Goal: Task Accomplishment & Management: Use online tool/utility

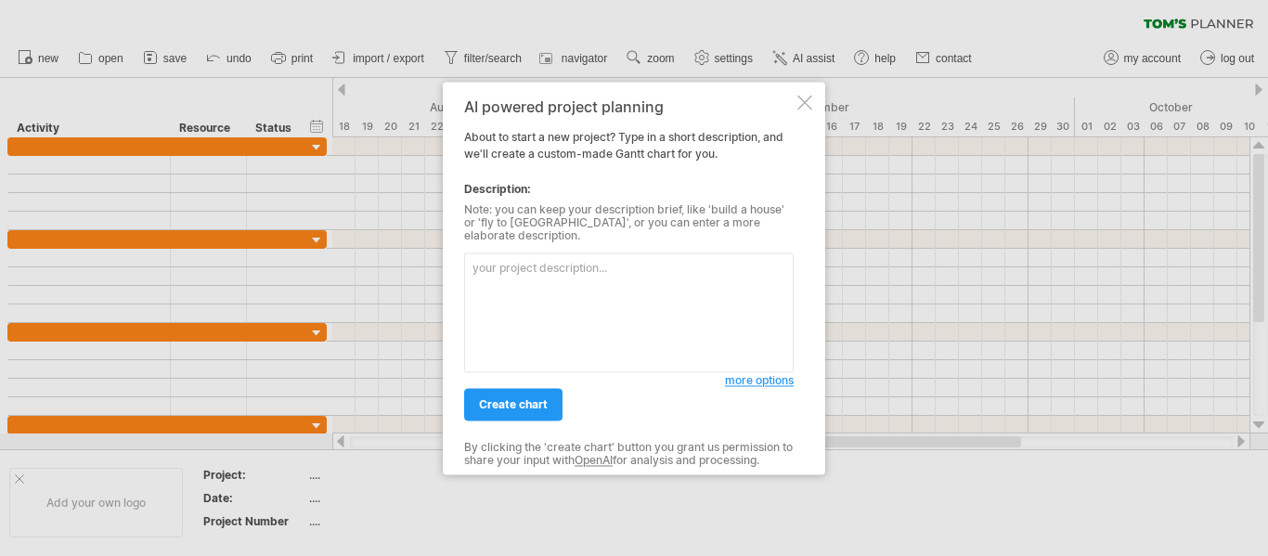
click at [516, 266] on textarea at bounding box center [628, 312] width 329 height 120
drag, startPoint x: 508, startPoint y: 265, endPoint x: 455, endPoint y: 265, distance: 52.9
click at [455, 265] on div "AI powered project planning About to start a new project? Type in a short descr…" at bounding box center [634, 278] width 382 height 393
paste textarea "“Create a timeline for my dissertation where data collection will take 4 months…"
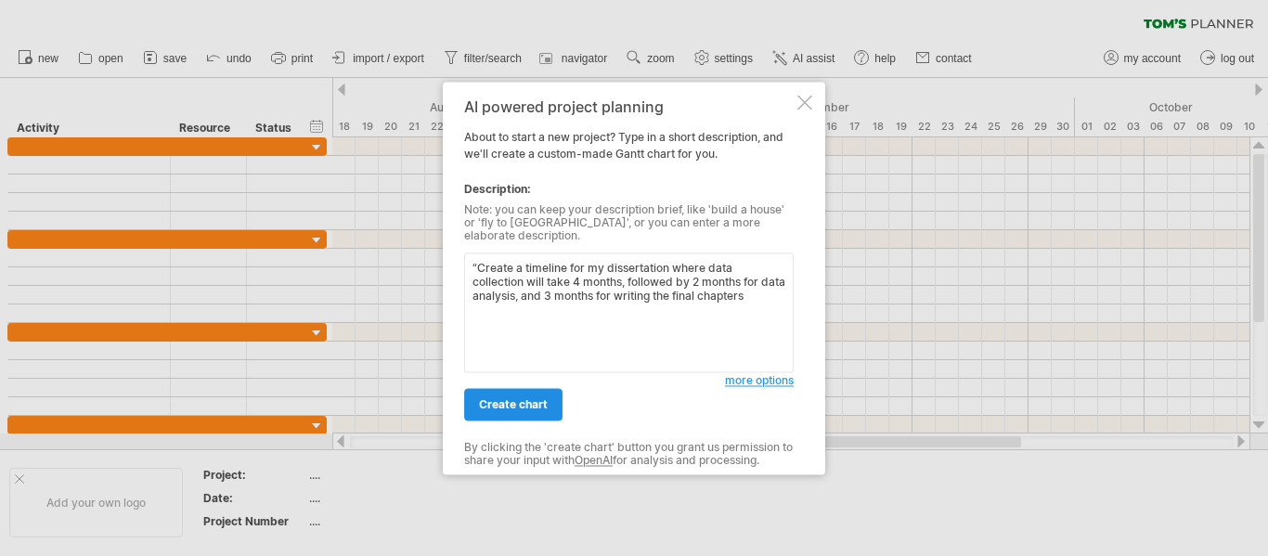
type textarea "“Create a timeline for my dissertation where data collection will take 4 months…"
click at [525, 397] on span "create chart" at bounding box center [513, 404] width 69 height 14
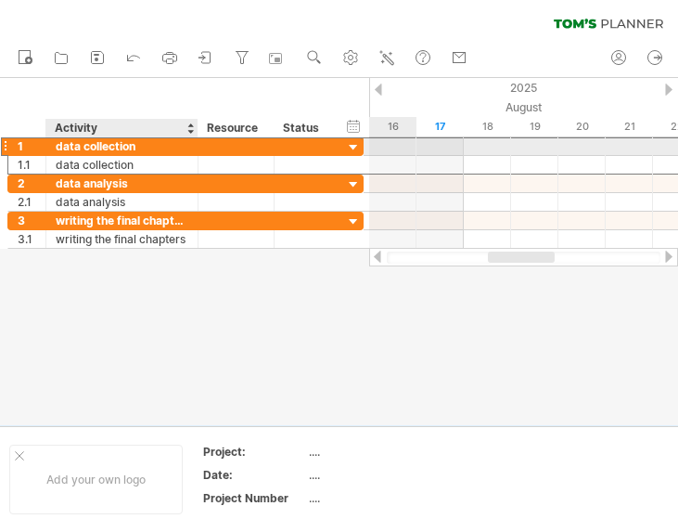
drag, startPoint x: 219, startPoint y: 144, endPoint x: 190, endPoint y: 147, distance: 28.9
click at [190, 147] on div "**********" at bounding box center [185, 145] width 356 height 19
click at [132, 147] on div "data collection" at bounding box center [122, 146] width 133 height 18
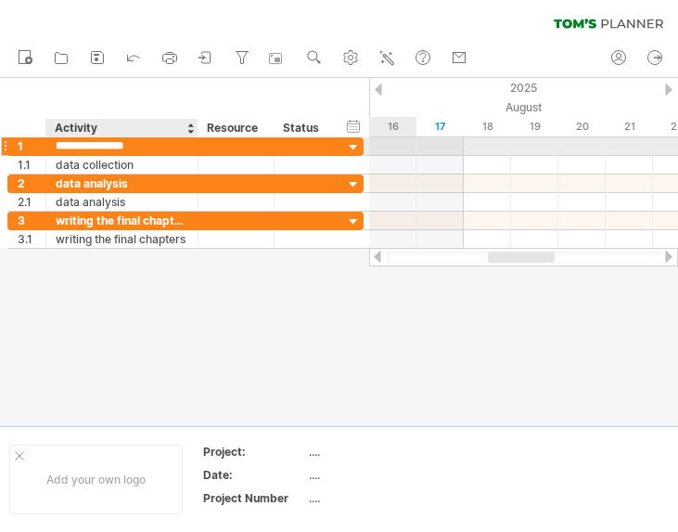
click at [132, 147] on input "**********" at bounding box center [122, 146] width 133 height 18
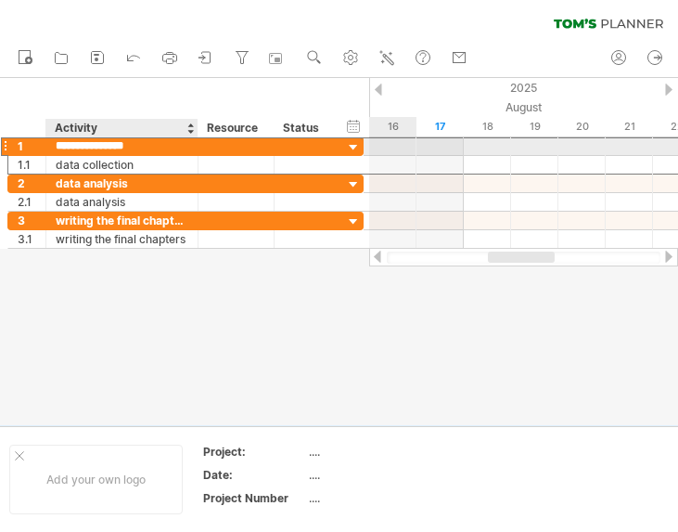
click at [132, 147] on input "**********" at bounding box center [122, 146] width 133 height 18
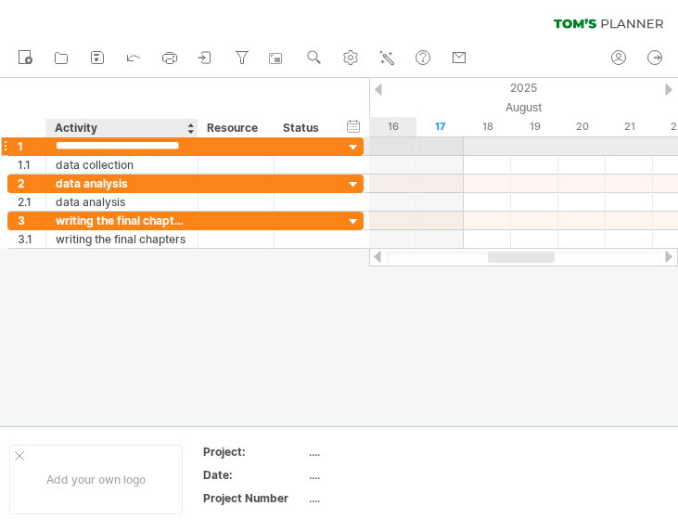
type input "**********"
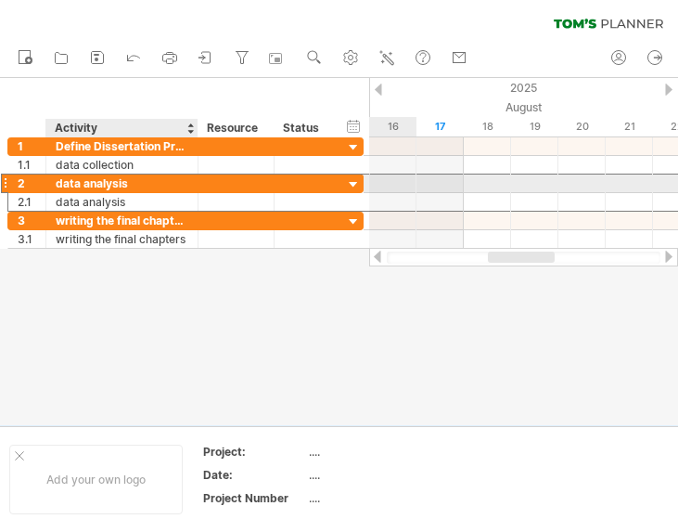
click at [138, 177] on div "data analysis" at bounding box center [122, 183] width 133 height 18
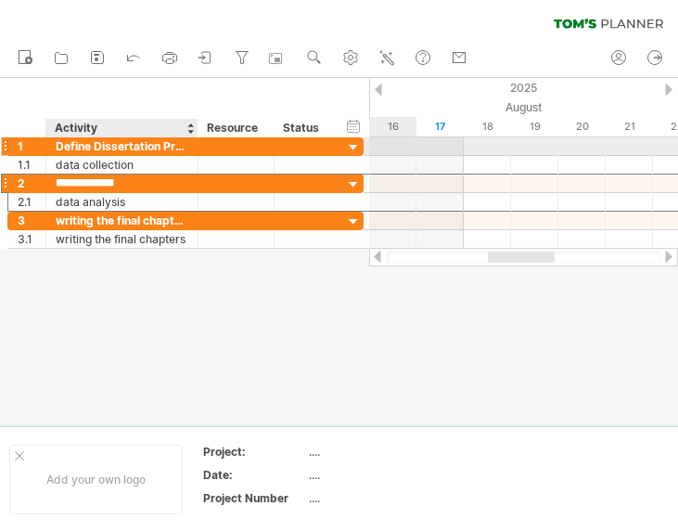
click at [195, 151] on div at bounding box center [195, 146] width 9 height 19
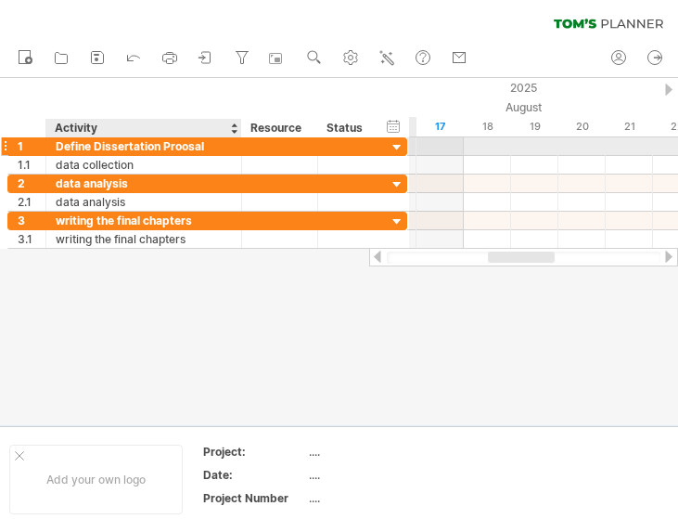
drag, startPoint x: 197, startPoint y: 148, endPoint x: 240, endPoint y: 151, distance: 43.8
click at [240, 151] on div at bounding box center [239, 146] width 9 height 19
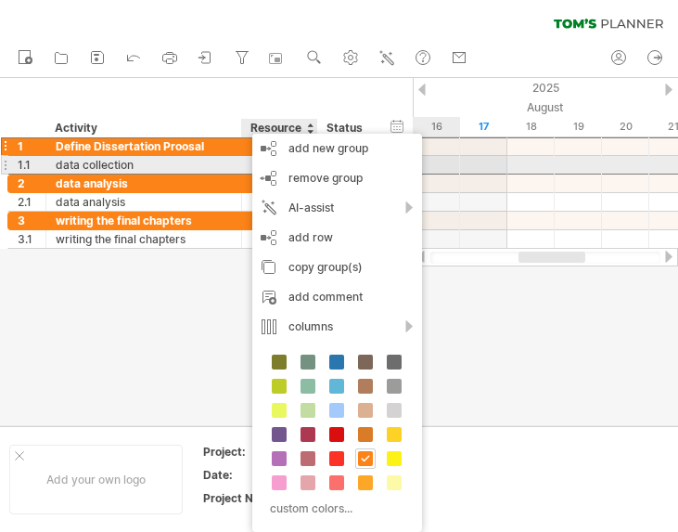
click at [137, 174] on div "**********" at bounding box center [207, 165] width 400 height 19
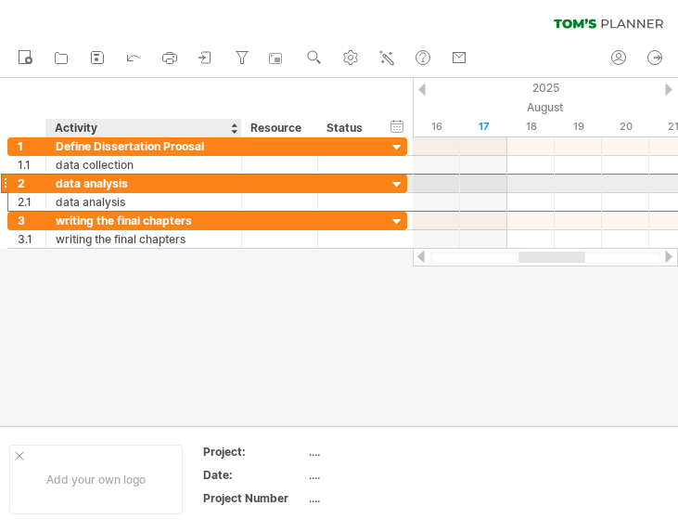
drag, startPoint x: 152, startPoint y: 186, endPoint x: 86, endPoint y: 186, distance: 65.9
click at [86, 186] on div "data analysis" at bounding box center [144, 183] width 176 height 18
click at [89, 186] on input "**********" at bounding box center [144, 183] width 176 height 18
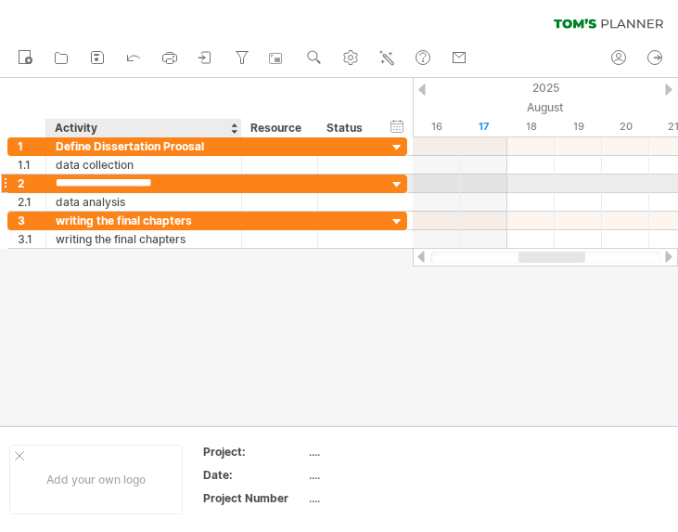
type input "**********"
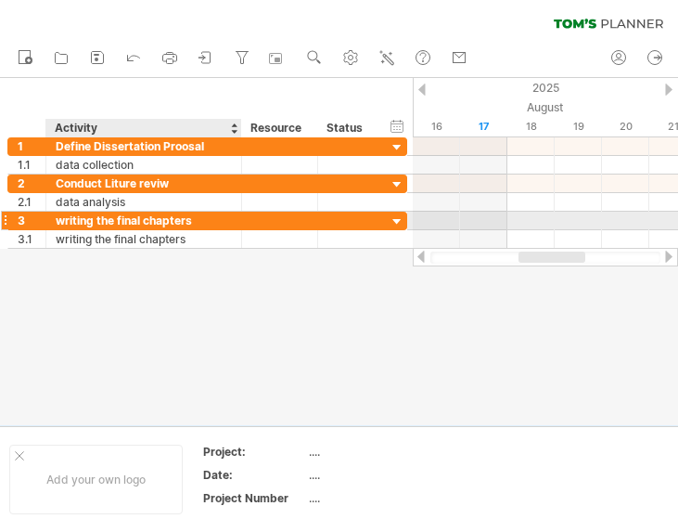
click at [104, 213] on div "writing the final chapters" at bounding box center [144, 221] width 176 height 18
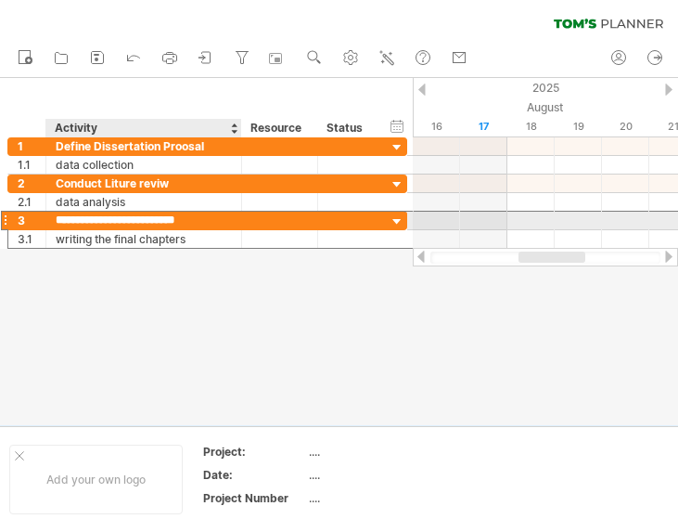
click at [104, 213] on input "**********" at bounding box center [144, 221] width 176 height 18
type input "**********"
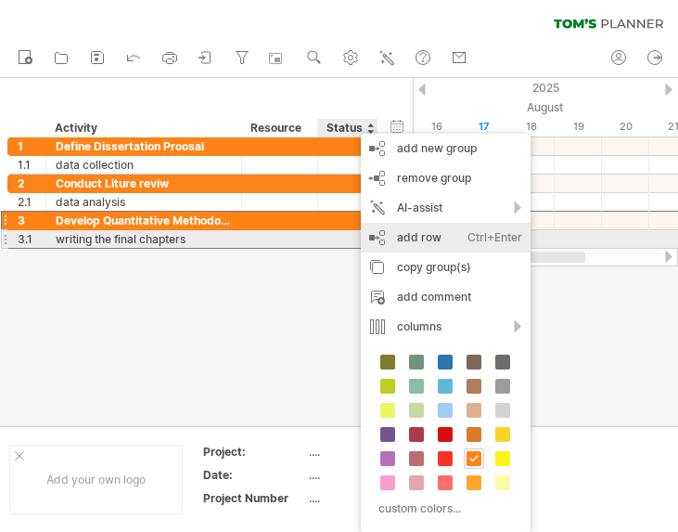
click at [433, 238] on div "add row Ctrl+Enter Cmd+Enter" at bounding box center [446, 238] width 170 height 30
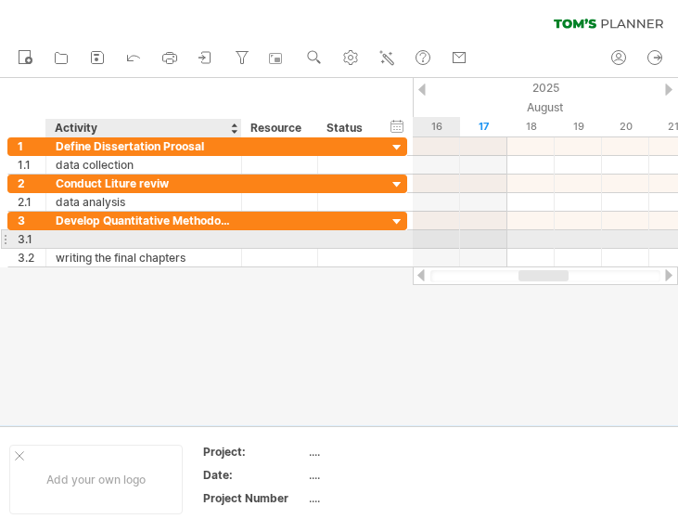
click at [187, 238] on div at bounding box center [144, 239] width 176 height 18
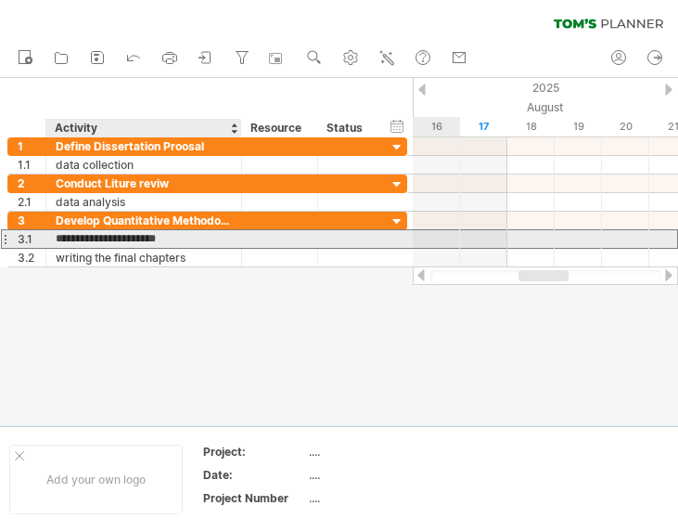
type input "**********"
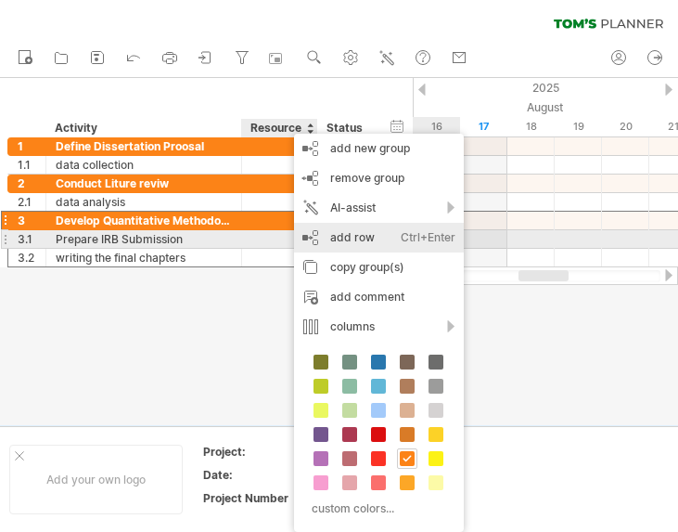
click at [360, 233] on div "add row Ctrl+Enter Cmd+Enter" at bounding box center [379, 238] width 170 height 30
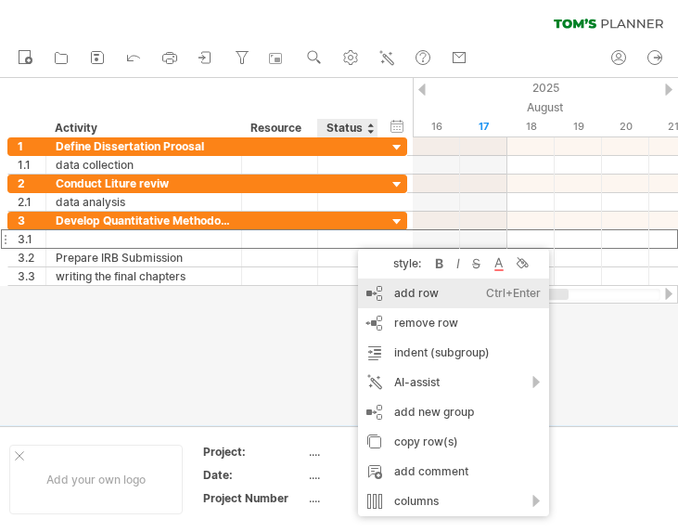
click at [420, 292] on div "add row Ctrl+Enter Cmd+Enter" at bounding box center [453, 293] width 191 height 30
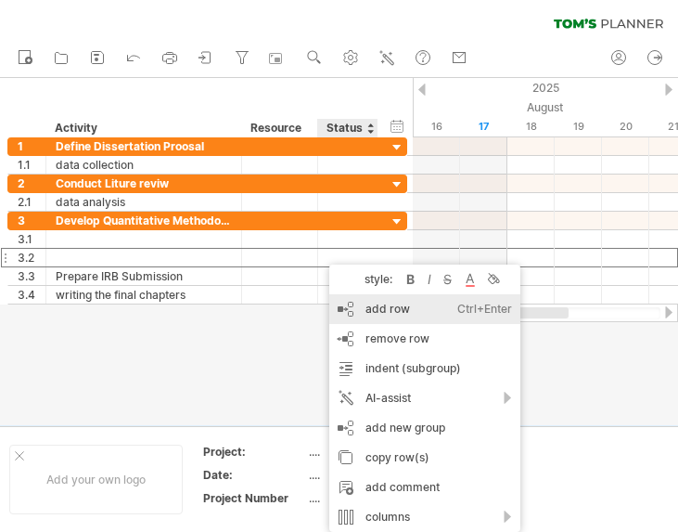
click at [394, 309] on div "add row Ctrl+Enter Cmd+Enter" at bounding box center [424, 309] width 191 height 30
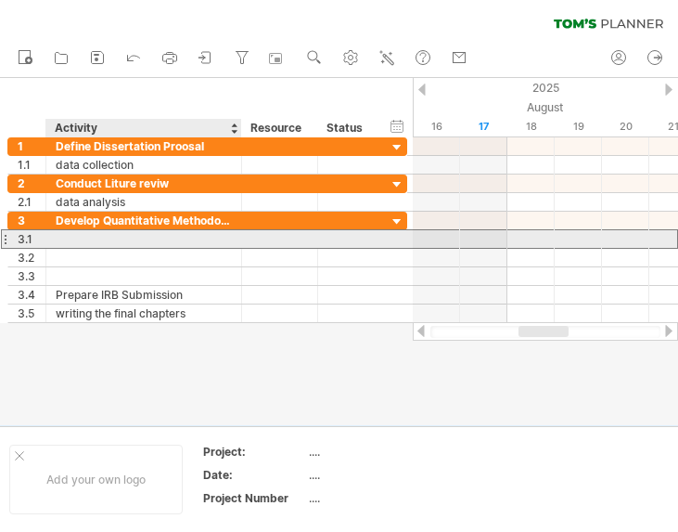
click at [124, 233] on div at bounding box center [144, 239] width 176 height 18
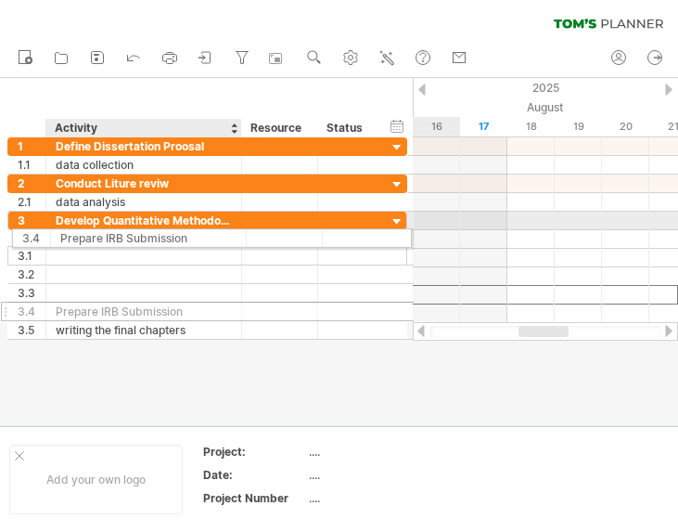
drag, startPoint x: 198, startPoint y: 299, endPoint x: 201, endPoint y: 235, distance: 64.1
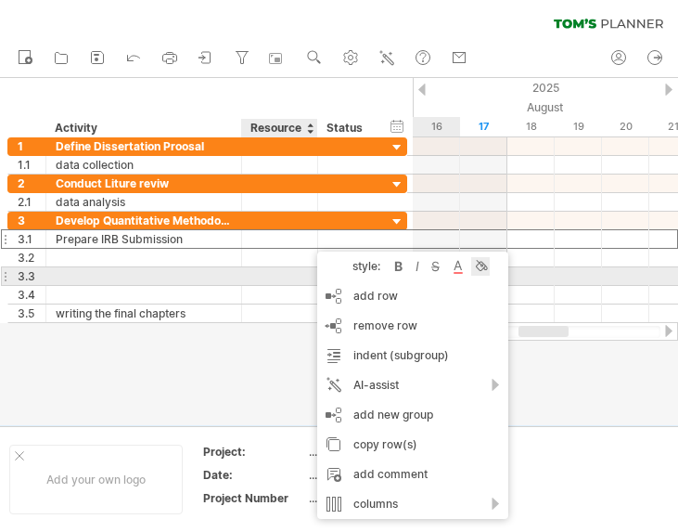
click at [482, 268] on div at bounding box center [480, 266] width 19 height 19
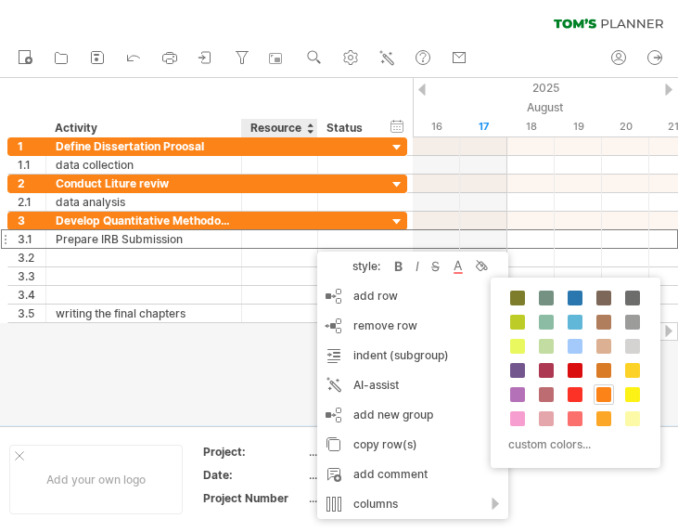
click at [601, 392] on span at bounding box center [604, 394] width 15 height 15
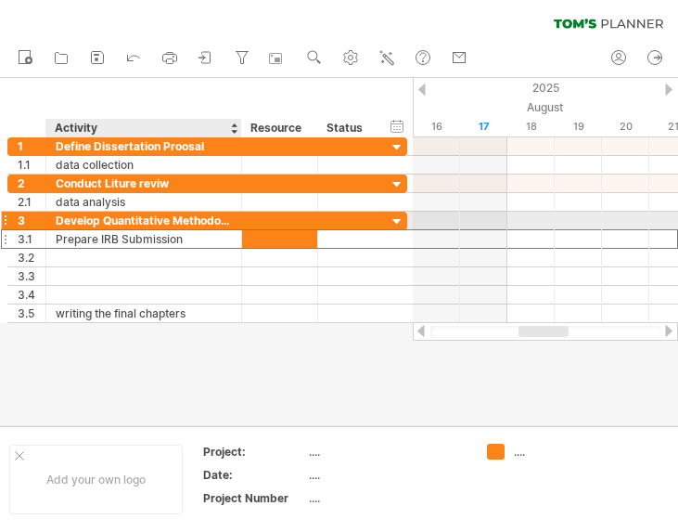
click at [162, 228] on div "Develop Quantitative Methodology" at bounding box center [144, 221] width 176 height 18
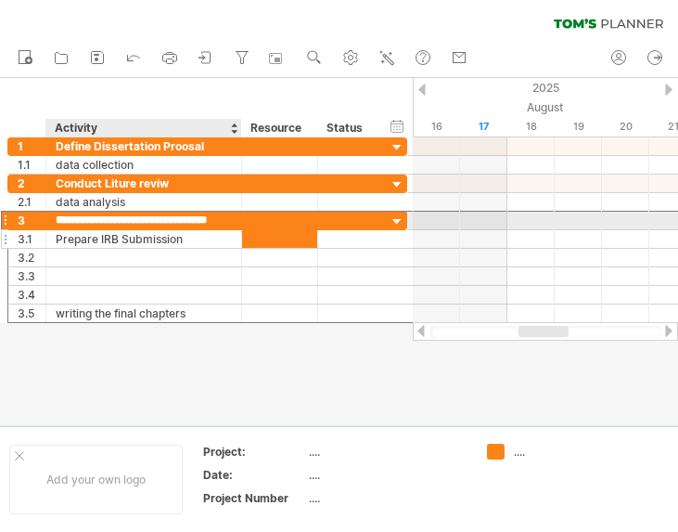
scroll to position [0, 0]
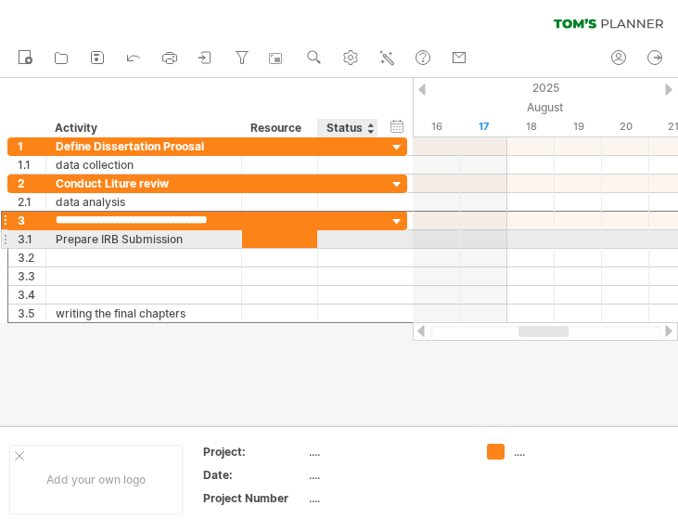
click at [371, 244] on div at bounding box center [375, 239] width 9 height 19
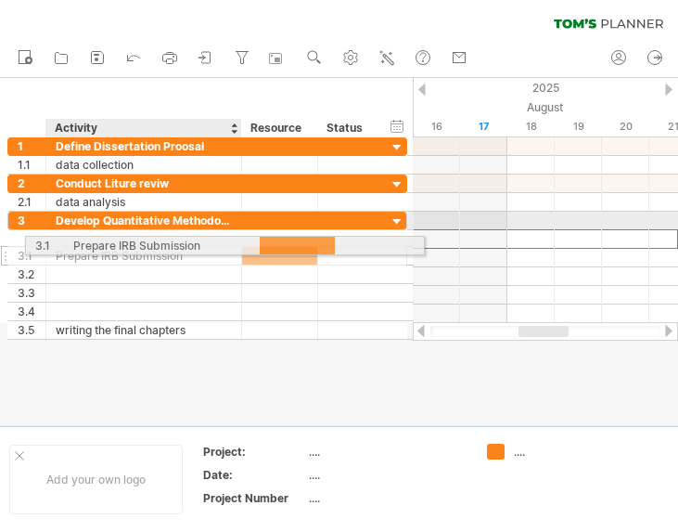
drag, startPoint x: 105, startPoint y: 236, endPoint x: 223, endPoint y: 242, distance: 118.1
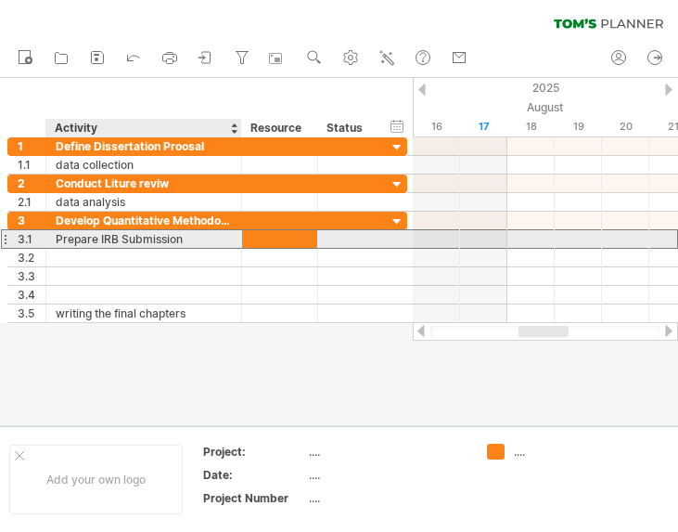
drag, startPoint x: 255, startPoint y: 239, endPoint x: 174, endPoint y: 238, distance: 80.8
click at [174, 238] on div "**********" at bounding box center [207, 238] width 400 height 19
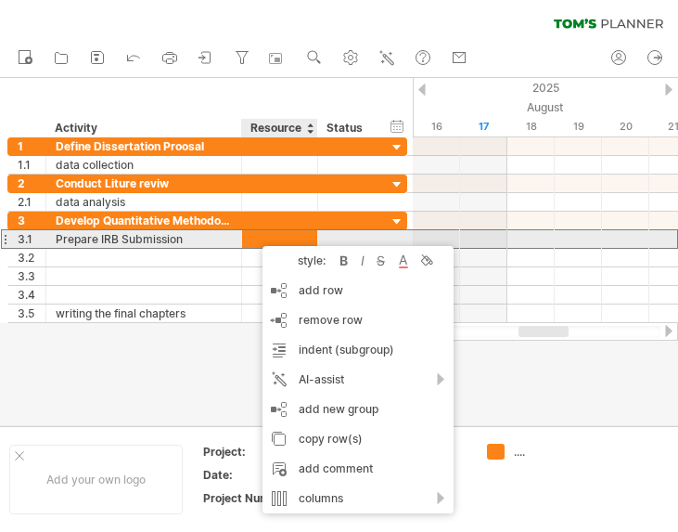
click at [209, 241] on div "Prepare IRB Submission" at bounding box center [144, 239] width 176 height 18
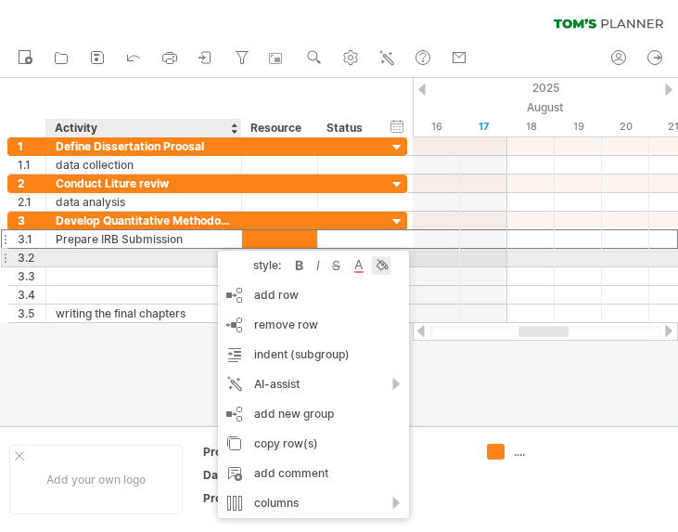
click at [384, 265] on div at bounding box center [381, 265] width 19 height 19
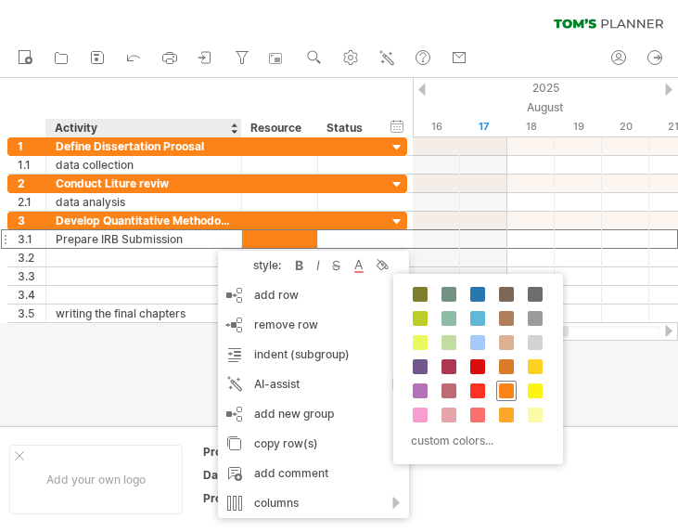
click at [510, 385] on span at bounding box center [506, 390] width 15 height 15
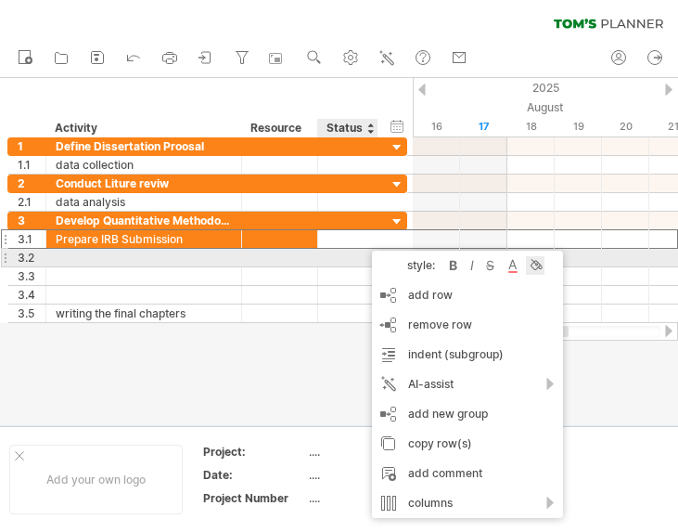
click at [529, 260] on div at bounding box center [535, 265] width 19 height 19
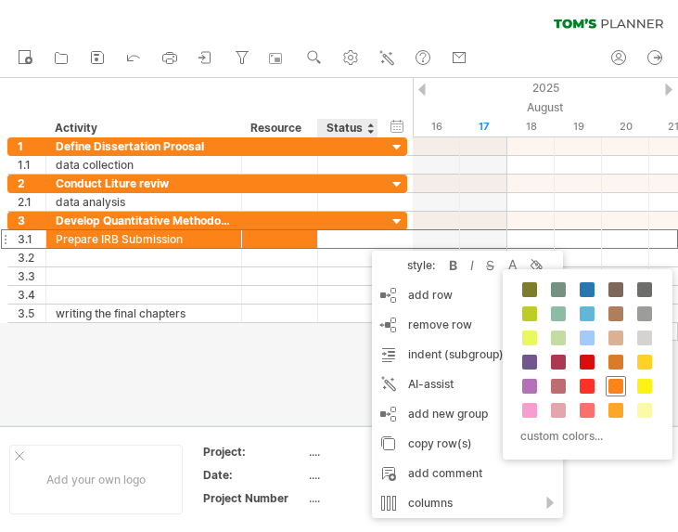
click at [618, 377] on div at bounding box center [616, 386] width 20 height 20
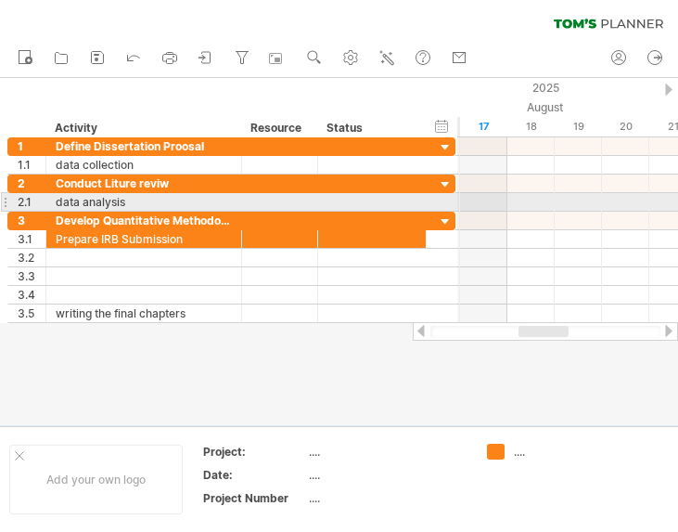
drag, startPoint x: 404, startPoint y: 195, endPoint x: 452, endPoint y: 194, distance: 48.3
click at [452, 194] on div at bounding box center [455, 202] width 6 height 18
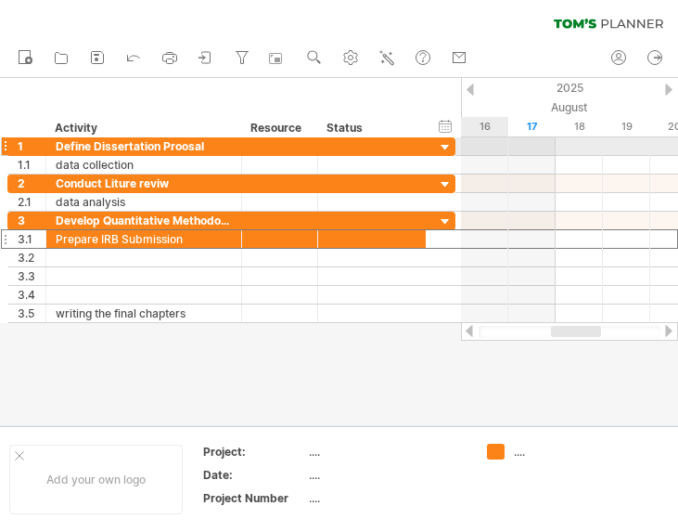
click at [446, 144] on div at bounding box center [446, 148] width 18 height 18
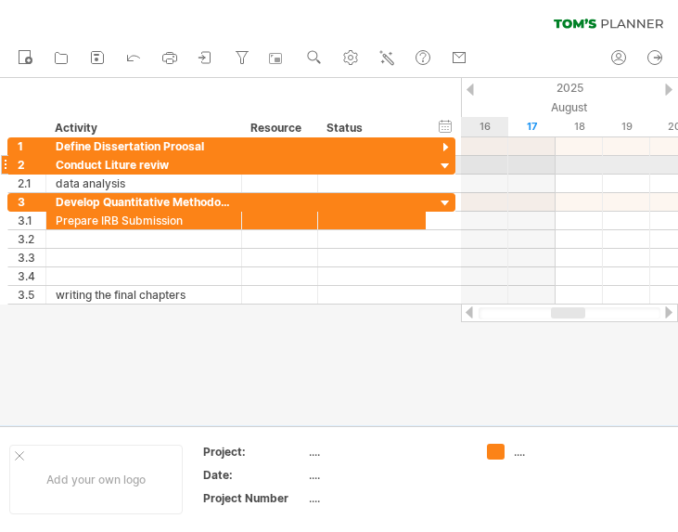
click at [447, 164] on div at bounding box center [446, 167] width 18 height 18
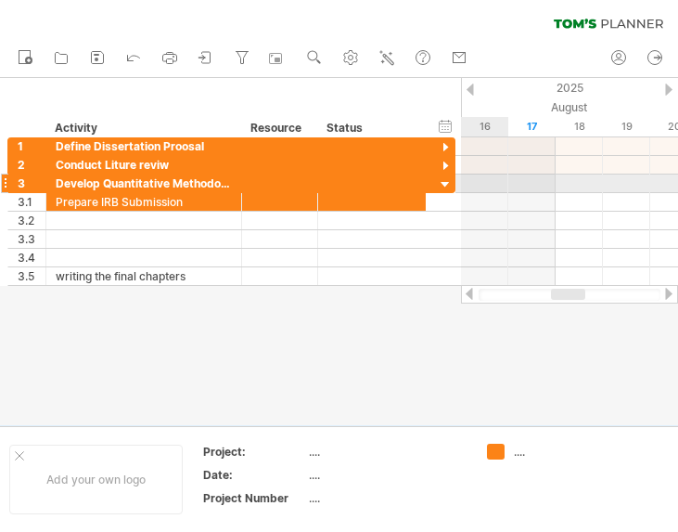
click at [444, 179] on div at bounding box center [446, 185] width 18 height 18
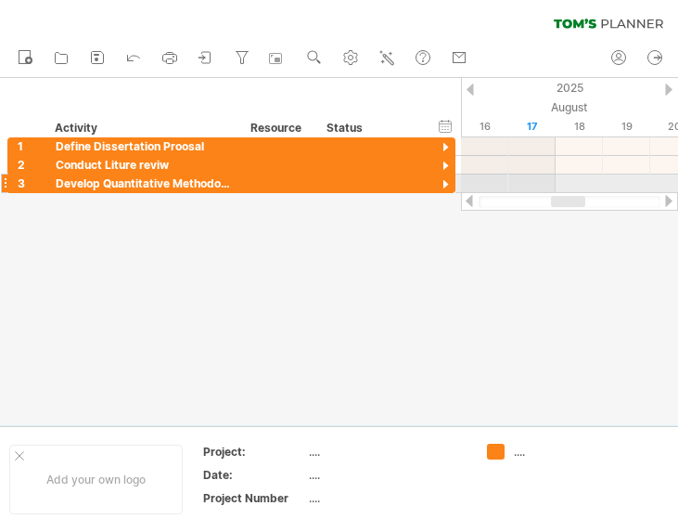
click at [447, 185] on div at bounding box center [446, 185] width 18 height 18
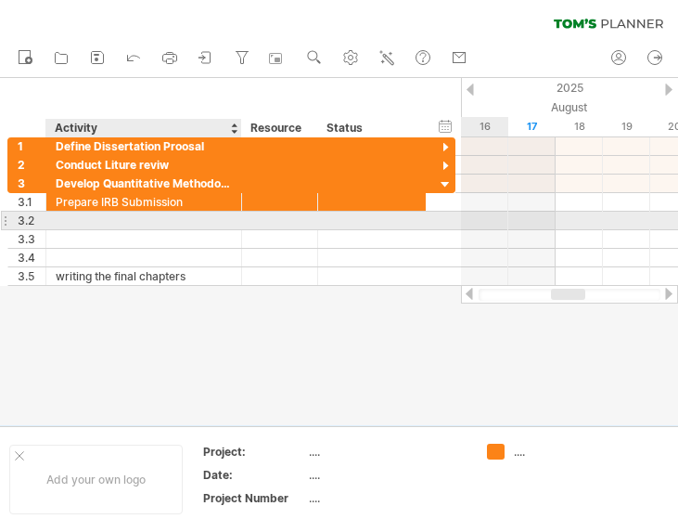
click at [83, 213] on div at bounding box center [144, 221] width 176 height 18
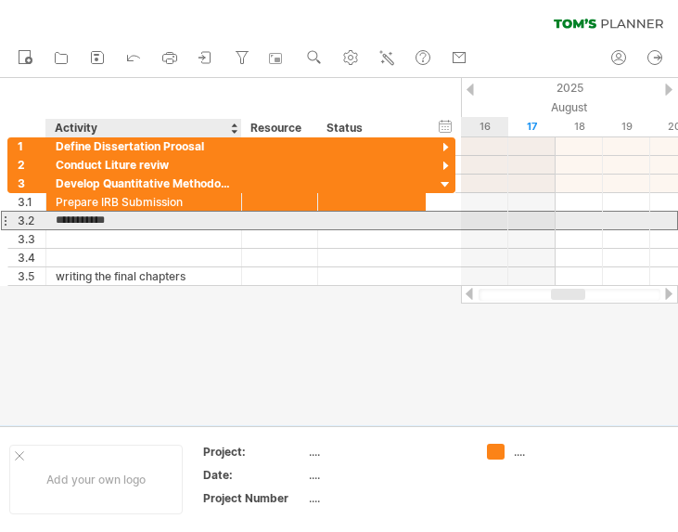
type input "**********"
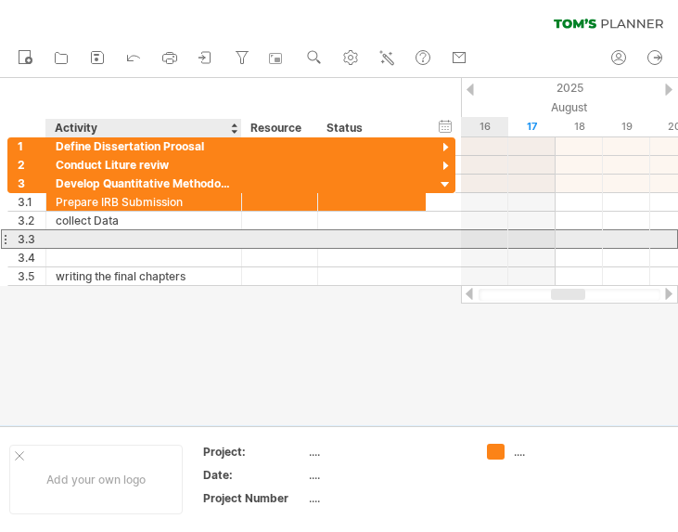
click at [153, 247] on div at bounding box center [144, 239] width 176 height 18
click at [162, 246] on div at bounding box center [144, 239] width 176 height 18
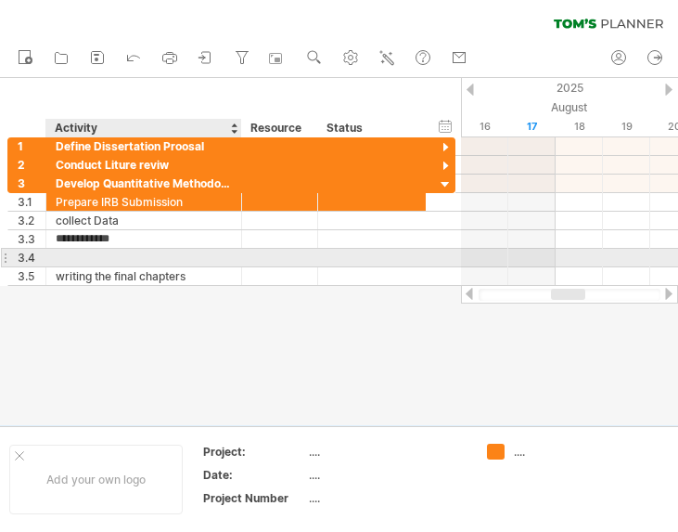
type input "**********"
click at [92, 254] on div at bounding box center [144, 258] width 176 height 18
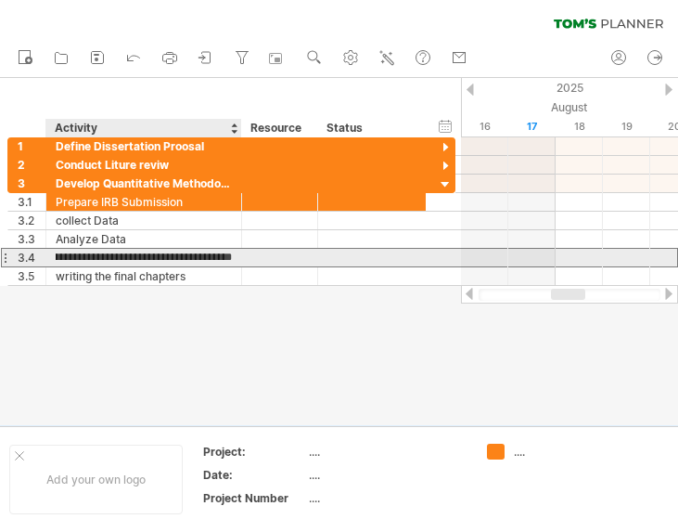
scroll to position [0, 84]
type input "**********"
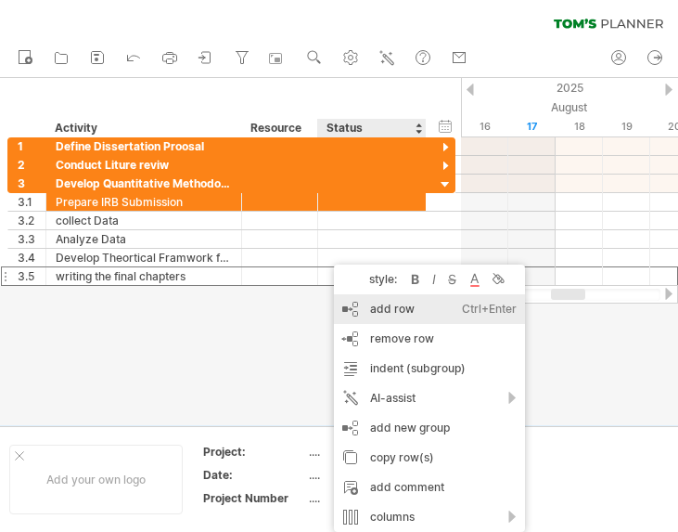
click at [408, 317] on div "add row Ctrl+Enter Cmd+Enter" at bounding box center [429, 309] width 191 height 30
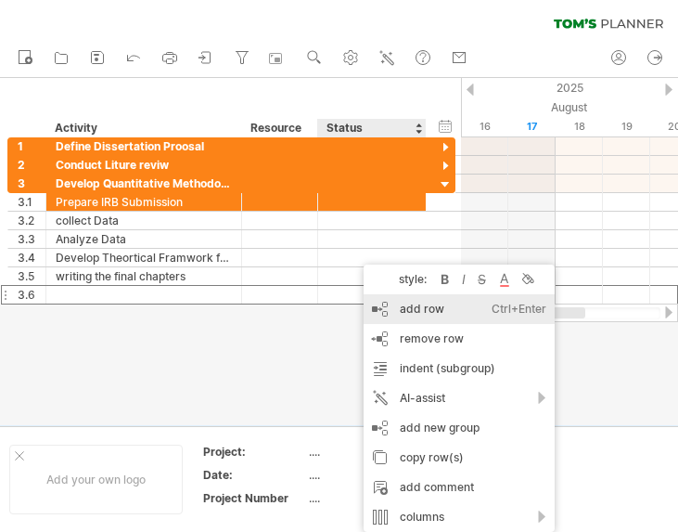
click at [424, 314] on div "add row Ctrl+Enter Cmd+Enter" at bounding box center [459, 309] width 191 height 30
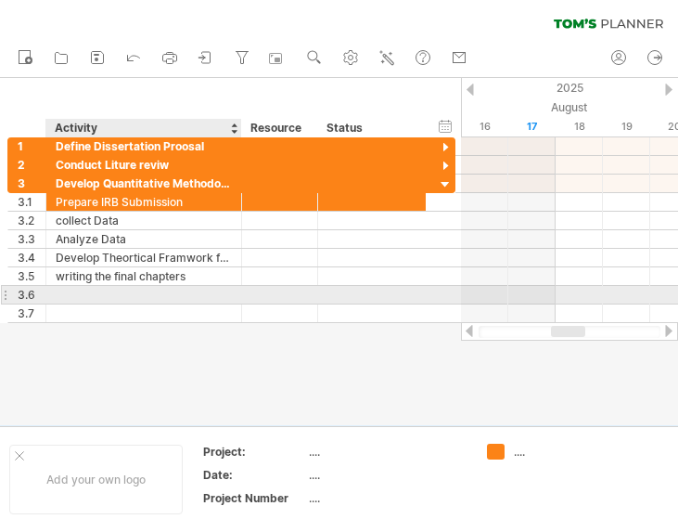
click at [70, 291] on div at bounding box center [144, 295] width 176 height 18
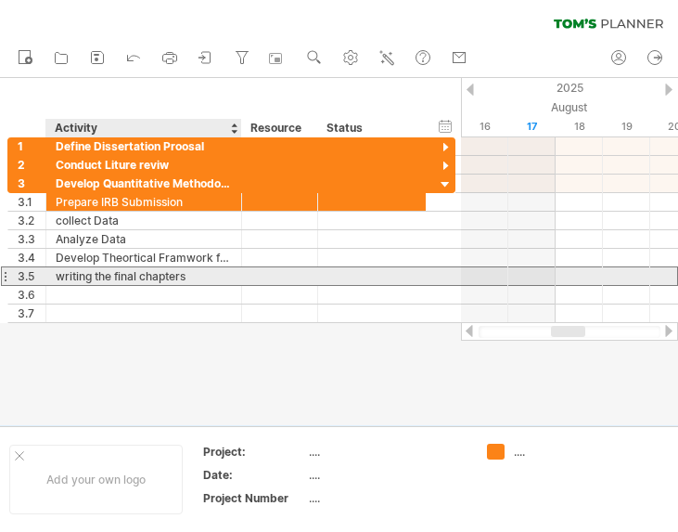
click at [86, 278] on div "writing the final chapters" at bounding box center [144, 276] width 176 height 18
click at [198, 276] on input "**********" at bounding box center [144, 276] width 176 height 18
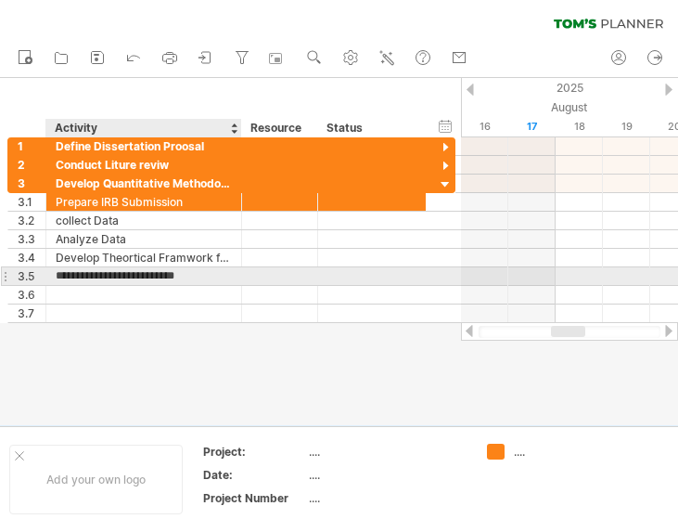
click at [198, 276] on input "**********" at bounding box center [144, 276] width 176 height 18
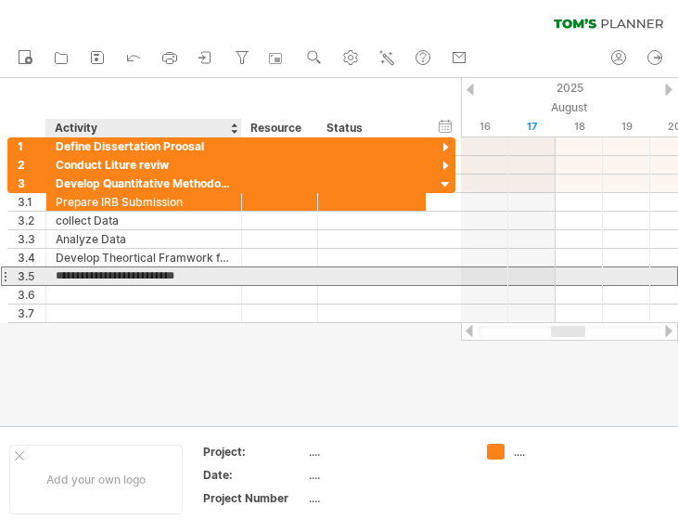
click at [198, 276] on input "**********" at bounding box center [144, 276] width 176 height 18
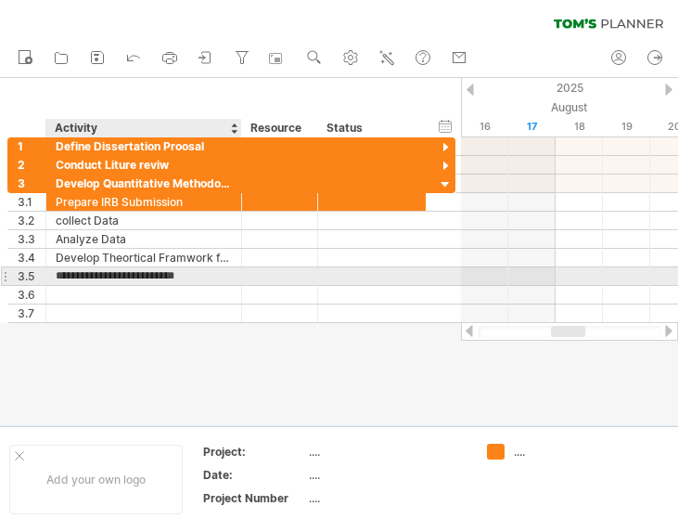
type input "**********"
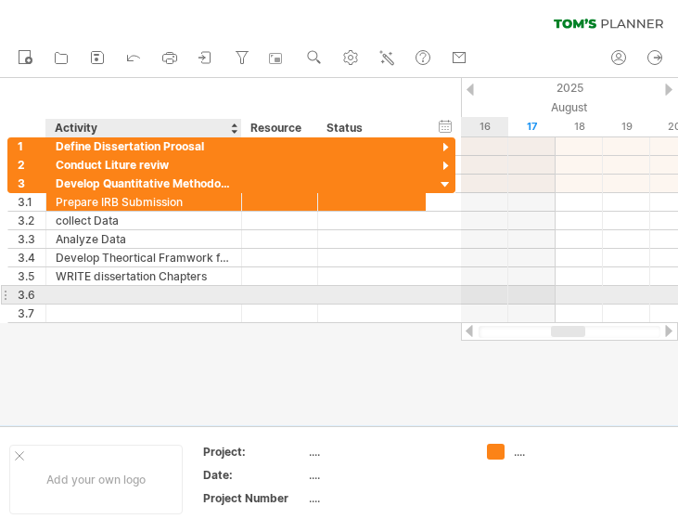
click at [92, 291] on div at bounding box center [144, 295] width 176 height 18
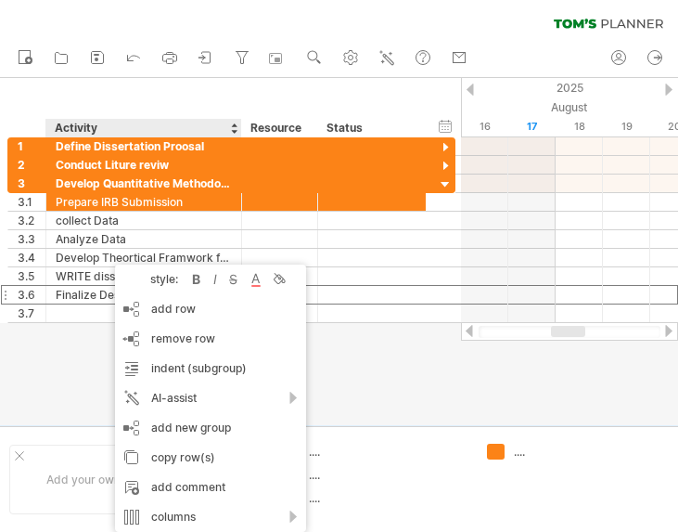
click at [52, 347] on div at bounding box center [339, 251] width 678 height 347
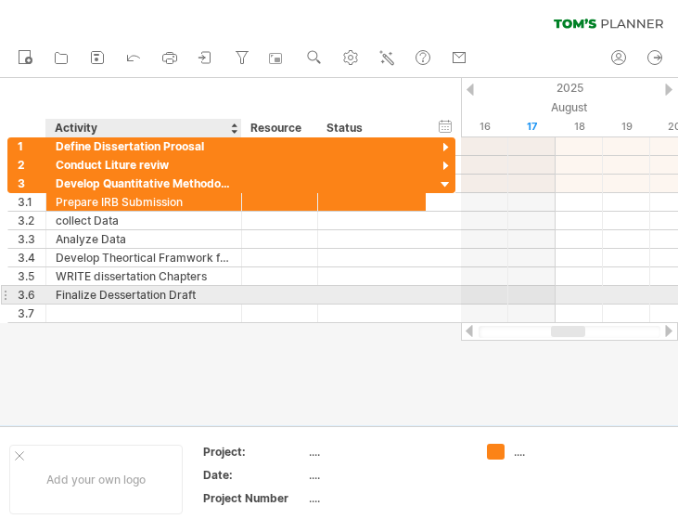
click at [141, 292] on div "Finalize Dessertation Draft" at bounding box center [144, 295] width 176 height 18
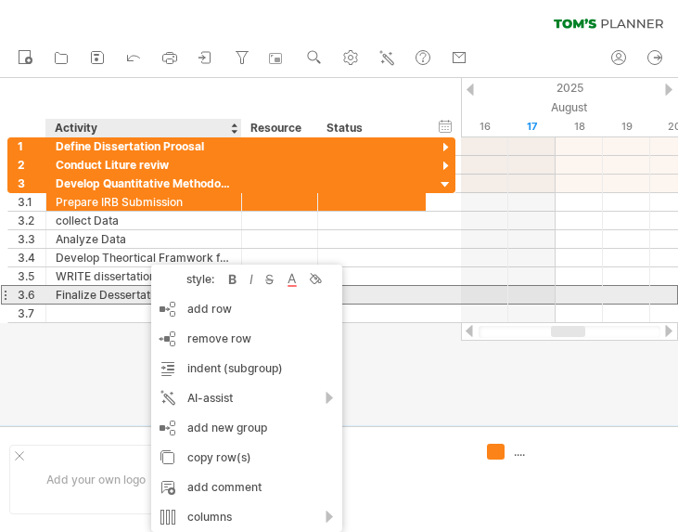
click at [140, 301] on div "Finalize Dessertation Draft" at bounding box center [144, 295] width 176 height 18
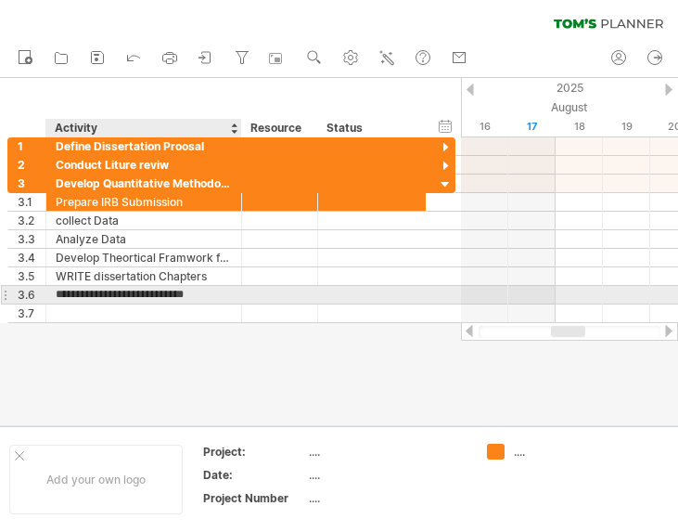
click at [106, 293] on input "**********" at bounding box center [144, 295] width 176 height 18
click at [111, 295] on input "**********" at bounding box center [144, 295] width 176 height 18
type input "**********"
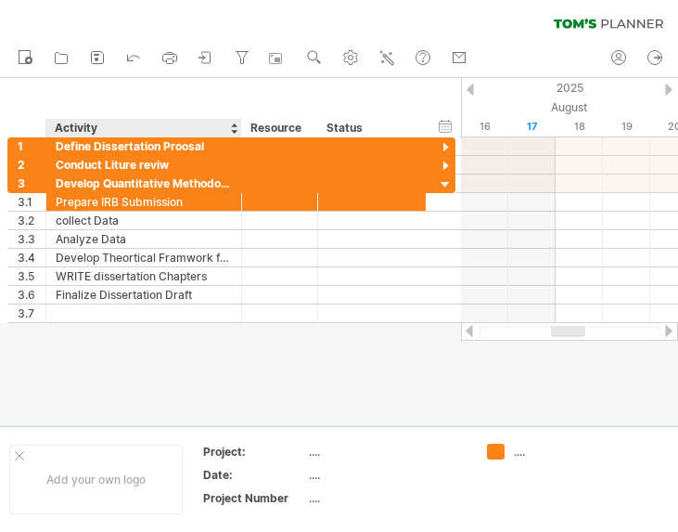
click at [149, 349] on div at bounding box center [339, 251] width 678 height 347
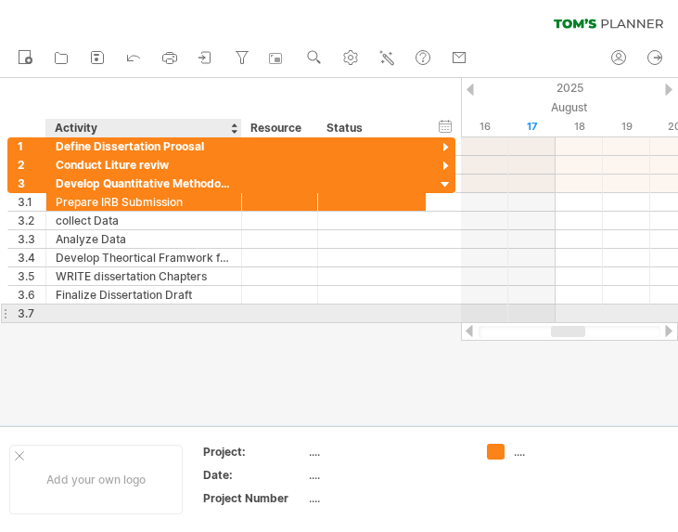
click at [196, 316] on div at bounding box center [144, 313] width 176 height 18
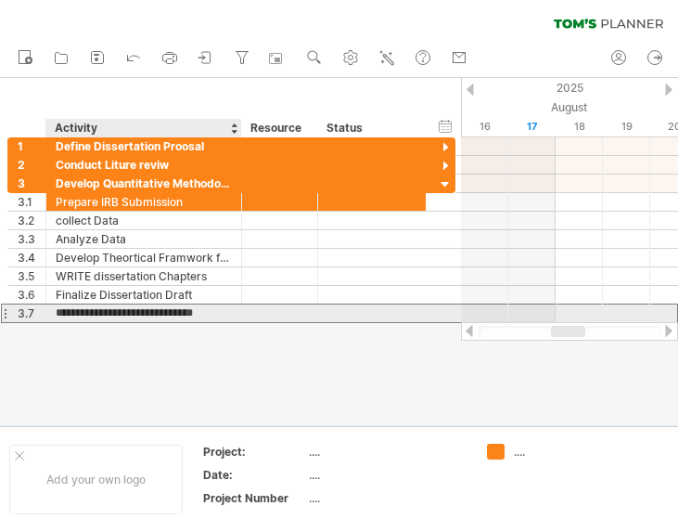
type input "**********"
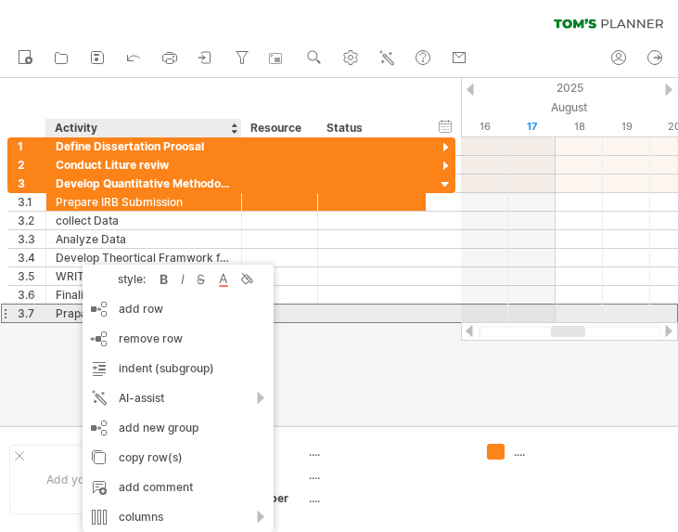
click at [71, 316] on div "Prapare for the Final Defense" at bounding box center [144, 313] width 176 height 18
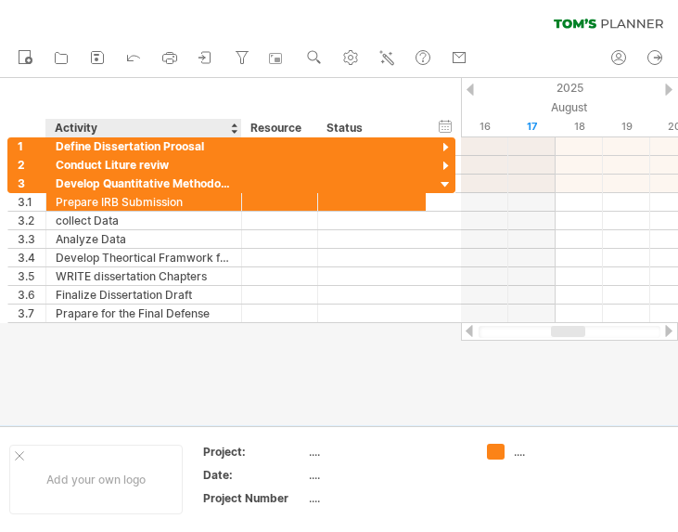
click at [47, 350] on div at bounding box center [339, 251] width 678 height 347
drag, startPoint x: 75, startPoint y: 326, endPoint x: 92, endPoint y: 364, distance: 41.6
click at [77, 329] on div at bounding box center [339, 251] width 678 height 347
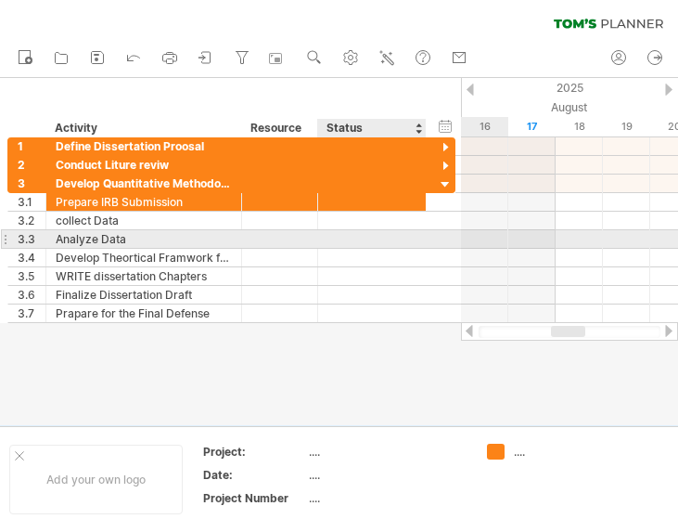
click at [329, 243] on div at bounding box center [372, 239] width 89 height 18
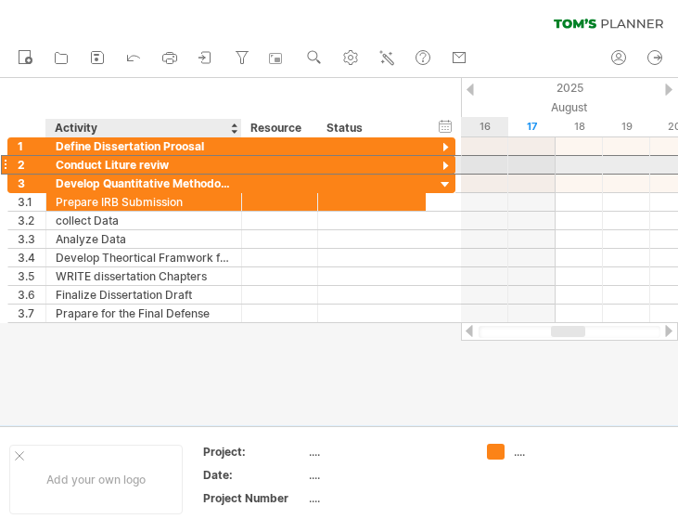
click at [208, 158] on div "Conduct Liture reviw" at bounding box center [144, 165] width 176 height 18
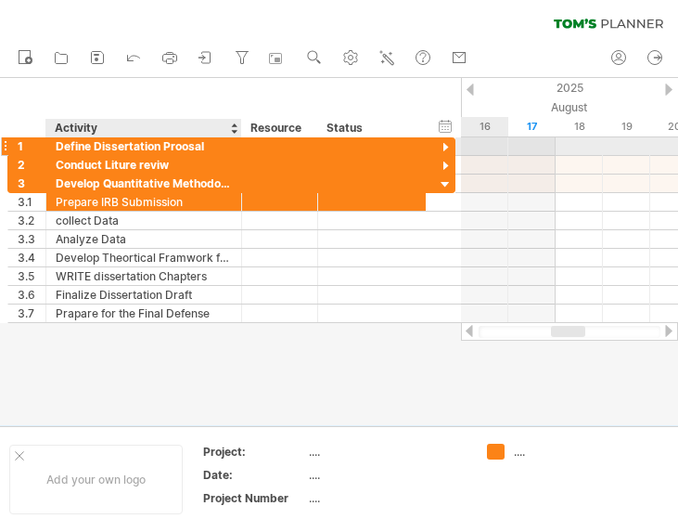
click at [240, 148] on div at bounding box center [239, 146] width 9 height 19
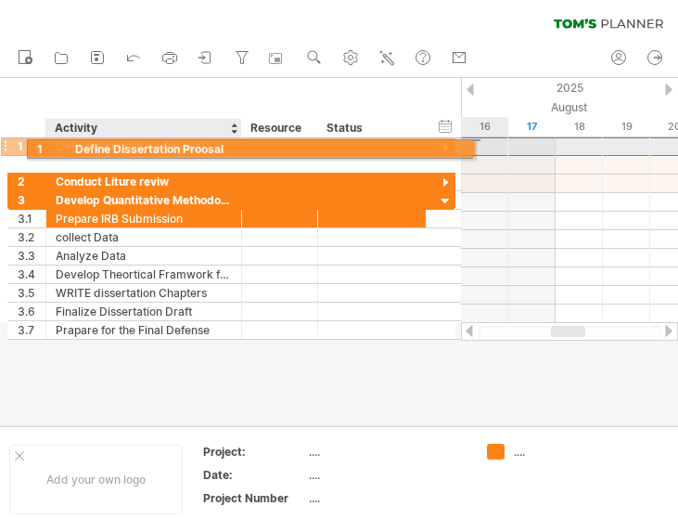
drag, startPoint x: 58, startPoint y: 146, endPoint x: 78, endPoint y: 146, distance: 20.4
click at [78, 146] on div "Define Dissertation Proosal" at bounding box center [144, 146] width 176 height 18
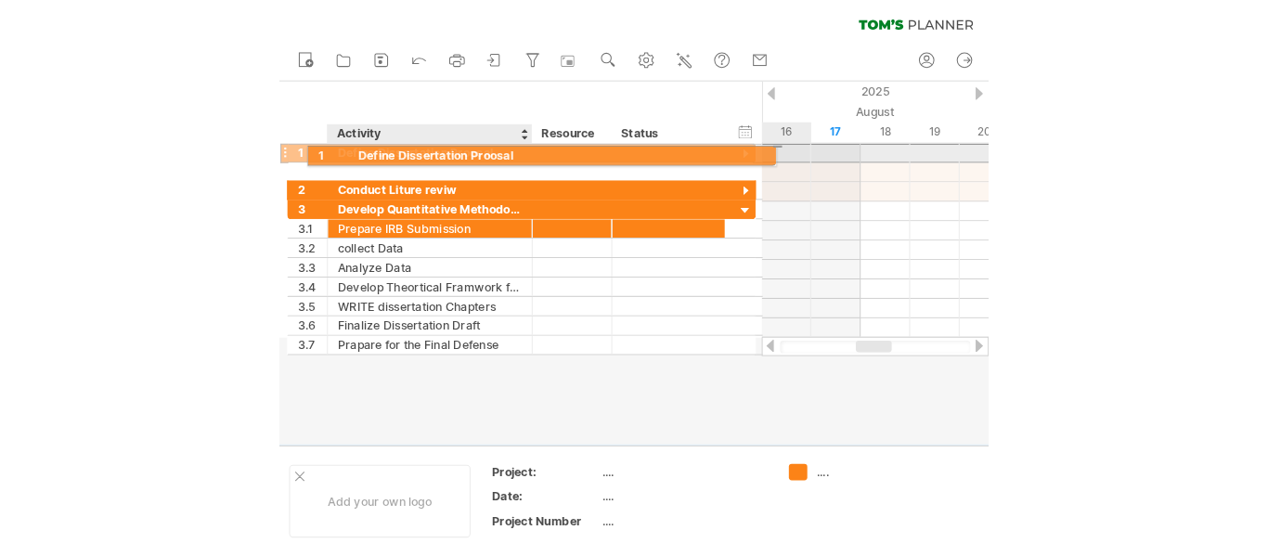
scroll to position [0, 0]
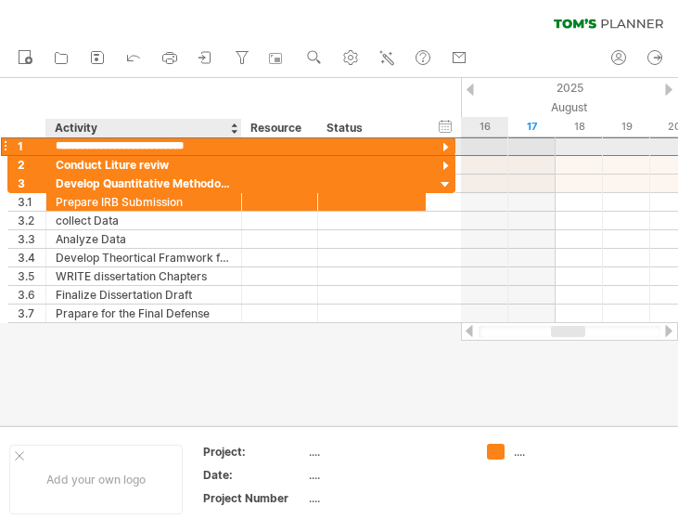
click at [205, 147] on input "**********" at bounding box center [144, 146] width 176 height 18
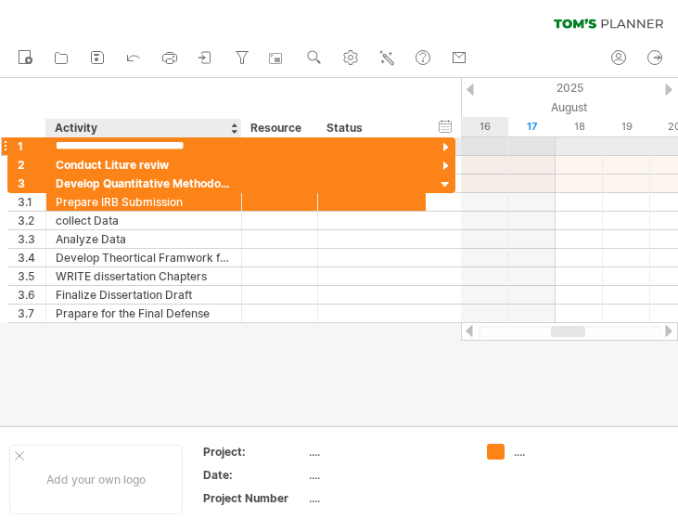
click at [205, 147] on input "**********" at bounding box center [144, 146] width 176 height 18
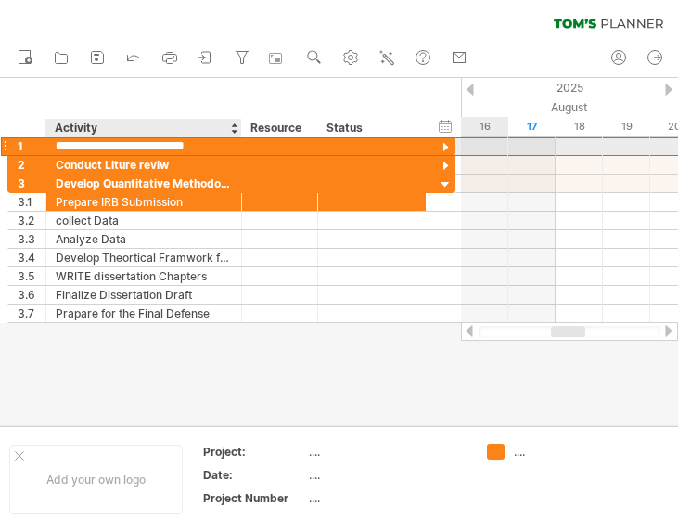
click at [205, 147] on input "**********" at bounding box center [144, 146] width 176 height 18
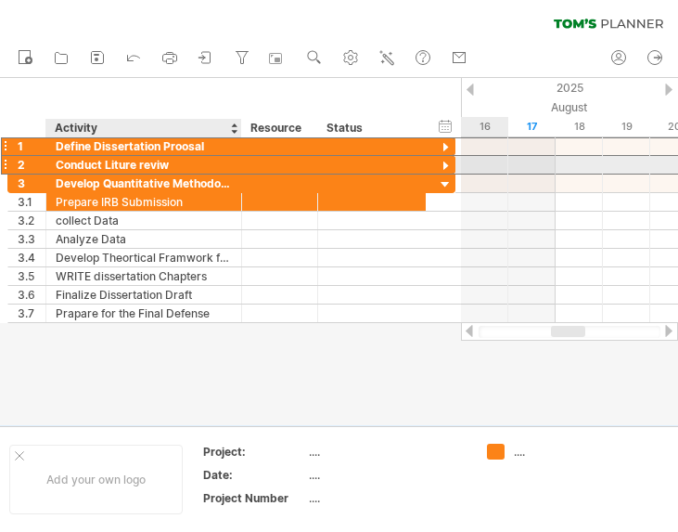
click at [205, 165] on div "Conduct Liture reviw" at bounding box center [144, 165] width 176 height 18
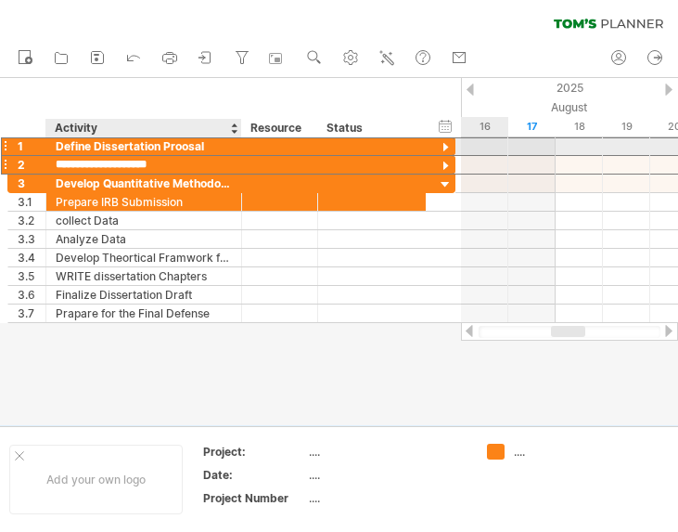
click at [208, 145] on div "Define Dissertation Proosal" at bounding box center [144, 146] width 176 height 18
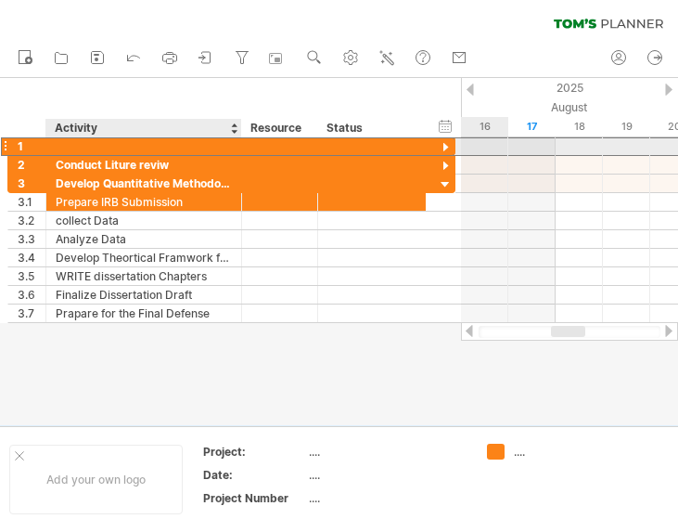
click at [56, 137] on input "**********" at bounding box center [56, 137] width 0 height 0
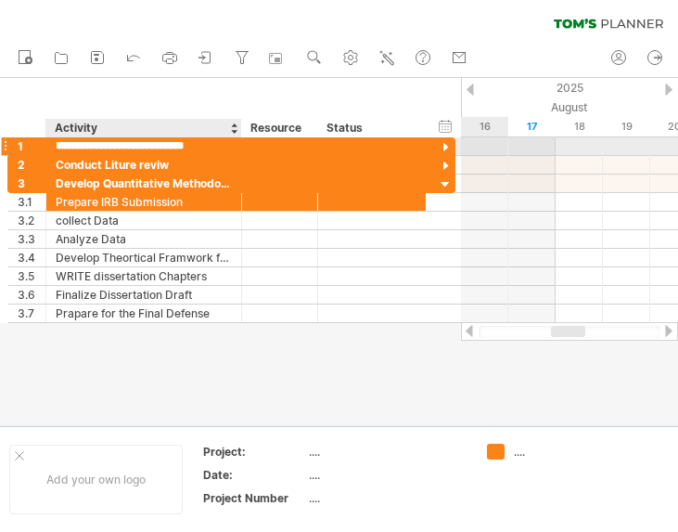
click at [208, 145] on input "**********" at bounding box center [144, 146] width 176 height 18
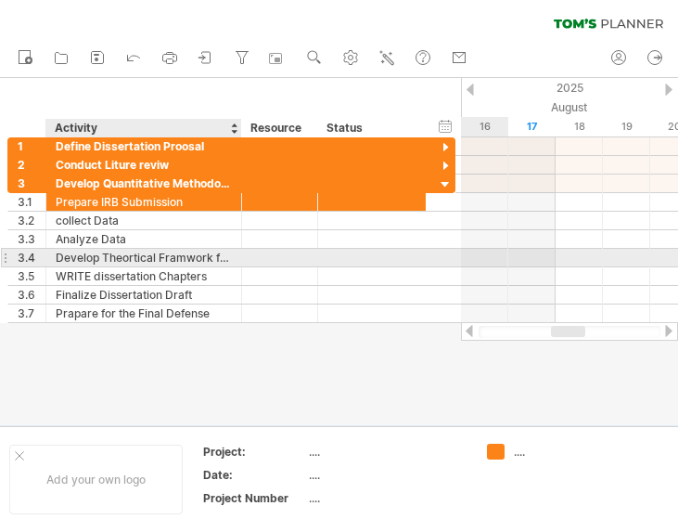
click at [421, 252] on div at bounding box center [424, 258] width 9 height 19
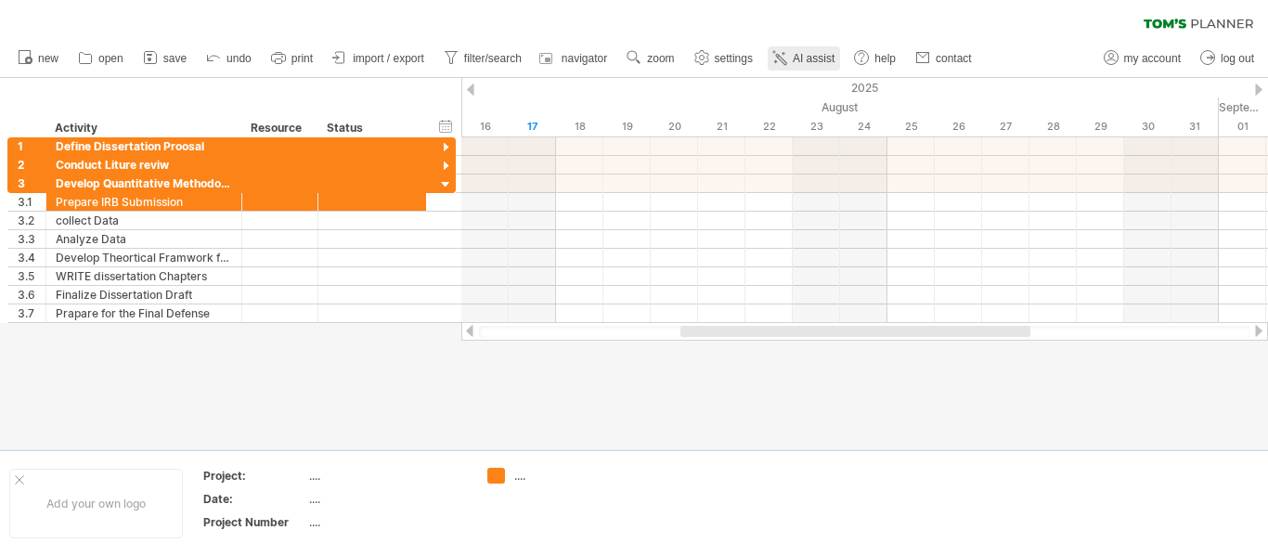
click at [821, 56] on span "AI assist" at bounding box center [814, 58] width 42 height 13
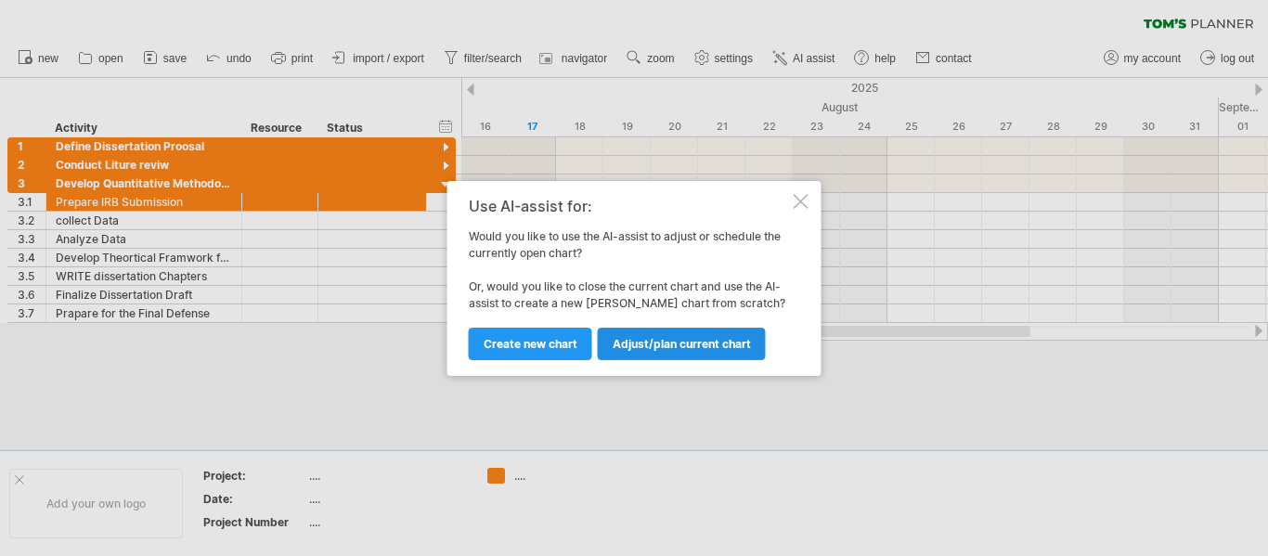
click at [669, 344] on span "Adjust/plan current chart" at bounding box center [682, 344] width 138 height 14
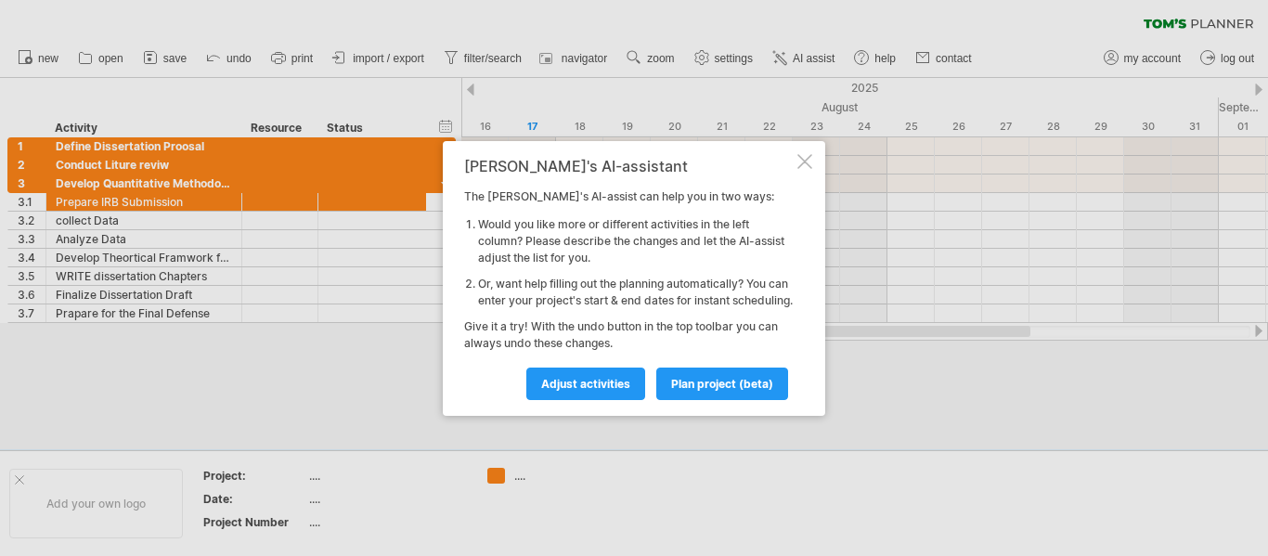
click at [804, 155] on div at bounding box center [804, 161] width 15 height 15
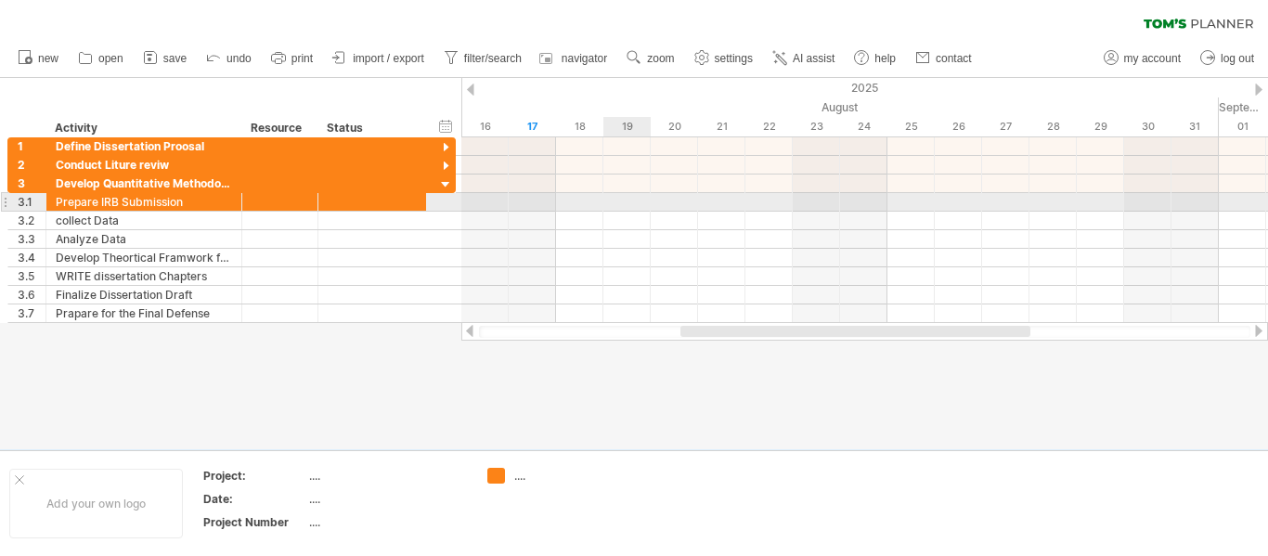
click at [635, 211] on div at bounding box center [864, 202] width 807 height 19
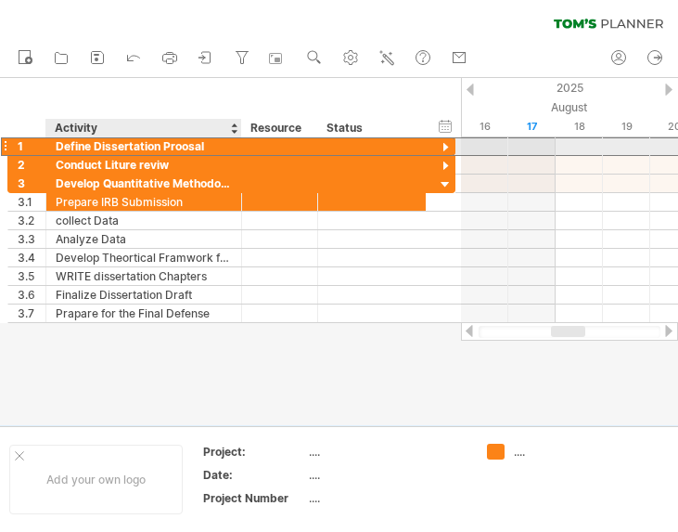
click at [211, 145] on div "Define Dissertation Proosal" at bounding box center [144, 146] width 176 height 18
click at [211, 145] on input "**********" at bounding box center [144, 146] width 176 height 18
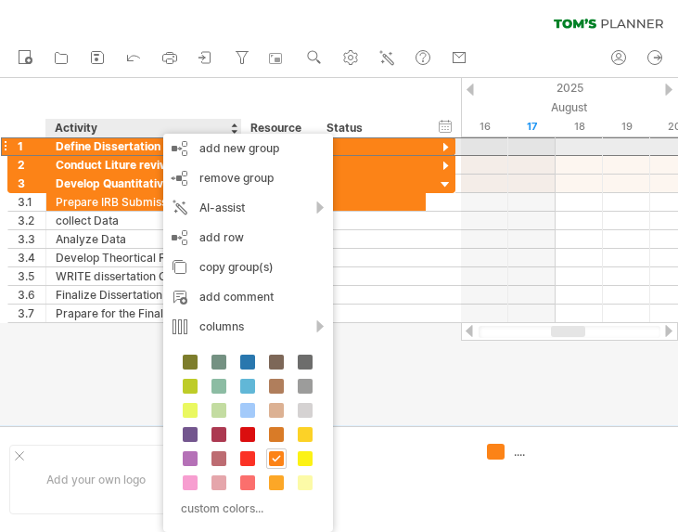
click at [143, 152] on div "Define Dissertation Proosal" at bounding box center [144, 146] width 176 height 18
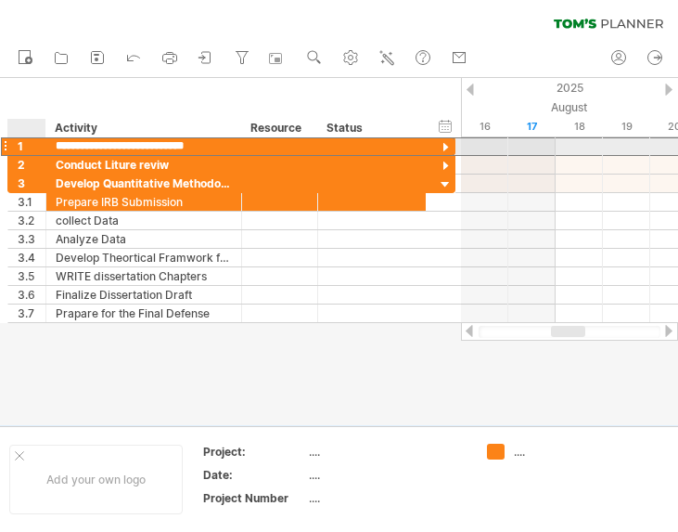
drag, startPoint x: 222, startPoint y: 148, endPoint x: 53, endPoint y: 152, distance: 169.0
click at [53, 152] on div "**********" at bounding box center [144, 146] width 196 height 18
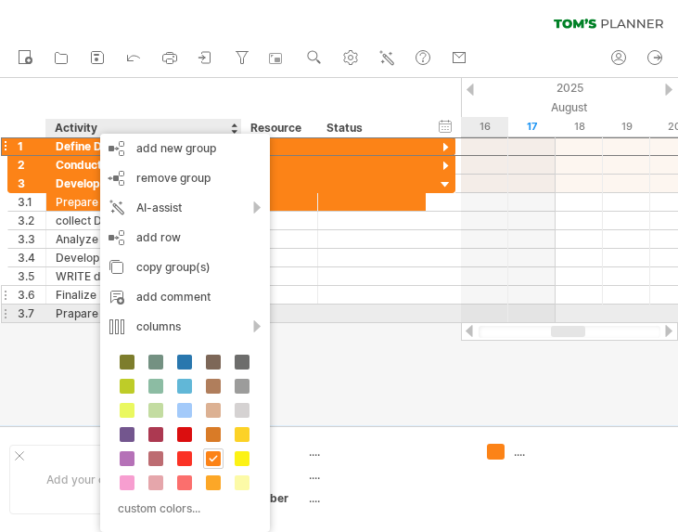
click at [437, 291] on div "**********" at bounding box center [231, 295] width 448 height 19
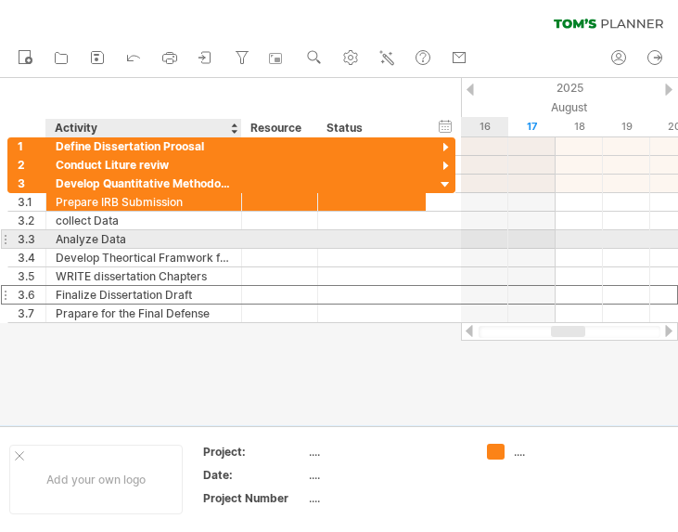
click at [171, 237] on div "Analyze Data" at bounding box center [144, 239] width 176 height 18
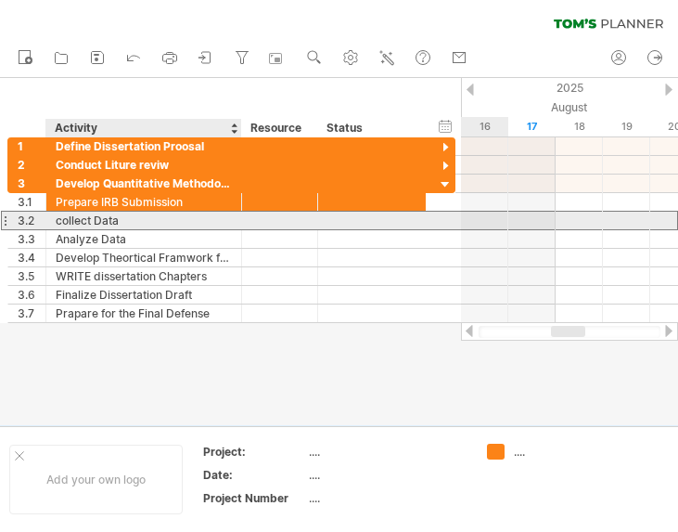
click at [123, 215] on div "collect Data" at bounding box center [144, 221] width 176 height 18
click at [53, 224] on div "**********" at bounding box center [144, 221] width 196 height 18
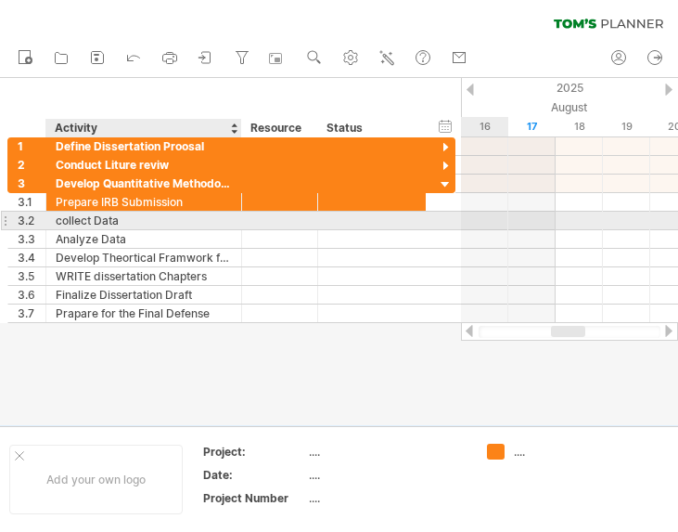
click at [130, 225] on div "collect Data" at bounding box center [144, 221] width 176 height 18
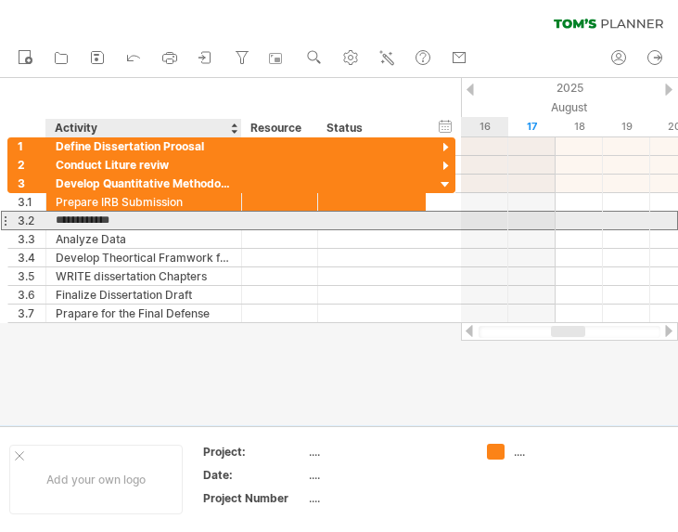
click at [139, 220] on input "**********" at bounding box center [144, 221] width 176 height 18
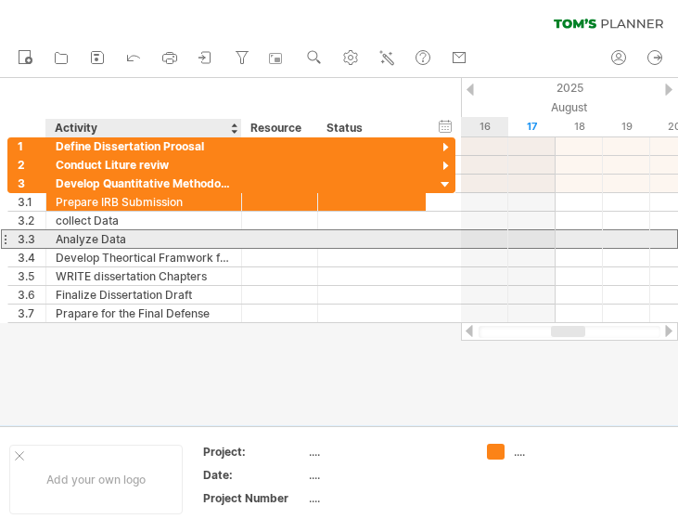
click at [132, 236] on div "Analyze Data" at bounding box center [144, 239] width 176 height 18
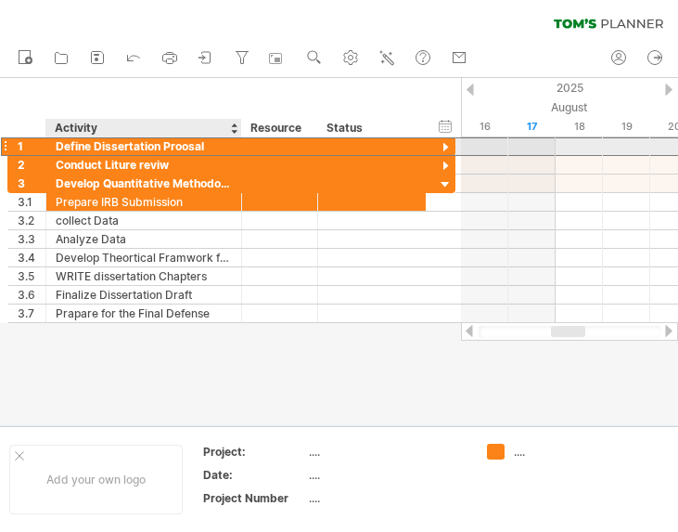
drag, startPoint x: 203, startPoint y: 147, endPoint x: 173, endPoint y: 149, distance: 30.7
click at [174, 149] on div "Define Dissertation Proosal" at bounding box center [144, 146] width 176 height 18
click at [175, 148] on input "**********" at bounding box center [144, 146] width 176 height 18
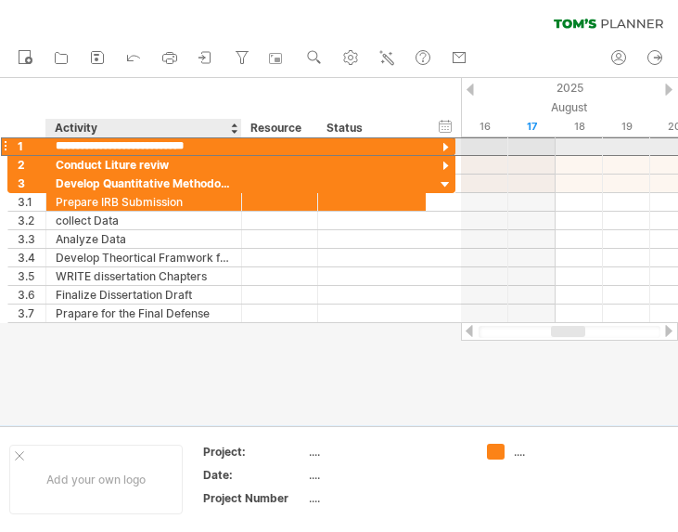
click at [175, 148] on input "**********" at bounding box center [144, 146] width 176 height 18
click at [169, 148] on div "Define Dissertation Proosal" at bounding box center [144, 146] width 176 height 18
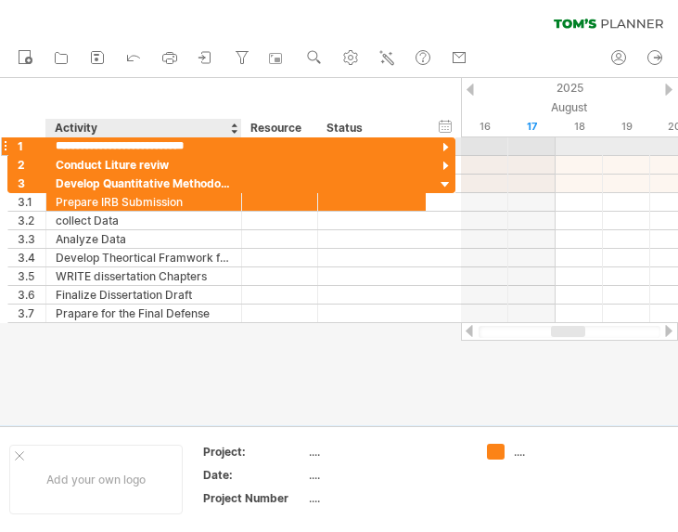
click at [169, 148] on input "**********" at bounding box center [144, 146] width 176 height 18
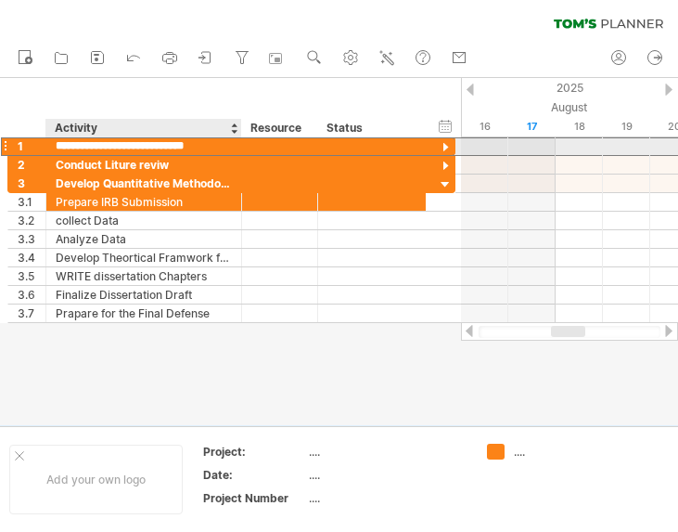
click at [169, 148] on input "**********" at bounding box center [144, 146] width 176 height 18
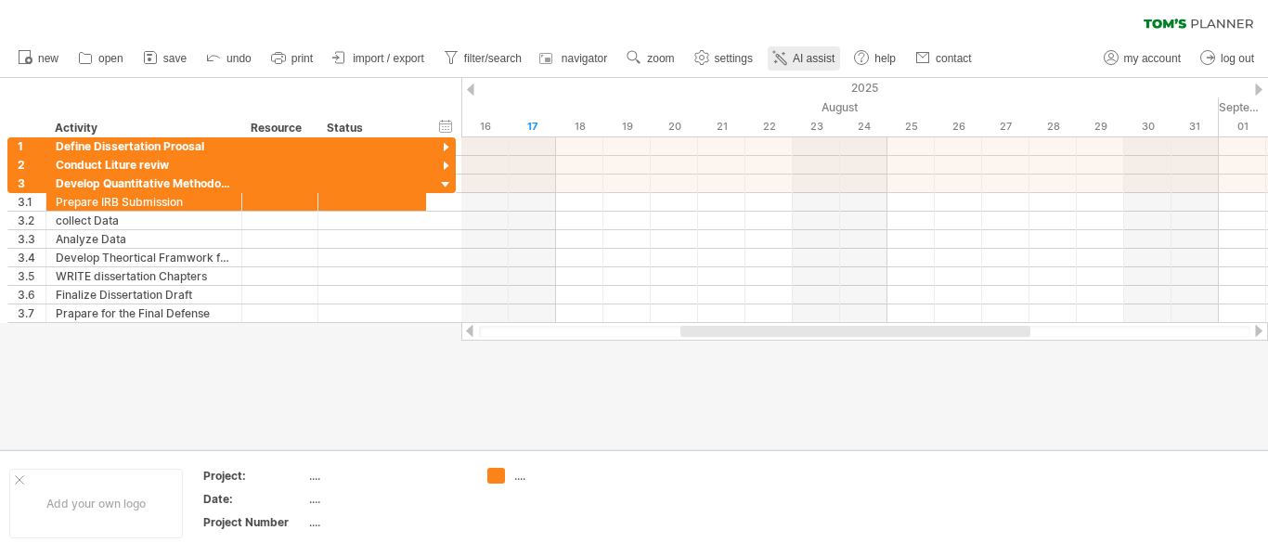
click at [822, 60] on span "AI assist" at bounding box center [814, 58] width 42 height 13
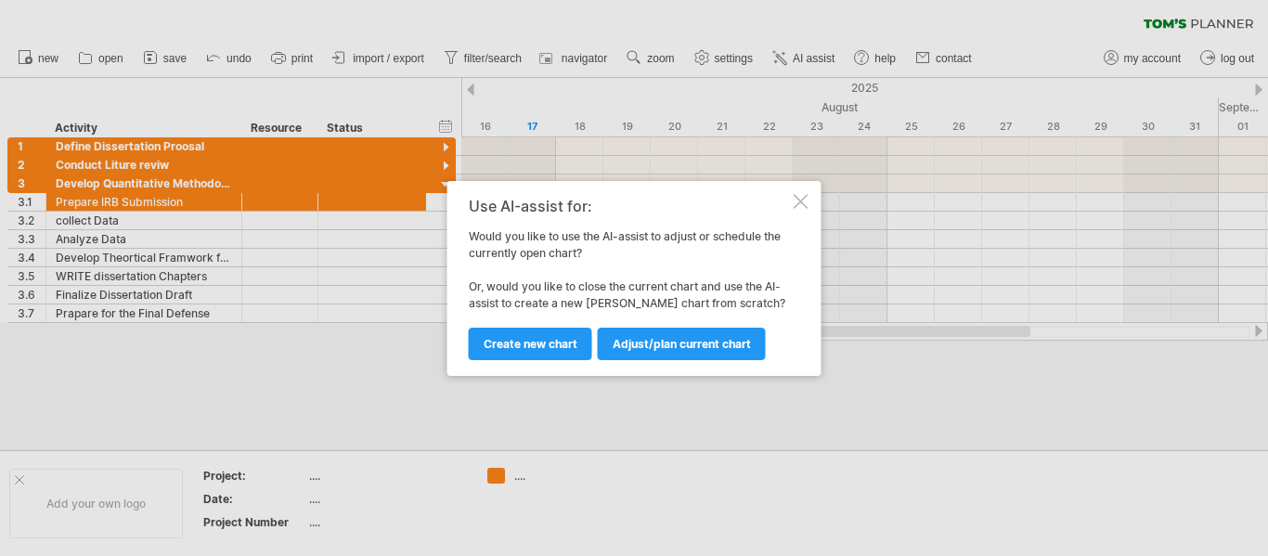
click at [525, 335] on link "Create new chart" at bounding box center [530, 344] width 123 height 32
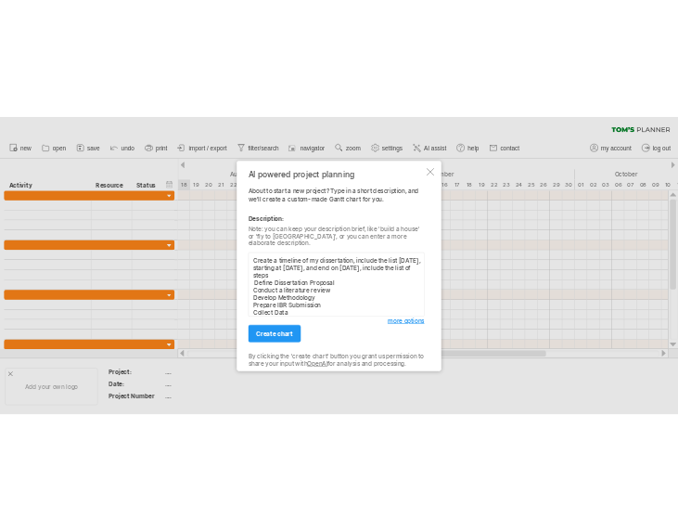
scroll to position [84, 0]
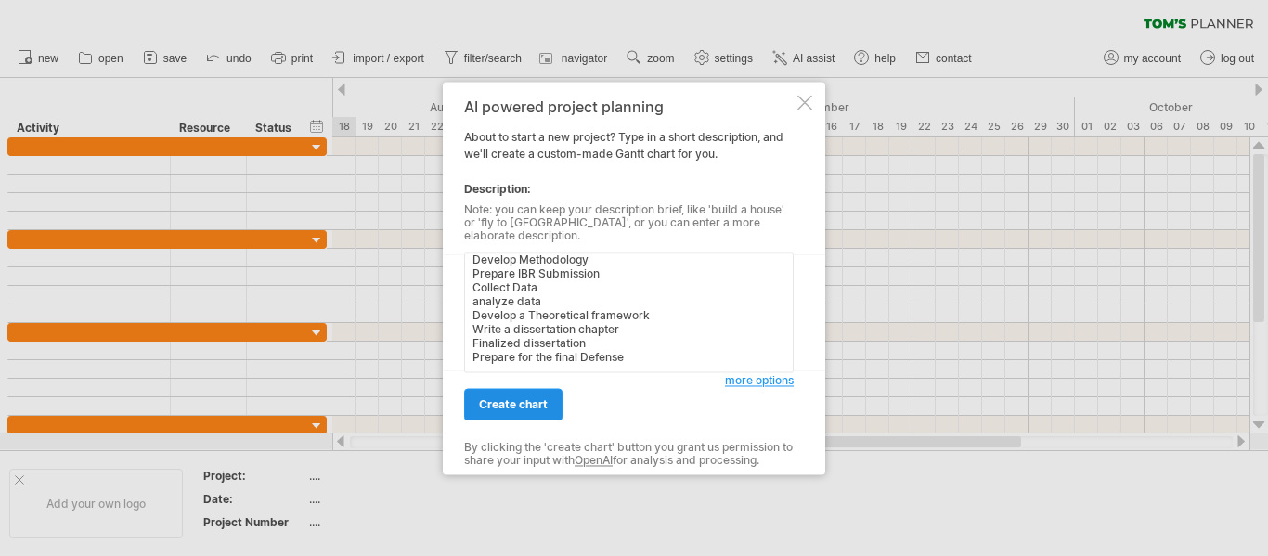
type textarea "Create a timeline of my dissertation, include the list [DATE], starting at [DAT…"
click at [528, 397] on span "create chart" at bounding box center [513, 404] width 69 height 14
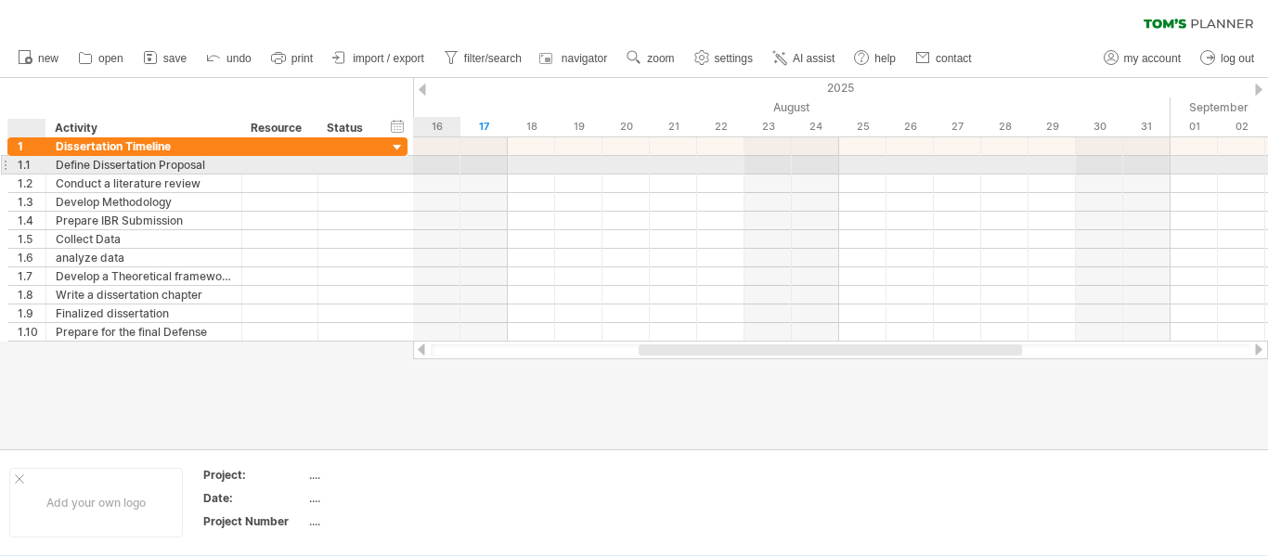
click at [25, 163] on div "1.1" at bounding box center [32, 165] width 28 height 18
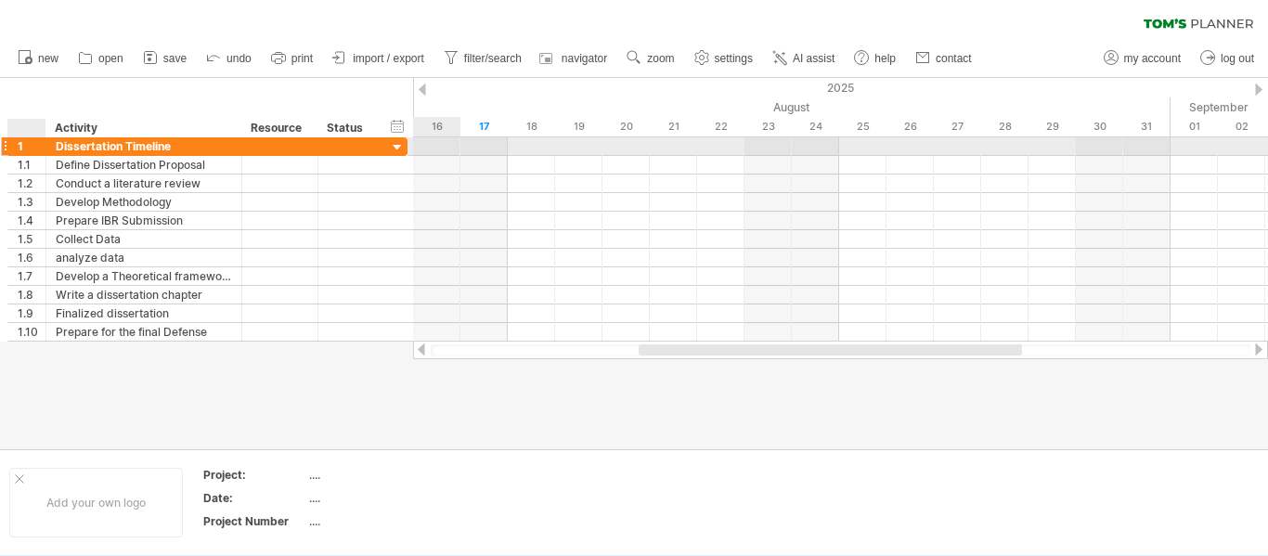
click at [40, 152] on div at bounding box center [43, 146] width 9 height 19
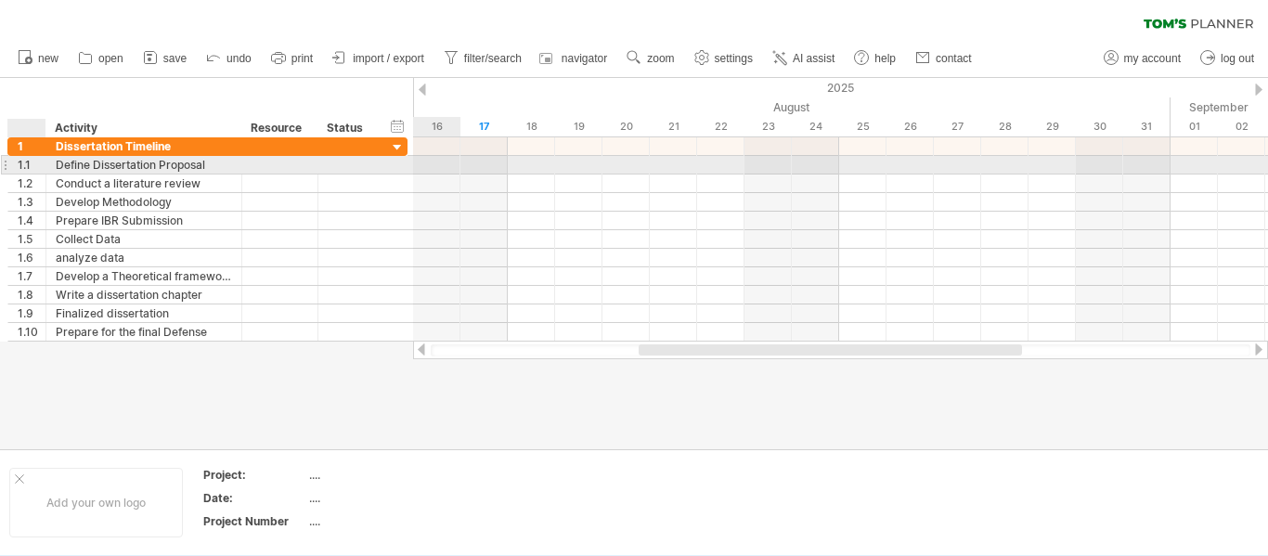
click at [35, 163] on div "1.1" at bounding box center [32, 165] width 28 height 18
click at [32, 168] on div "1.1" at bounding box center [32, 165] width 28 height 18
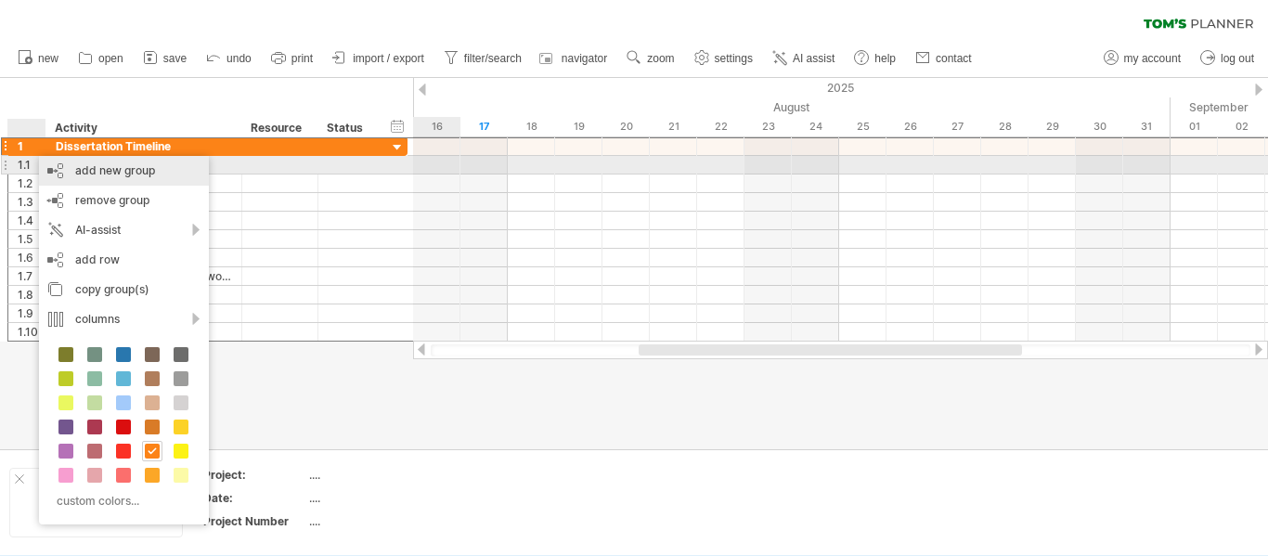
click at [81, 169] on div "add new group" at bounding box center [124, 171] width 170 height 30
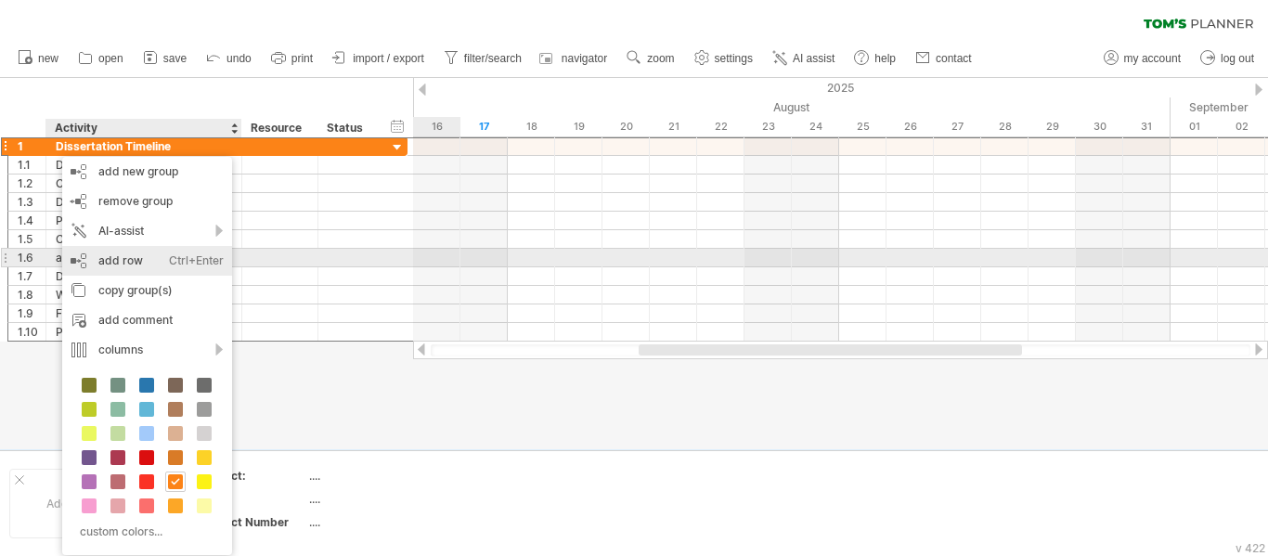
click at [145, 258] on div "add row Ctrl+Enter Cmd+Enter" at bounding box center [147, 261] width 170 height 30
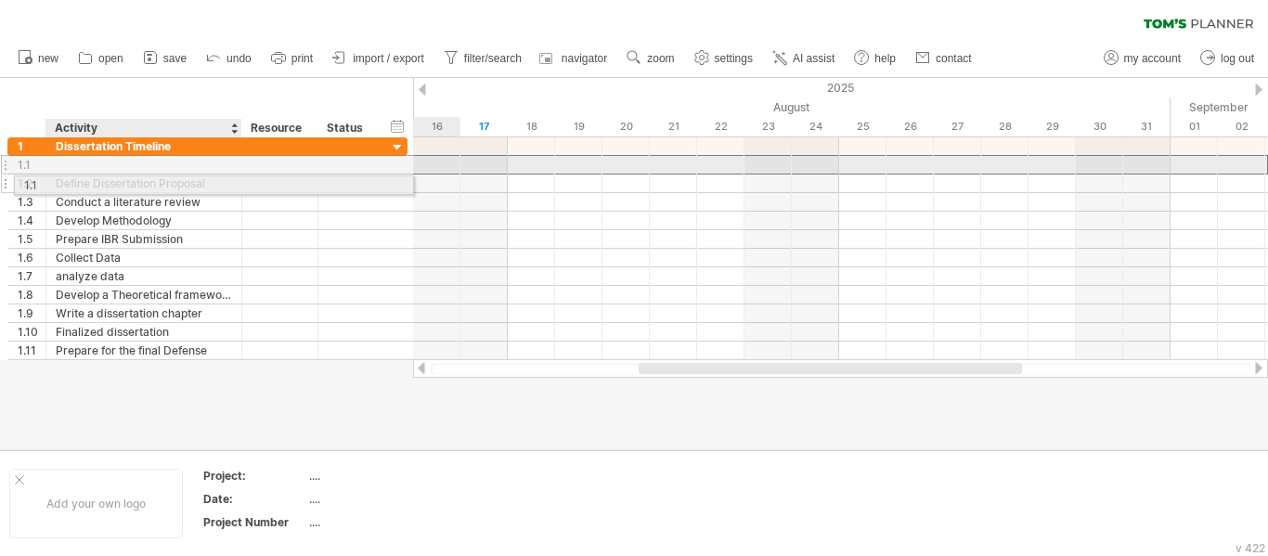
drag, startPoint x: 166, startPoint y: 168, endPoint x: 170, endPoint y: 182, distance: 14.4
click at [170, 182] on div "**********" at bounding box center [207, 248] width 400 height 223
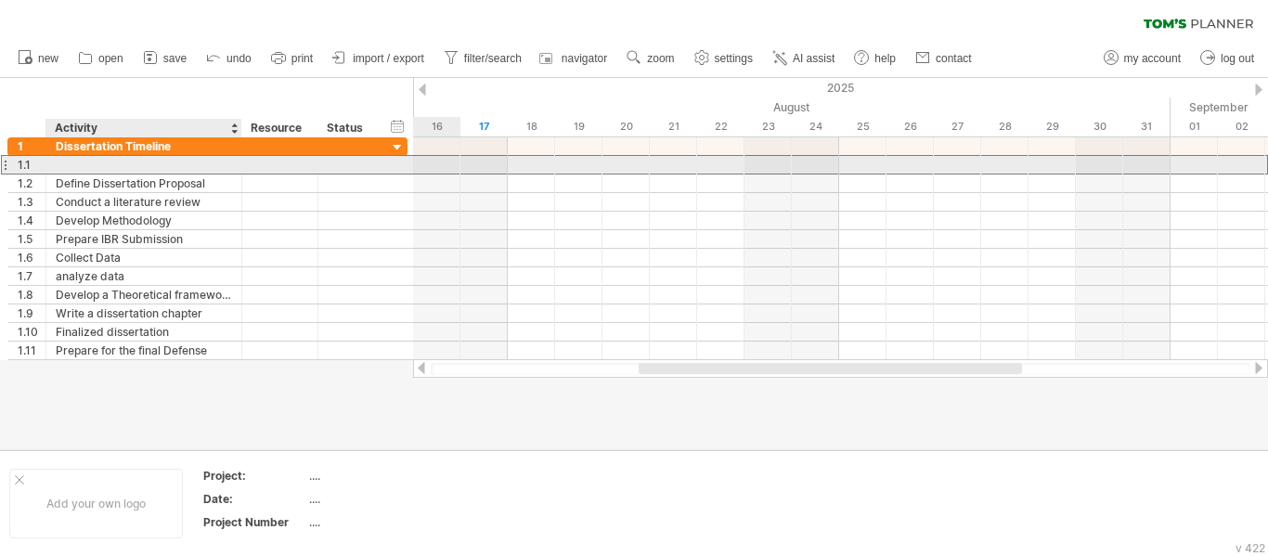
click at [186, 171] on div at bounding box center [144, 165] width 176 height 18
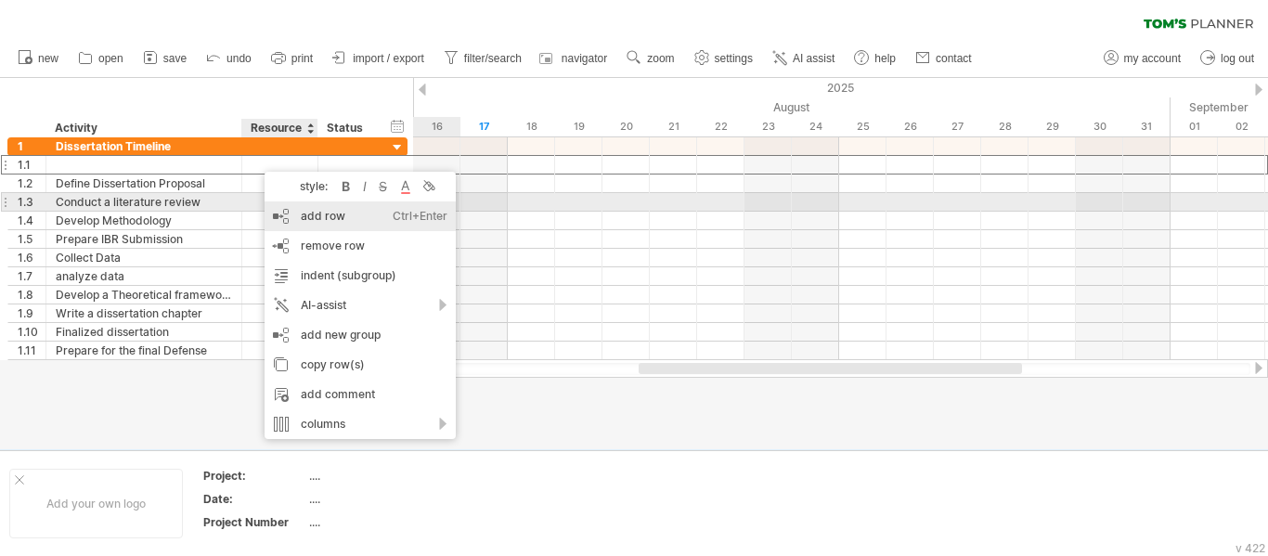
click at [292, 209] on div "add row Ctrl+Enter Cmd+Enter" at bounding box center [360, 216] width 191 height 30
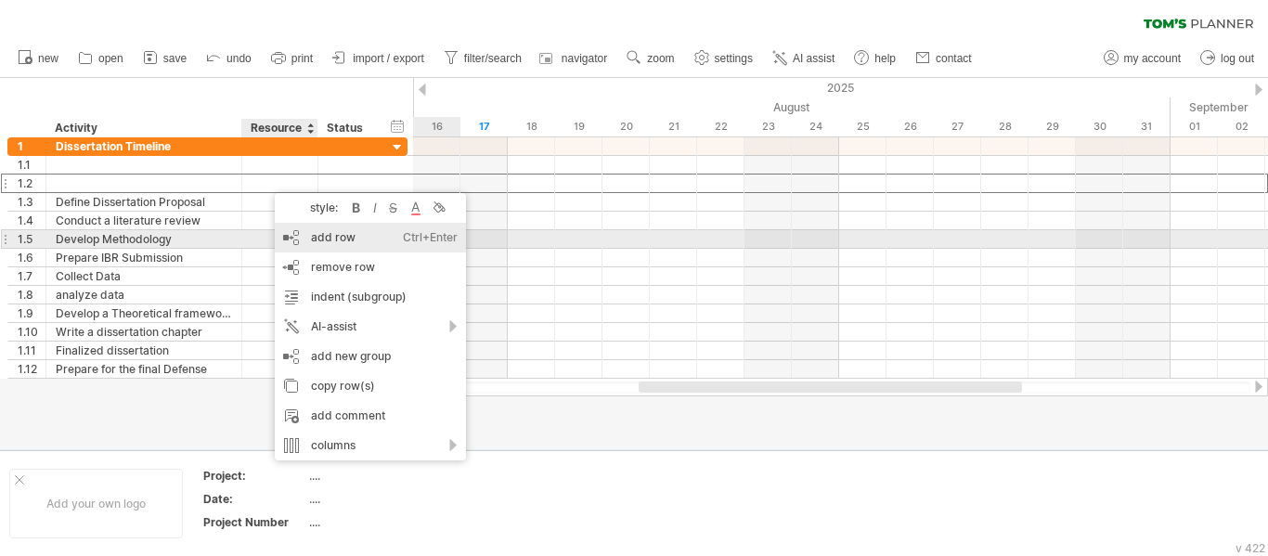
click at [304, 235] on div "add row Ctrl+Enter Cmd+Enter" at bounding box center [370, 238] width 191 height 30
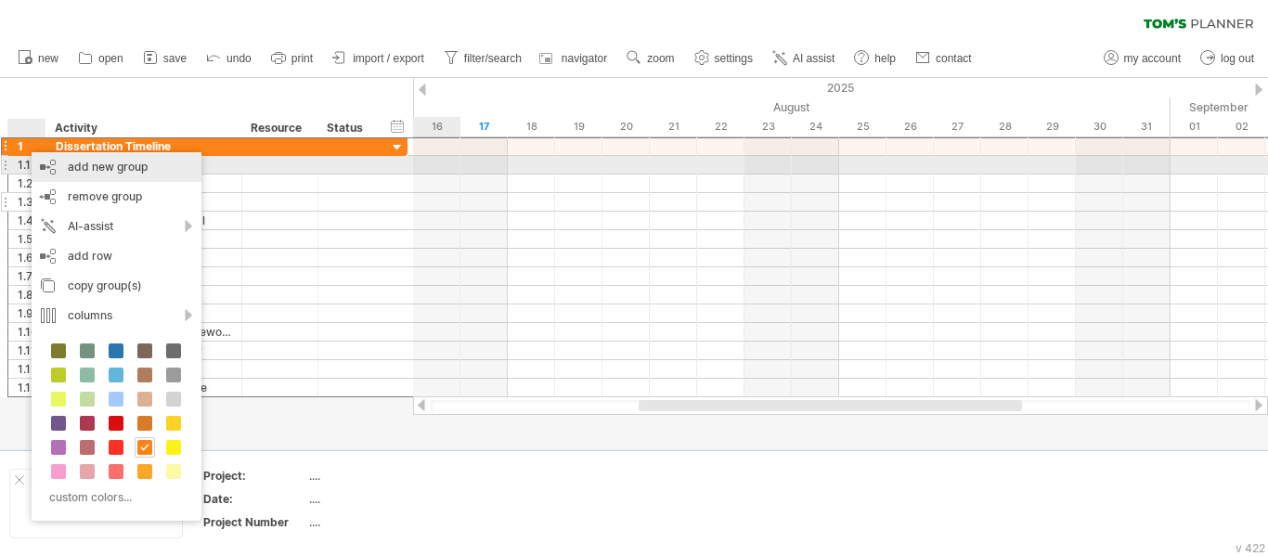
click at [84, 172] on div "add new group" at bounding box center [117, 167] width 170 height 30
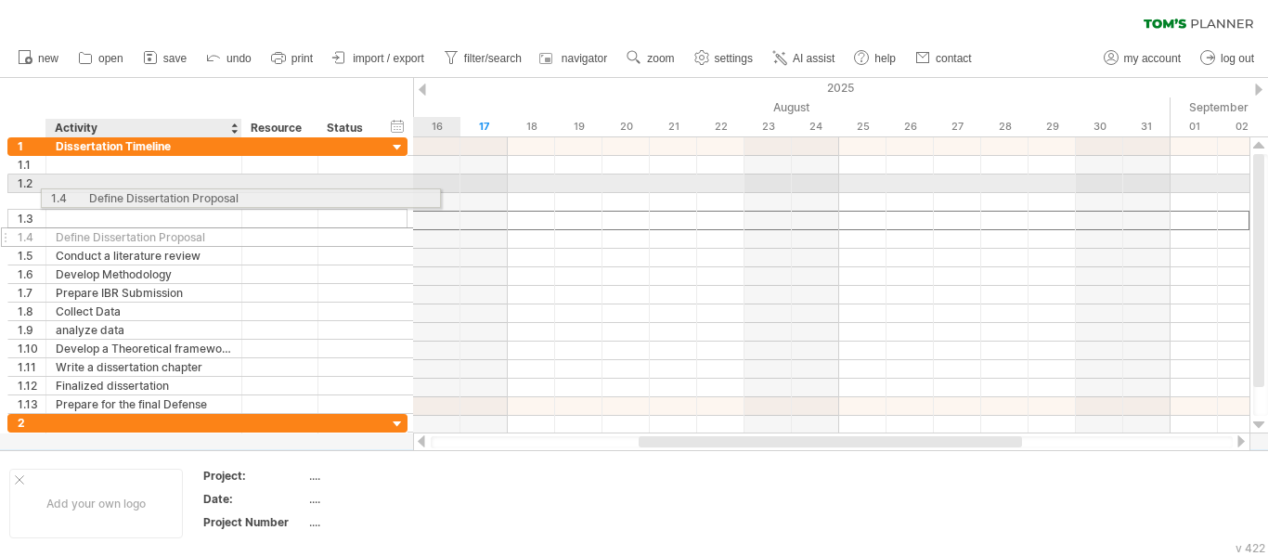
drag, startPoint x: 79, startPoint y: 223, endPoint x: 110, endPoint y: 195, distance: 42.1
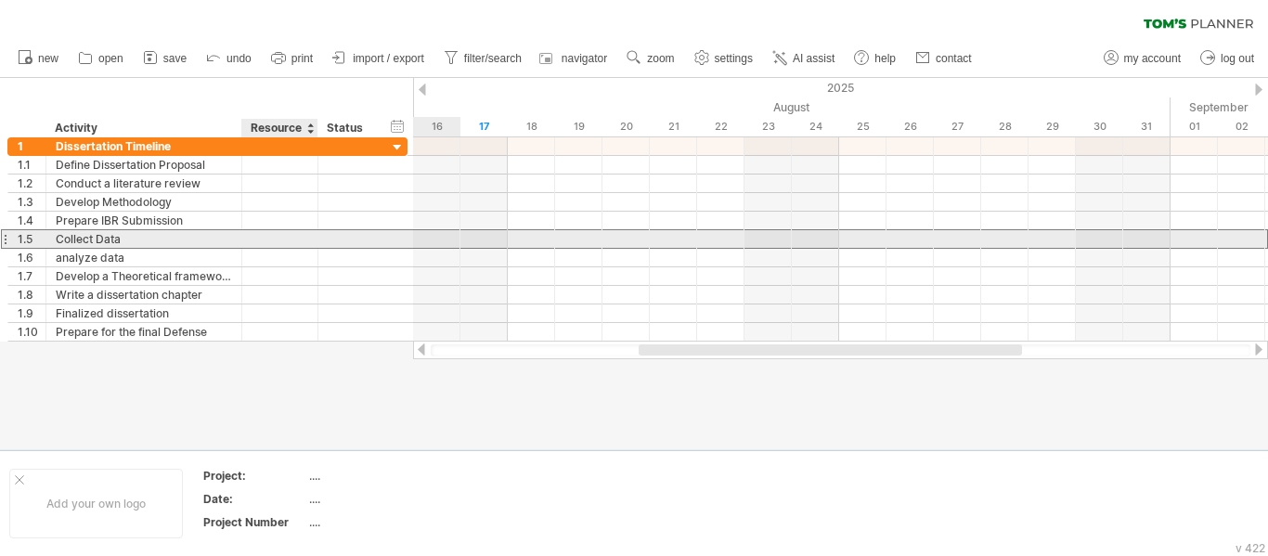
click at [298, 241] on div at bounding box center [280, 239] width 57 height 18
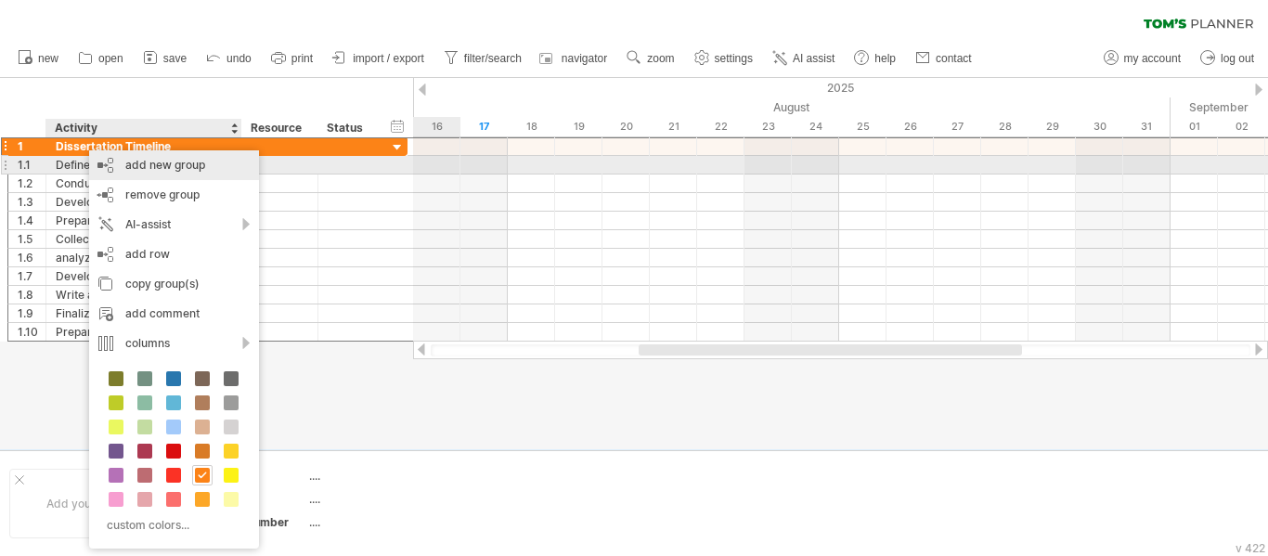
click at [124, 171] on div "add new group" at bounding box center [174, 165] width 170 height 30
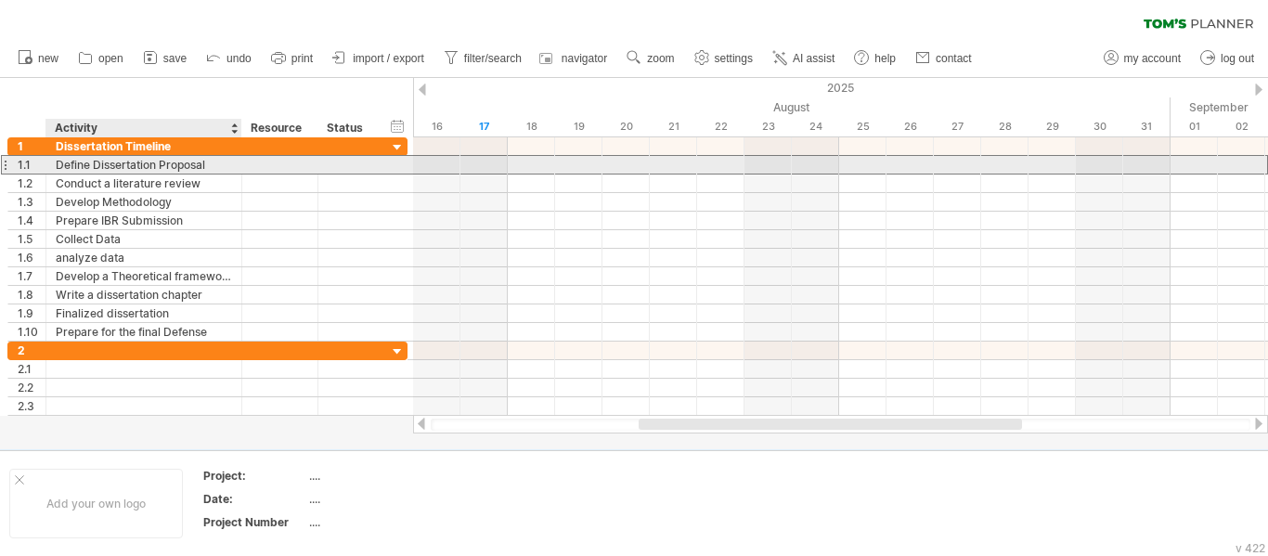
drag, startPoint x: 213, startPoint y: 164, endPoint x: 181, endPoint y: 162, distance: 31.6
click at [181, 162] on div "Define Dissertation Proposal" at bounding box center [144, 165] width 176 height 18
click at [181, 162] on input "**********" at bounding box center [144, 165] width 176 height 18
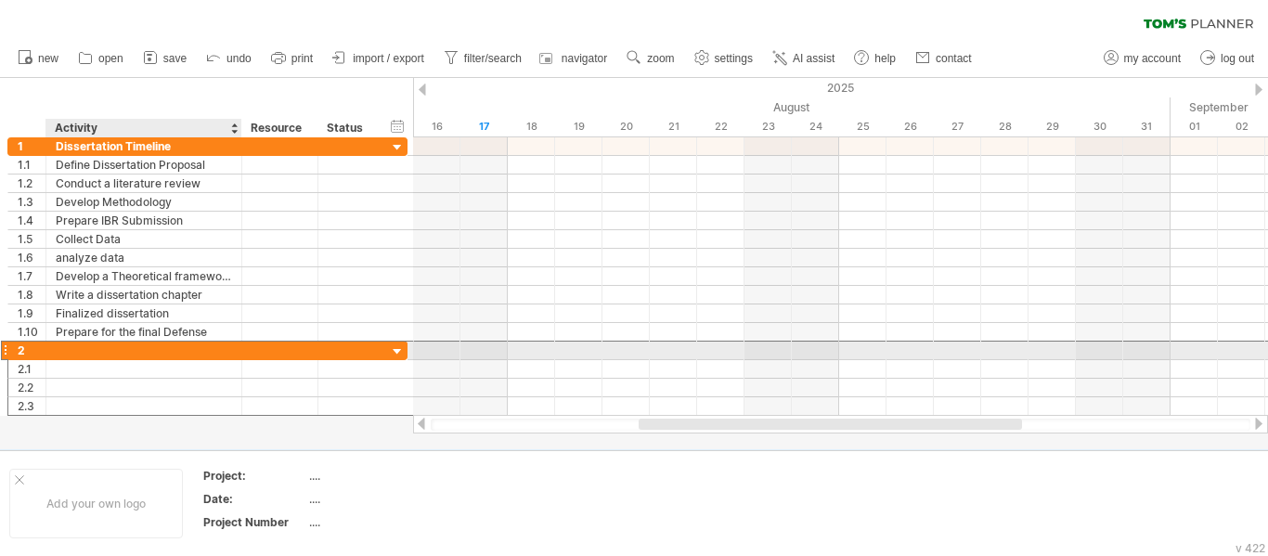
click at [83, 355] on div at bounding box center [144, 351] width 176 height 18
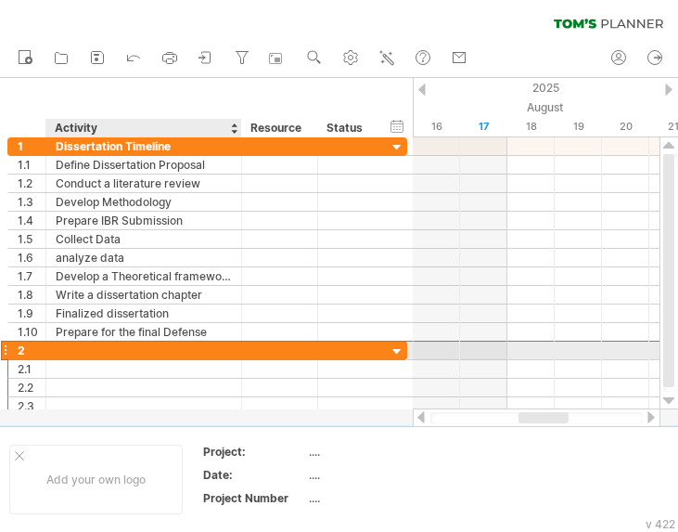
click at [161, 344] on div at bounding box center [144, 351] width 176 height 18
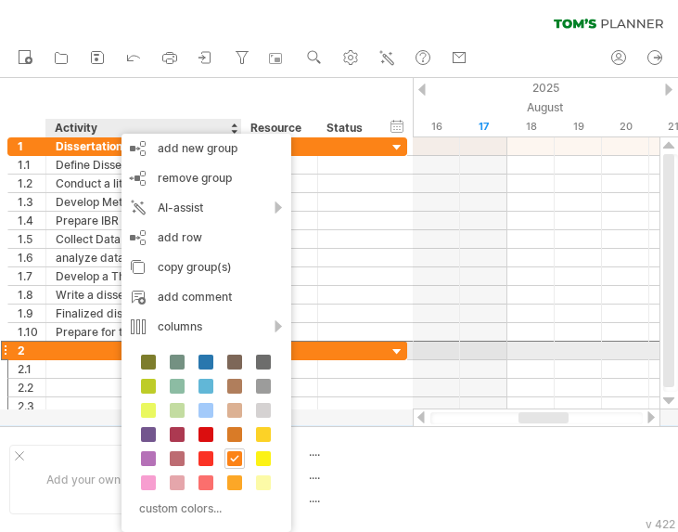
click at [111, 349] on div at bounding box center [144, 351] width 176 height 18
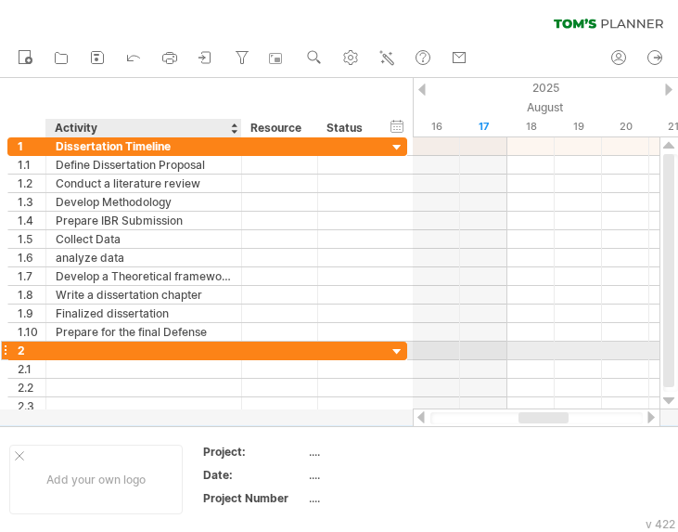
paste input "**********"
type input "**********"
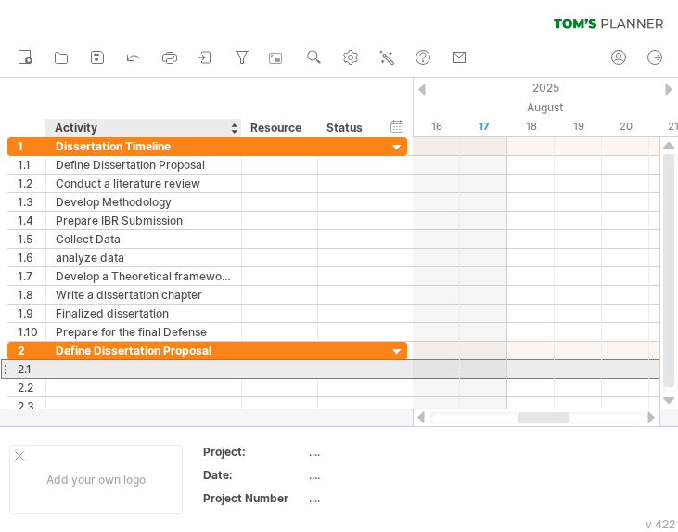
click at [113, 371] on div at bounding box center [144, 369] width 176 height 18
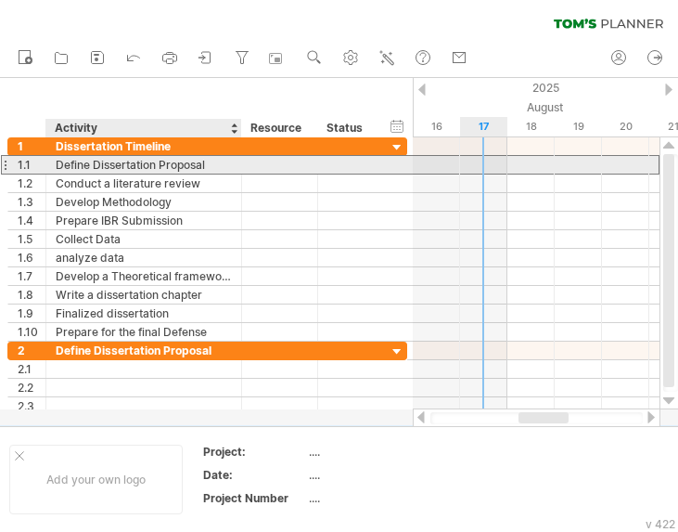
click at [219, 164] on div "Define Dissertation Proposal" at bounding box center [144, 165] width 176 height 18
drag, startPoint x: 219, startPoint y: 164, endPoint x: 59, endPoint y: 161, distance: 159.7
click at [59, 161] on input "**********" at bounding box center [144, 165] width 176 height 18
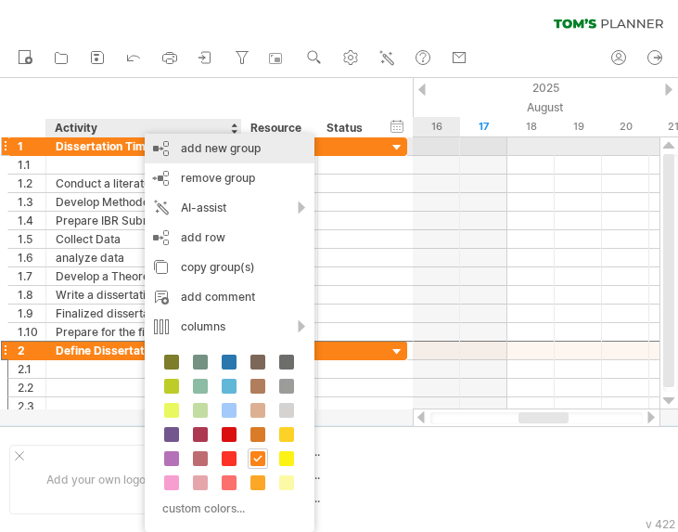
click at [187, 142] on div "add new group" at bounding box center [230, 149] width 170 height 30
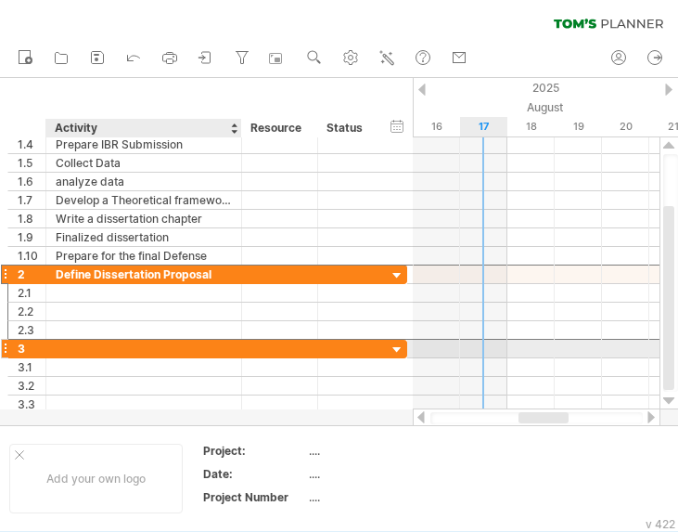
click at [138, 352] on div at bounding box center [144, 349] width 176 height 18
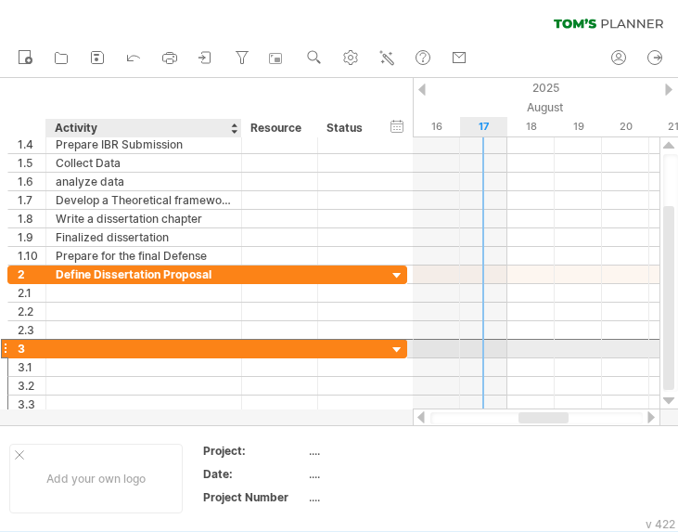
paste input "**********"
type input "**********"
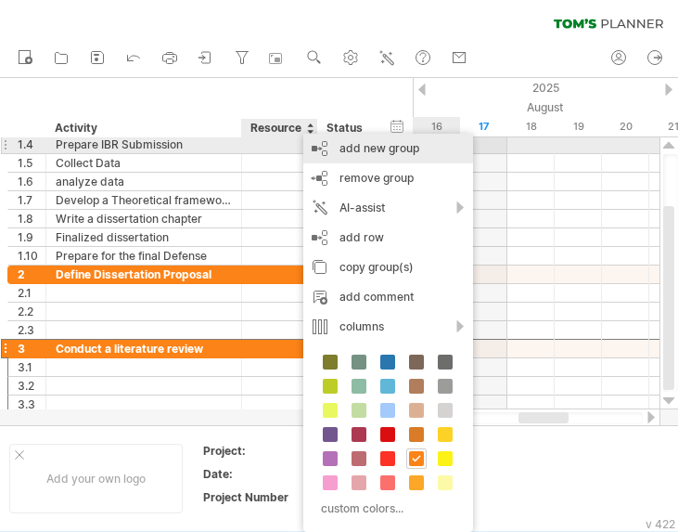
click at [361, 150] on div "add new group" at bounding box center [389, 149] width 170 height 30
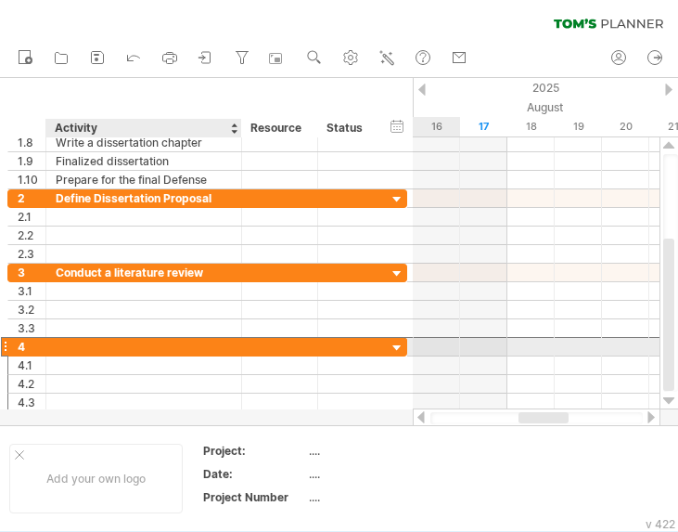
click at [201, 345] on div at bounding box center [144, 347] width 176 height 18
paste input "**********"
type input "**********"
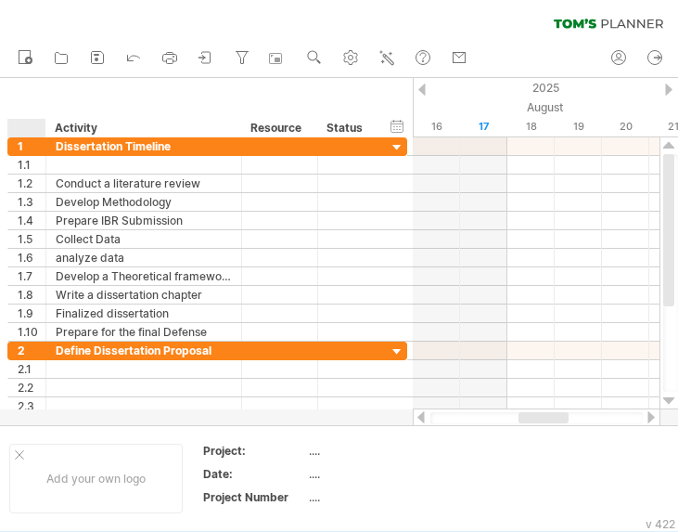
drag, startPoint x: 47, startPoint y: 489, endPoint x: 61, endPoint y: 588, distance: 100.3
drag, startPoint x: 61, startPoint y: 588, endPoint x: 535, endPoint y: 325, distance: 541.8
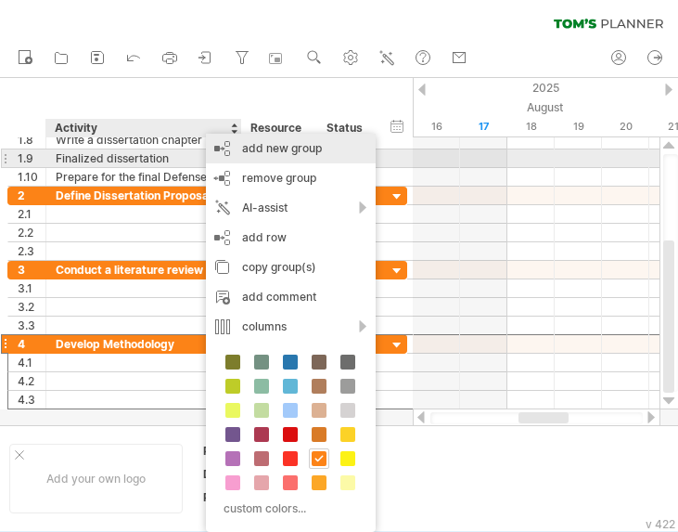
click at [265, 154] on div "add new group" at bounding box center [291, 149] width 170 height 30
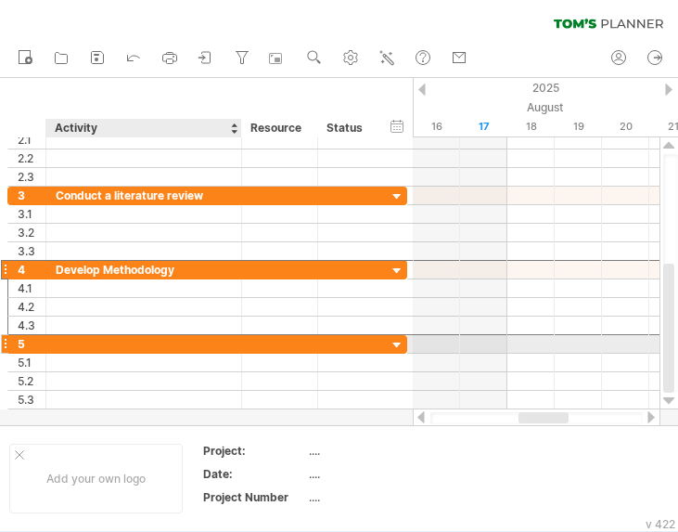
click at [113, 347] on div at bounding box center [144, 344] width 176 height 18
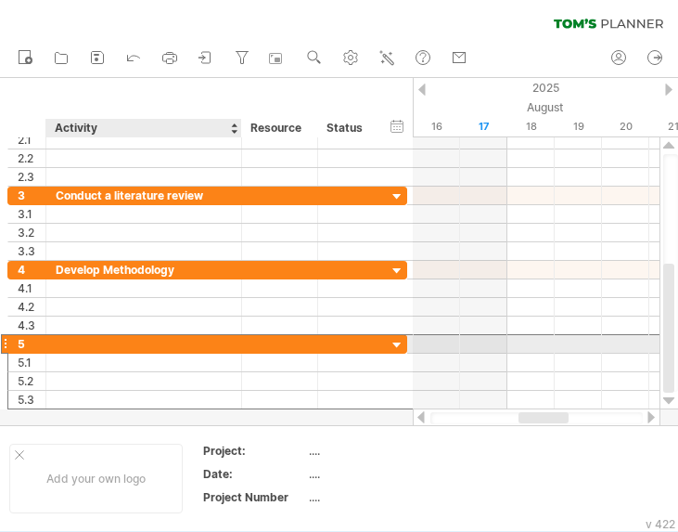
paste input "**********"
type input "**********"
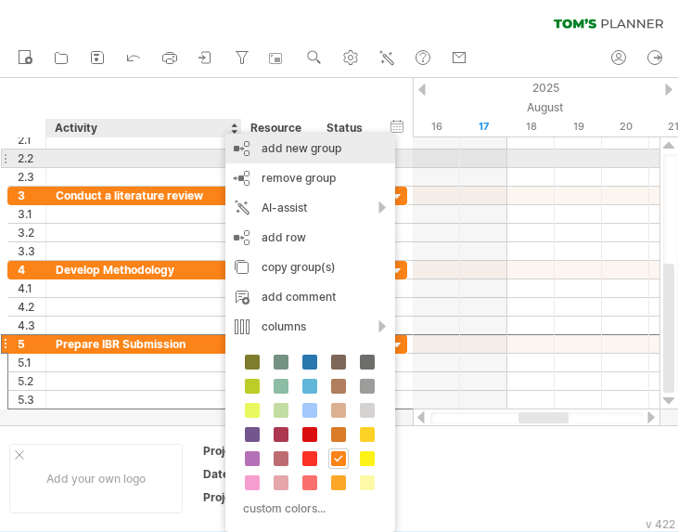
click at [283, 154] on div "add new group" at bounding box center [311, 149] width 170 height 30
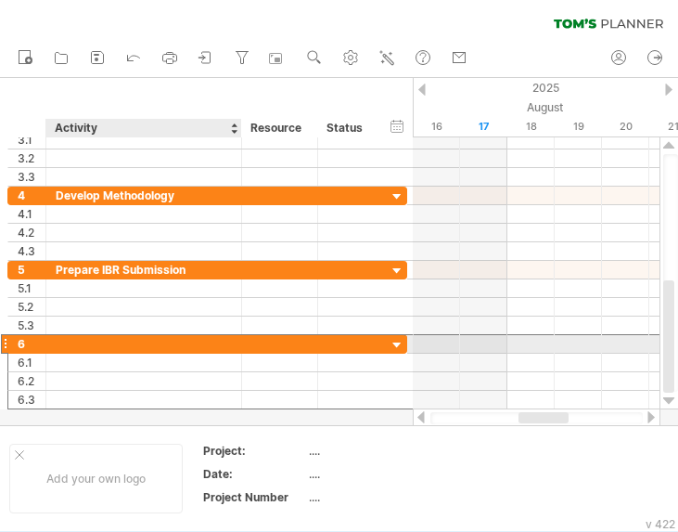
click at [67, 344] on div at bounding box center [144, 344] width 176 height 18
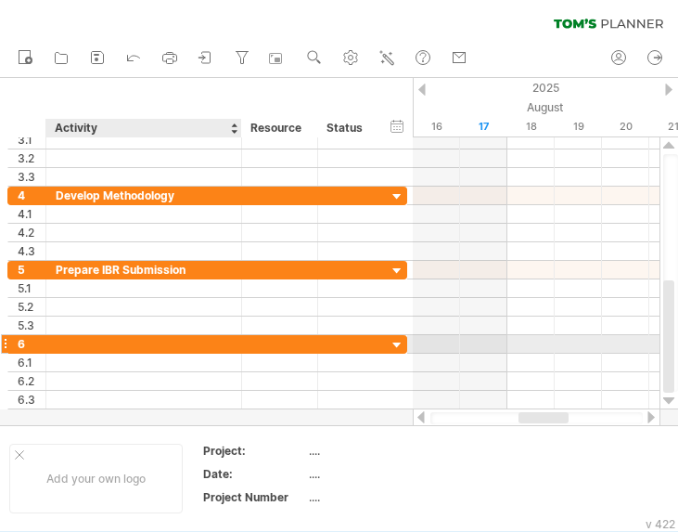
paste input "**********"
type input "**********"
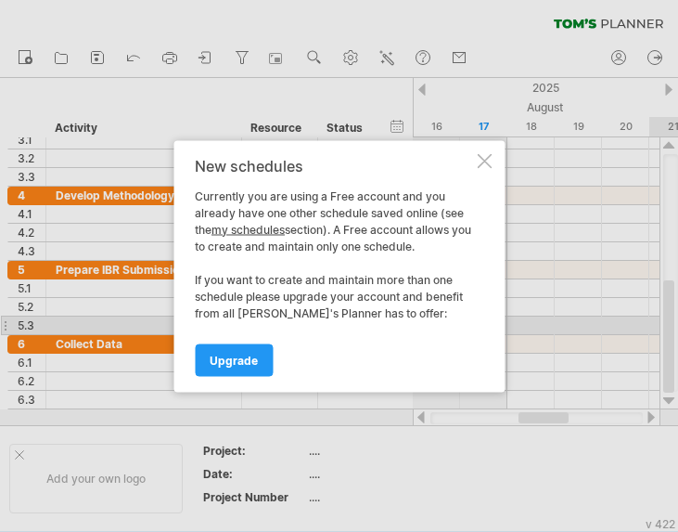
click at [481, 162] on div at bounding box center [484, 160] width 15 height 15
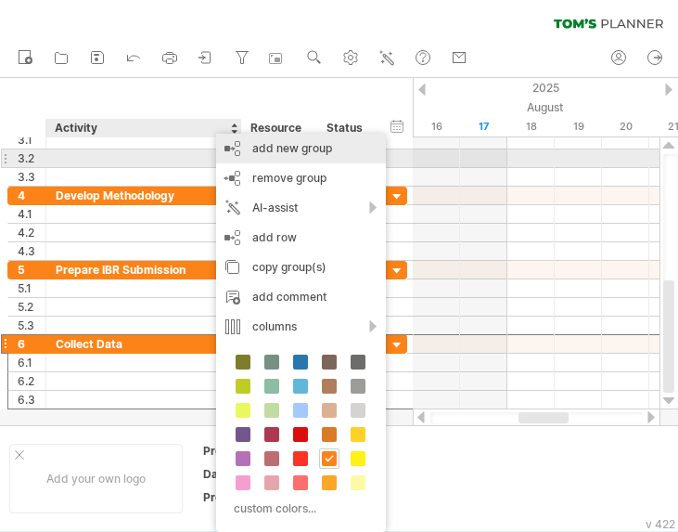
click at [274, 150] on div "add new group" at bounding box center [301, 149] width 170 height 30
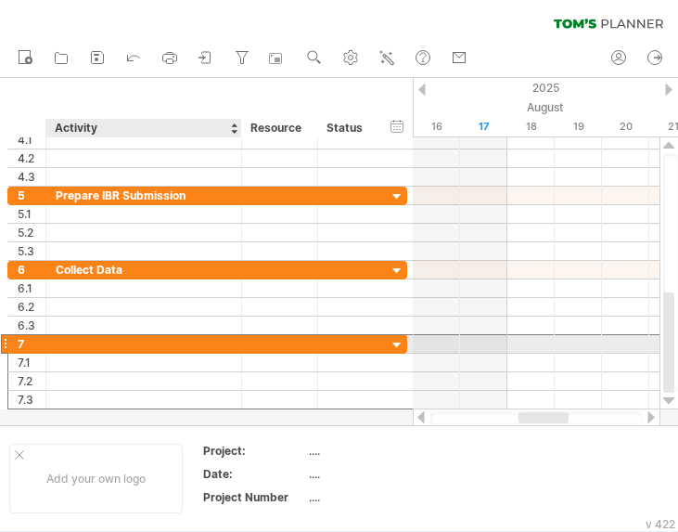
click at [61, 349] on div at bounding box center [144, 344] width 176 height 18
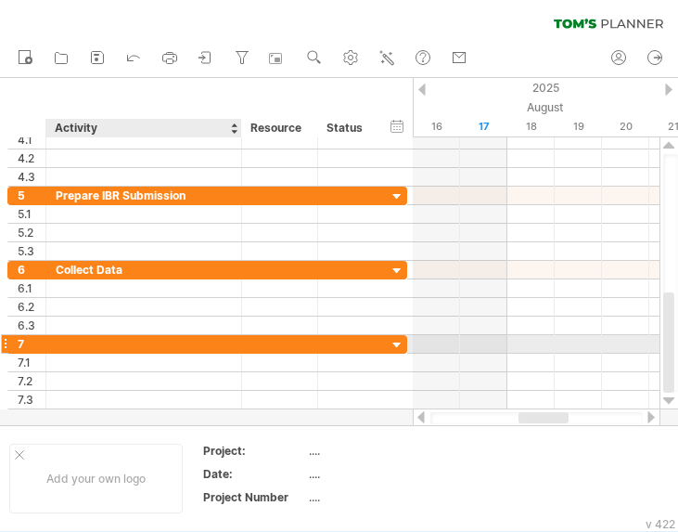
paste input "**********"
type input "**********"
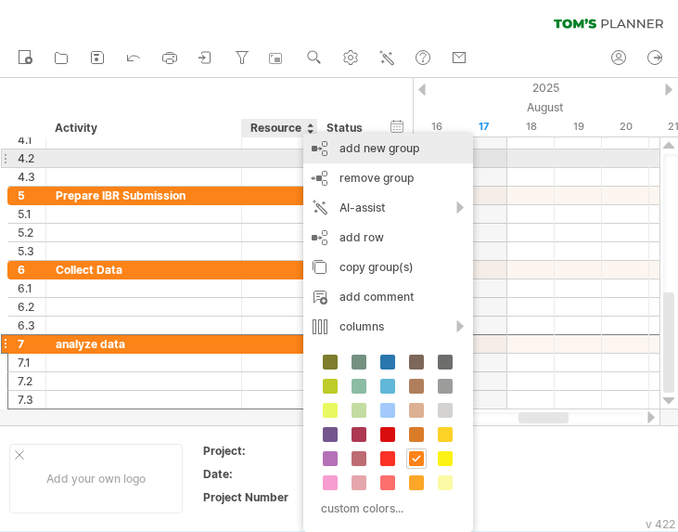
click at [399, 153] on div "add new group" at bounding box center [389, 149] width 170 height 30
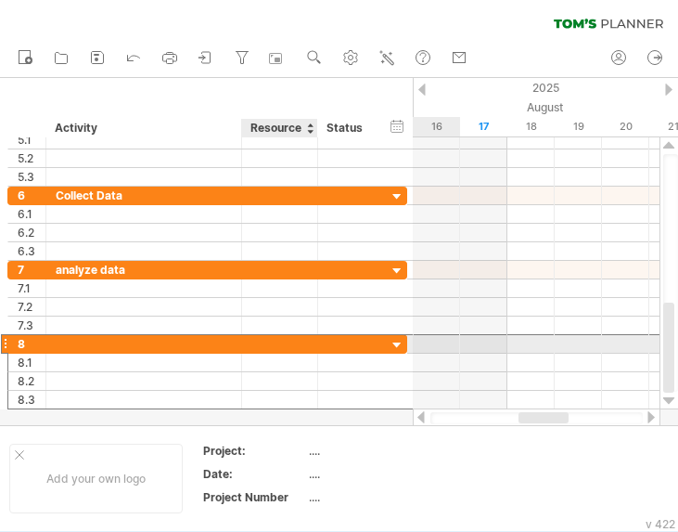
click at [231, 343] on div at bounding box center [144, 344] width 176 height 18
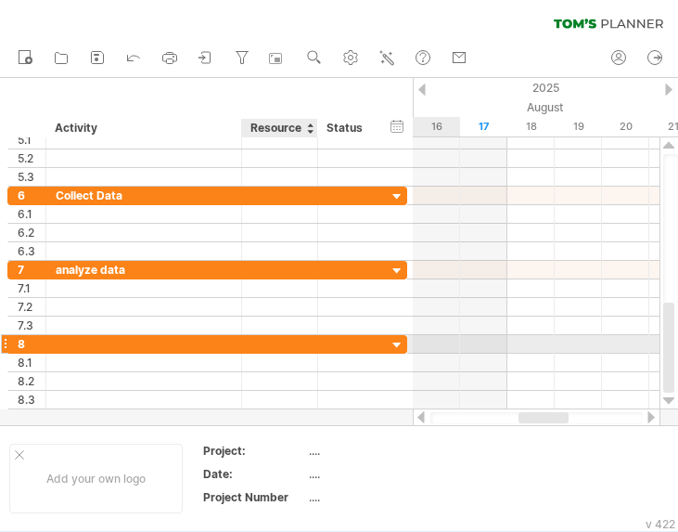
paste input "**********"
type input "**********"
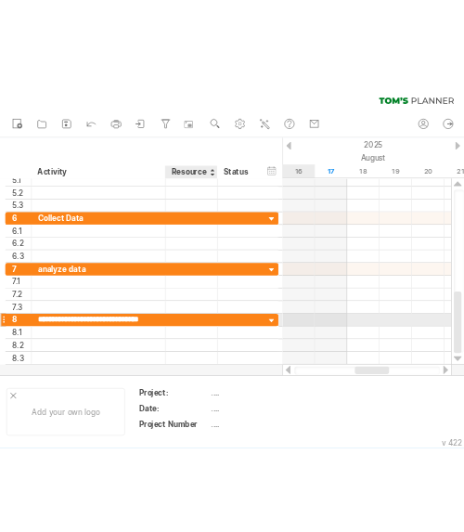
scroll to position [0, 6]
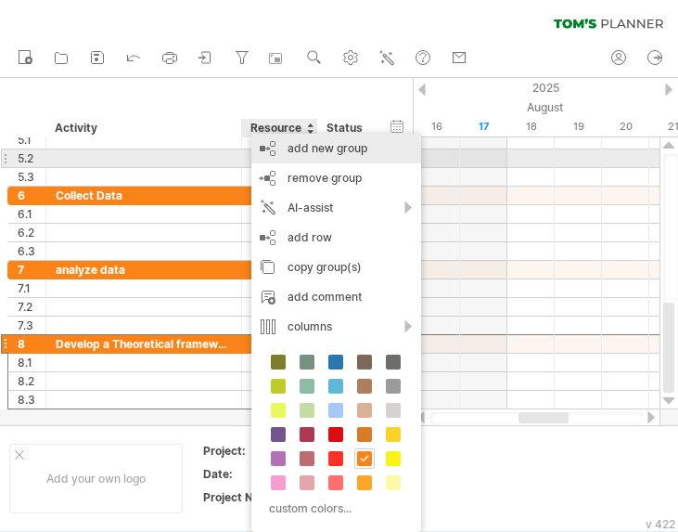
click at [338, 142] on div "add new group" at bounding box center [337, 149] width 170 height 30
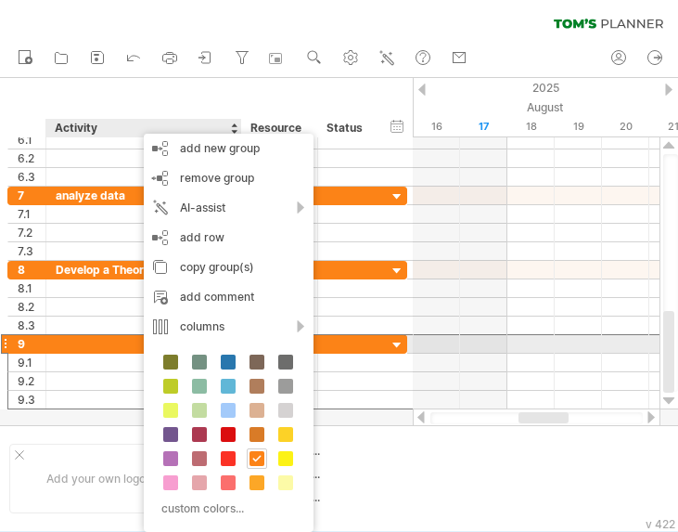
click at [94, 345] on div at bounding box center [144, 344] width 176 height 18
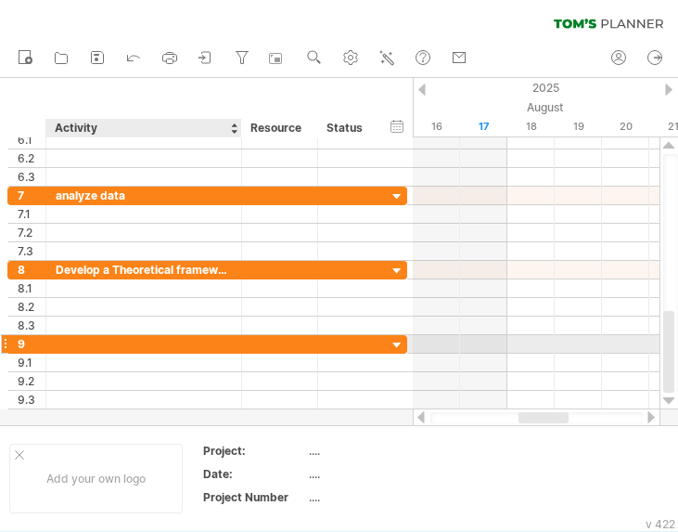
paste input "**********"
type input "**********"
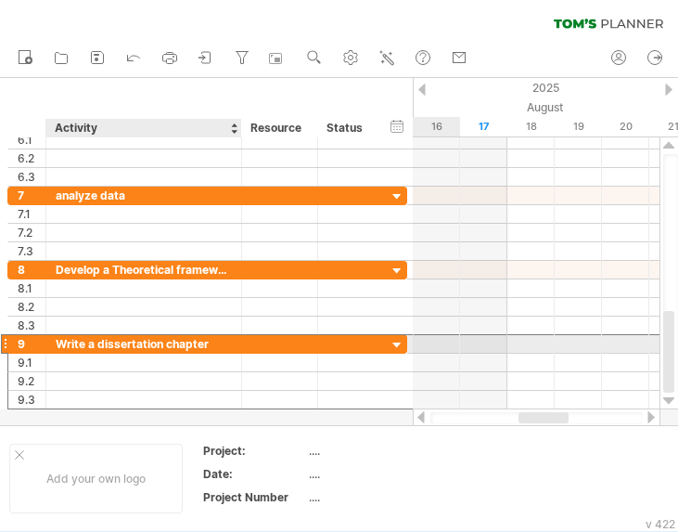
click at [232, 348] on div "**********" at bounding box center [144, 344] width 196 height 18
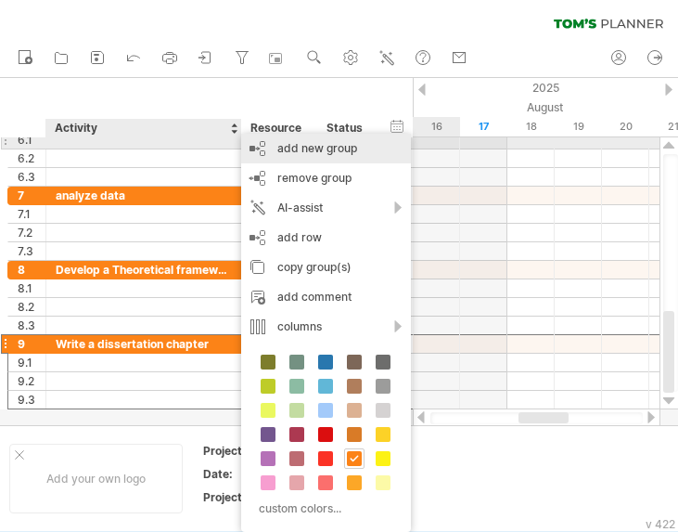
click at [323, 146] on div "add new group" at bounding box center [326, 149] width 170 height 30
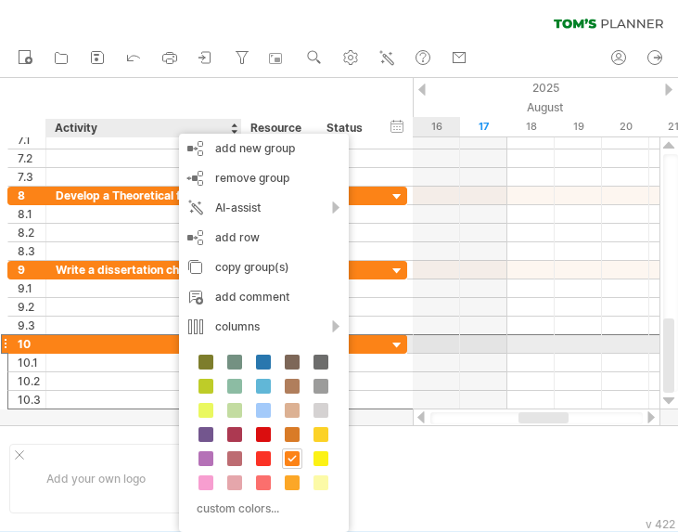
click at [97, 339] on div at bounding box center [144, 344] width 176 height 18
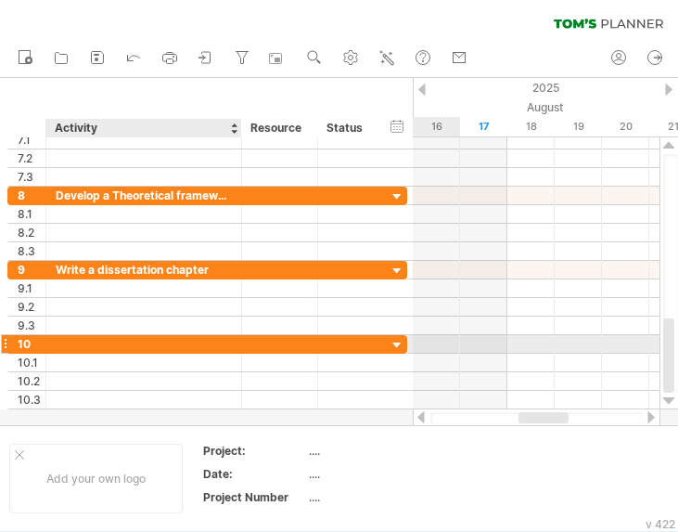
paste input "**********"
type input "**********"
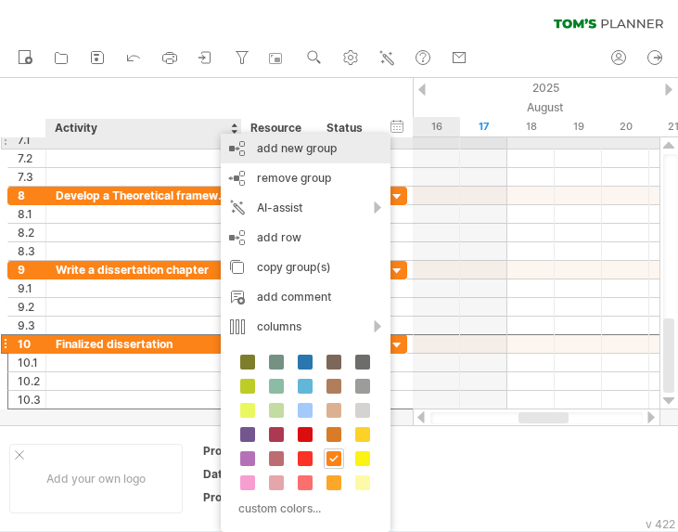
click at [290, 149] on div "add new group" at bounding box center [306, 149] width 170 height 30
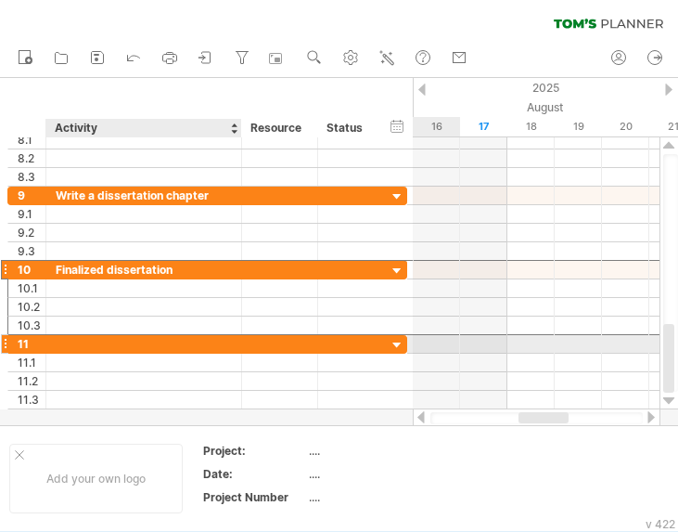
click at [190, 345] on div at bounding box center [144, 344] width 176 height 18
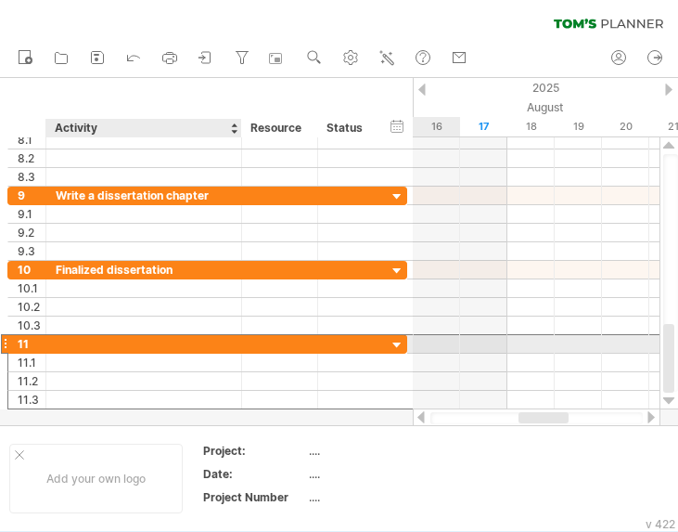
paste input "**********"
type input "**********"
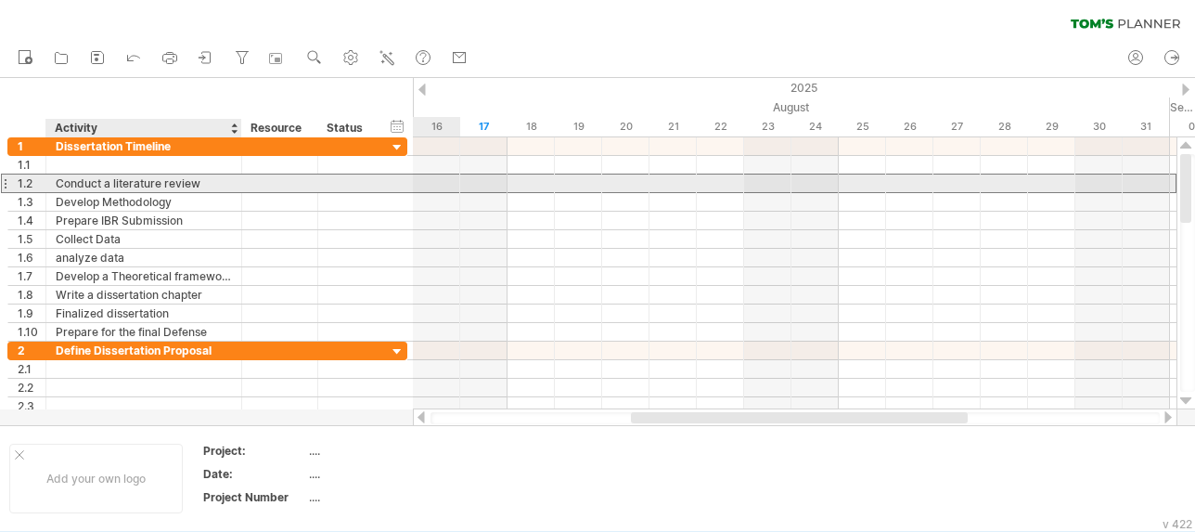
click at [155, 181] on div "Conduct a literature review" at bounding box center [144, 183] width 176 height 18
type input "**********"
click at [175, 185] on input "**********" at bounding box center [144, 183] width 176 height 18
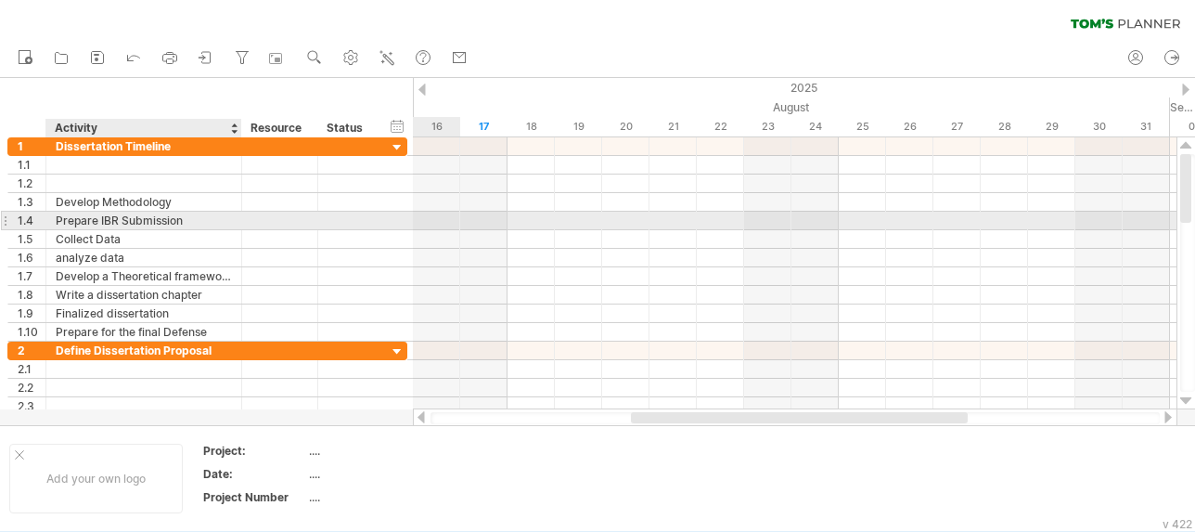
click at [183, 213] on div "Prepare IBR Submission" at bounding box center [144, 221] width 176 height 18
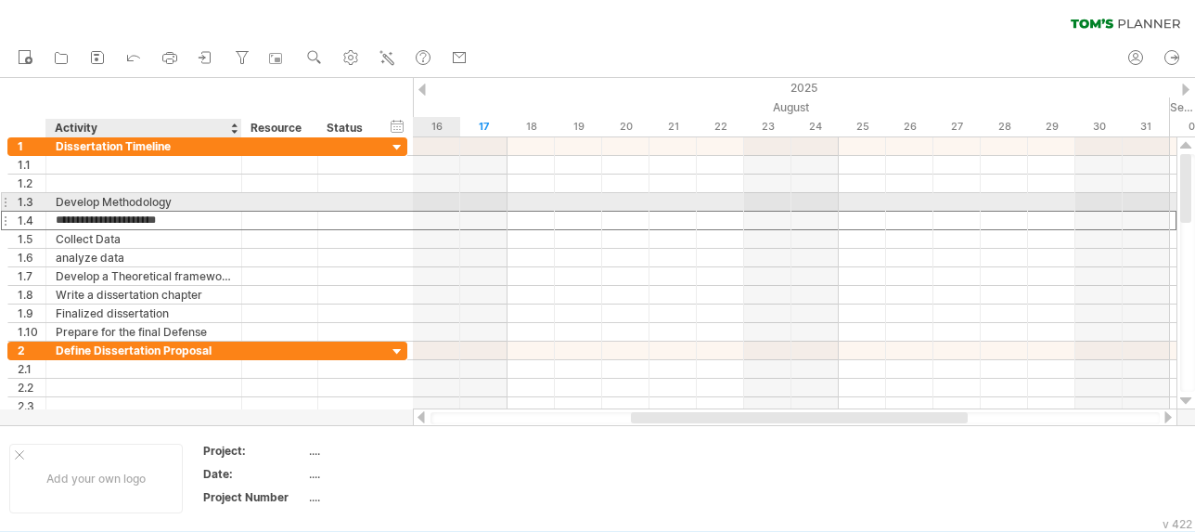
click at [185, 202] on div "Develop Methodology" at bounding box center [144, 202] width 176 height 18
click at [185, 202] on input "**********" at bounding box center [144, 202] width 176 height 18
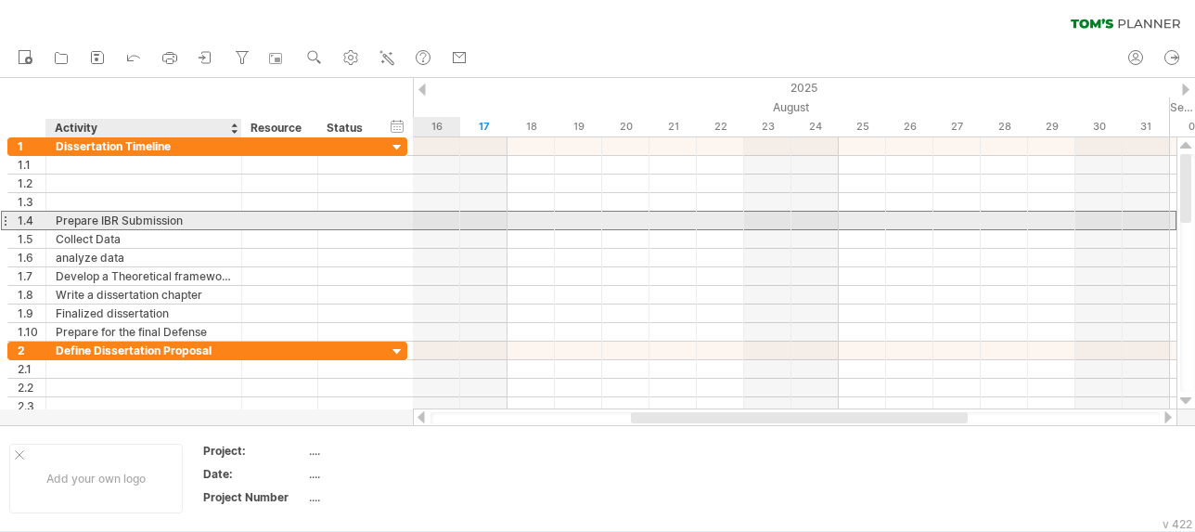
click at [184, 223] on div "Prepare IBR Submission" at bounding box center [144, 221] width 176 height 18
click at [0, 0] on input "**********" at bounding box center [0, 0] width 0 height 0
click at [184, 223] on input "**********" at bounding box center [144, 221] width 176 height 18
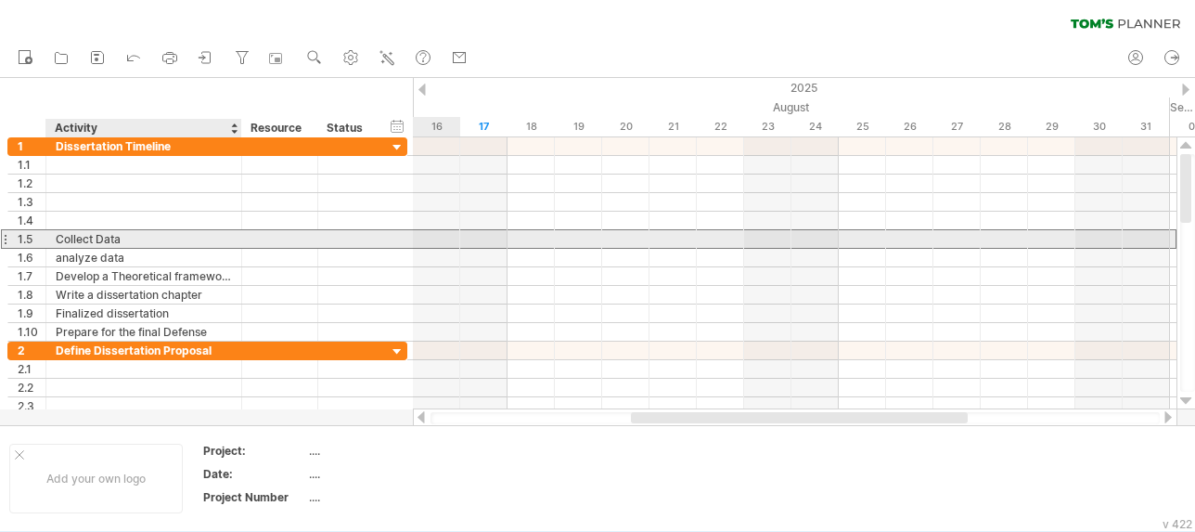
click at [160, 242] on div "Collect Data" at bounding box center [144, 239] width 176 height 18
click at [0, 0] on input "**********" at bounding box center [0, 0] width 0 height 0
click at [160, 242] on input "**********" at bounding box center [144, 239] width 176 height 18
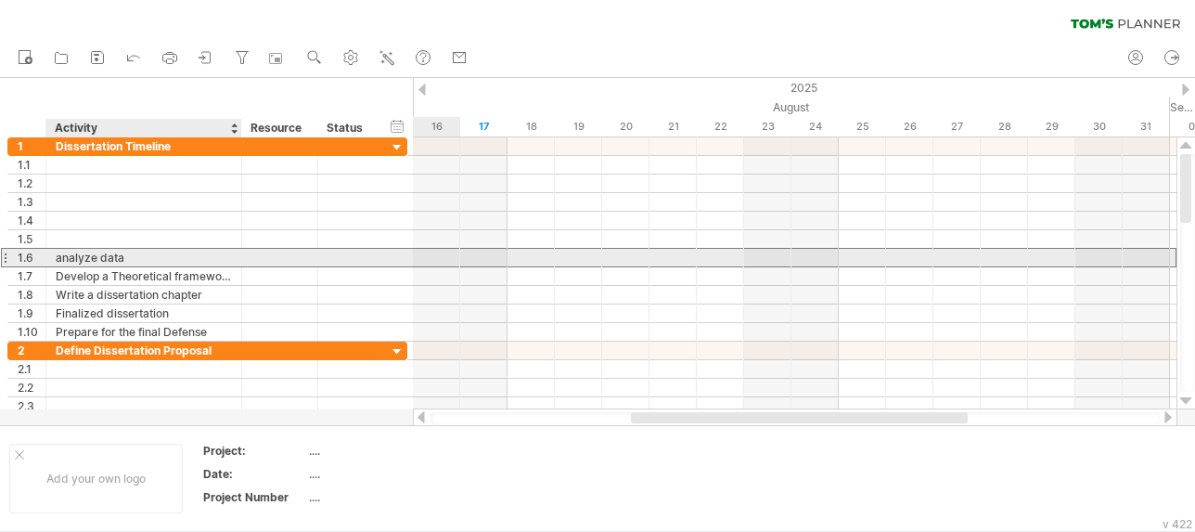
click at [156, 259] on div "analyze data" at bounding box center [144, 258] width 176 height 18
click at [0, 0] on input "**********" at bounding box center [0, 0] width 0 height 0
click at [156, 259] on input "**********" at bounding box center [144, 258] width 176 height 18
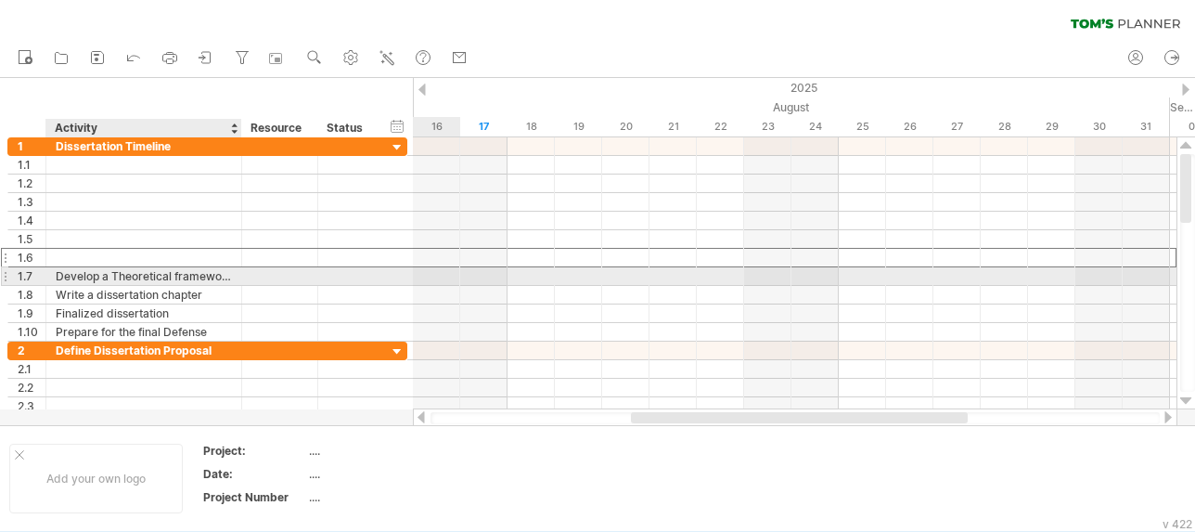
click at [158, 283] on div "Develop a Theoretical framework" at bounding box center [144, 276] width 176 height 18
click at [161, 280] on input "**********" at bounding box center [144, 276] width 176 height 18
click at [161, 278] on input "**********" at bounding box center [144, 276] width 176 height 18
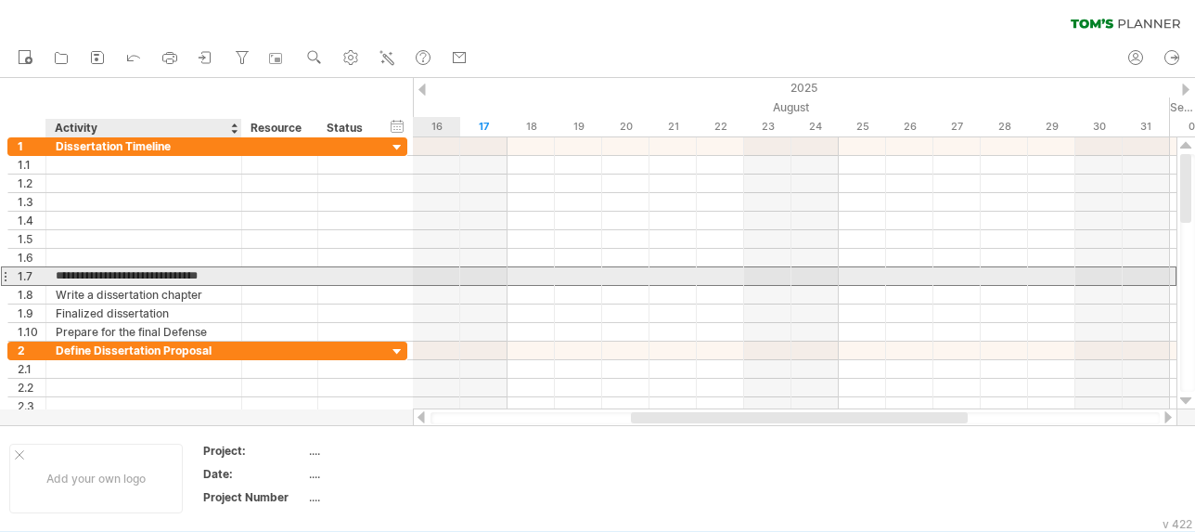
click at [161, 277] on input "**********" at bounding box center [144, 276] width 176 height 18
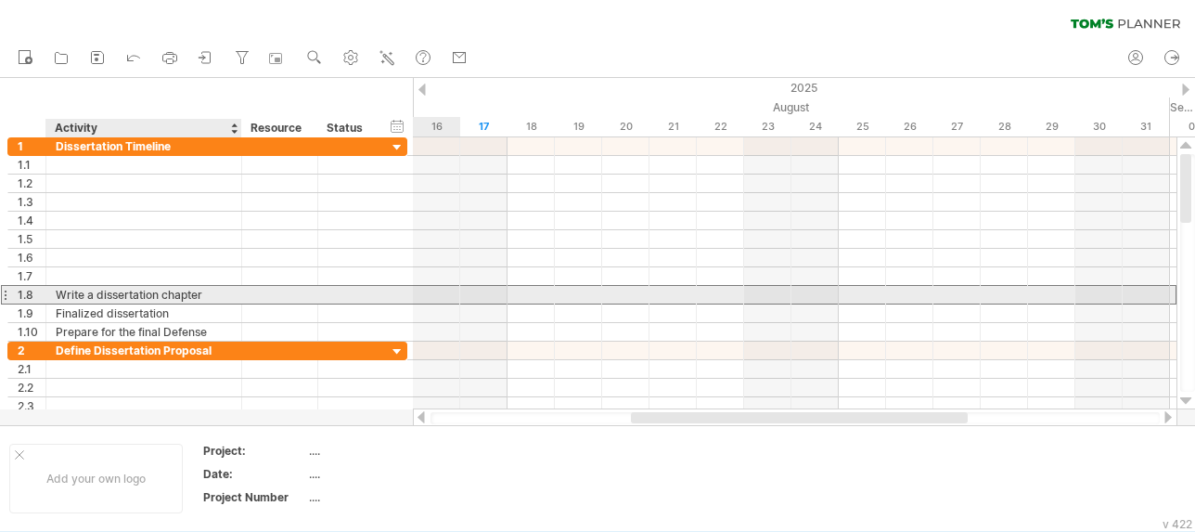
click at [159, 291] on div "Write a dissertation chapter" at bounding box center [144, 295] width 176 height 18
click at [0, 0] on input "**********" at bounding box center [0, 0] width 0 height 0
click at [159, 291] on input "**********" at bounding box center [144, 295] width 176 height 18
click at [160, 291] on input "**********" at bounding box center [144, 295] width 176 height 18
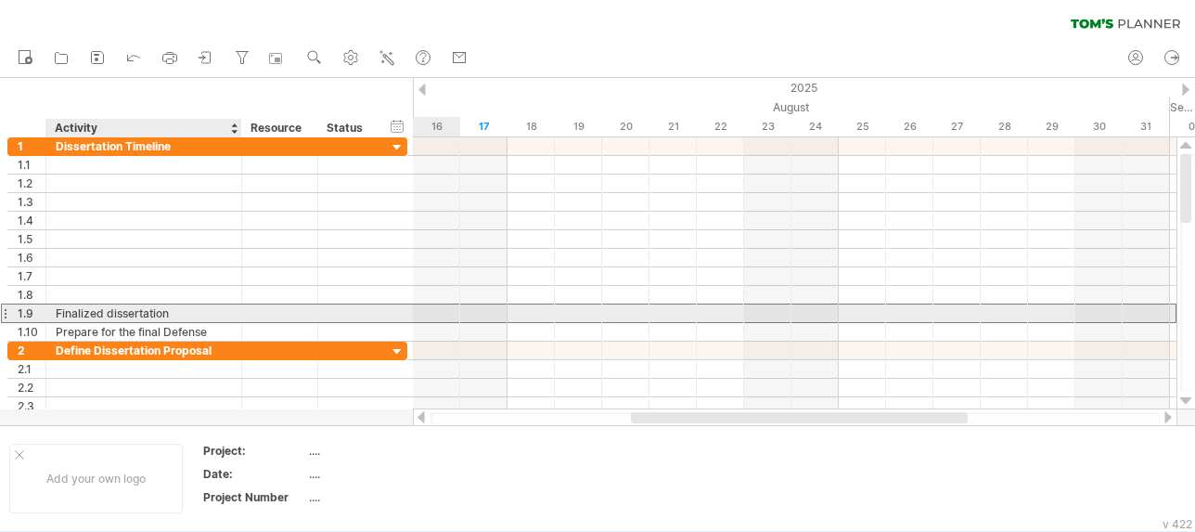
click at [160, 308] on div "Finalized dissertation" at bounding box center [144, 313] width 176 height 18
click at [160, 308] on input "**********" at bounding box center [144, 313] width 176 height 18
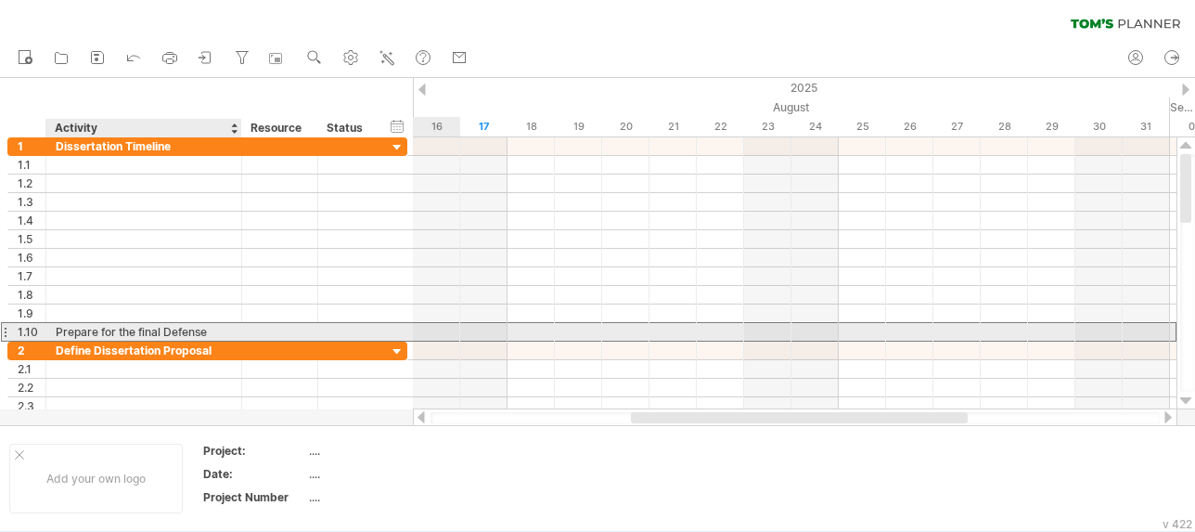
click at [162, 327] on div "Prepare for the final Defense" at bounding box center [144, 332] width 176 height 18
click at [162, 327] on input "**********" at bounding box center [144, 332] width 176 height 18
click at [110, 337] on div at bounding box center [144, 332] width 176 height 18
click at [110, 337] on input "text" at bounding box center [144, 332] width 176 height 18
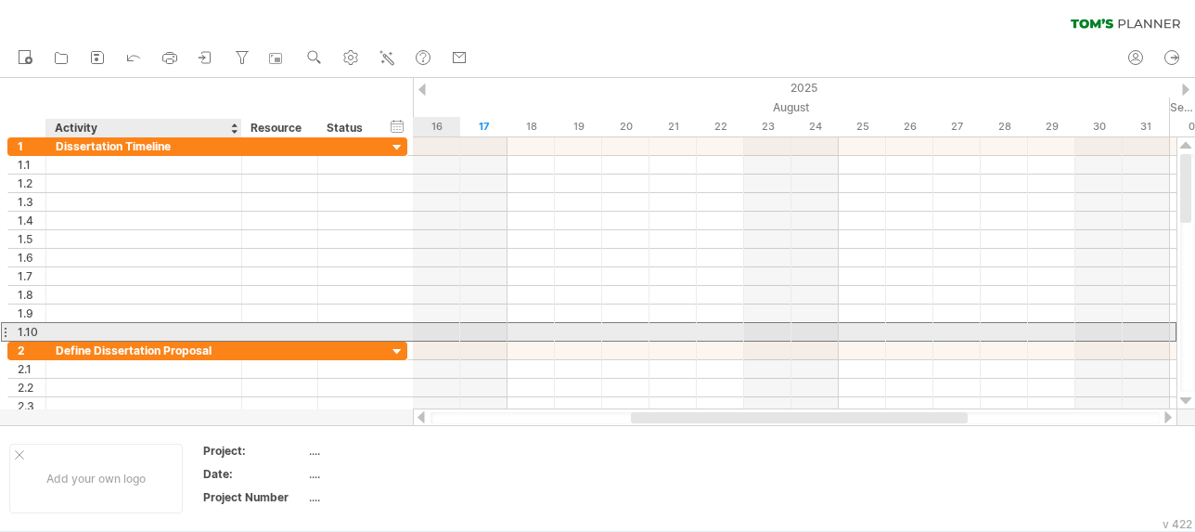
click at [118, 325] on div at bounding box center [144, 332] width 176 height 18
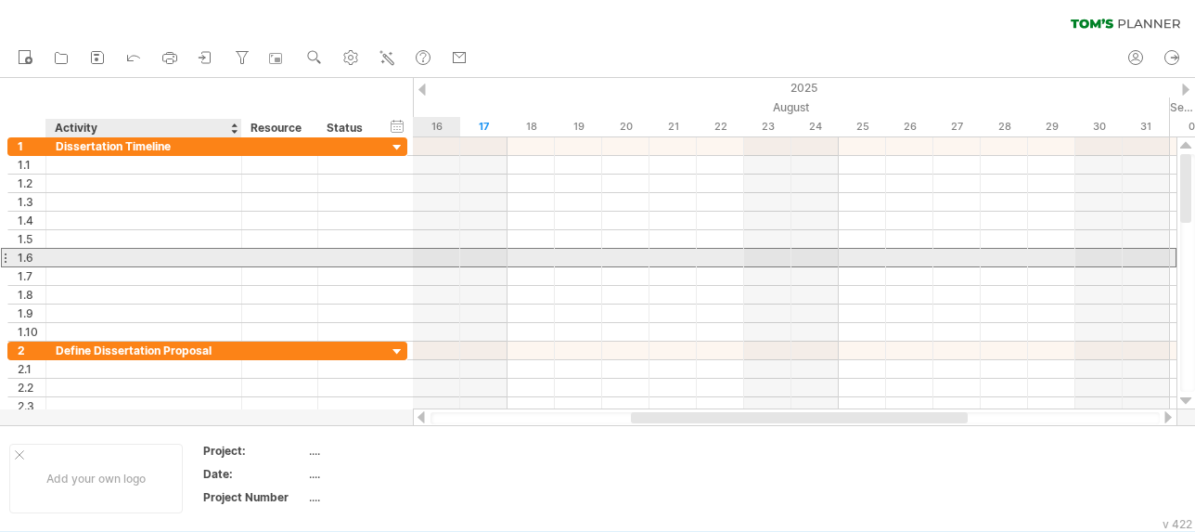
click at [193, 261] on div at bounding box center [144, 258] width 176 height 18
click at [8, 261] on div "1.6" at bounding box center [27, 258] width 38 height 18
click at [5, 259] on div at bounding box center [4, 257] width 7 height 19
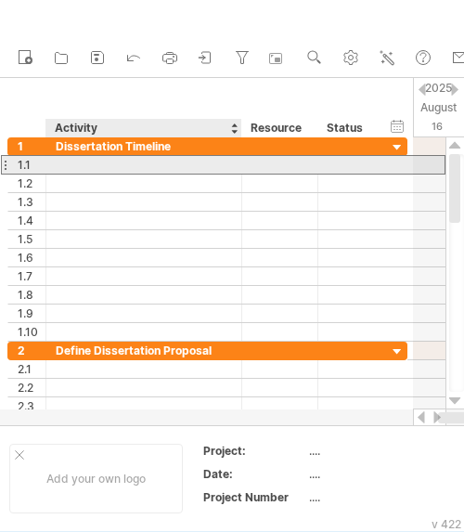
click at [97, 159] on div at bounding box center [144, 165] width 176 height 18
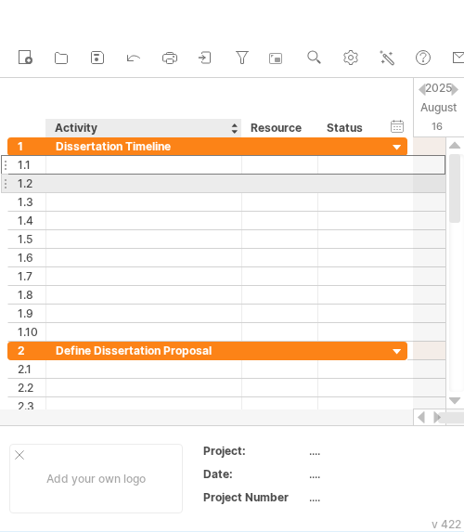
type input "*"
type input "**********"
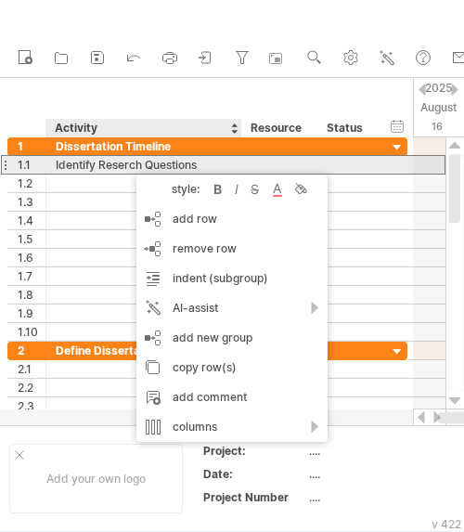
click at [116, 165] on div "Identify Reserch Questions" at bounding box center [144, 165] width 176 height 18
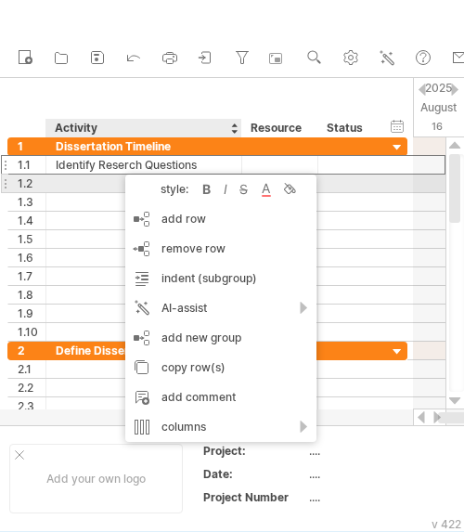
click at [112, 186] on div at bounding box center [144, 183] width 176 height 18
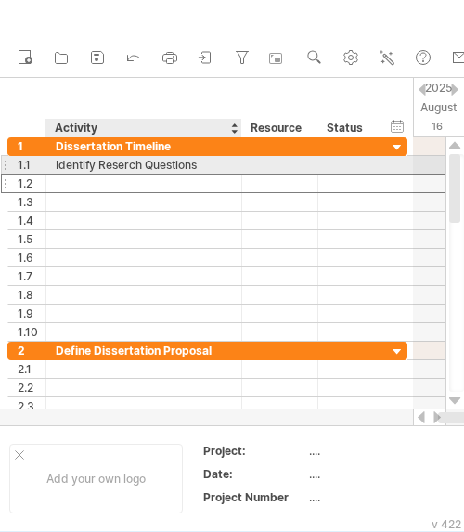
click at [119, 161] on div "Identify Reserch Questions" at bounding box center [144, 165] width 176 height 18
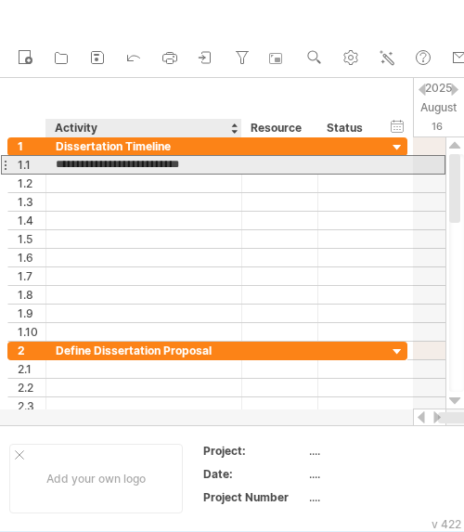
click at [126, 168] on input "**********" at bounding box center [144, 165] width 176 height 18
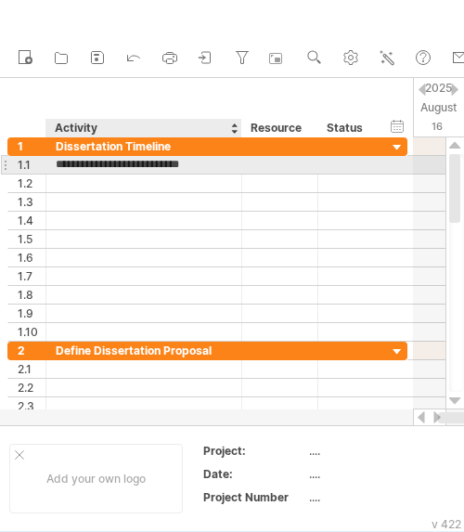
click at [126, 168] on input "**********" at bounding box center [144, 165] width 176 height 18
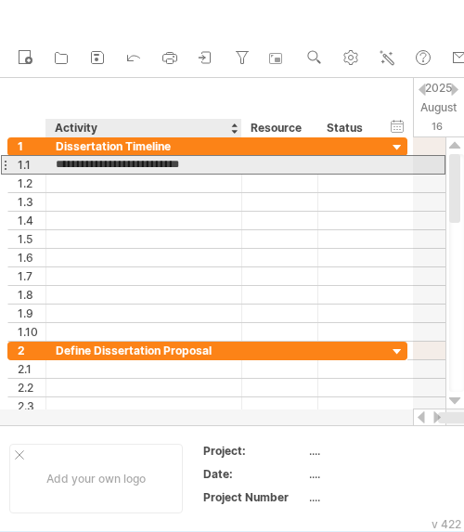
click at [126, 168] on input "**********" at bounding box center [144, 165] width 176 height 18
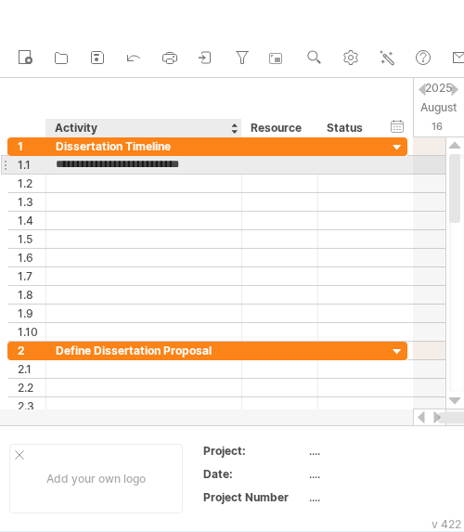
click at [126, 168] on input "**********" at bounding box center [144, 165] width 176 height 18
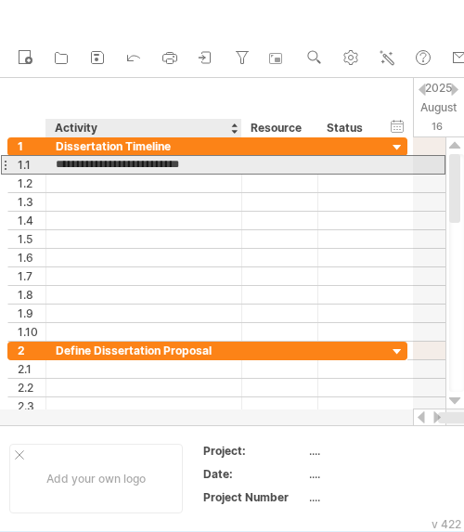
click at [135, 163] on input "**********" at bounding box center [144, 165] width 176 height 18
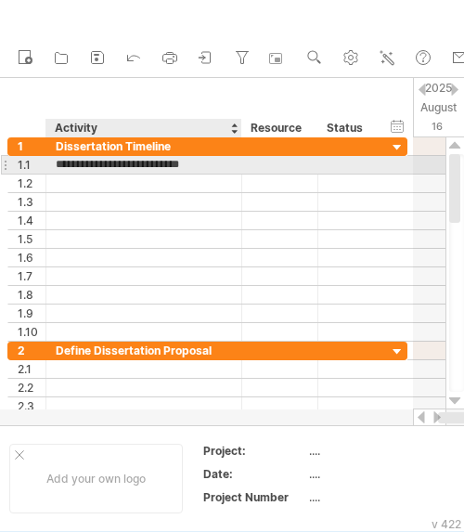
click at [135, 163] on input "**********" at bounding box center [144, 165] width 176 height 18
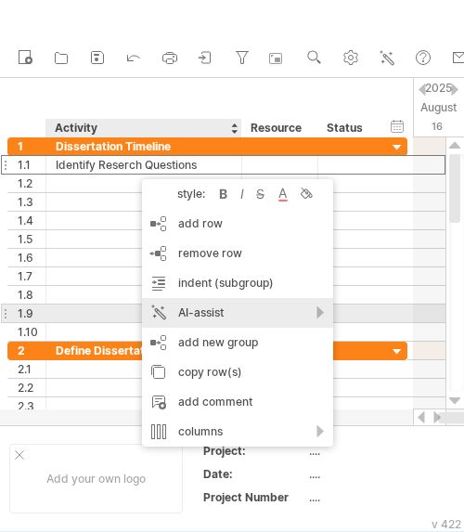
click at [278, 311] on div "AI-assist" at bounding box center [237, 313] width 191 height 30
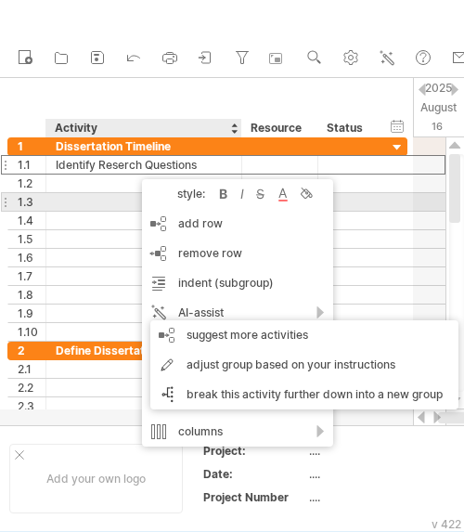
click at [108, 203] on div at bounding box center [144, 202] width 176 height 18
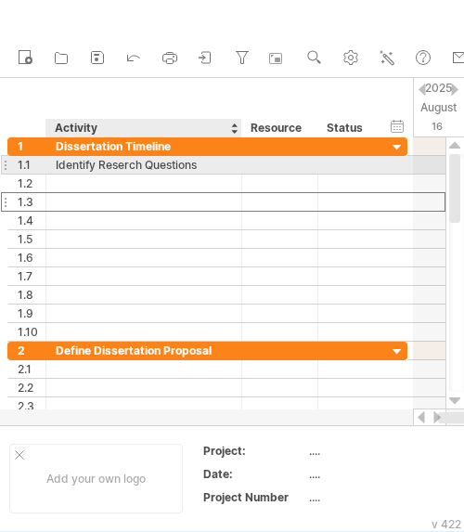
click at [123, 163] on div "Identify Reserch Questions" at bounding box center [144, 165] width 176 height 18
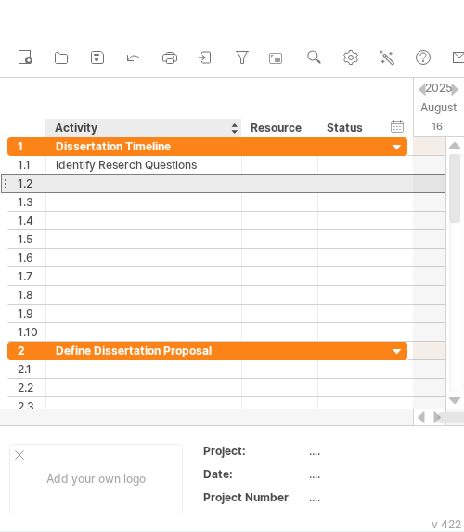
click at [130, 183] on div at bounding box center [144, 183] width 176 height 18
type input "**********"
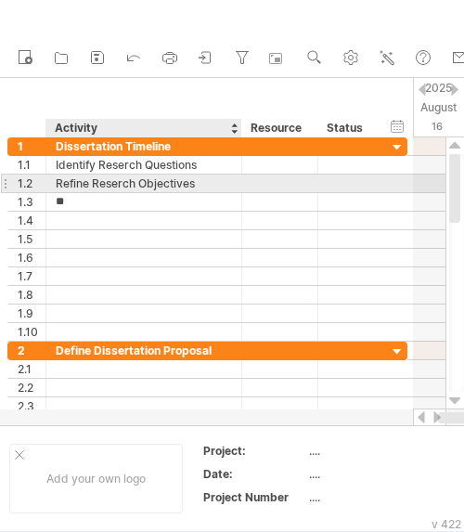
type input "*"
type input "**********"
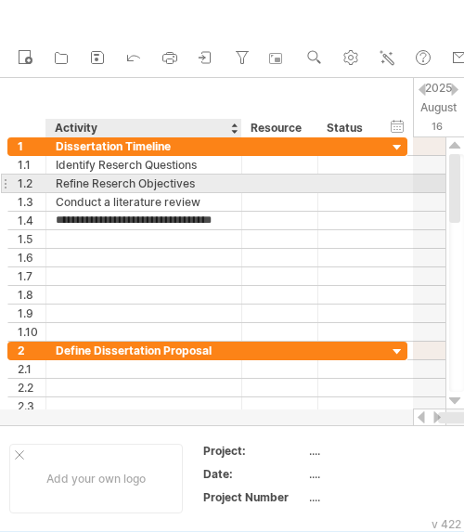
type input "**********"
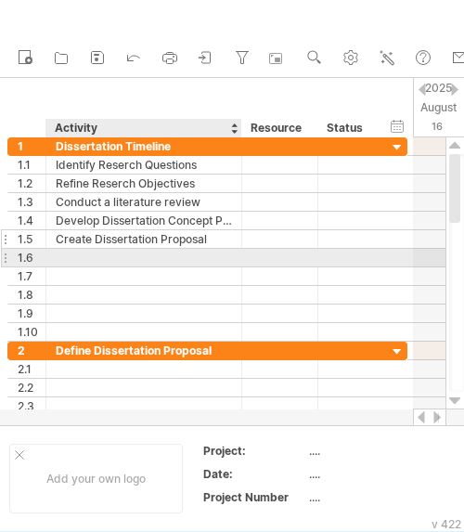
click at [217, 246] on div "**********" at bounding box center [207, 239] width 400 height 204
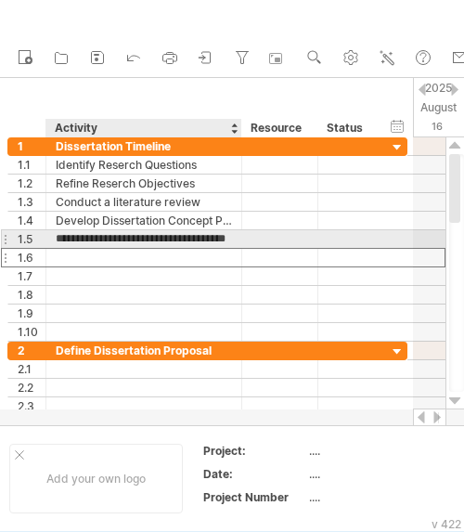
type input "**********"
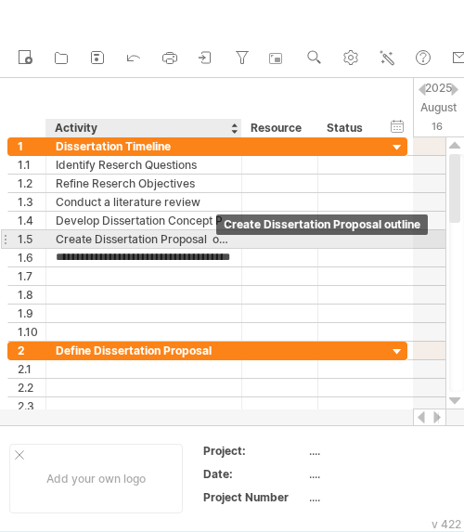
scroll to position [0, 44]
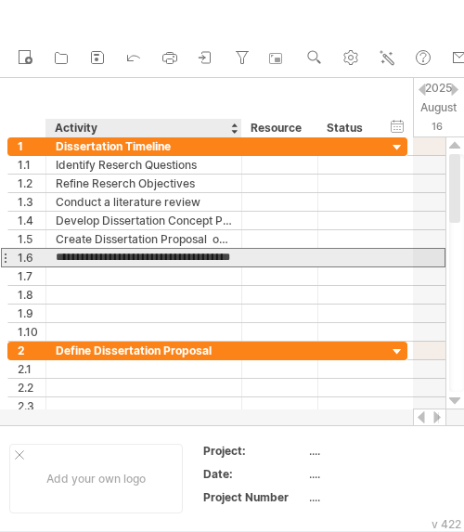
click at [162, 258] on input "**********" at bounding box center [144, 258] width 176 height 18
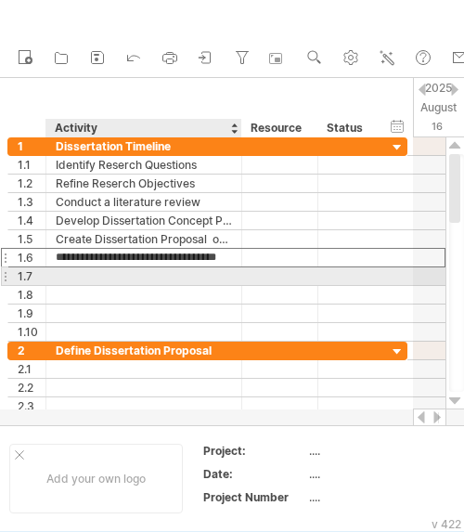
scroll to position [0, 25]
type input "**********"
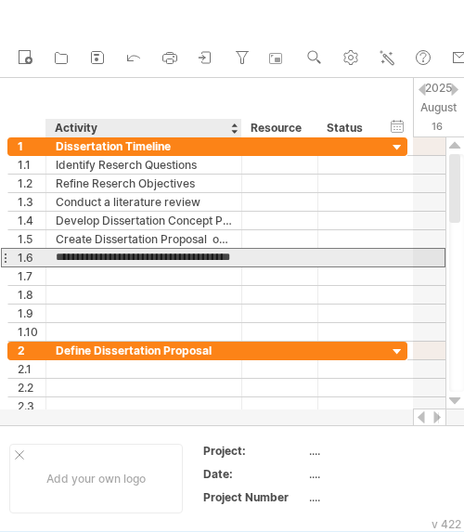
click at [240, 265] on div at bounding box center [239, 258] width 9 height 19
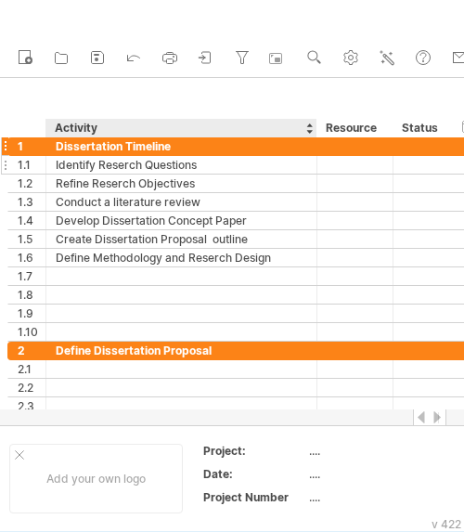
drag, startPoint x: 239, startPoint y: 148, endPoint x: 314, endPoint y: 158, distance: 75.9
click at [314, 158] on div "**********" at bounding box center [244, 239] width 475 height 204
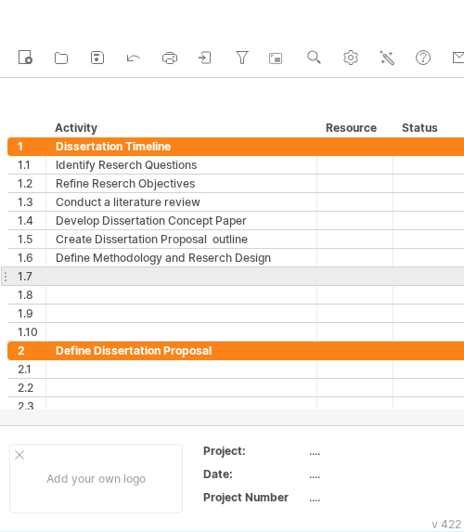
click at [149, 272] on div at bounding box center [182, 276] width 252 height 18
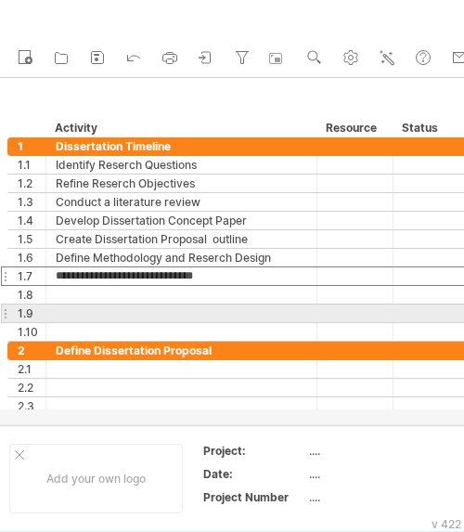
type input "**********"
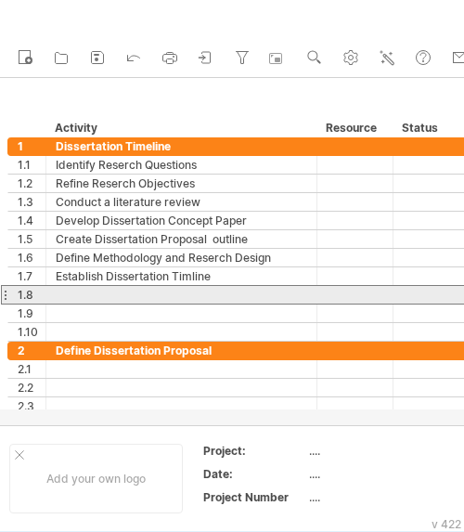
click at [78, 301] on div at bounding box center [182, 295] width 252 height 18
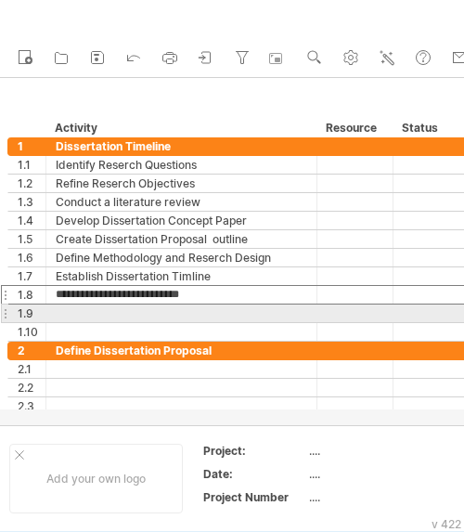
type input "**********"
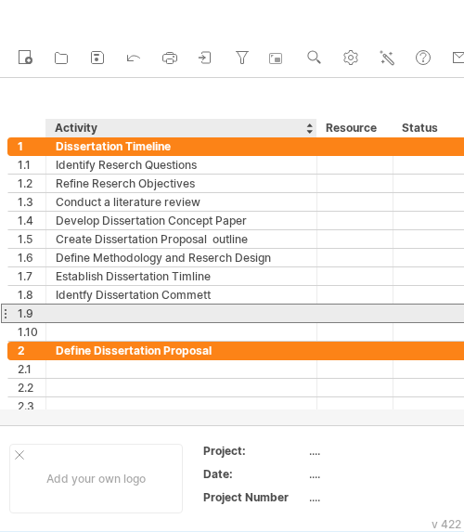
click at [123, 313] on div at bounding box center [182, 313] width 252 height 18
click at [66, 312] on input "text" at bounding box center [182, 313] width 252 height 18
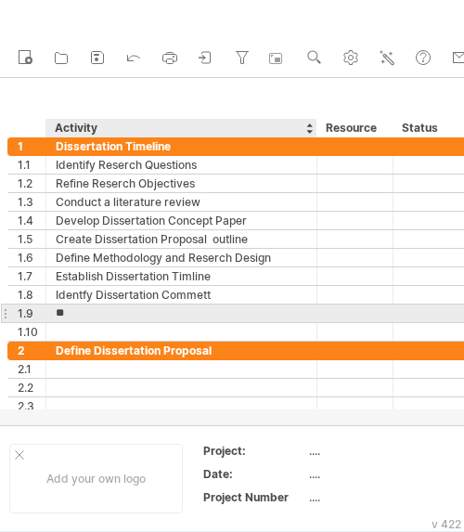
type input "*"
type input "**********"
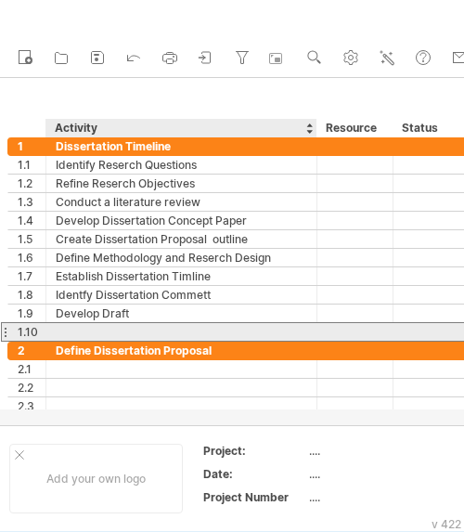
click at [126, 332] on div at bounding box center [182, 332] width 252 height 18
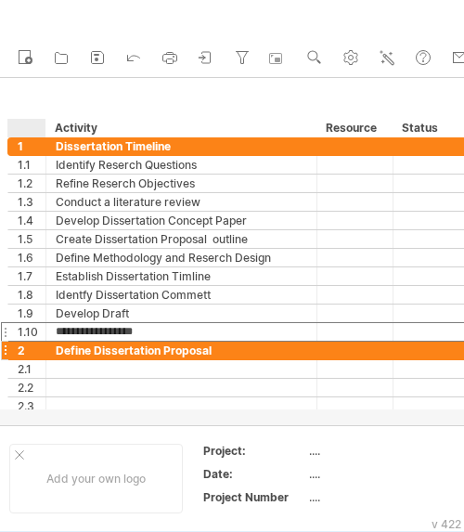
type input "**********"
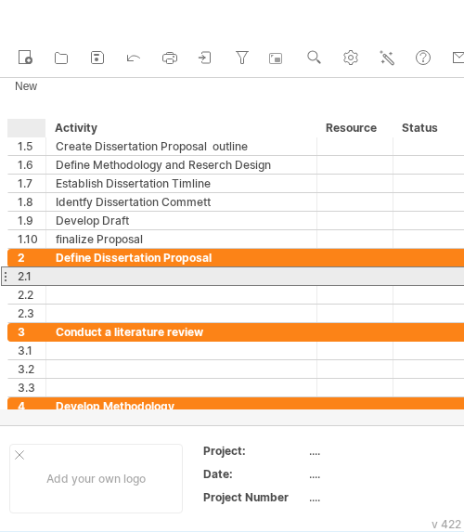
click at [49, 277] on div at bounding box center [181, 276] width 271 height 18
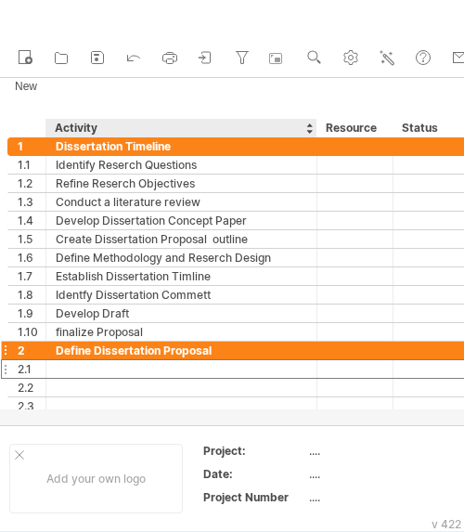
click at [223, 345] on div "Define Dissertation Proposal" at bounding box center [182, 351] width 252 height 18
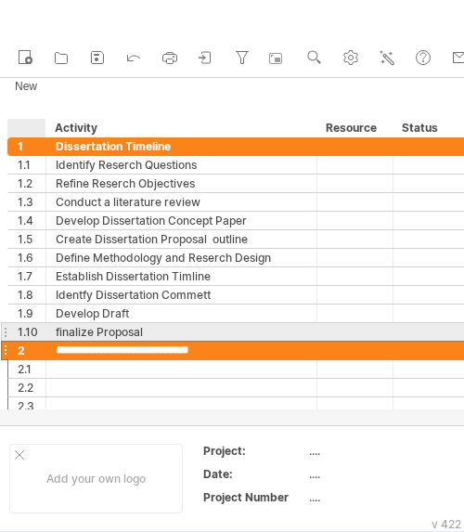
drag, startPoint x: 215, startPoint y: 351, endPoint x: 46, endPoint y: 335, distance: 169.7
click at [46, 335] on div "**********" at bounding box center [245, 276] width 476 height 278
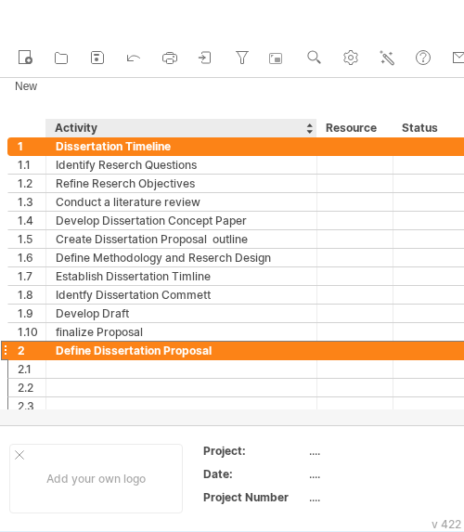
click at [67, 352] on div "Define Dissertation Proposal" at bounding box center [182, 351] width 252 height 18
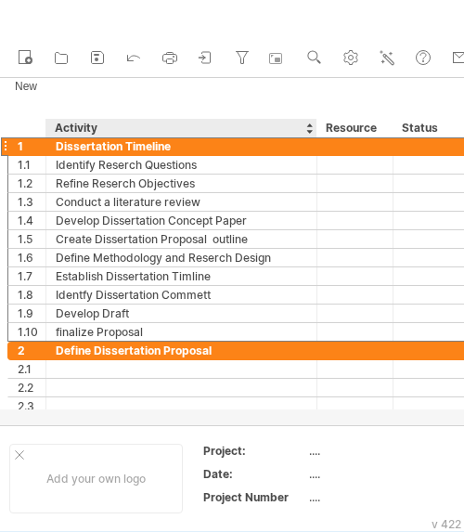
click at [183, 144] on div "Dissertation Timeline" at bounding box center [182, 146] width 252 height 18
click at [177, 152] on input "**********" at bounding box center [182, 146] width 252 height 18
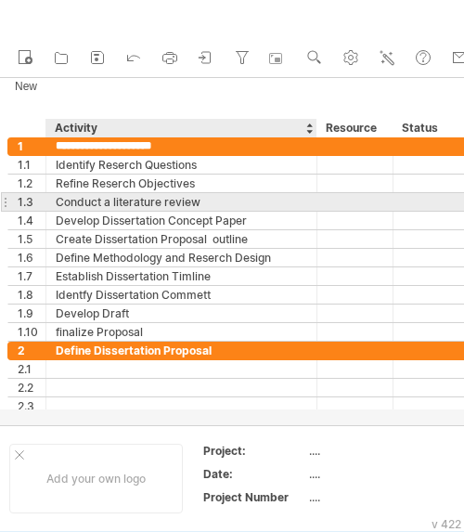
type input "*"
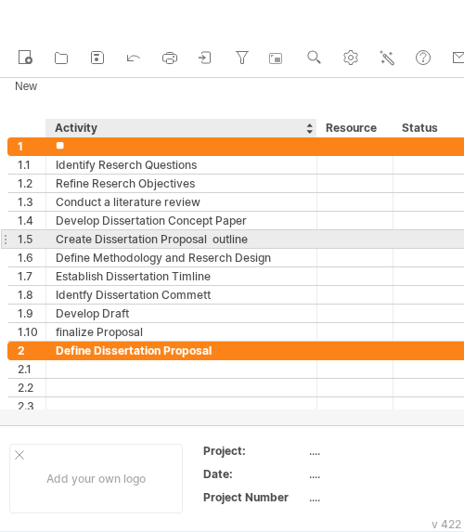
type input "**********"
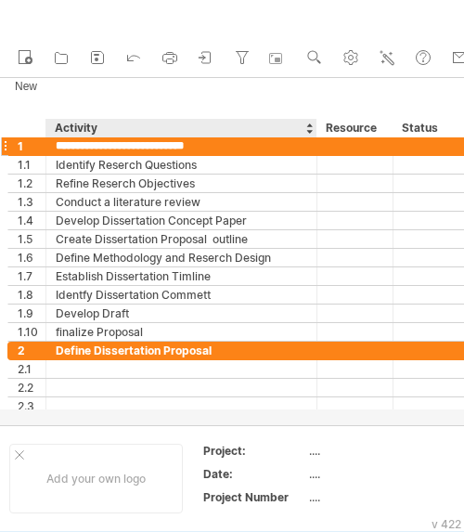
click at [240, 139] on input "**********" at bounding box center [182, 146] width 252 height 18
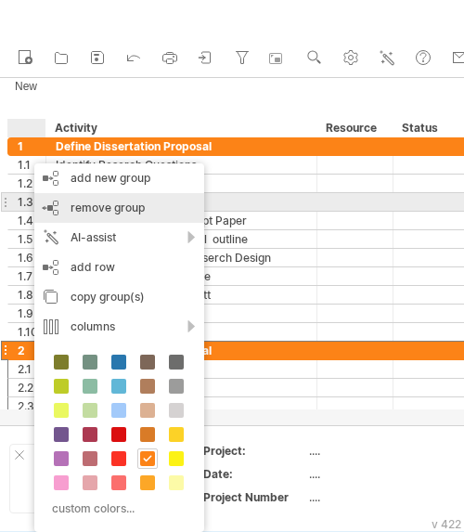
click at [168, 210] on div "remove group remove selected groups" at bounding box center [119, 208] width 170 height 30
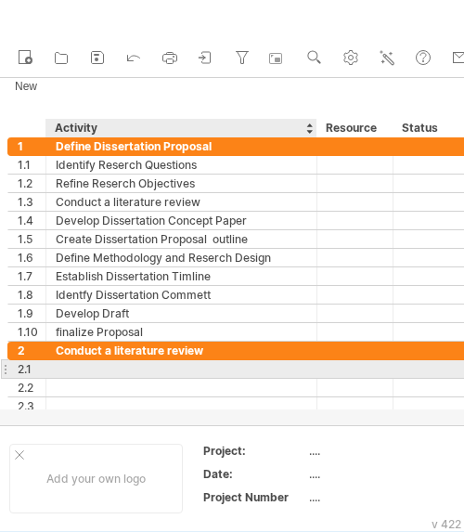
click at [103, 371] on div at bounding box center [182, 369] width 252 height 18
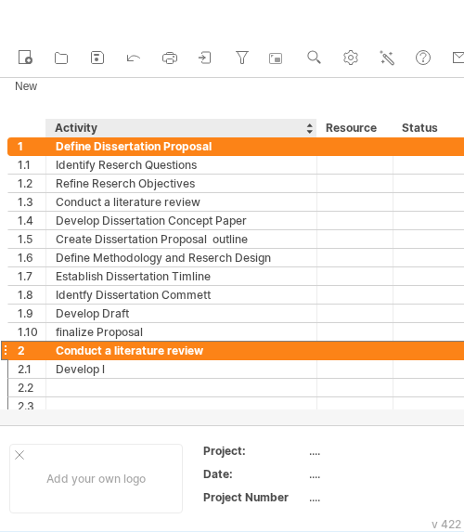
click at [208, 348] on div "Conduct a literature review" at bounding box center [182, 351] width 252 height 18
drag, startPoint x: 202, startPoint y: 347, endPoint x: 113, endPoint y: 347, distance: 89.1
click at [113, 347] on input "**********" at bounding box center [182, 351] width 252 height 18
click at [140, 345] on div "Conduct a literature review" at bounding box center [182, 351] width 252 height 18
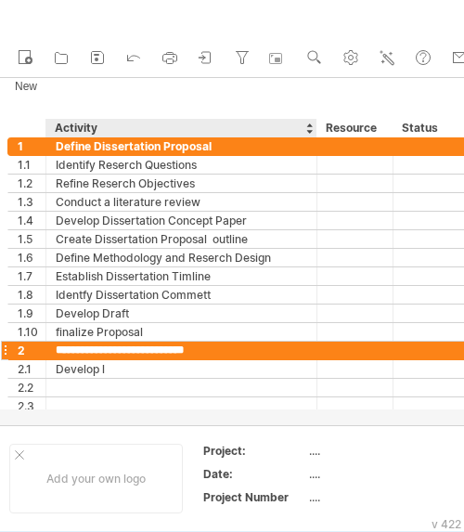
click at [205, 354] on input "**********" at bounding box center [182, 351] width 252 height 18
click at [204, 354] on input "**********" at bounding box center [182, 351] width 252 height 18
click at [199, 352] on input "**********" at bounding box center [182, 351] width 252 height 18
drag, startPoint x: 203, startPoint y: 349, endPoint x: 115, endPoint y: 350, distance: 88.2
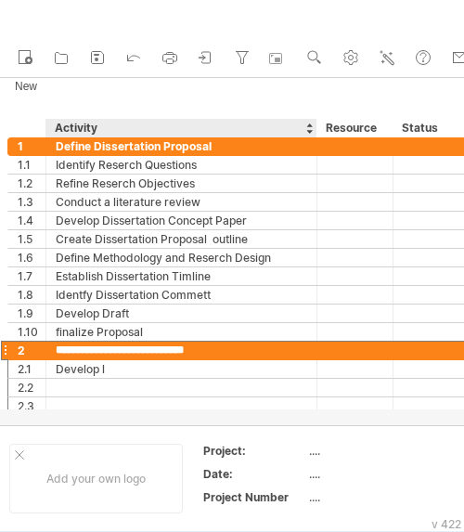
click at [115, 350] on input "**********" at bounding box center [182, 351] width 252 height 18
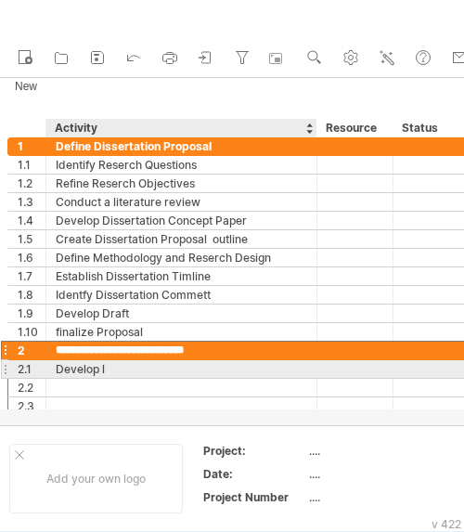
click at [113, 372] on div "Develop l" at bounding box center [182, 369] width 252 height 18
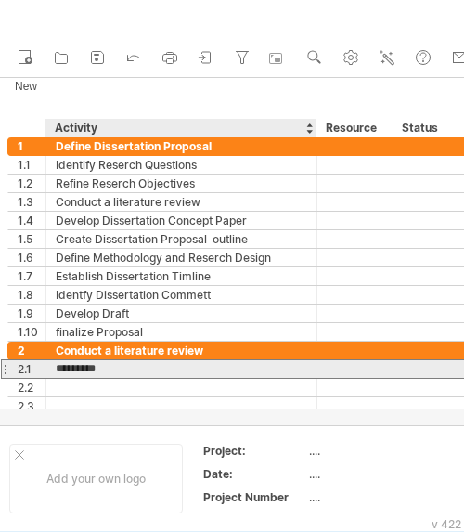
click at [113, 372] on input "*********" at bounding box center [182, 369] width 252 height 18
drag, startPoint x: 113, startPoint y: 372, endPoint x: 100, endPoint y: 369, distance: 13.3
click at [100, 369] on input "*********" at bounding box center [182, 369] width 252 height 18
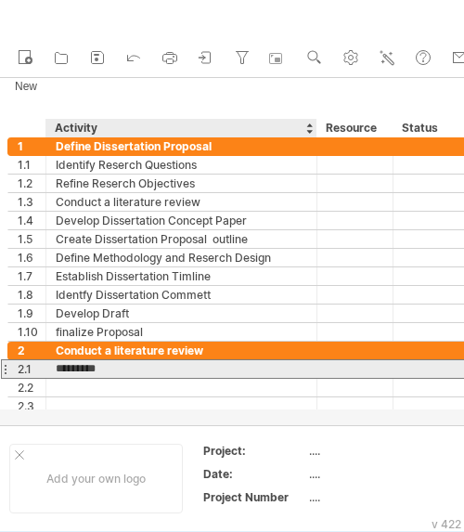
paste input "**********"
click at [100, 369] on input "**********" at bounding box center [182, 369] width 252 height 18
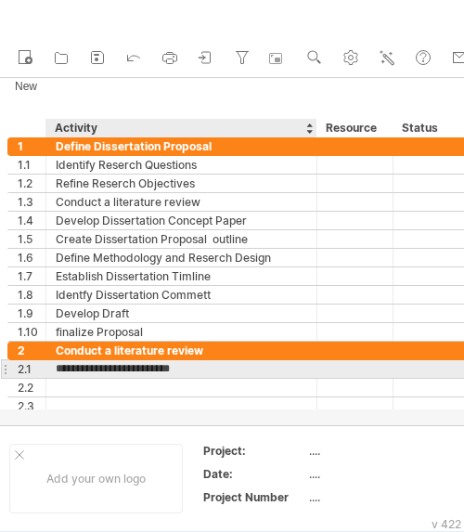
click at [200, 374] on input "**********" at bounding box center [182, 369] width 252 height 18
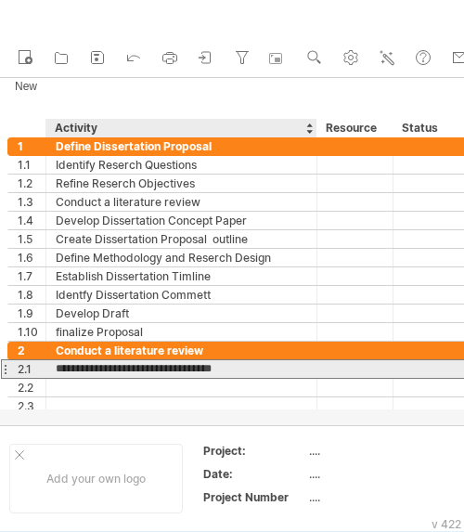
type input "**********"
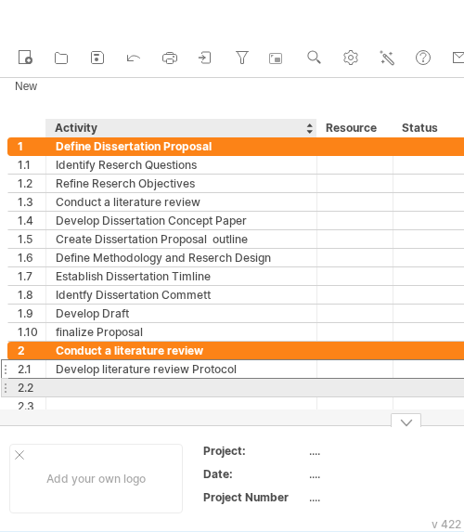
click at [113, 394] on div at bounding box center [182, 388] width 252 height 18
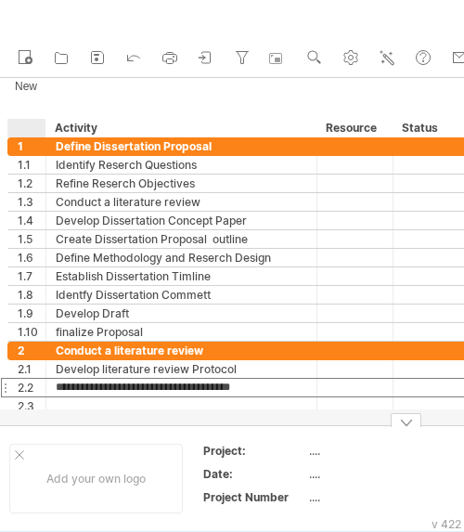
type input "**********"
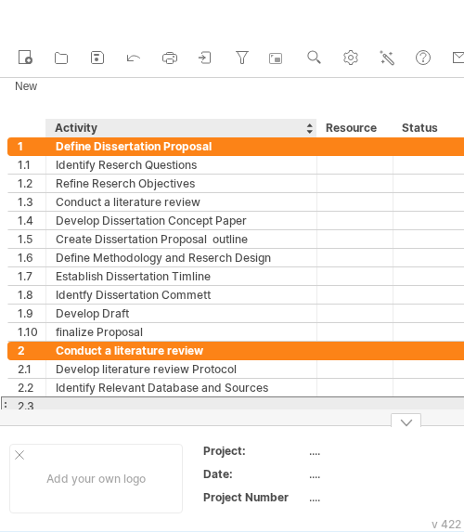
click at [78, 404] on div at bounding box center [182, 406] width 252 height 18
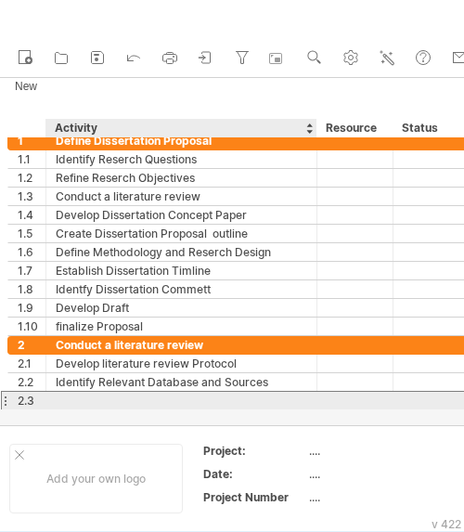
scroll to position [0, 0]
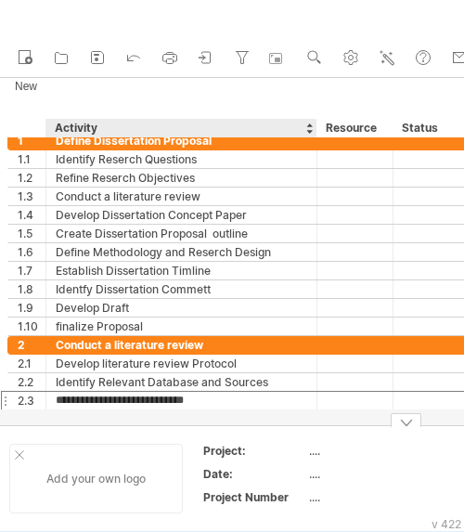
paste input "**********"
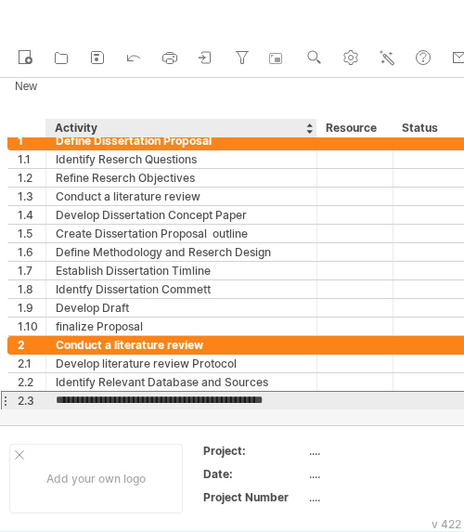
scroll to position [0, 1]
drag, startPoint x: 305, startPoint y: 402, endPoint x: 272, endPoint y: 396, distance: 33.9
click at [272, 396] on input "**********" at bounding box center [182, 401] width 252 height 18
type input "**********"
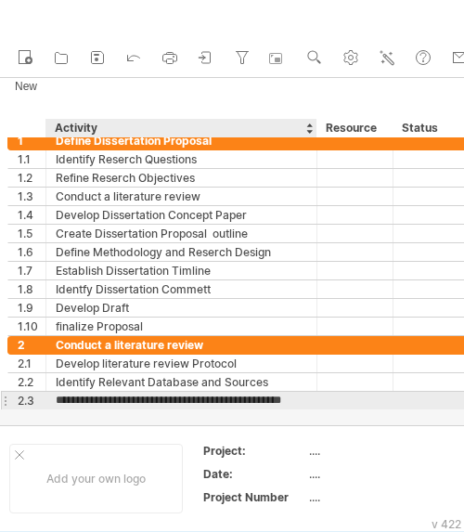
scroll to position [0, 20]
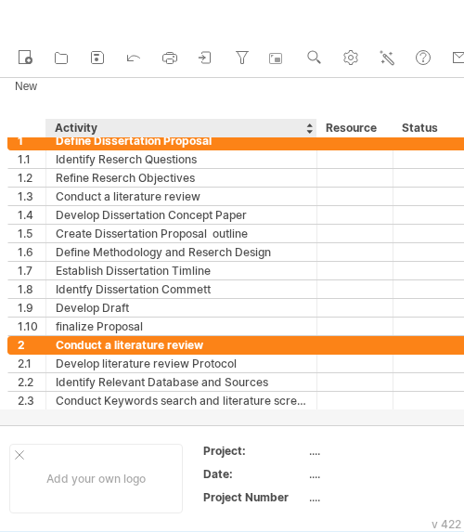
click at [136, 415] on div at bounding box center [232, 251] width 464 height 347
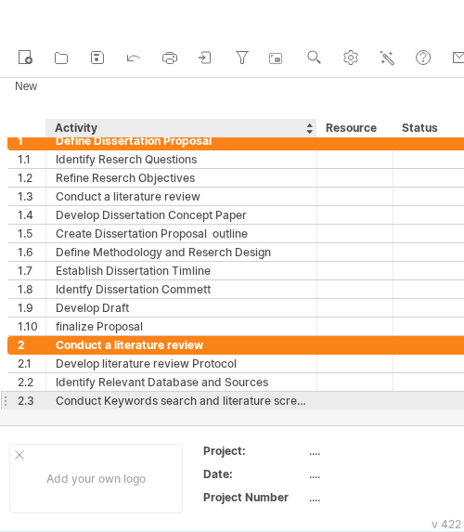
click at [136, 404] on div "Conduct Keywords search and literature screening" at bounding box center [182, 401] width 252 height 18
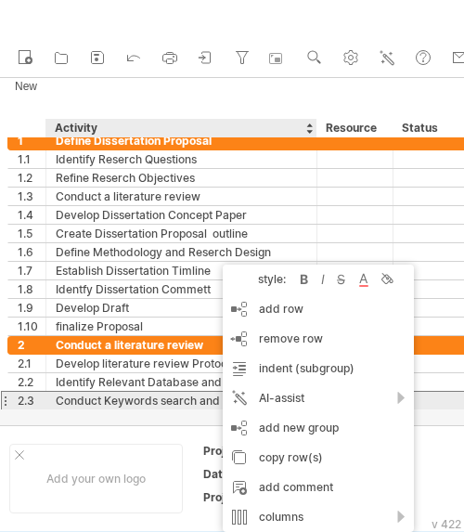
click at [142, 394] on div "Conduct Keywords search and literature screening" at bounding box center [182, 401] width 252 height 18
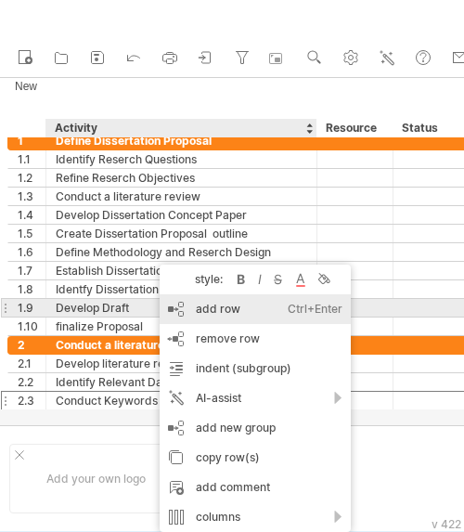
click at [239, 312] on div "add row Ctrl+Enter Cmd+Enter" at bounding box center [255, 309] width 191 height 30
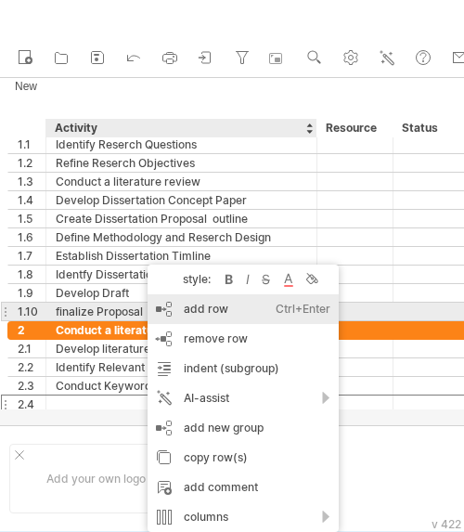
click at [187, 314] on div "add row Ctrl+Enter Cmd+Enter" at bounding box center [243, 309] width 191 height 30
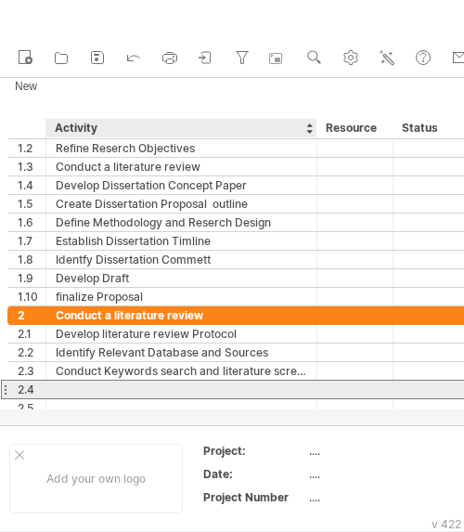
click at [110, 381] on div at bounding box center [182, 390] width 252 height 18
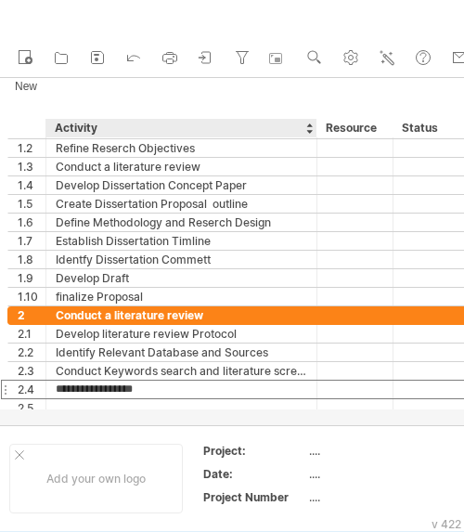
paste input "**********"
type input "**********"
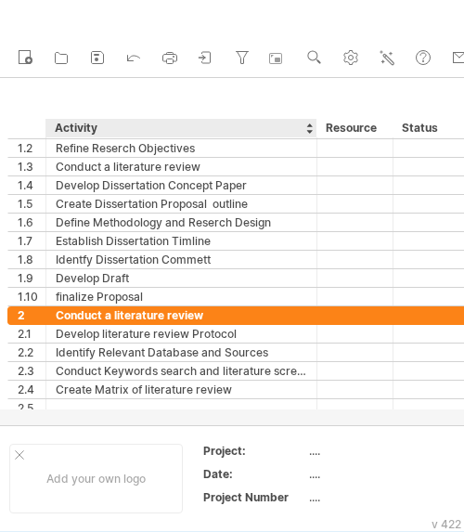
click at [139, 416] on div at bounding box center [232, 251] width 464 height 347
click at [107, 419] on div at bounding box center [232, 251] width 464 height 347
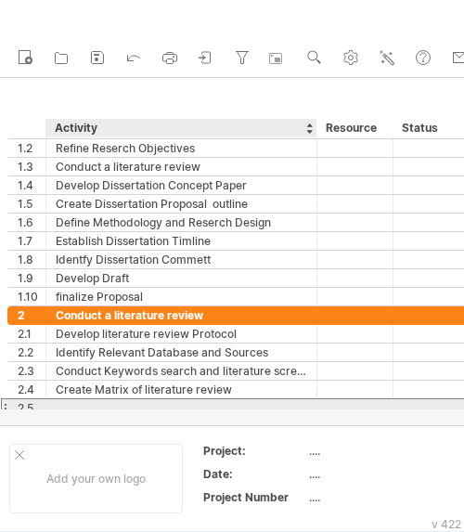
click at [98, 404] on div at bounding box center [182, 408] width 252 height 18
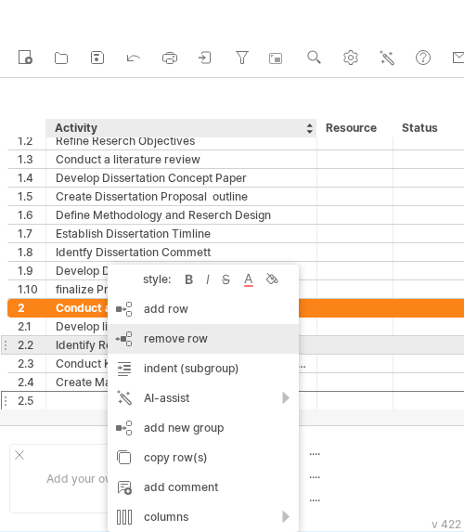
click at [184, 341] on span "remove row" at bounding box center [176, 338] width 64 height 14
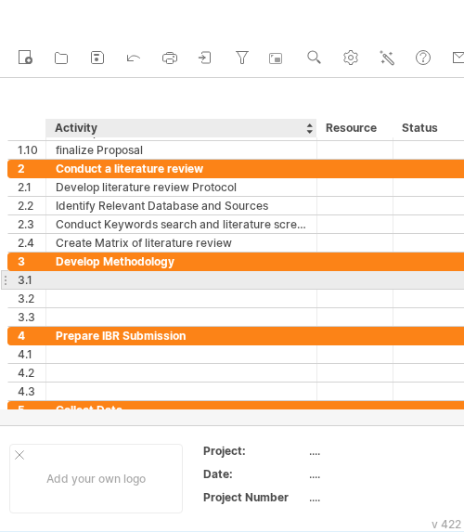
click at [109, 276] on div at bounding box center [182, 280] width 252 height 18
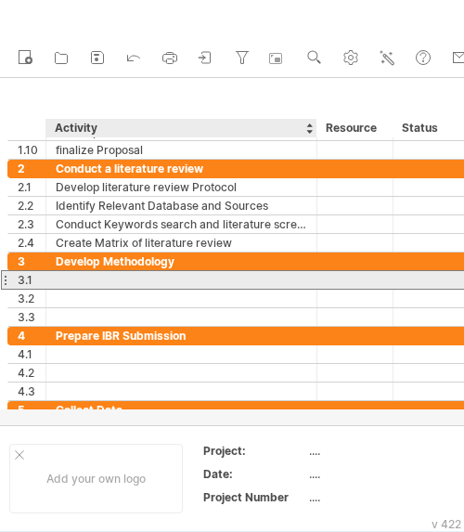
click at [118, 279] on div at bounding box center [182, 280] width 252 height 18
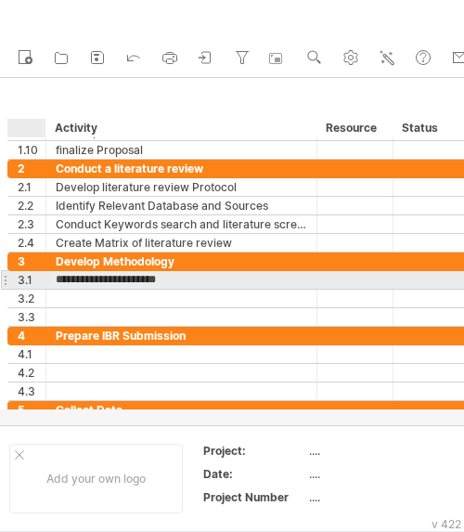
type input "**********"
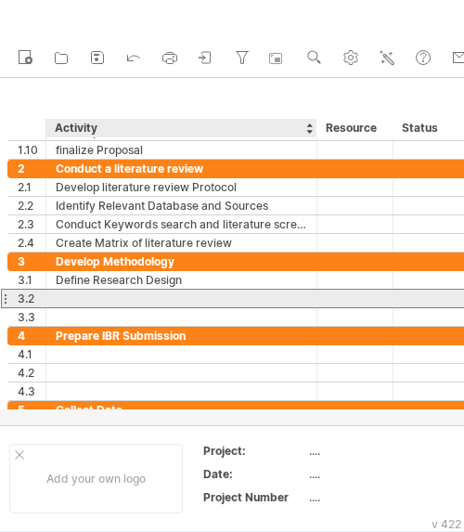
click at [84, 303] on div at bounding box center [182, 299] width 252 height 18
type input "**********"
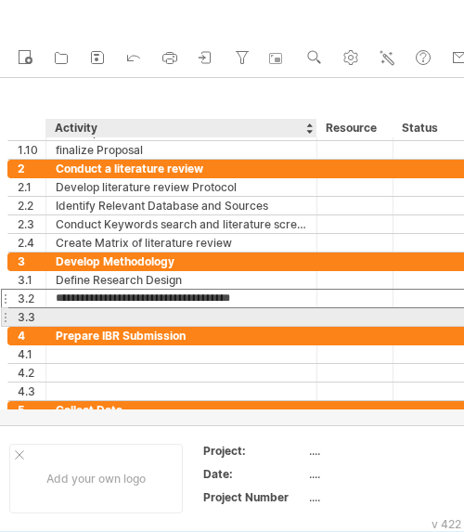
click at [100, 313] on div at bounding box center [182, 317] width 252 height 18
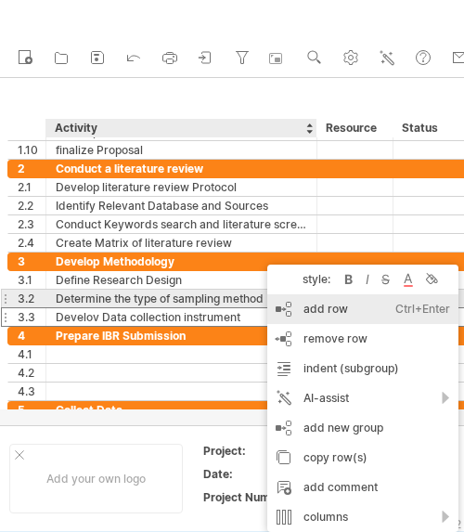
click at [325, 307] on div "add row Ctrl+Enter Cmd+Enter" at bounding box center [362, 309] width 191 height 30
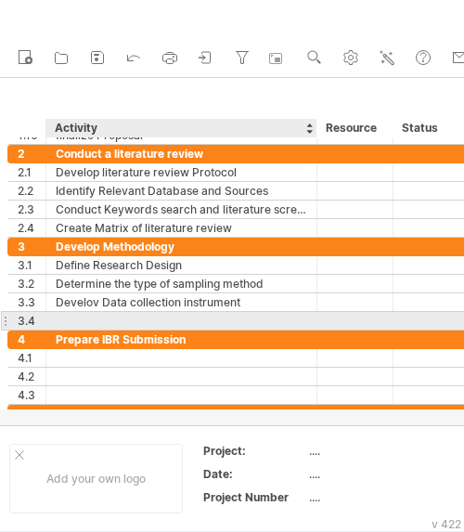
click at [88, 315] on div at bounding box center [182, 321] width 252 height 18
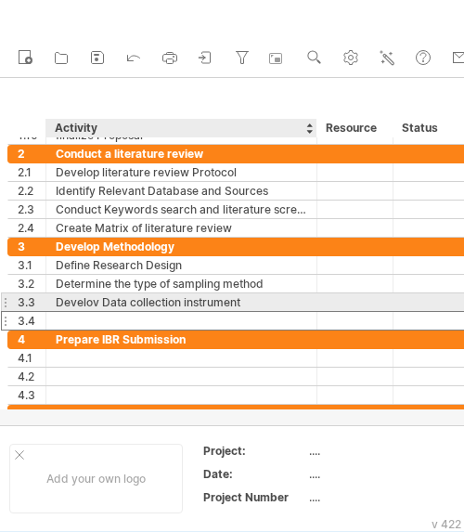
click at [96, 303] on div "Develov Data collection instrument" at bounding box center [182, 302] width 252 height 18
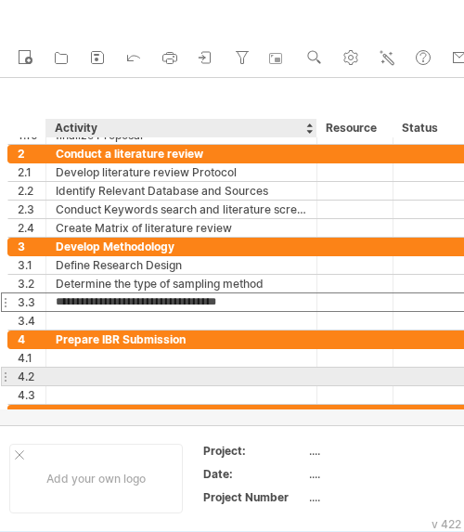
type input "**********"
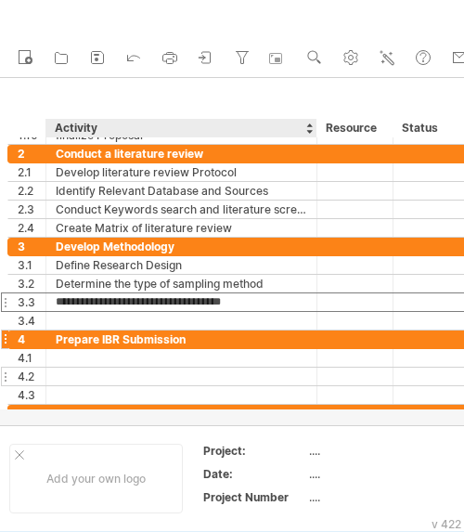
click at [180, 339] on div "Prepare IBR Submission" at bounding box center [182, 339] width 252 height 18
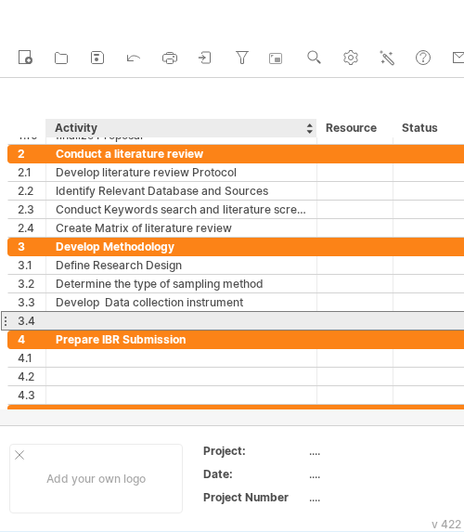
click at [126, 324] on div at bounding box center [182, 321] width 252 height 18
click at [122, 320] on div at bounding box center [182, 321] width 252 height 18
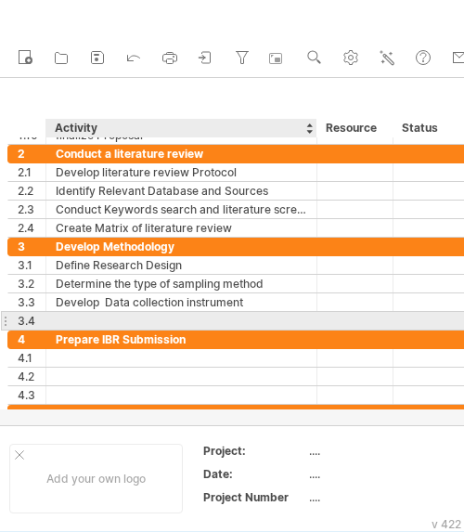
click at [122, 320] on input "text" at bounding box center [182, 321] width 252 height 18
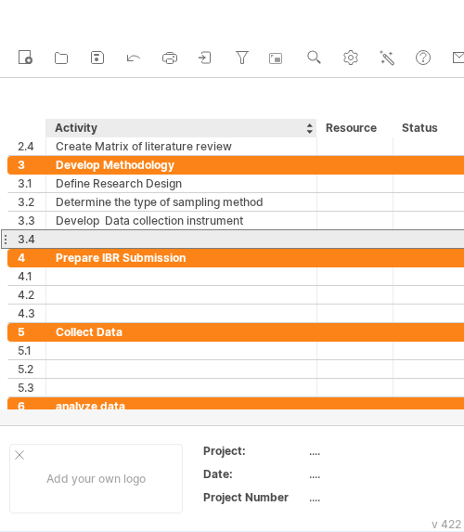
click at [91, 230] on div at bounding box center [182, 239] width 252 height 18
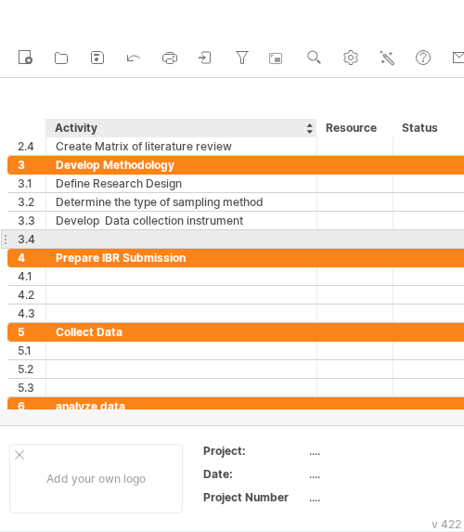
type input "*"
type input "**********"
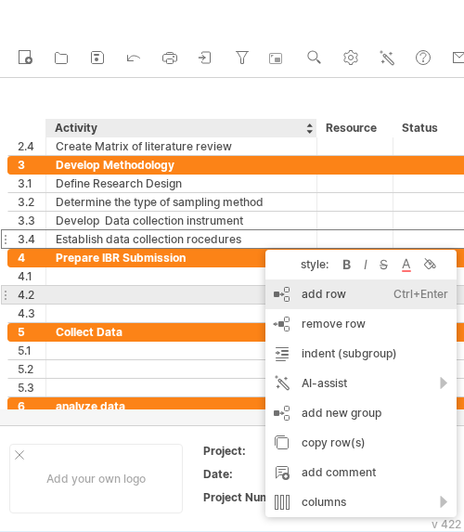
click at [324, 288] on div "add row Ctrl+Enter Cmd+Enter" at bounding box center [360, 294] width 191 height 30
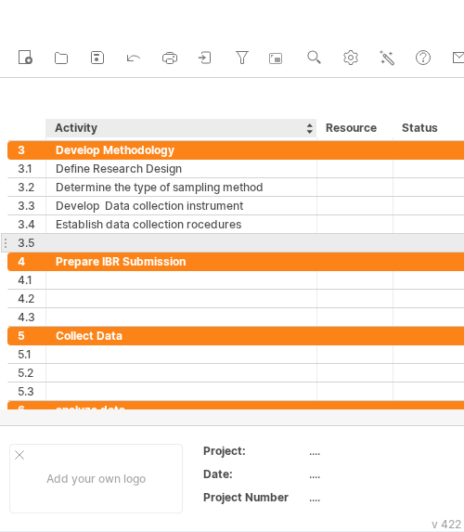
click at [92, 239] on div at bounding box center [182, 243] width 252 height 18
type input "*"
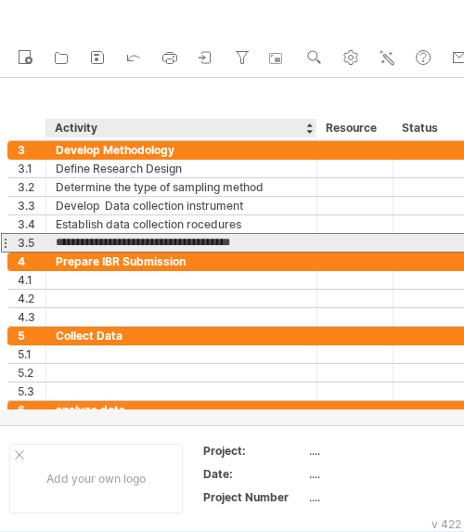
click at [163, 244] on input "**********" at bounding box center [182, 243] width 252 height 18
click at [267, 240] on input "**********" at bounding box center [182, 243] width 252 height 18
drag, startPoint x: 268, startPoint y: 240, endPoint x: 112, endPoint y: 243, distance: 156.0
click at [112, 243] on input "**********" at bounding box center [182, 243] width 252 height 18
type input "**********"
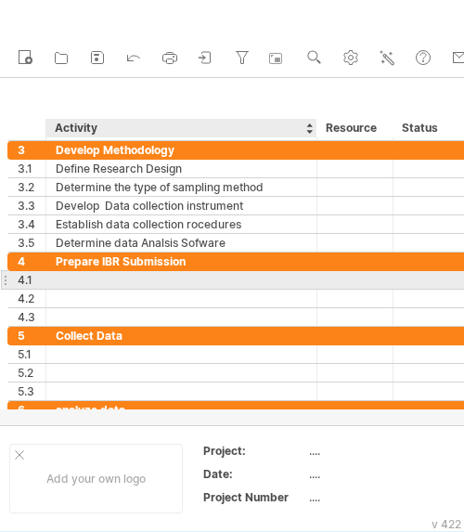
click at [80, 272] on div at bounding box center [182, 280] width 252 height 18
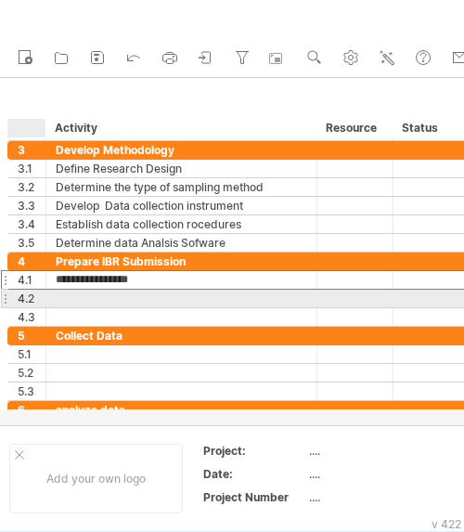
type input "**********"
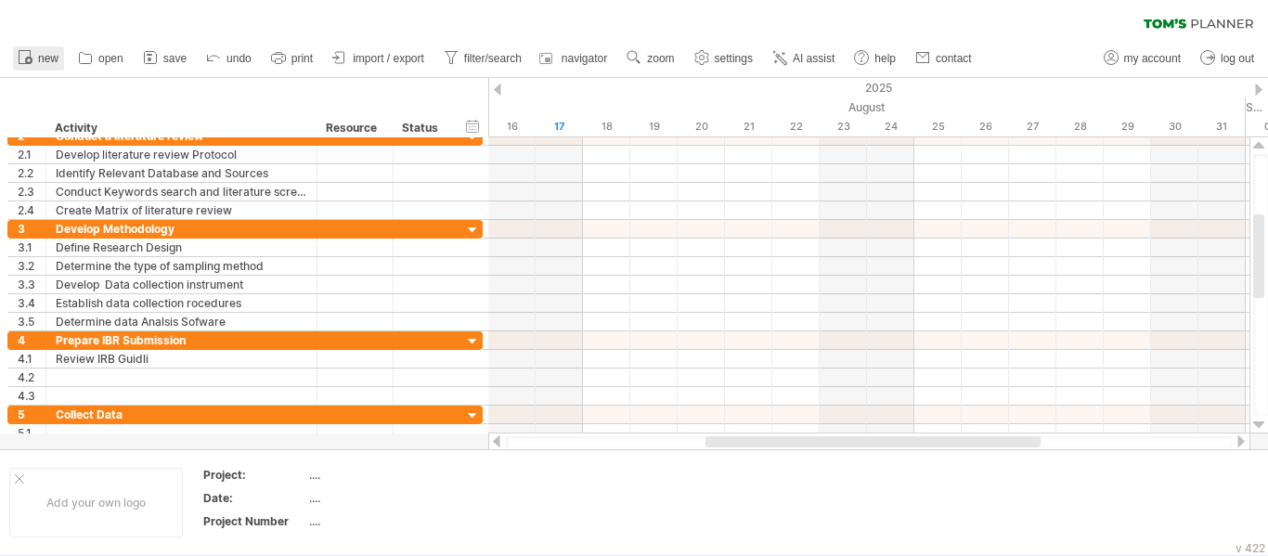
click at [37, 64] on link "new" at bounding box center [38, 58] width 51 height 24
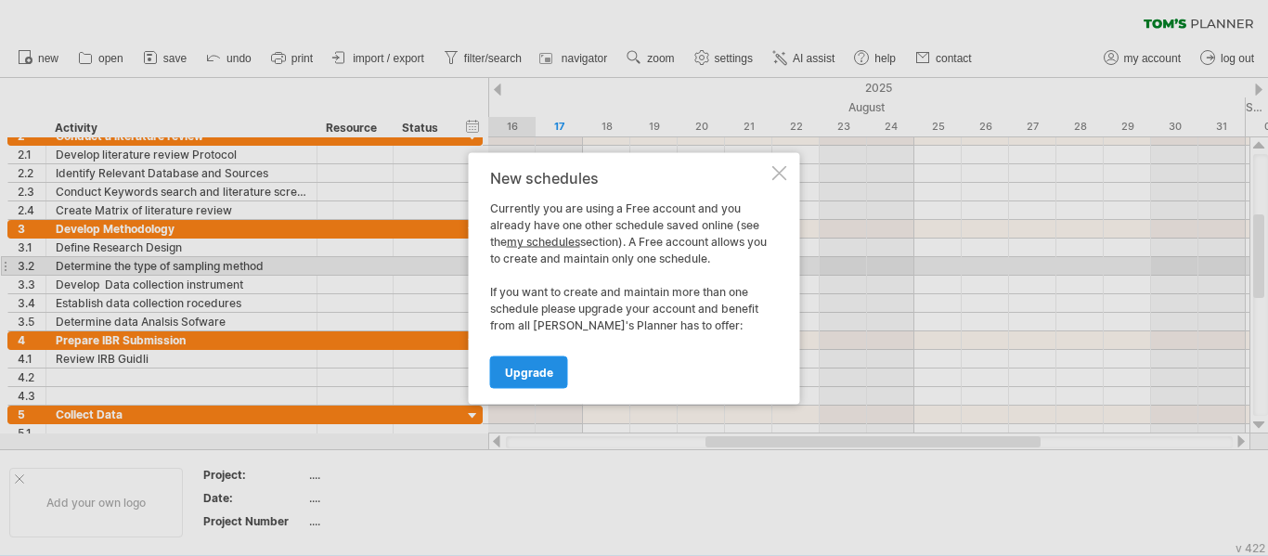
click at [531, 358] on link "Upgrade" at bounding box center [529, 371] width 78 height 32
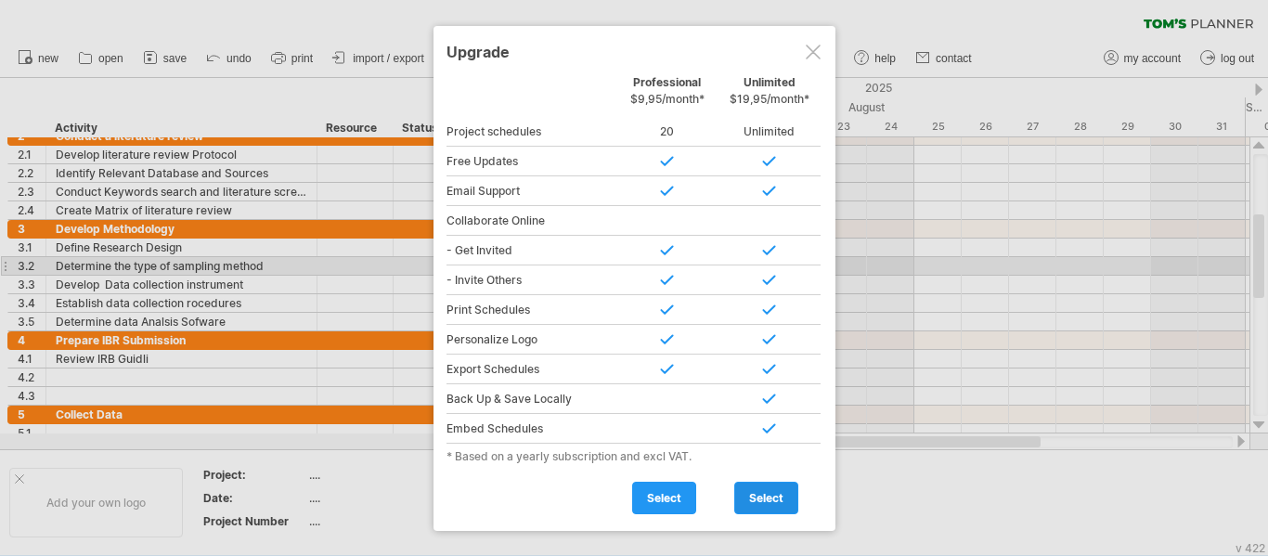
click at [792, 507] on link "select" at bounding box center [766, 498] width 64 height 32
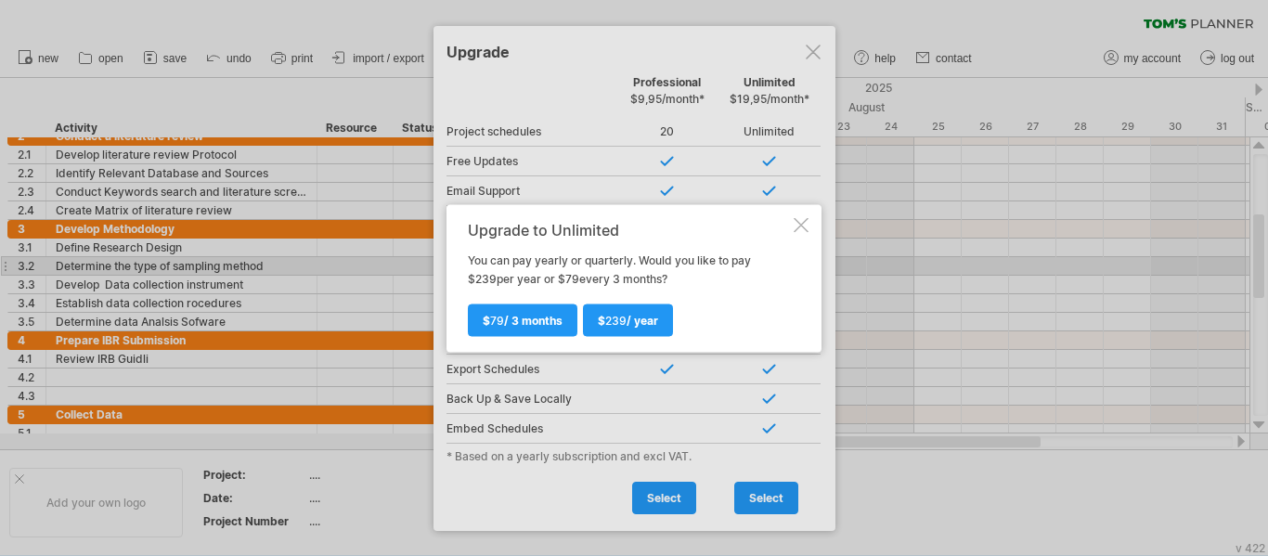
click at [763, 475] on div at bounding box center [634, 278] width 1268 height 556
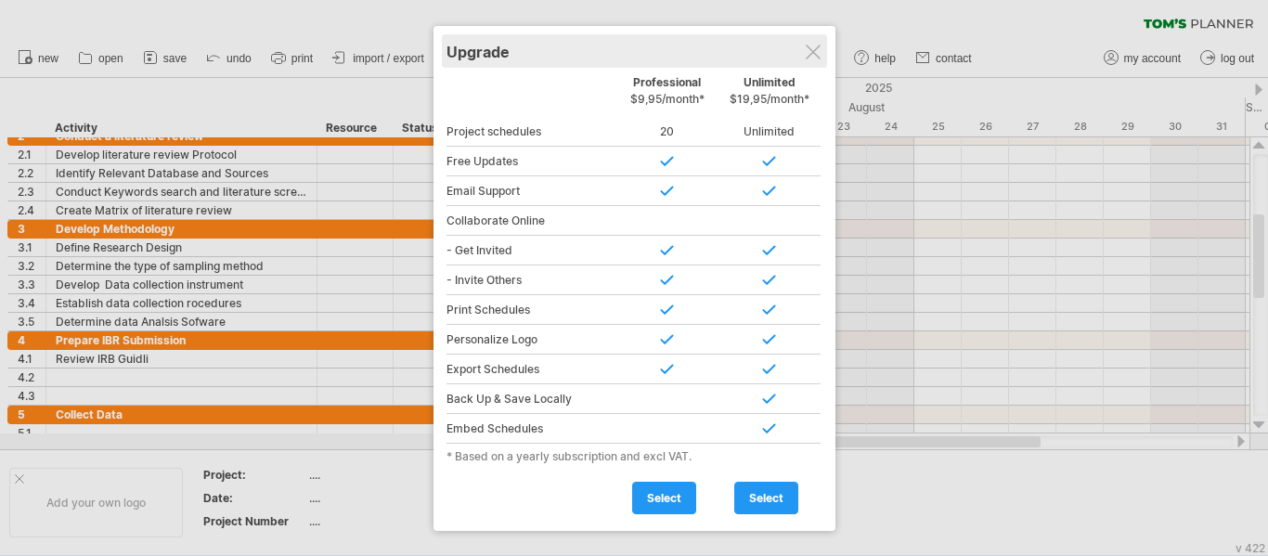
click at [797, 54] on div "Upgrade" at bounding box center [634, 50] width 376 height 33
click at [804, 51] on div "Upgrade" at bounding box center [634, 50] width 376 height 33
click at [807, 51] on div at bounding box center [813, 52] width 15 height 15
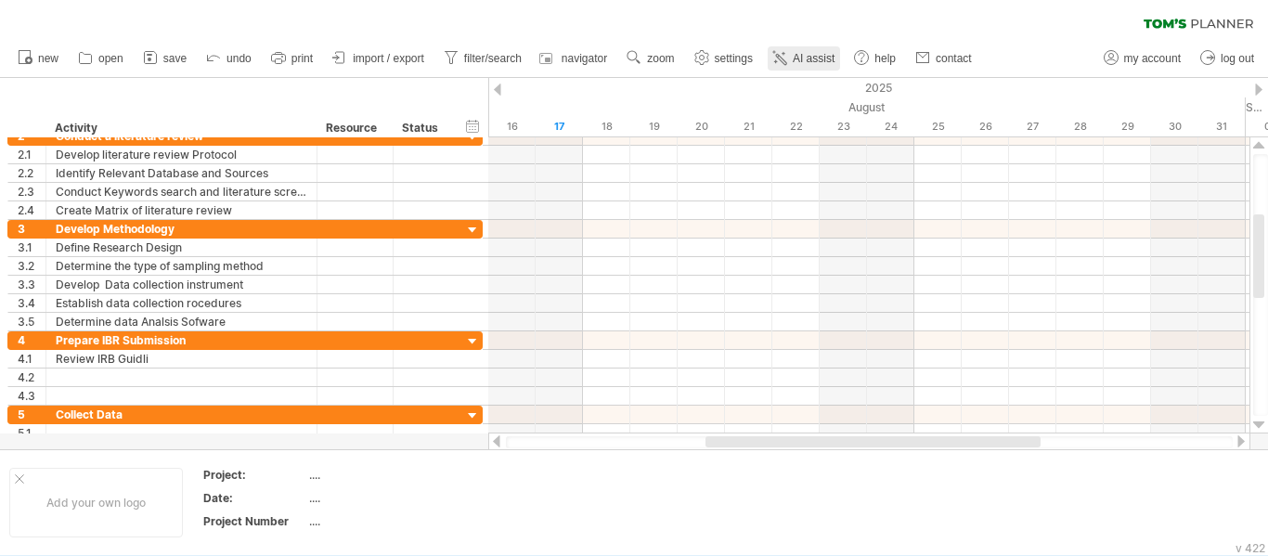
click at [824, 57] on span "AI assist" at bounding box center [814, 58] width 42 height 13
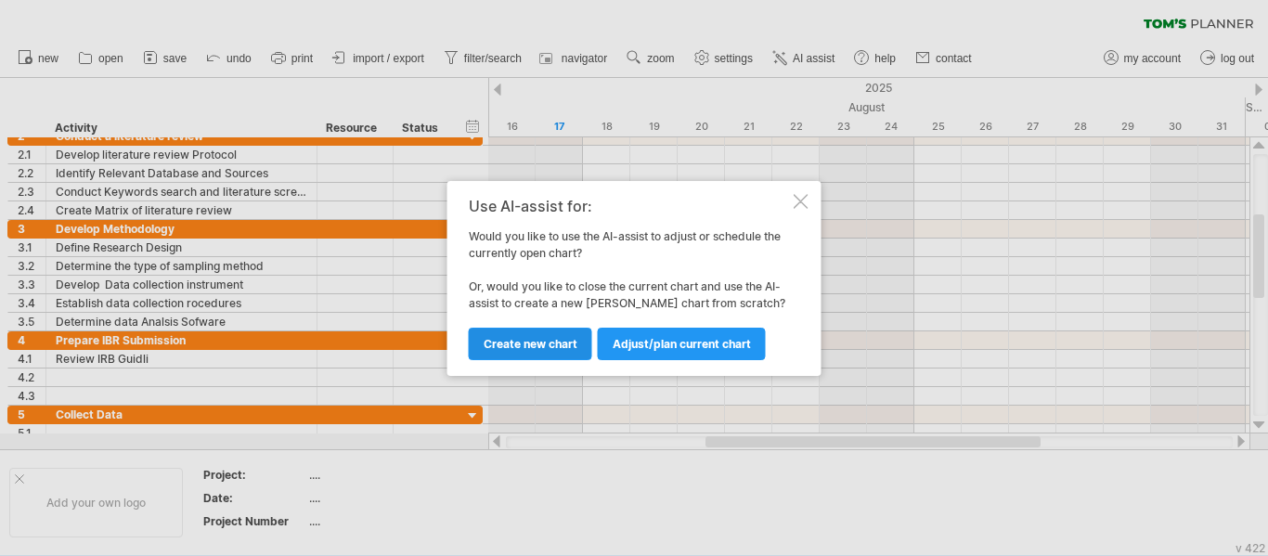
click at [537, 352] on link "Create new chart" at bounding box center [530, 344] width 123 height 32
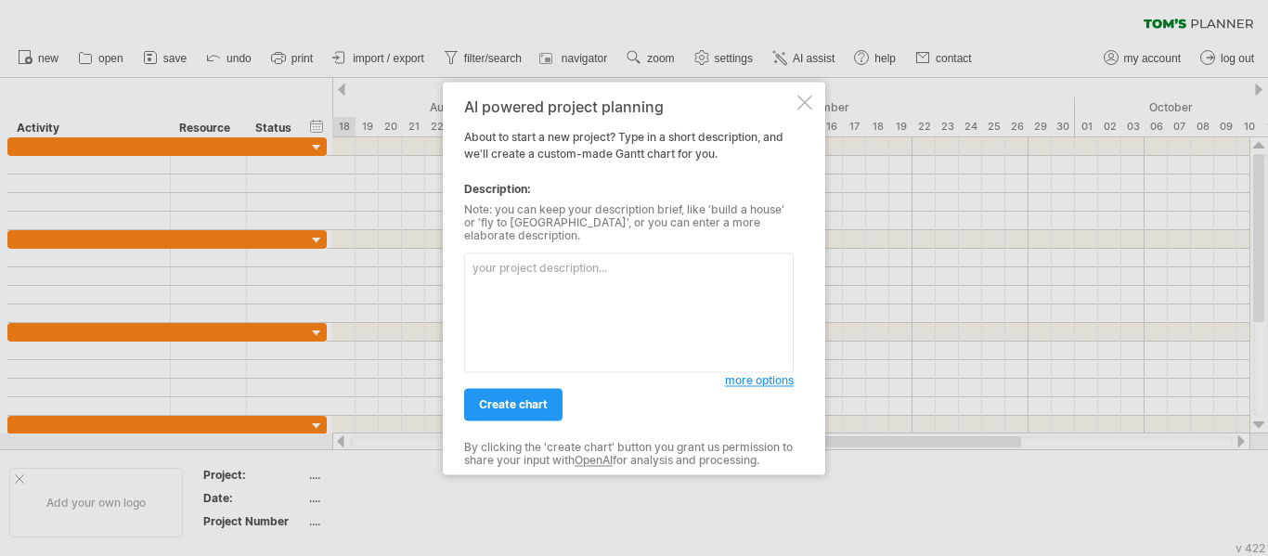
drag, startPoint x: 530, startPoint y: 275, endPoint x: 522, endPoint y: 326, distance: 51.7
click at [514, 326] on textarea at bounding box center [628, 312] width 329 height 120
paste textarea "Create a timeline of my dissertation, include the list [DATE], starting at [DAT…"
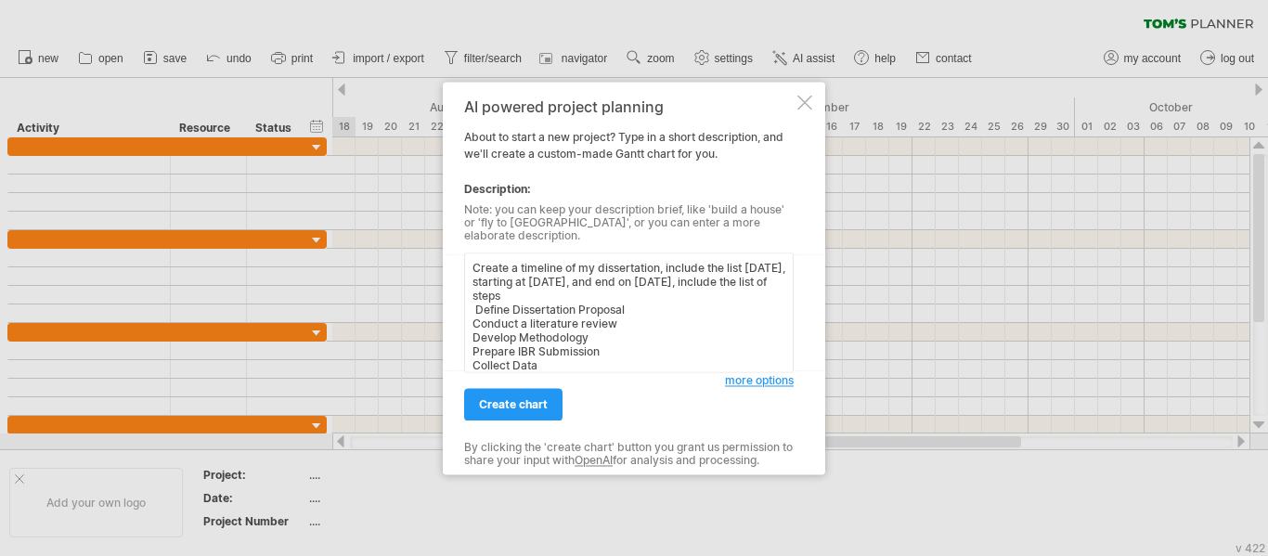
scroll to position [84, 0]
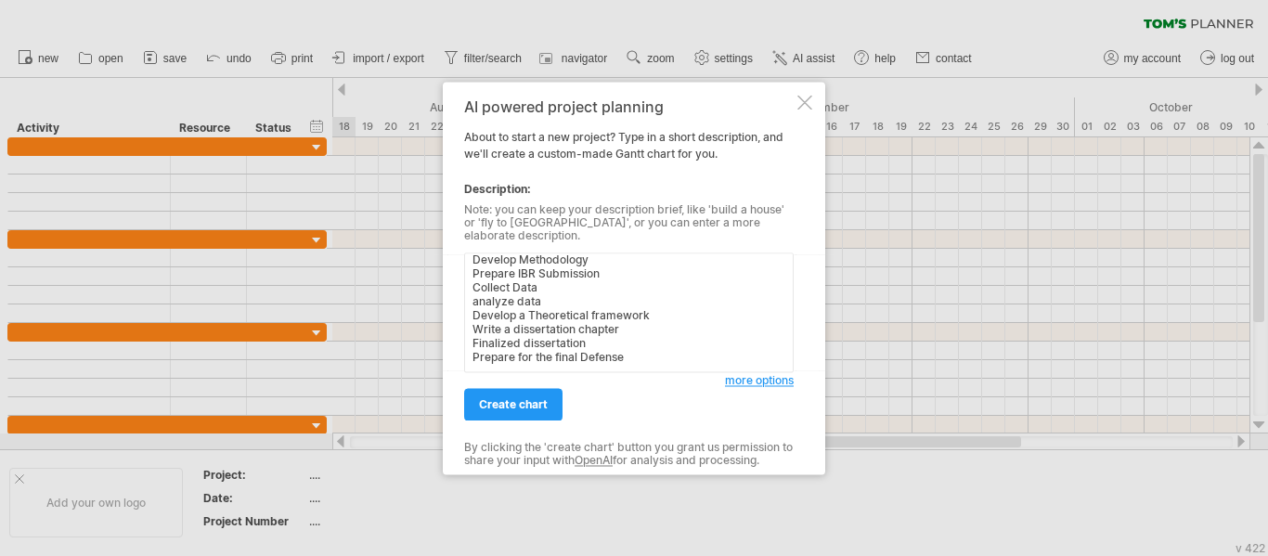
click at [0, 0] on span "*******" at bounding box center [0, 0] width 0 height 0
click at [0, 0] on span "**********" at bounding box center [0, 0] width 0 height 0
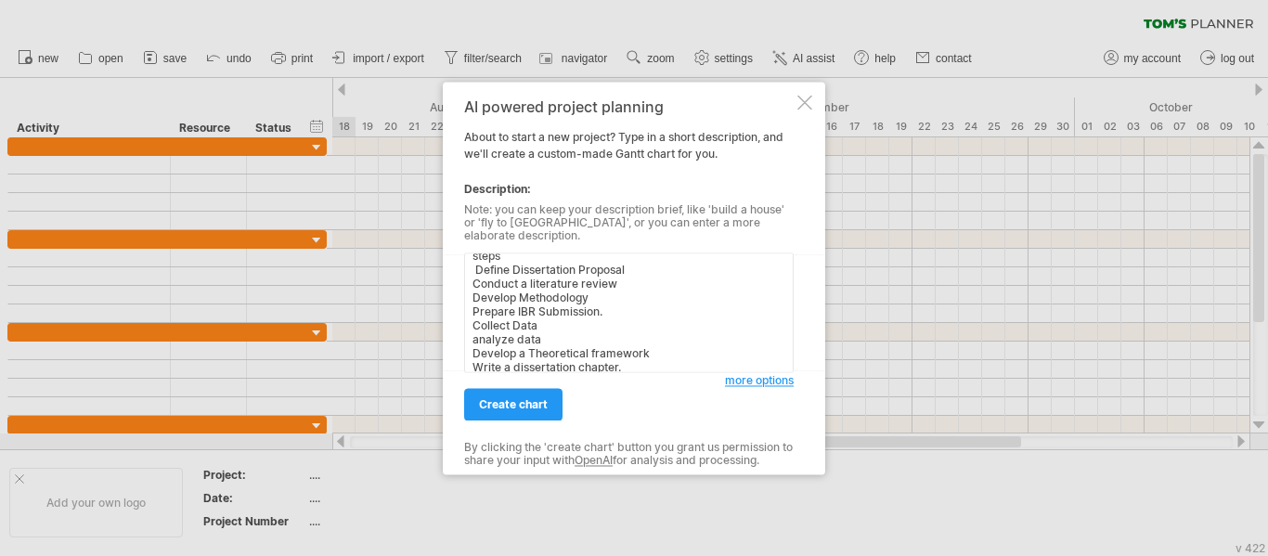
scroll to position [0, 0]
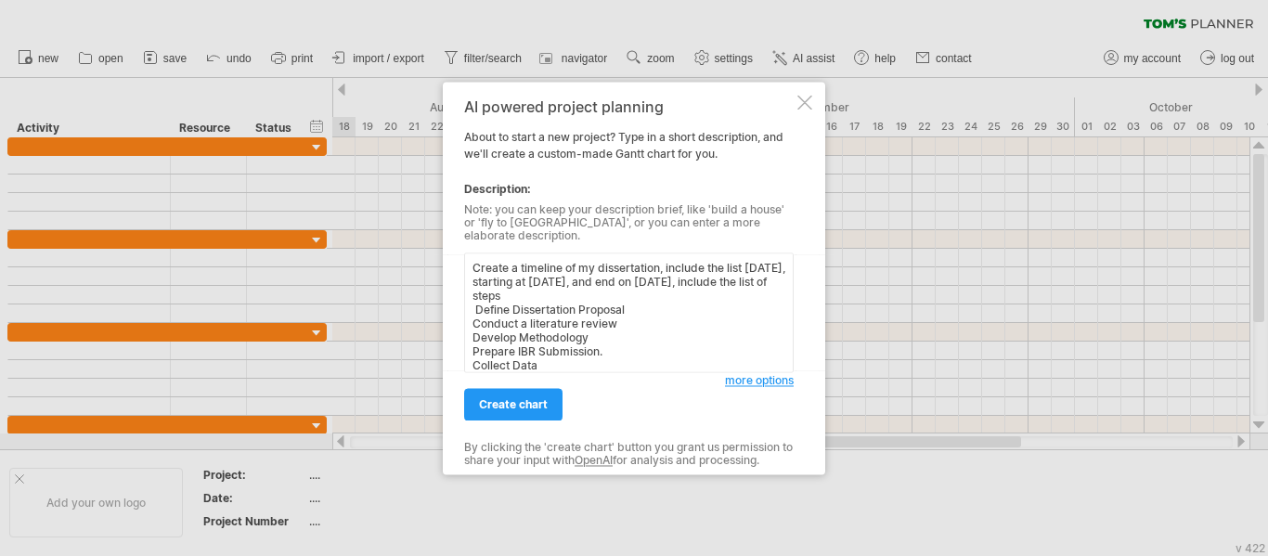
click at [0, 0] on span "**********" at bounding box center [0, 0] width 0 height 0
click at [629, 288] on textarea "Create a timeline of my dissertation; include the list [DATE], starting at [DAT…" at bounding box center [628, 312] width 329 height 120
drag, startPoint x: 629, startPoint y: 288, endPoint x: 588, endPoint y: 288, distance: 41.8
click at [588, 288] on textarea "Create a timeline of my dissertation; include the list [DATE], starting at [DAT…" at bounding box center [628, 312] width 329 height 120
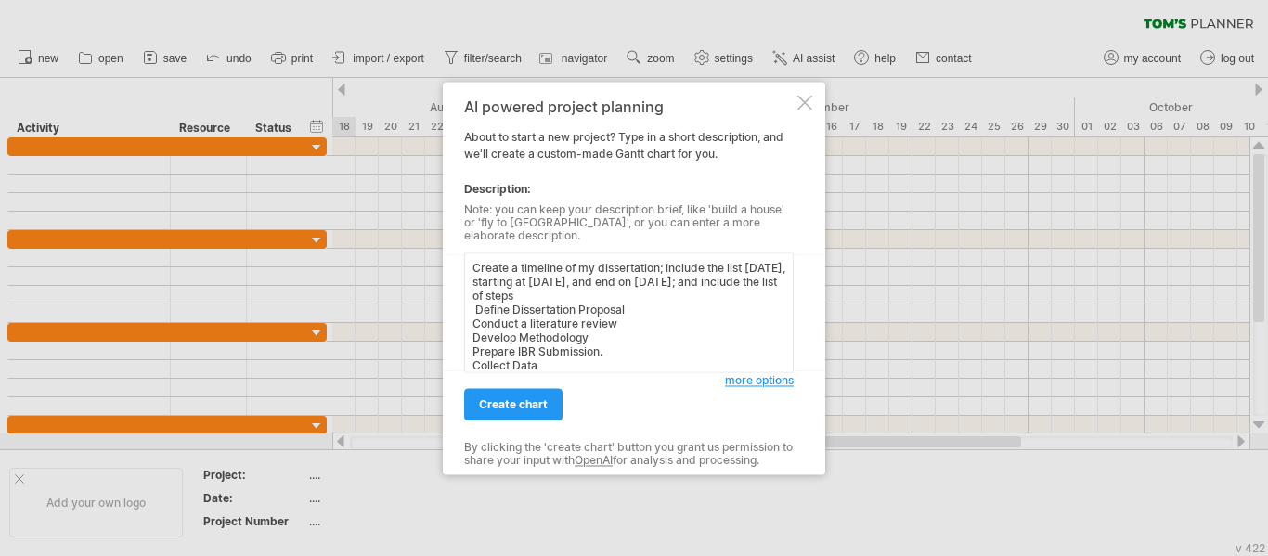
click at [0, 0] on span "*****" at bounding box center [0, 0] width 0 height 0
click at [0, 0] on span "********" at bounding box center [0, 0] width 0 height 0
click at [0, 0] on span "**********" at bounding box center [0, 0] width 0 height 0
click at [0, 0] on span "******" at bounding box center [0, 0] width 0 height 0
type textarea "Create a timeline of my dissertation; include the list [DATE], starting at [DAT…"
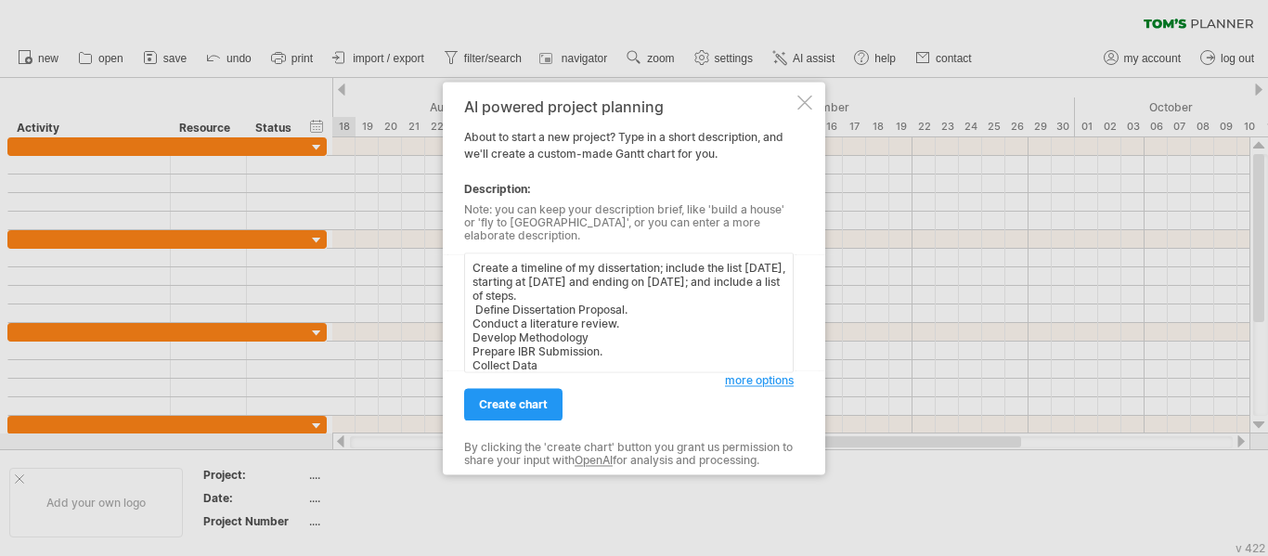
click at [278, 147] on div at bounding box center [634, 278] width 1268 height 556
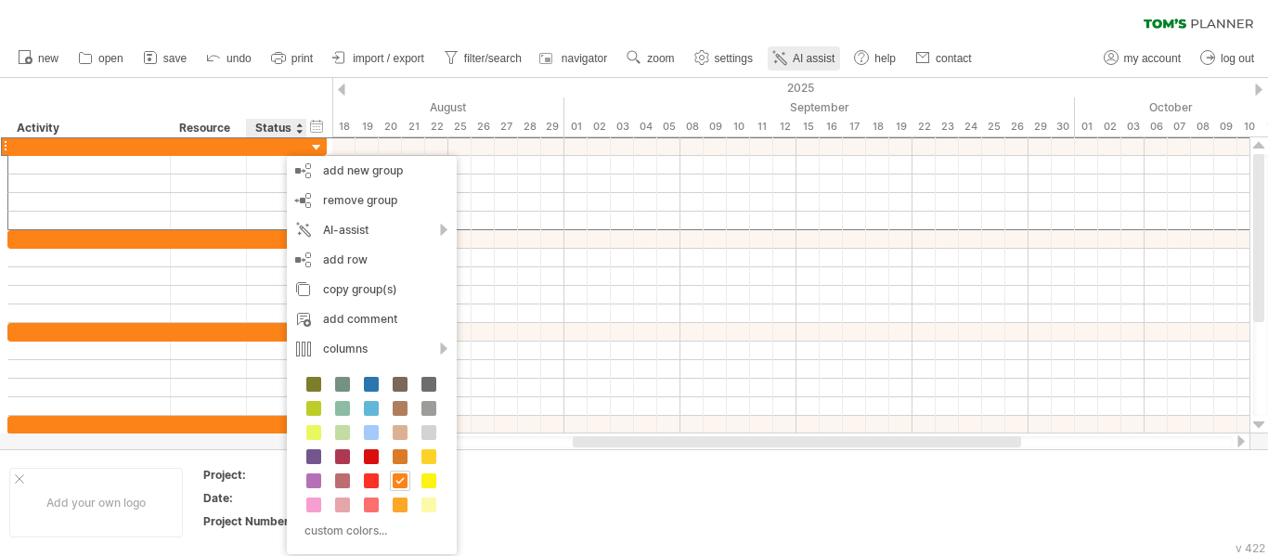
click at [803, 58] on span "AI assist" at bounding box center [814, 58] width 42 height 13
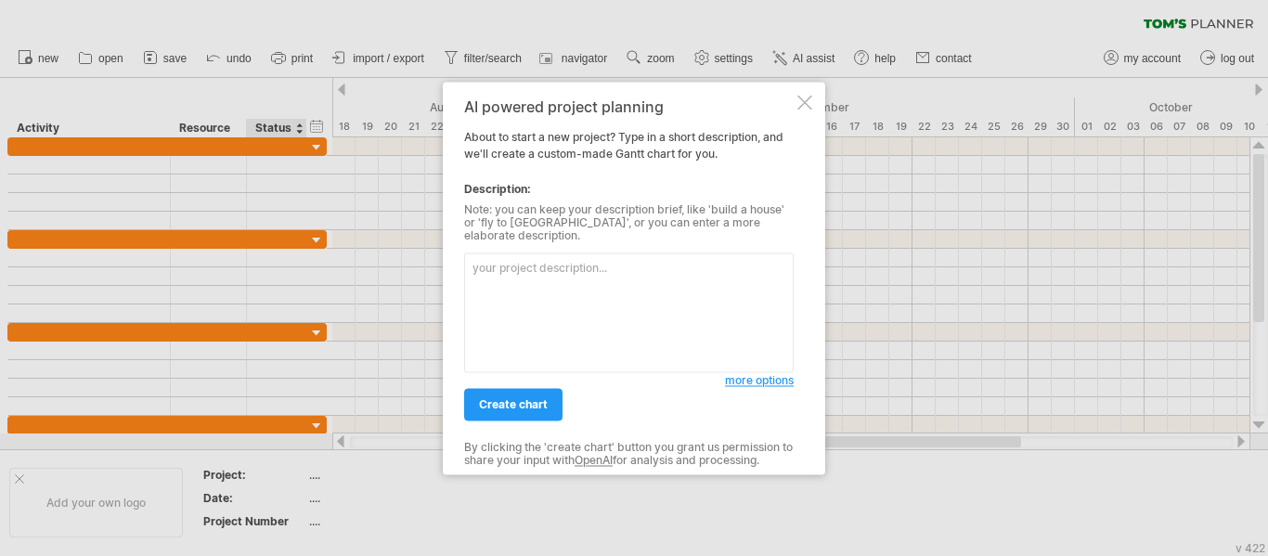
paste textarea "Create a timeline of my dissertation, include the list [DATE], starting at [DAT…"
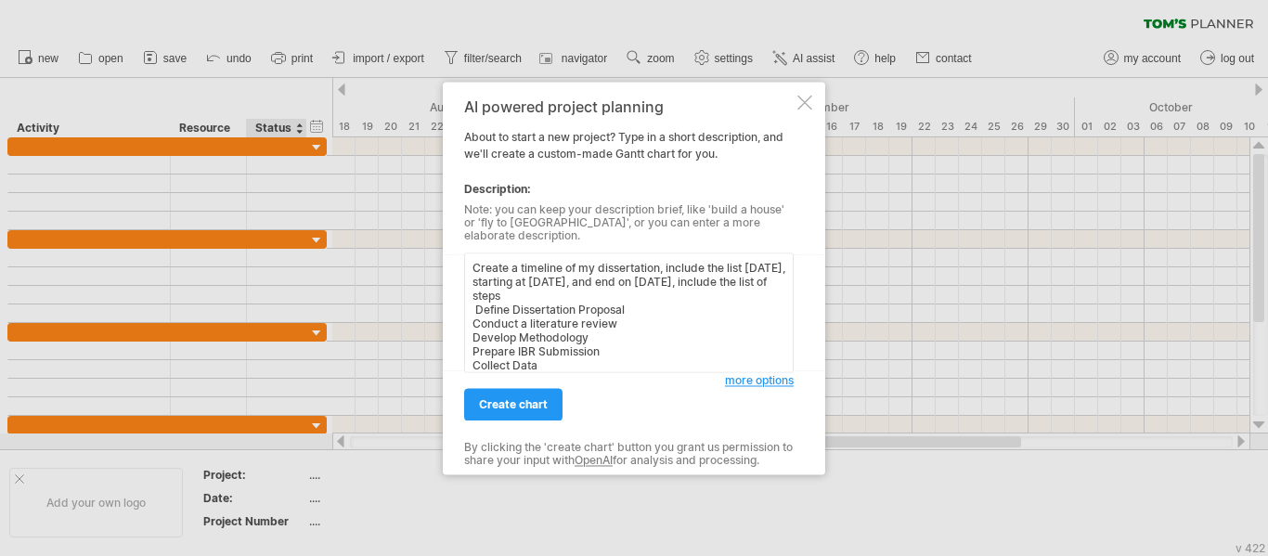
drag, startPoint x: 603, startPoint y: 288, endPoint x: 597, endPoint y: 303, distance: 16.2
click at [566, 291] on textarea "Create a timeline of my dissertation, include the list [DATE], starting at [DAT…" at bounding box center [628, 312] width 329 height 120
click at [0, 0] on span "********" at bounding box center [0, 0] width 0 height 0
click at [0, 0] on span "**********" at bounding box center [0, 0] width 0 height 0
click at [0, 0] on span "******" at bounding box center [0, 0] width 0 height 0
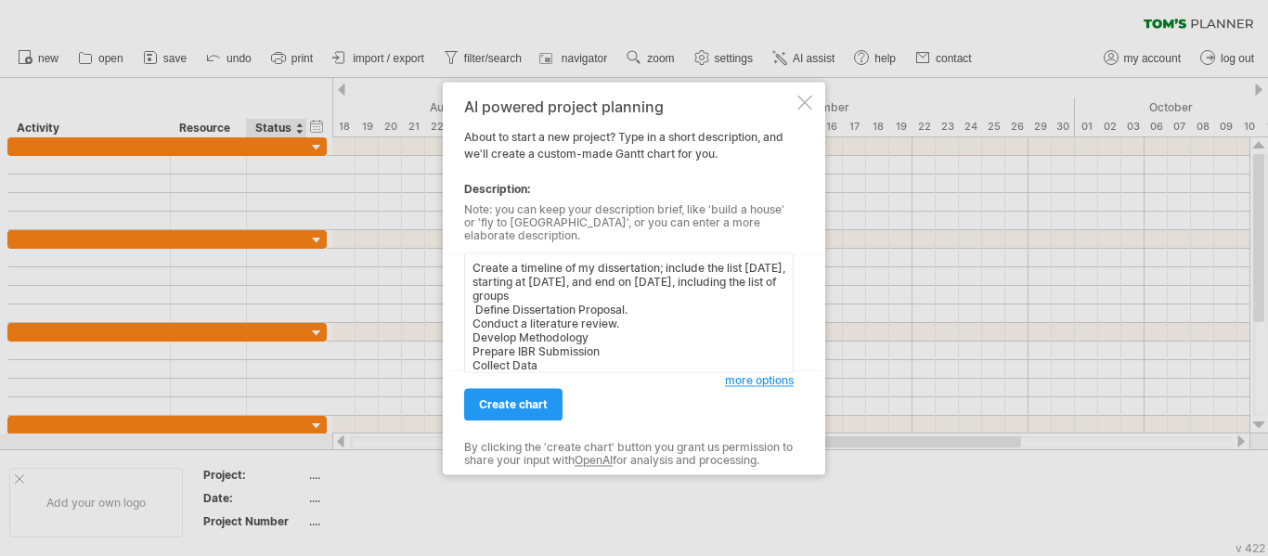
click at [0, 0] on span "**********" at bounding box center [0, 0] width 0 height 0
type textarea "Create a timeline of my dissertation; include the list [DATE], starting at [DAT…"
click at [524, 403] on span "create chart" at bounding box center [513, 404] width 69 height 14
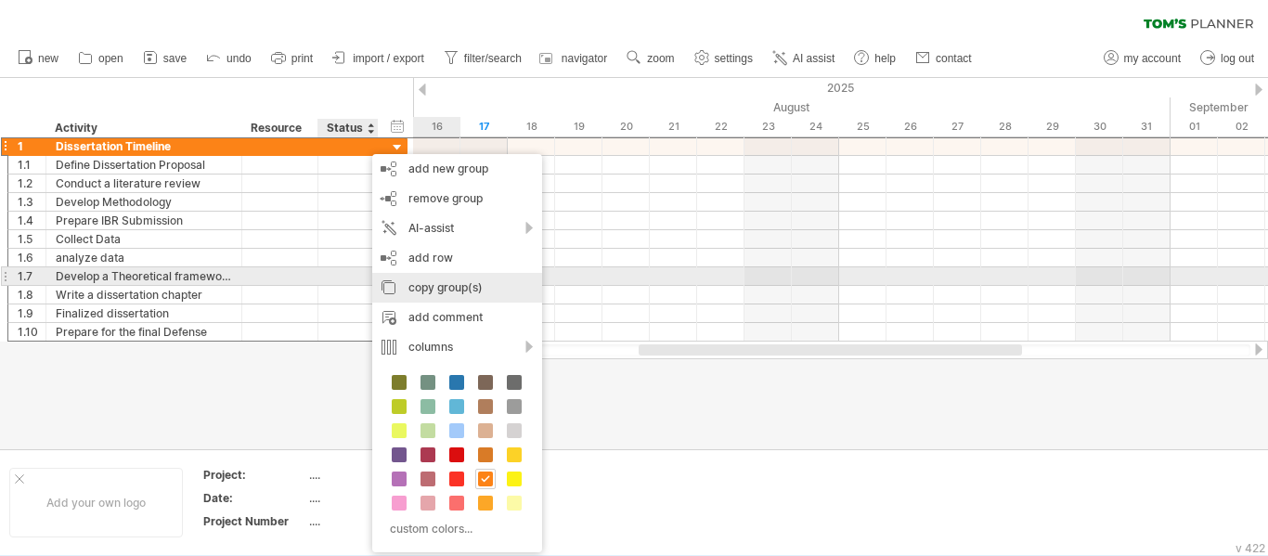
click at [427, 284] on div "copy group(s)" at bounding box center [457, 288] width 170 height 30
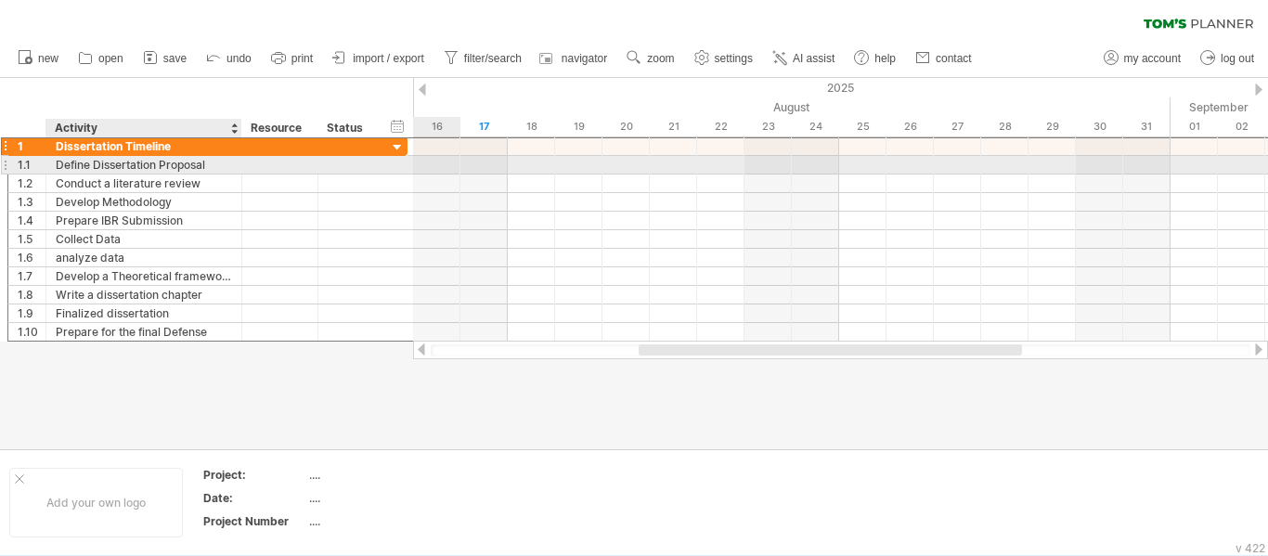
click at [220, 165] on div "Define Dissertation Proposal" at bounding box center [144, 165] width 176 height 18
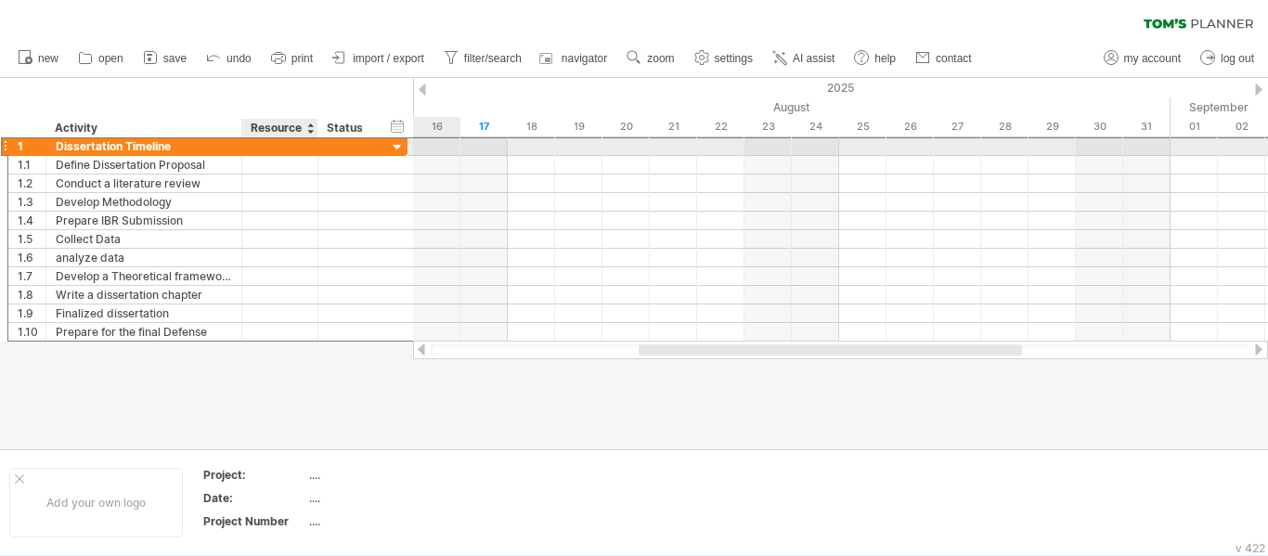
click at [266, 140] on div at bounding box center [280, 146] width 57 height 18
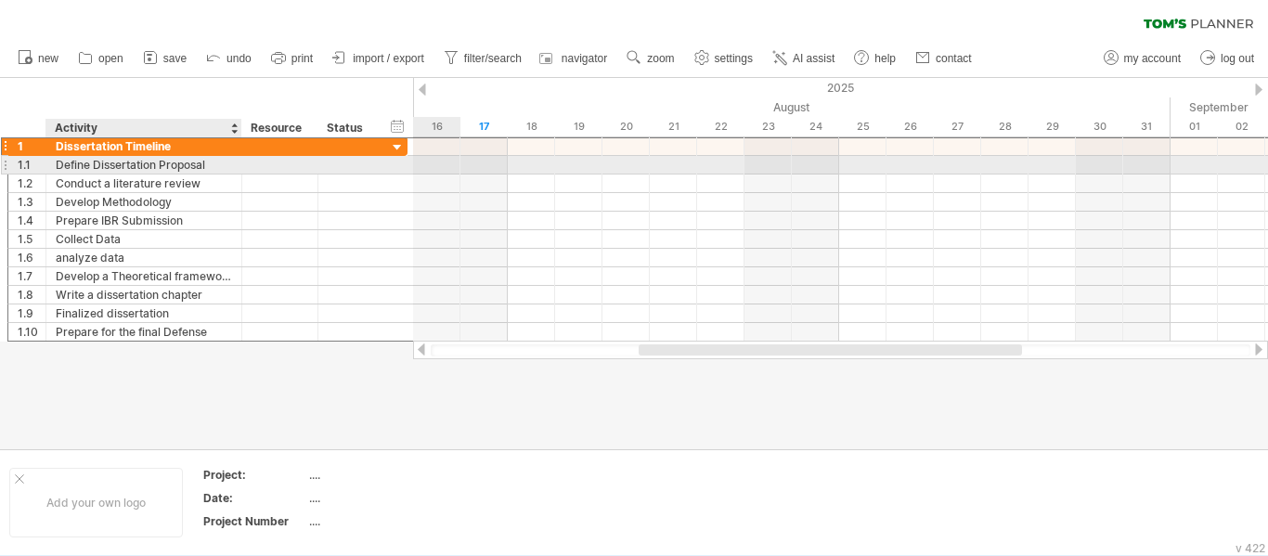
click at [250, 171] on div at bounding box center [280, 165] width 76 height 18
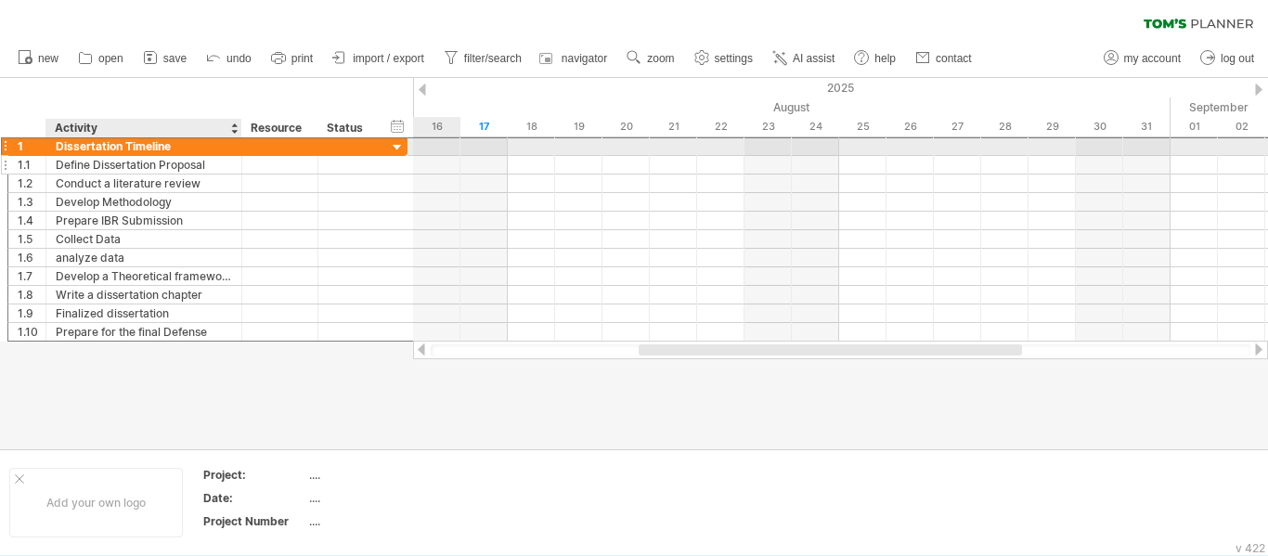
drag, startPoint x: 136, startPoint y: 144, endPoint x: 128, endPoint y: 168, distance: 25.2
click at [128, 168] on div "**********" at bounding box center [207, 238] width 400 height 205
click at [147, 150] on div "Dissertation Timeline" at bounding box center [144, 146] width 176 height 18
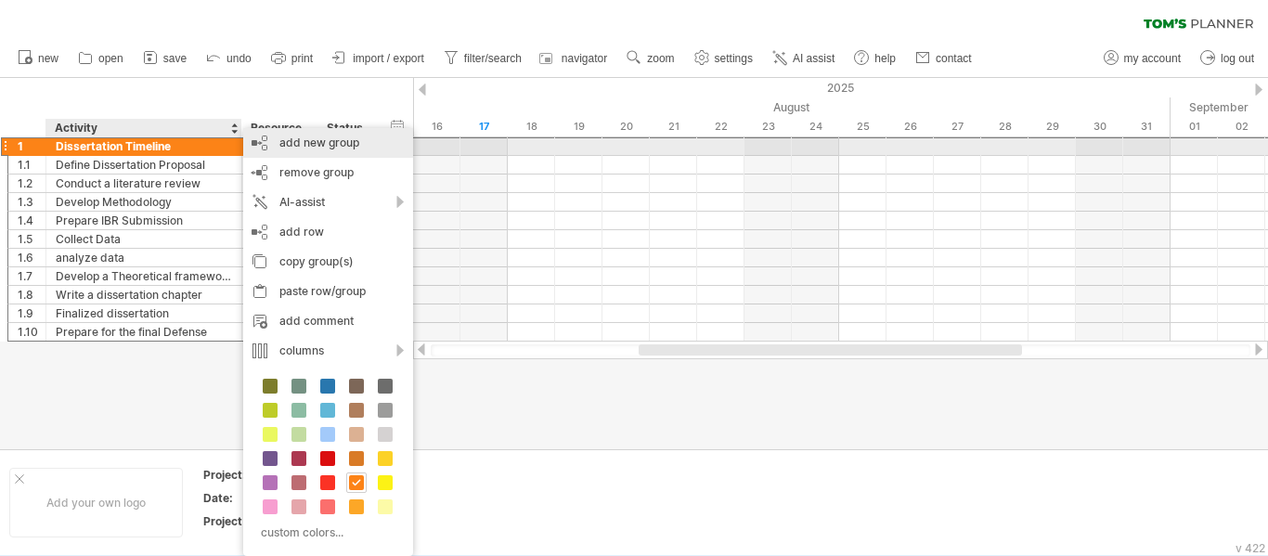
click at [326, 149] on div "add new group" at bounding box center [328, 143] width 170 height 30
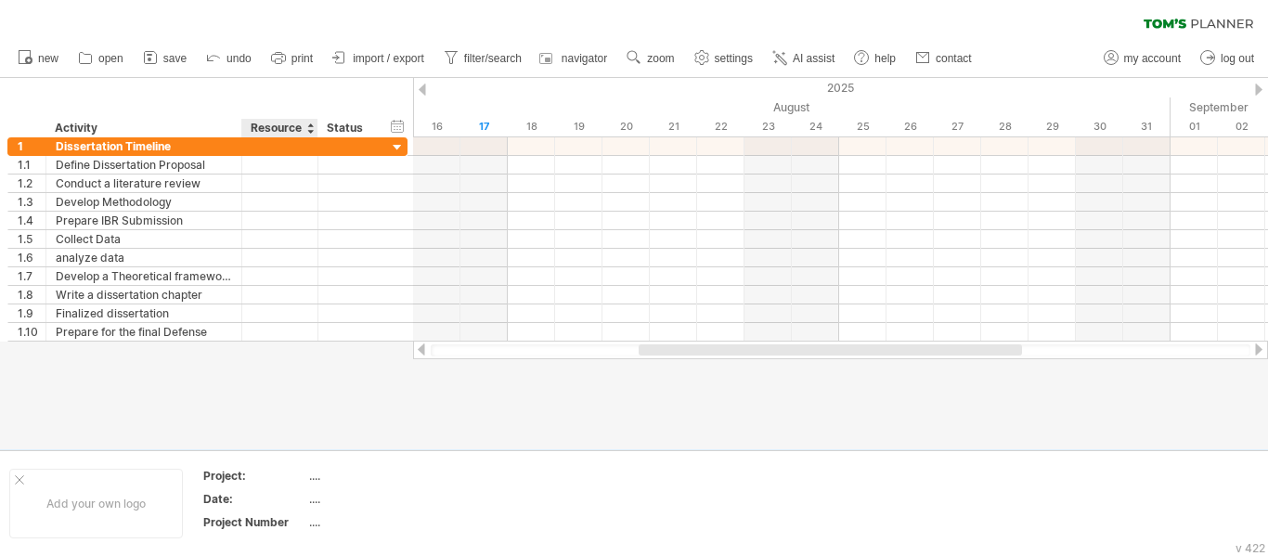
click at [267, 385] on div at bounding box center [634, 263] width 1268 height 371
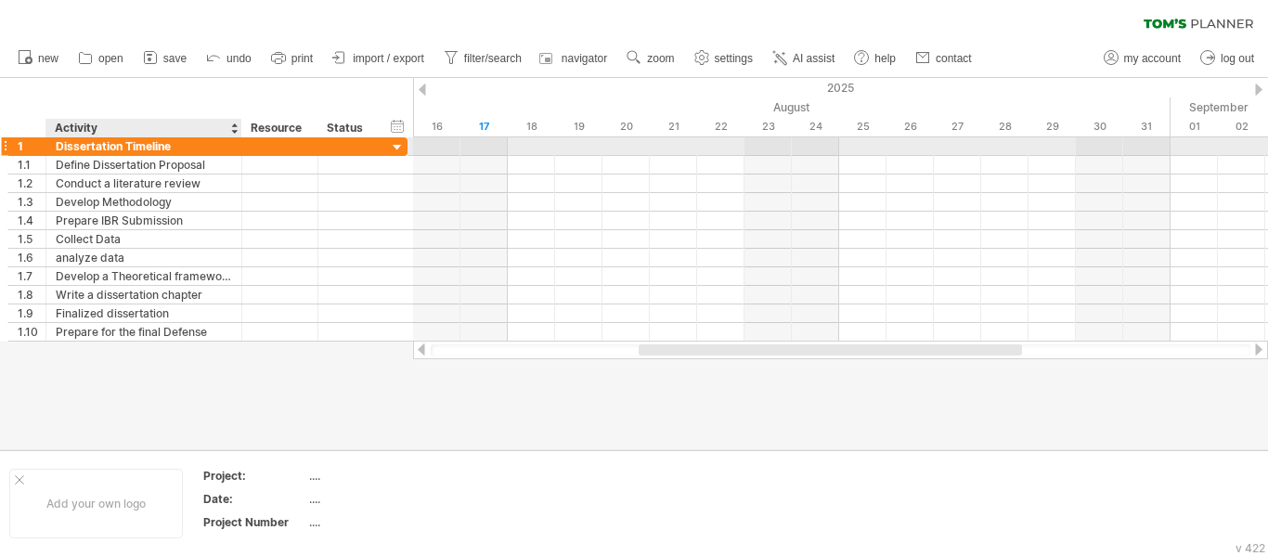
click at [183, 154] on div "Dissertation Timeline" at bounding box center [144, 146] width 176 height 18
click at [56, 144] on input "**********" at bounding box center [144, 146] width 176 height 18
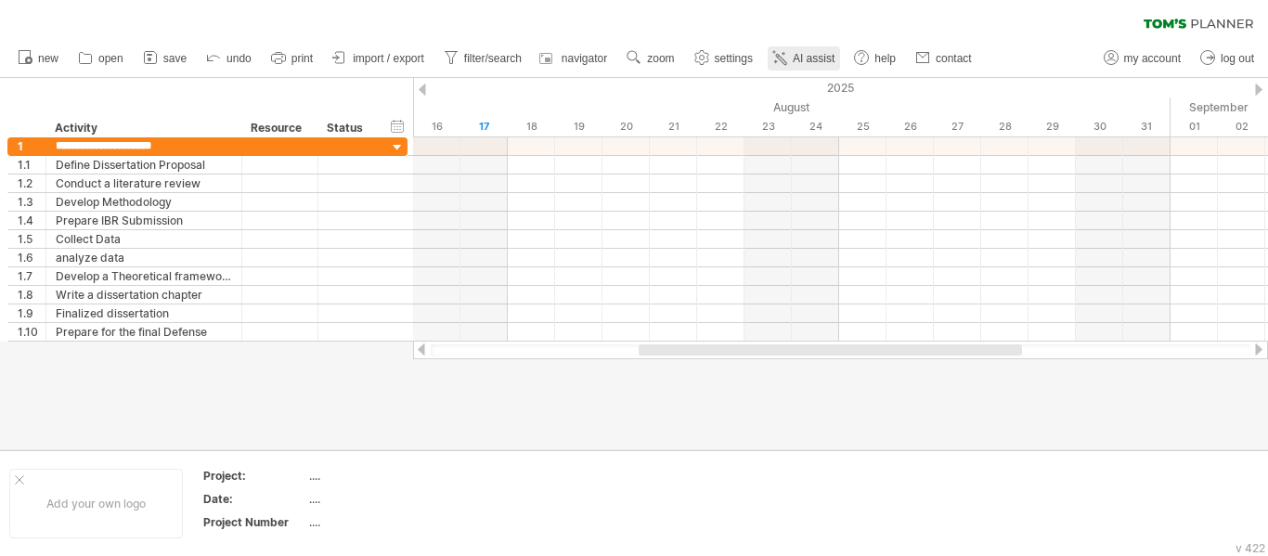
click at [798, 67] on link "AI assist" at bounding box center [804, 58] width 72 height 24
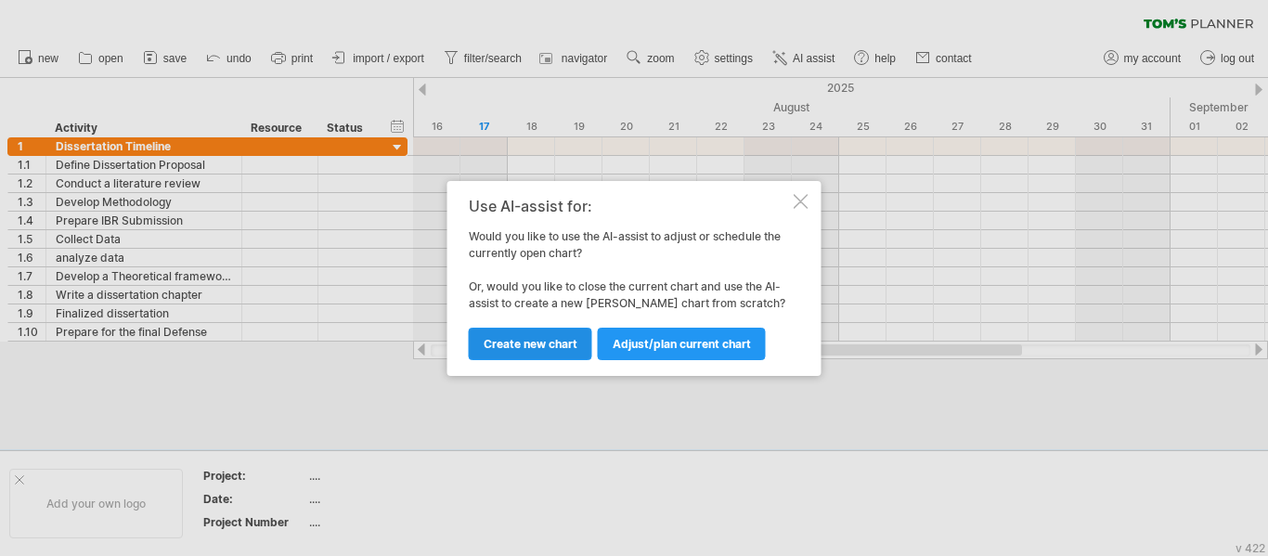
click at [517, 343] on span "Create new chart" at bounding box center [531, 344] width 94 height 14
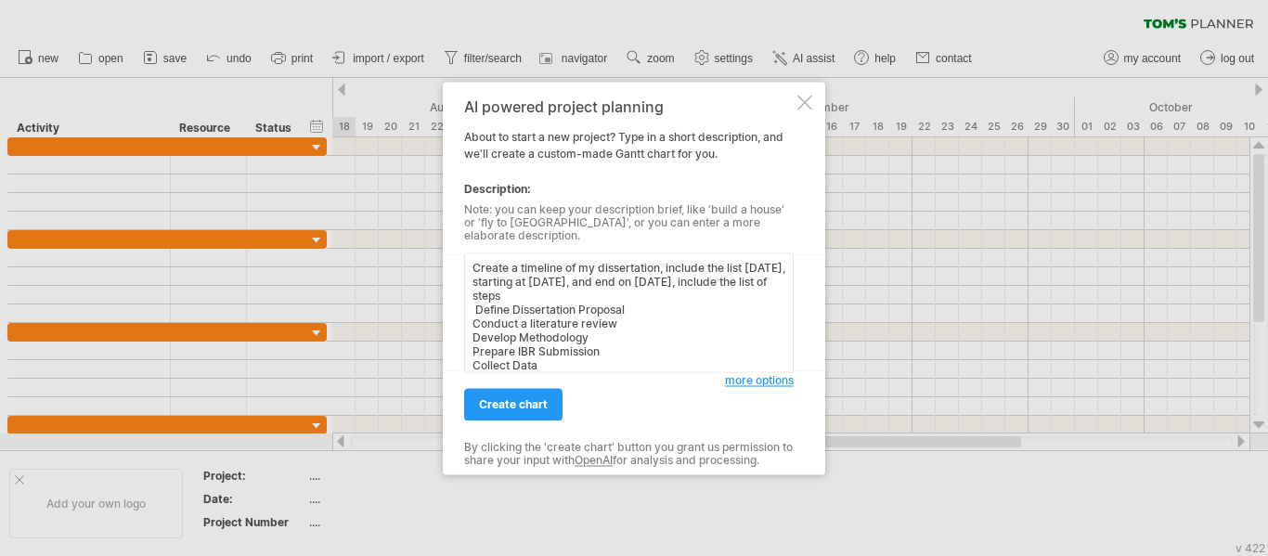
click at [598, 291] on textarea "Create a timeline of my dissertation, include the list [DATE], starting at [DAT…" at bounding box center [628, 312] width 329 height 120
drag, startPoint x: 598, startPoint y: 291, endPoint x: 575, endPoint y: 339, distance: 52.3
click at [568, 291] on textarea "Create a timeline of my dissertation, include the list [DATE], starting at [DAT…" at bounding box center [628, 312] width 329 height 120
click at [0, 0] on span "*******" at bounding box center [0, 0] width 0 height 0
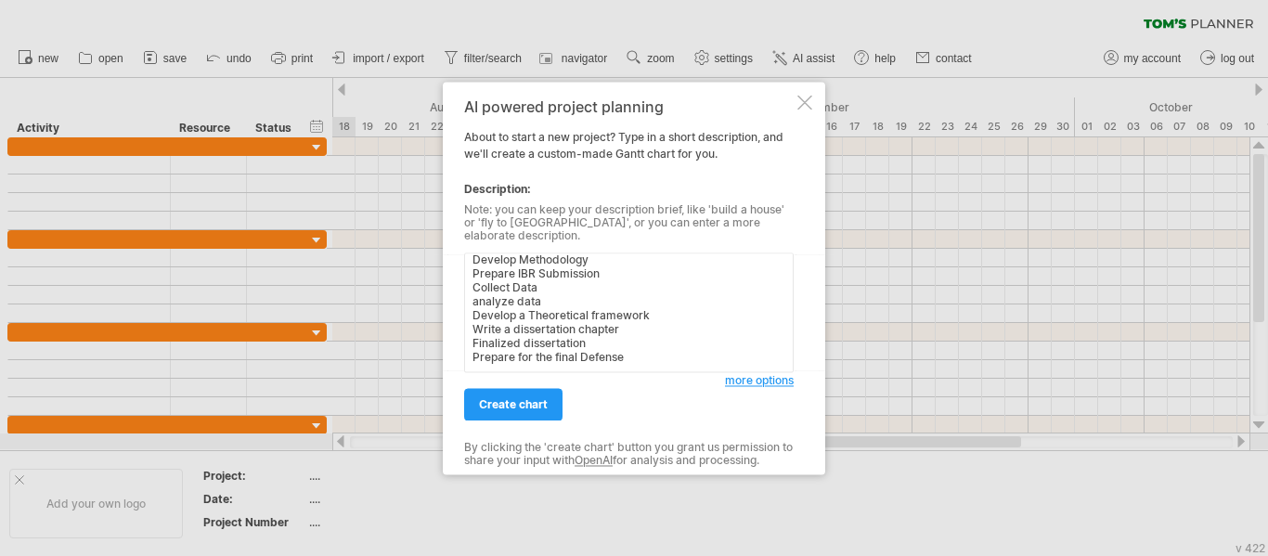
drag, startPoint x: 478, startPoint y: 302, endPoint x: 625, endPoint y: 361, distance: 158.2
click at [625, 361] on textarea "Create a timeline of my dissertation, include the list [DATE], starting at [DAT…" at bounding box center [628, 312] width 329 height 120
drag, startPoint x: 530, startPoint y: 318, endPoint x: 500, endPoint y: 282, distance: 46.8
click at [500, 282] on textarea "Create a timeline of my dissertation, include the list [DATE], starting at [DAT…" at bounding box center [628, 312] width 329 height 120
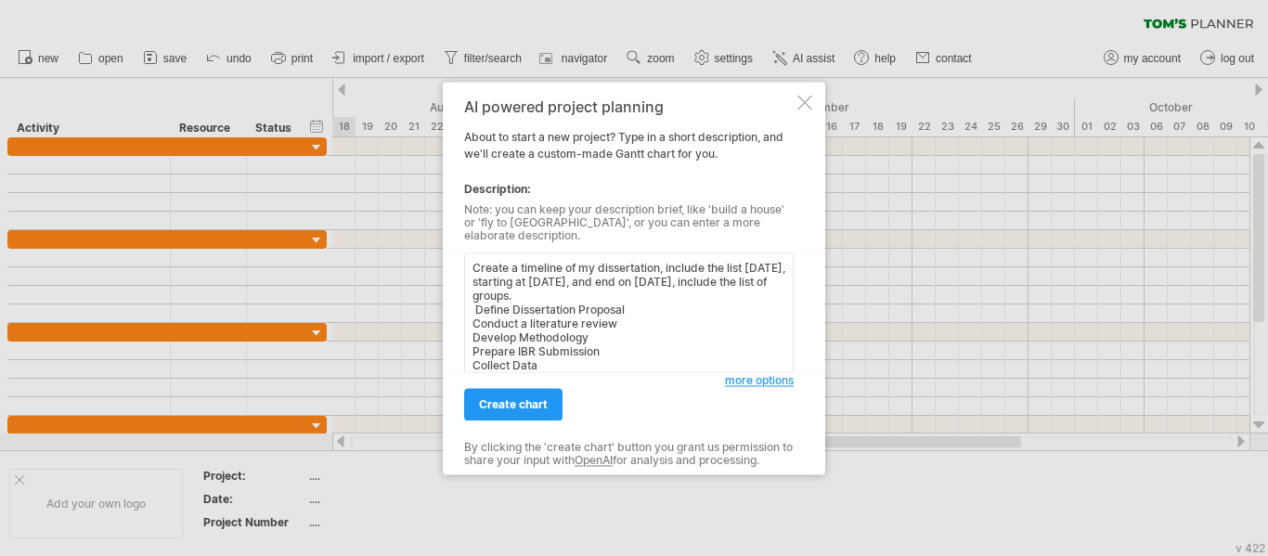
click at [475, 296] on textarea "Create a timeline of my dissertation, include the list [DATE], starting at [DAT…" at bounding box center [628, 312] width 329 height 120
click at [0, 0] on span "**" at bounding box center [0, 0] width 0 height 0
click at [758, 270] on textarea "Create a timeline of my dissertation, include the list [DATE], starting at [DAT…" at bounding box center [628, 312] width 329 height 120
click at [471, 304] on textarea "Create a timeline of my dissertation, include the list [DATE], starting at [DAT…" at bounding box center [628, 312] width 329 height 120
click at [471, 318] on textarea "Create a timeline of my dissertation, include the list [DATE], starting at [DAT…" at bounding box center [628, 312] width 329 height 120
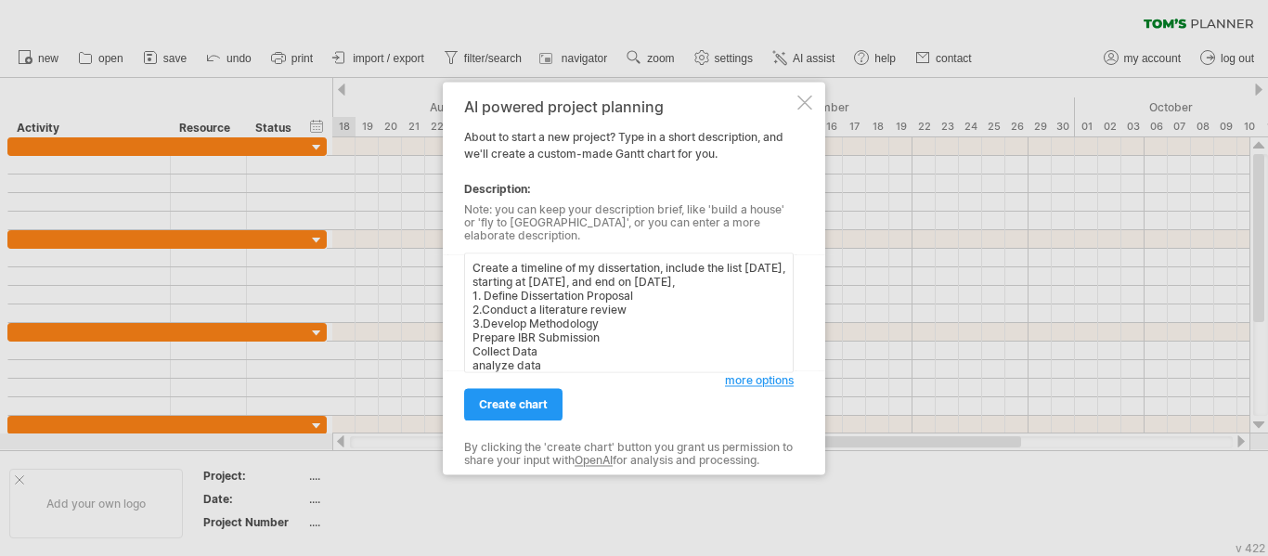
click at [469, 329] on textarea "Create a timeline of my dissertation, include the list [DATE], starting at [DAT…" at bounding box center [628, 312] width 329 height 120
click at [470, 342] on textarea "Create a timeline of my dissertation, include the list [DATE], starting at [DAT…" at bounding box center [628, 312] width 329 height 120
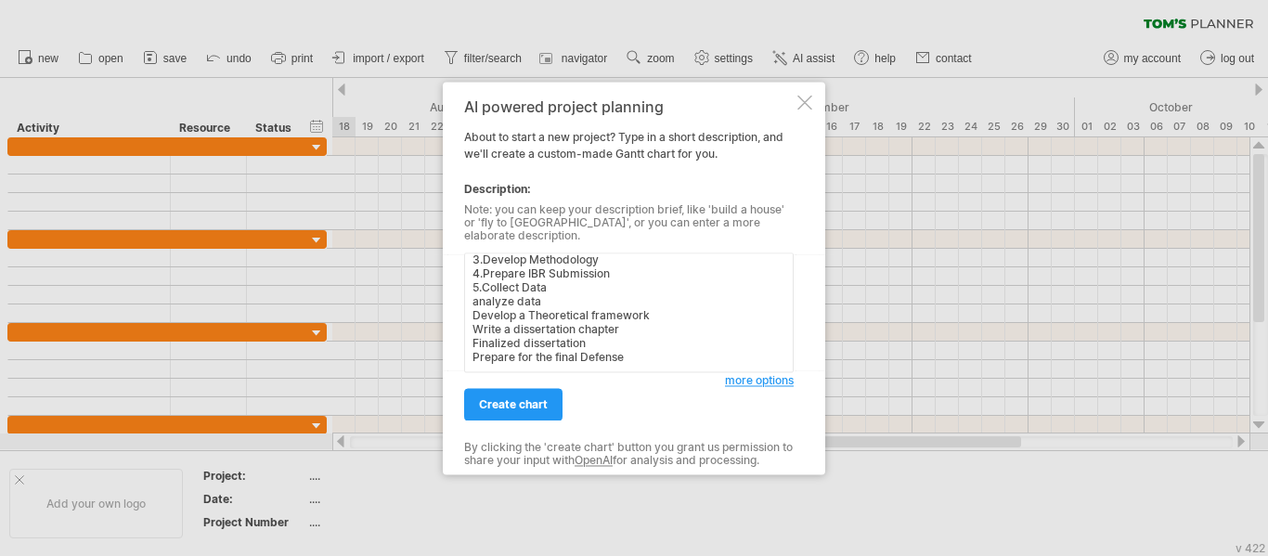
click at [472, 285] on textarea "Create a timeline of my dissertation, include the list [DATE], starting at [DAT…" at bounding box center [628, 312] width 329 height 120
click at [467, 295] on textarea "Create a timeline of my dissertation, include the list [DATE], starting at [DAT…" at bounding box center [628, 312] width 329 height 120
click at [471, 308] on textarea "Create a timeline of my dissertation, include the list [DATE], starting at [DAT…" at bounding box center [628, 312] width 329 height 120
click at [471, 316] on textarea "Create a timeline of my dissertation, include the list [DATE], starting at [DAT…" at bounding box center [628, 312] width 329 height 120
click at [470, 339] on textarea "Create a timeline of my dissertation, include the list [DATE], starting at [DAT…" at bounding box center [628, 312] width 329 height 120
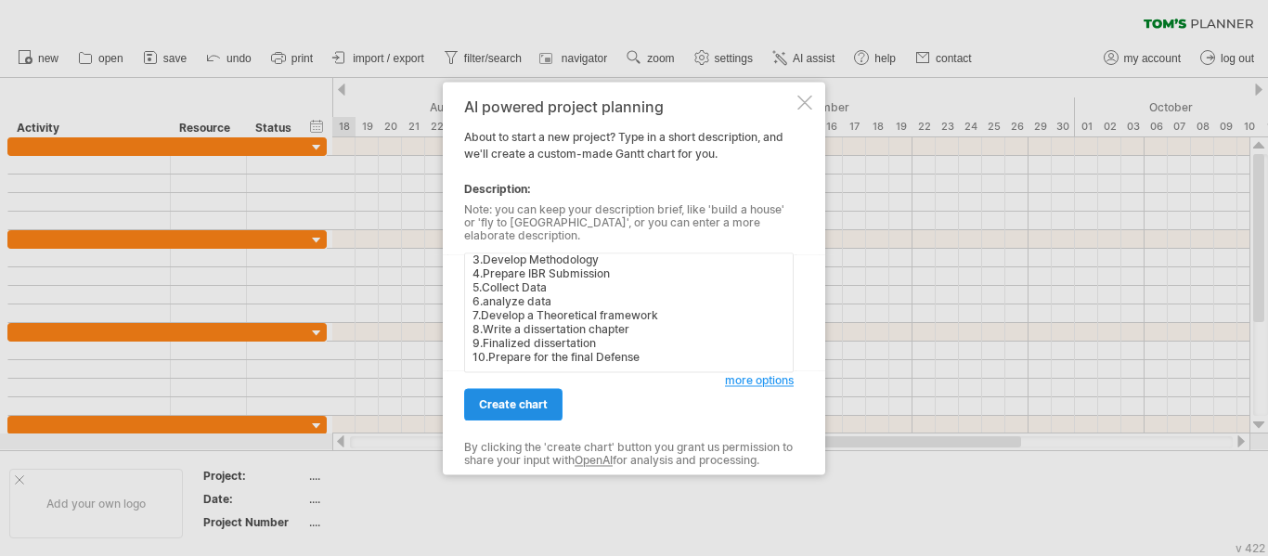
type textarea "Create a timeline of my dissertation, include the list [DATE], starting at [DAT…"
click at [534, 397] on span "create chart" at bounding box center [513, 404] width 69 height 14
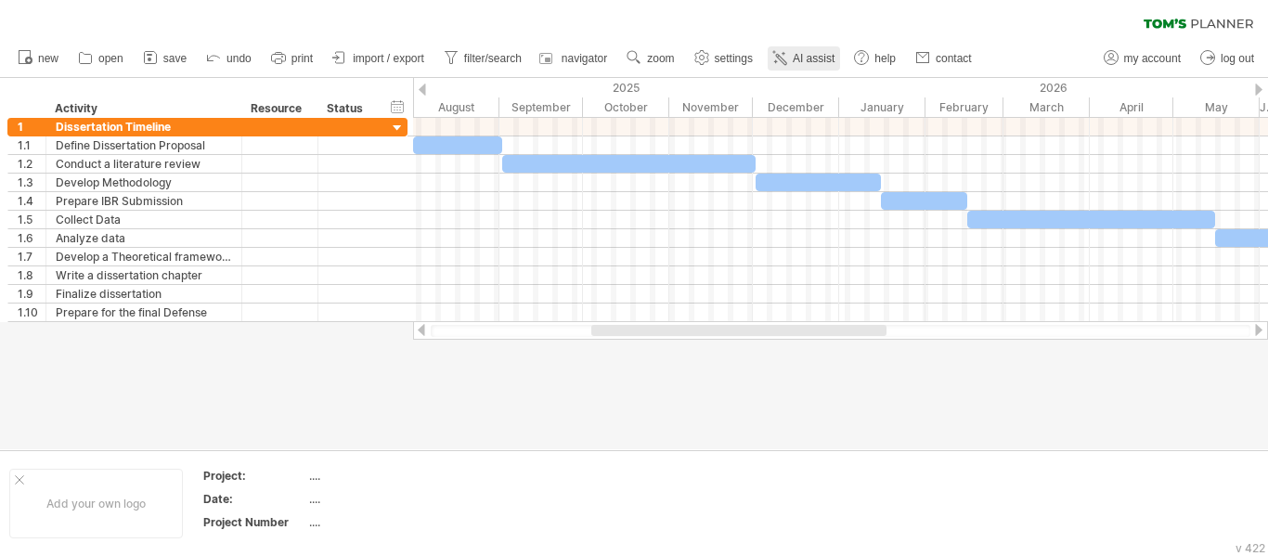
click at [824, 59] on span "AI assist" at bounding box center [814, 58] width 42 height 13
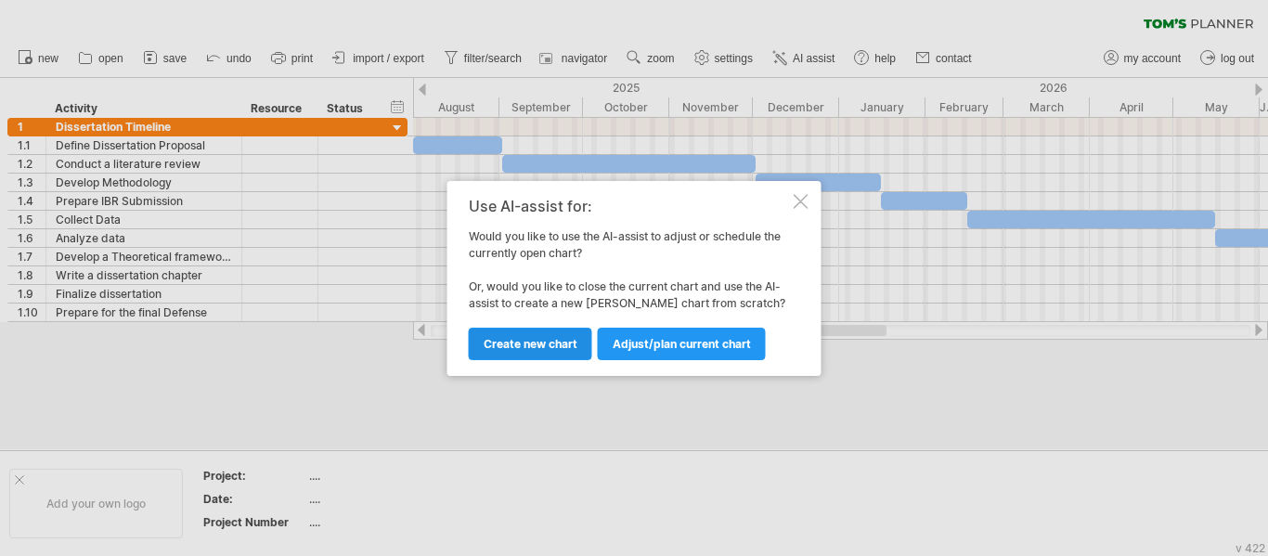
click at [543, 333] on link "Create new chart" at bounding box center [530, 344] width 123 height 32
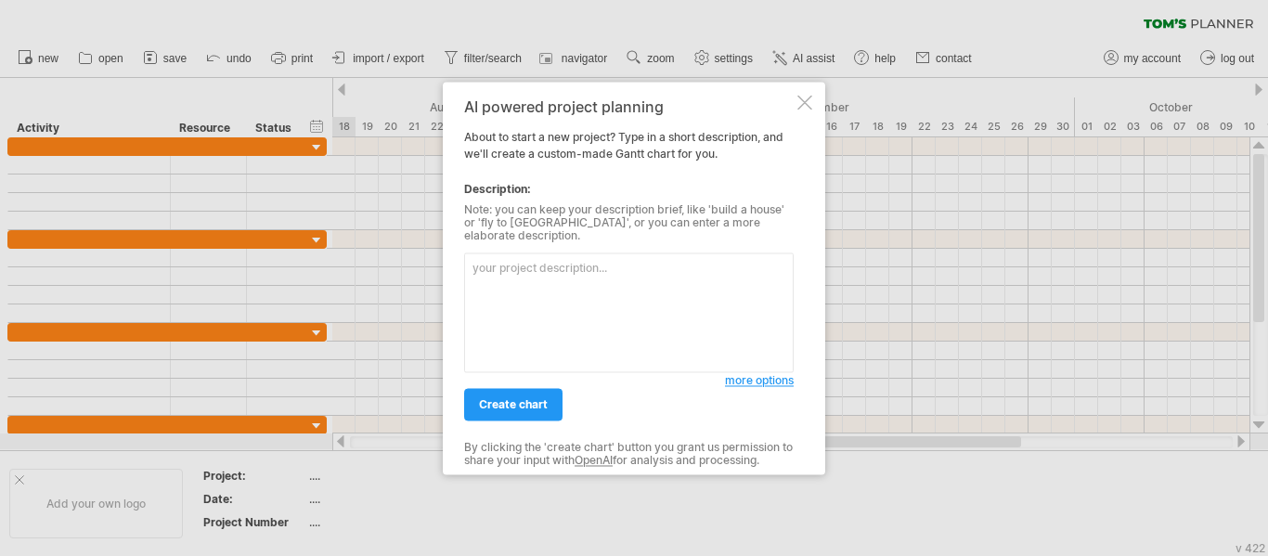
paste textarea "Create a timeline for my dissertation where data collection will take 4 months,…"
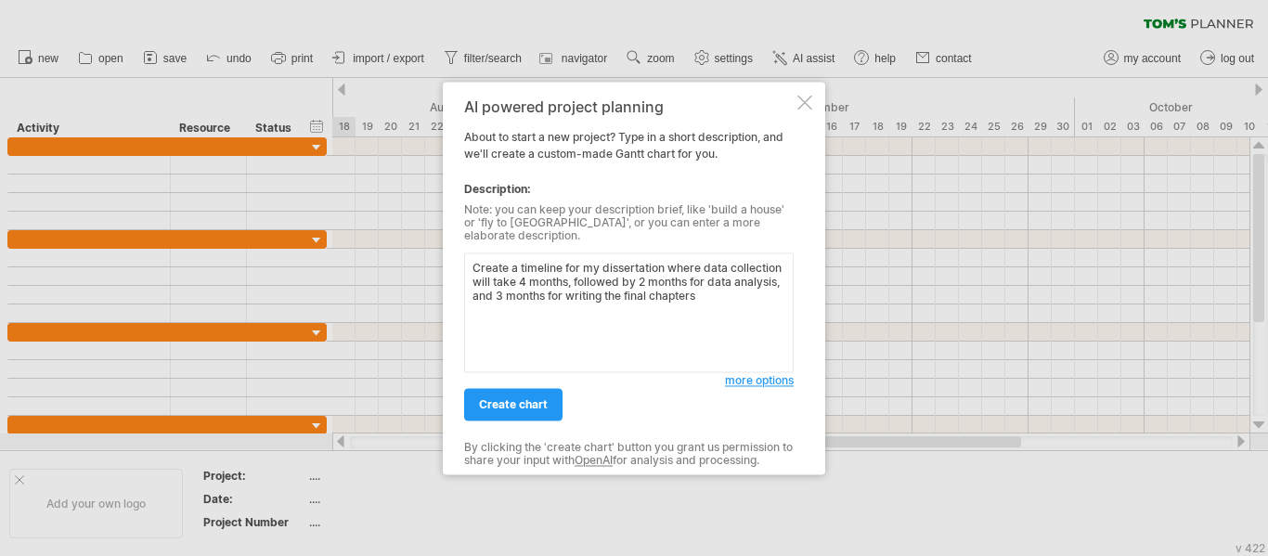
click at [704, 263] on textarea "Create a timeline for my dissertation where data collection will take 4 months,…" at bounding box center [628, 312] width 329 height 120
drag, startPoint x: 524, startPoint y: 273, endPoint x: 703, endPoint y: 303, distance: 180.7
click at [703, 303] on textarea "Create a timeline for my dissertation where include the following data collecti…" at bounding box center [628, 312] width 329 height 120
paste textarea "roposal development IRB submission or approval Literature review Data collectio…"
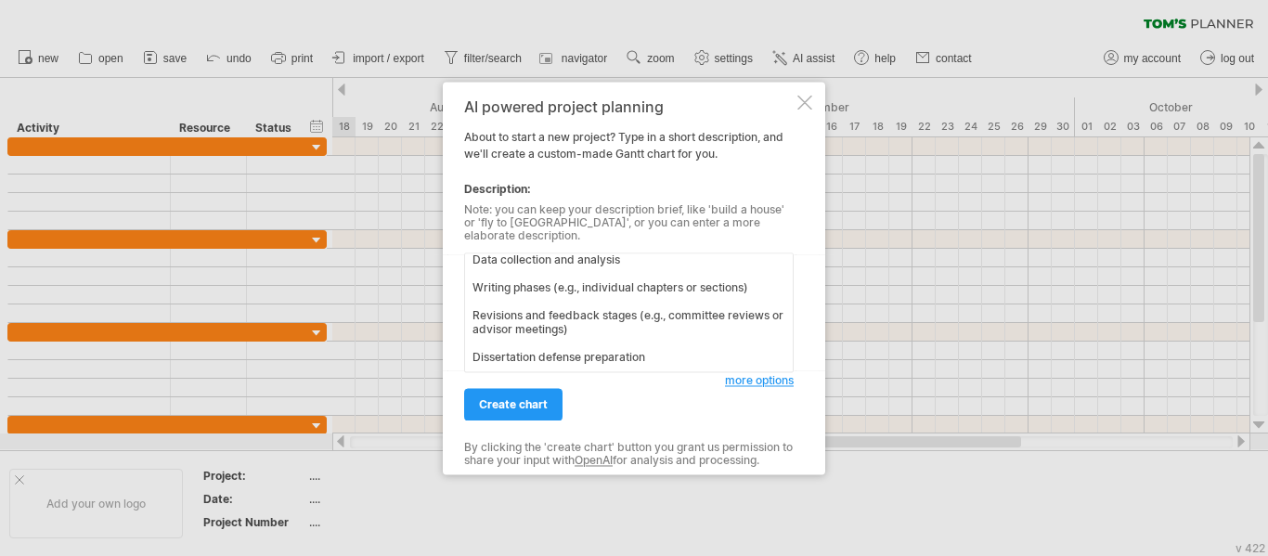
scroll to position [112, 0]
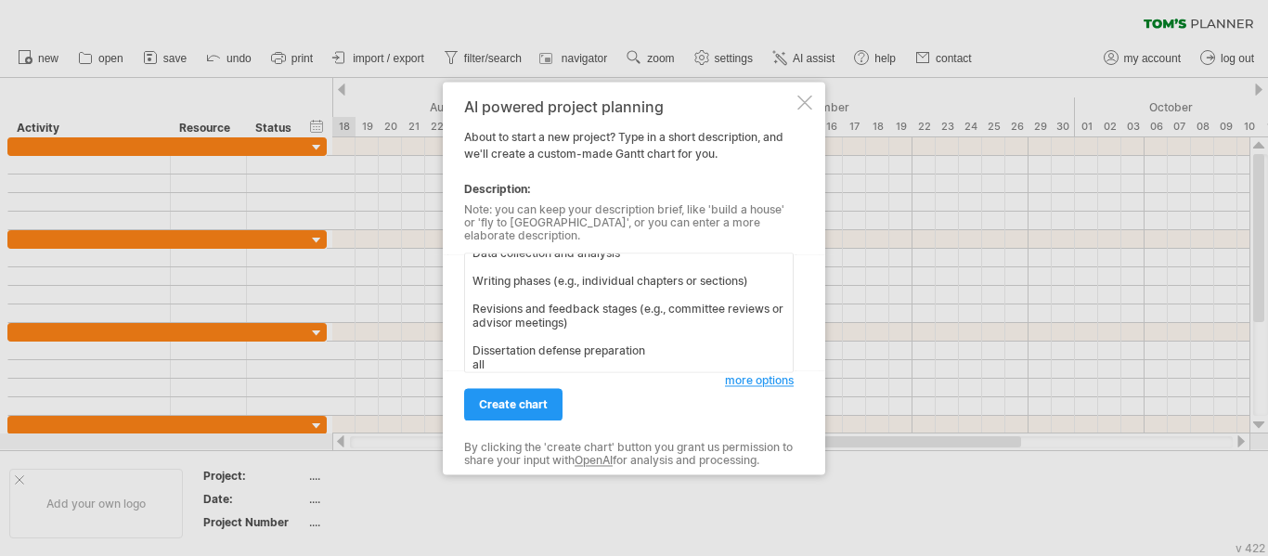
paste textarea "journey"
type textarea "Create a timeline for my dissertation where include the following roposal devel…"
click at [546, 404] on span "create chart" at bounding box center [513, 404] width 69 height 14
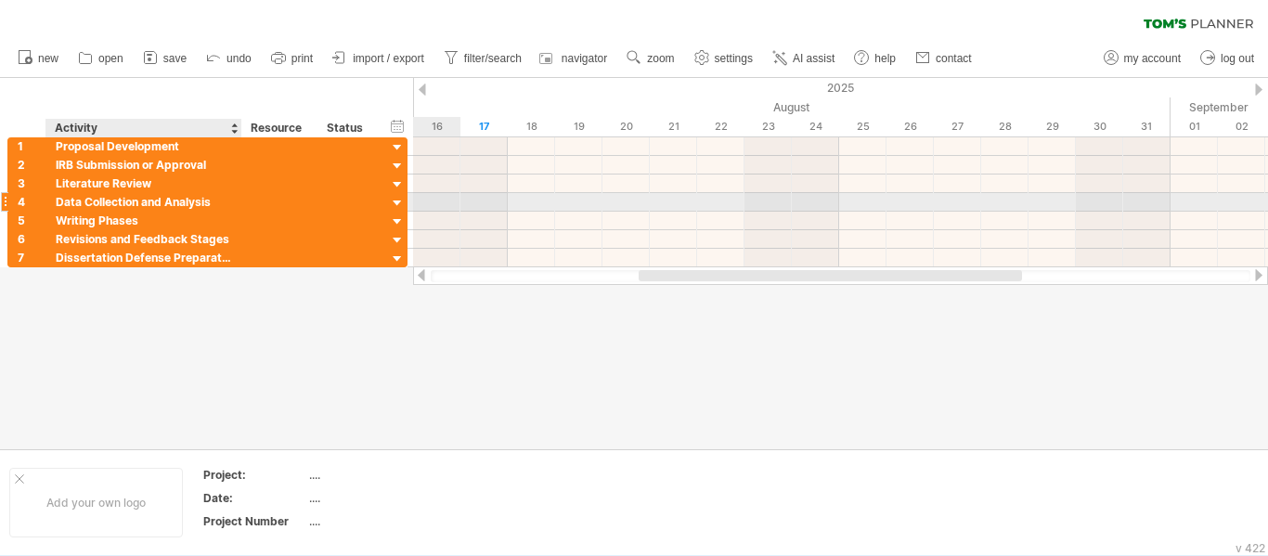
click at [246, 201] on div at bounding box center [280, 202] width 76 height 18
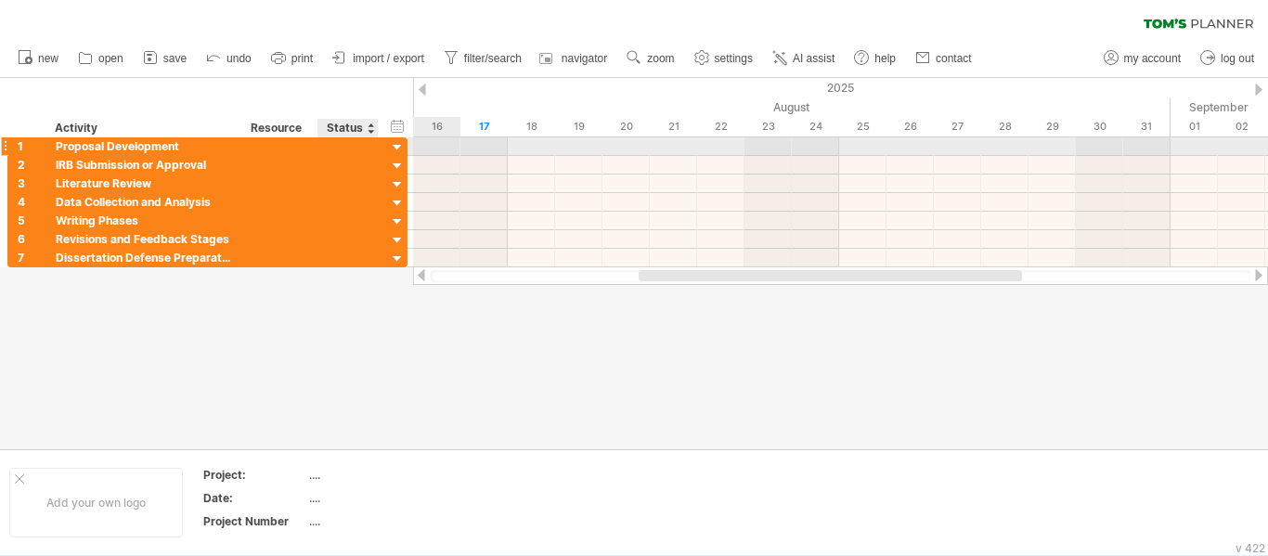
click at [390, 139] on div at bounding box center [398, 148] width 18 height 18
click at [36, 148] on div "1" at bounding box center [32, 146] width 28 height 18
click at [36, 149] on div "1" at bounding box center [32, 146] width 28 height 18
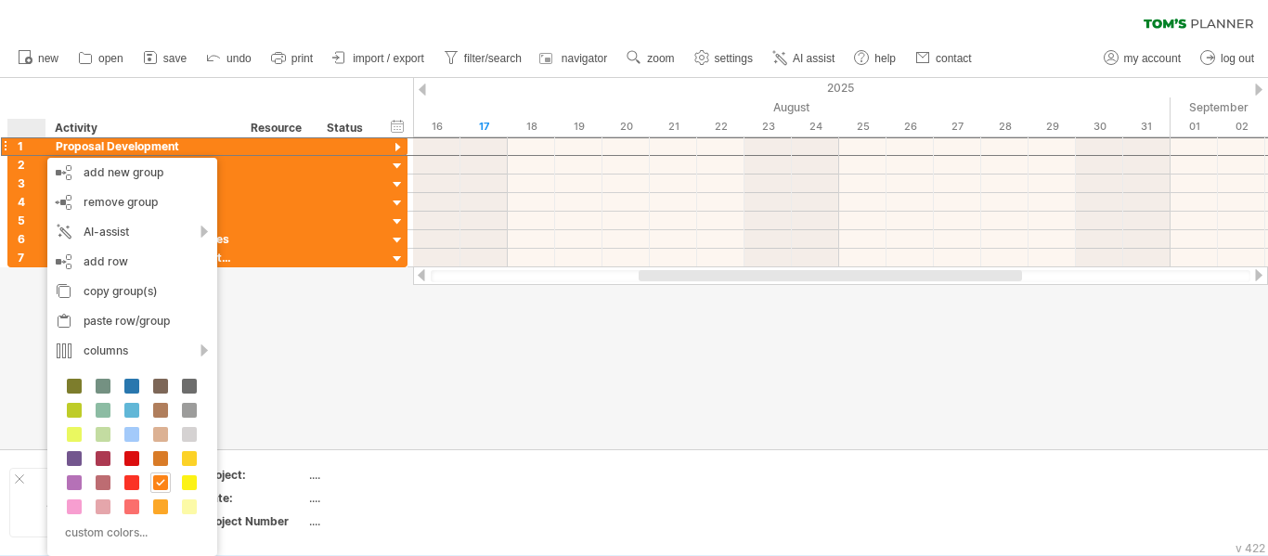
click at [883, 388] on div at bounding box center [634, 263] width 1268 height 371
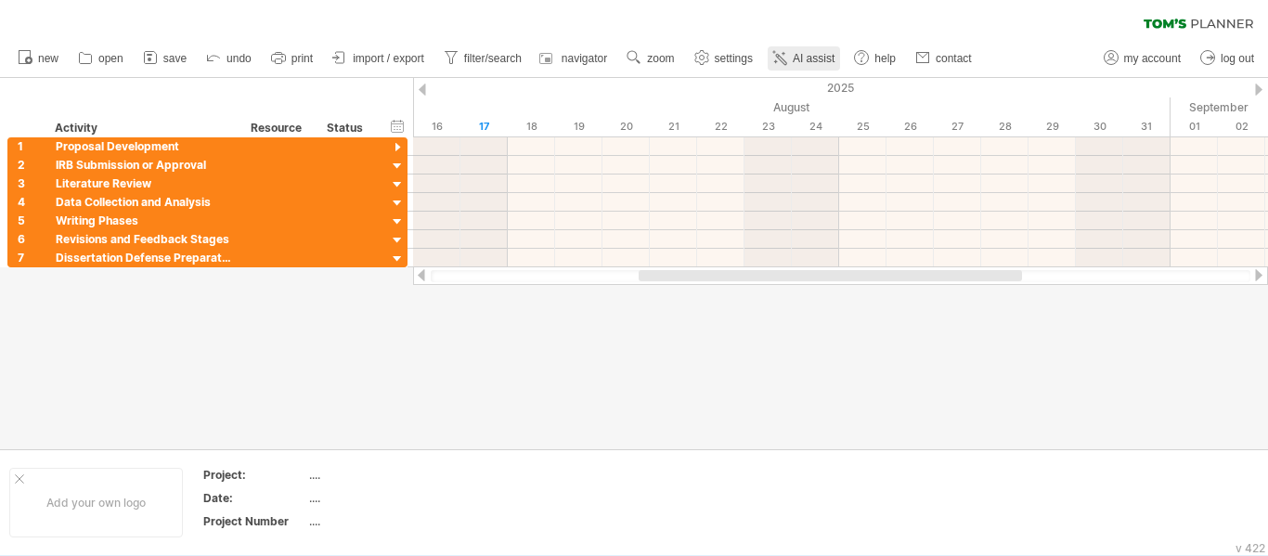
click at [794, 54] on link "AI assist" at bounding box center [804, 58] width 72 height 24
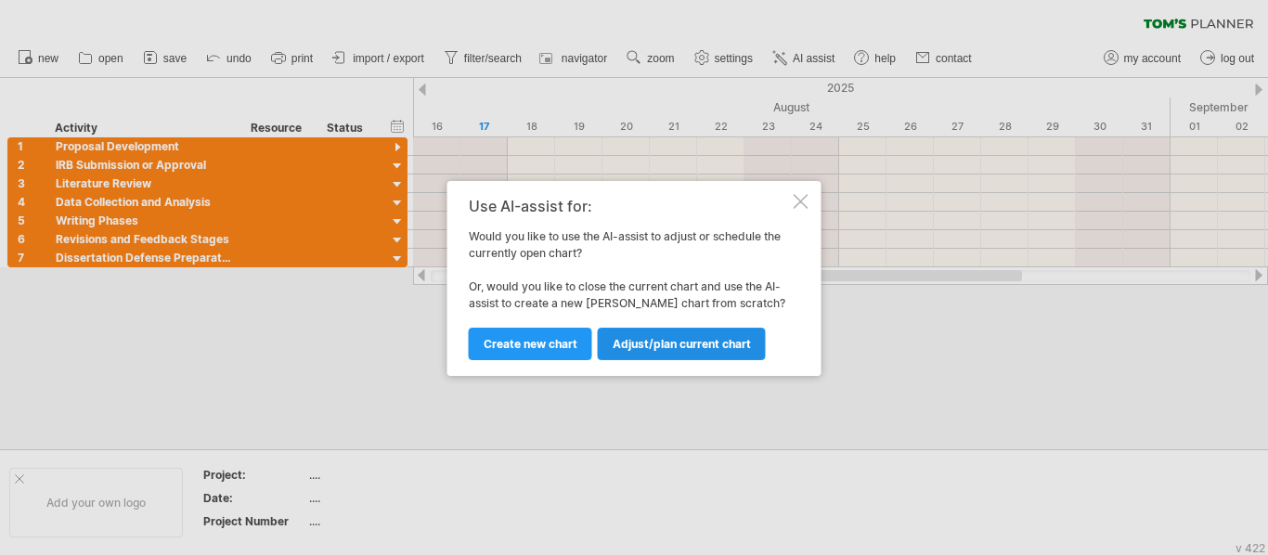
click at [724, 346] on span "Adjust/plan current chart" at bounding box center [682, 344] width 138 height 14
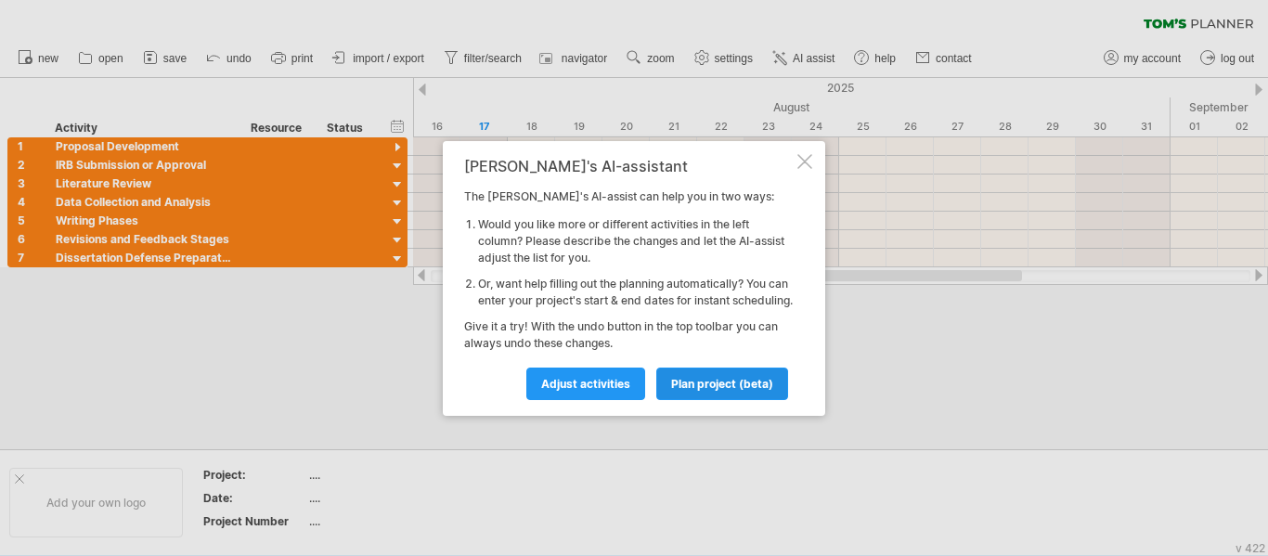
click at [727, 391] on span "plan project (beta)" at bounding box center [722, 384] width 102 height 14
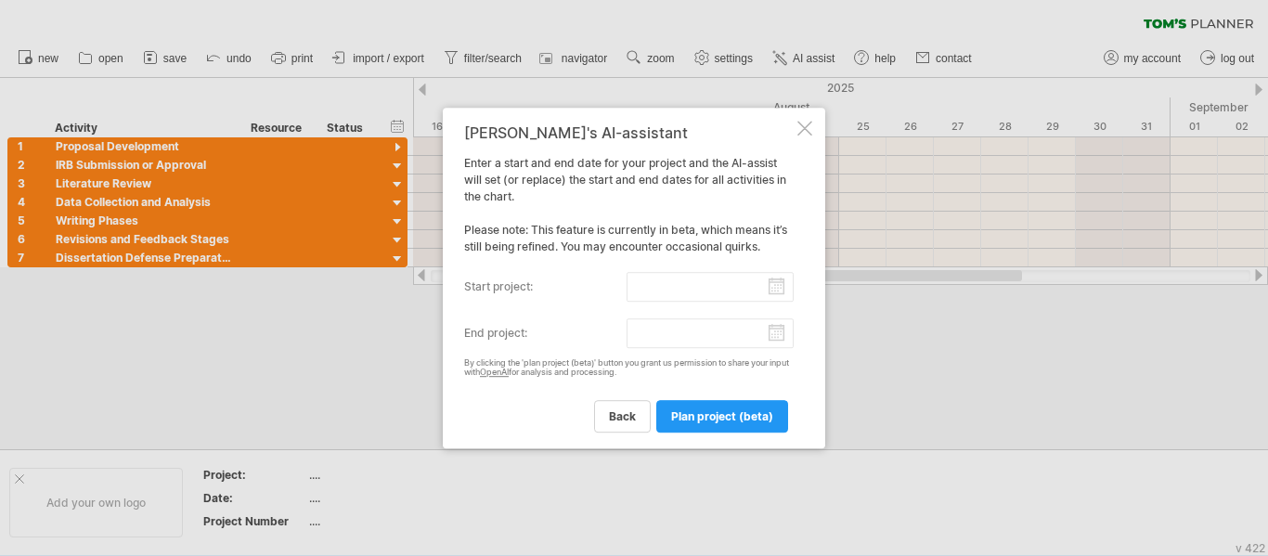
click at [720, 296] on input "start project:" at bounding box center [710, 287] width 168 height 30
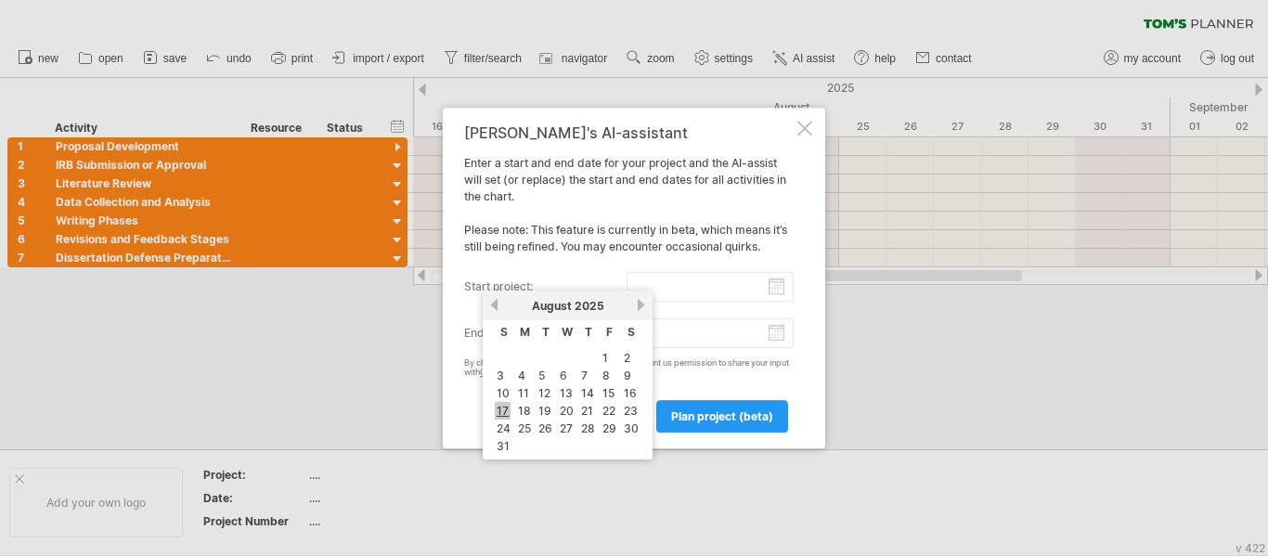
click at [507, 409] on link "17" at bounding box center [503, 411] width 16 height 18
type input "********"
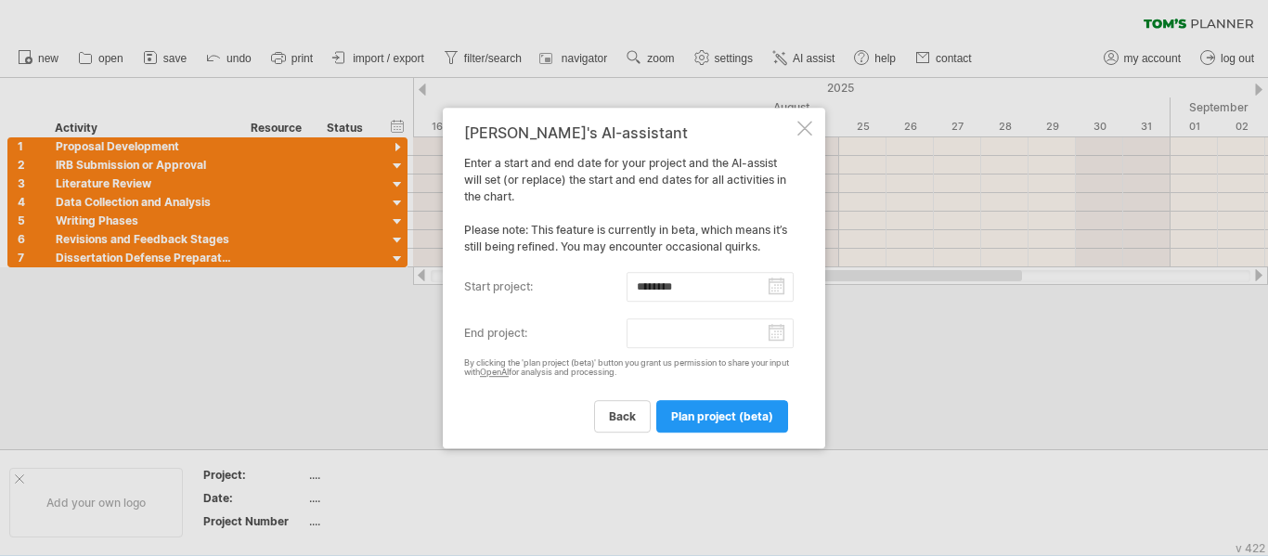
click at [771, 335] on input "end project:" at bounding box center [710, 333] width 168 height 30
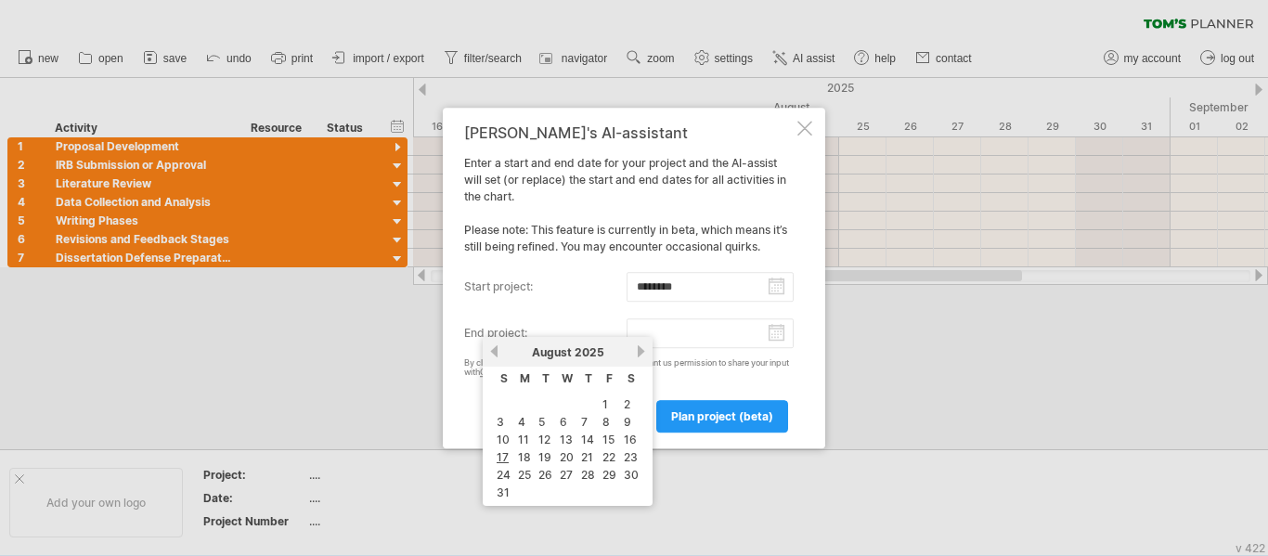
click at [641, 352] on link "next" at bounding box center [641, 351] width 14 height 14
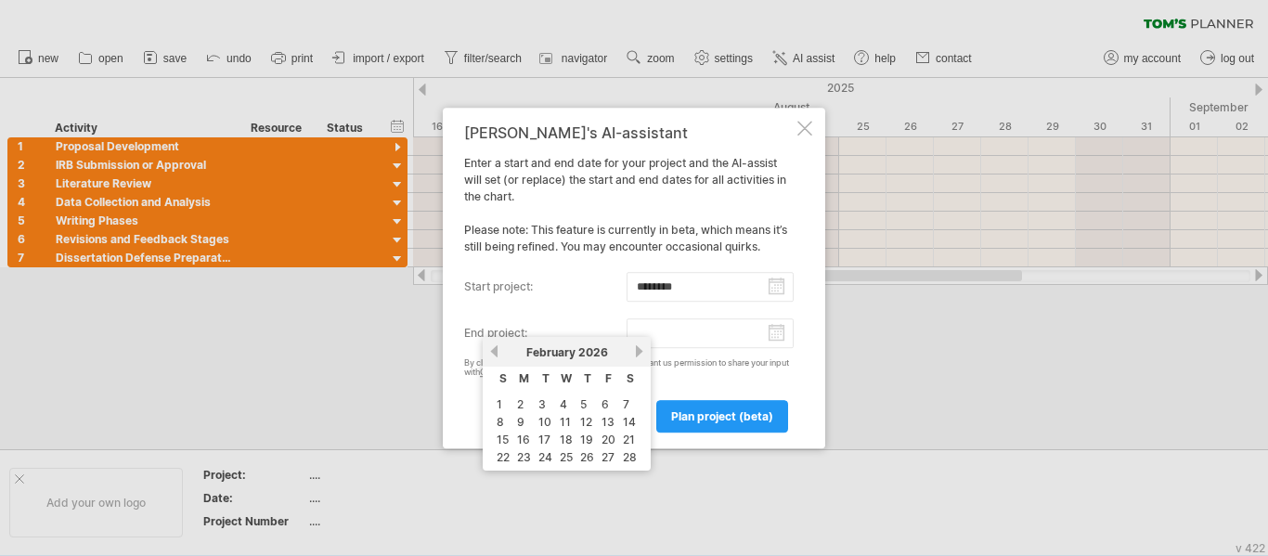
click at [641, 352] on link "next" at bounding box center [639, 351] width 14 height 14
click at [641, 352] on link "next" at bounding box center [641, 351] width 14 height 14
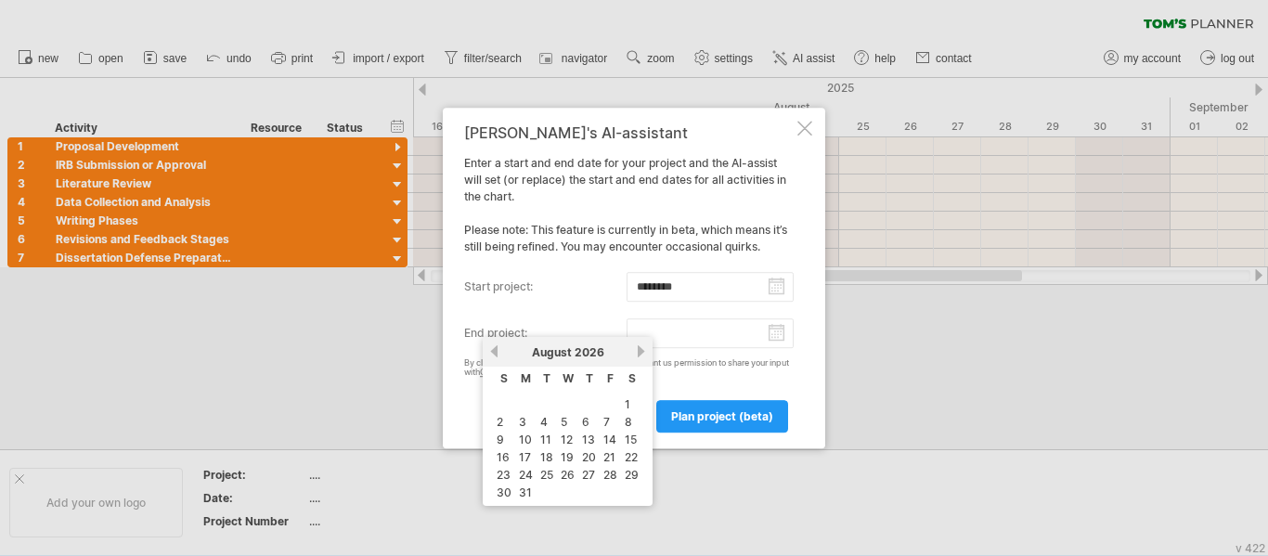
click at [641, 352] on link "next" at bounding box center [641, 351] width 14 height 14
click at [641, 350] on link "next" at bounding box center [641, 351] width 14 height 14
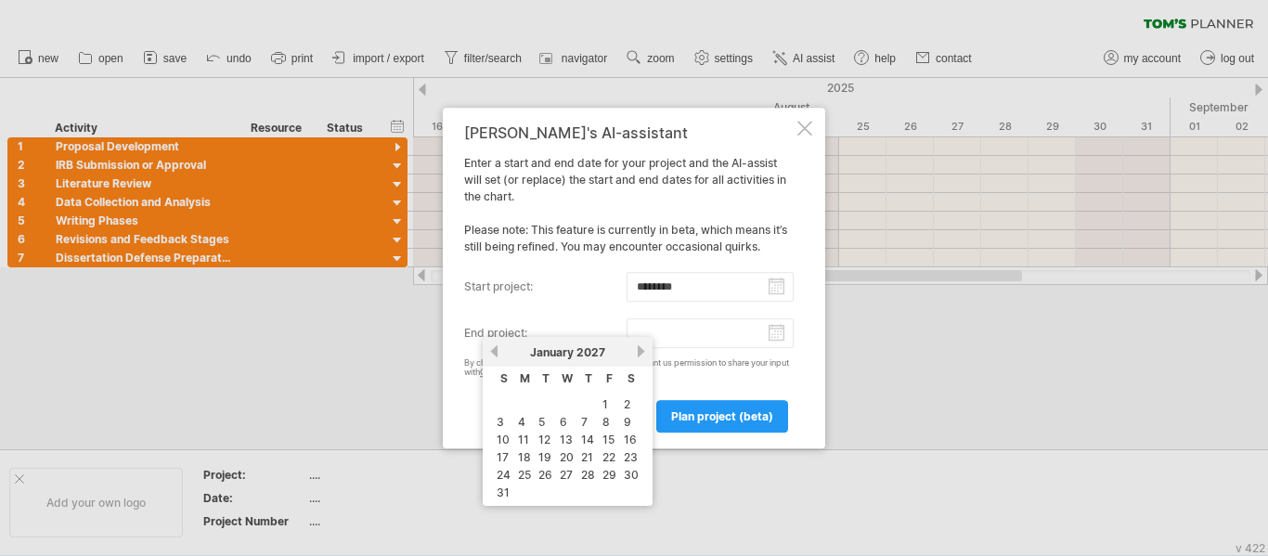
click at [577, 421] on table "S M T W T F S 1 2 3 4 5 6 7 8 9 10 11 12 13 14 15 16 17 18 19 20 21 22 23 24 25…" at bounding box center [567, 435] width 151 height 136
click at [582, 420] on link "7" at bounding box center [584, 422] width 10 height 18
type input "********"
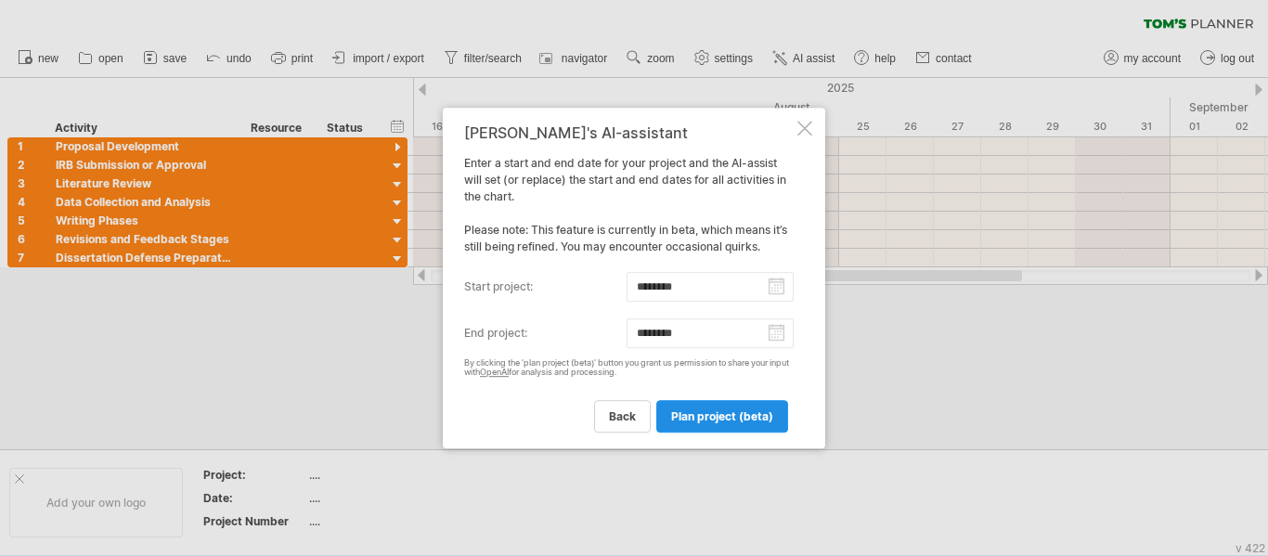
click at [716, 422] on span "plan project (beta)" at bounding box center [722, 416] width 102 height 14
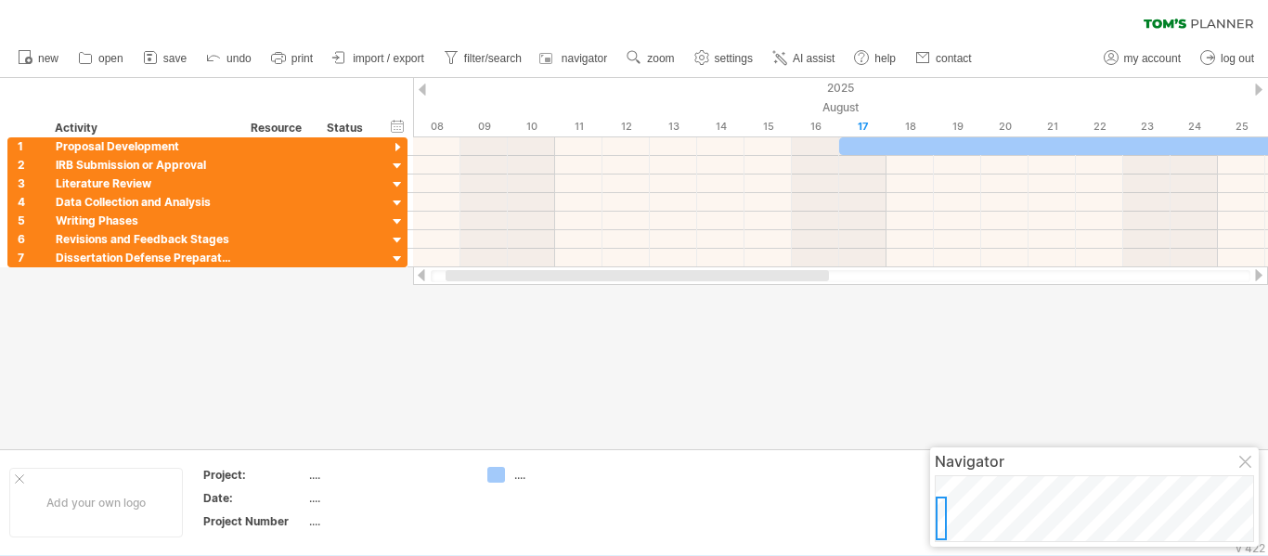
click at [1261, 276] on div at bounding box center [1258, 275] width 15 height 12
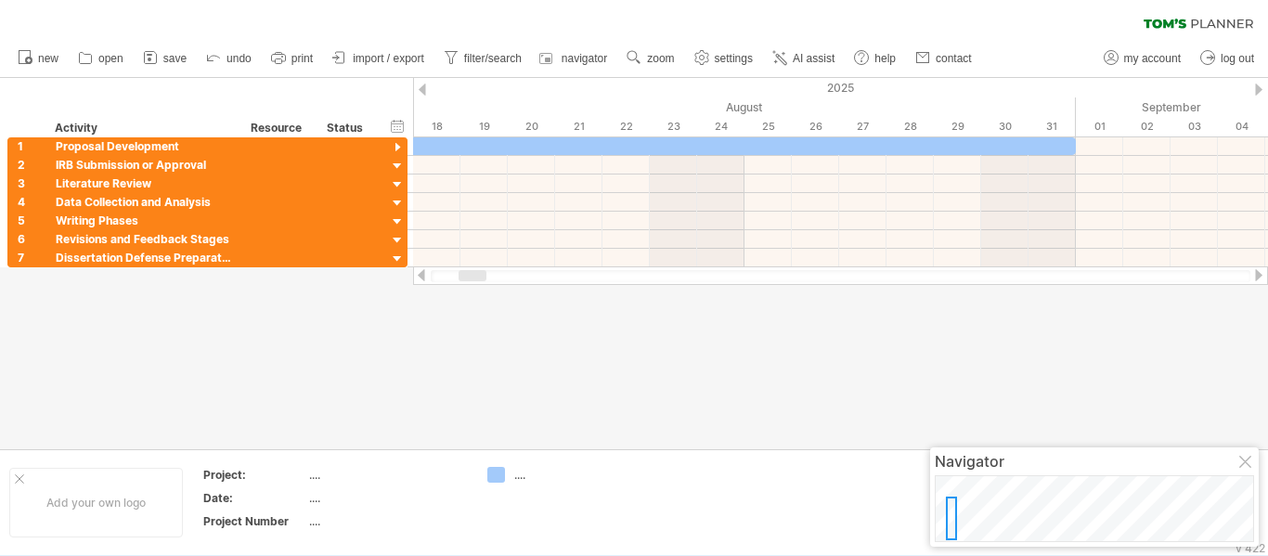
click at [1261, 276] on div at bounding box center [1258, 275] width 15 height 12
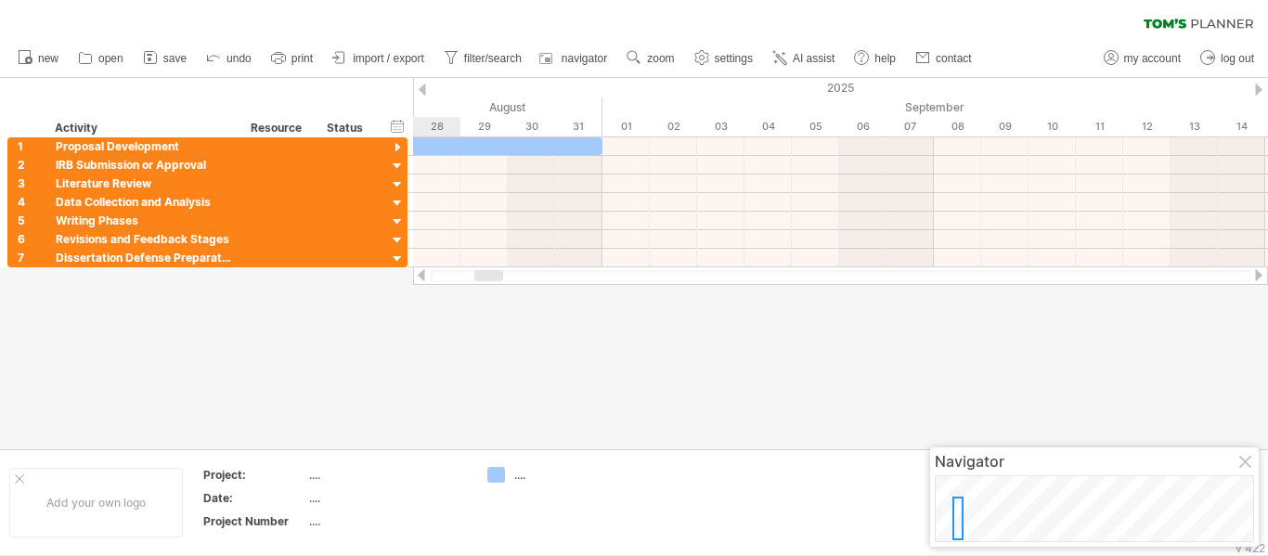
click at [1259, 276] on div at bounding box center [1258, 275] width 15 height 12
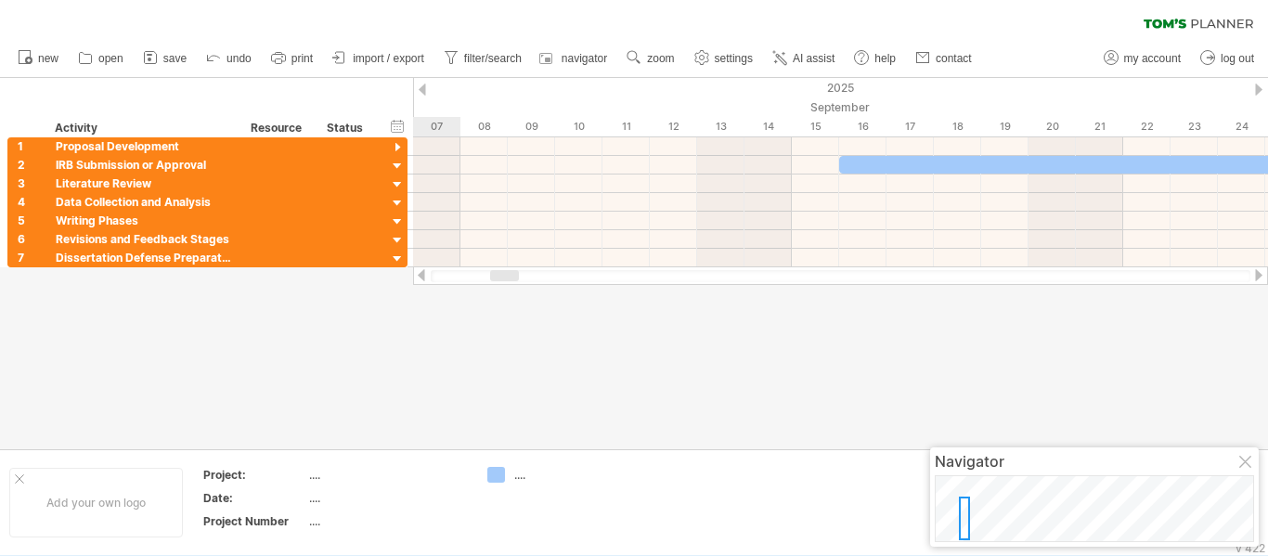
click at [1259, 275] on div at bounding box center [1258, 275] width 15 height 12
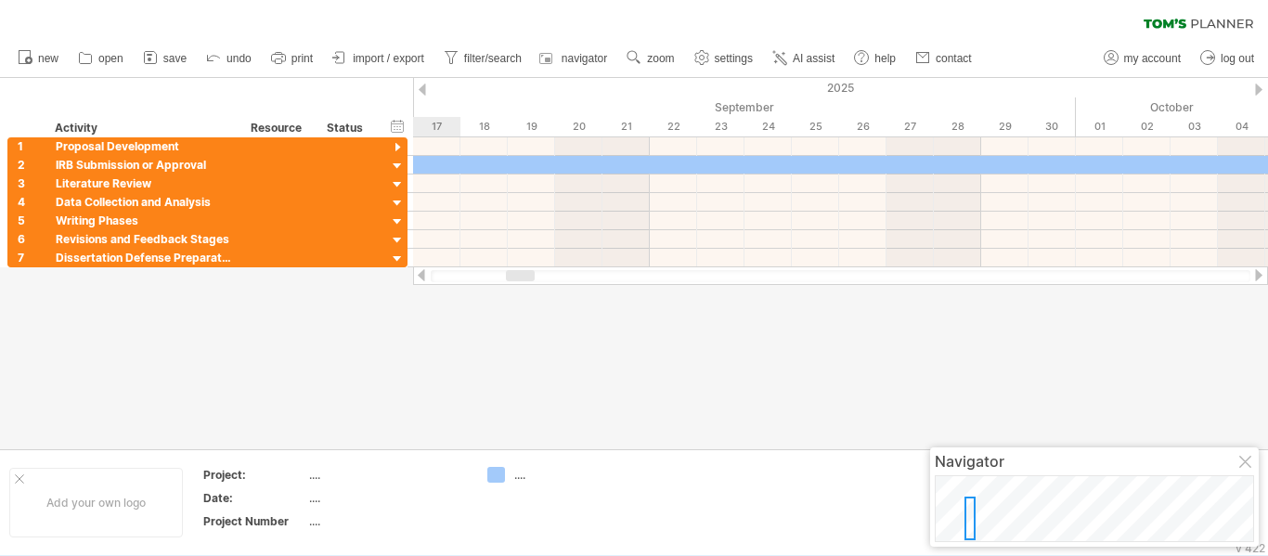
click at [1259, 275] on div at bounding box center [1258, 275] width 15 height 12
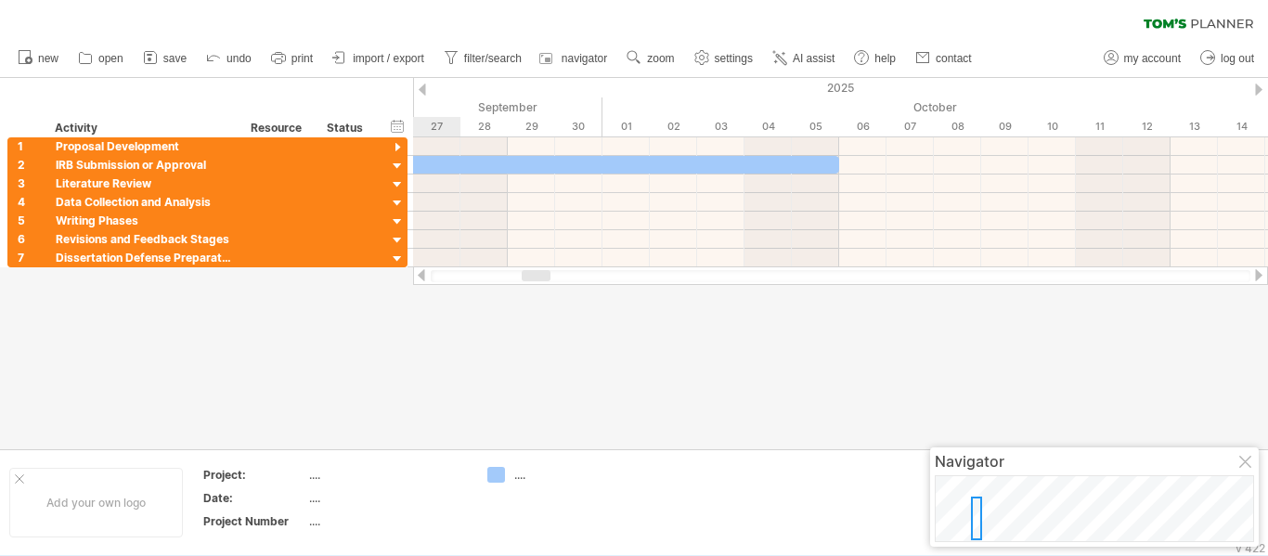
click at [1259, 275] on div at bounding box center [1258, 275] width 15 height 12
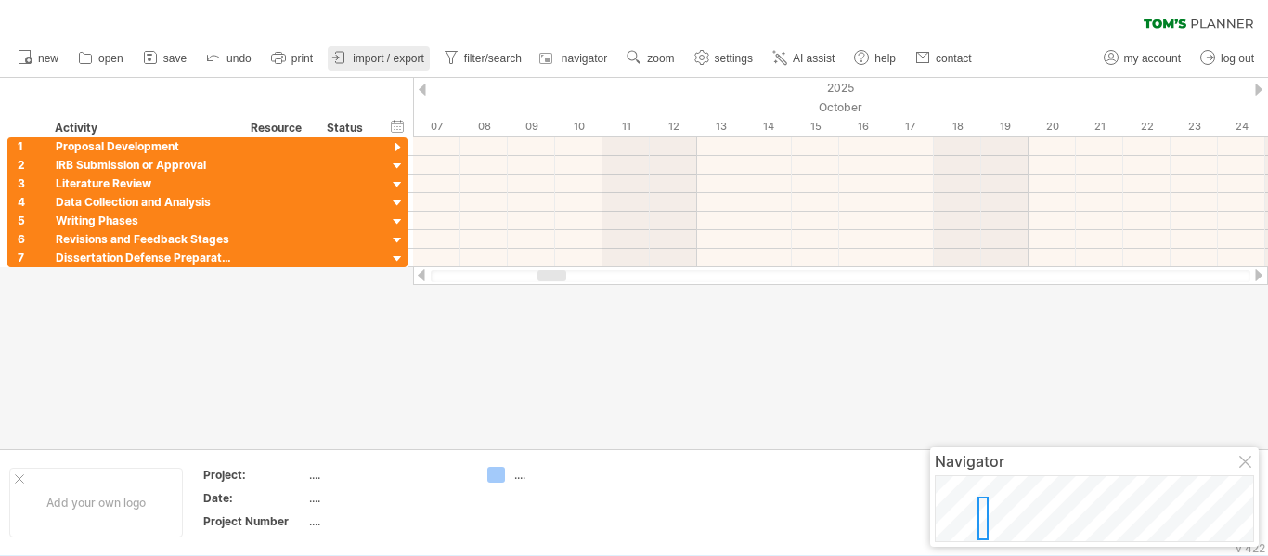
click at [407, 53] on span "import / export" at bounding box center [388, 58] width 71 height 13
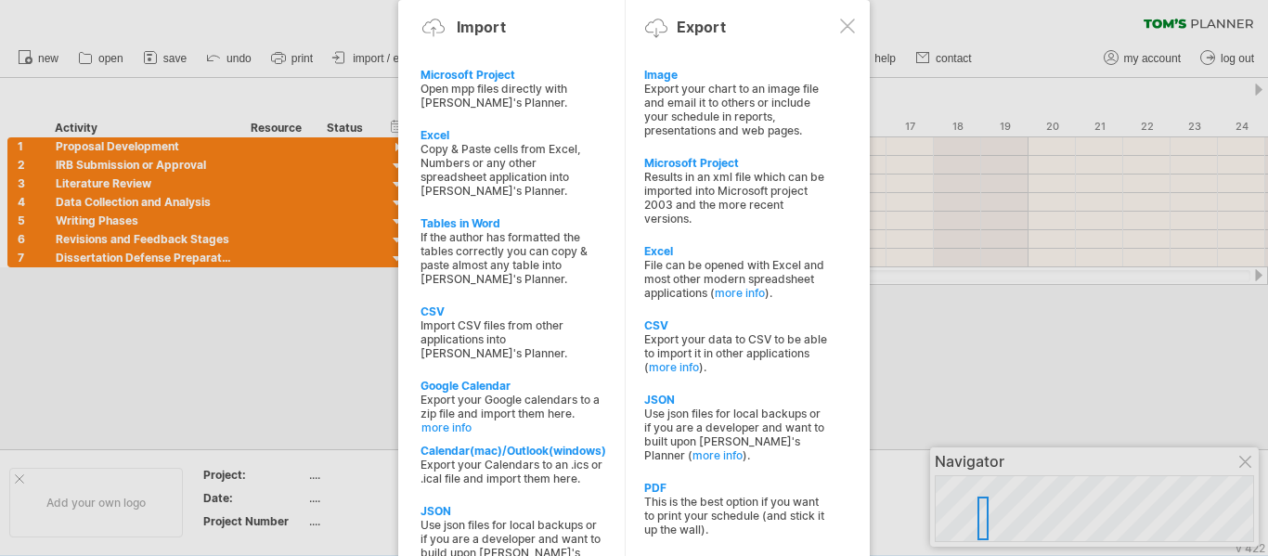
click at [353, 372] on div at bounding box center [634, 278] width 1268 height 556
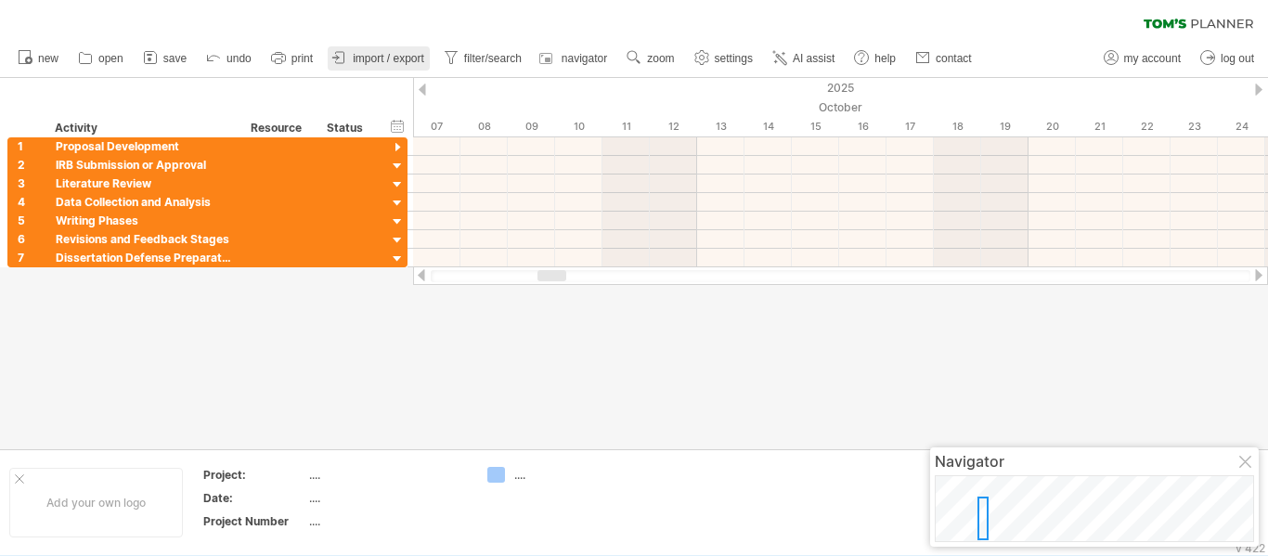
click at [384, 57] on span "import / export" at bounding box center [388, 58] width 71 height 13
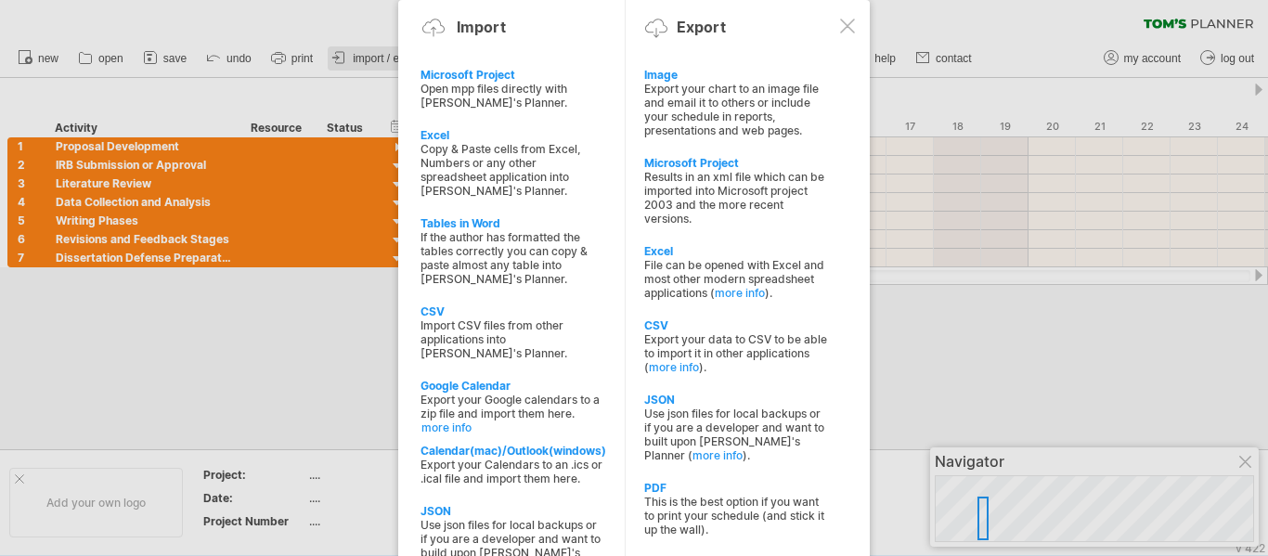
click at [384, 57] on div at bounding box center [634, 278] width 1268 height 556
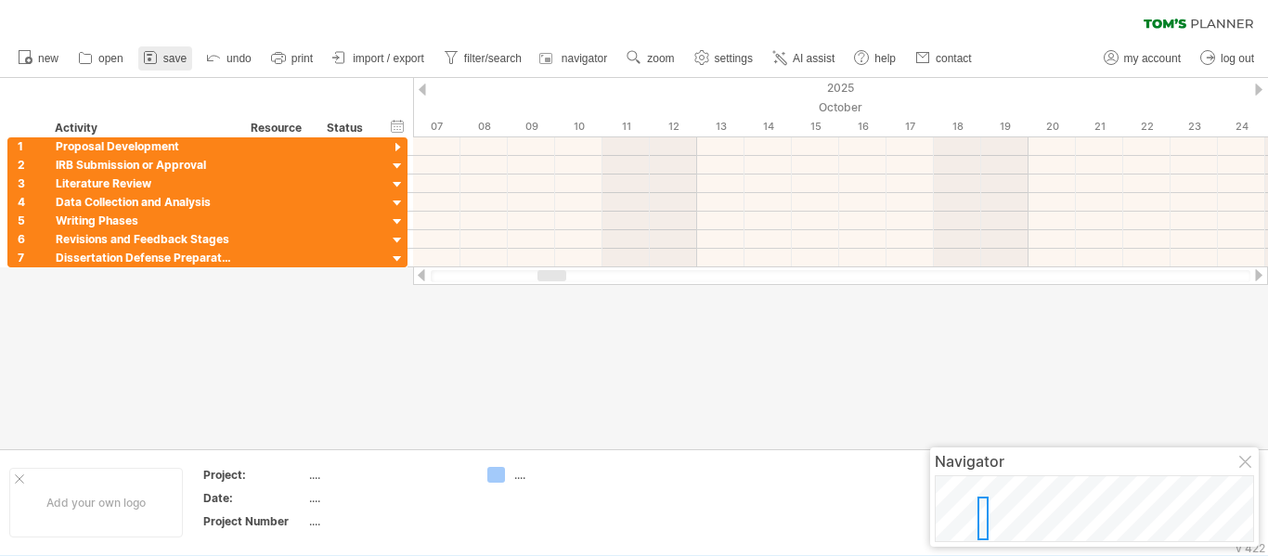
click at [155, 49] on icon at bounding box center [150, 57] width 19 height 19
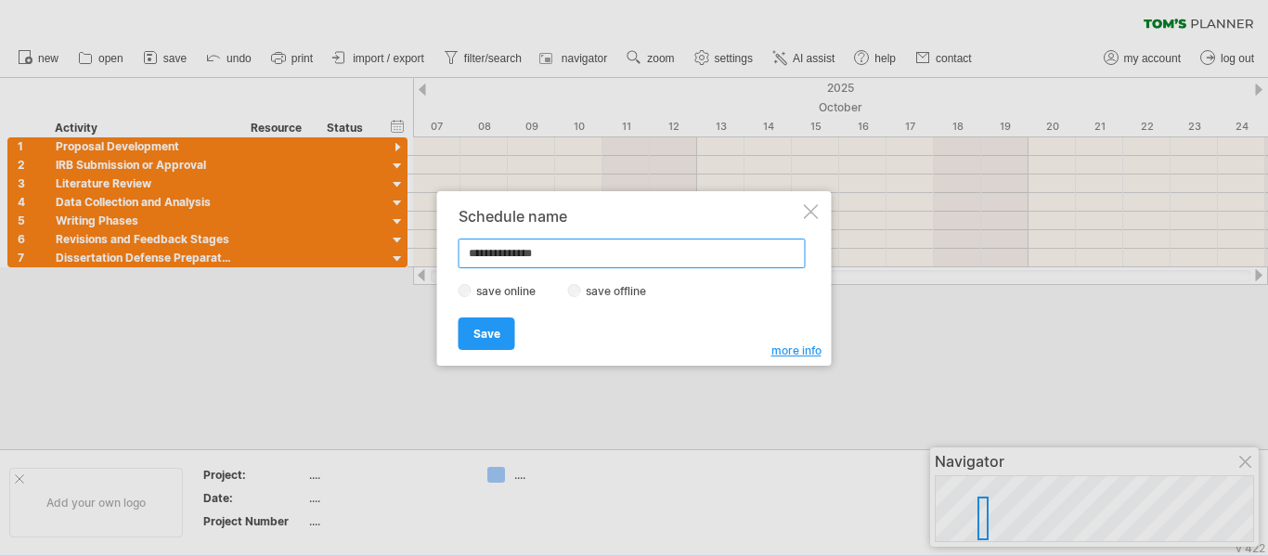
type input "**********"
click at [807, 213] on div at bounding box center [811, 211] width 15 height 15
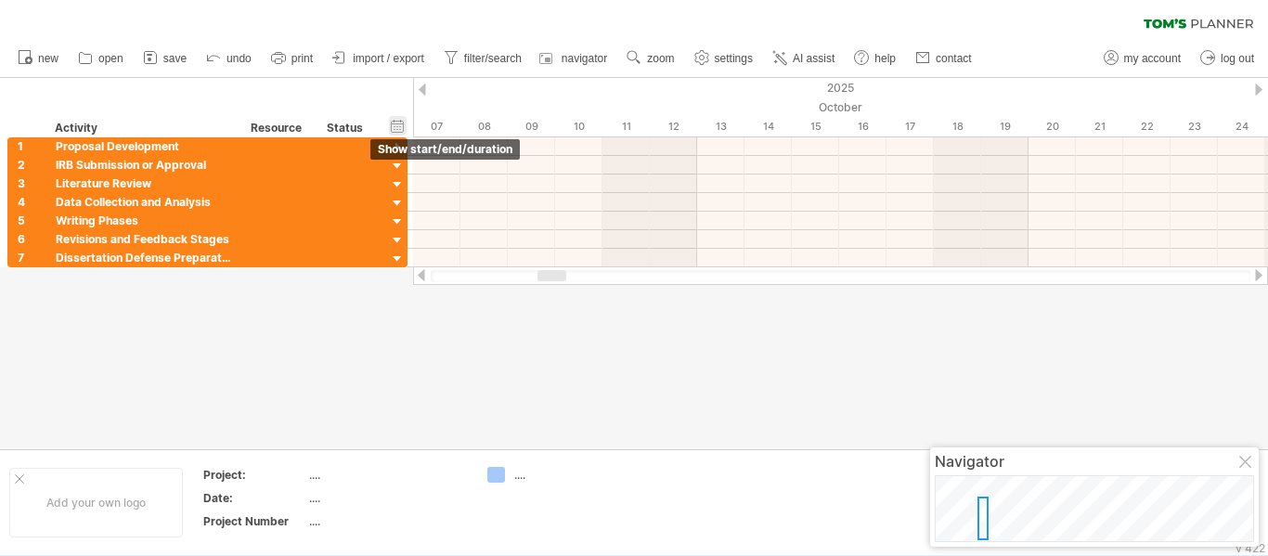
click at [399, 124] on div "hide start/end/duration show start/end/duration" at bounding box center [398, 125] width 18 height 19
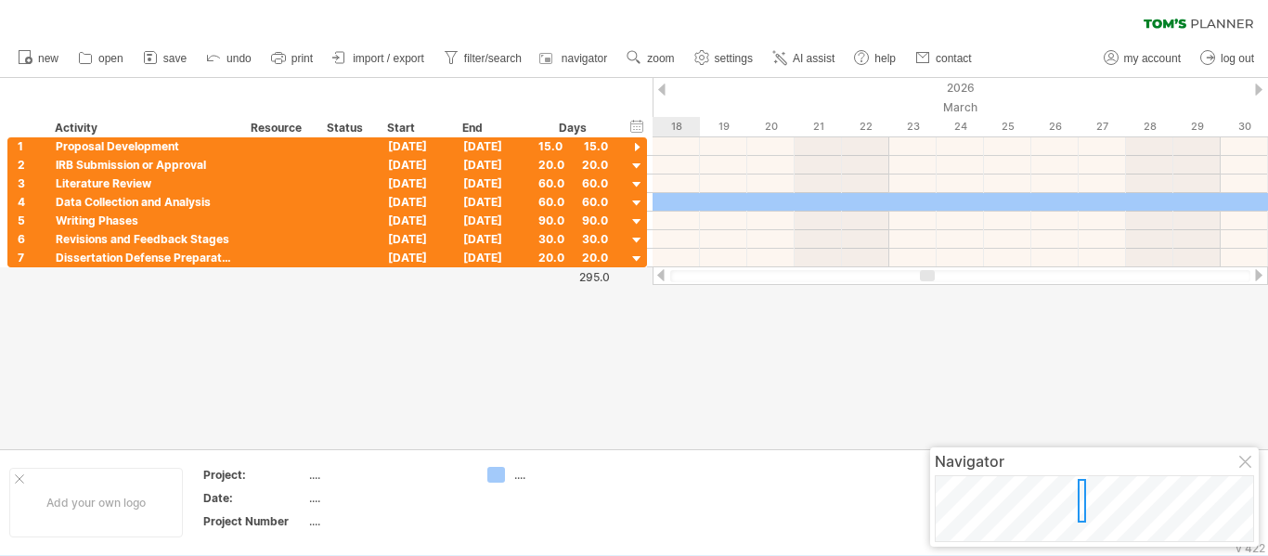
click at [1081, 500] on div at bounding box center [1082, 501] width 8 height 44
click at [954, 552] on div "Add your own logo Project: .... Date: .... Project Number .... ...." at bounding box center [634, 502] width 1268 height 106
click at [1234, 458] on div "Navigator" at bounding box center [1094, 461] width 319 height 19
click at [1239, 461] on div at bounding box center [1246, 463] width 15 height 15
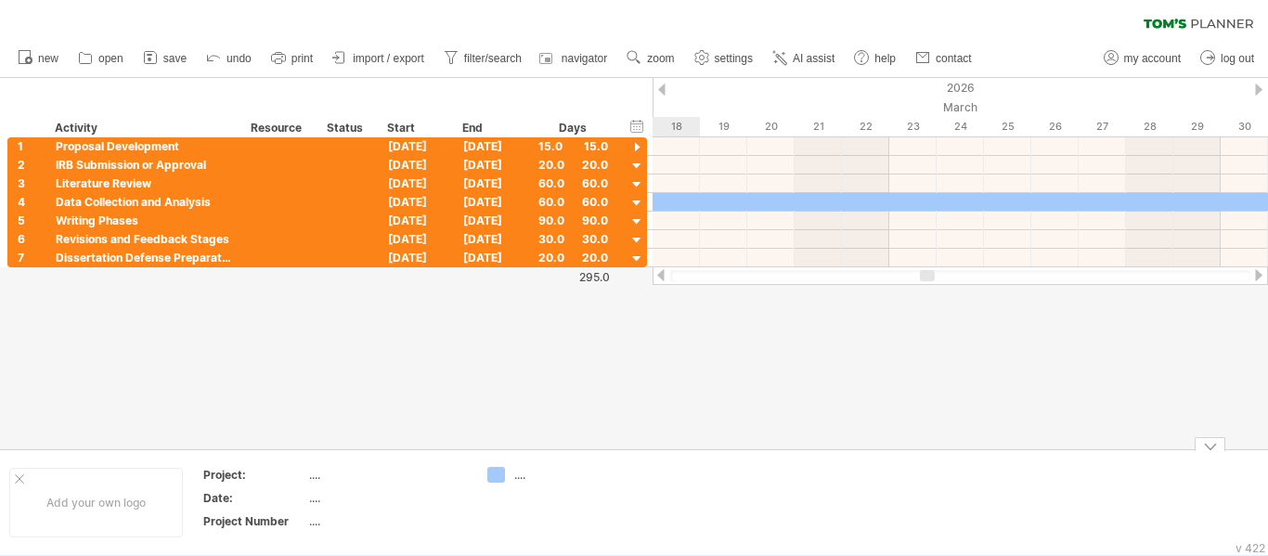
click at [724, 433] on div at bounding box center [634, 263] width 1268 height 371
click at [780, 58] on icon at bounding box center [781, 59] width 10 height 10
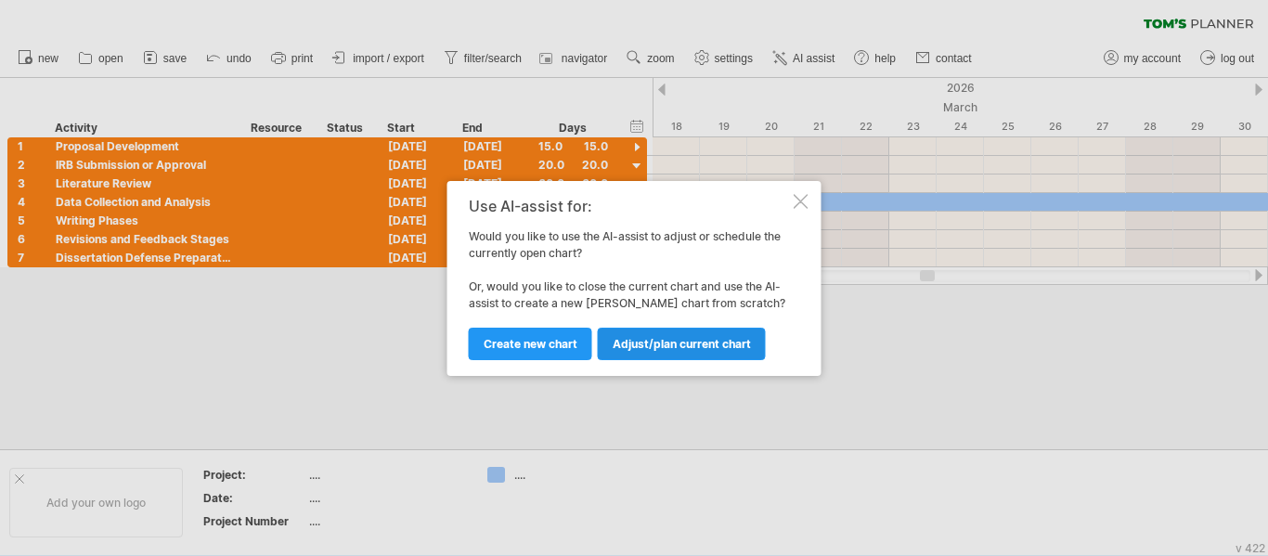
click at [642, 342] on span "Adjust/plan current chart" at bounding box center [682, 344] width 138 height 14
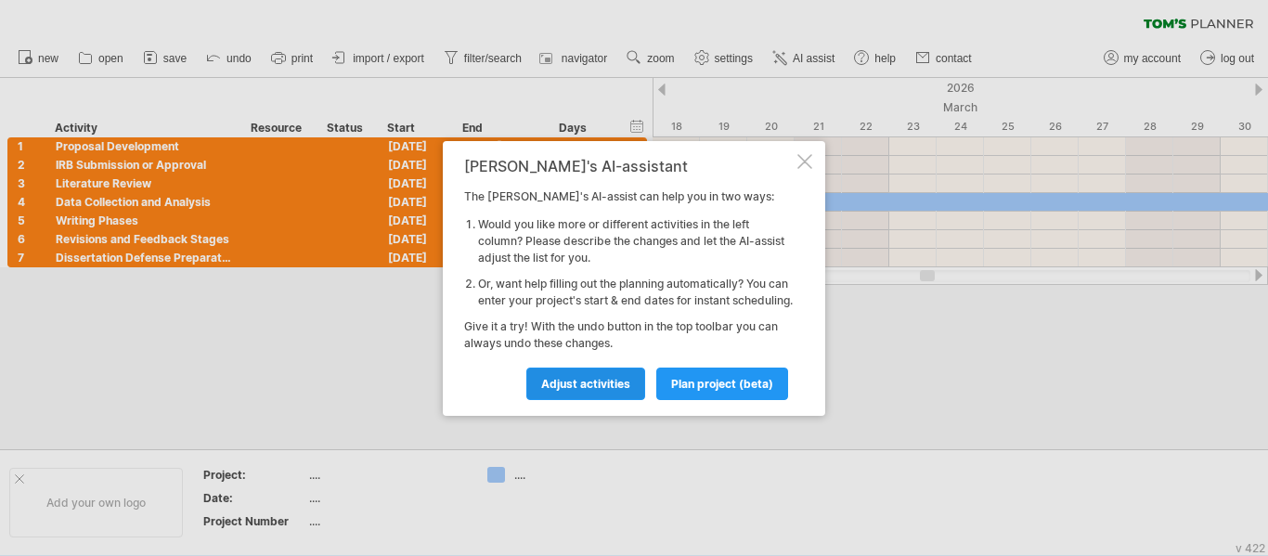
click at [592, 391] on span "Adjust activities" at bounding box center [585, 384] width 89 height 14
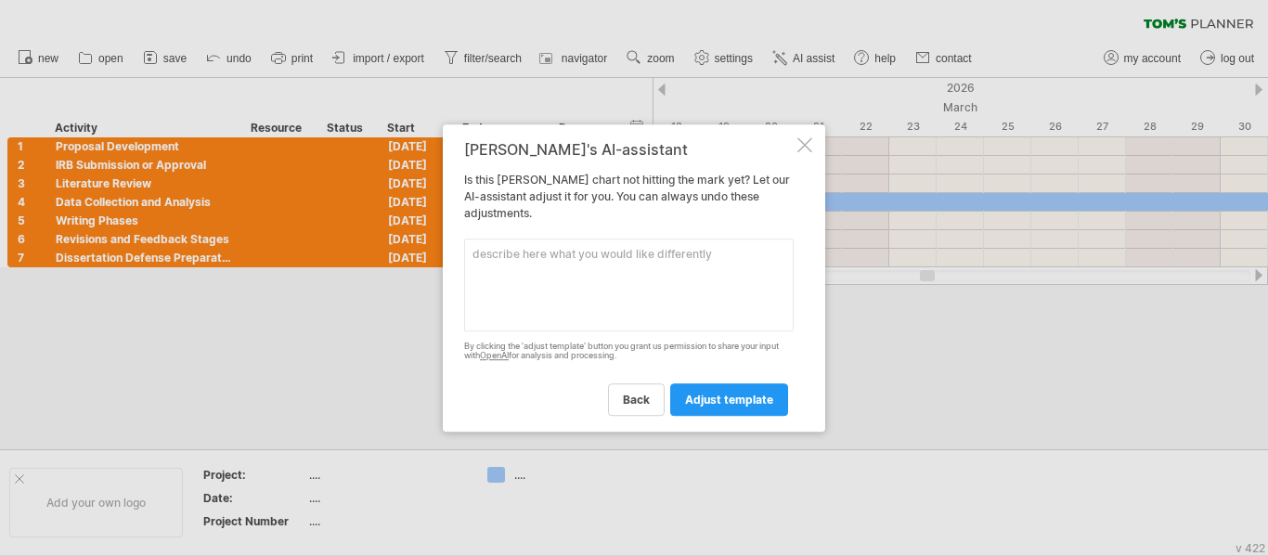
click at [537, 253] on textarea at bounding box center [628, 285] width 329 height 93
type textarea "dfm"
click at [766, 403] on span "adjust template" at bounding box center [729, 400] width 88 height 14
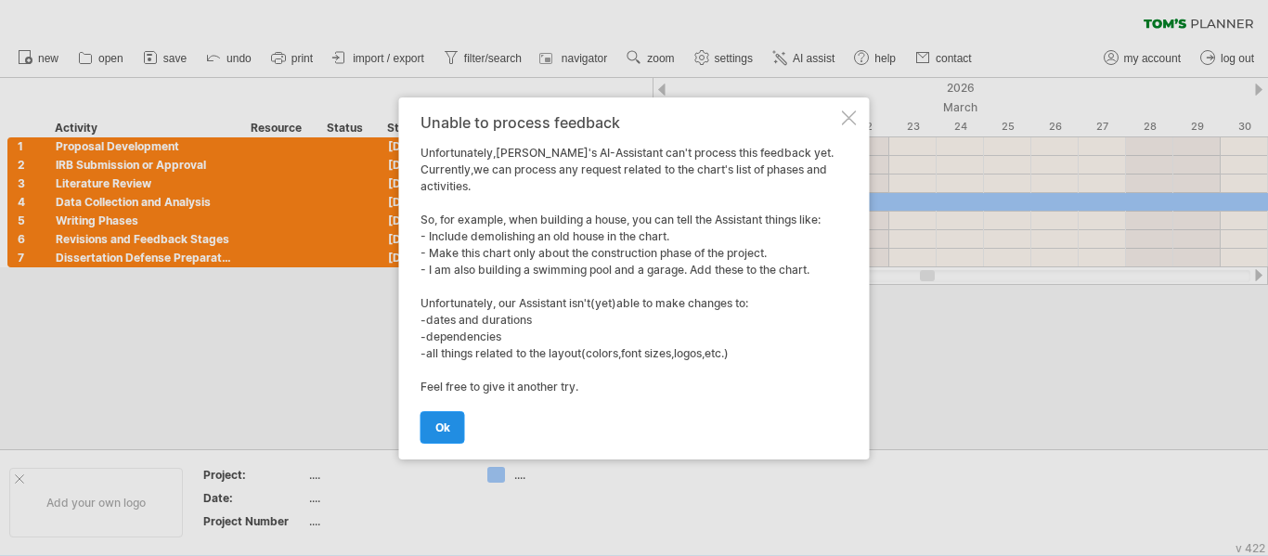
click at [438, 435] on link "ok" at bounding box center [442, 427] width 45 height 32
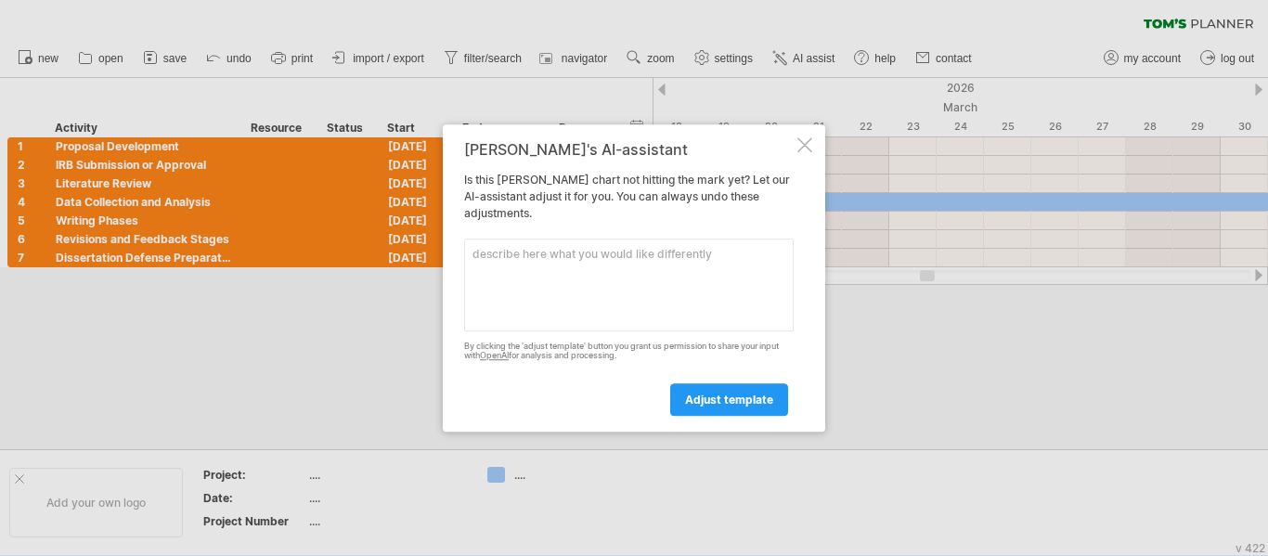
click at [548, 281] on textarea at bounding box center [628, 285] width 329 height 93
type textarea "der"
click at [765, 395] on span "adjust template" at bounding box center [729, 400] width 88 height 14
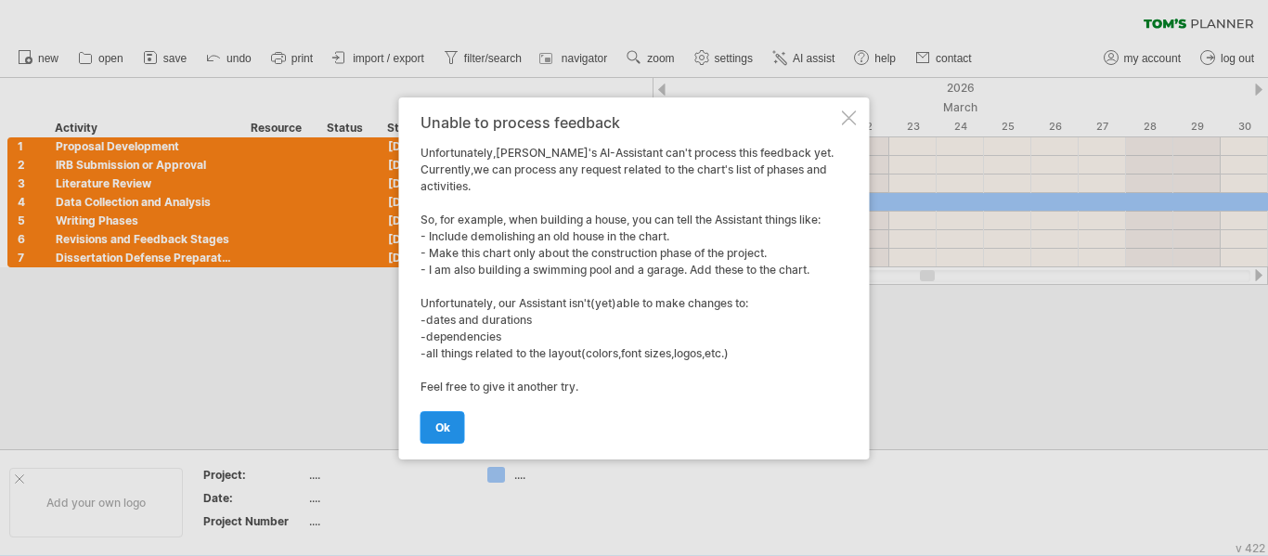
click at [439, 429] on span "ok" at bounding box center [442, 427] width 15 height 14
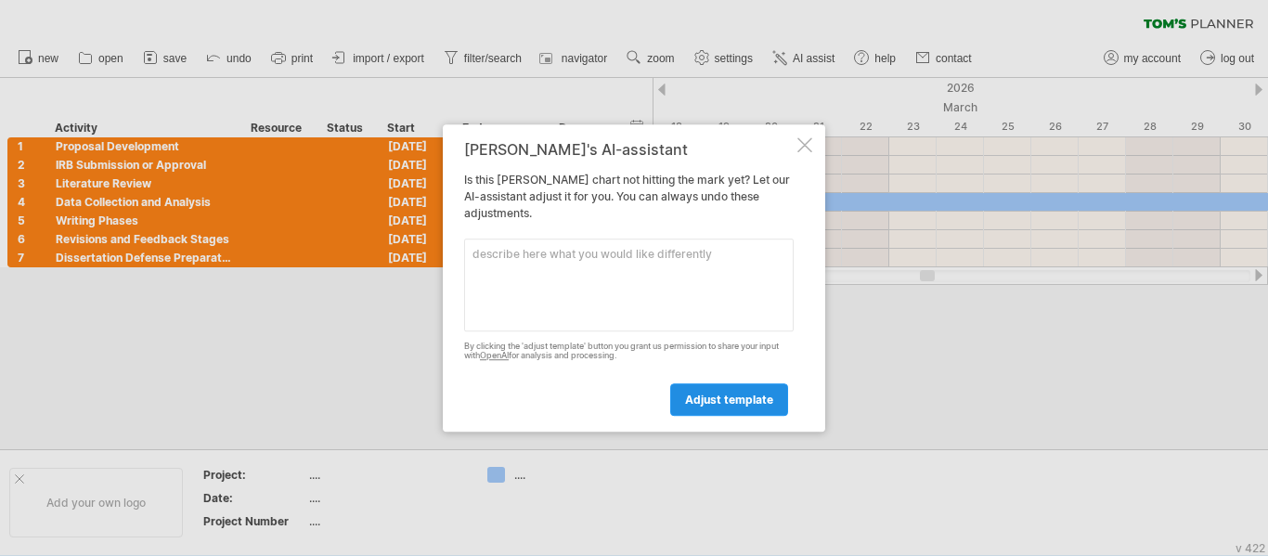
click at [761, 396] on span "adjust template" at bounding box center [729, 400] width 88 height 14
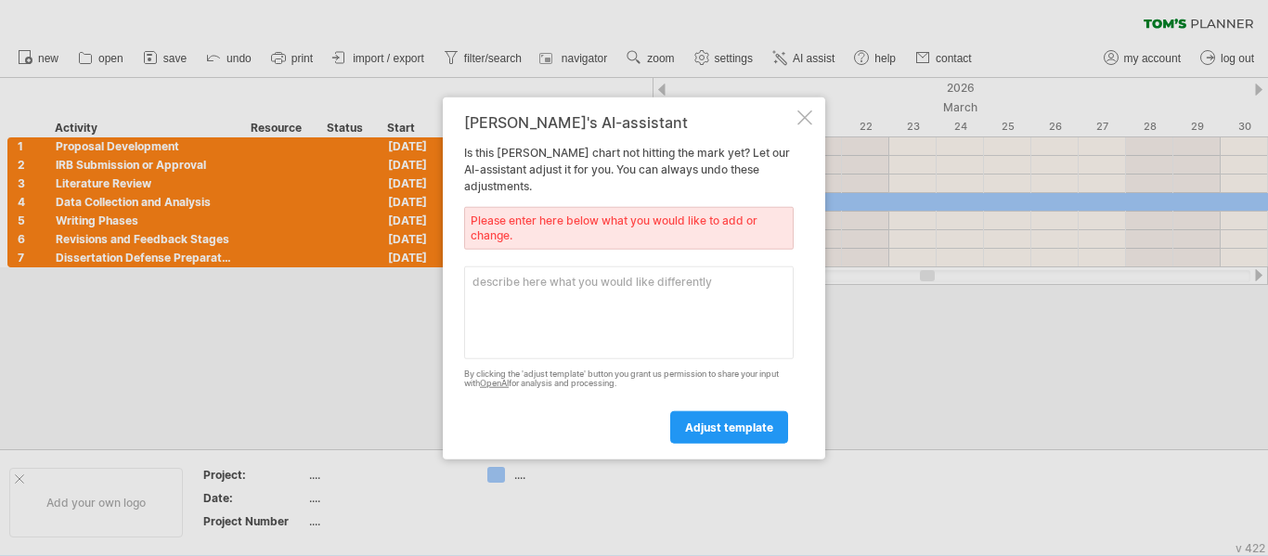
click at [806, 118] on div at bounding box center [804, 117] width 15 height 15
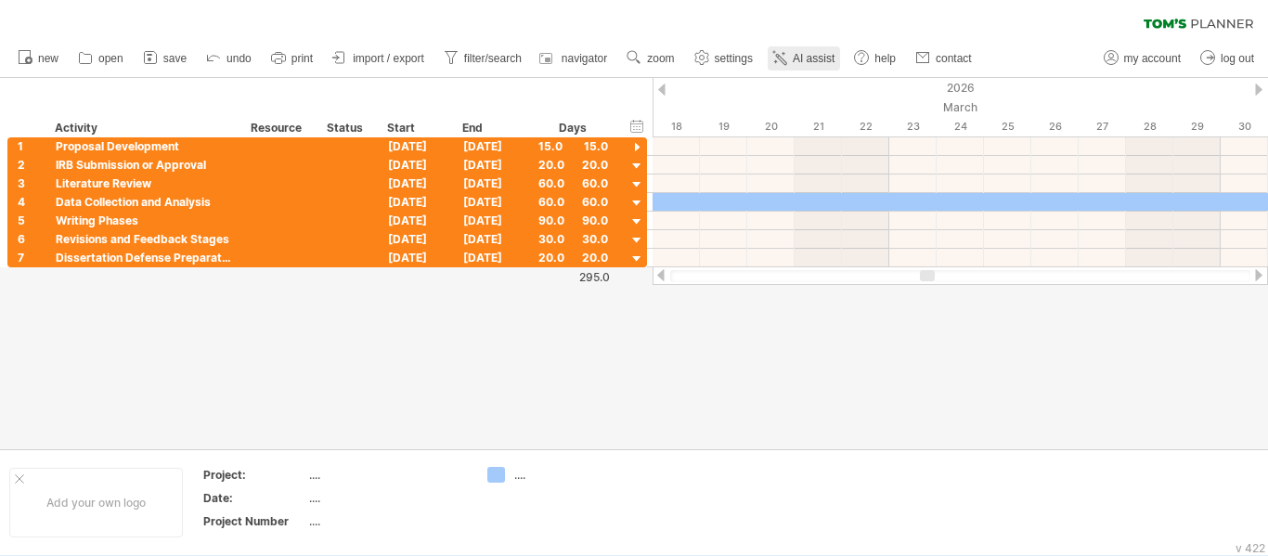
click at [817, 68] on link "AI assist" at bounding box center [804, 58] width 72 height 24
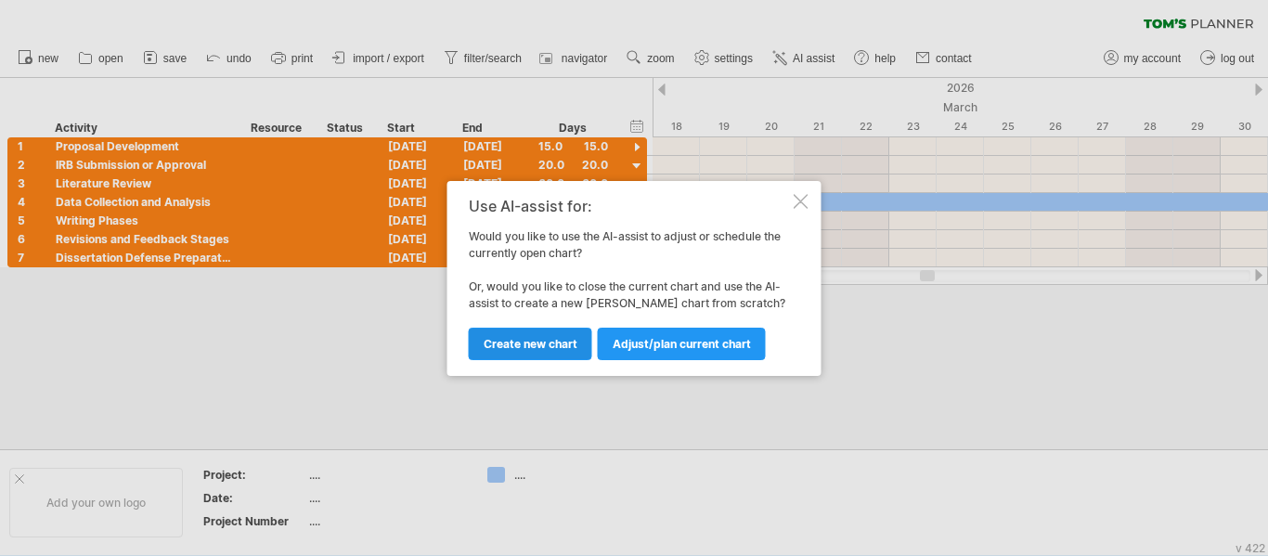
click at [537, 340] on span "Create new chart" at bounding box center [531, 344] width 94 height 14
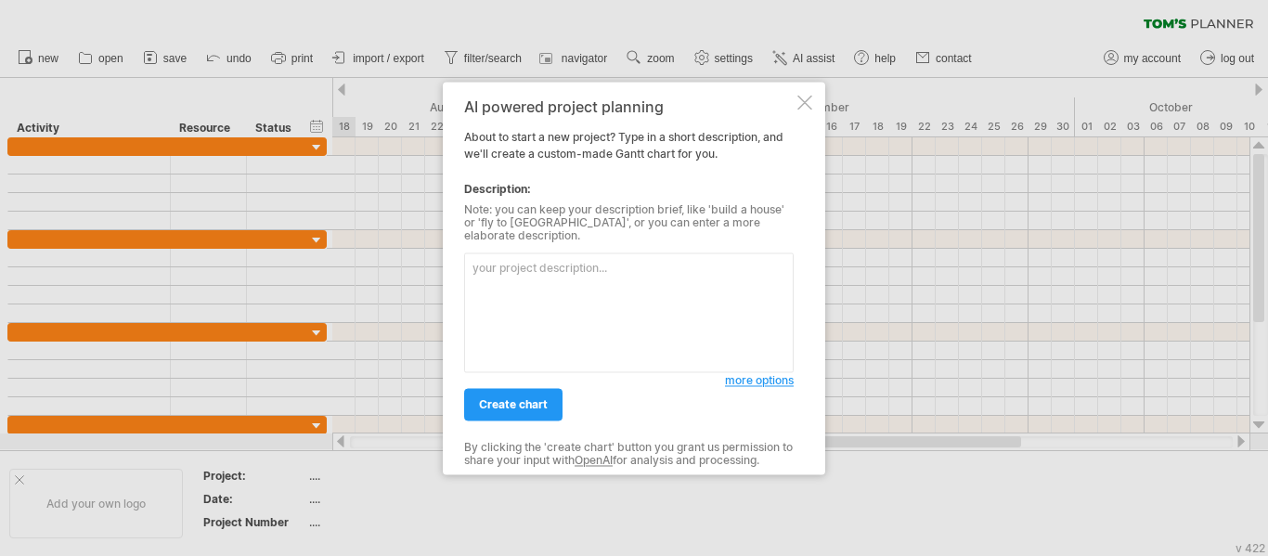
type textarea "journey"
drag, startPoint x: 570, startPoint y: 268, endPoint x: 451, endPoint y: 262, distance: 119.0
click at [453, 262] on div "AI powered project planning About to start a new project? Type in a short descr…" at bounding box center [634, 278] width 382 height 393
paste textarea "Outline the timeline for my dissertation, beginning with proposal development, …"
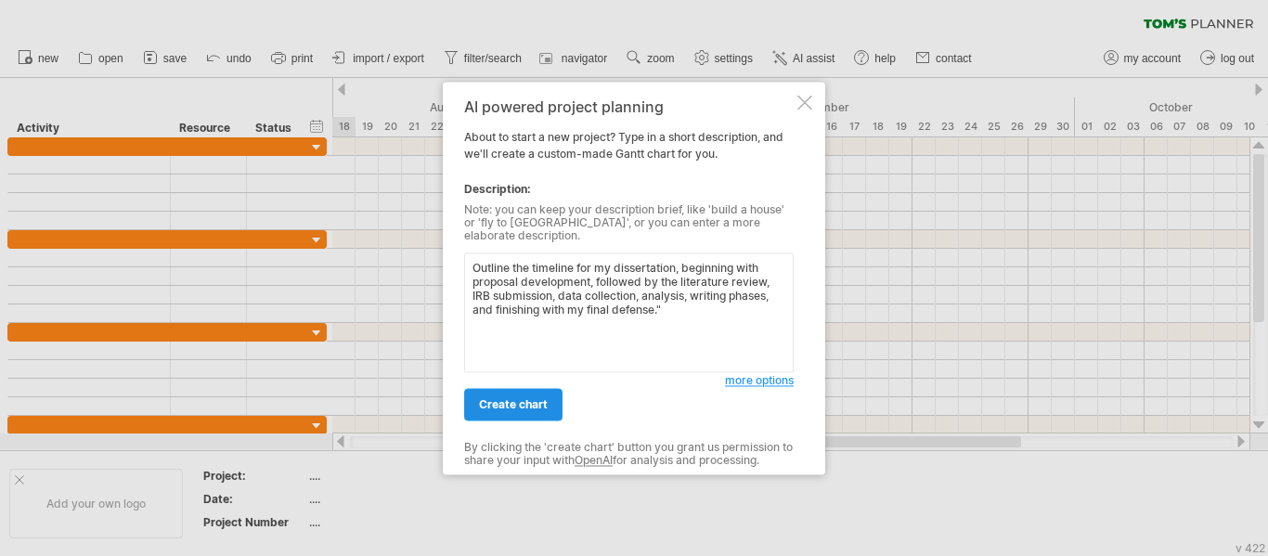
type textarea "Outline the timeline for my dissertation, beginning with proposal development, …"
click at [544, 400] on span "create chart" at bounding box center [513, 404] width 69 height 14
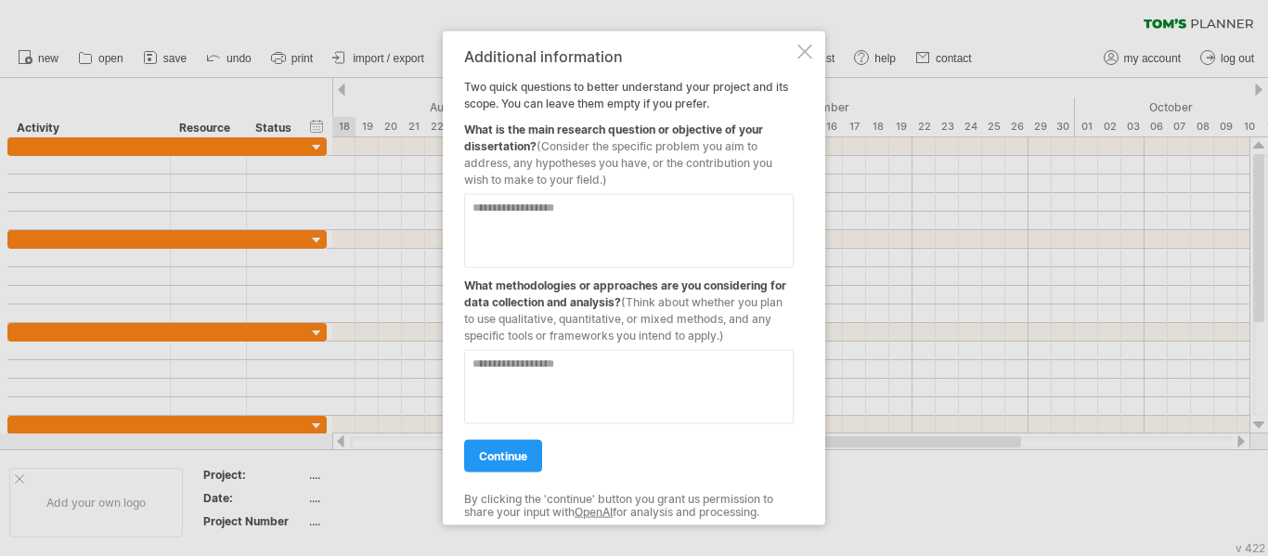
click at [528, 213] on textarea at bounding box center [628, 230] width 329 height 74
click at [529, 211] on textarea at bounding box center [628, 230] width 329 height 74
type textarea "*"
type textarea "***"
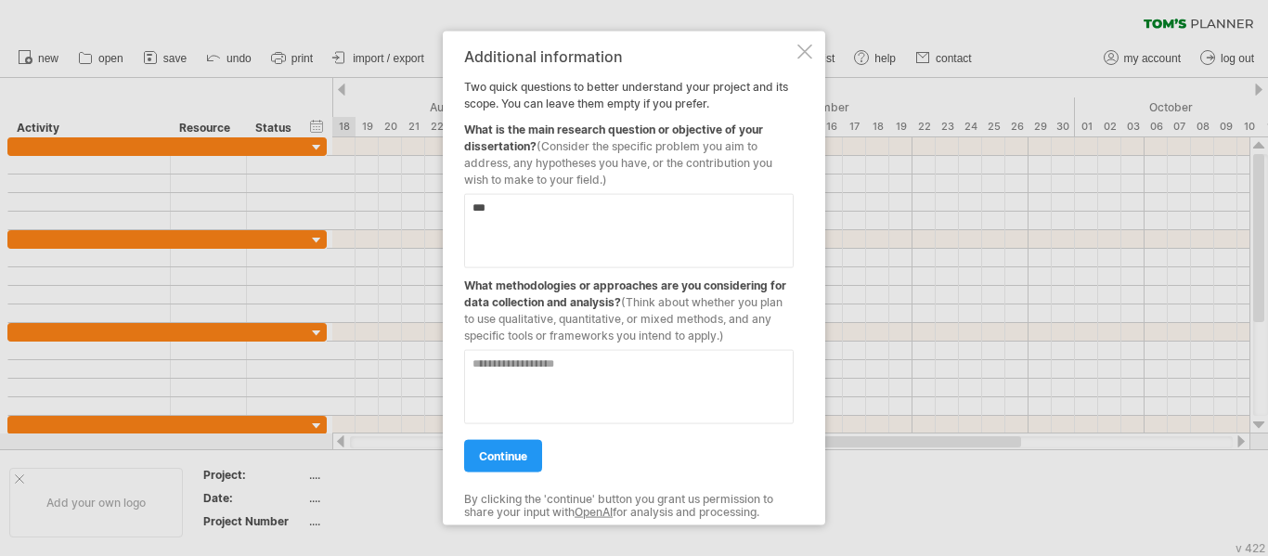
click at [564, 379] on textarea at bounding box center [628, 386] width 329 height 74
type textarea "***"
click at [525, 453] on span "continue" at bounding box center [503, 455] width 48 height 14
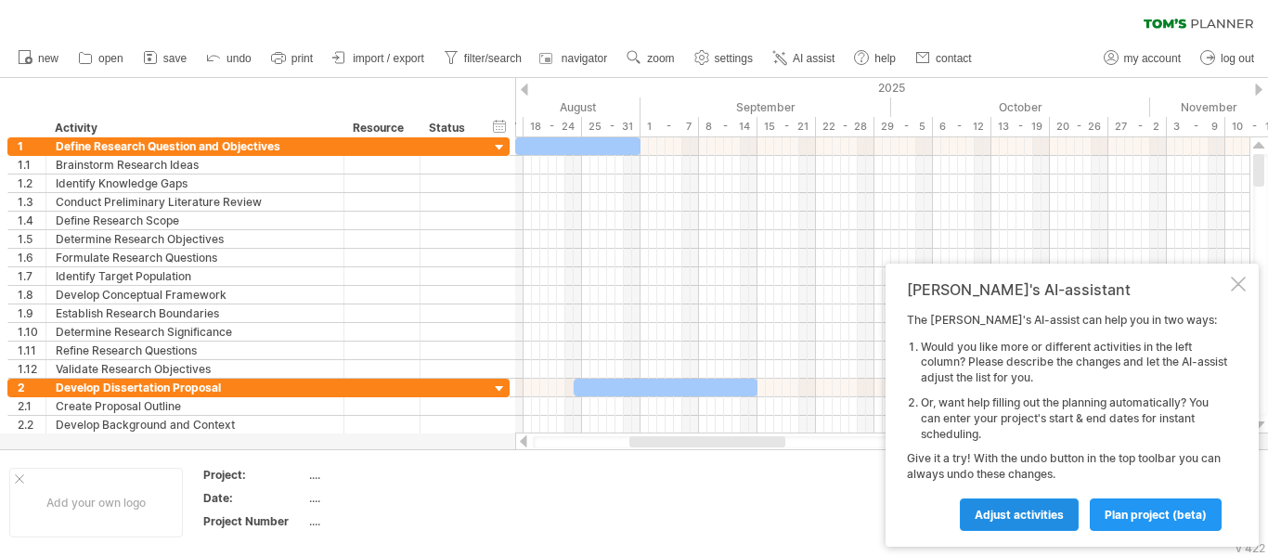
click at [991, 515] on span "Adjust activities" at bounding box center [1019, 515] width 89 height 14
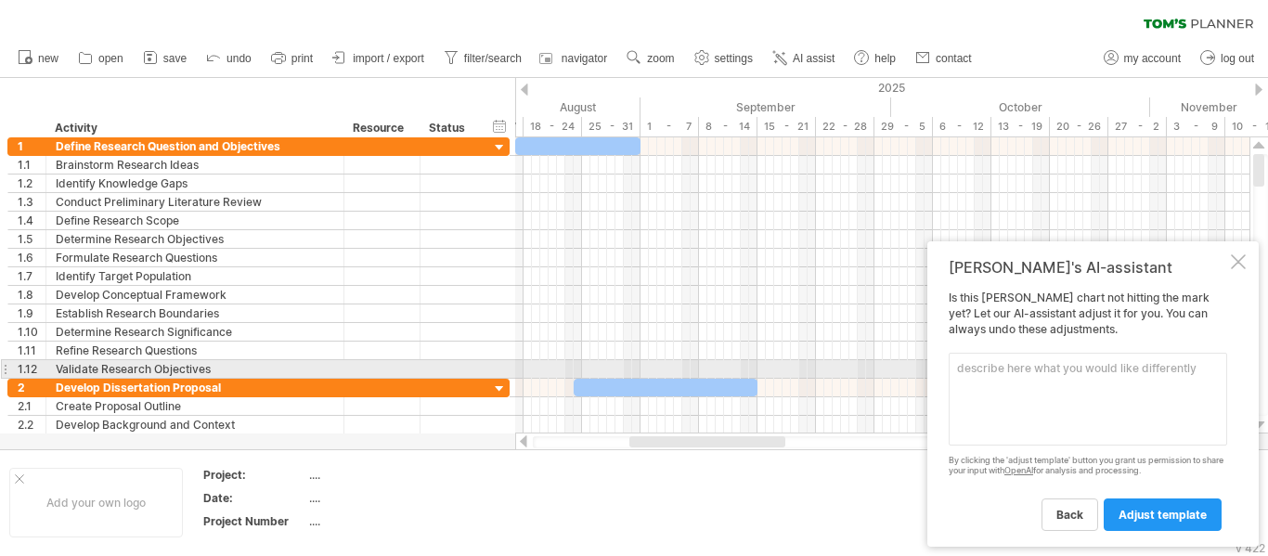
click at [1043, 375] on textarea at bounding box center [1088, 399] width 278 height 93
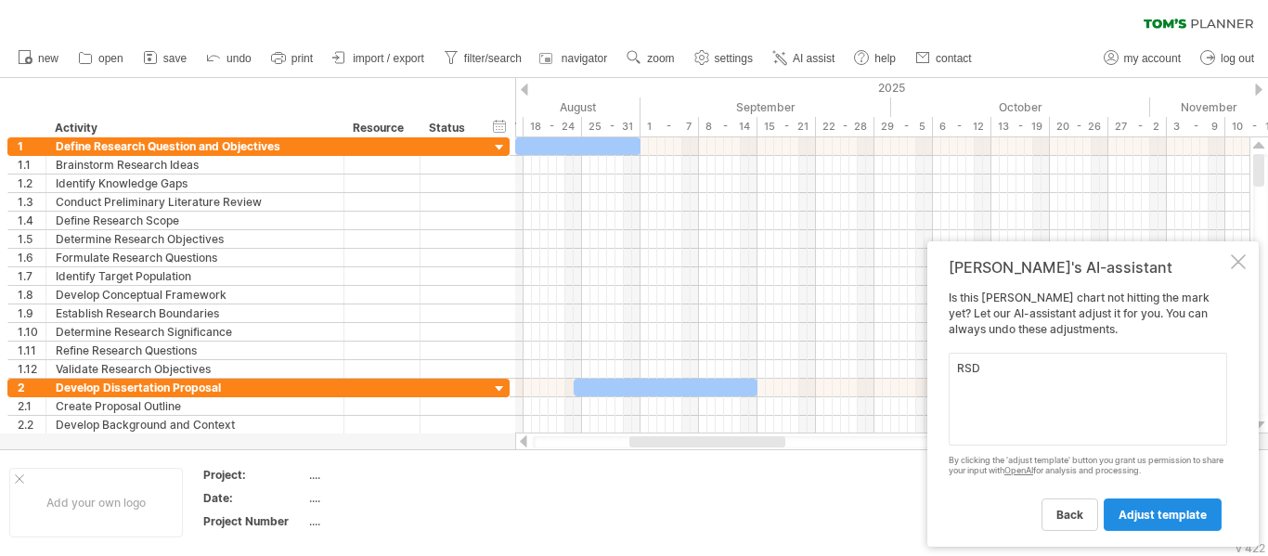
type textarea "RSD"
click at [1160, 505] on link "adjust template" at bounding box center [1163, 514] width 118 height 32
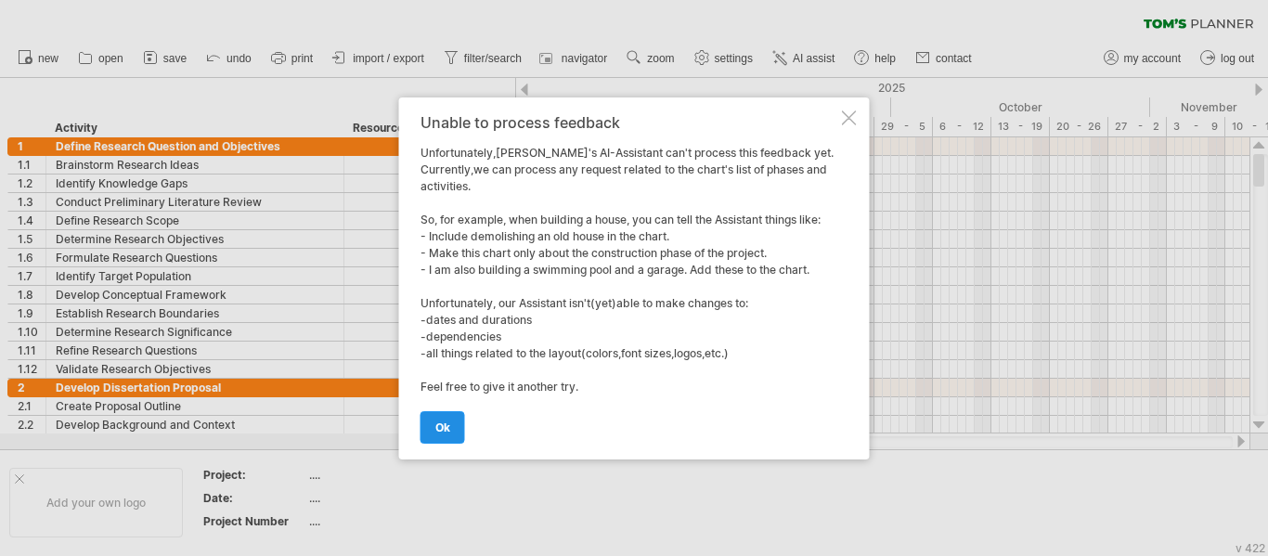
click at [449, 419] on link "ok" at bounding box center [442, 427] width 45 height 32
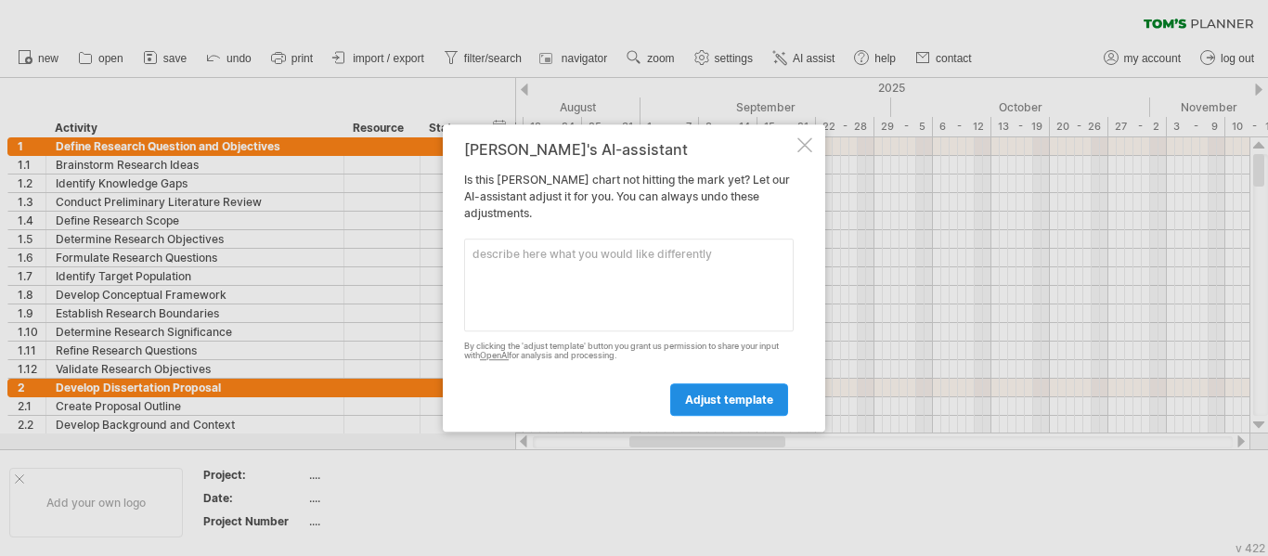
click at [737, 396] on span "adjust template" at bounding box center [729, 400] width 88 height 14
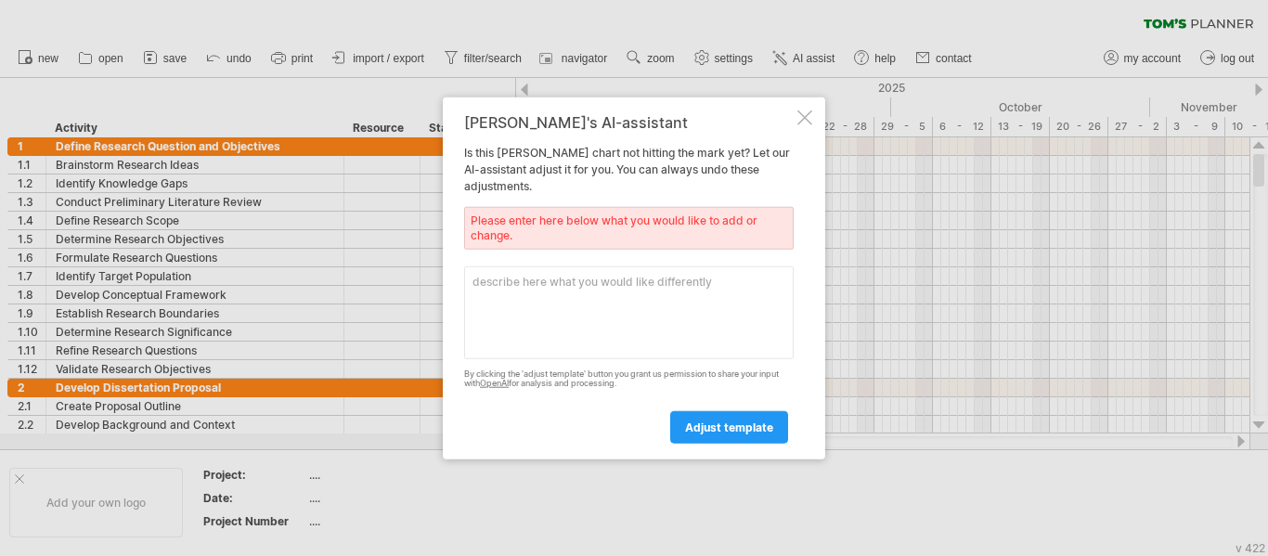
click at [808, 117] on div at bounding box center [804, 117] width 15 height 15
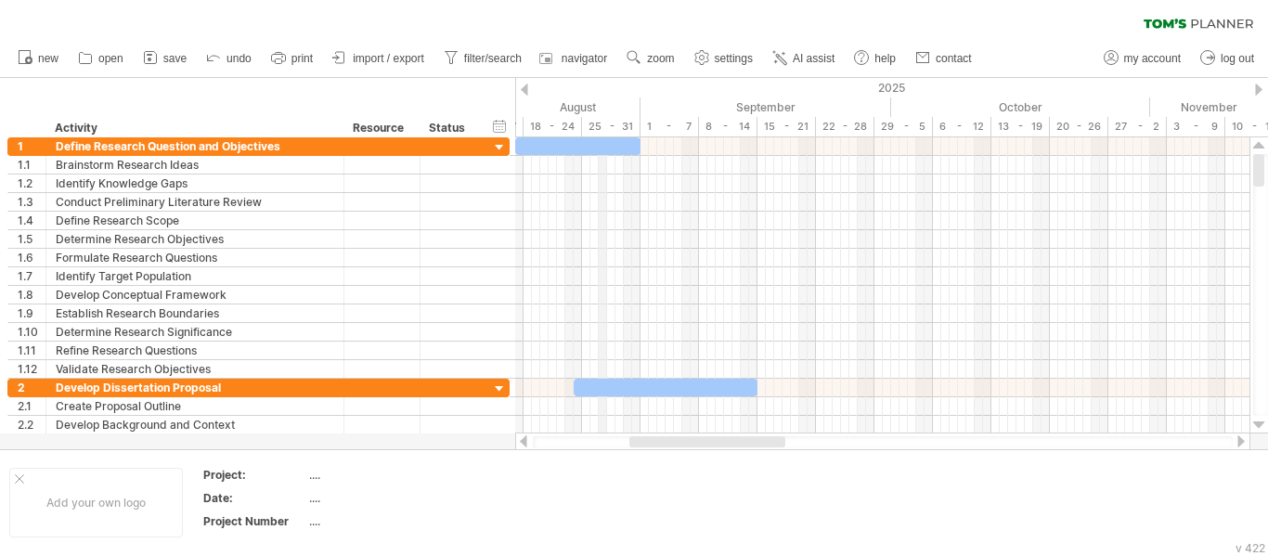
click at [605, 134] on div "25 - 31" at bounding box center [611, 126] width 58 height 19
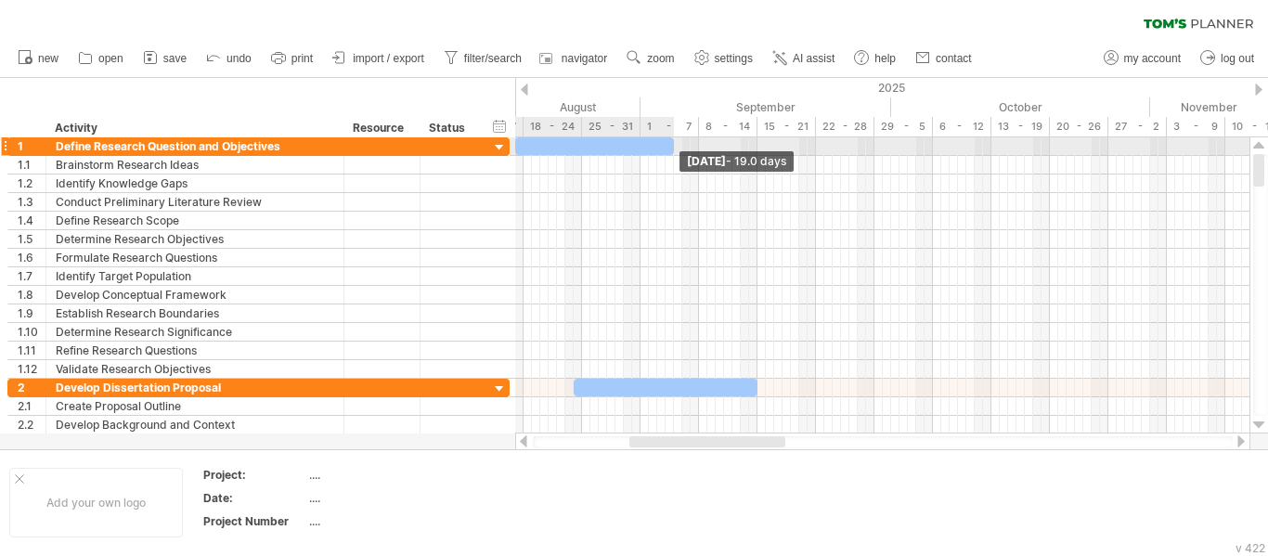
drag, startPoint x: 637, startPoint y: 149, endPoint x: 671, endPoint y: 144, distance: 34.7
click at [671, 144] on span at bounding box center [673, 146] width 7 height 18
click at [671, 147] on span at bounding box center [673, 146] width 7 height 18
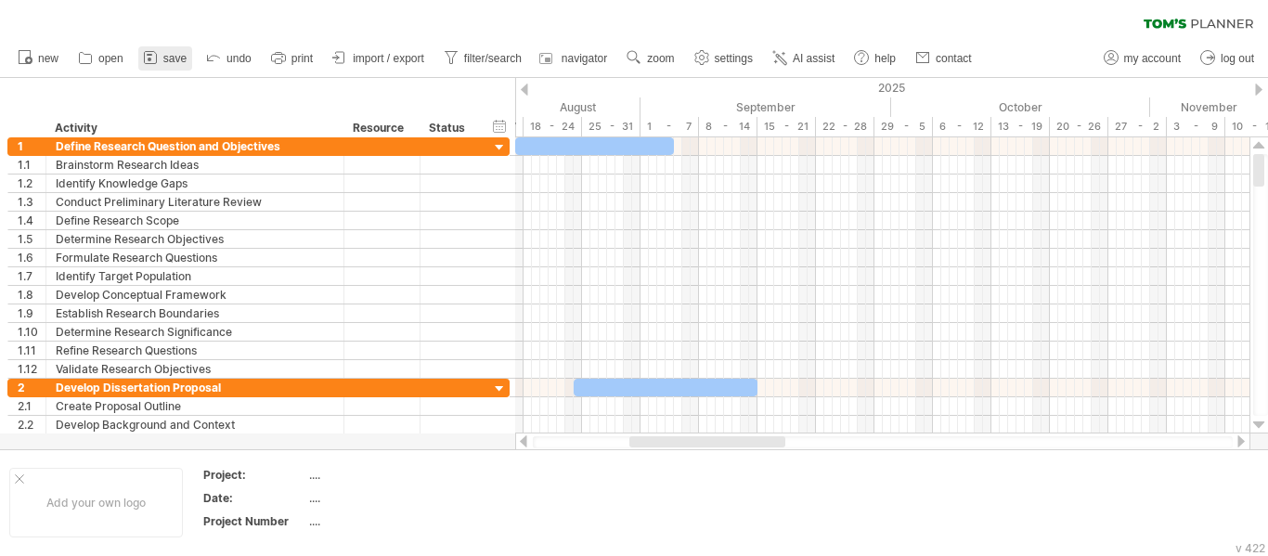
click at [178, 62] on span "save" at bounding box center [174, 58] width 23 height 13
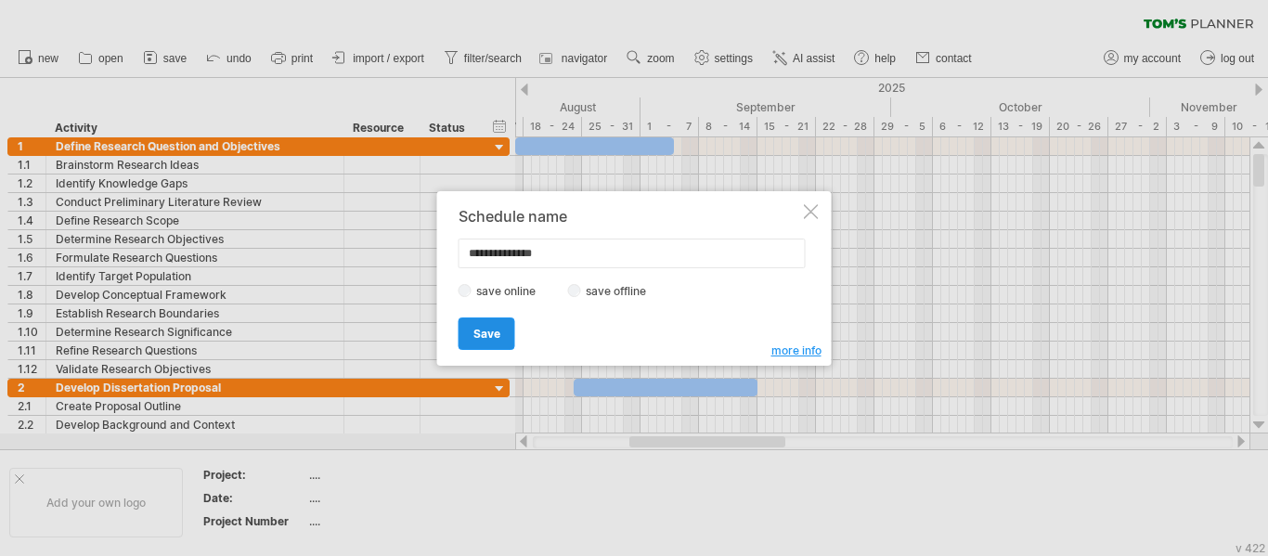
type input "**********"
click at [497, 327] on span "Save" at bounding box center [486, 334] width 27 height 14
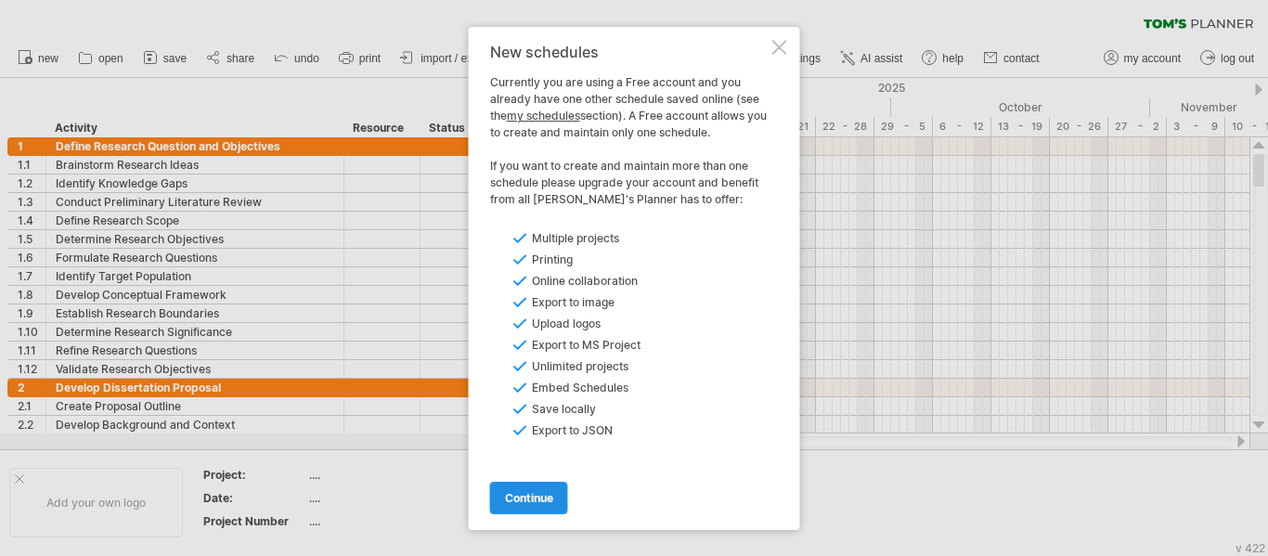
click at [538, 493] on span "continue" at bounding box center [529, 498] width 48 height 14
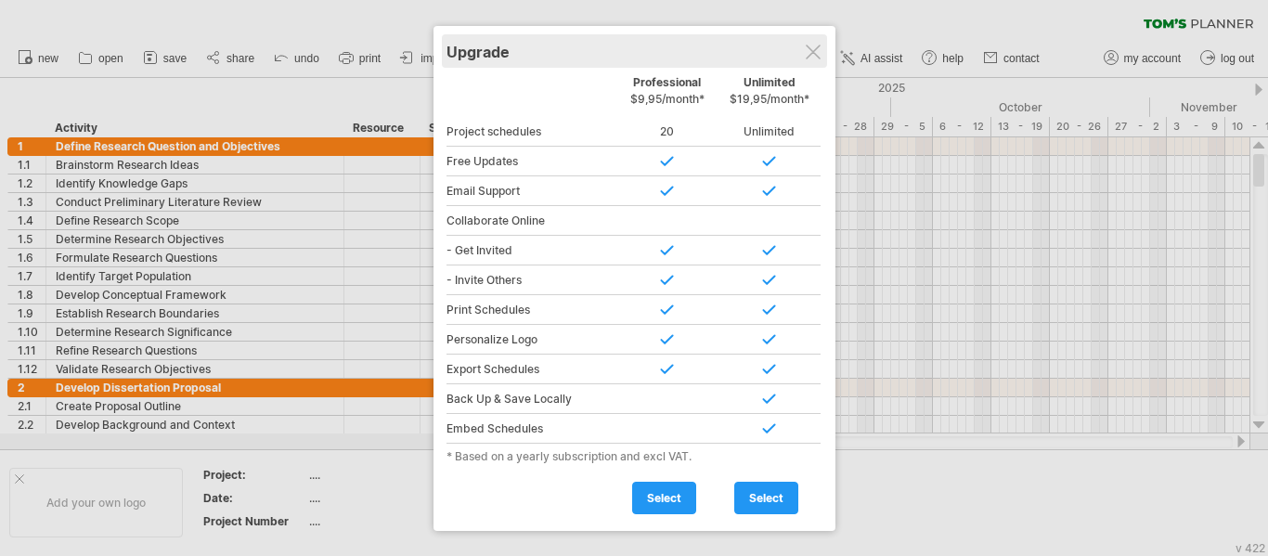
click at [803, 47] on div "Upgrade" at bounding box center [634, 50] width 376 height 33
click at [807, 48] on div at bounding box center [813, 52] width 15 height 15
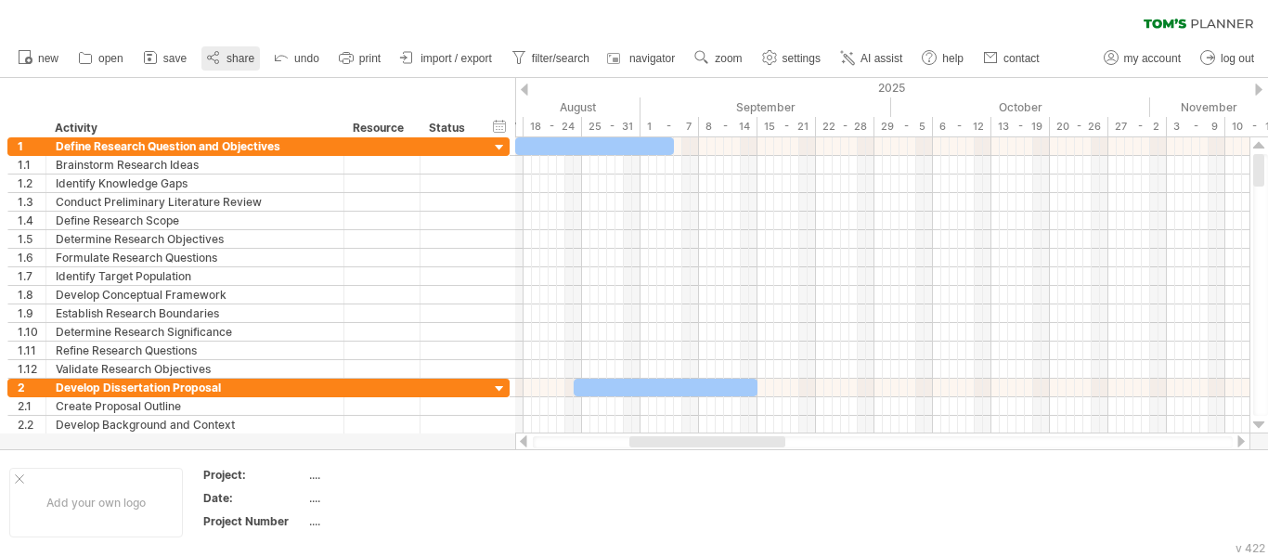
click at [221, 59] on icon at bounding box center [213, 57] width 19 height 19
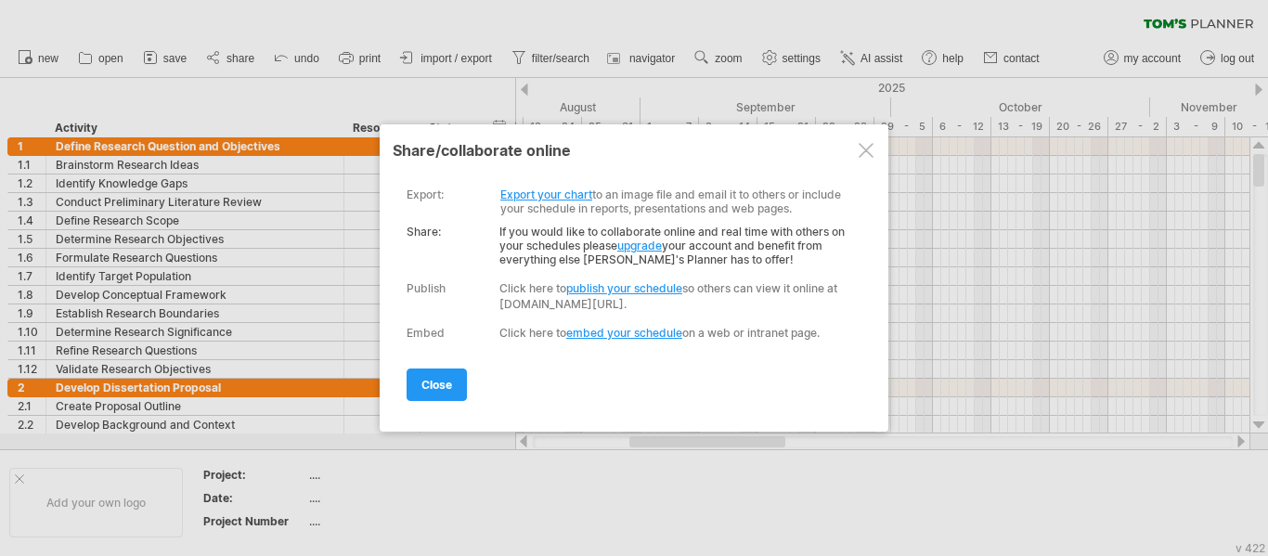
click at [570, 304] on div "Click here to publish your schedule so others can view it online at [DOMAIN_NAM…" at bounding box center [676, 296] width 354 height 32
click at [429, 283] on div "Publish" at bounding box center [426, 288] width 39 height 14
click at [564, 278] on div "**********" at bounding box center [630, 257] width 446 height 166
click at [662, 306] on div "Click here to publish your schedule so others can view it online at [DOMAIN_NAM…" at bounding box center [676, 296] width 354 height 32
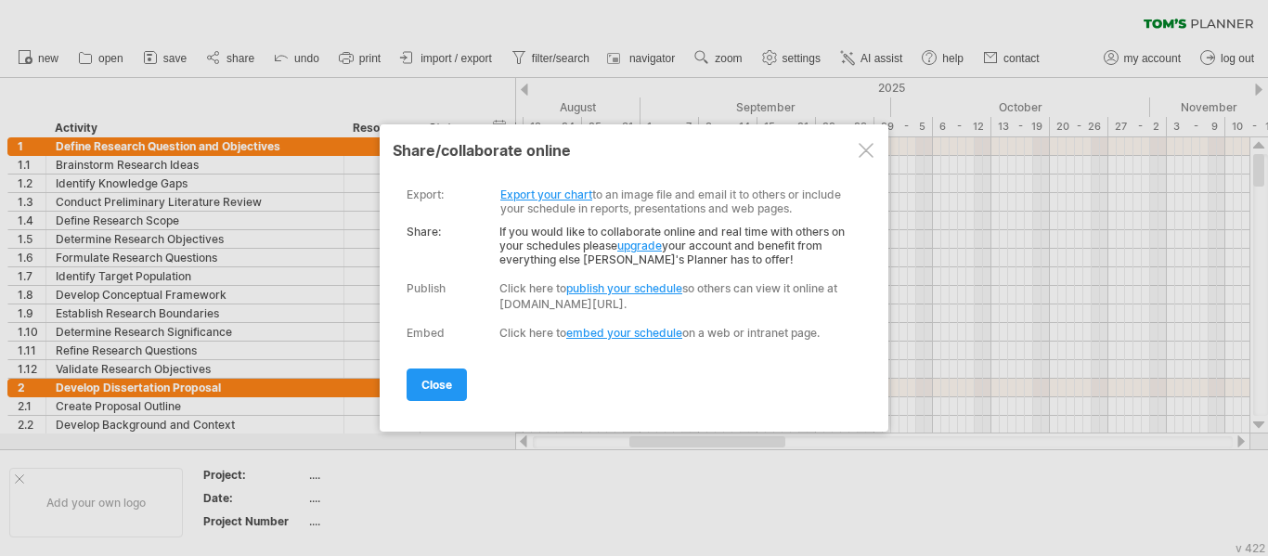
click at [662, 306] on div "Click here to publish your schedule so others can view it online at [DOMAIN_NAM…" at bounding box center [676, 296] width 354 height 32
click at [481, 374] on div "delete unsubscribe close copy" at bounding box center [630, 376] width 446 height 47
click at [450, 384] on span "close" at bounding box center [436, 385] width 31 height 14
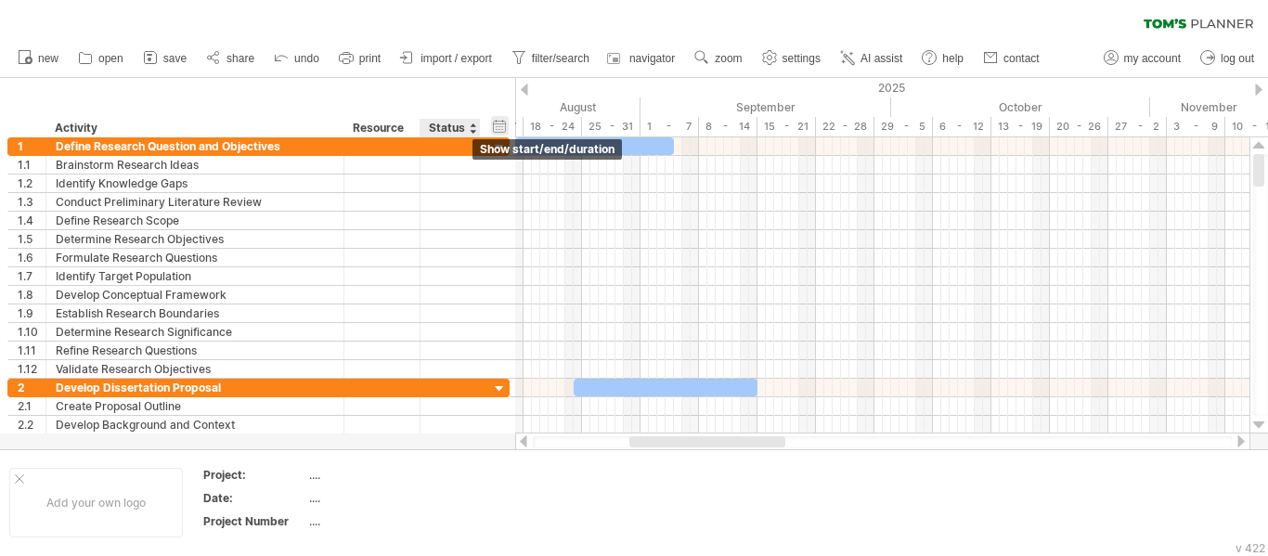
click at [502, 126] on div "hide start/end/duration show start/end/duration" at bounding box center [500, 125] width 18 height 19
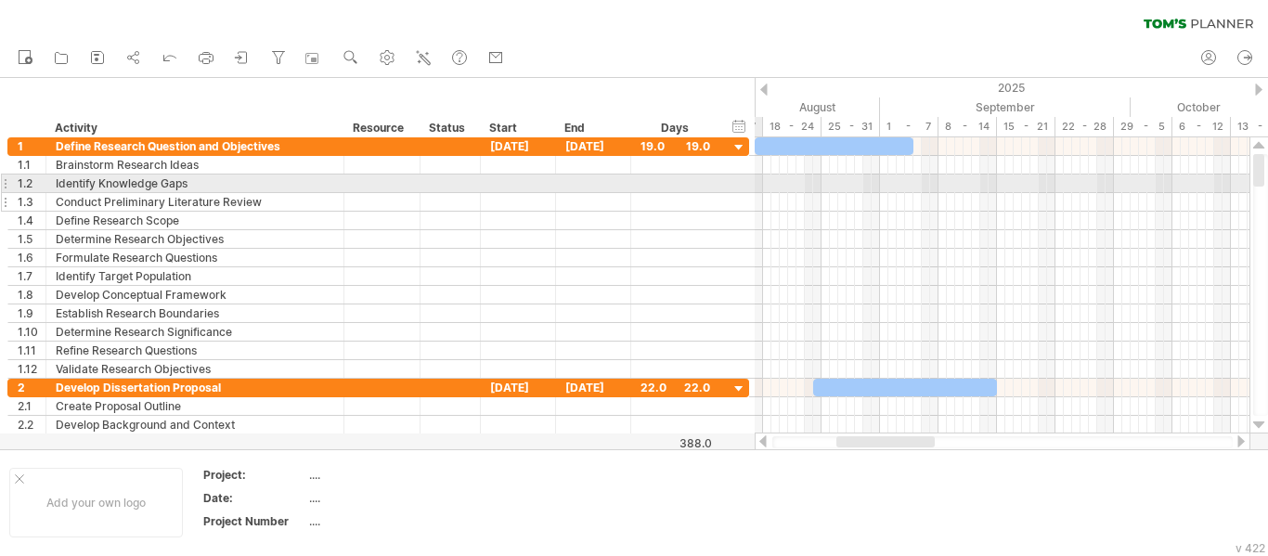
click at [475, 196] on div at bounding box center [477, 202] width 9 height 19
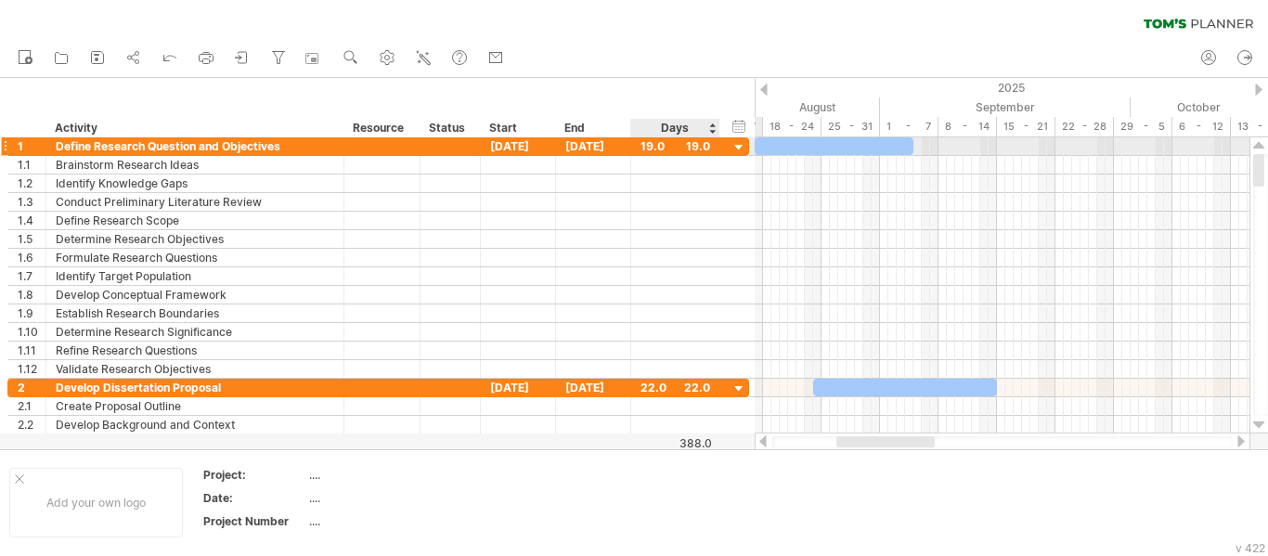
click at [741, 146] on div at bounding box center [739, 148] width 18 height 18
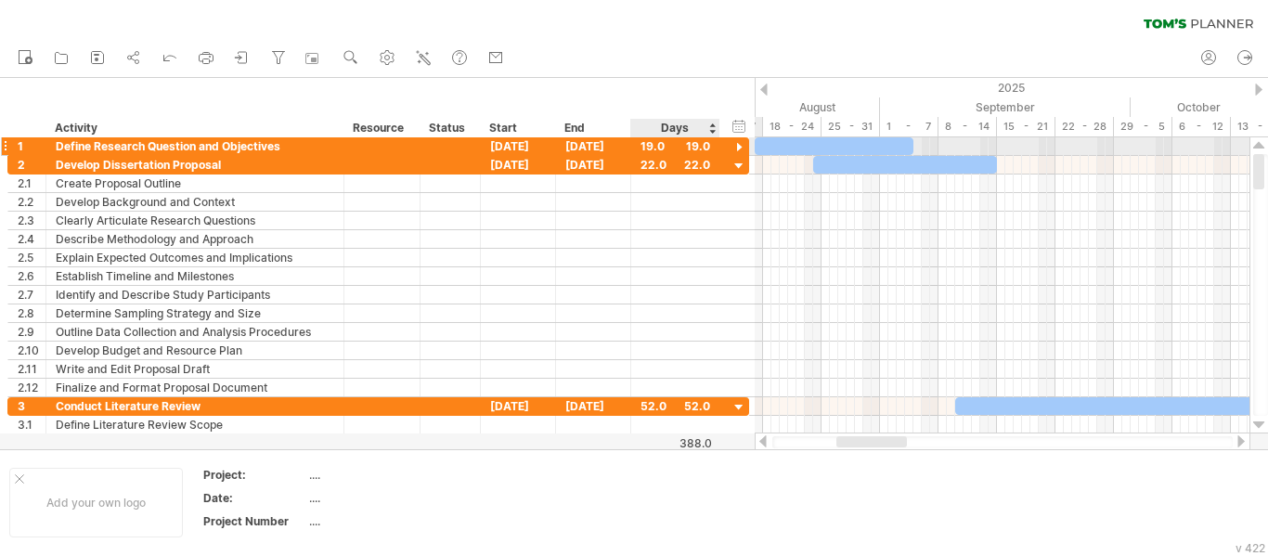
click at [741, 146] on div at bounding box center [739, 148] width 18 height 18
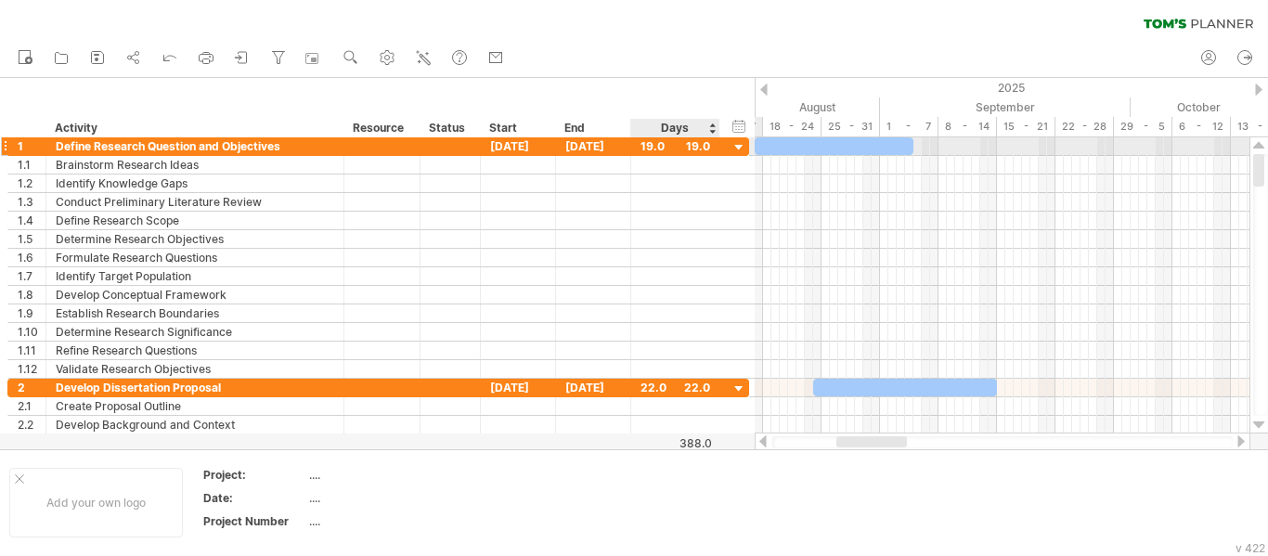
click at [741, 146] on div at bounding box center [739, 148] width 18 height 18
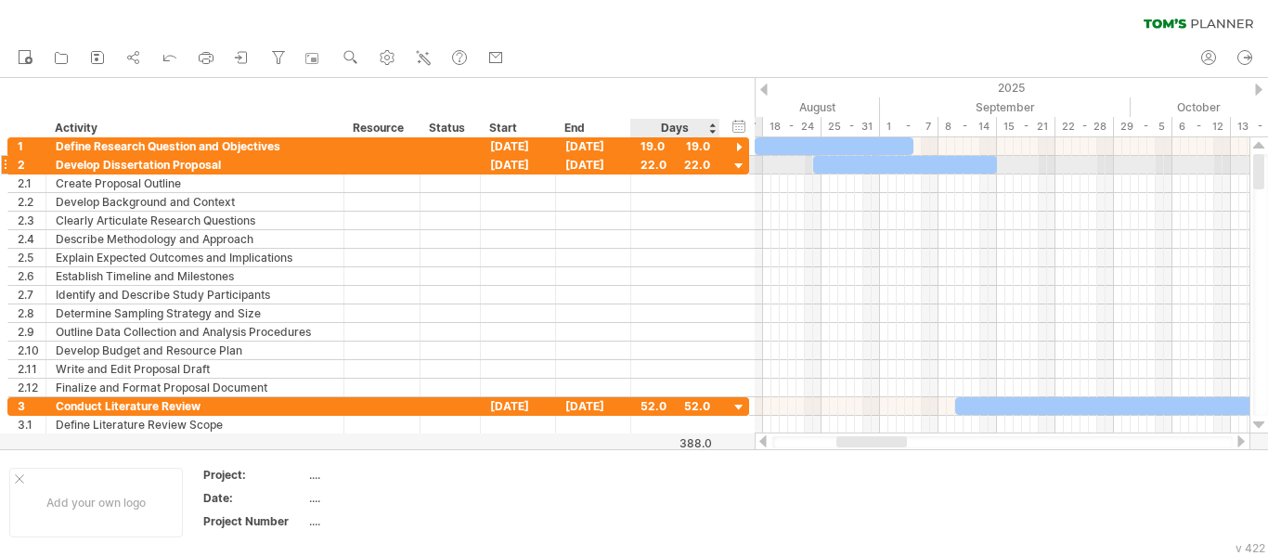
click at [743, 163] on div at bounding box center [739, 167] width 18 height 18
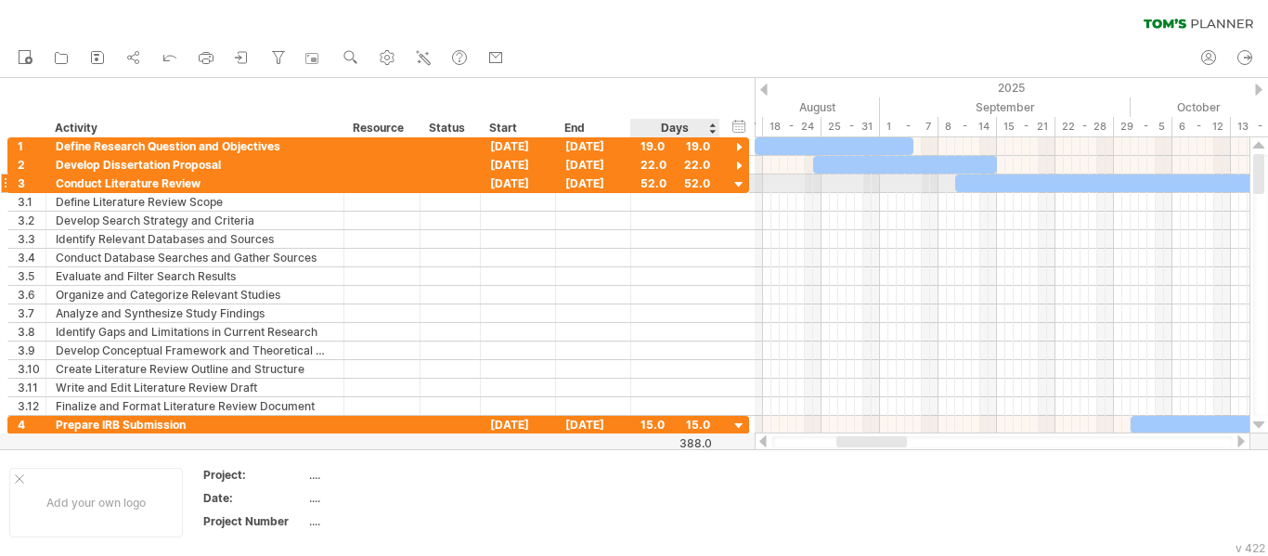
click at [741, 181] on div at bounding box center [739, 185] width 18 height 18
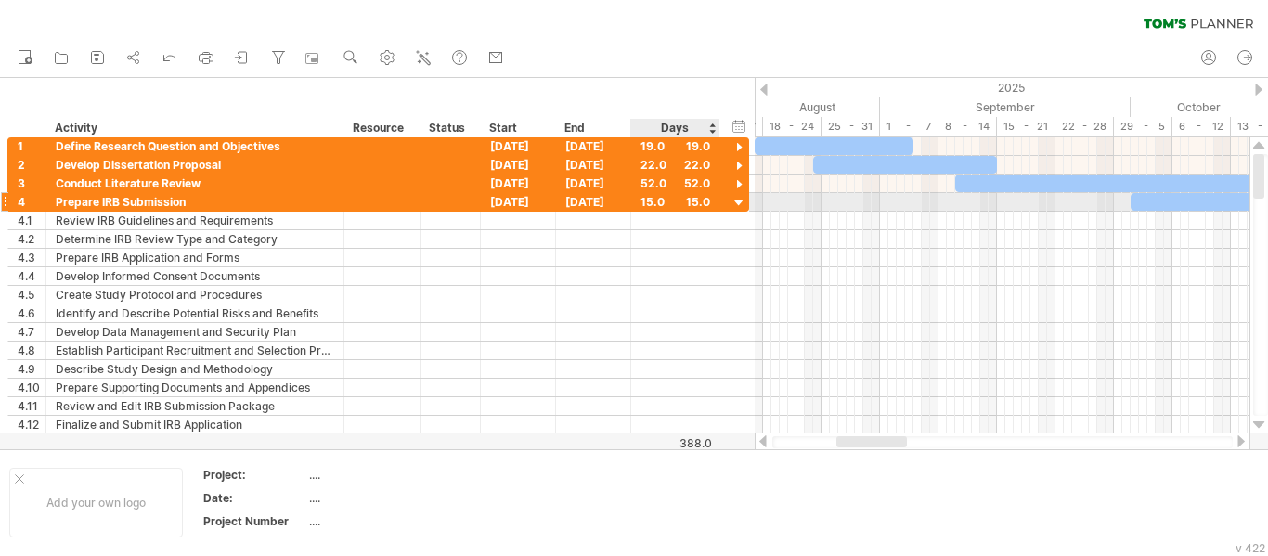
click at [736, 205] on div at bounding box center [739, 204] width 18 height 18
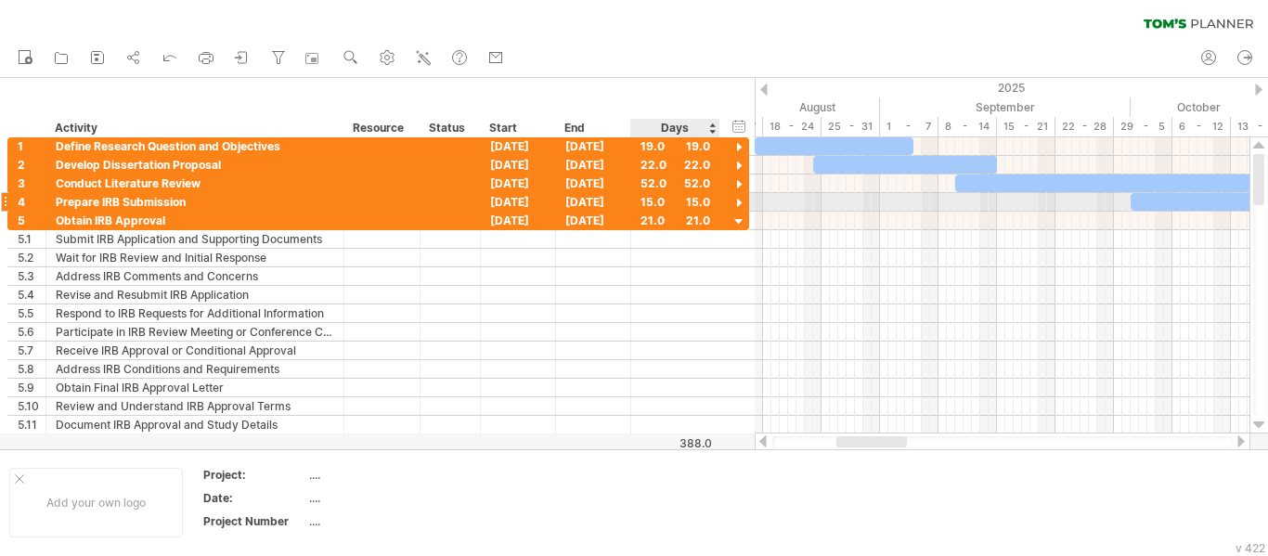
click at [740, 205] on div at bounding box center [739, 204] width 18 height 18
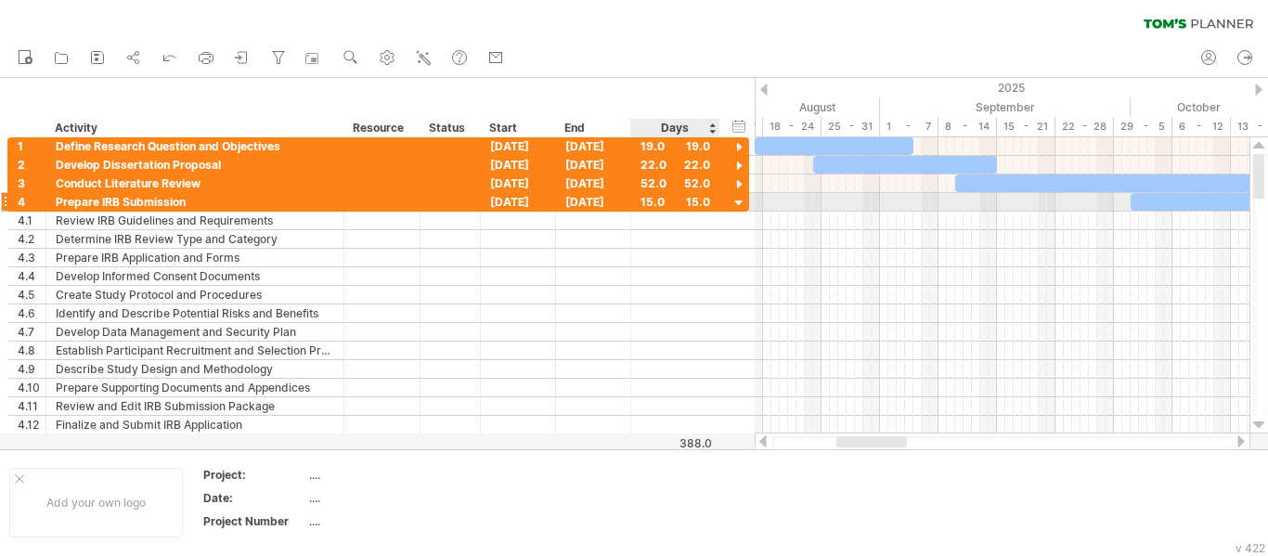
click at [735, 203] on div at bounding box center [739, 204] width 18 height 18
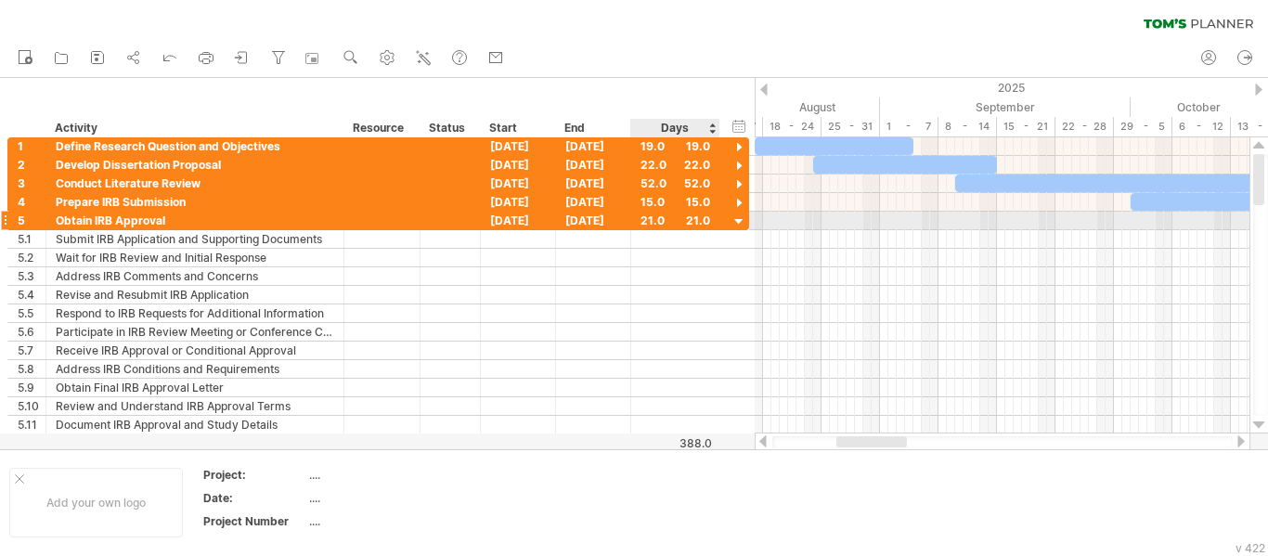
click at [739, 217] on div at bounding box center [739, 222] width 18 height 18
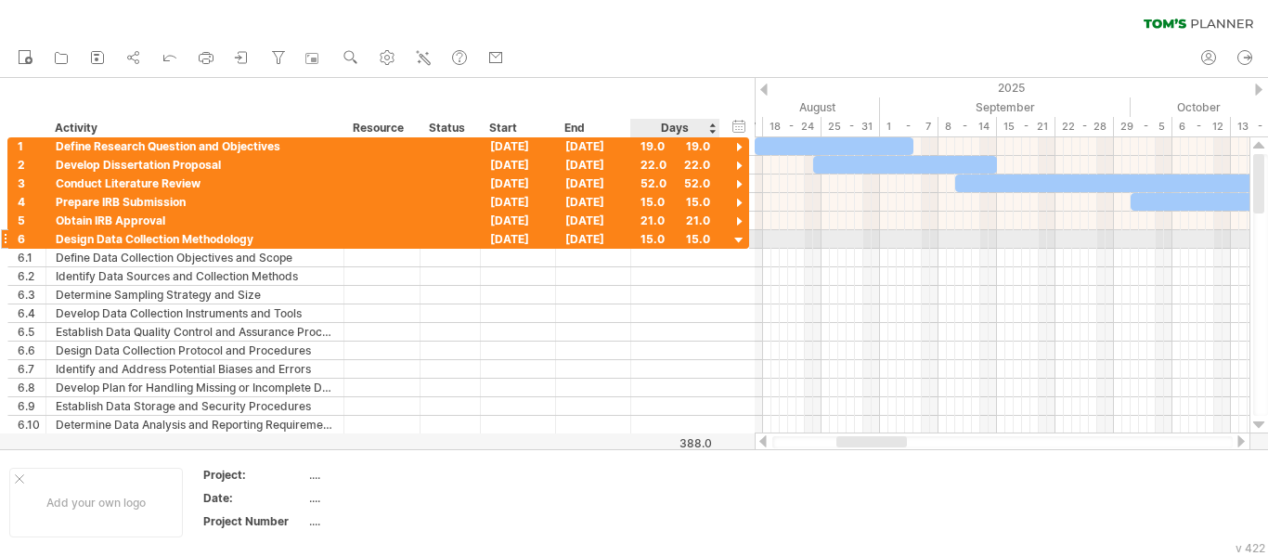
click at [740, 238] on div at bounding box center [739, 241] width 18 height 18
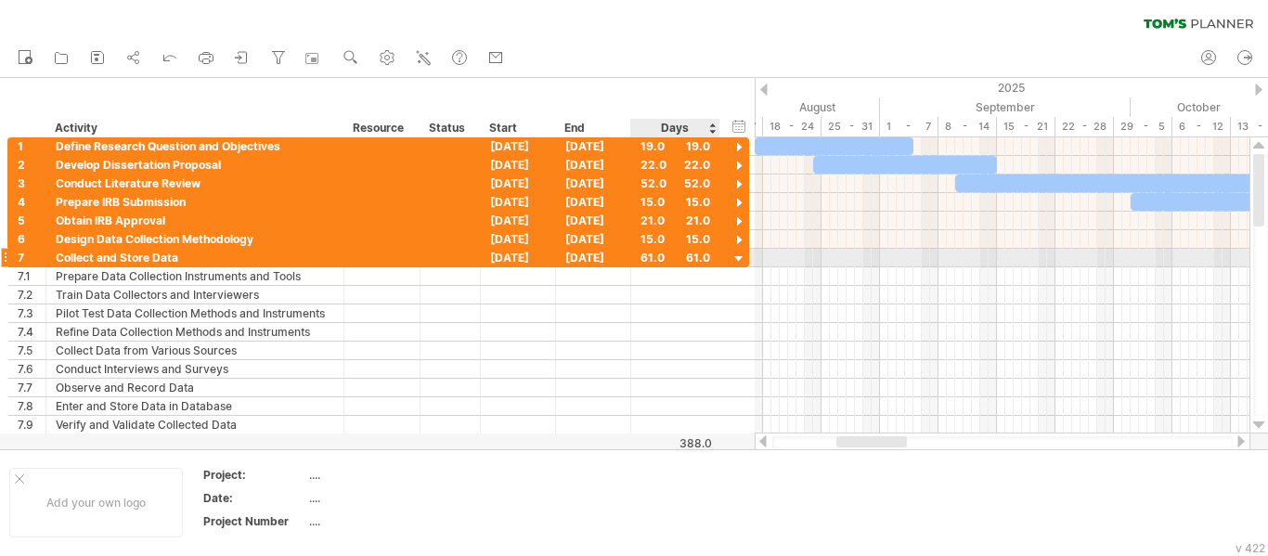
click at [738, 259] on div at bounding box center [739, 260] width 18 height 18
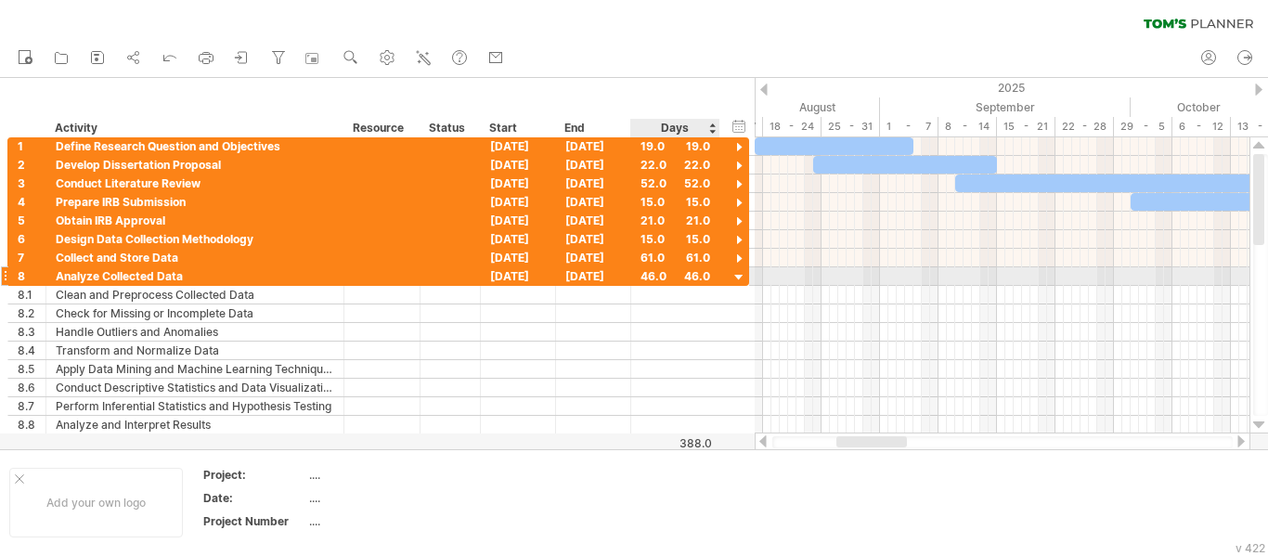
click at [741, 275] on div at bounding box center [739, 278] width 18 height 18
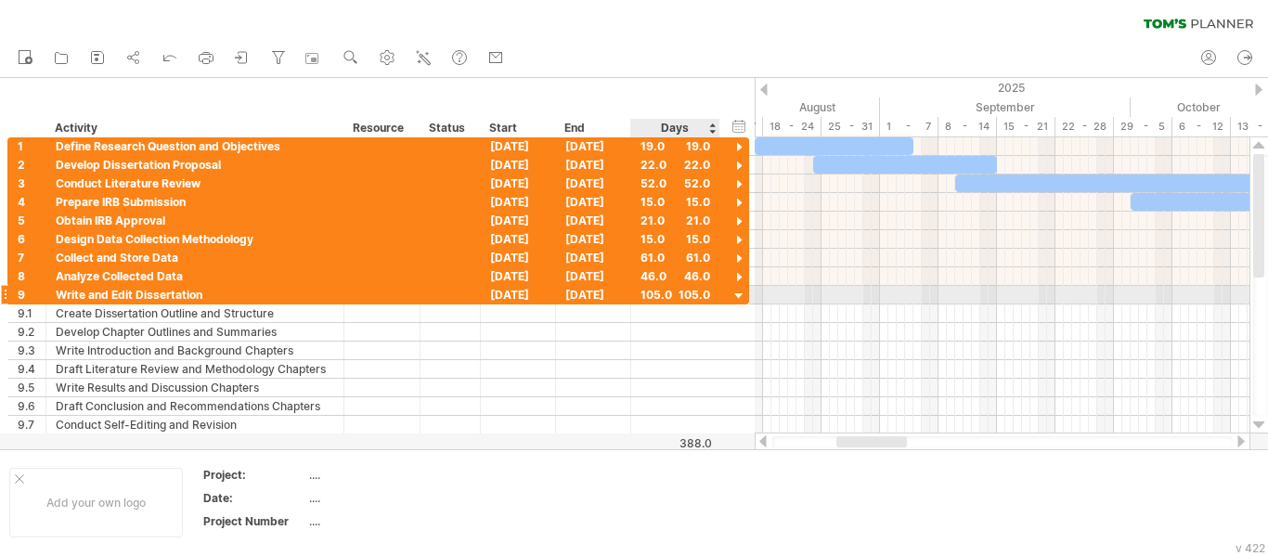
click at [740, 303] on div at bounding box center [739, 297] width 18 height 18
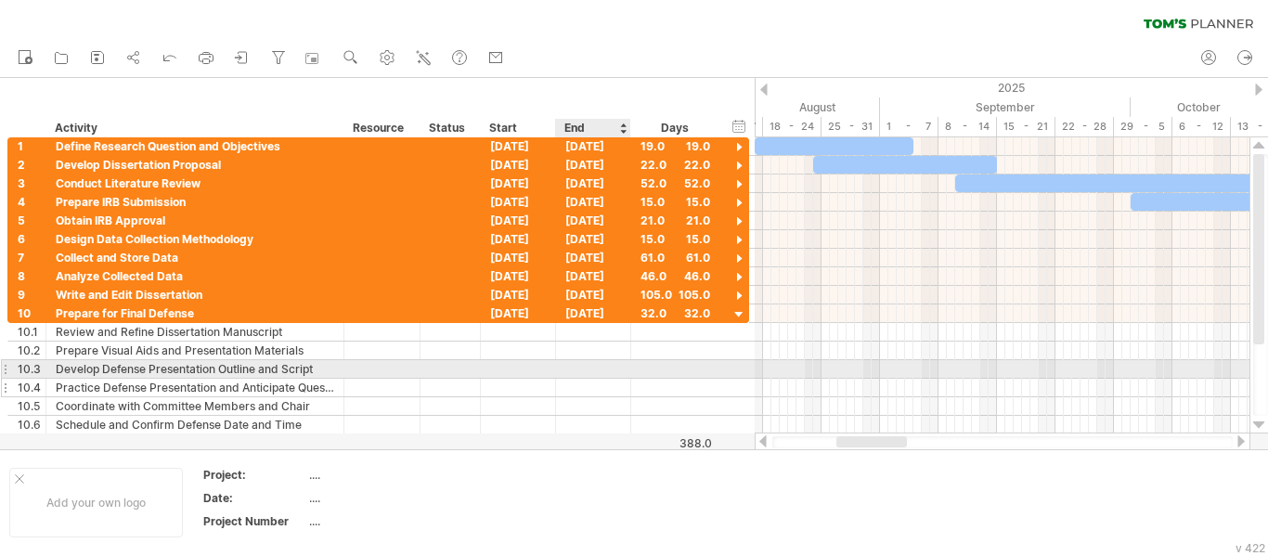
click at [630, 379] on div at bounding box center [593, 388] width 75 height 18
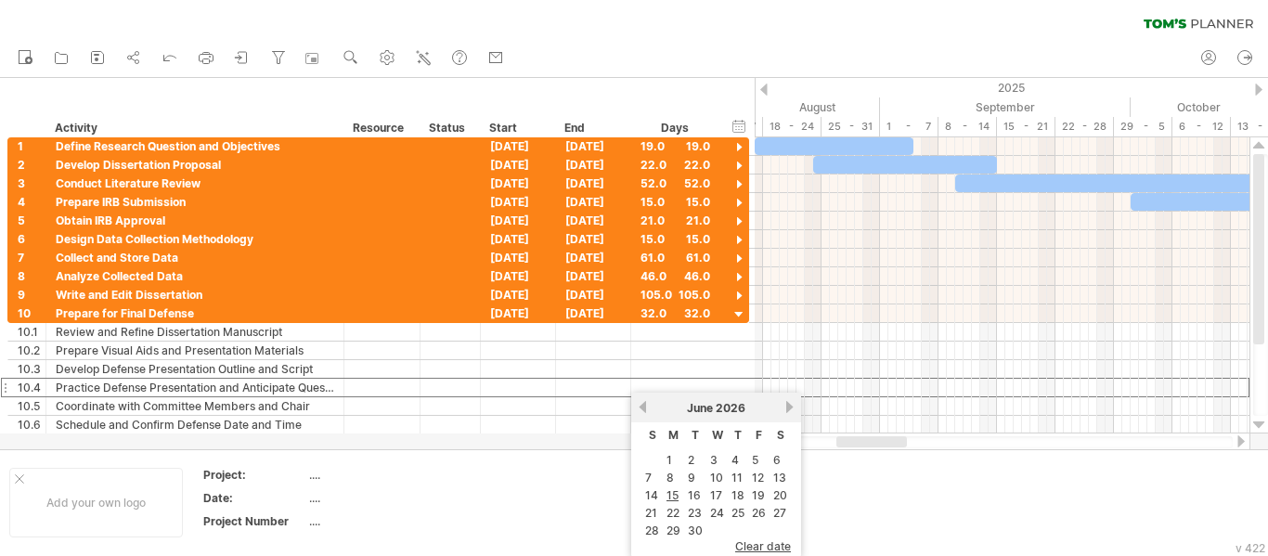
click at [614, 38] on div "clear filter reapply filter" at bounding box center [634, 19] width 1268 height 39
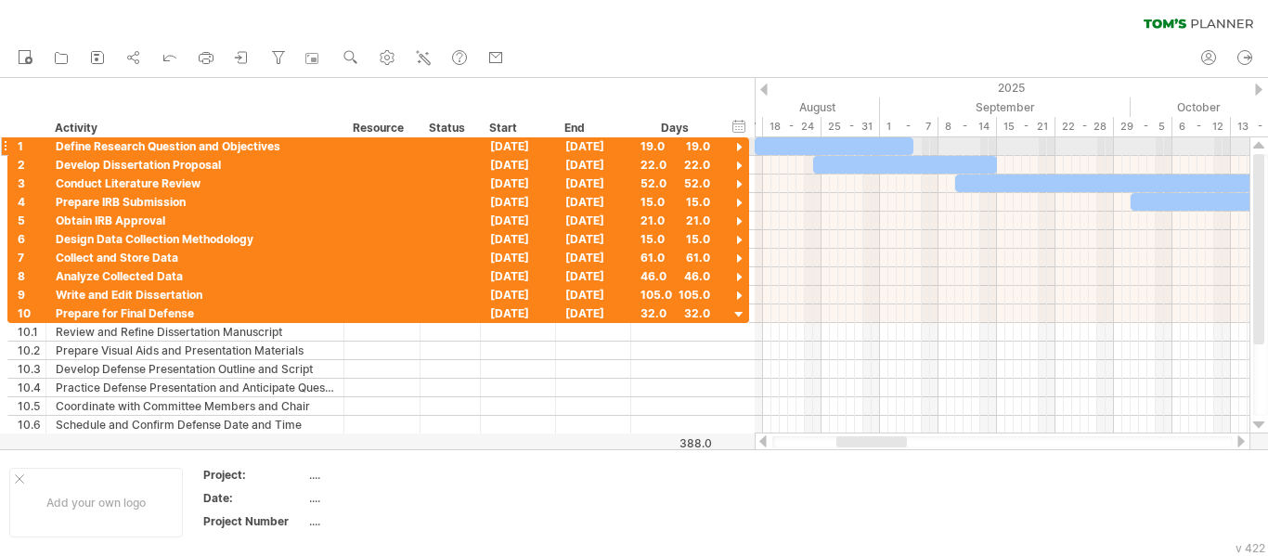
click at [742, 147] on div at bounding box center [739, 148] width 18 height 18
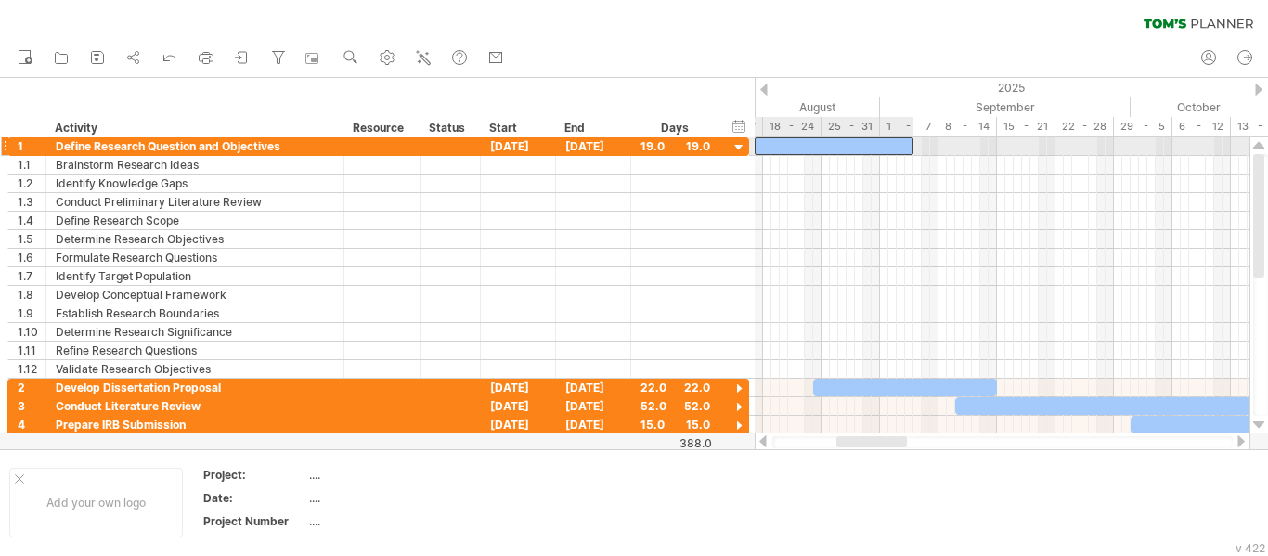
click at [894, 149] on div at bounding box center [834, 146] width 159 height 18
drag, startPoint x: 913, startPoint y: 149, endPoint x: 991, endPoint y: 161, distance: 78.9
click at [998, 153] on span at bounding box center [996, 146] width 7 height 18
click at [983, 144] on div at bounding box center [876, 146] width 242 height 18
drag, startPoint x: 996, startPoint y: 149, endPoint x: 881, endPoint y: 153, distance: 115.1
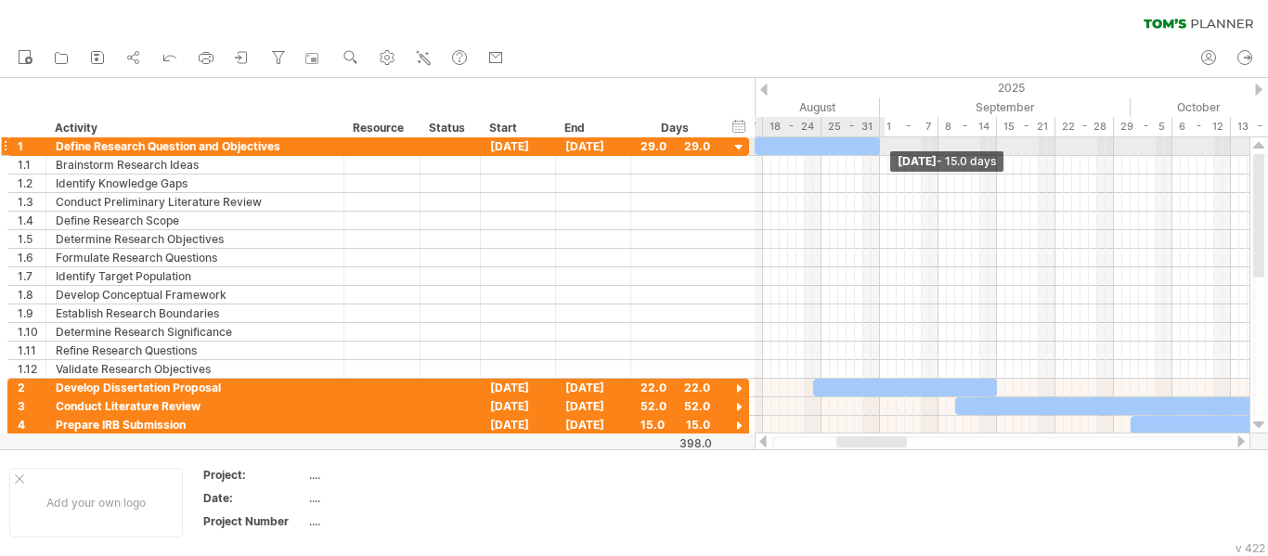
click at [881, 153] on span at bounding box center [879, 146] width 7 height 18
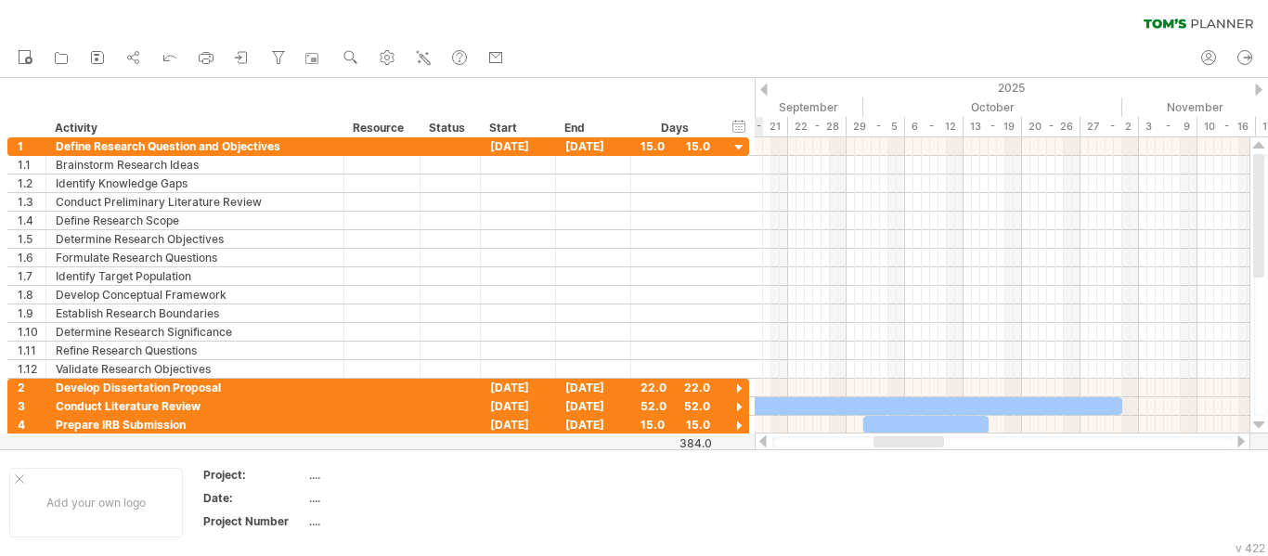
drag, startPoint x: 897, startPoint y: 446, endPoint x: 934, endPoint y: 437, distance: 38.3
click at [934, 437] on div at bounding box center [908, 441] width 71 height 11
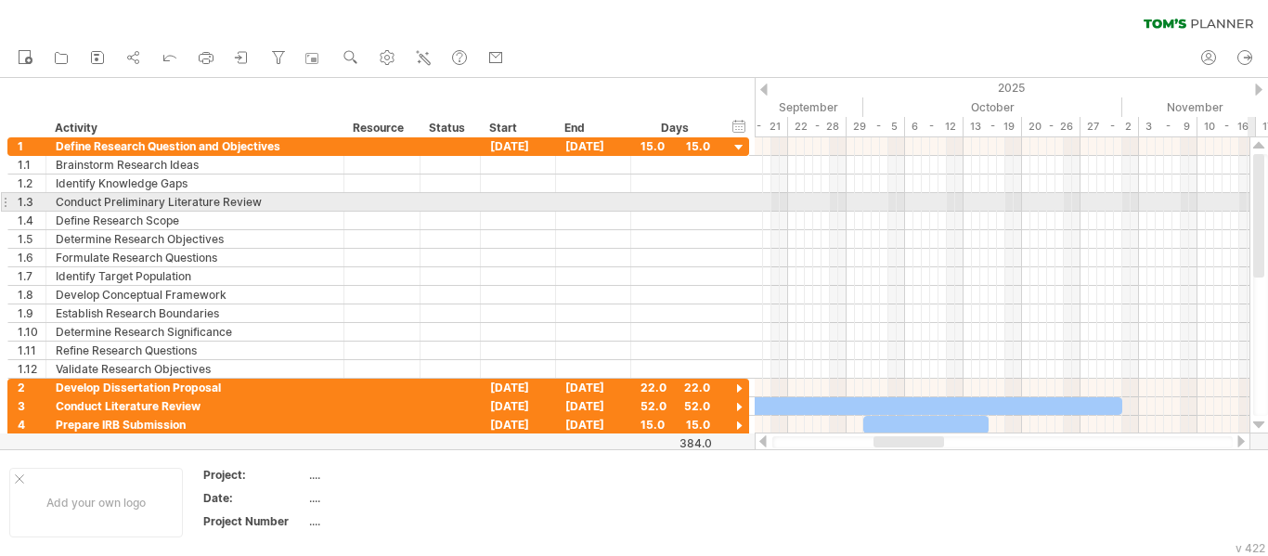
drag, startPoint x: 1259, startPoint y: 256, endPoint x: 1266, endPoint y: 205, distance: 51.6
click at [1266, 205] on div at bounding box center [1260, 285] width 15 height 262
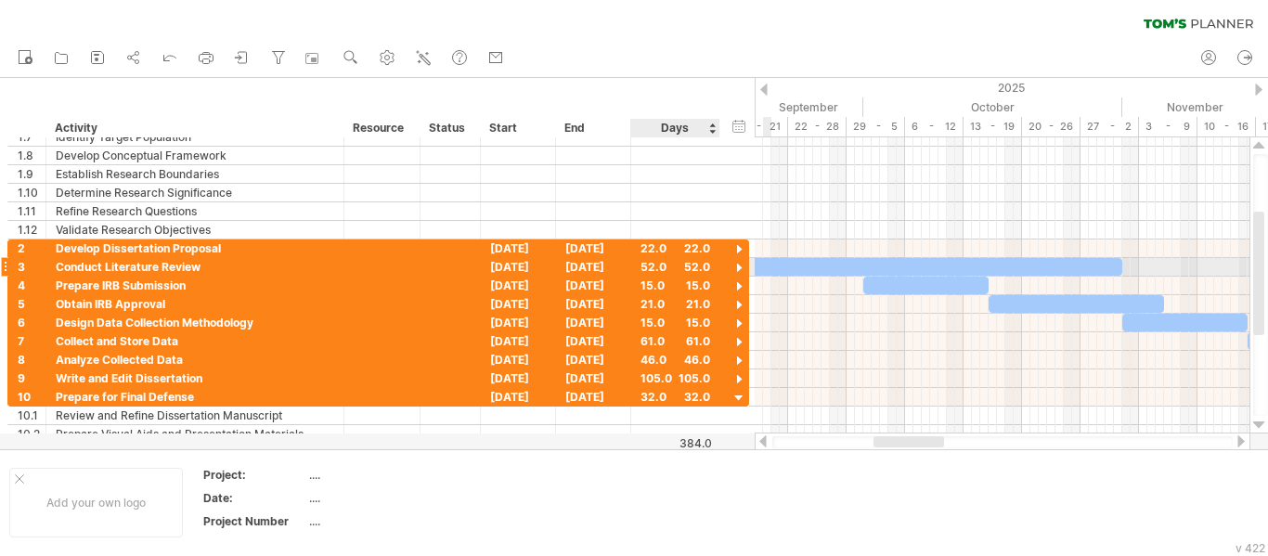
click at [743, 266] on div at bounding box center [739, 269] width 18 height 18
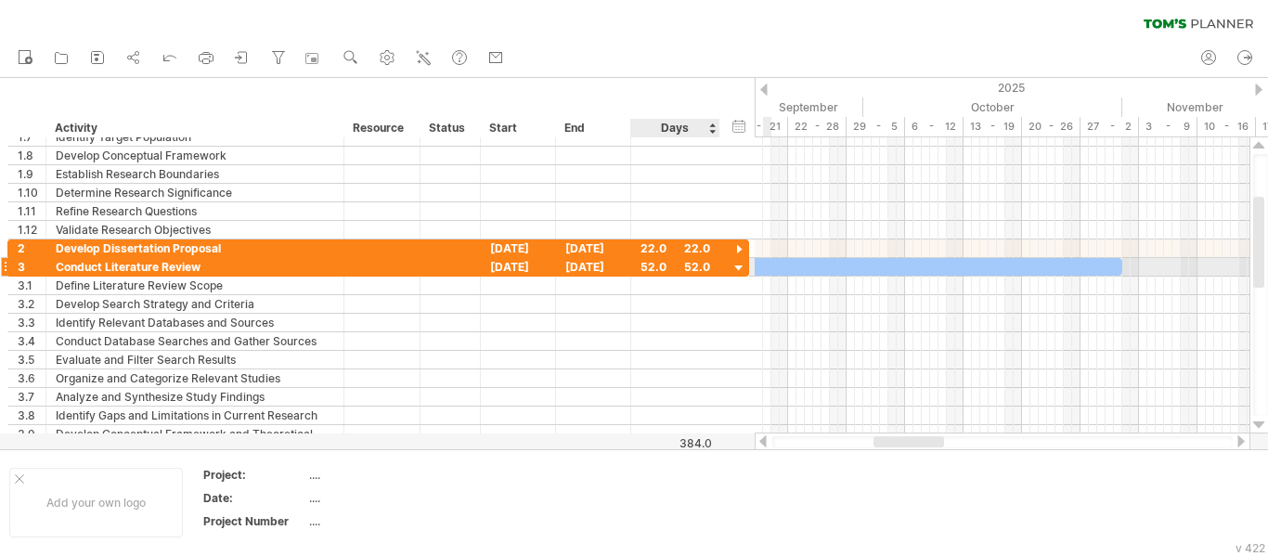
click at [736, 260] on div at bounding box center [739, 269] width 18 height 18
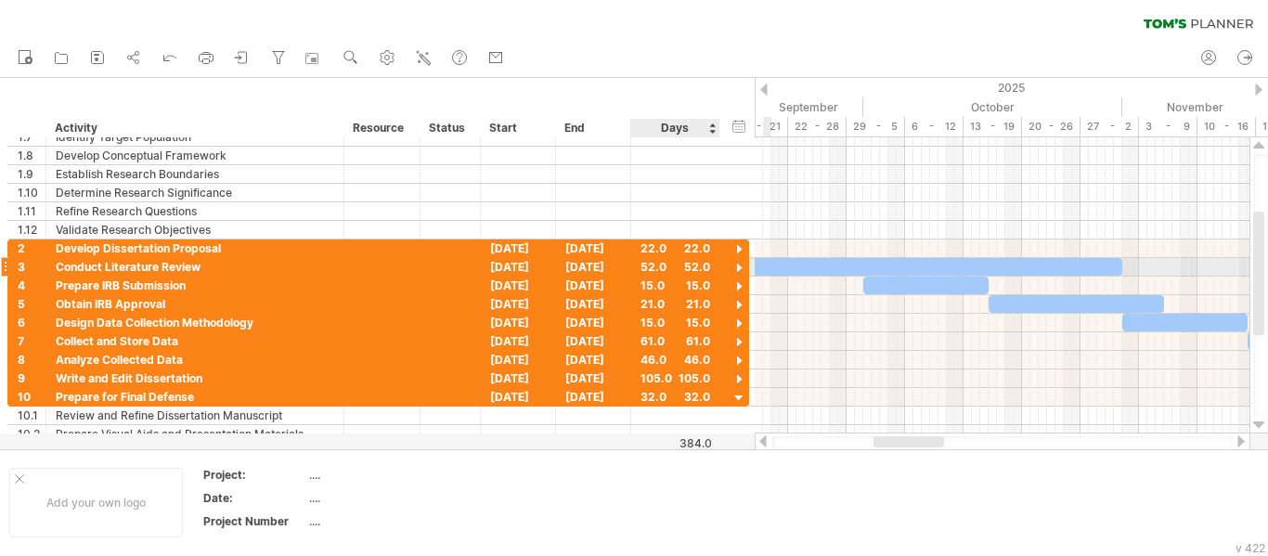
click at [744, 264] on div at bounding box center [739, 269] width 18 height 18
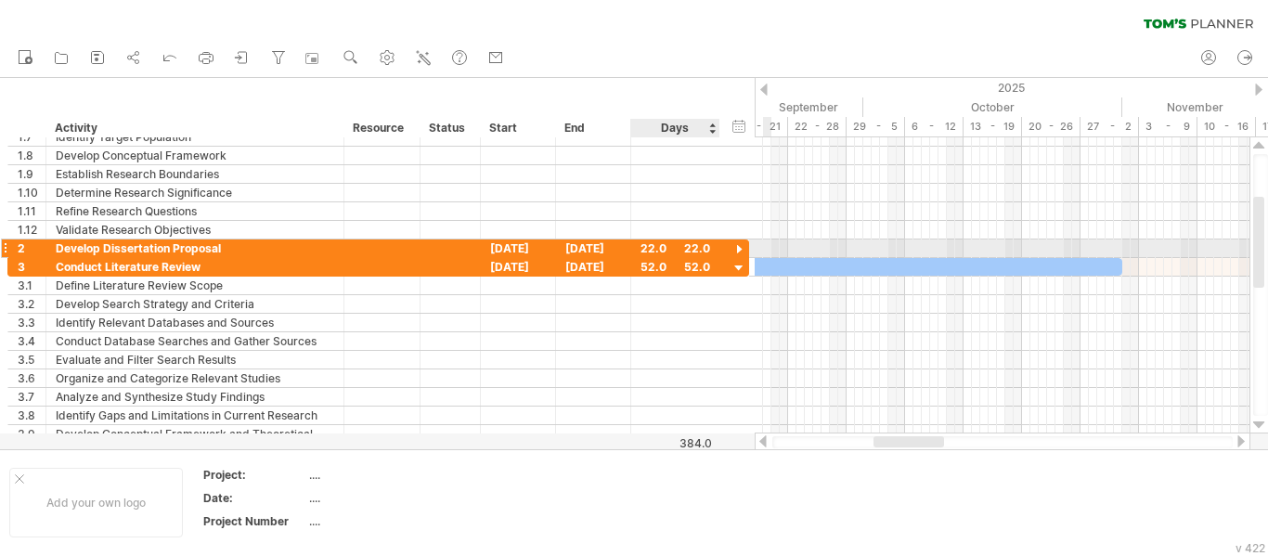
click at [741, 247] on div at bounding box center [739, 250] width 18 height 18
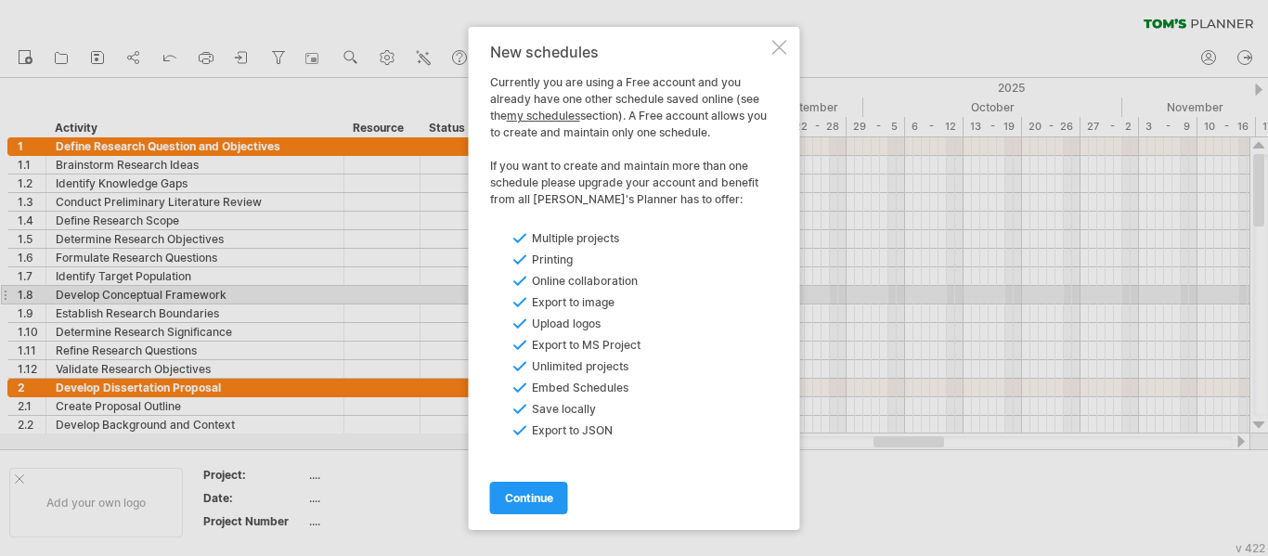
click at [777, 42] on div at bounding box center [779, 47] width 15 height 15
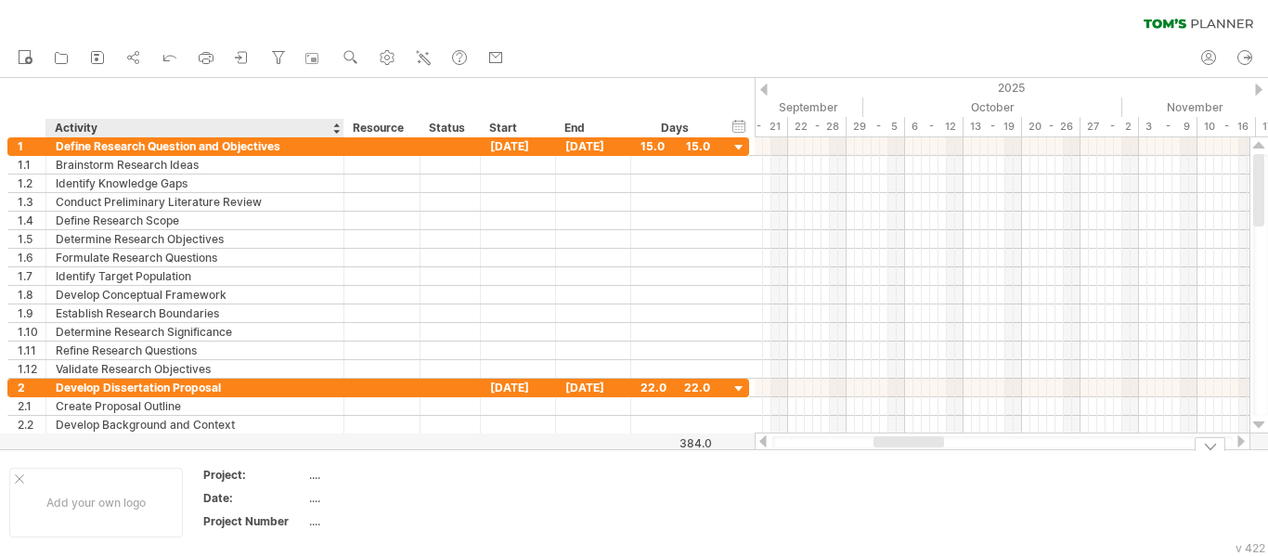
click at [318, 467] on div "...." at bounding box center [387, 475] width 156 height 16
click at [315, 474] on div "...." at bounding box center [387, 475] width 156 height 16
click at [313, 473] on div "...." at bounding box center [387, 475] width 156 height 16
type input "***"
click at [325, 517] on div "...." at bounding box center [387, 521] width 156 height 16
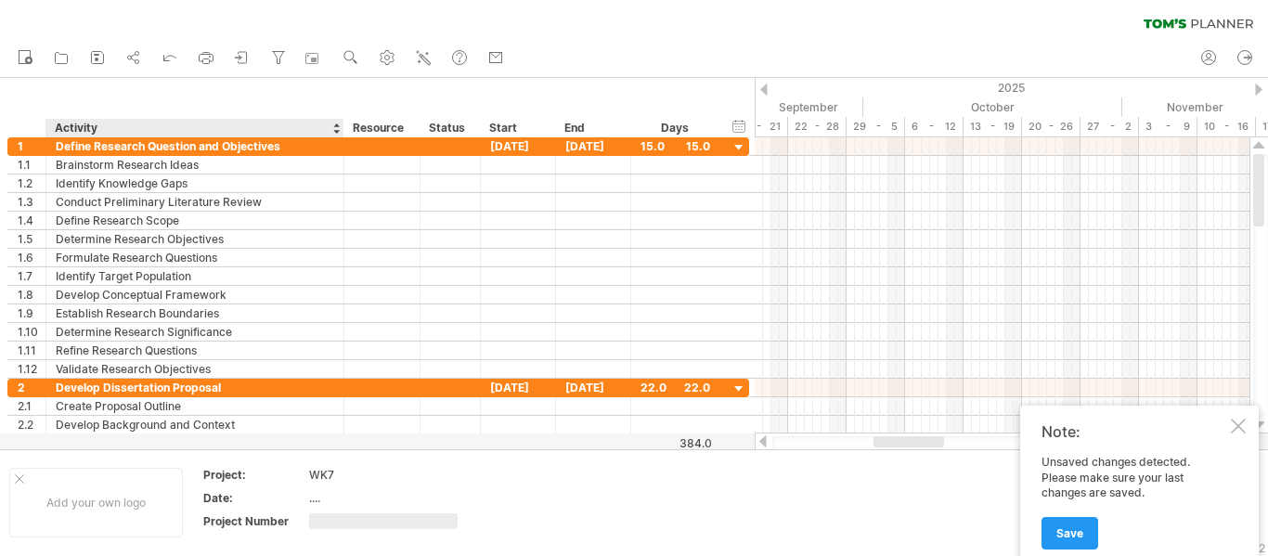
click at [315, 494] on div "...." at bounding box center [387, 498] width 156 height 16
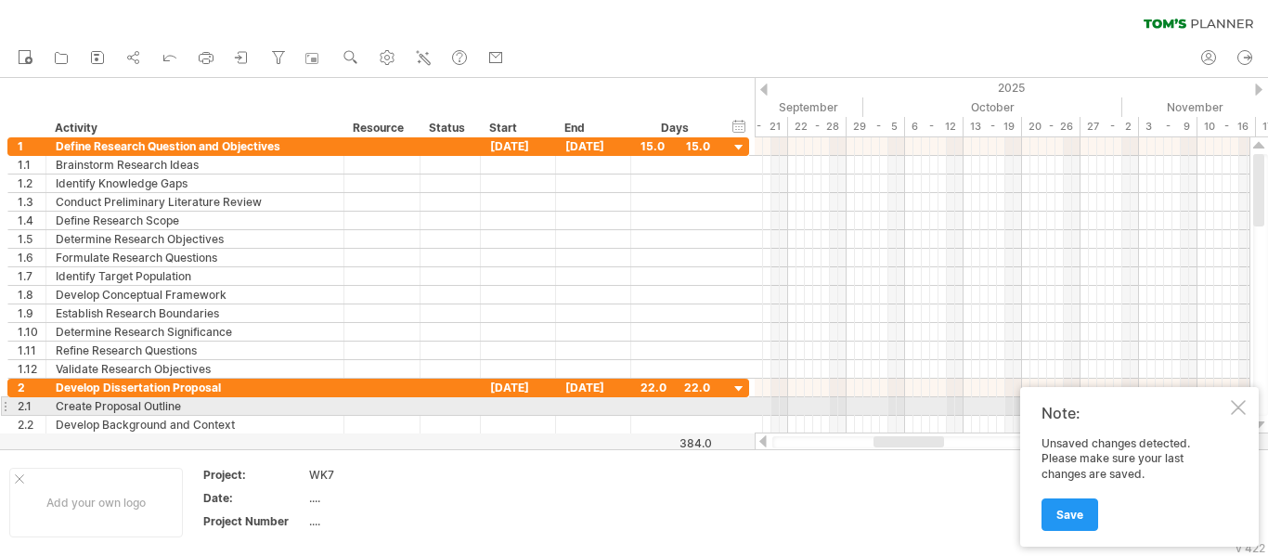
click at [1240, 400] on div at bounding box center [1238, 407] width 15 height 15
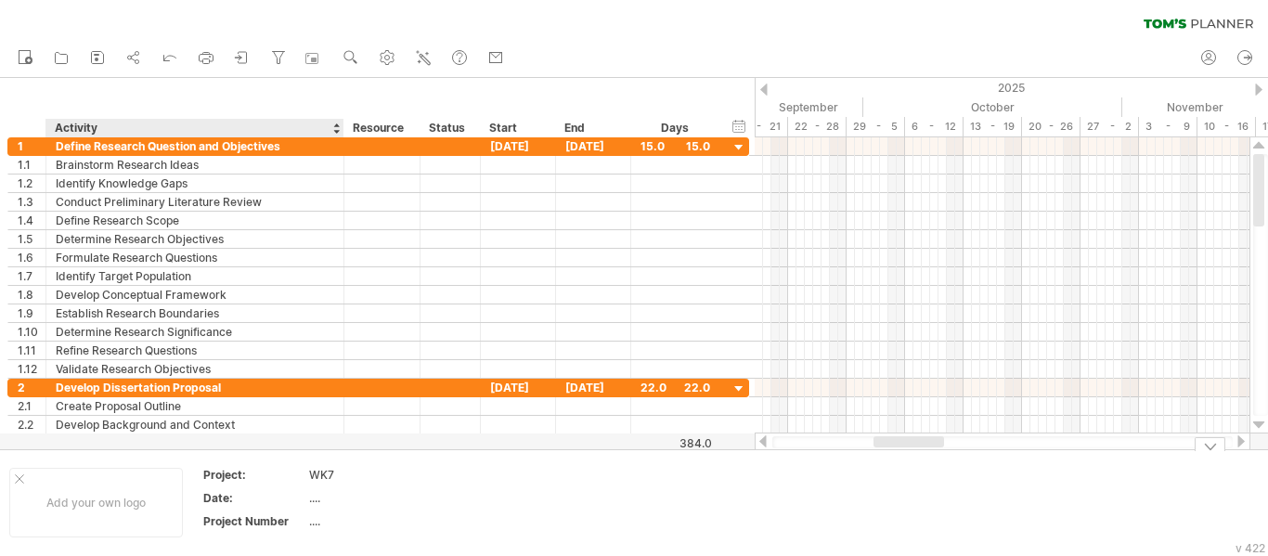
click at [315, 493] on div "...." at bounding box center [387, 498] width 156 height 16
type input "*********"
click at [314, 523] on div "...." at bounding box center [387, 521] width 156 height 16
click at [314, 523] on input "text" at bounding box center [383, 521] width 149 height 16
type input "**"
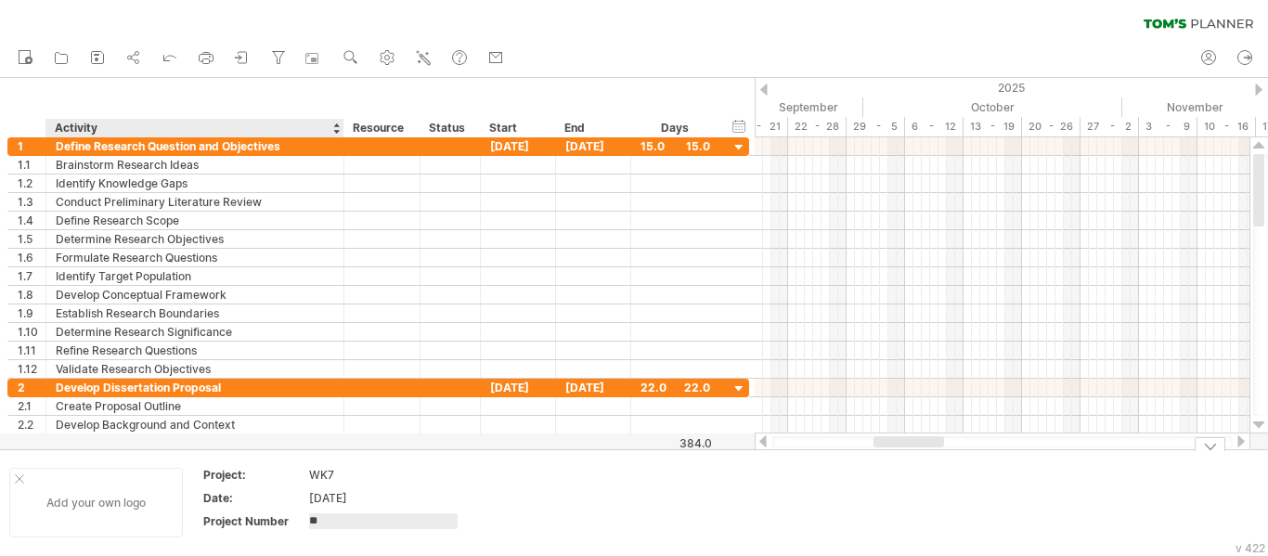
click at [81, 497] on div "Add your own logo" at bounding box center [96, 503] width 174 height 70
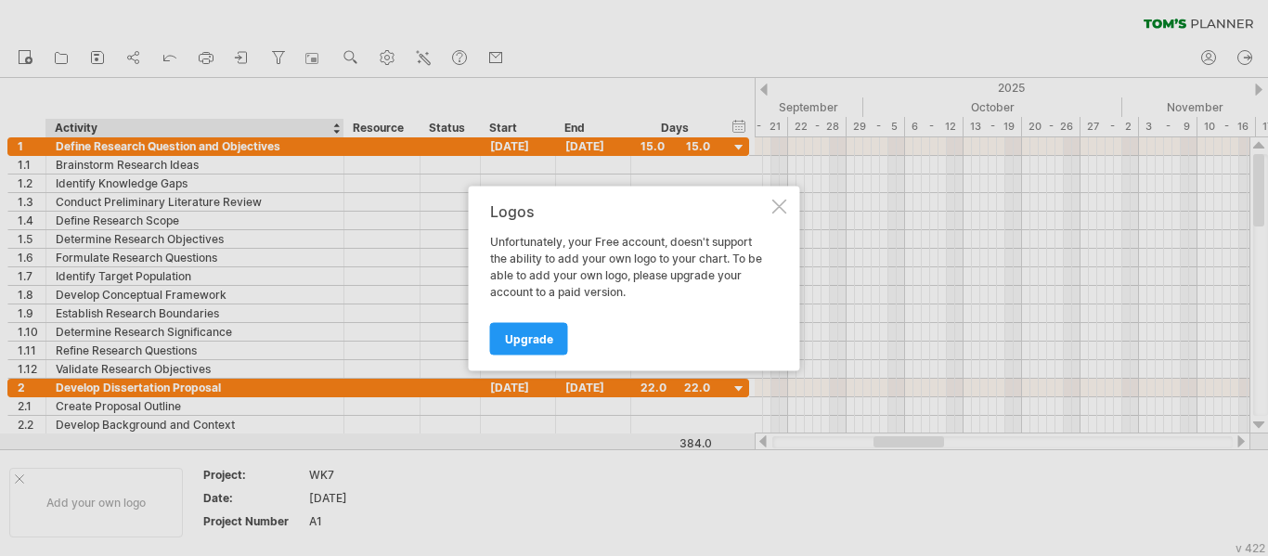
click at [778, 207] on div at bounding box center [779, 206] width 15 height 15
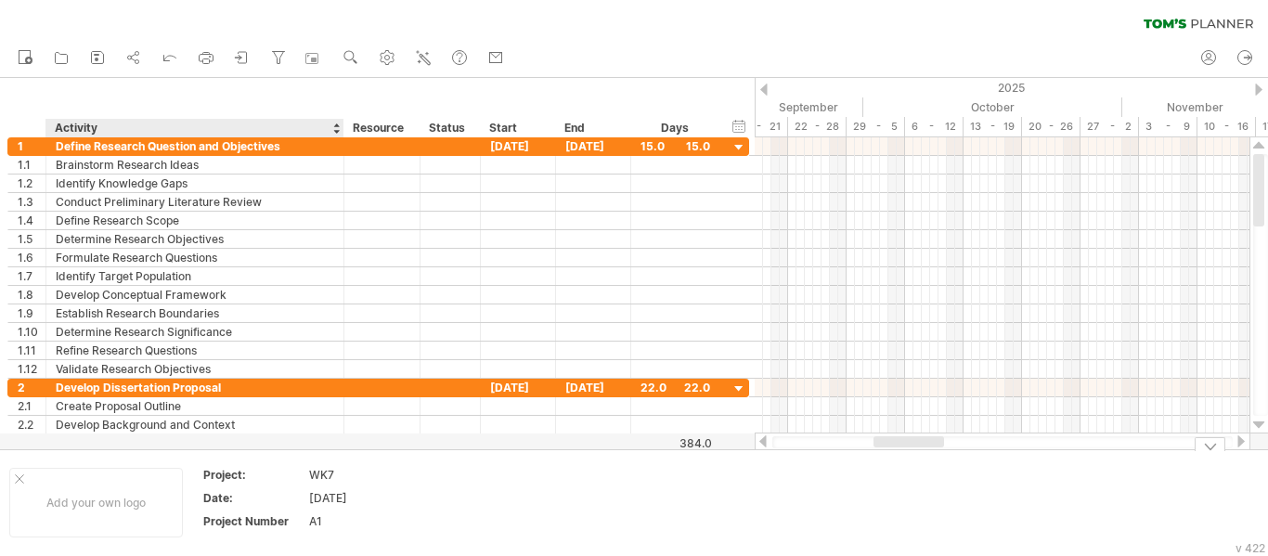
click at [329, 523] on div "A1" at bounding box center [387, 521] width 156 height 16
click at [349, 468] on div "WK7" at bounding box center [387, 475] width 156 height 16
type input "***"
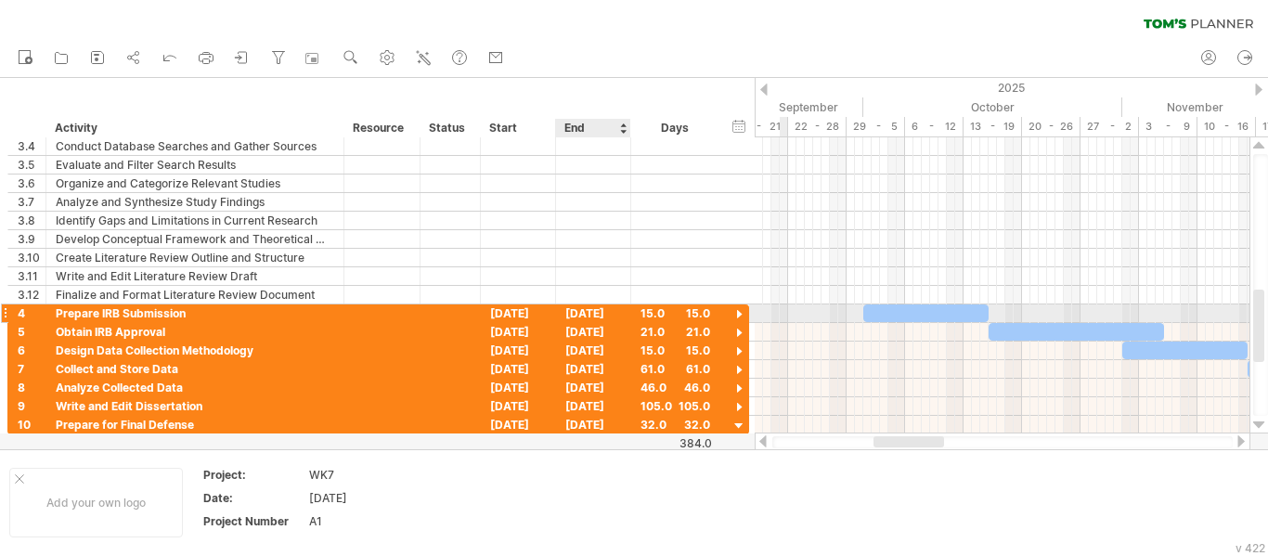
click at [602, 313] on div "[DATE]" at bounding box center [593, 313] width 75 height 18
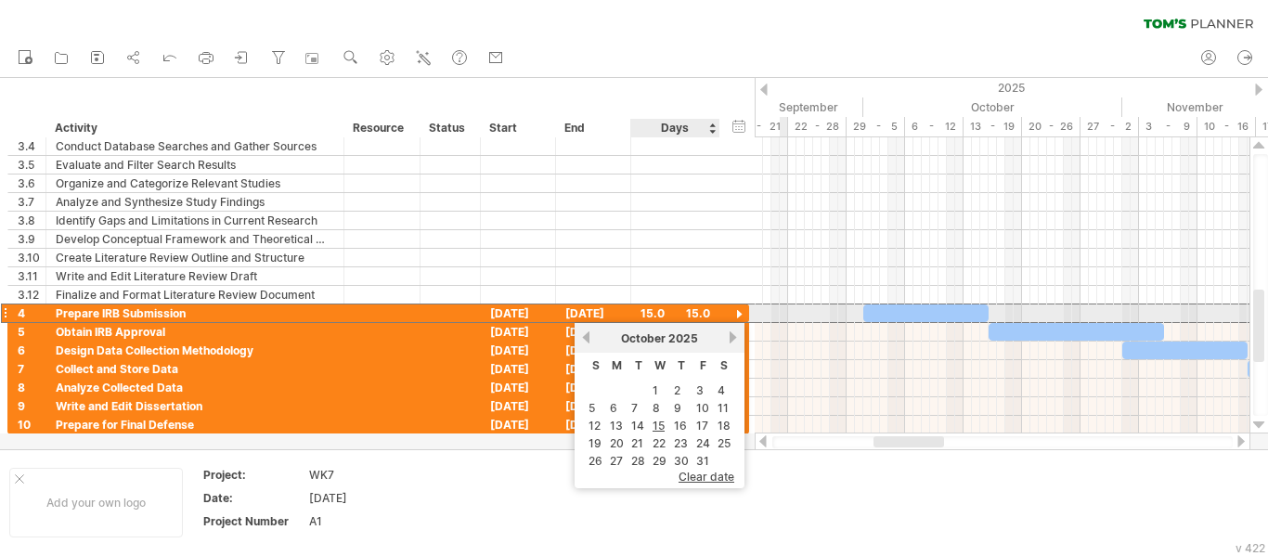
click at [737, 307] on div at bounding box center [739, 315] width 18 height 18
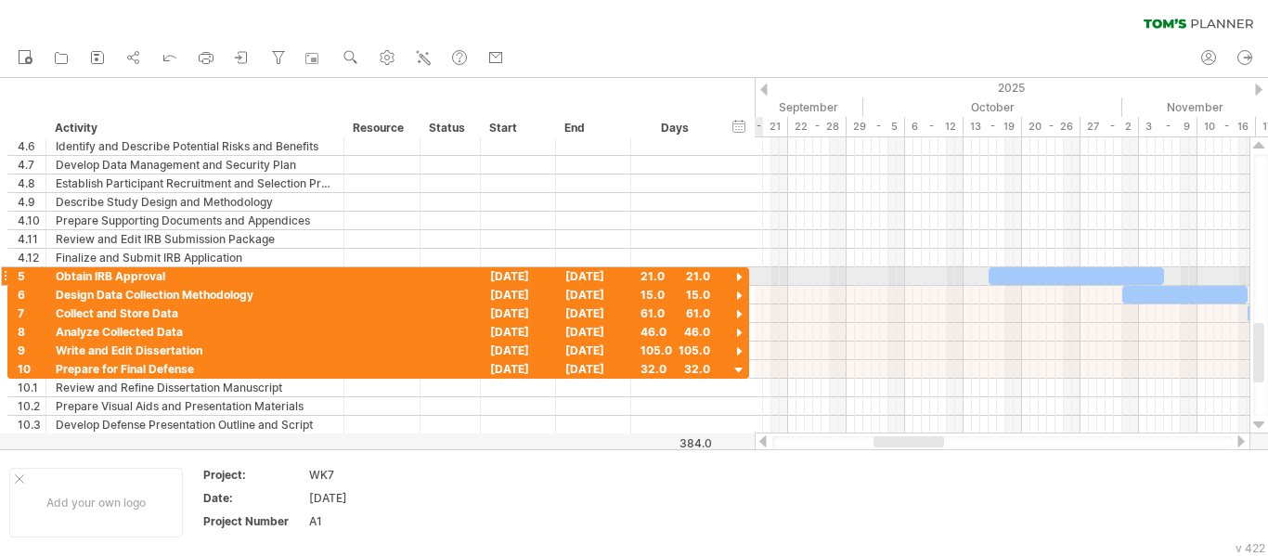
click at [743, 277] on div at bounding box center [739, 278] width 18 height 18
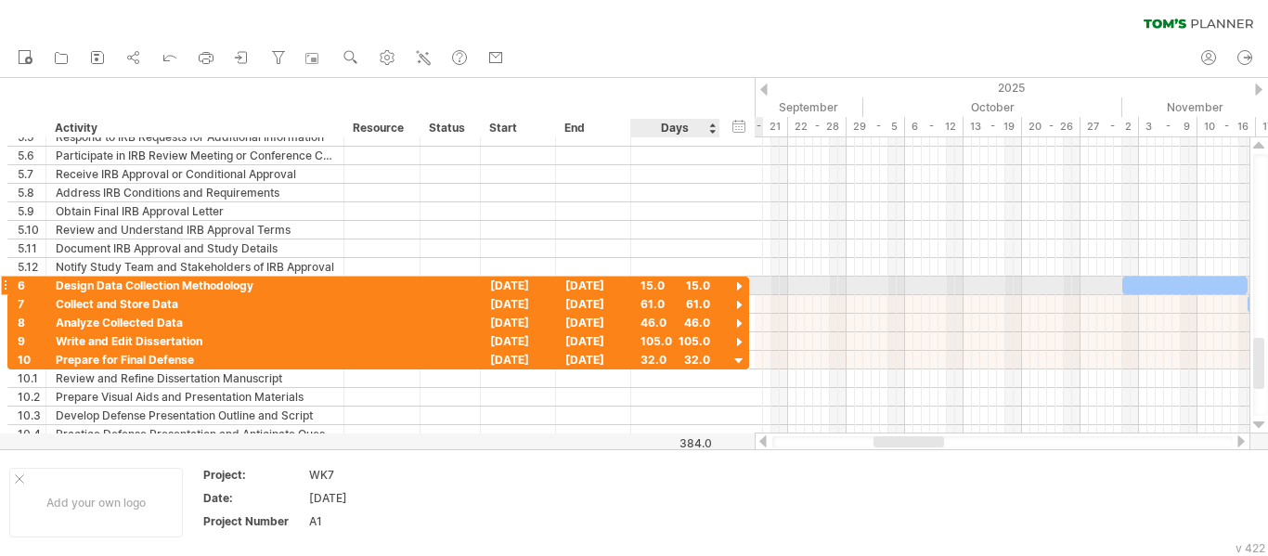
click at [740, 283] on div at bounding box center [739, 287] width 18 height 18
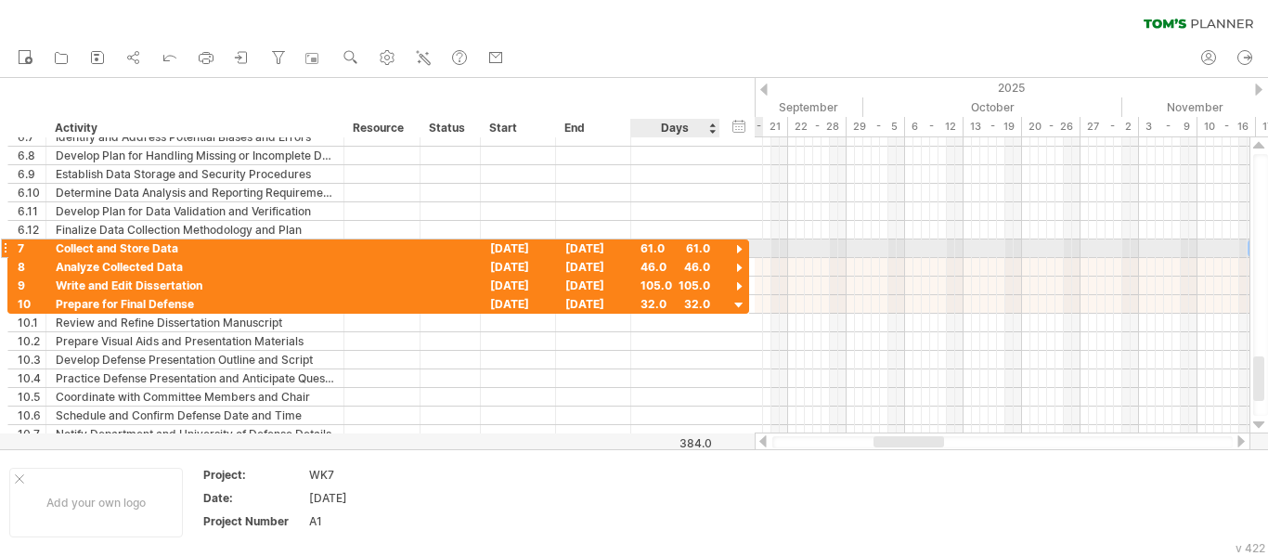
click at [739, 252] on div at bounding box center [739, 250] width 18 height 18
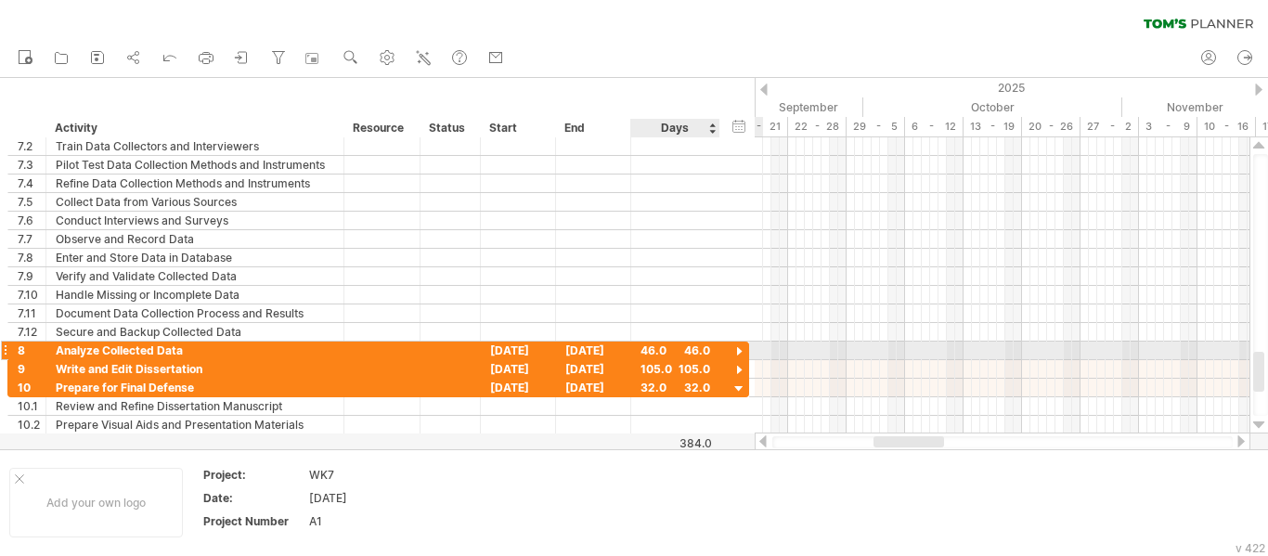
click at [742, 347] on div at bounding box center [739, 352] width 18 height 18
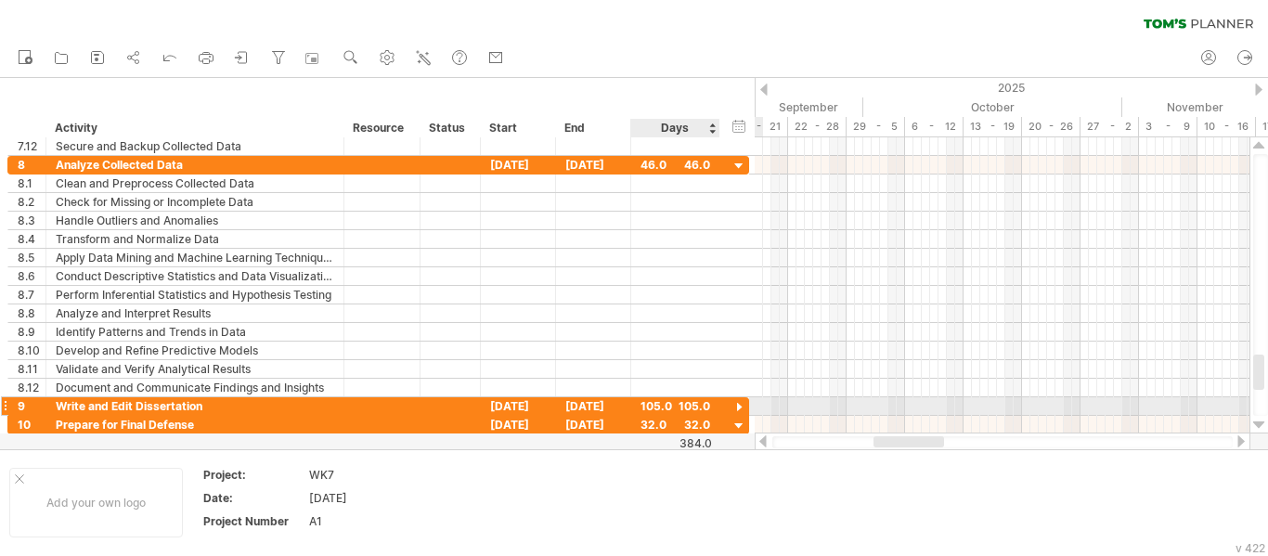
click at [740, 399] on div at bounding box center [739, 408] width 18 height 18
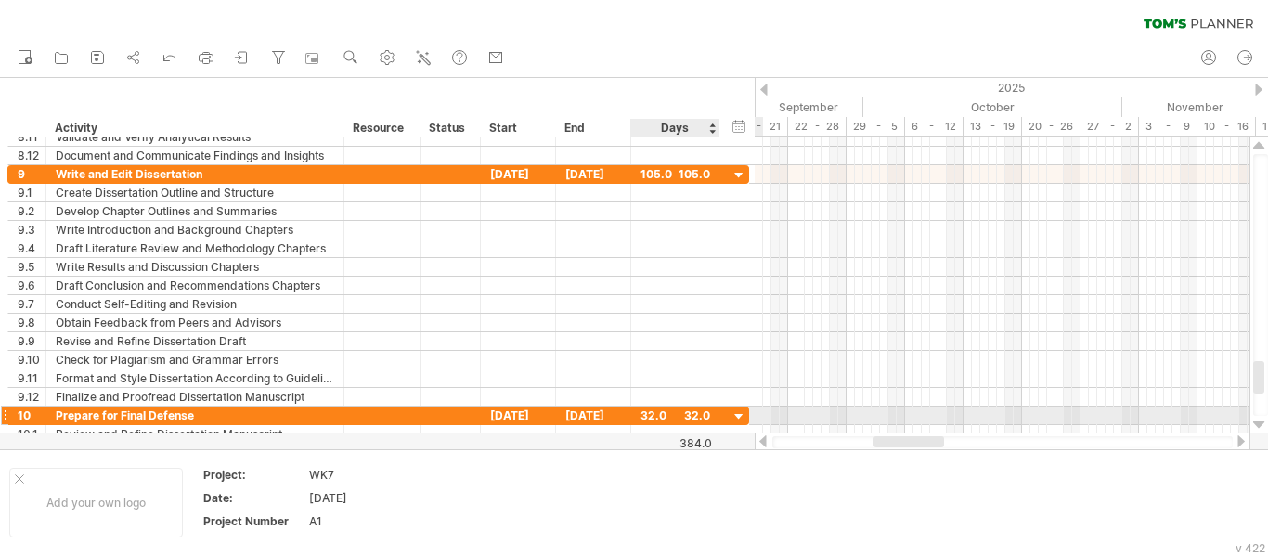
click at [740, 419] on div at bounding box center [739, 417] width 18 height 18
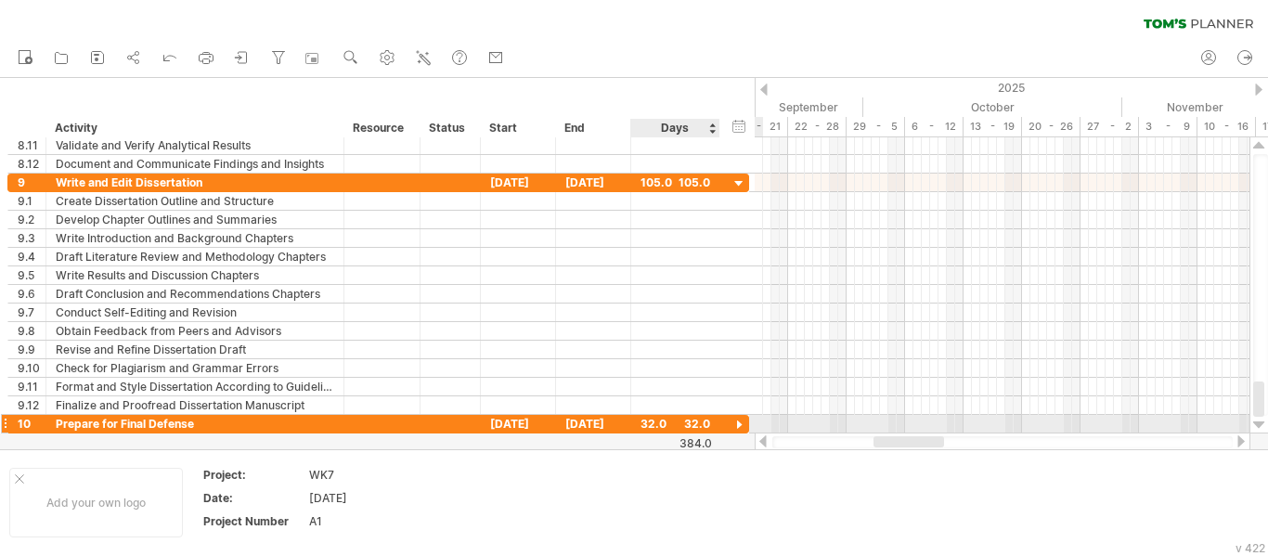
click at [737, 425] on div at bounding box center [739, 426] width 18 height 18
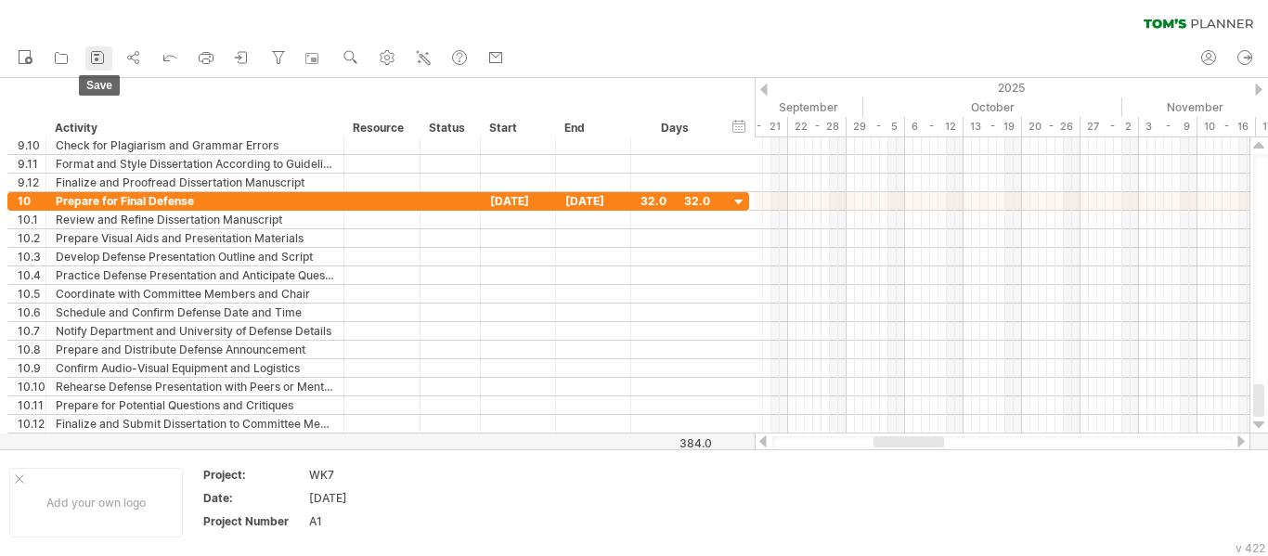
click at [108, 54] on link "save" at bounding box center [98, 58] width 27 height 24
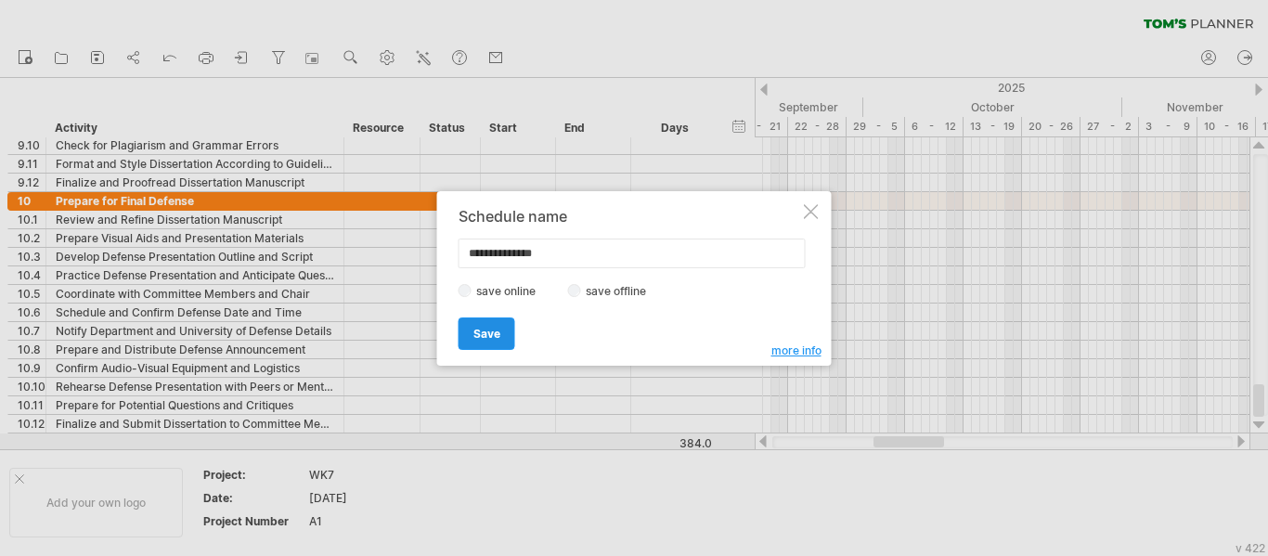
click at [498, 327] on span "Save" at bounding box center [486, 334] width 27 height 14
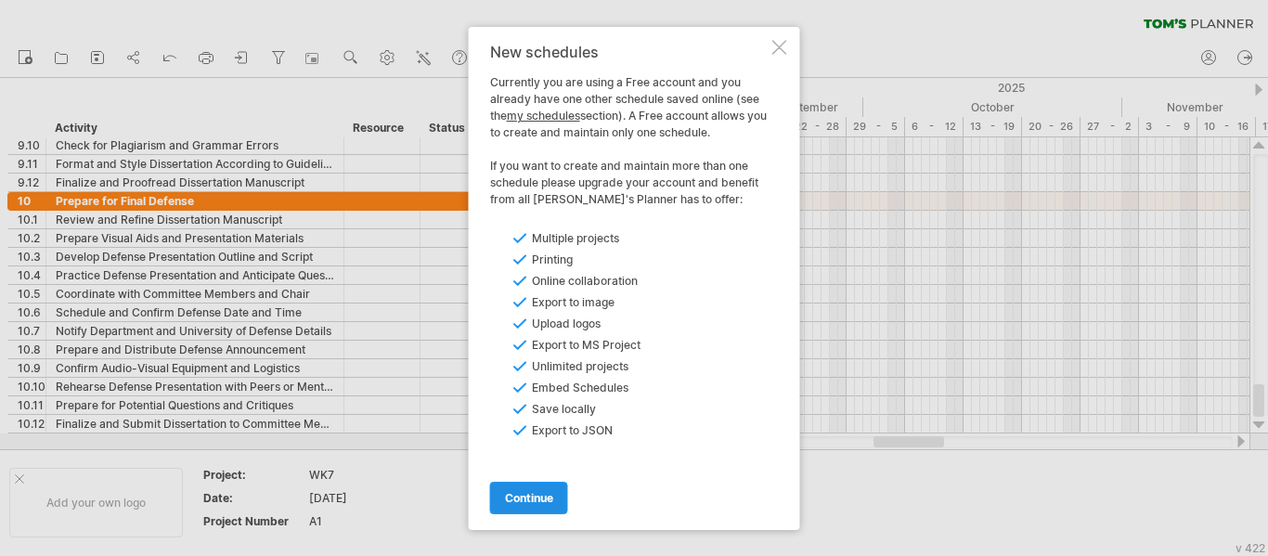
click at [549, 499] on span "continue" at bounding box center [529, 498] width 48 height 14
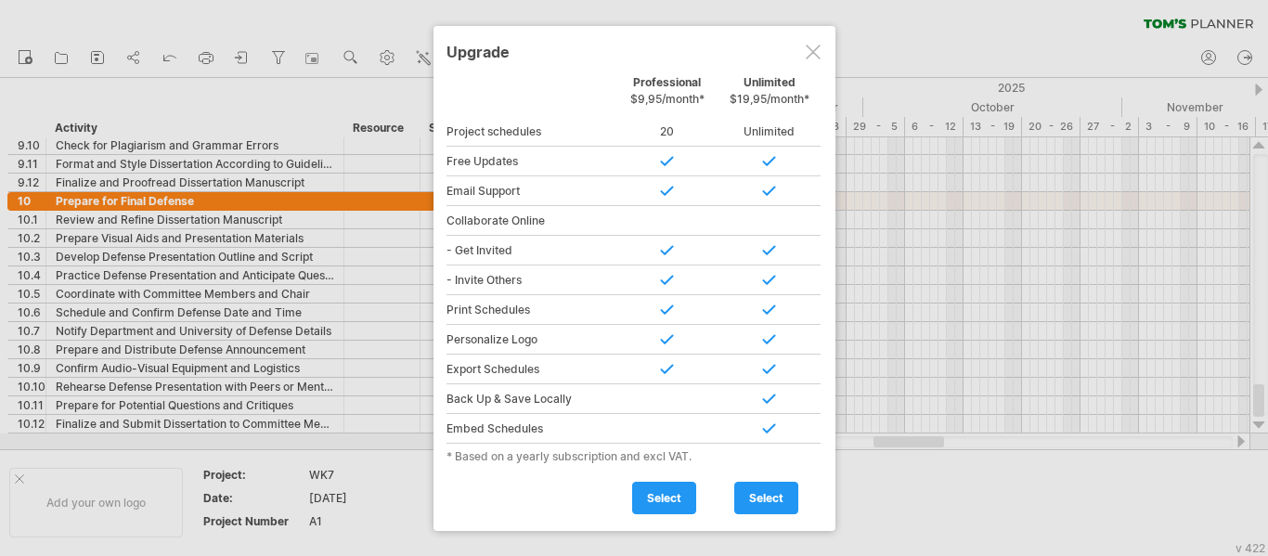
click at [816, 53] on div at bounding box center [813, 52] width 15 height 15
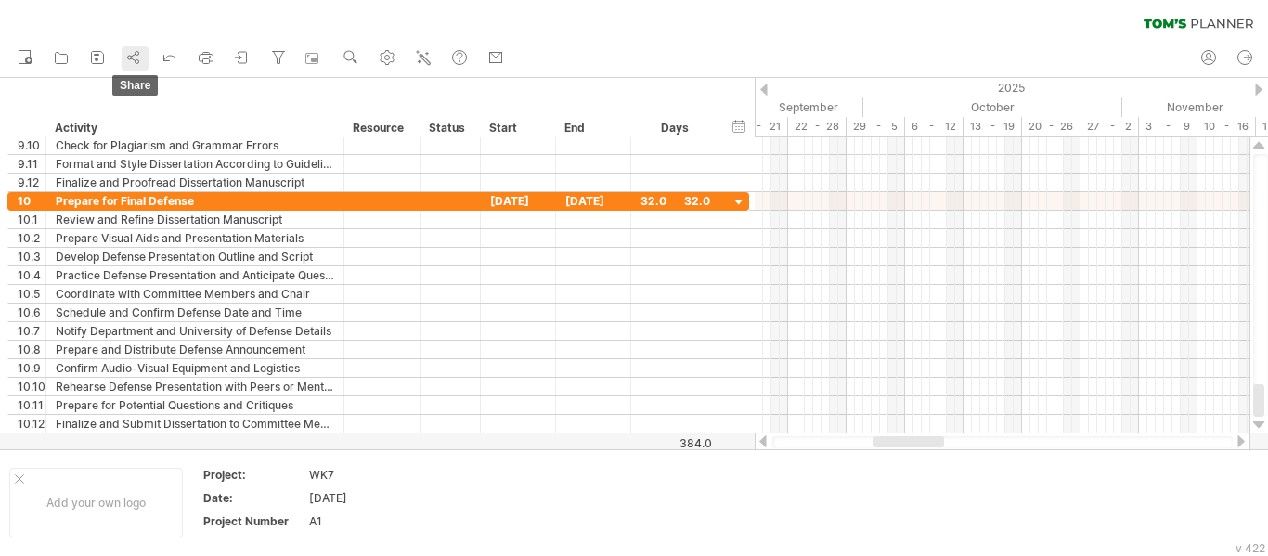
click at [133, 55] on icon at bounding box center [133, 57] width 19 height 19
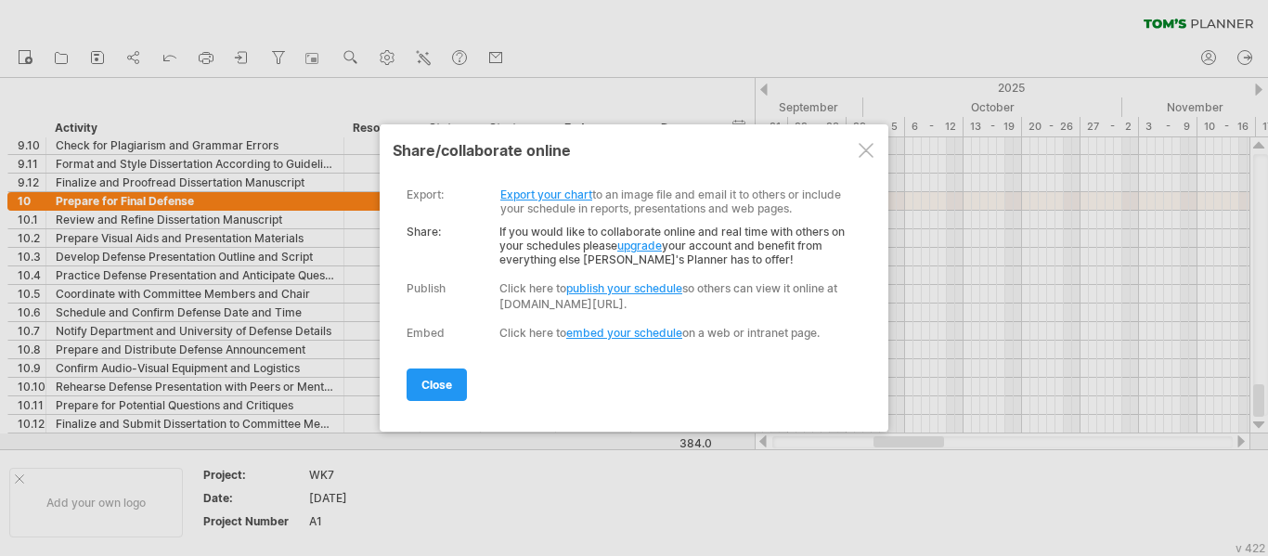
click at [575, 304] on div "Click here to publish your schedule so others can view it online at [DOMAIN_NAM…" at bounding box center [676, 296] width 354 height 32
click at [614, 285] on link "publish your schedule" at bounding box center [624, 288] width 116 height 14
select select "*"
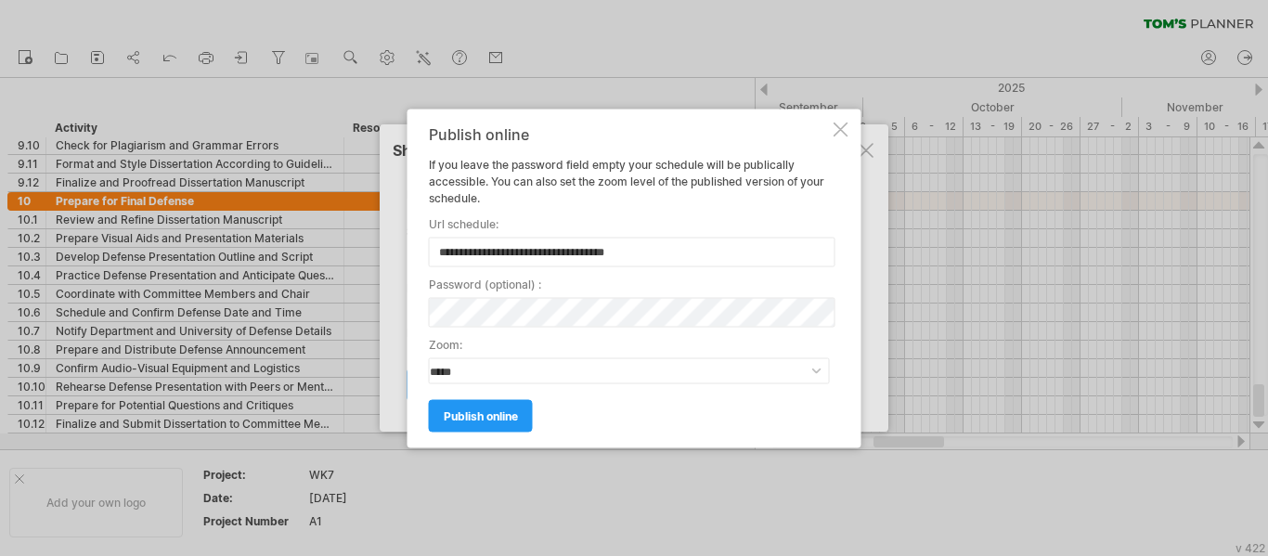
click at [846, 123] on div at bounding box center [840, 129] width 15 height 15
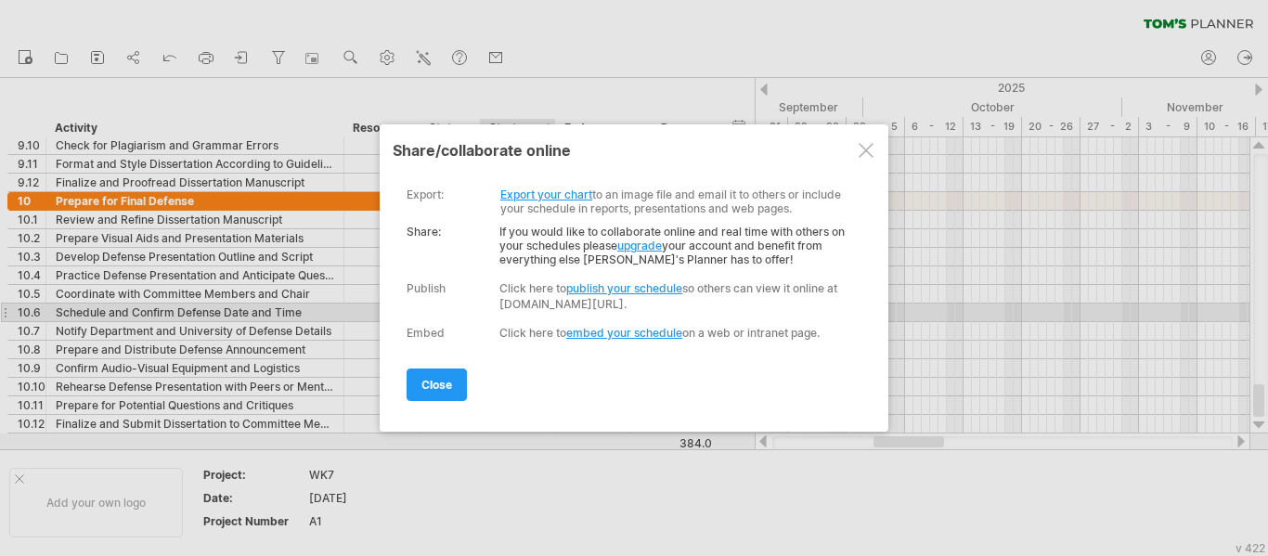
drag, startPoint x: 779, startPoint y: 307, endPoint x: 560, endPoint y: 312, distance: 219.1
click at [561, 312] on div "**********" at bounding box center [630, 257] width 446 height 166
click at [536, 306] on div "Click here to publish your schedule so others can view it online at [DOMAIN_NAM…" at bounding box center [676, 296] width 354 height 32
click at [536, 305] on div "Click here to publish your schedule so others can view it online at [DOMAIN_NAM…" at bounding box center [676, 296] width 354 height 32
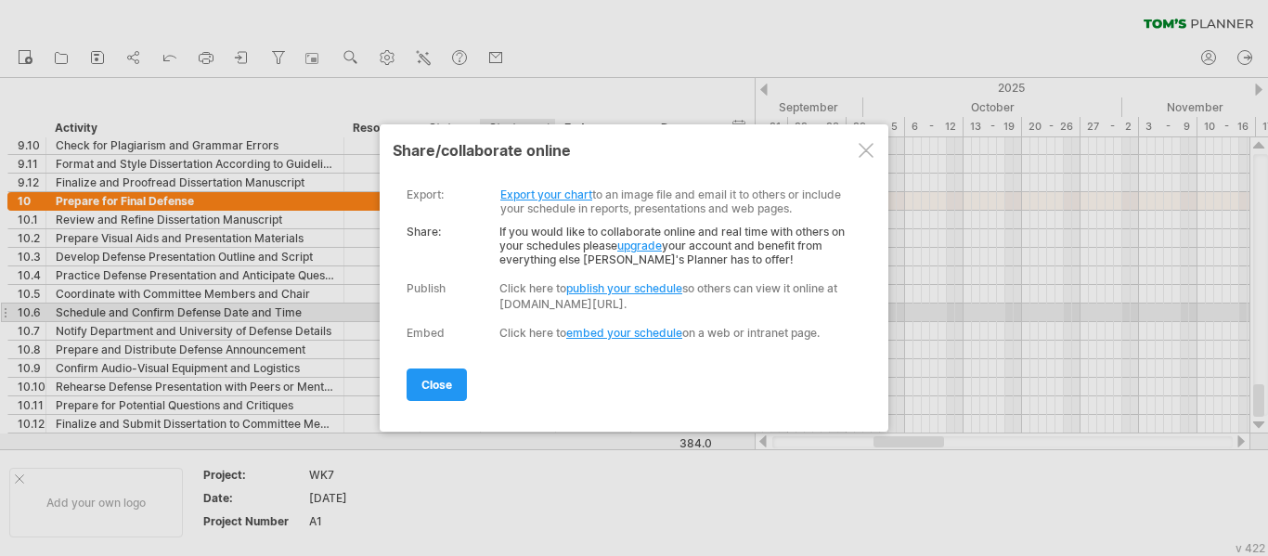
click at [536, 305] on div "Click here to publish your schedule so others can view it online at [DOMAIN_NAM…" at bounding box center [676, 296] width 354 height 32
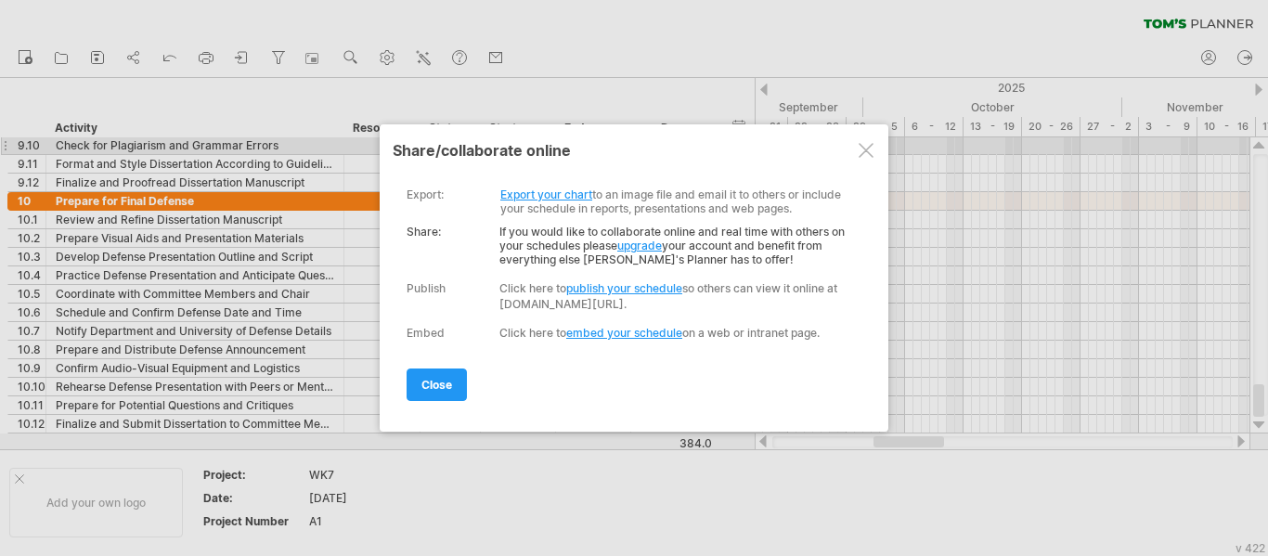
click at [866, 147] on div at bounding box center [866, 150] width 15 height 15
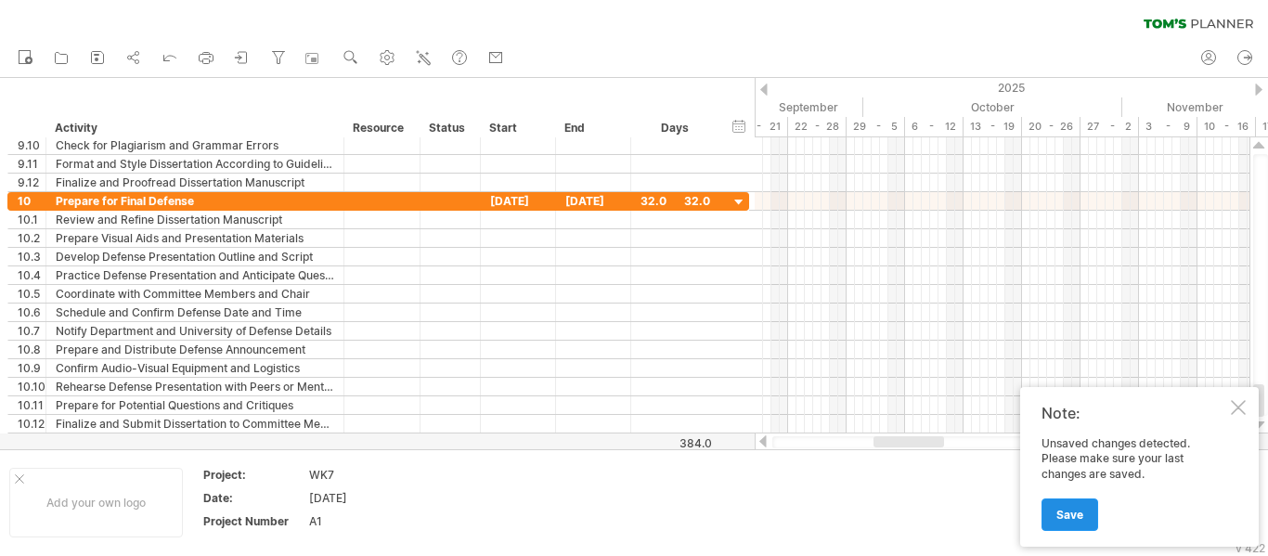
click at [1070, 525] on link "Save" at bounding box center [1069, 514] width 57 height 32
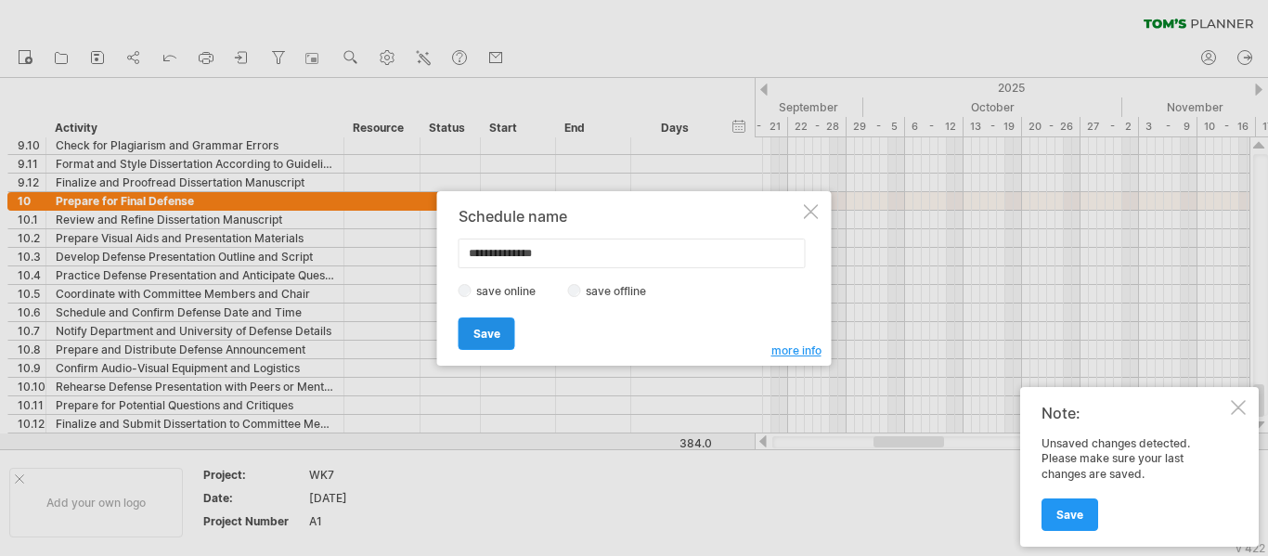
click at [494, 334] on span "Save" at bounding box center [486, 334] width 27 height 14
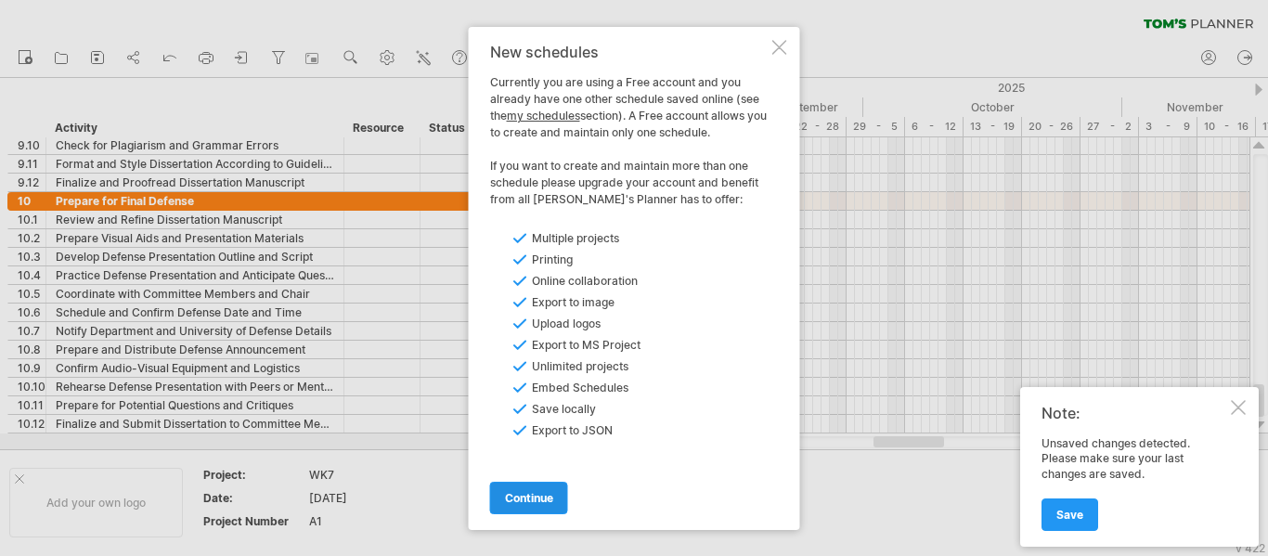
click at [550, 497] on span "continue" at bounding box center [529, 498] width 48 height 14
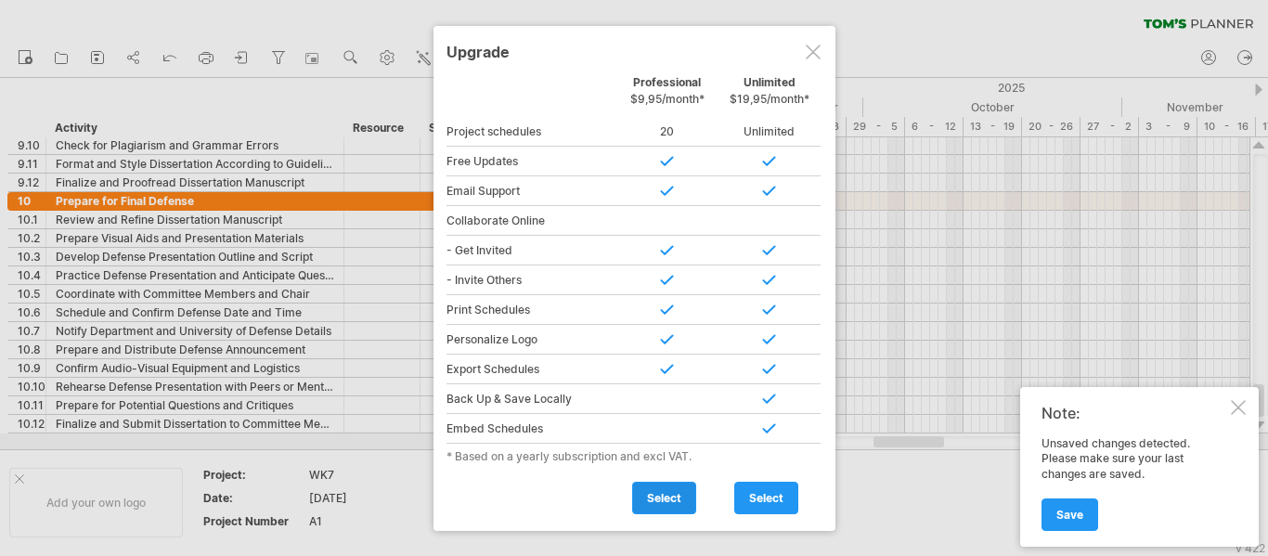
click at [670, 489] on link "select" at bounding box center [664, 498] width 64 height 32
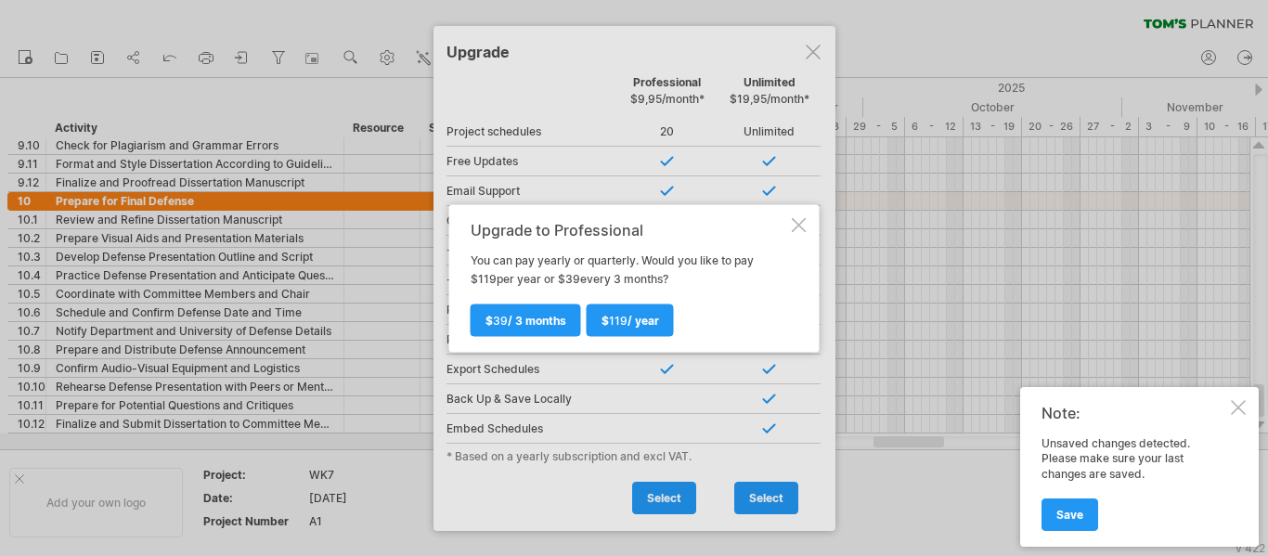
click at [795, 222] on div at bounding box center [799, 224] width 15 height 15
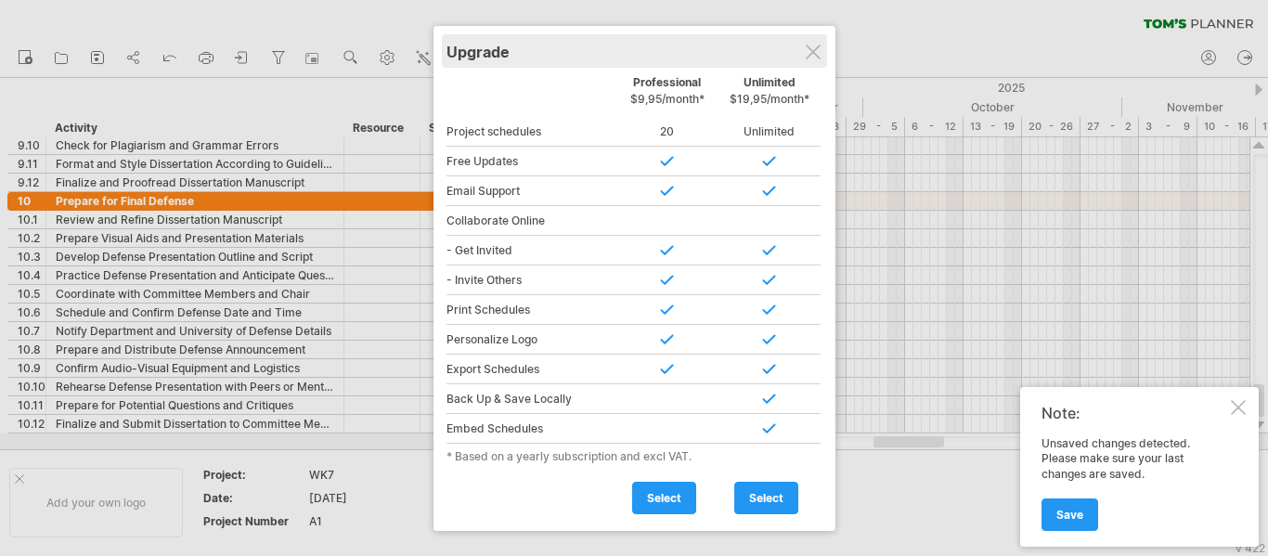
click at [803, 58] on div "Upgrade" at bounding box center [634, 50] width 376 height 33
click at [817, 56] on div at bounding box center [813, 52] width 15 height 15
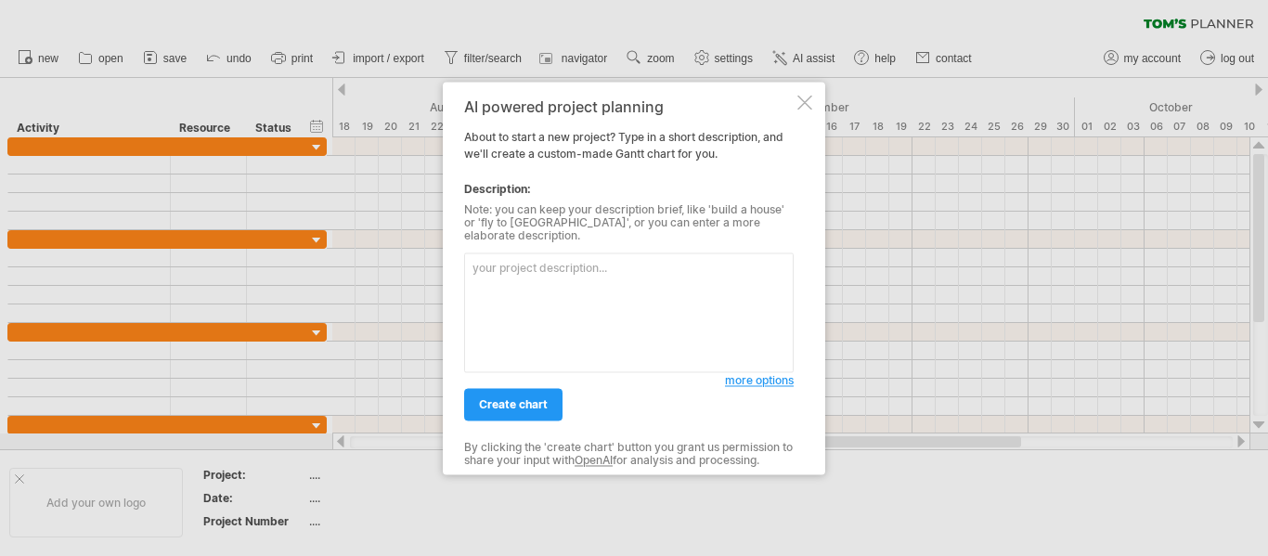
click at [592, 253] on textarea at bounding box center [628, 312] width 329 height 120
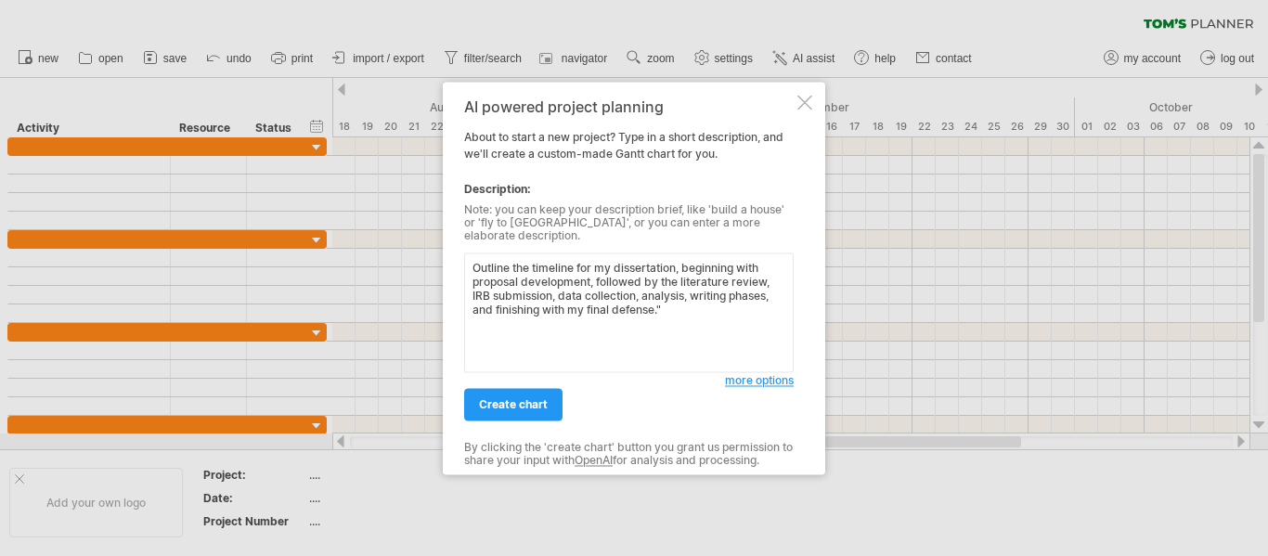
type textarea "Outline the timeline for my dissertation, beginning with proposal development, …"
click at [518, 379] on div "create chart" at bounding box center [594, 395] width 261 height 47
click at [518, 388] on link "create chart" at bounding box center [513, 404] width 98 height 32
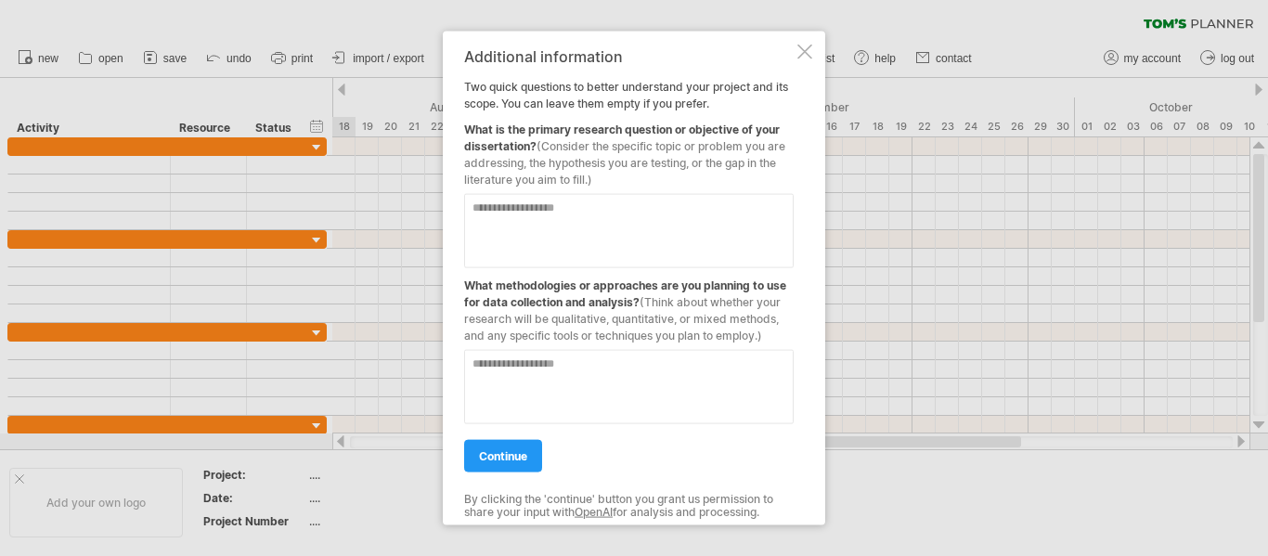
click at [545, 216] on textarea at bounding box center [628, 230] width 329 height 74
type textarea "***"
click at [582, 397] on textarea at bounding box center [628, 386] width 329 height 74
type textarea "***"
click at [512, 454] on span "continue" at bounding box center [503, 455] width 48 height 14
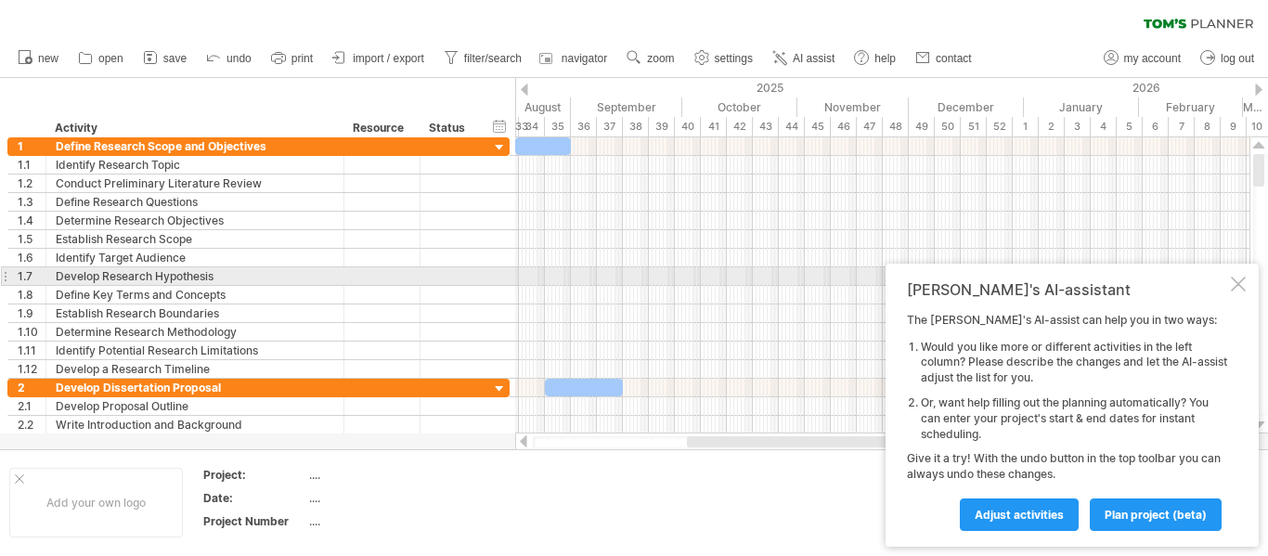
click at [1246, 280] on div "Tom's AI-assistant The Tom's AI-assist can help you in two ways: Would you like…" at bounding box center [1071, 405] width 373 height 283
click at [1241, 282] on div at bounding box center [1238, 284] width 15 height 15
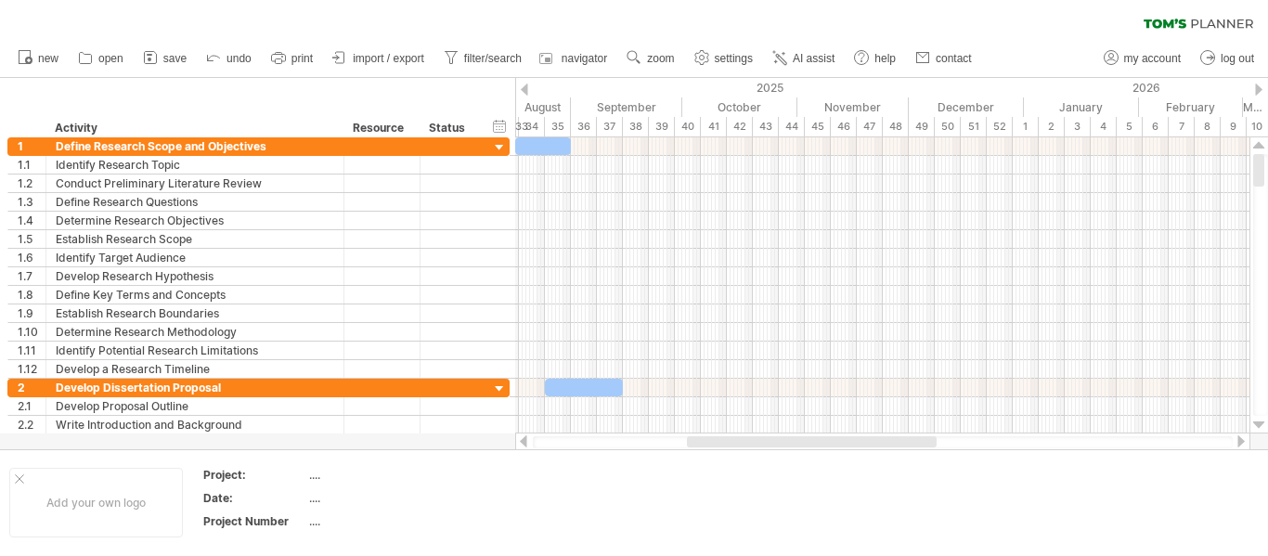
click at [1248, 438] on div at bounding box center [882, 442] width 735 height 19
click at [1245, 437] on div at bounding box center [1241, 441] width 15 height 12
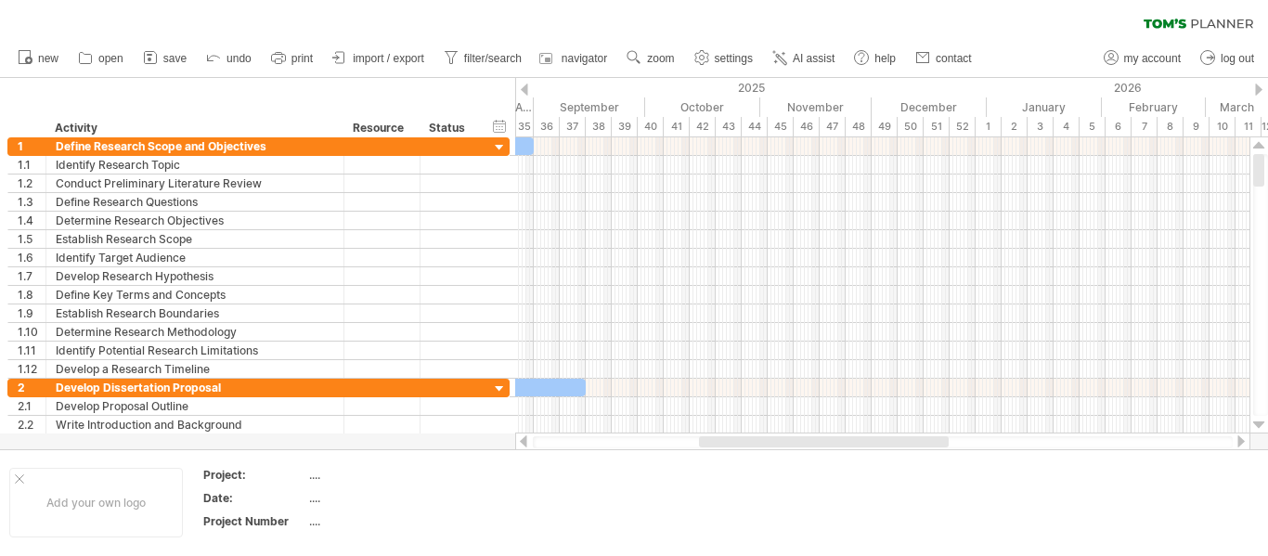
click at [1245, 437] on div at bounding box center [1241, 441] width 15 height 12
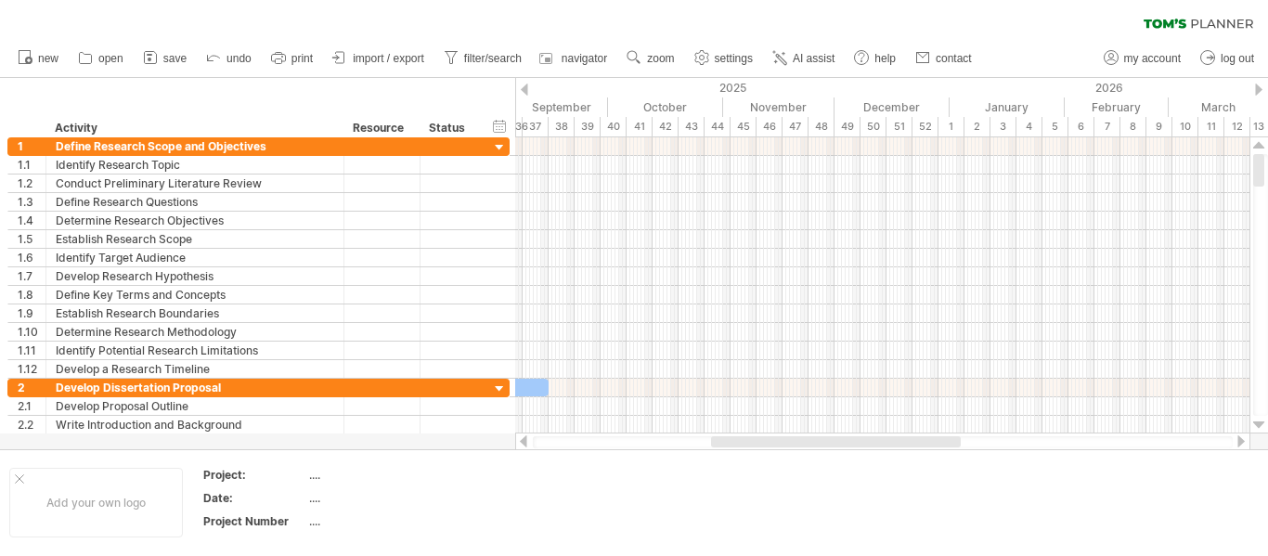
click at [1245, 437] on div at bounding box center [1241, 441] width 15 height 12
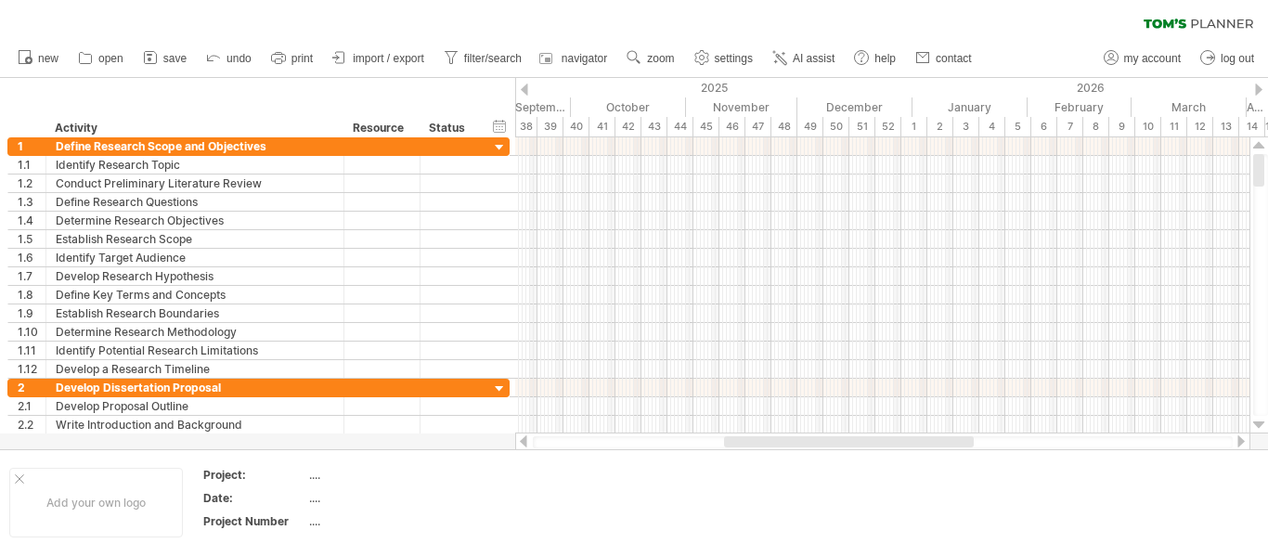
click at [1245, 437] on div at bounding box center [1241, 441] width 15 height 12
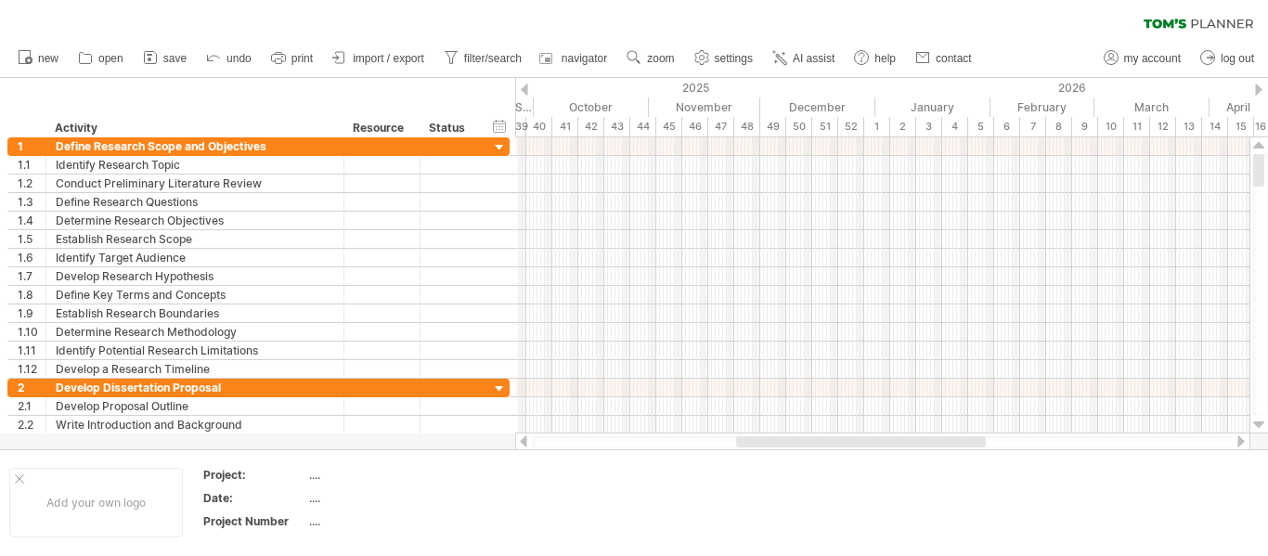
click at [1245, 437] on div at bounding box center [1241, 441] width 15 height 12
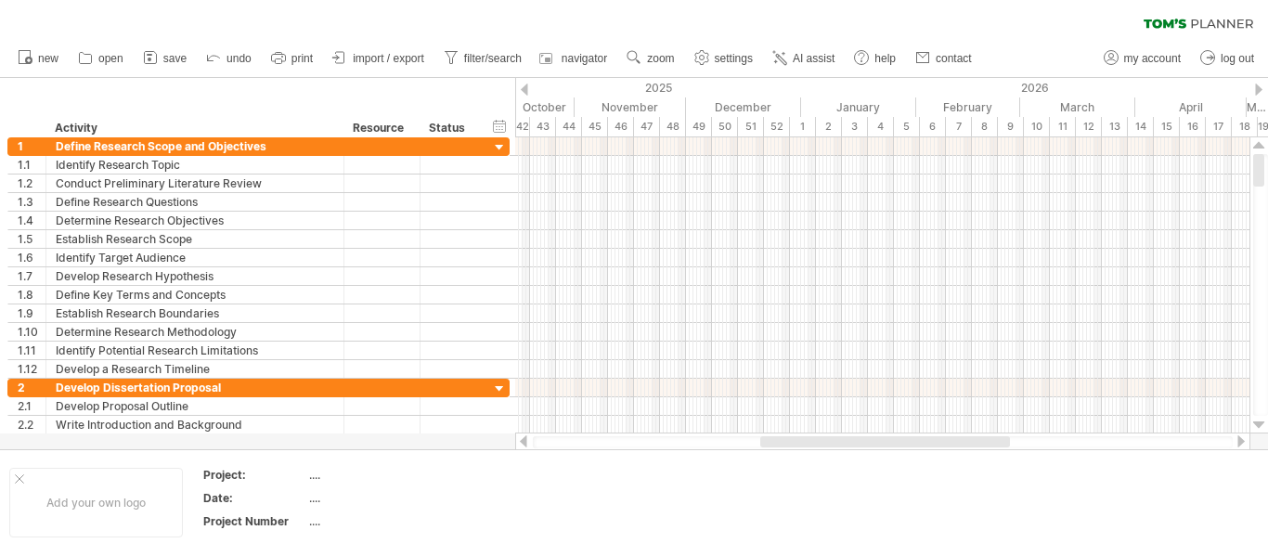
click at [1245, 437] on div at bounding box center [1241, 441] width 15 height 12
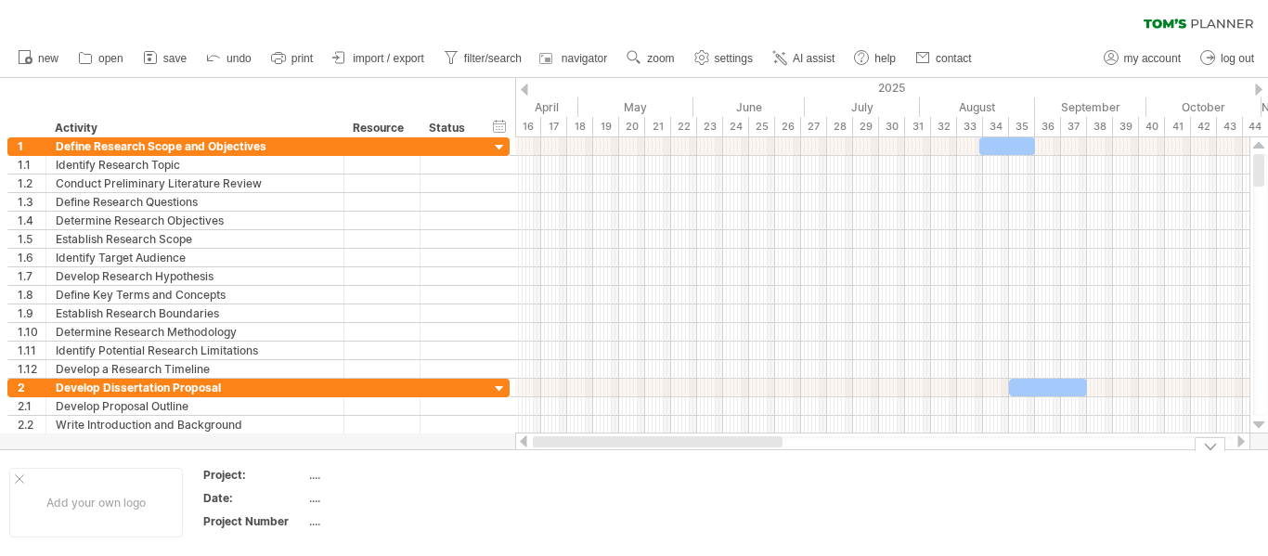
drag, startPoint x: 1013, startPoint y: 446, endPoint x: 633, endPoint y: 456, distance: 379.7
click at [633, 456] on div "Trying to reach plan.tomsplanner.com Connected again... 0% clear filter new 1" at bounding box center [634, 278] width 1268 height 556
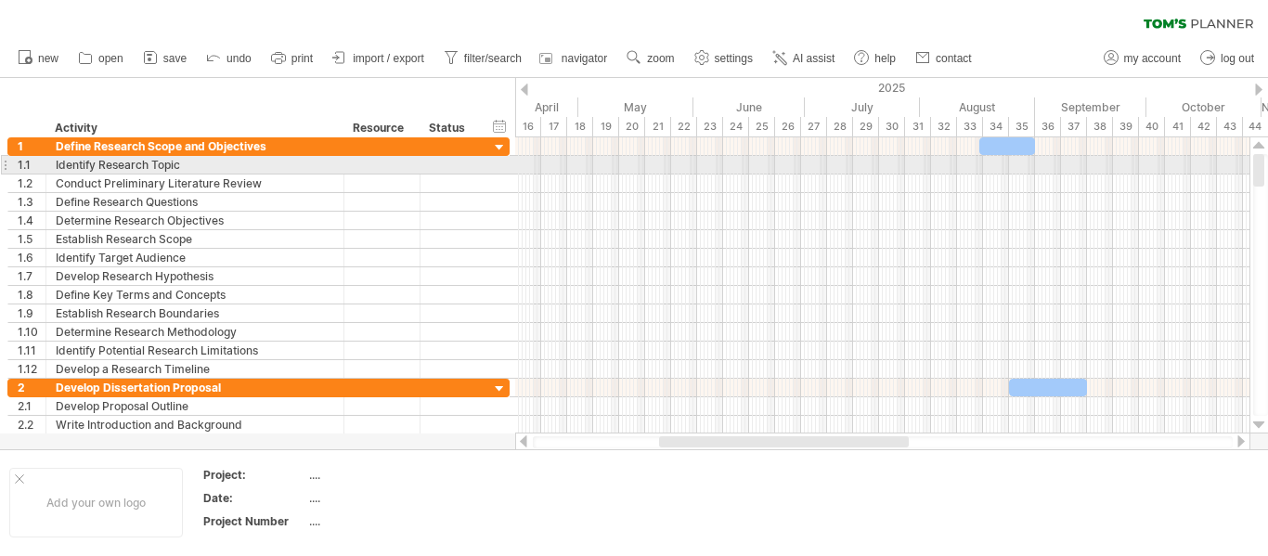
click at [532, 161] on div at bounding box center [882, 165] width 734 height 19
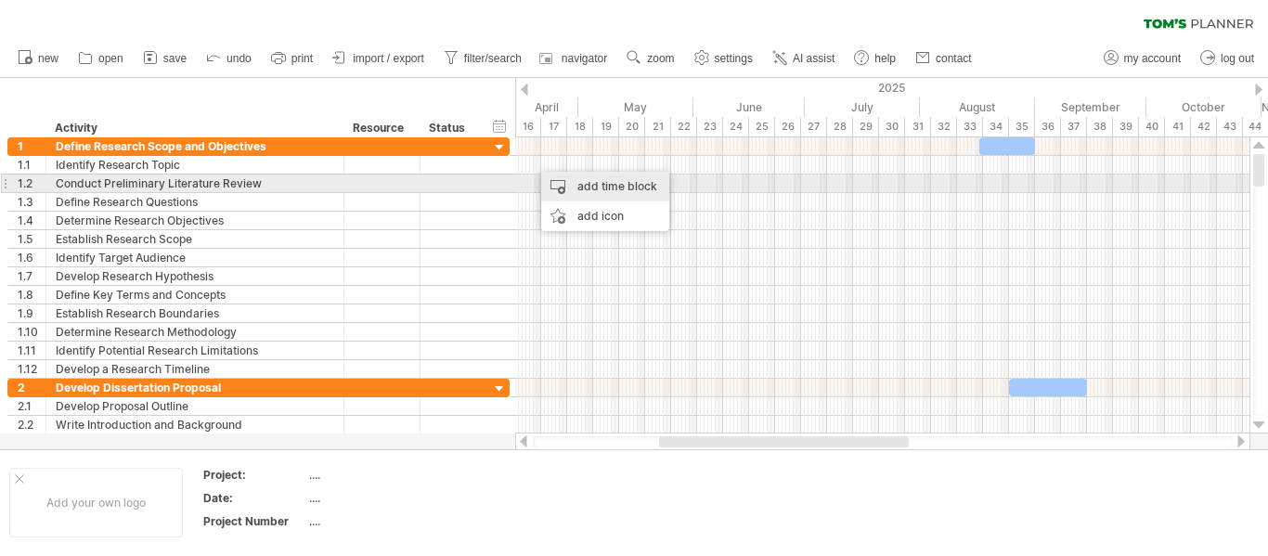
click at [578, 185] on div "add time block" at bounding box center [605, 187] width 128 height 30
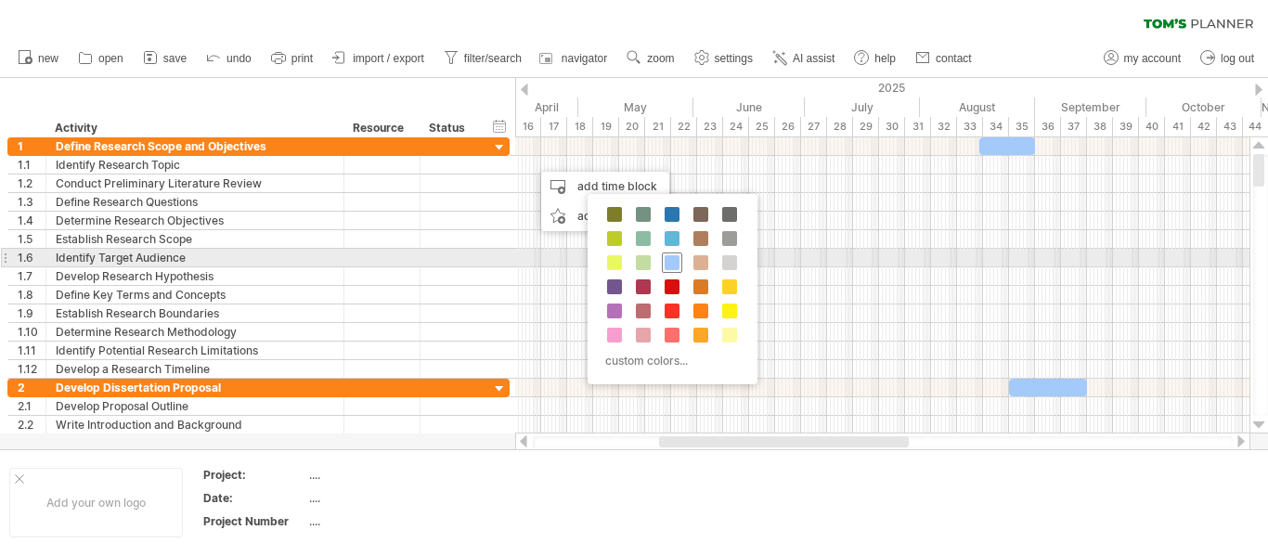
click at [678, 263] on span at bounding box center [672, 262] width 15 height 15
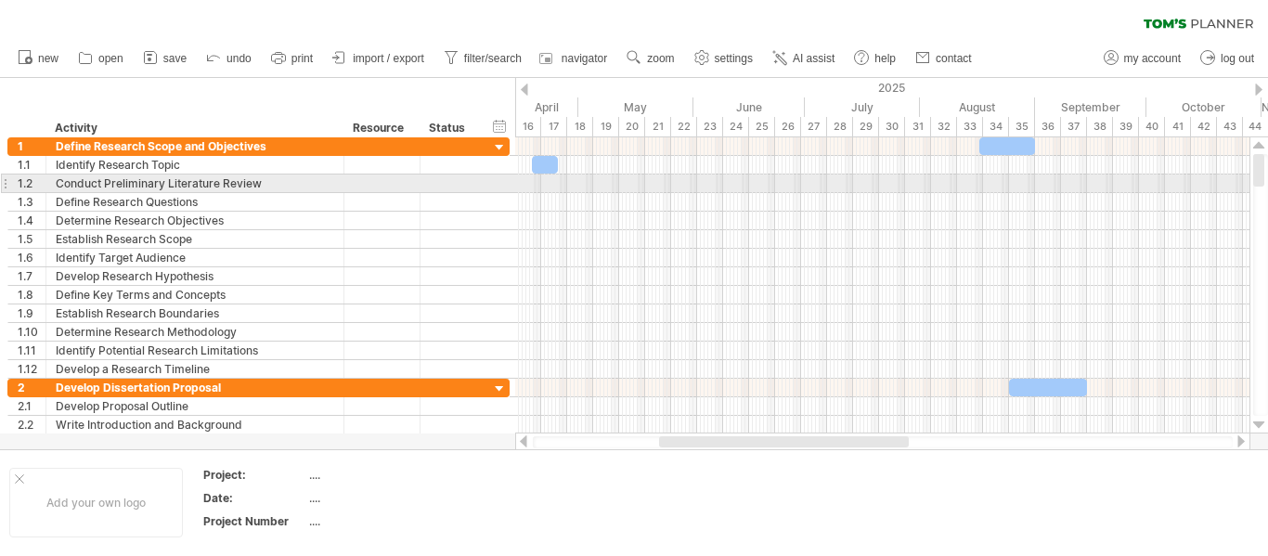
click at [578, 182] on div at bounding box center [882, 183] width 734 height 19
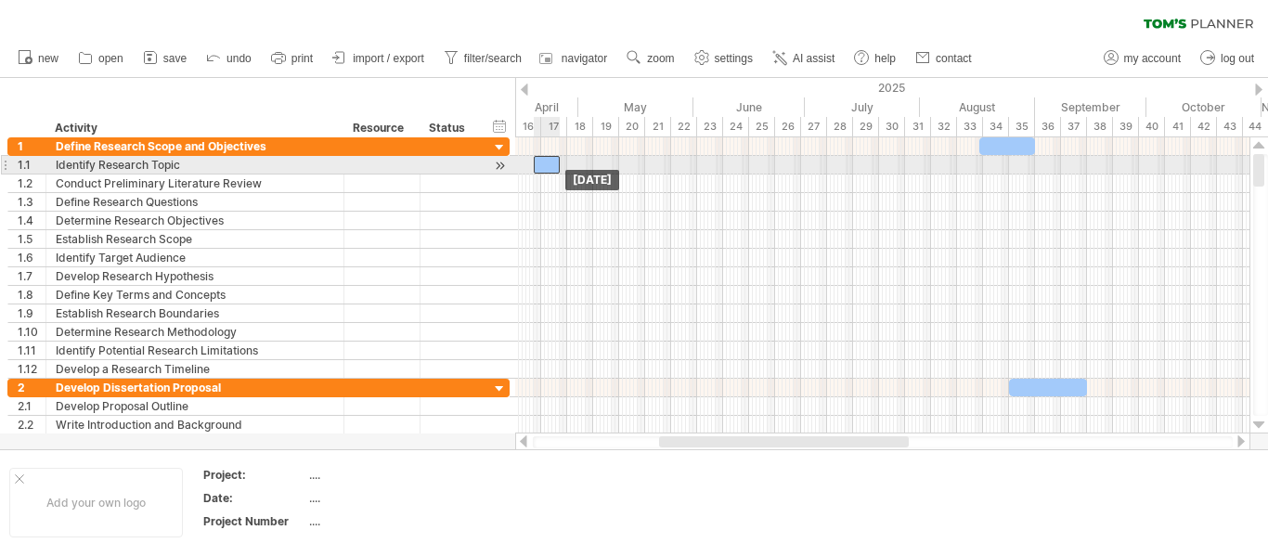
click at [550, 166] on div at bounding box center [547, 165] width 26 height 18
drag, startPoint x: 560, startPoint y: 164, endPoint x: 587, endPoint y: 161, distance: 27.2
click at [587, 161] on span at bounding box center [587, 165] width 7 height 18
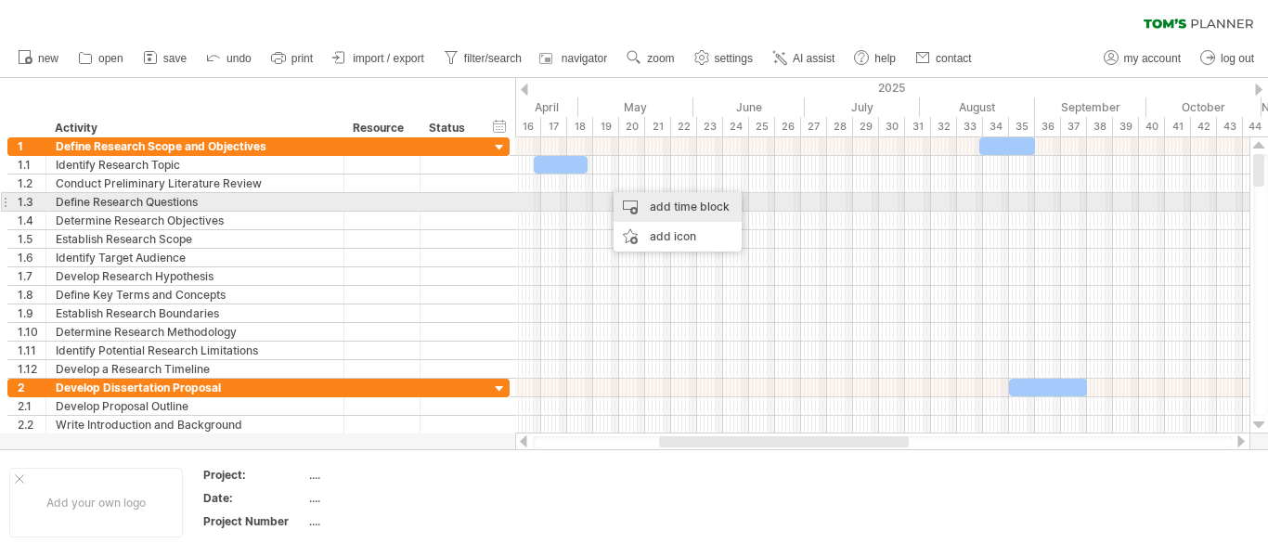
click at [669, 207] on div "add time block" at bounding box center [678, 207] width 128 height 30
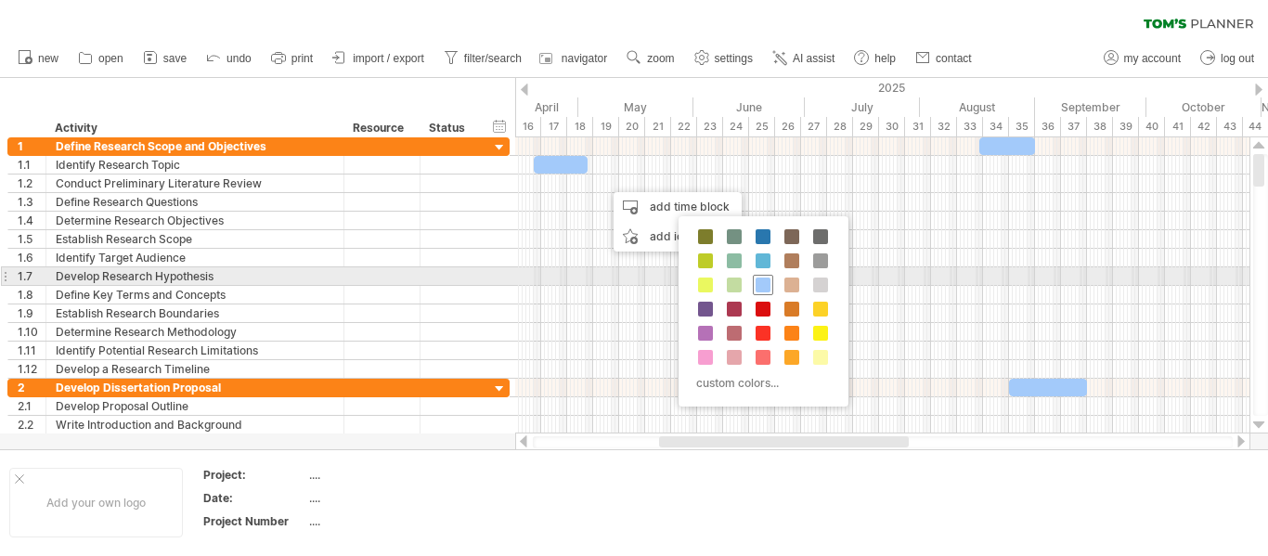
click at [768, 283] on span at bounding box center [763, 285] width 15 height 15
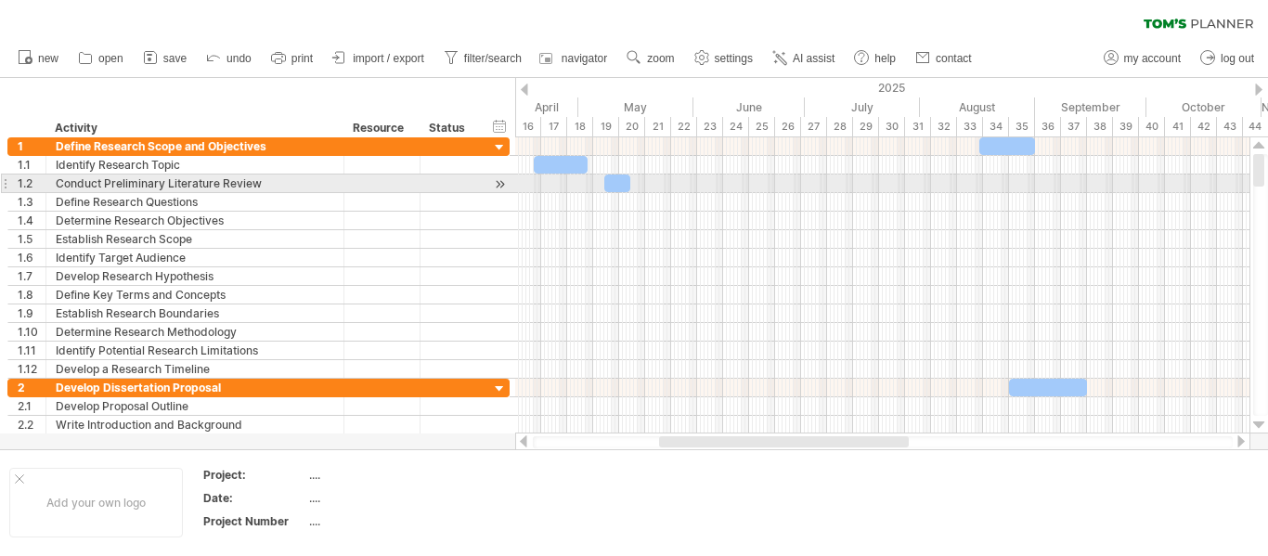
click at [598, 185] on div at bounding box center [882, 183] width 734 height 19
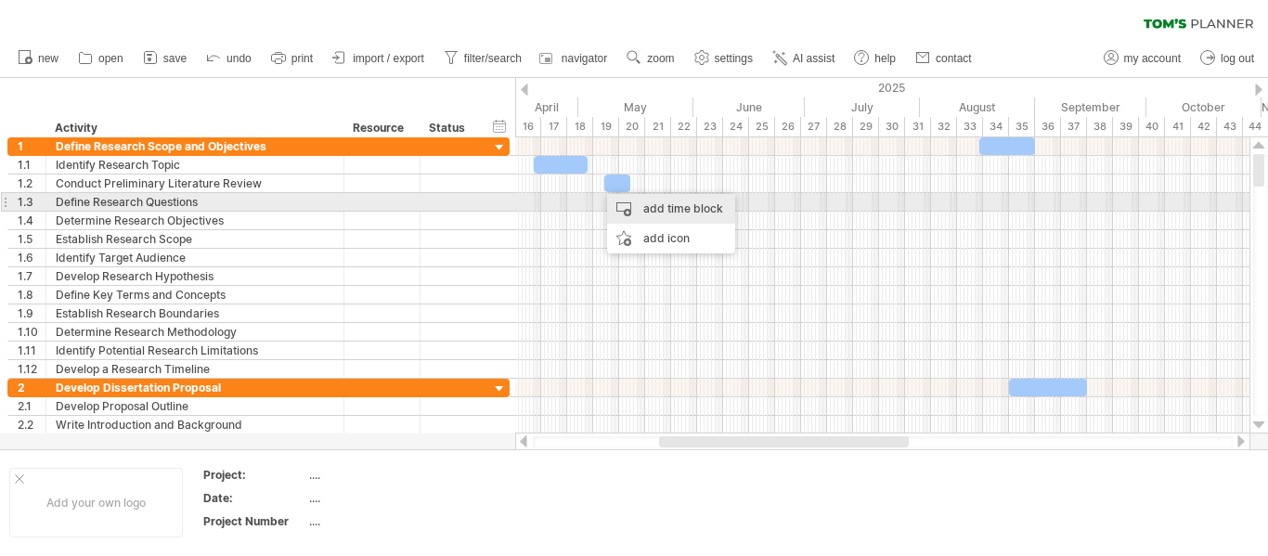
click at [644, 211] on div "add time block" at bounding box center [671, 209] width 128 height 30
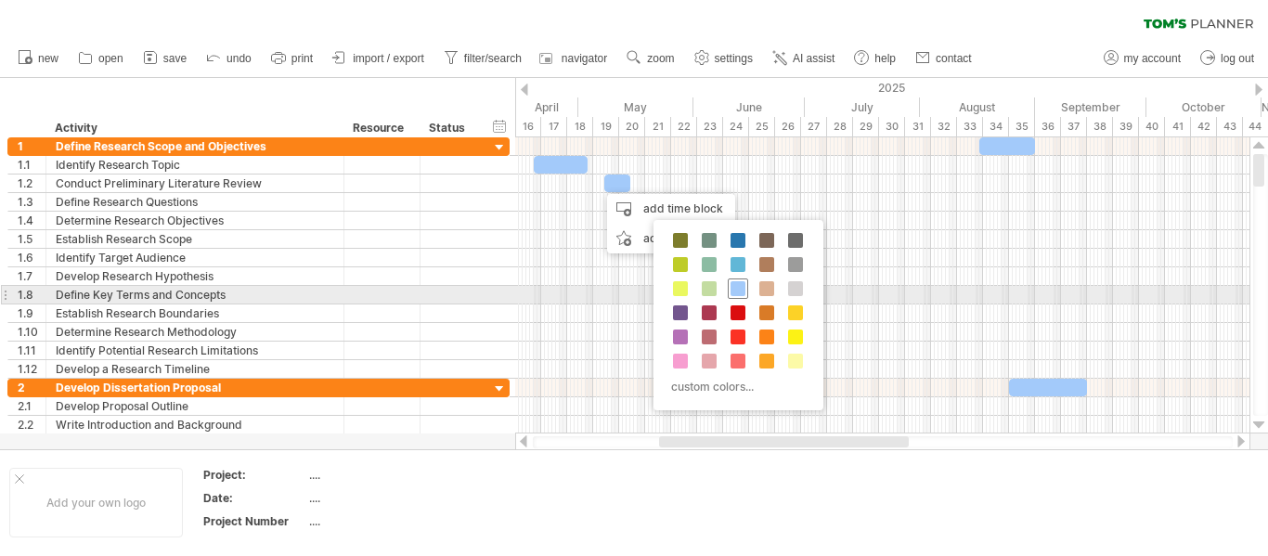
click at [741, 291] on span at bounding box center [737, 288] width 15 height 15
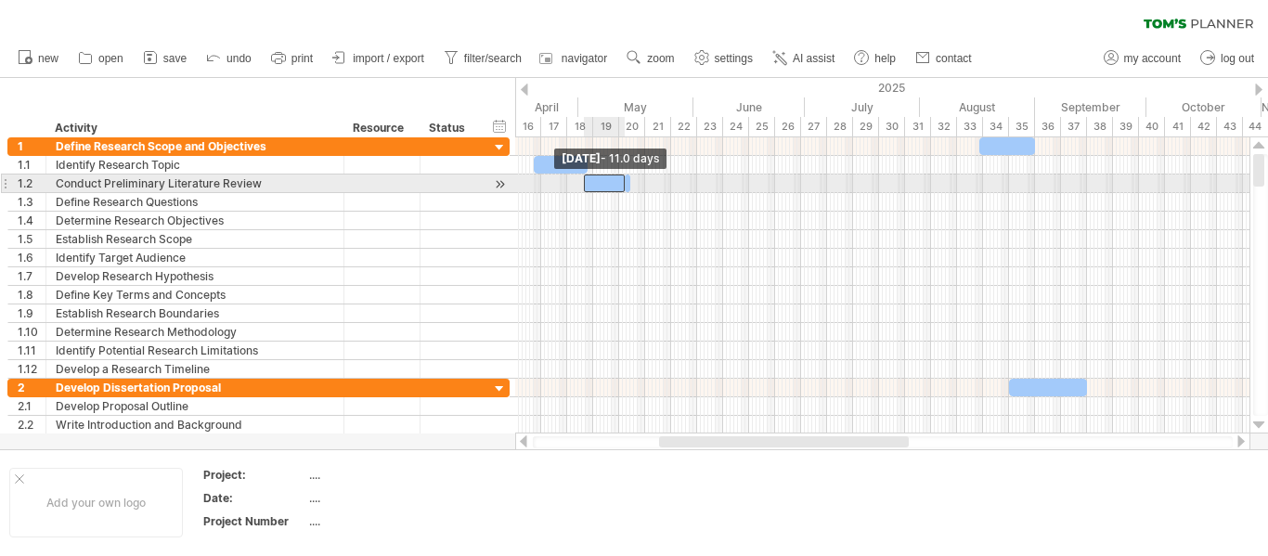
drag, startPoint x: 599, startPoint y: 183, endPoint x: 583, endPoint y: 178, distance: 16.4
click at [583, 178] on span at bounding box center [583, 183] width 7 height 18
click at [583, 177] on span at bounding box center [583, 183] width 7 height 18
drag, startPoint x: 628, startPoint y: 182, endPoint x: 615, endPoint y: 181, distance: 13.0
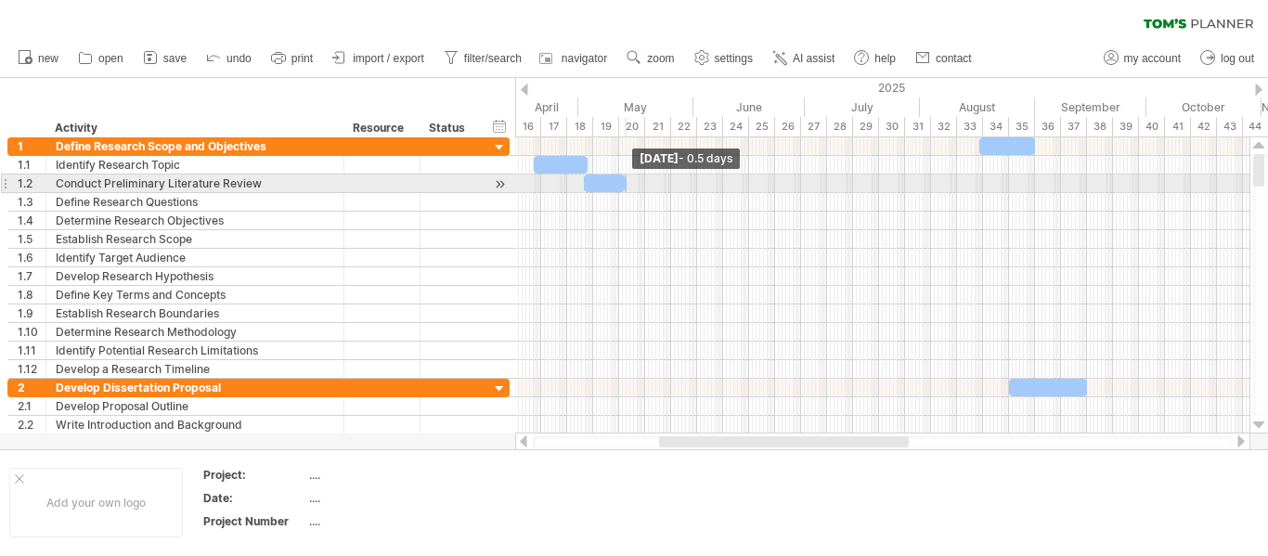
drag, startPoint x: 624, startPoint y: 183, endPoint x: 605, endPoint y: 180, distance: 18.8
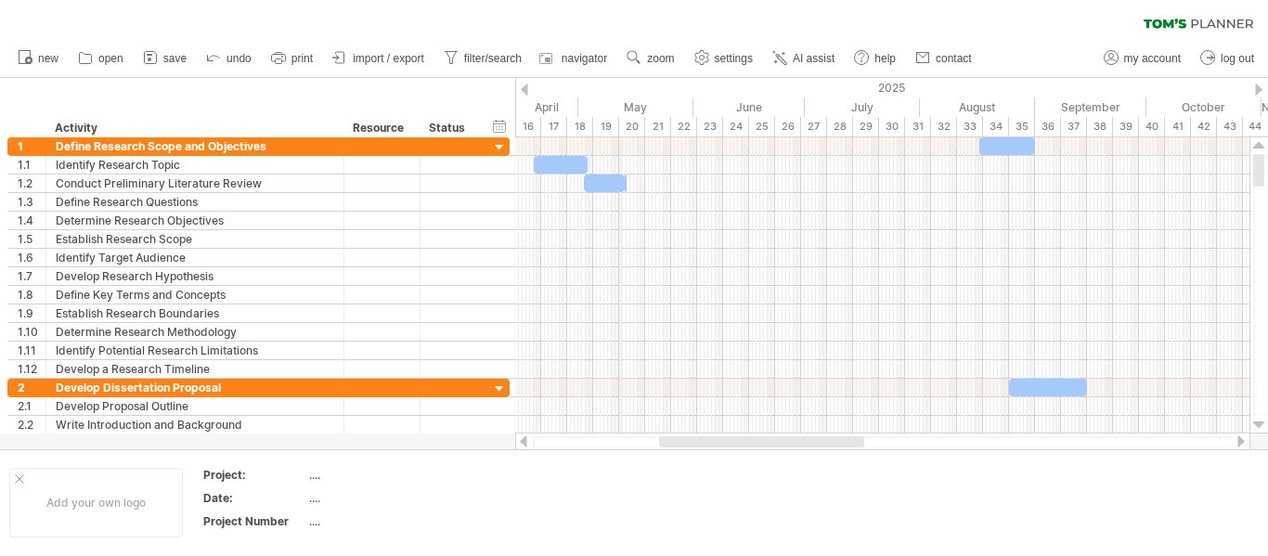
drag, startPoint x: 616, startPoint y: 125, endPoint x: 629, endPoint y: 123, distance: 13.1
click at [629, 123] on div "19" at bounding box center [621, 126] width 26 height 19
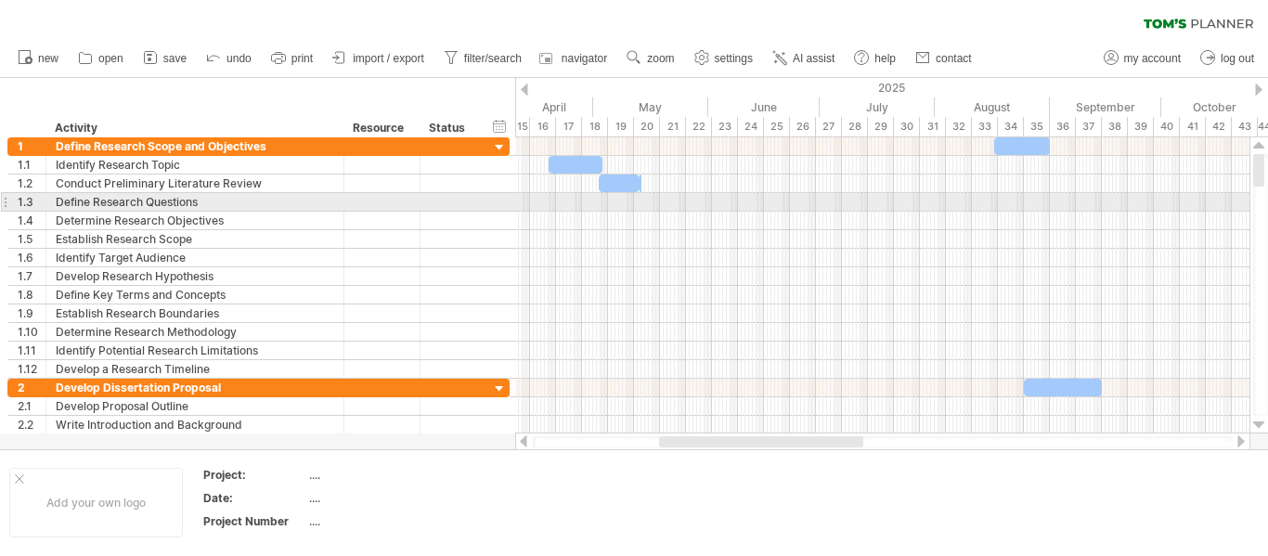
click at [658, 198] on div at bounding box center [882, 202] width 734 height 19
click at [652, 199] on div at bounding box center [882, 202] width 734 height 19
click at [673, 200] on div at bounding box center [882, 202] width 734 height 19
click at [647, 202] on div at bounding box center [882, 202] width 734 height 19
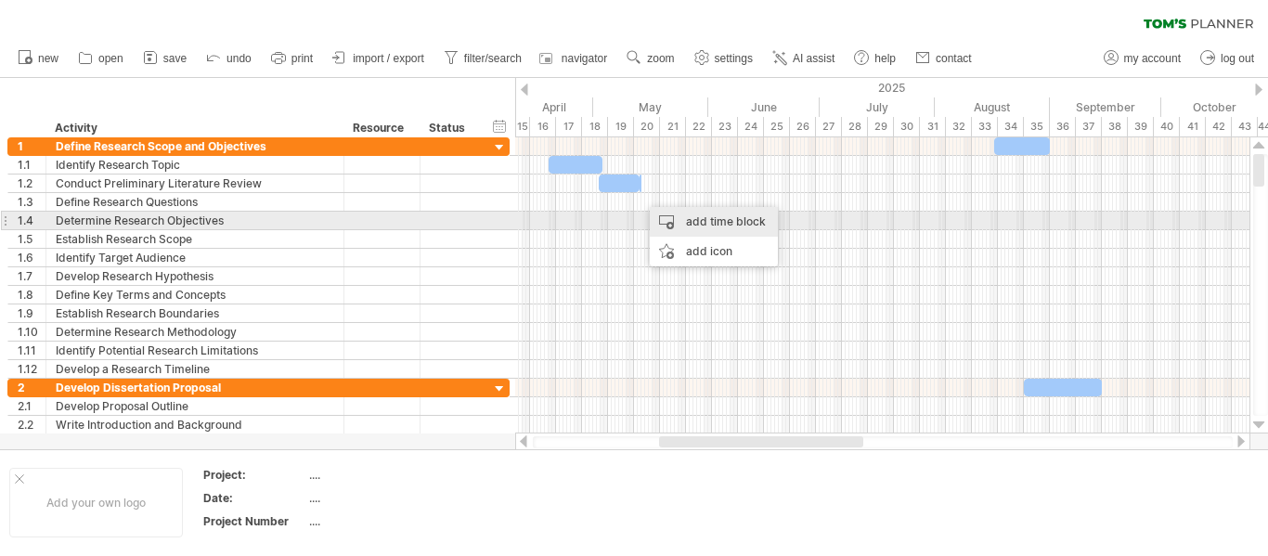
click at [689, 224] on div "add time block" at bounding box center [714, 222] width 128 height 30
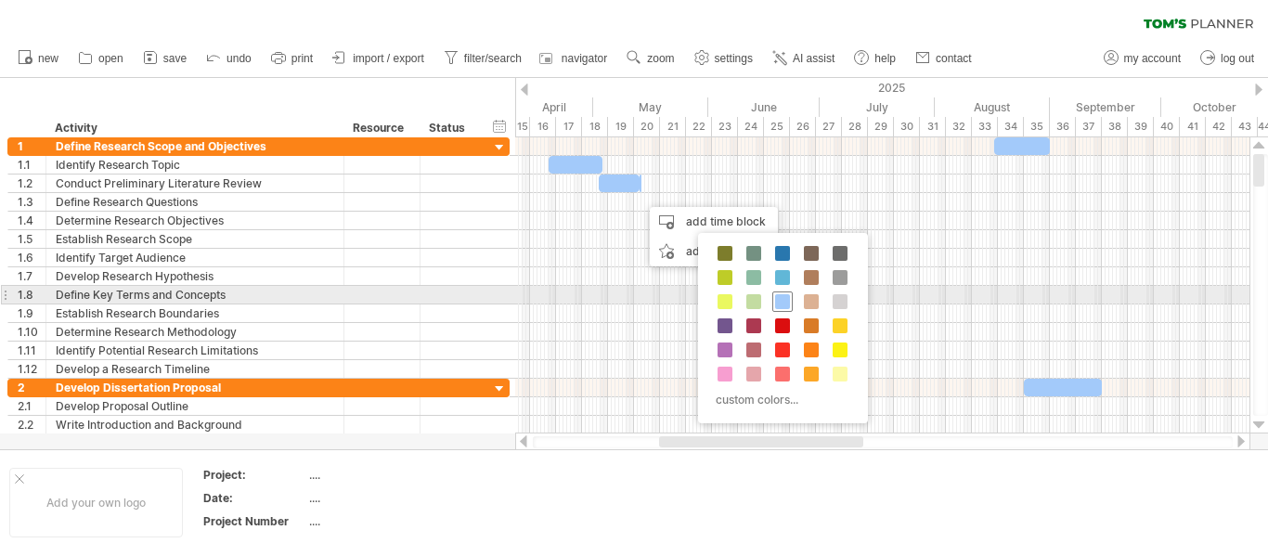
click at [790, 303] on div at bounding box center [782, 301] width 20 height 20
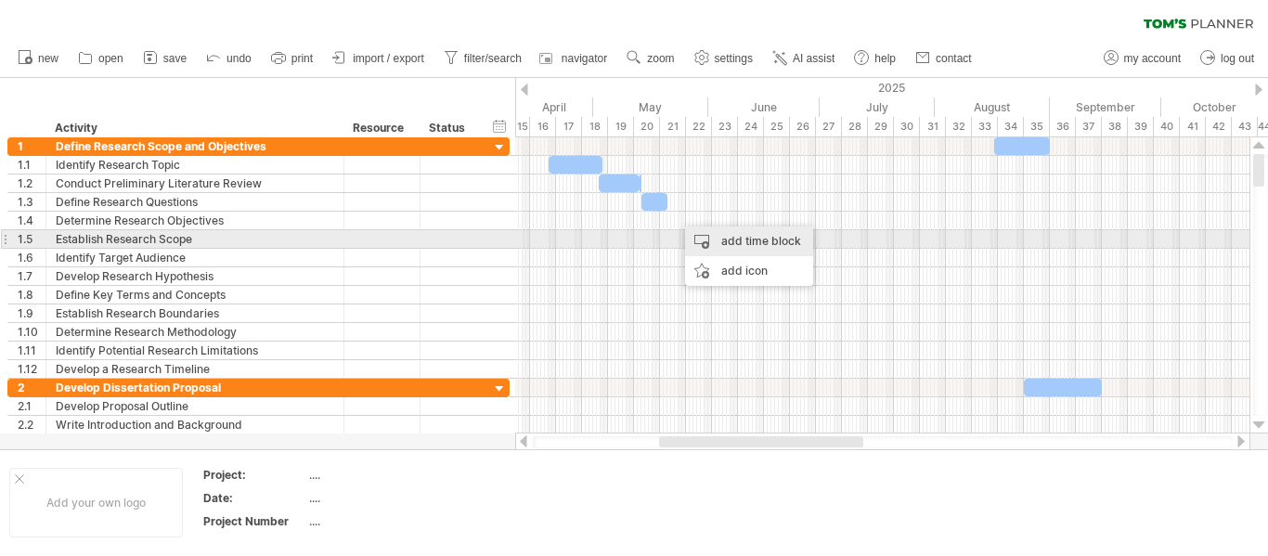
click at [743, 247] on div "add time block" at bounding box center [749, 241] width 128 height 30
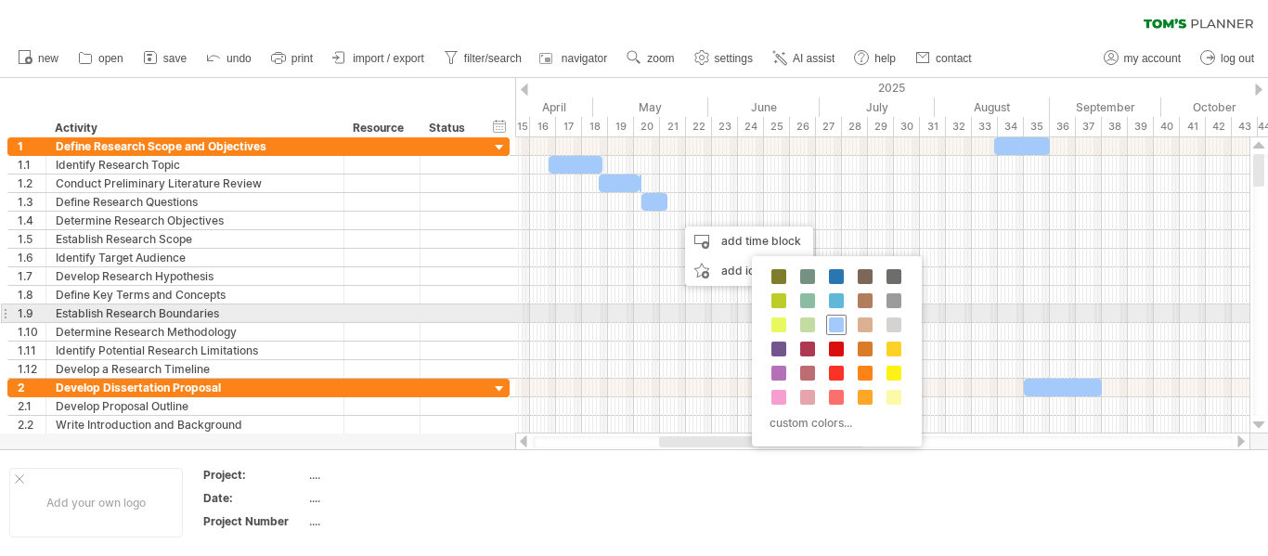
click at [844, 317] on div at bounding box center [836, 325] width 20 height 20
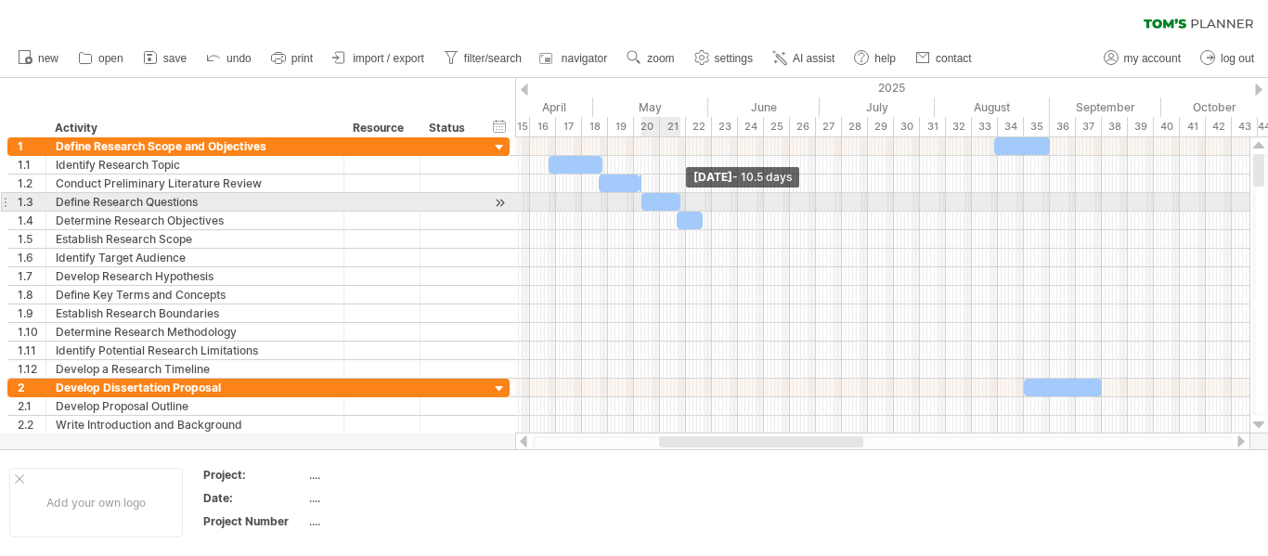
drag, startPoint x: 666, startPoint y: 204, endPoint x: 678, endPoint y: 202, distance: 12.2
click at [678, 202] on span at bounding box center [680, 202] width 7 height 18
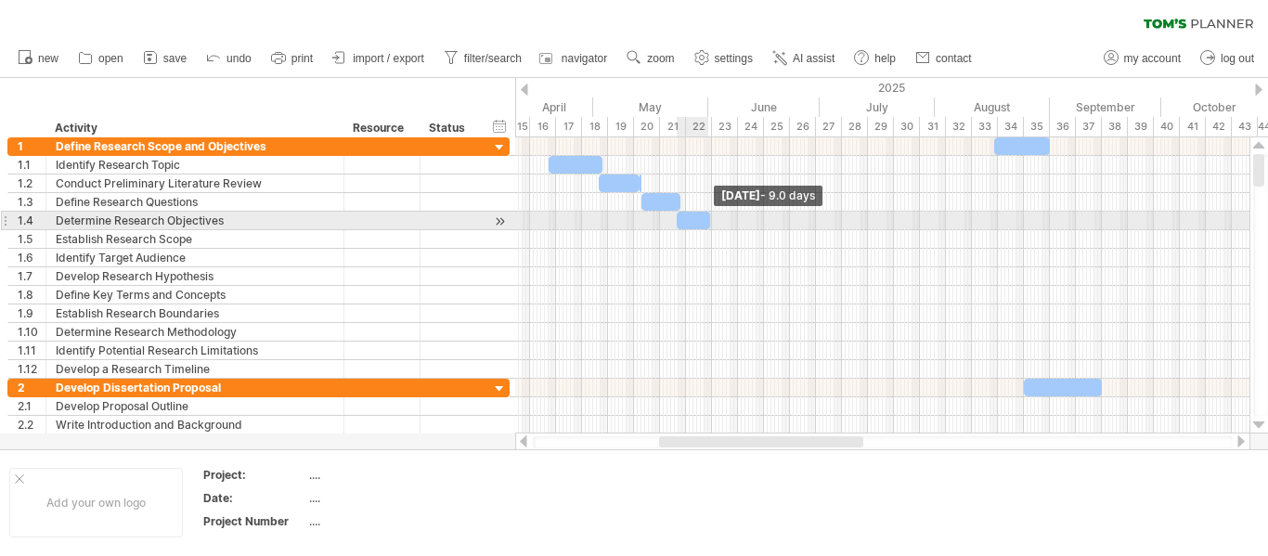
click at [712, 221] on span at bounding box center [709, 221] width 7 height 18
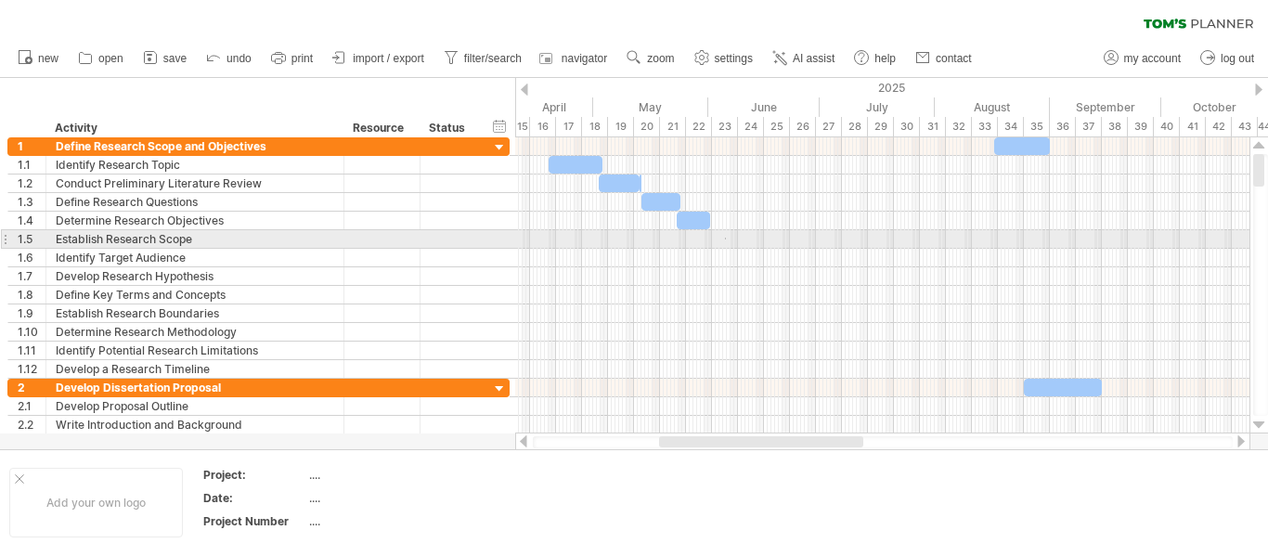
click at [726, 238] on div at bounding box center [882, 239] width 734 height 19
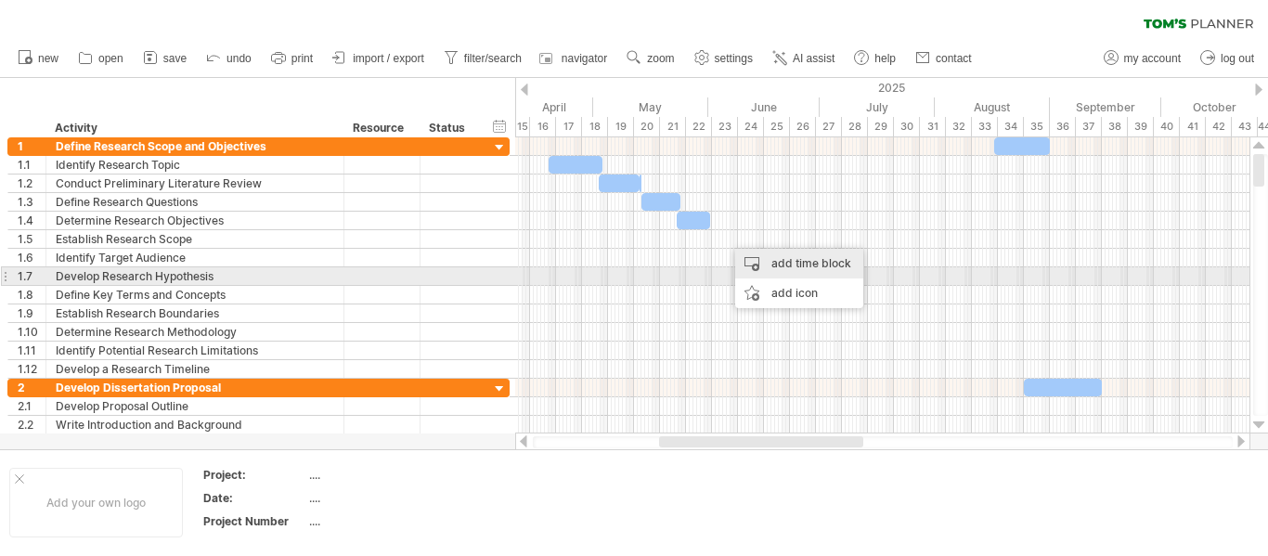
click at [773, 271] on div "add time block" at bounding box center [799, 264] width 128 height 30
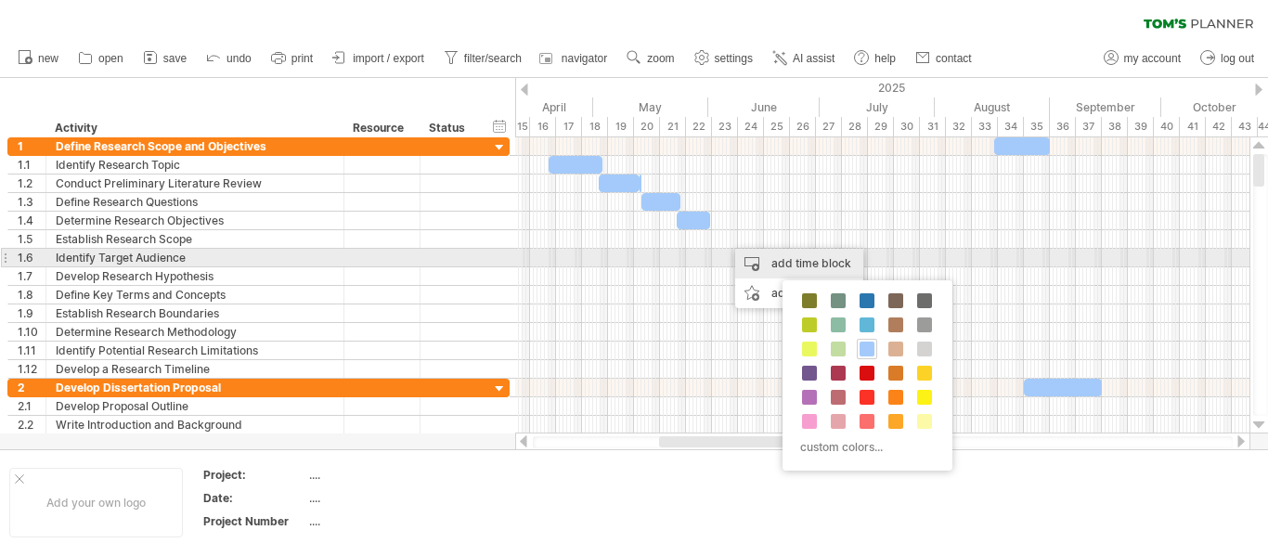
click at [775, 265] on div "add time block" at bounding box center [799, 264] width 128 height 30
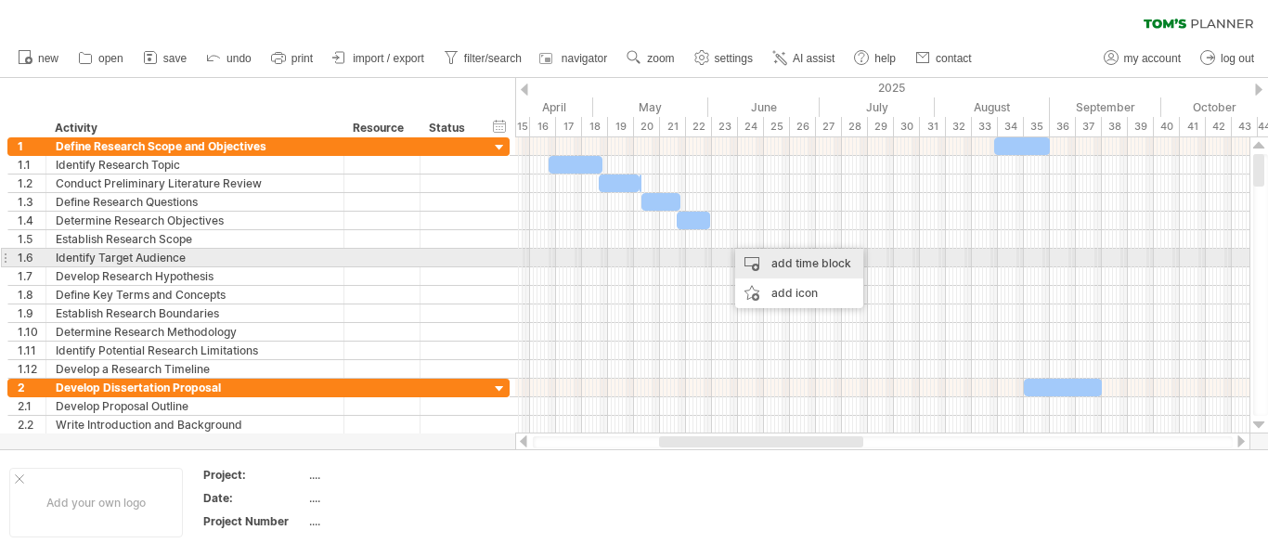
click at [790, 265] on div "add time block" at bounding box center [799, 264] width 128 height 30
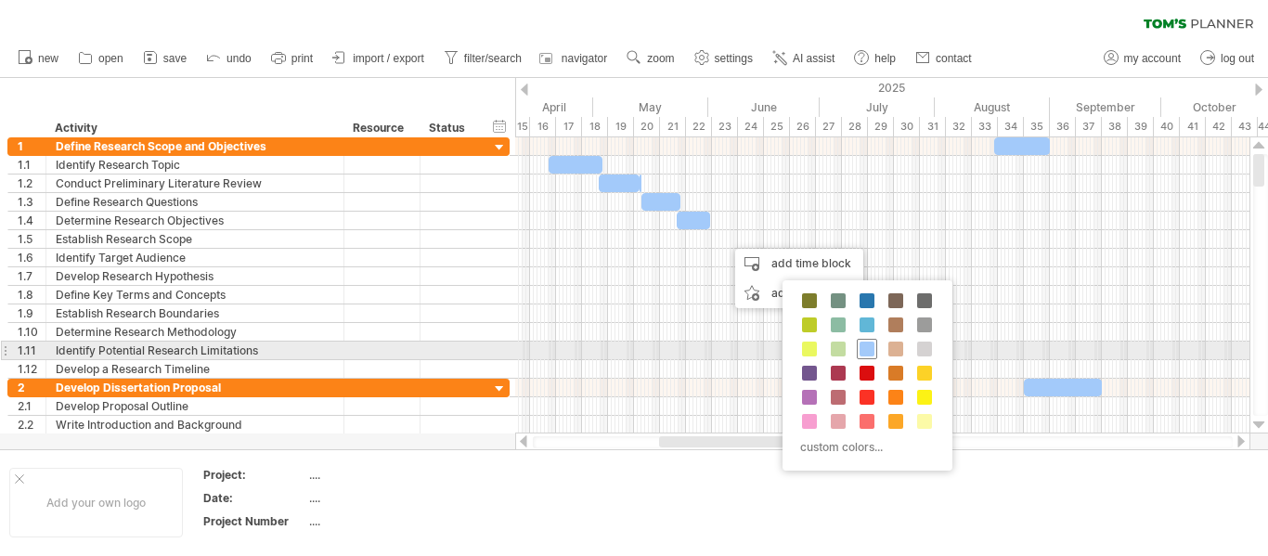
click at [870, 347] on span at bounding box center [866, 349] width 15 height 15
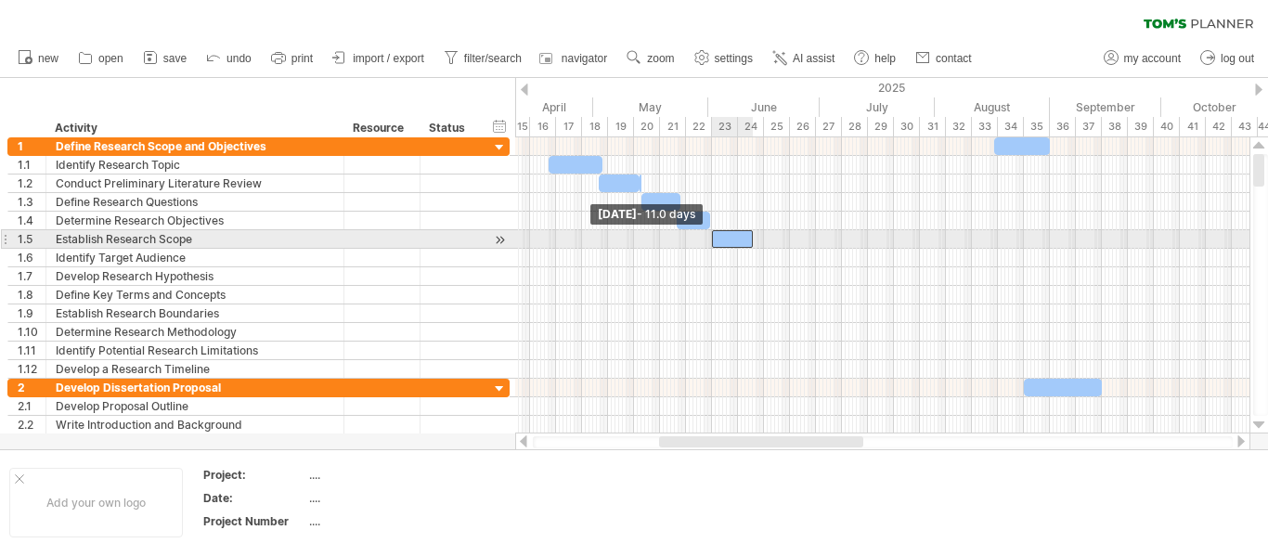
drag, startPoint x: 727, startPoint y: 238, endPoint x: 711, endPoint y: 232, distance: 16.7
click at [711, 232] on span at bounding box center [711, 239] width 7 height 18
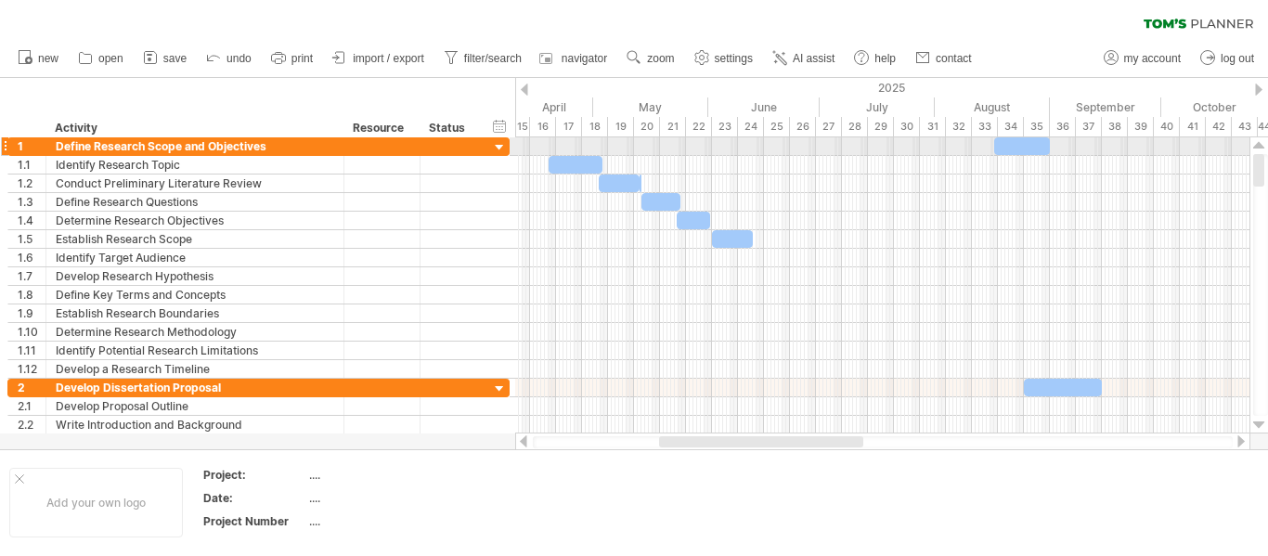
click at [1019, 141] on div at bounding box center [1022, 146] width 56 height 18
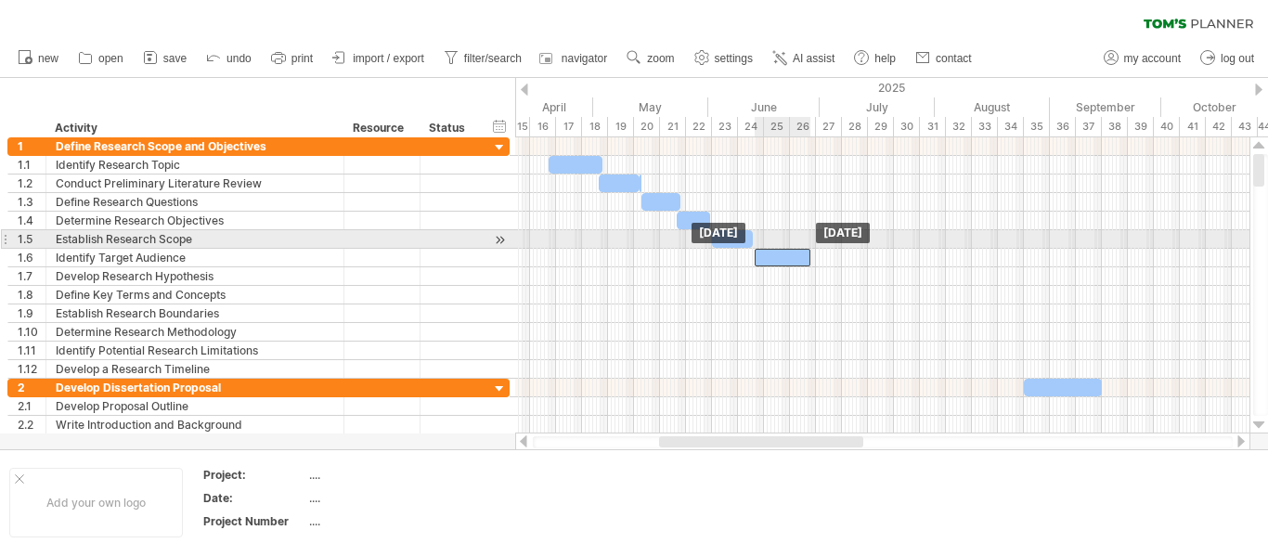
drag, startPoint x: 1019, startPoint y: 141, endPoint x: 779, endPoint y: 245, distance: 261.9
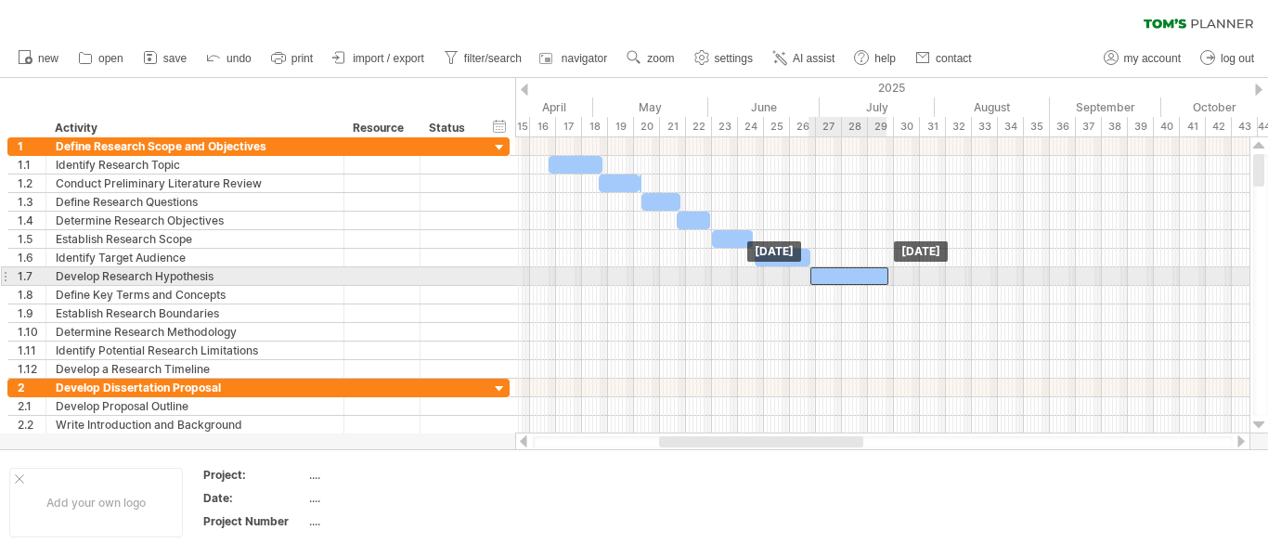
drag, startPoint x: 1051, startPoint y: 387, endPoint x: 836, endPoint y: 275, distance: 242.0
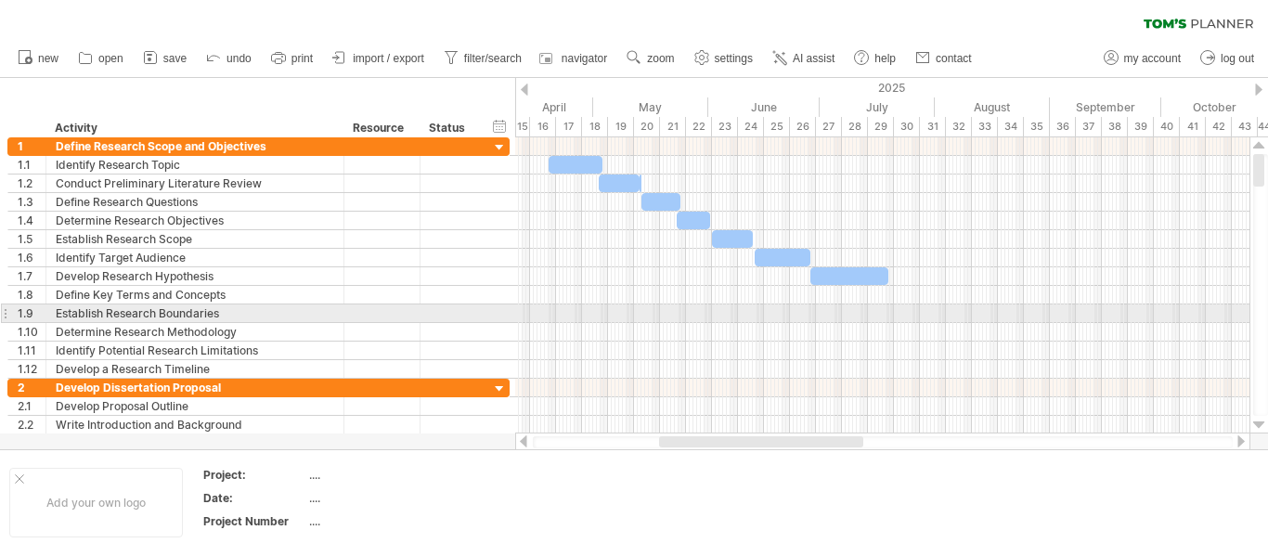
click at [854, 315] on div at bounding box center [882, 313] width 734 height 19
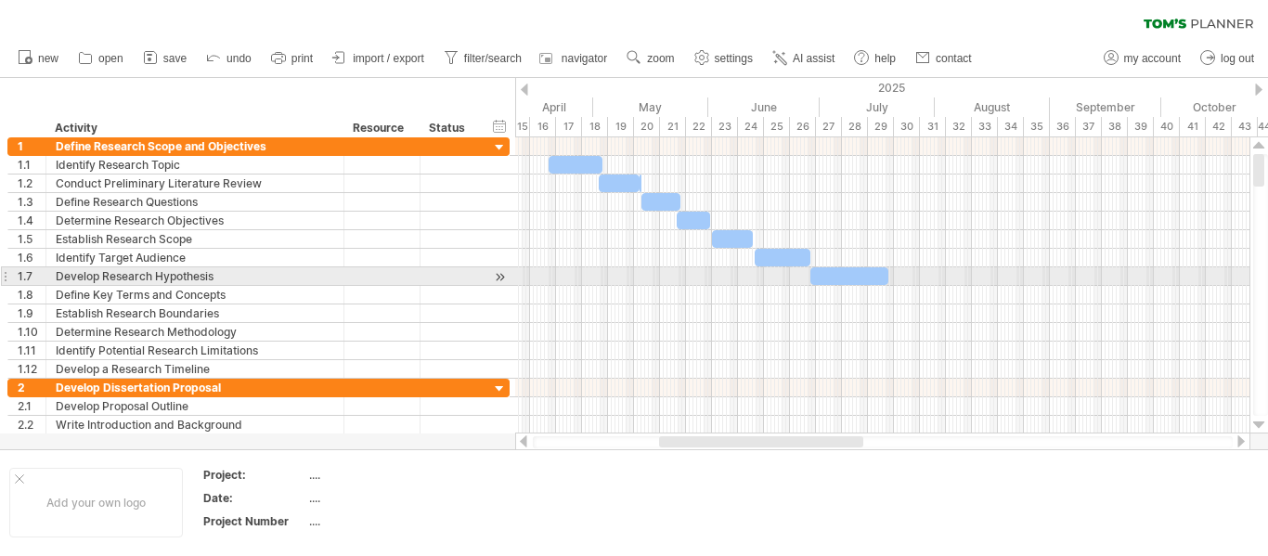
click at [870, 272] on div at bounding box center [849, 276] width 78 height 18
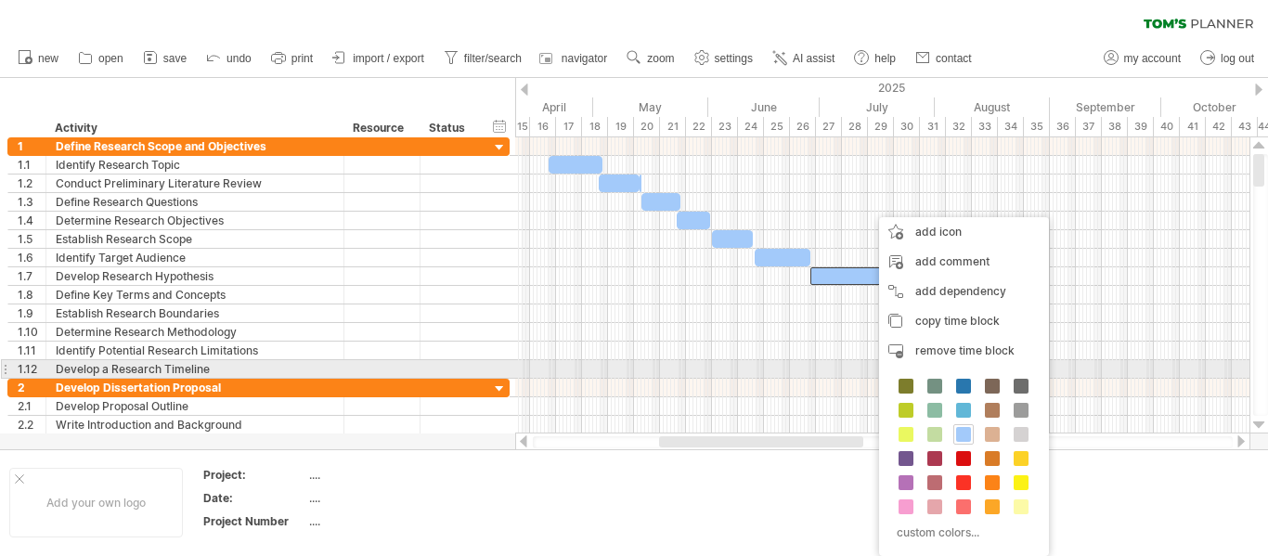
click at [845, 344] on div at bounding box center [882, 351] width 734 height 19
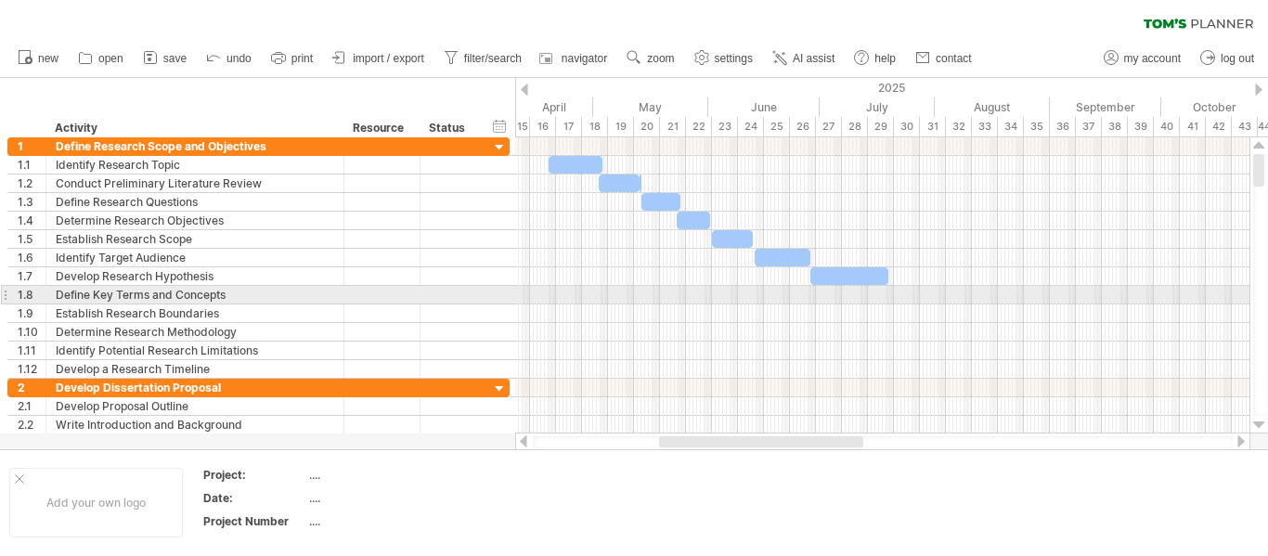
click at [901, 289] on div at bounding box center [882, 295] width 734 height 19
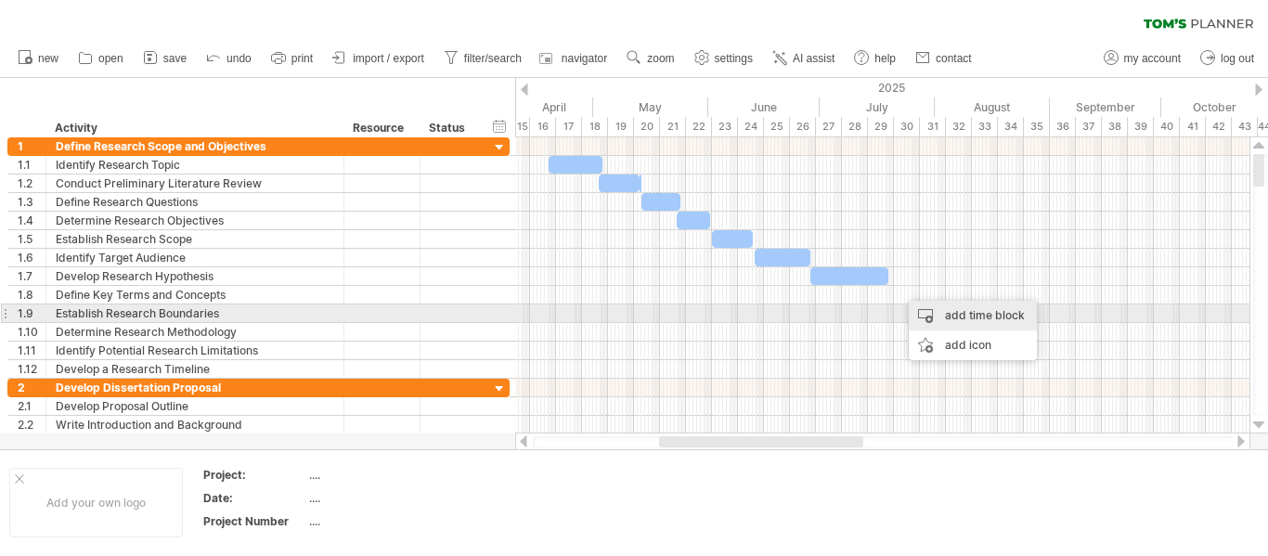
click at [958, 321] on div "add time block" at bounding box center [973, 316] width 128 height 30
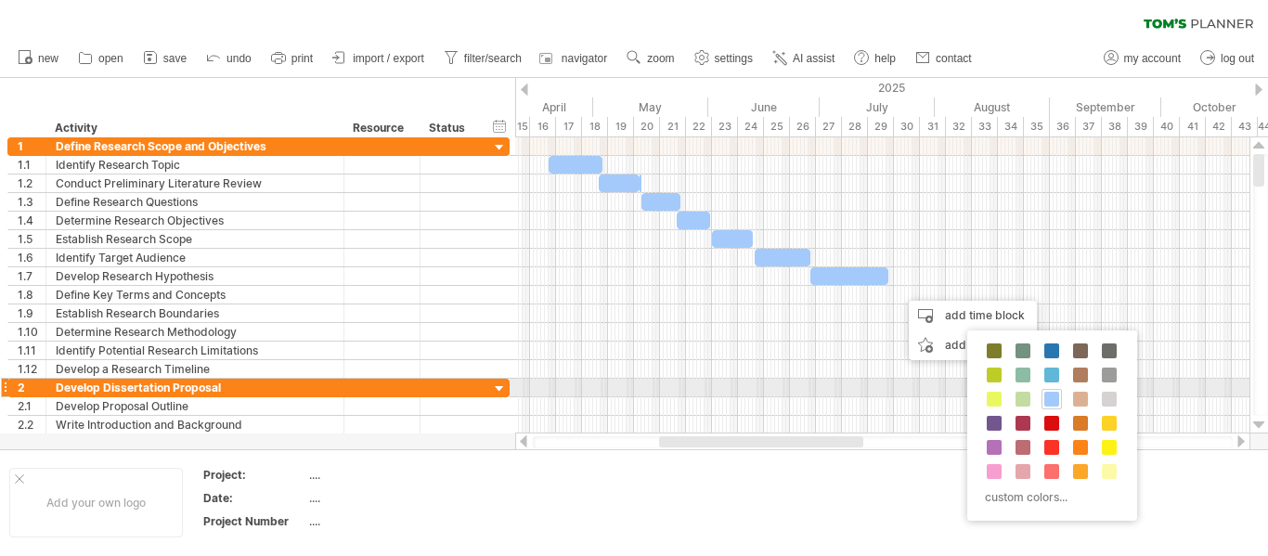
click at [1067, 385] on div "custom colors..." at bounding box center [1052, 425] width 170 height 190
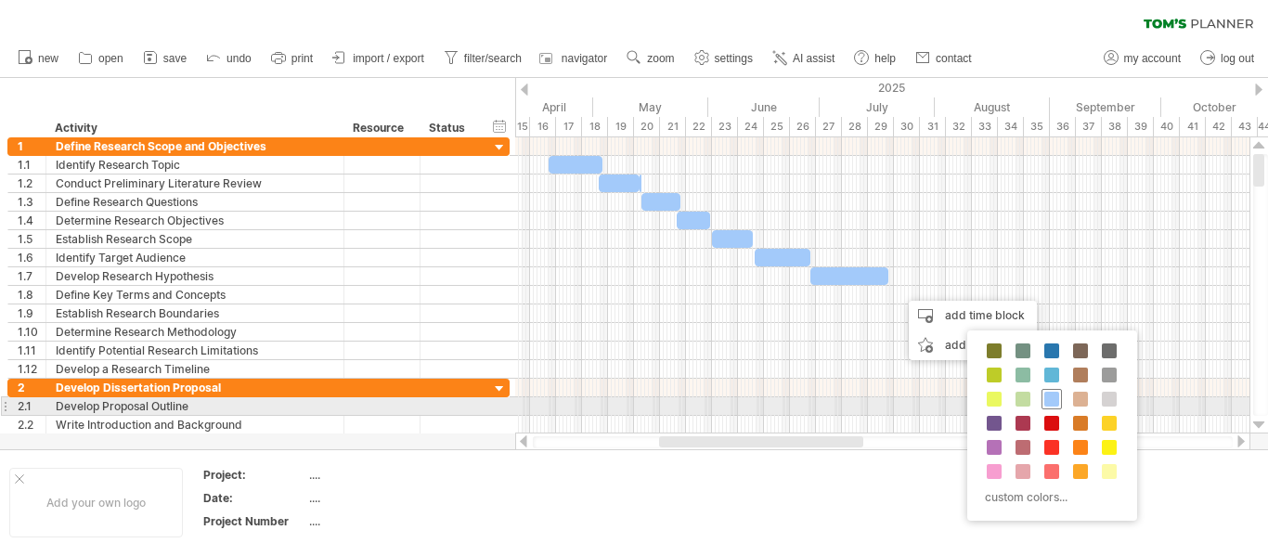
click at [1047, 398] on span at bounding box center [1051, 399] width 15 height 15
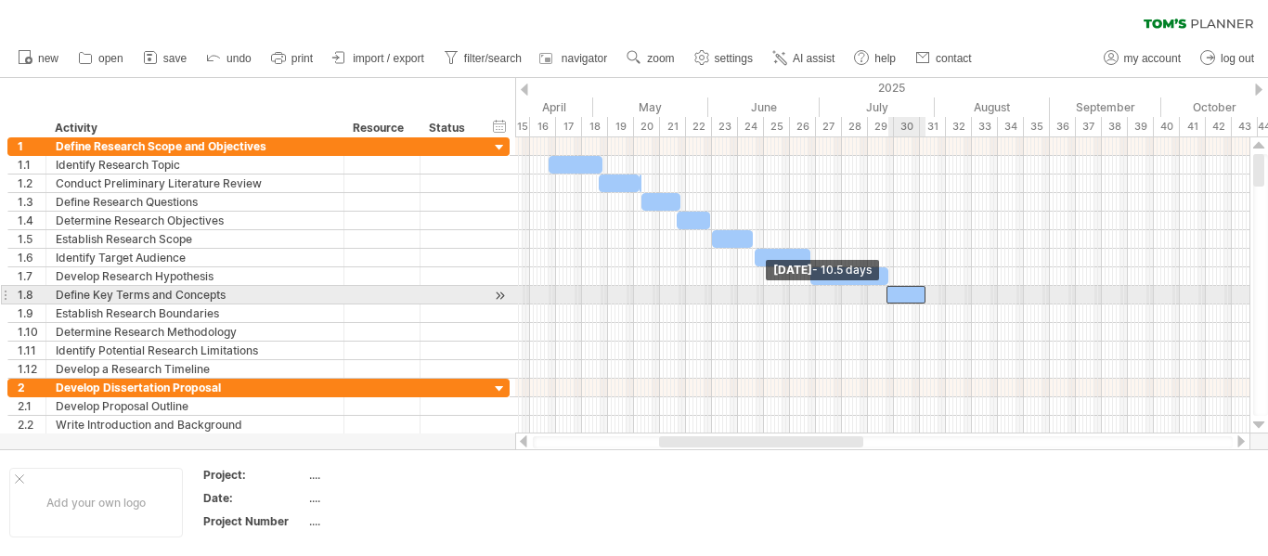
drag, startPoint x: 900, startPoint y: 296, endPoint x: 887, endPoint y: 295, distance: 13.0
click at [887, 295] on span at bounding box center [886, 295] width 7 height 18
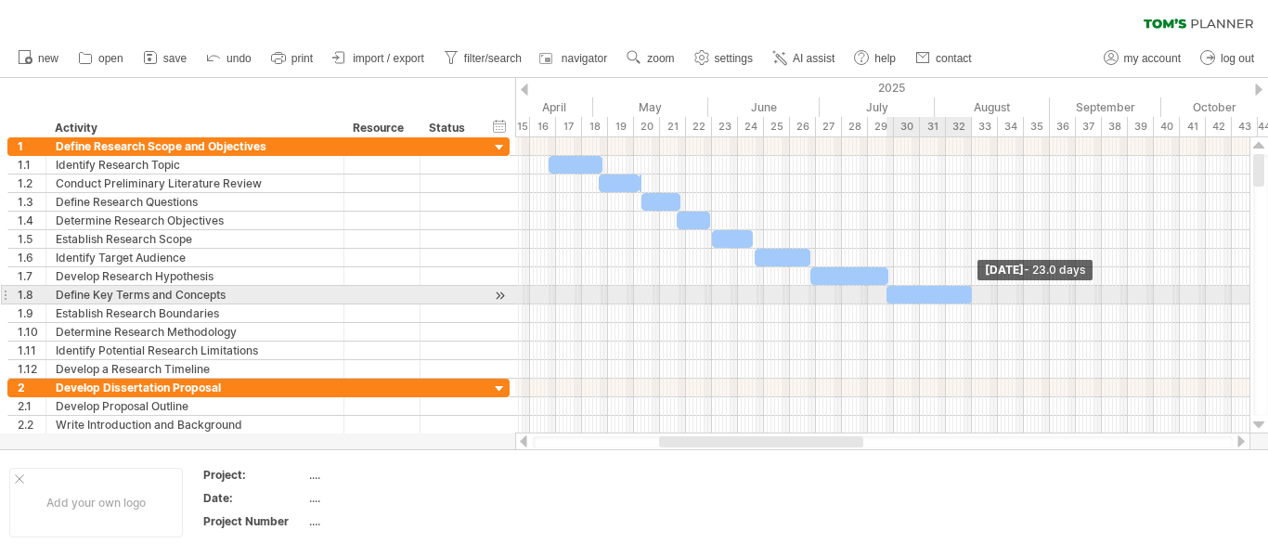
drag, startPoint x: 925, startPoint y: 295, endPoint x: 971, endPoint y: 301, distance: 45.8
click at [971, 301] on span at bounding box center [971, 295] width 7 height 18
click at [938, 296] on div at bounding box center [928, 295] width 85 height 18
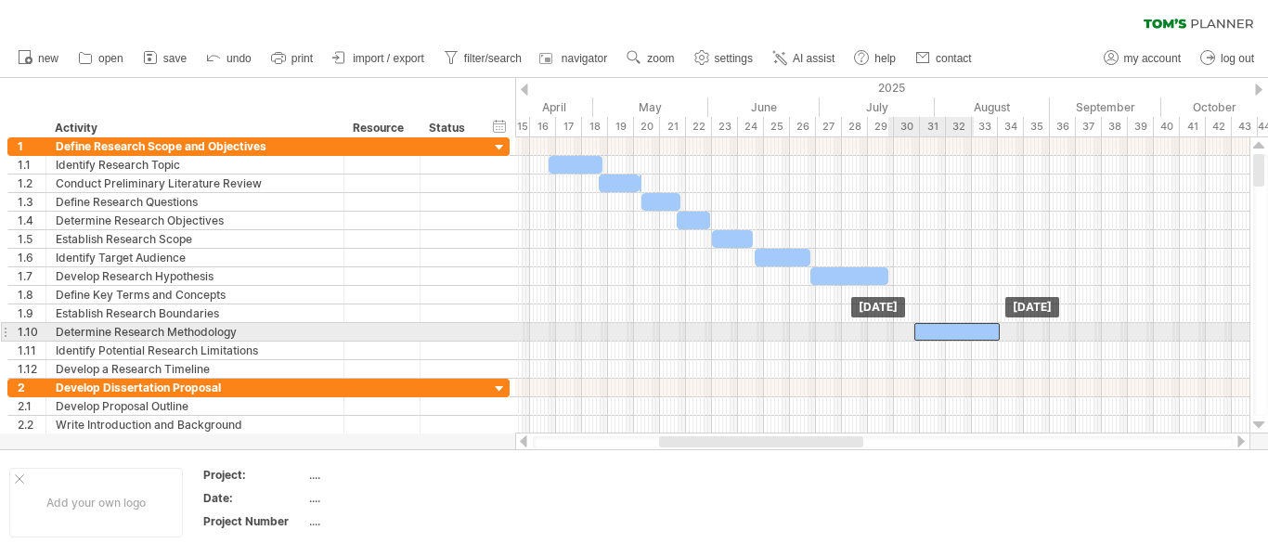
drag, startPoint x: 939, startPoint y: 302, endPoint x: 966, endPoint y: 325, distance: 35.5
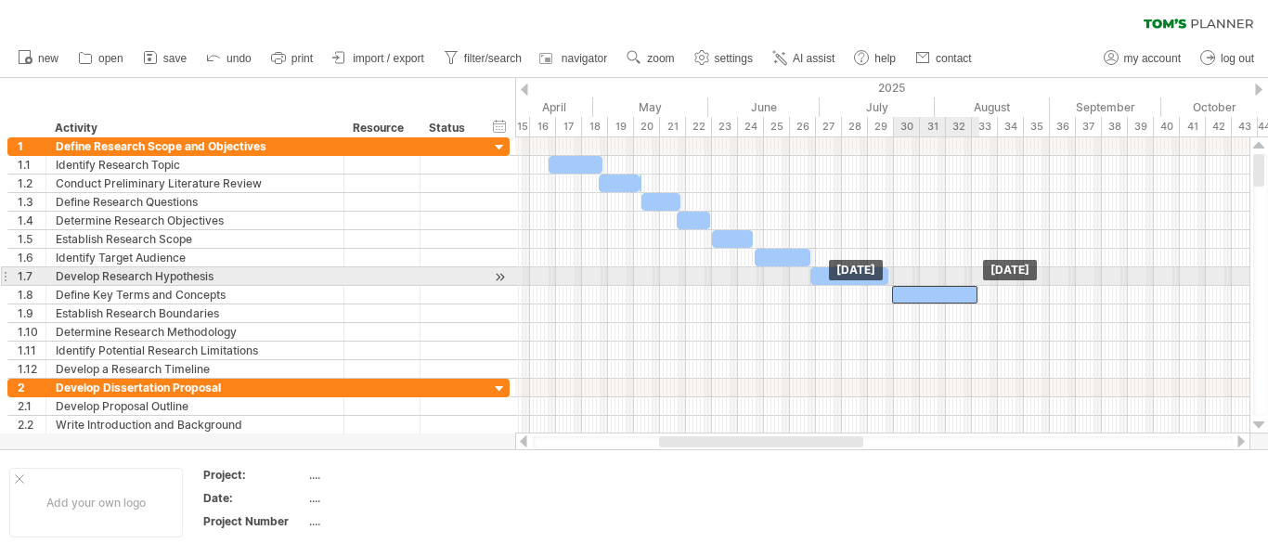
drag, startPoint x: 954, startPoint y: 329, endPoint x: 932, endPoint y: 284, distance: 50.6
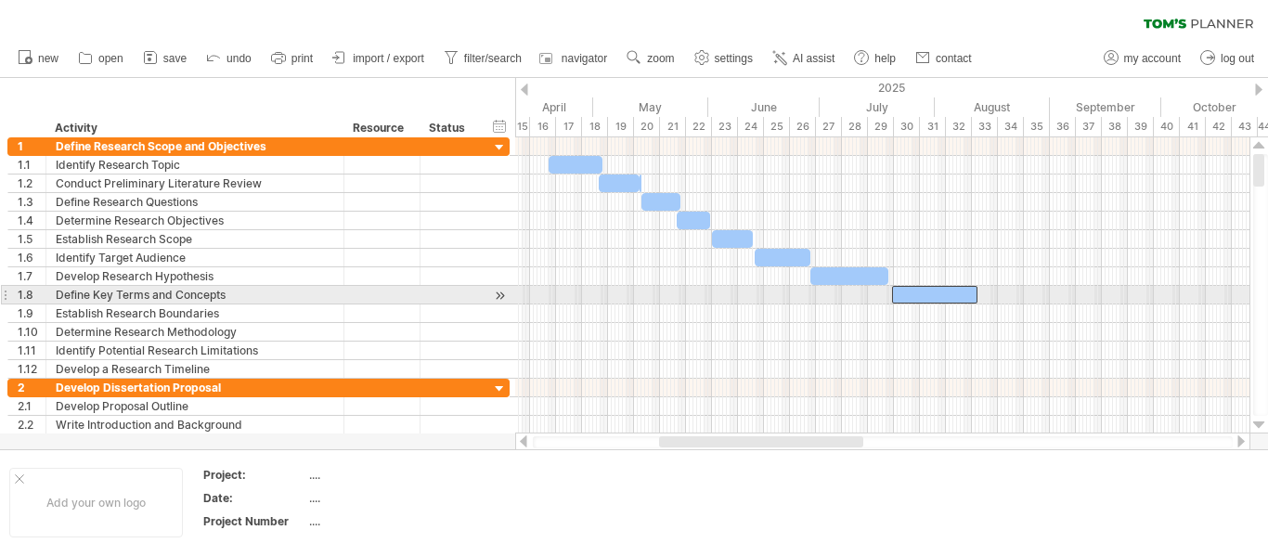
click at [943, 293] on div at bounding box center [934, 295] width 85 height 18
click at [940, 292] on div at bounding box center [932, 295] width 85 height 18
click at [900, 293] on div at bounding box center [932, 295] width 85 height 18
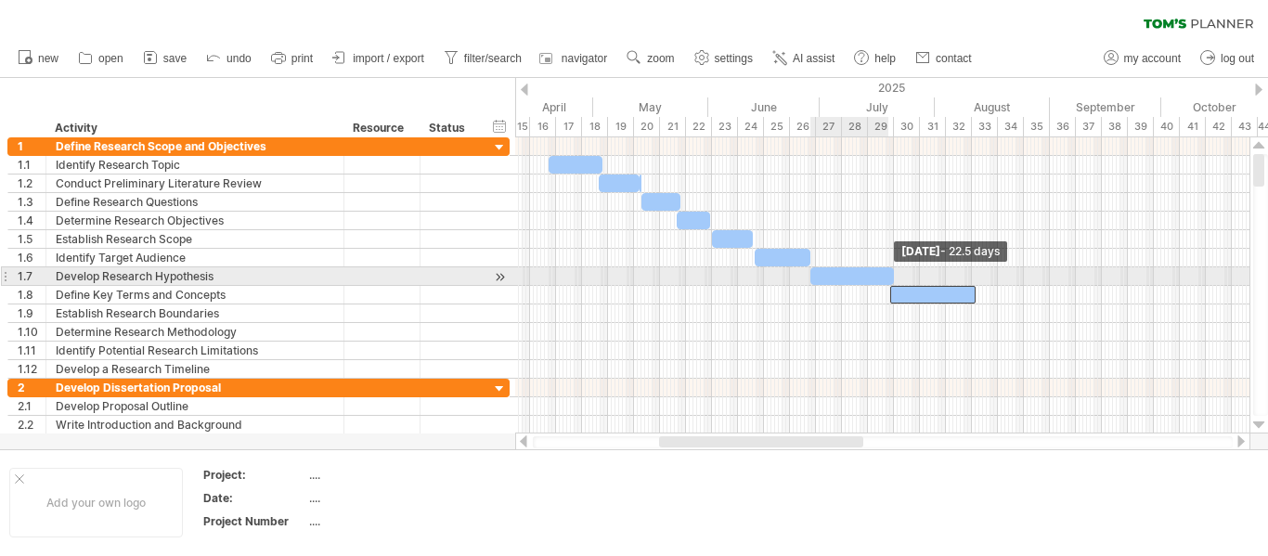
click at [894, 278] on span at bounding box center [893, 276] width 7 height 18
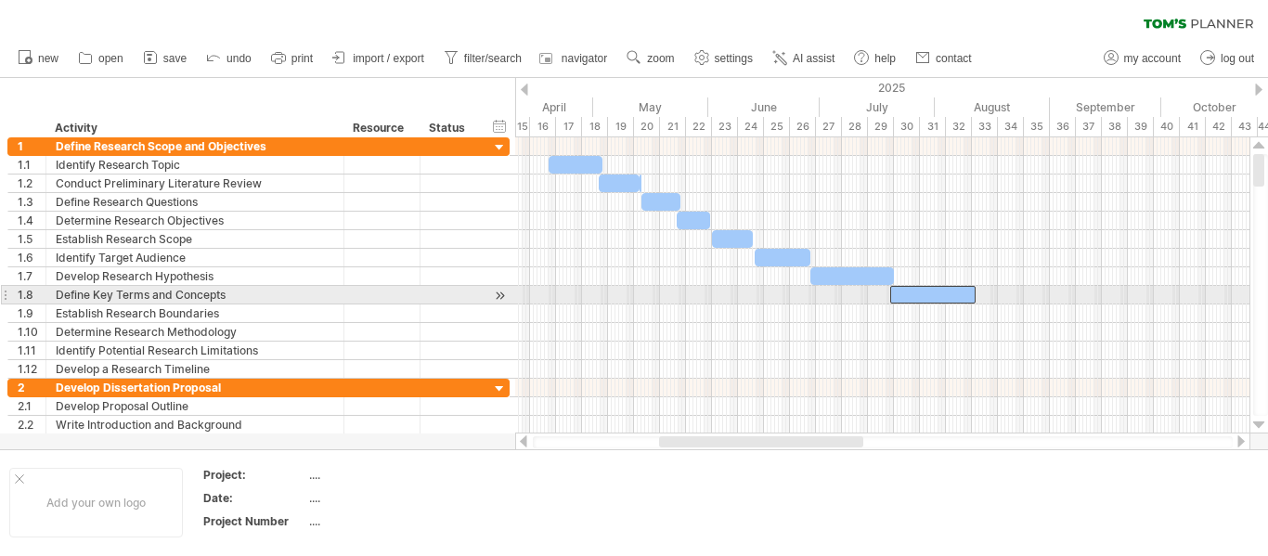
click at [912, 317] on div at bounding box center [882, 313] width 734 height 19
click at [960, 289] on div at bounding box center [932, 295] width 85 height 18
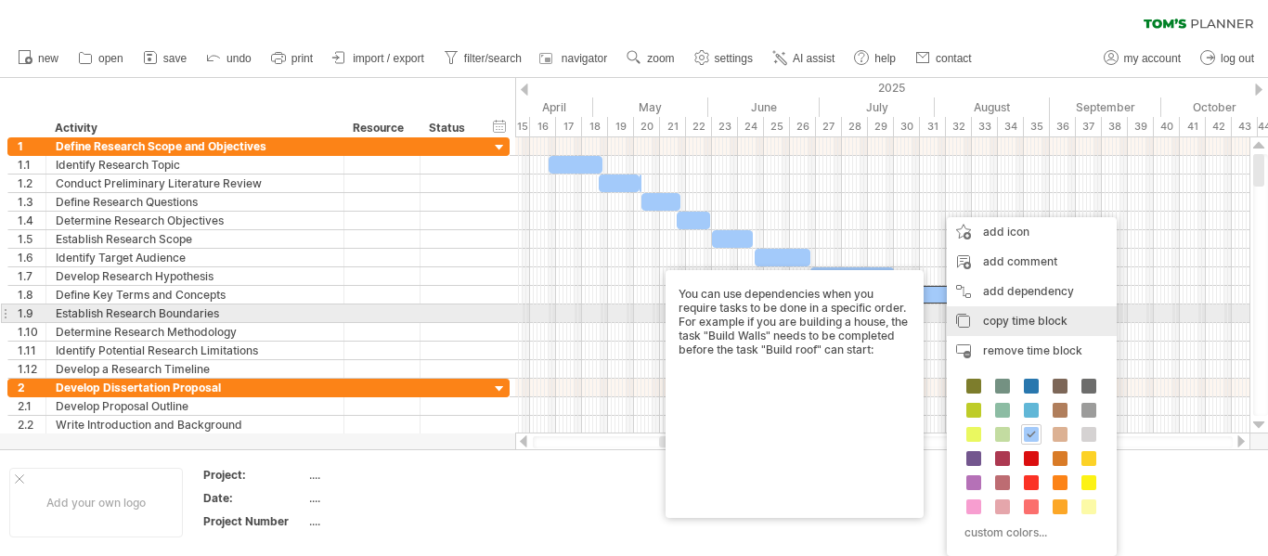
click at [1027, 317] on span "copy time block" at bounding box center [1025, 321] width 84 height 14
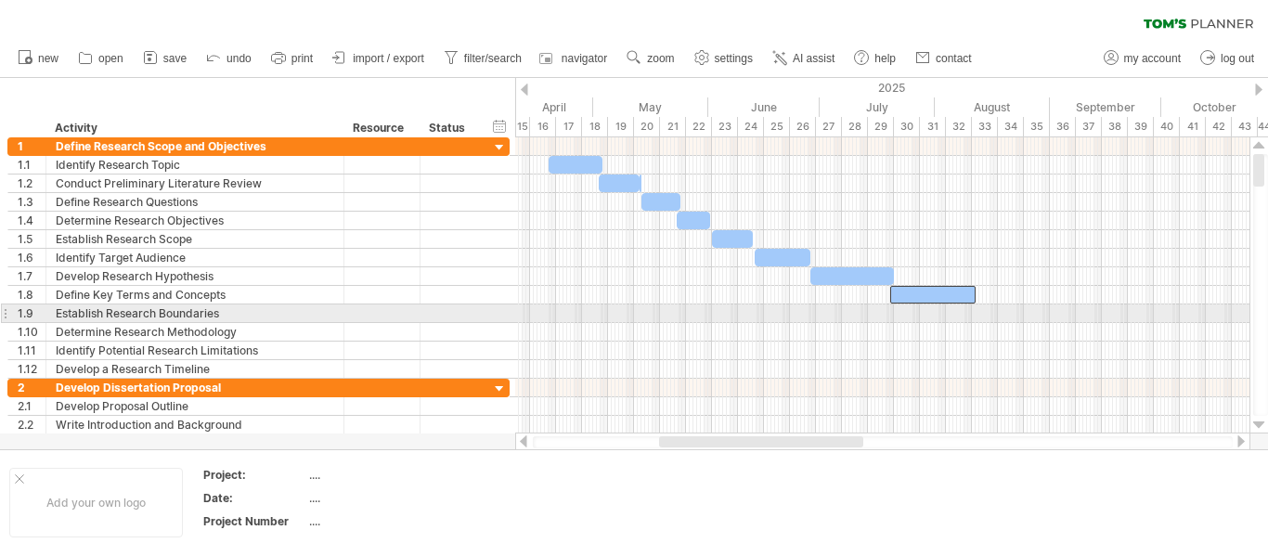
click at [988, 315] on div at bounding box center [882, 313] width 734 height 19
click at [994, 313] on div at bounding box center [882, 313] width 734 height 19
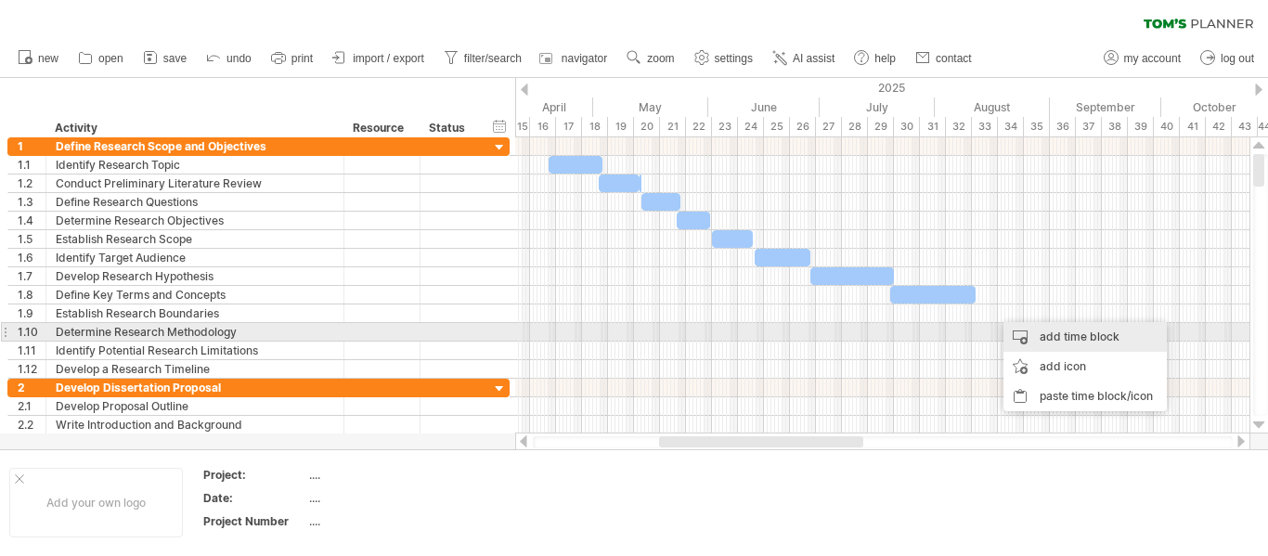
click at [1077, 339] on div "add time block" at bounding box center [1084, 337] width 163 height 30
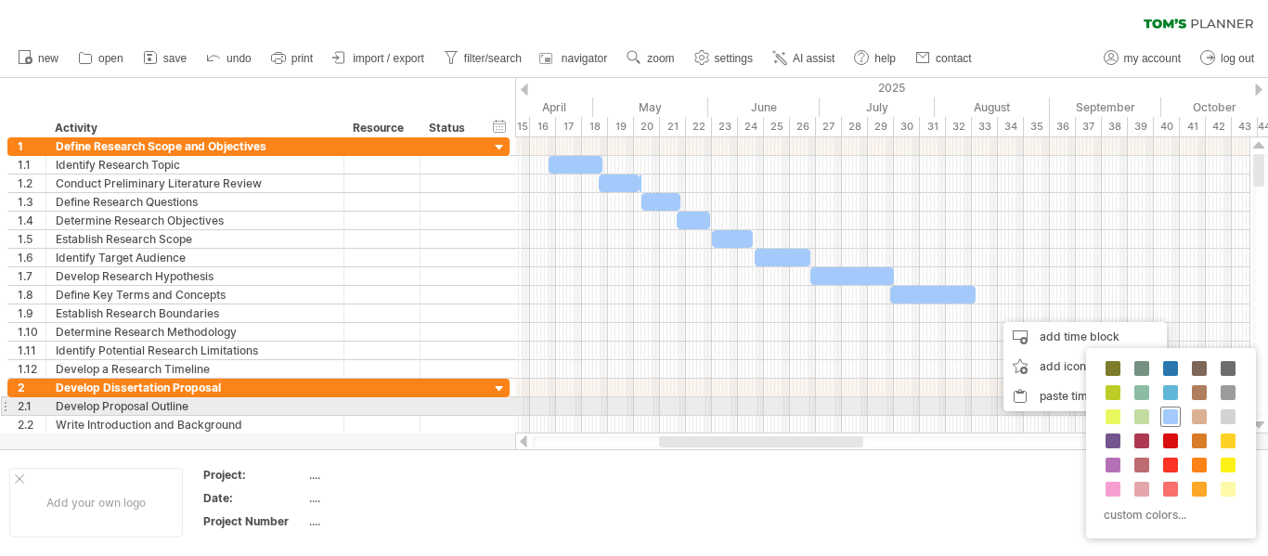
click at [1165, 415] on span at bounding box center [1170, 416] width 15 height 15
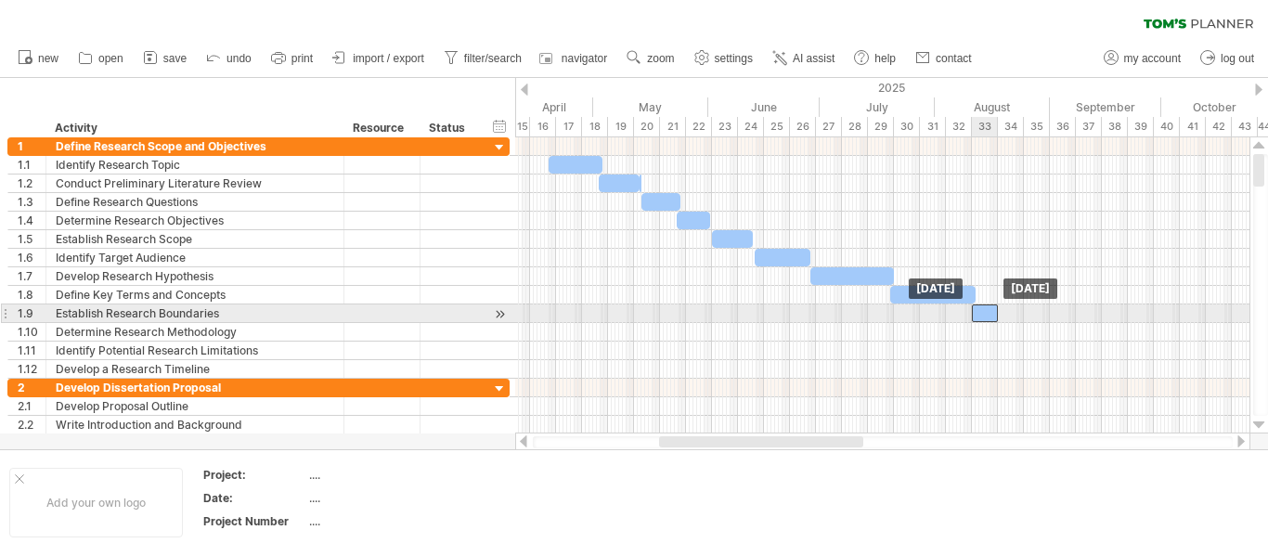
drag, startPoint x: 1007, startPoint y: 314, endPoint x: 985, endPoint y: 316, distance: 22.4
click at [985, 316] on div at bounding box center [985, 313] width 26 height 18
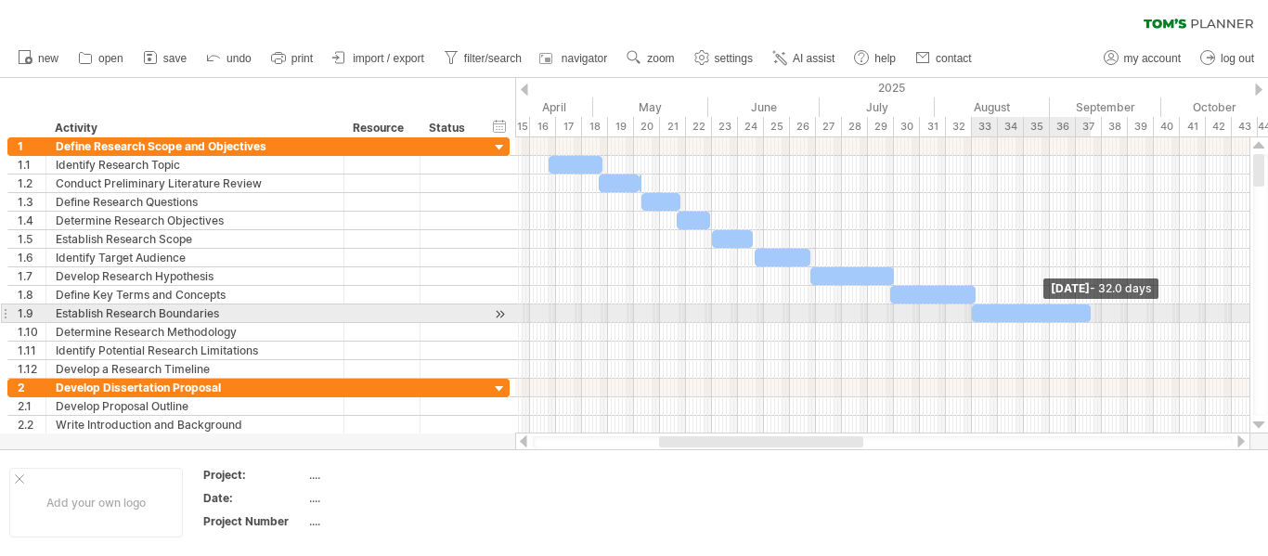
drag, startPoint x: 1000, startPoint y: 313, endPoint x: 1092, endPoint y: 307, distance: 93.0
click at [1092, 307] on span at bounding box center [1090, 313] width 7 height 18
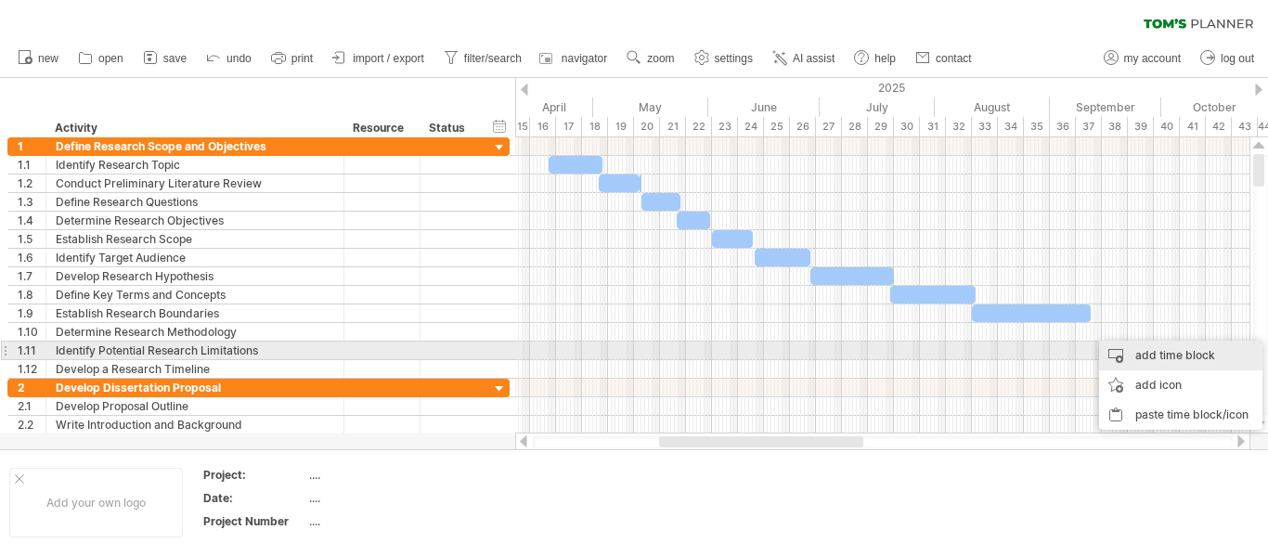
click at [1153, 355] on div "add time block" at bounding box center [1180, 356] width 163 height 30
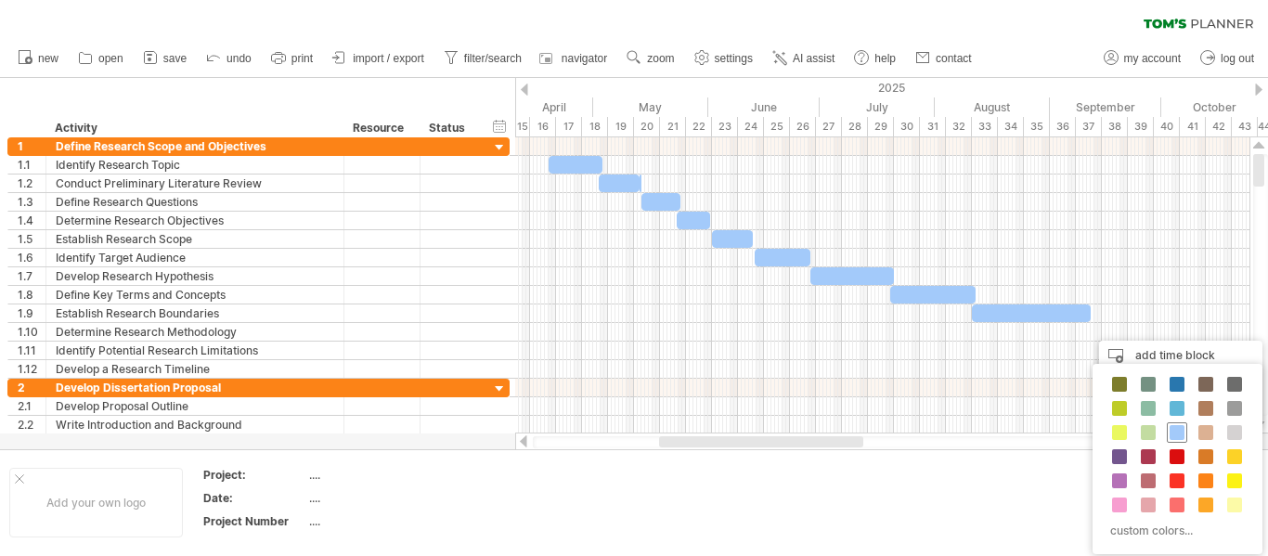
click at [1178, 435] on span at bounding box center [1176, 432] width 15 height 15
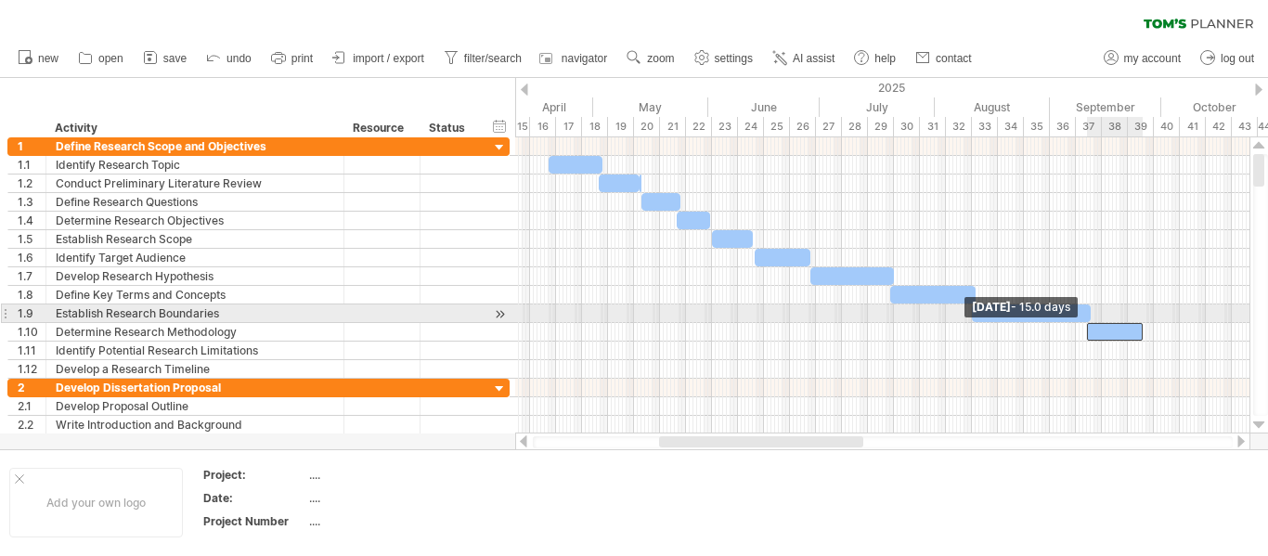
drag, startPoint x: 1115, startPoint y: 331, endPoint x: 1085, endPoint y: 319, distance: 32.1
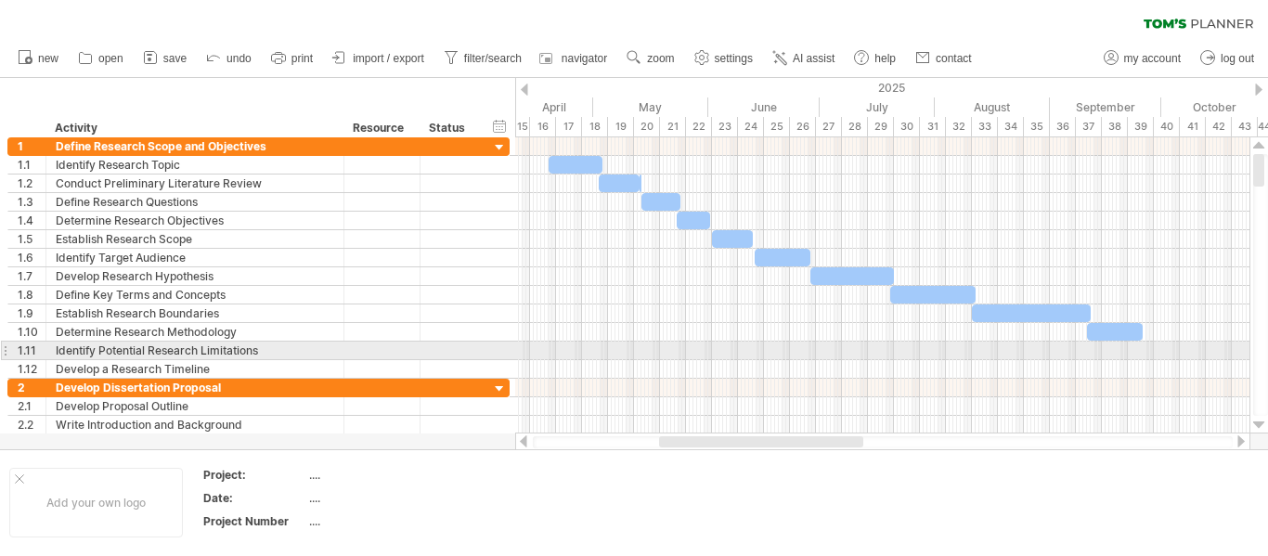
click at [1164, 351] on div at bounding box center [882, 351] width 734 height 19
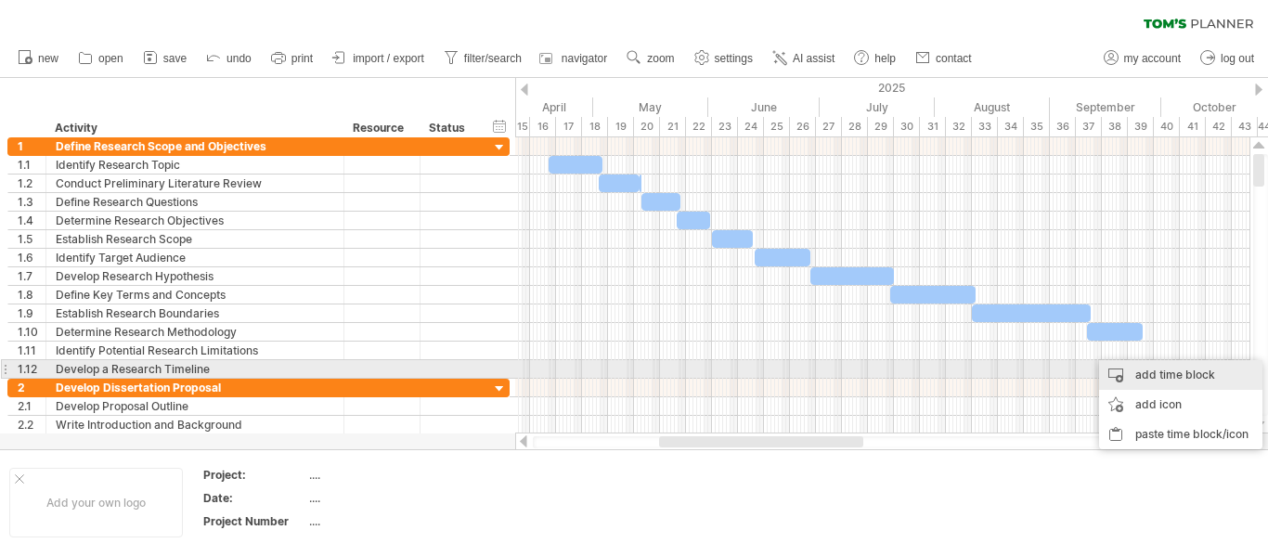
click at [1182, 373] on div "add time block" at bounding box center [1180, 375] width 163 height 30
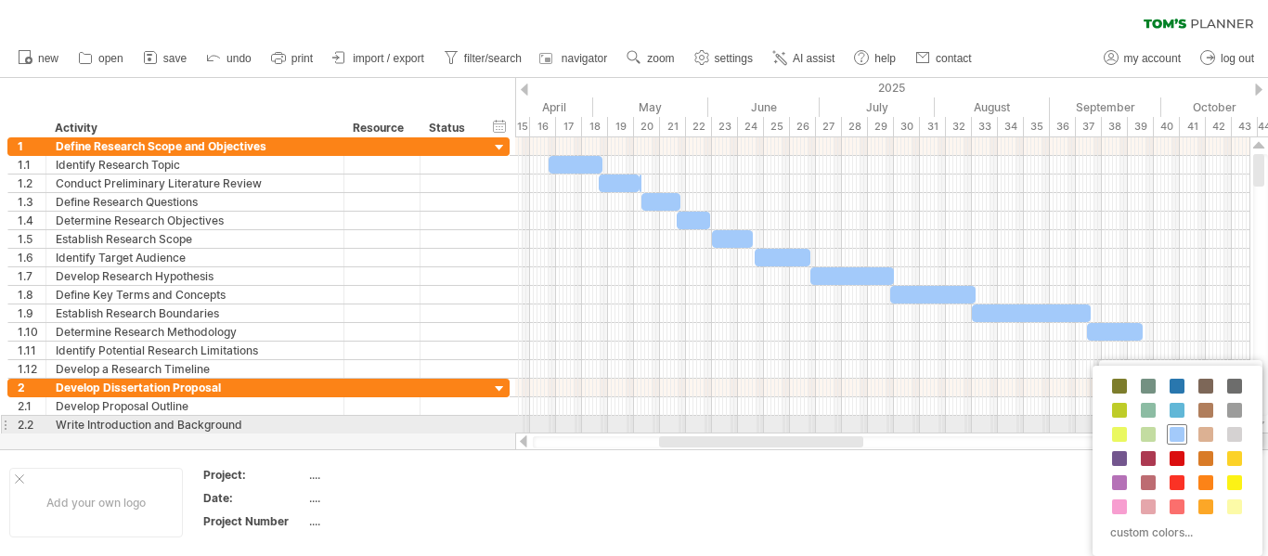
click at [1179, 433] on span at bounding box center [1176, 434] width 15 height 15
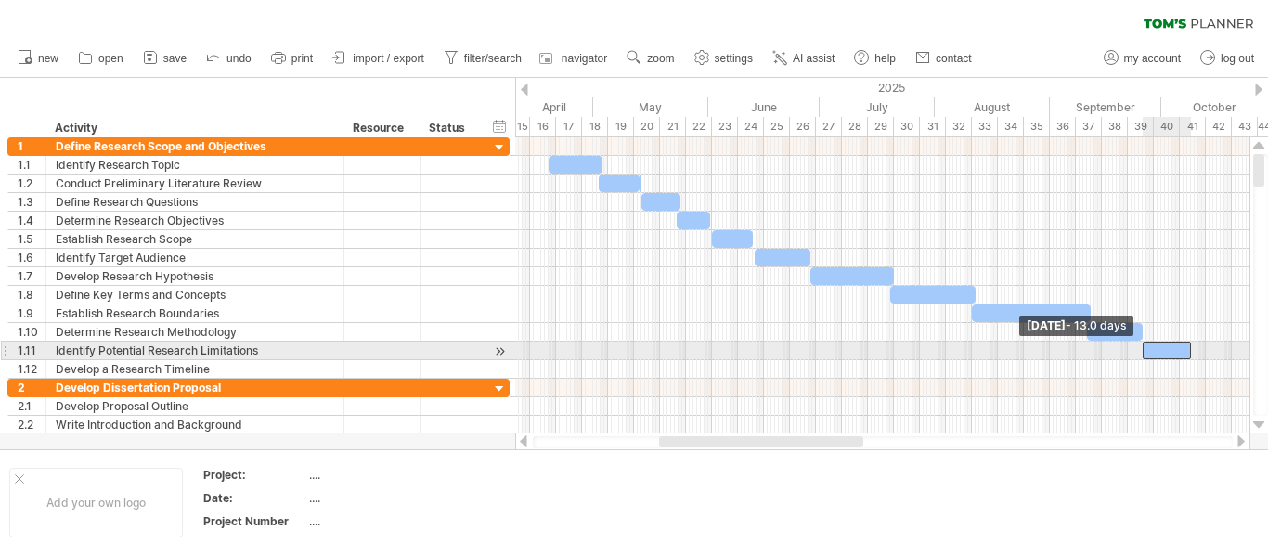
drag, startPoint x: 1168, startPoint y: 349, endPoint x: 1145, endPoint y: 342, distance: 23.2
click at [1145, 342] on span at bounding box center [1142, 351] width 7 height 18
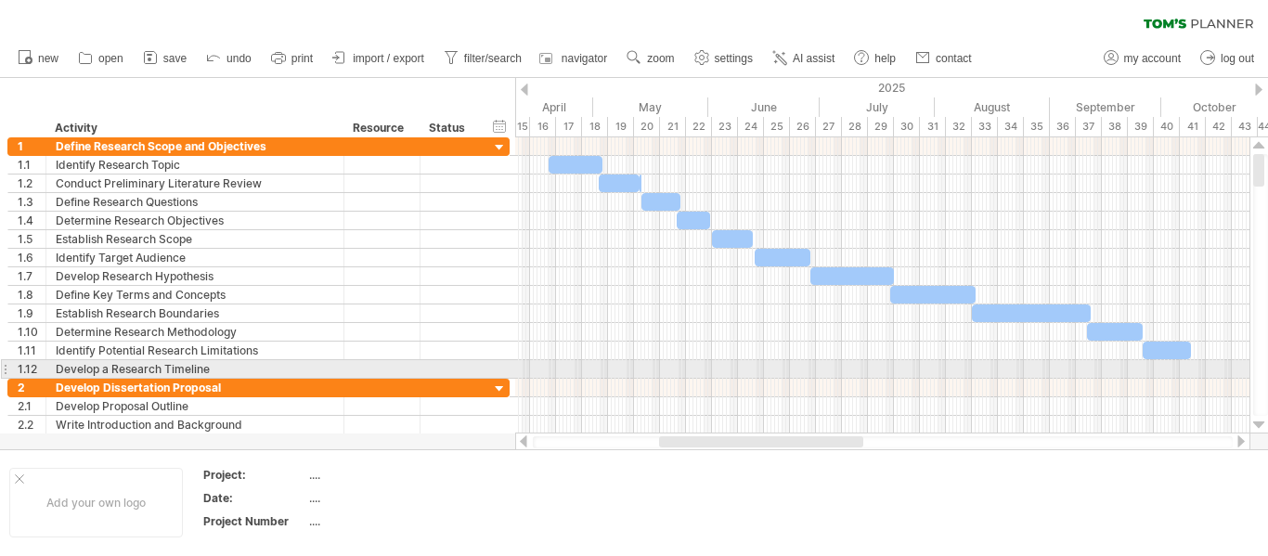
click at [1211, 368] on div at bounding box center [882, 369] width 734 height 19
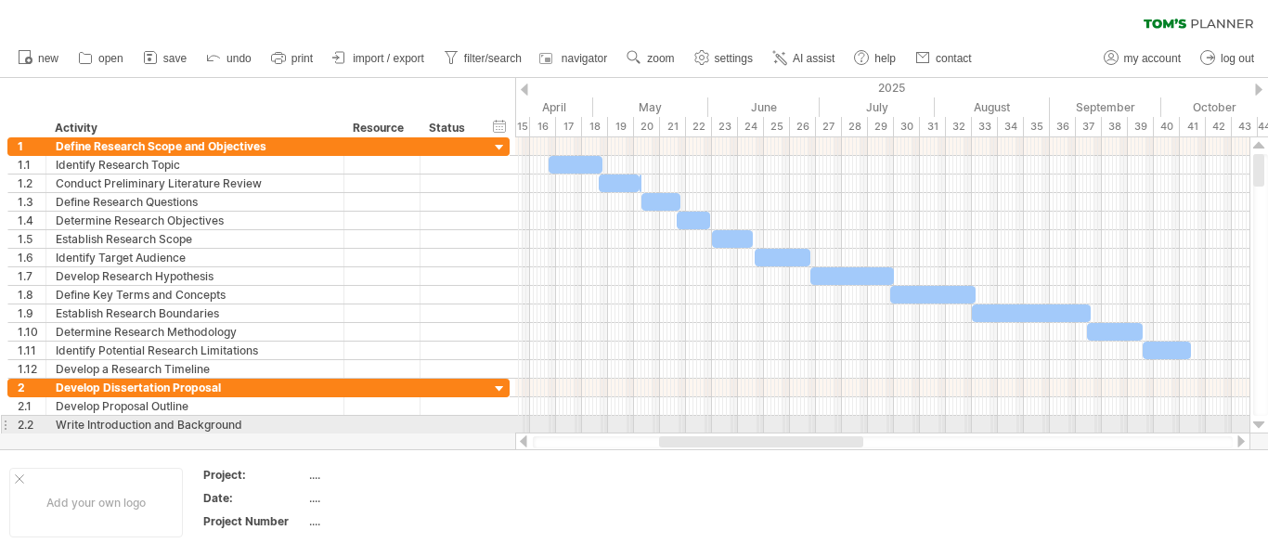
click at [1186, 419] on div at bounding box center [882, 425] width 734 height 19
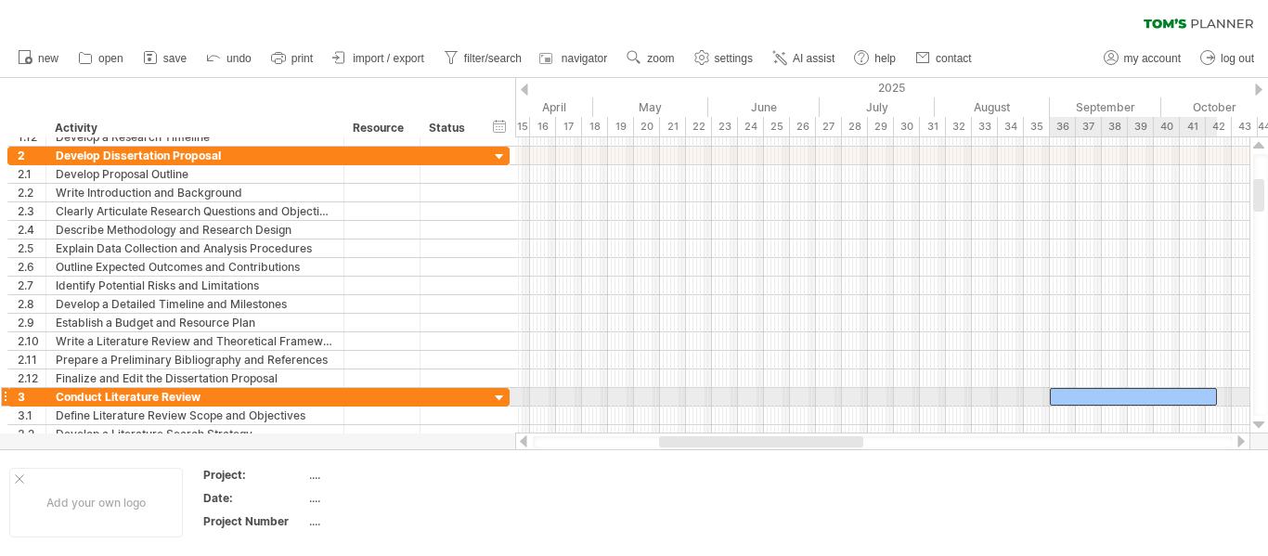
click at [1147, 394] on div at bounding box center [1133, 397] width 167 height 18
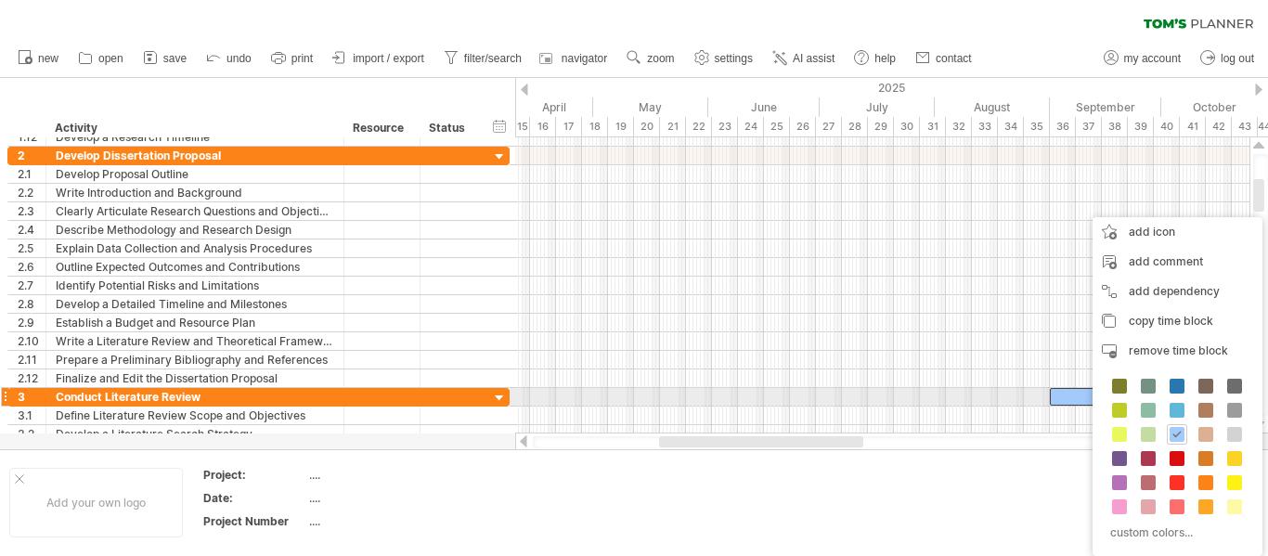
click at [1068, 402] on div at bounding box center [1133, 397] width 167 height 18
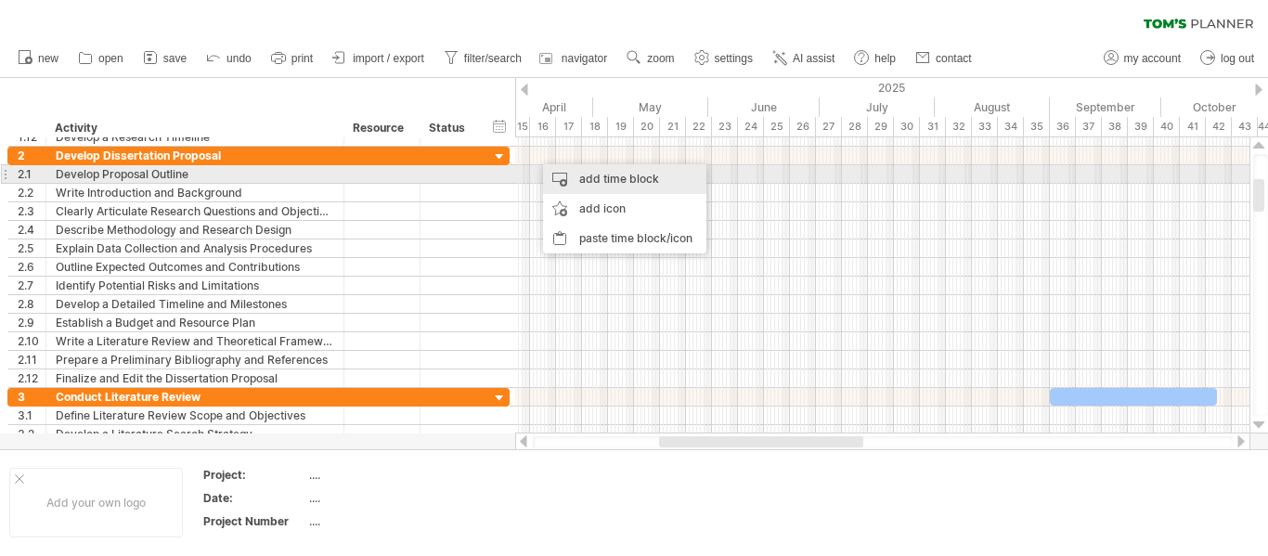
click at [567, 173] on div "add time block" at bounding box center [624, 179] width 163 height 30
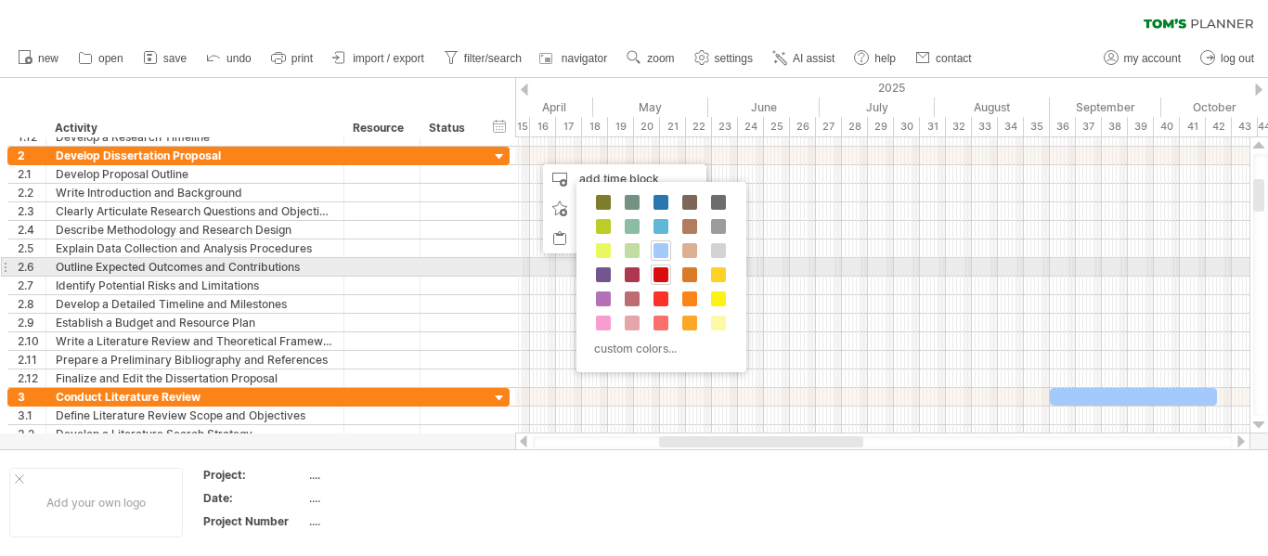
click at [666, 272] on span at bounding box center [660, 274] width 15 height 15
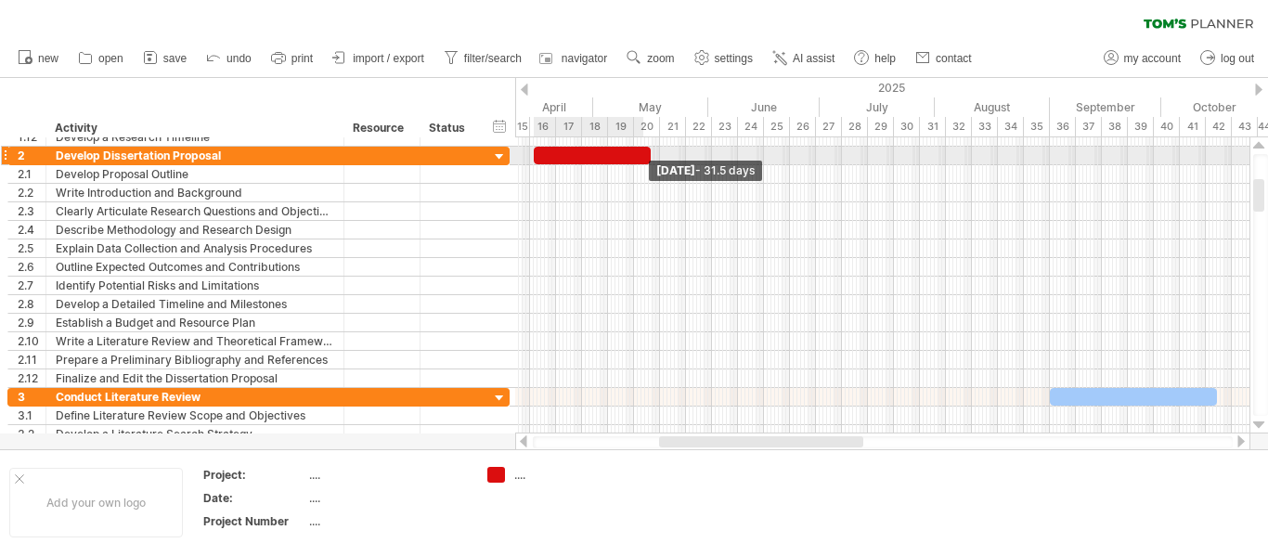
drag, startPoint x: 559, startPoint y: 159, endPoint x: 649, endPoint y: 155, distance: 90.1
click at [649, 155] on span at bounding box center [650, 156] width 7 height 18
click at [634, 157] on div at bounding box center [592, 156] width 117 height 18
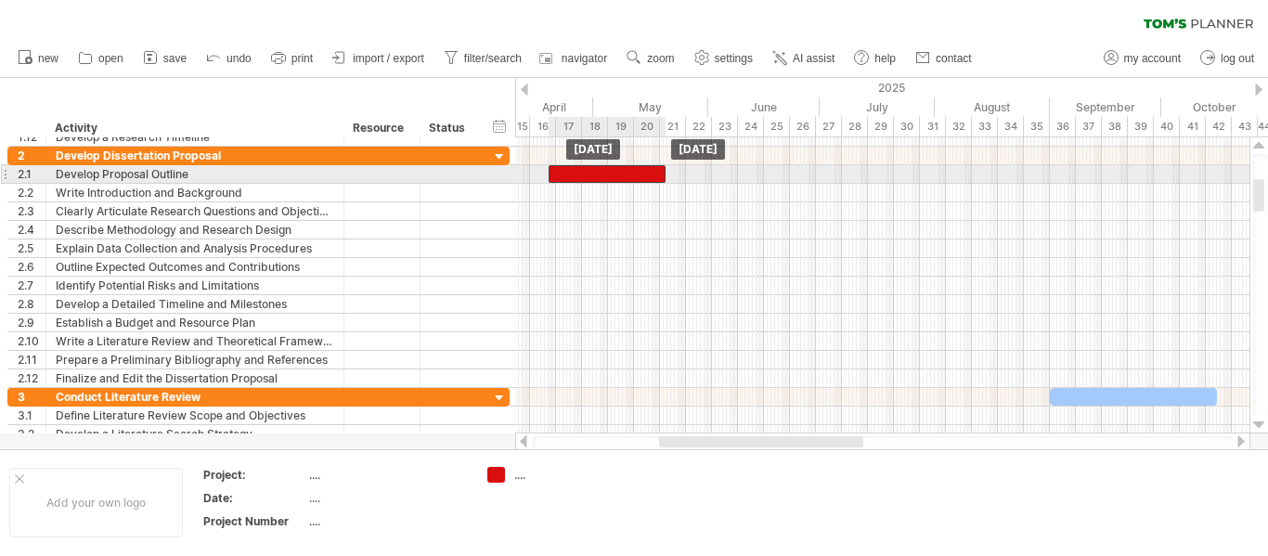
drag, startPoint x: 634, startPoint y: 157, endPoint x: 656, endPoint y: 177, distance: 30.2
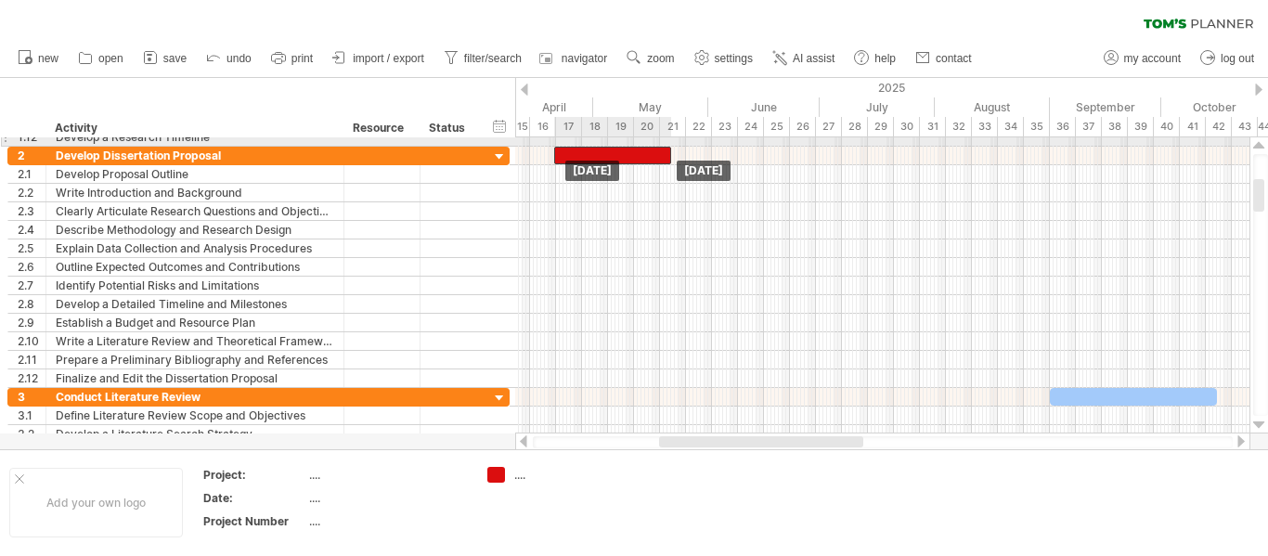
drag, startPoint x: 633, startPoint y: 169, endPoint x: 603, endPoint y: 144, distance: 38.9
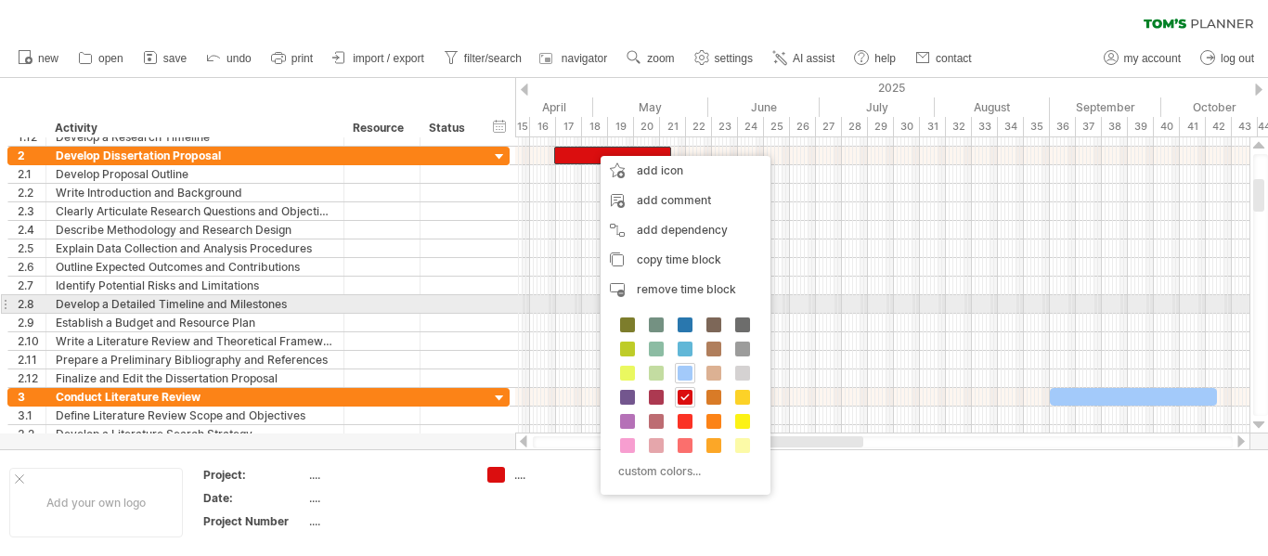
click at [889, 326] on div at bounding box center [882, 323] width 734 height 19
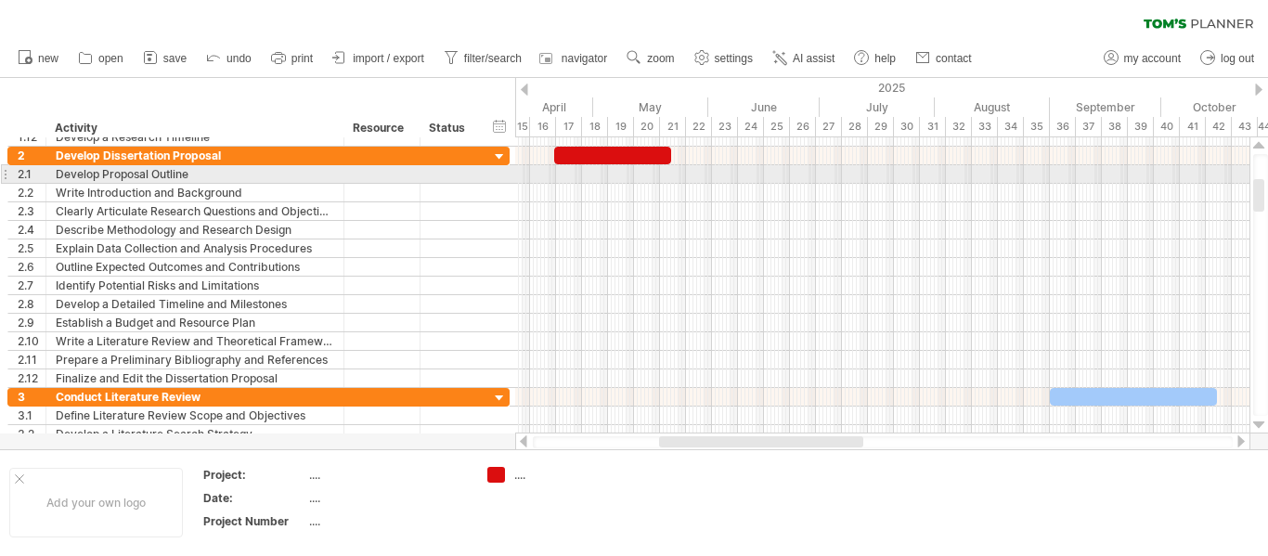
click at [694, 174] on div at bounding box center [882, 174] width 734 height 19
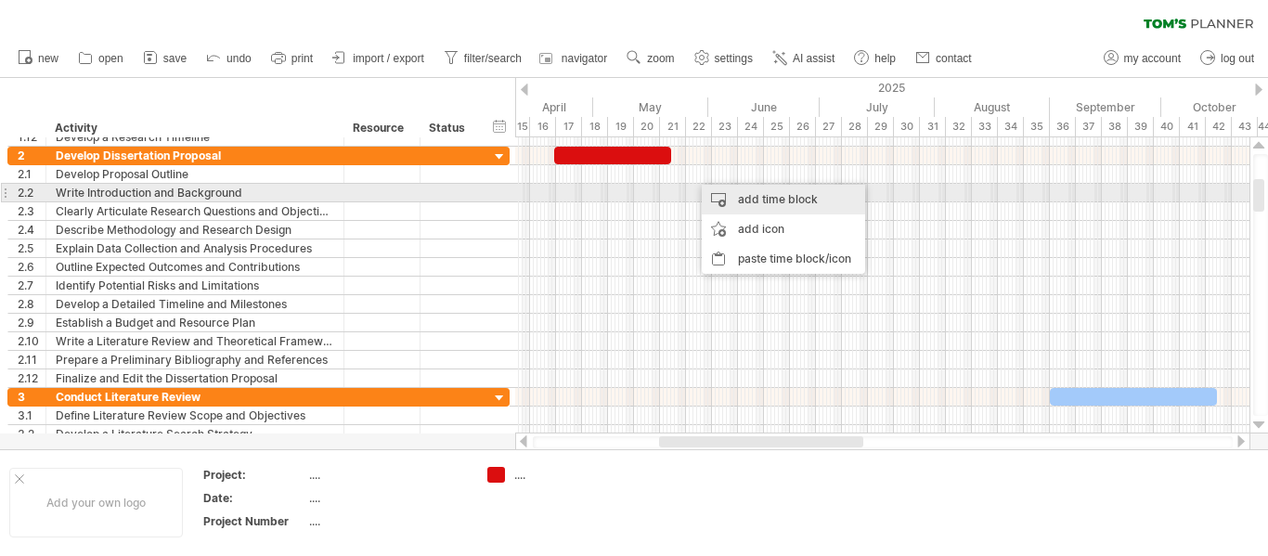
click at [749, 198] on div "add time block" at bounding box center [783, 200] width 163 height 30
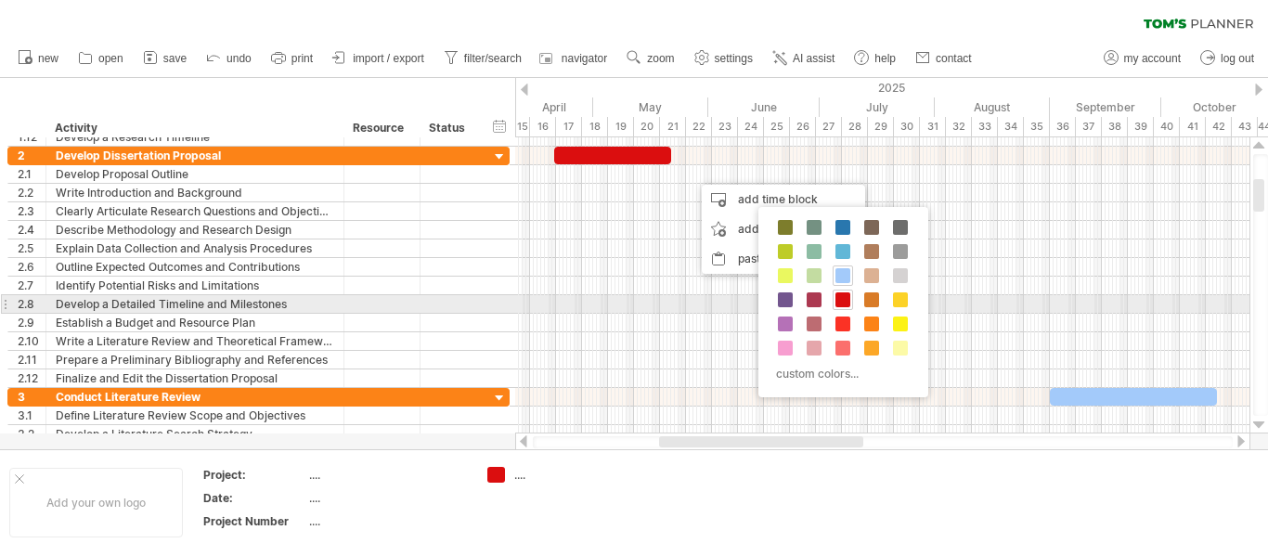
click at [857, 308] on div "custom colors..." at bounding box center [843, 302] width 170 height 190
click at [846, 299] on span at bounding box center [842, 299] width 15 height 15
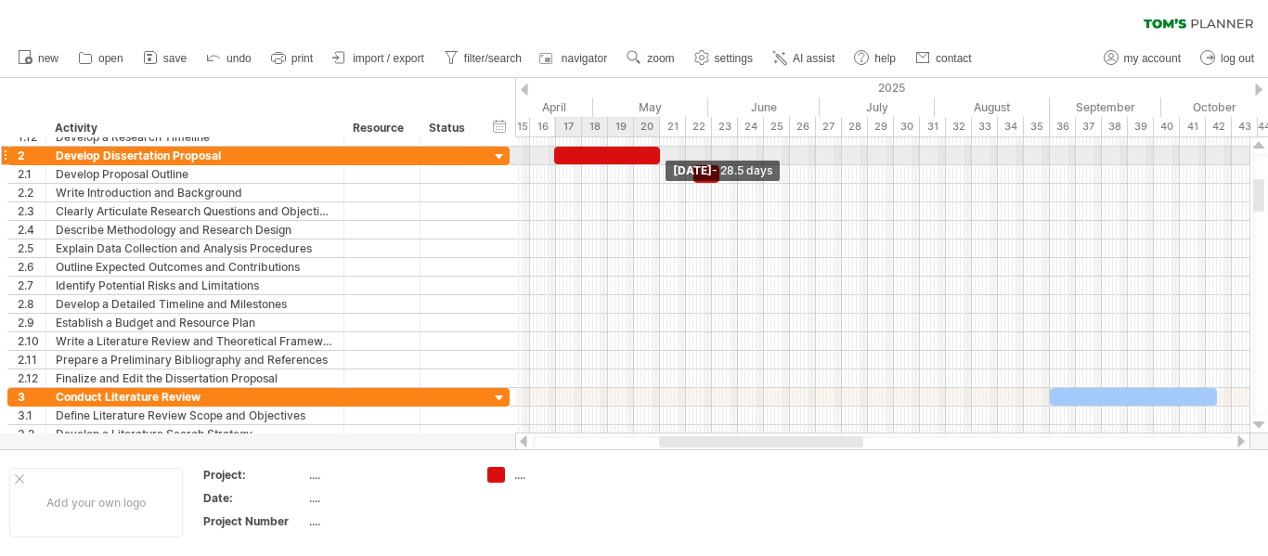
drag, startPoint x: 669, startPoint y: 152, endPoint x: 657, endPoint y: 152, distance: 12.1
click at [657, 152] on span at bounding box center [659, 156] width 7 height 18
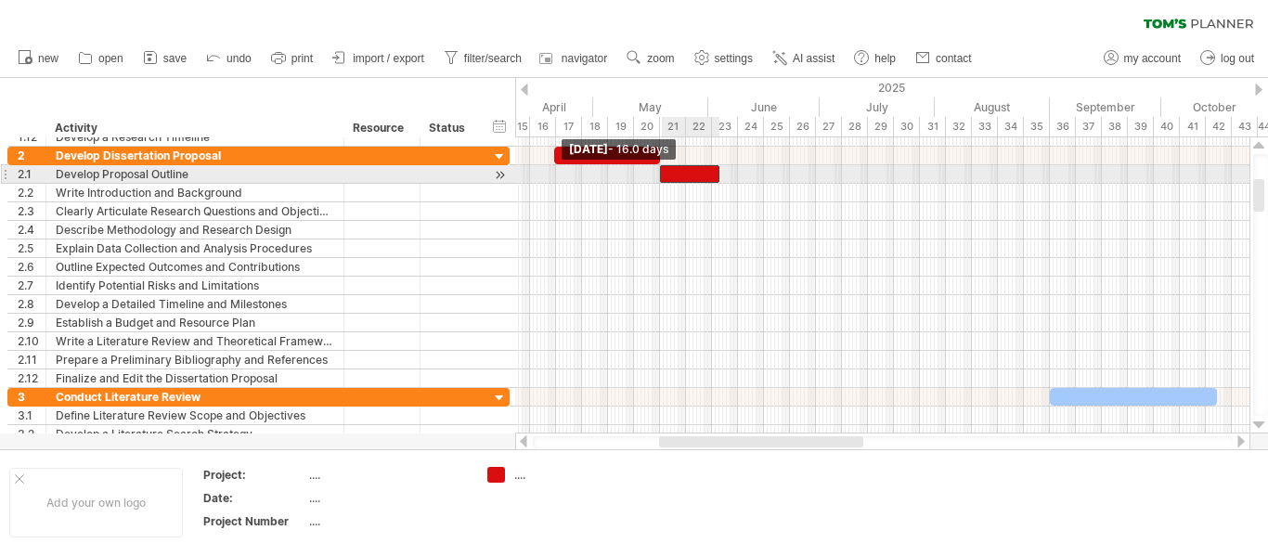
drag, startPoint x: 692, startPoint y: 172, endPoint x: 659, endPoint y: 169, distance: 33.5
click at [659, 169] on span at bounding box center [659, 174] width 7 height 18
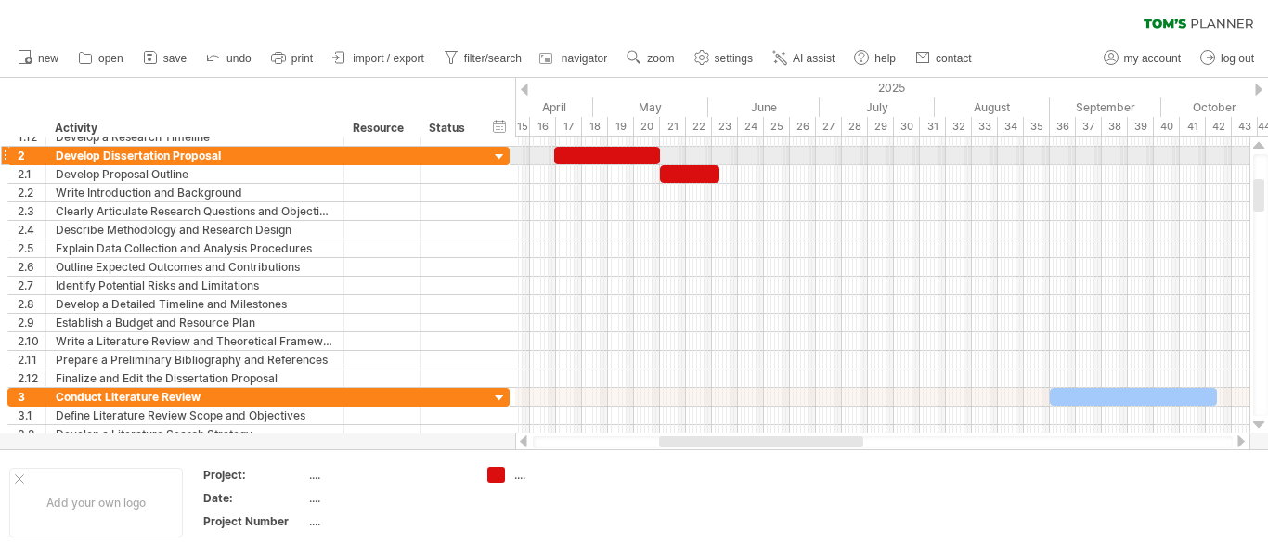
click at [701, 164] on div at bounding box center [882, 156] width 734 height 19
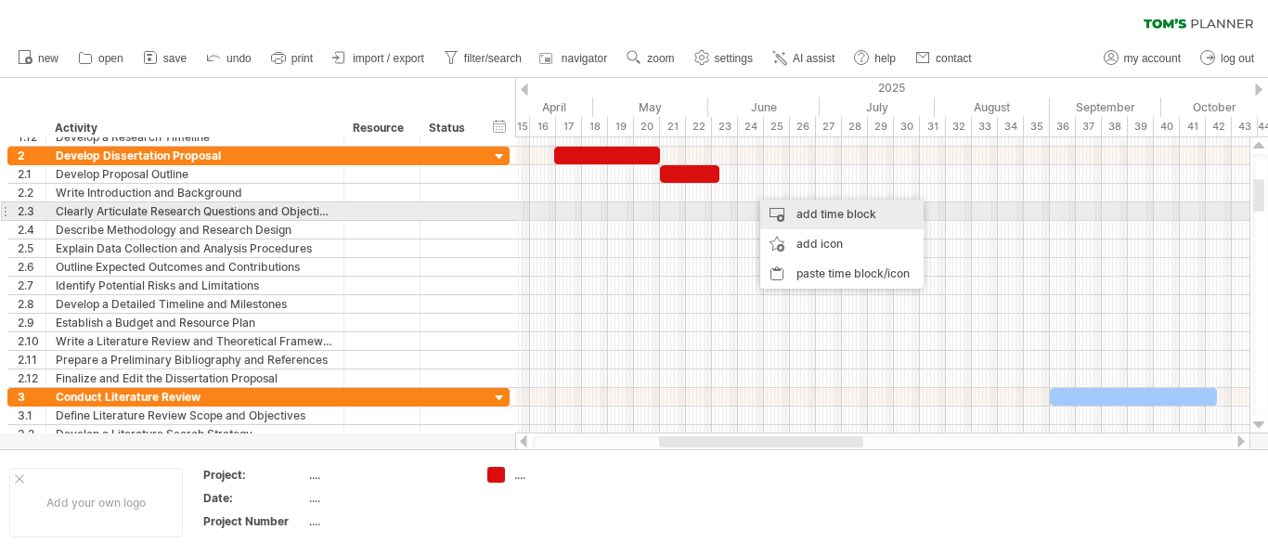
click at [849, 211] on div "add time block" at bounding box center [841, 215] width 163 height 30
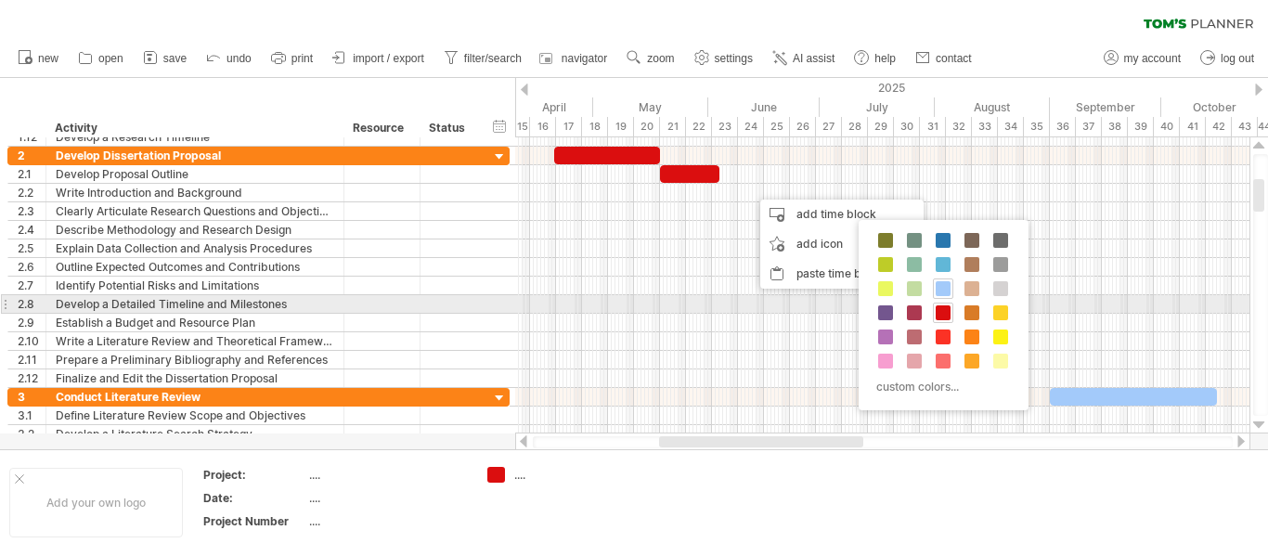
click at [952, 313] on div at bounding box center [943, 313] width 20 height 20
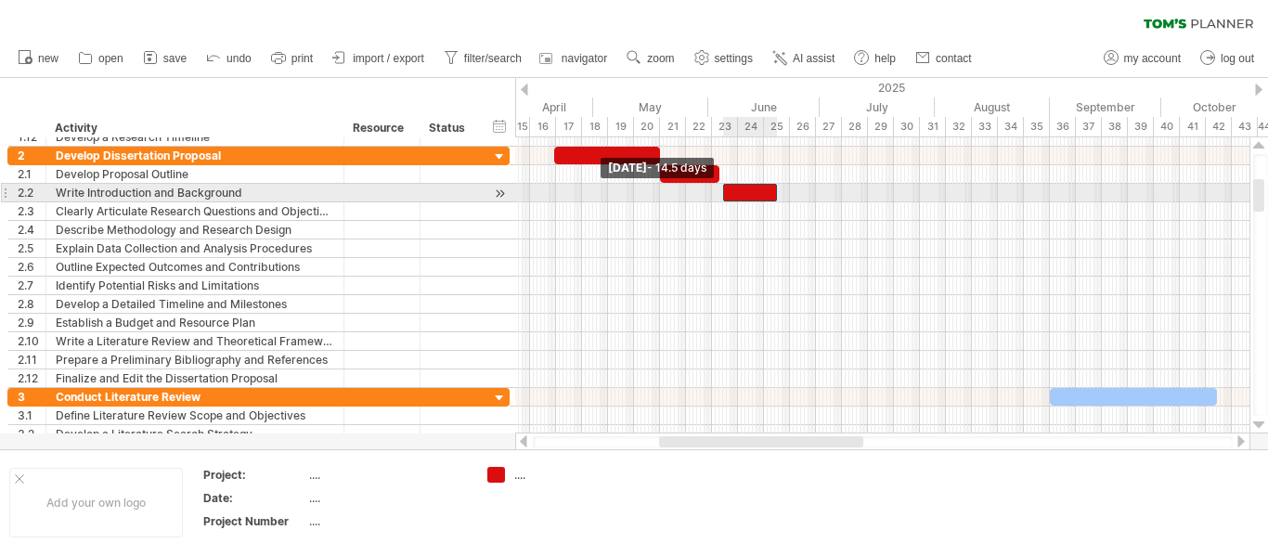
drag, startPoint x: 749, startPoint y: 191, endPoint x: 720, endPoint y: 186, distance: 29.3
click at [720, 186] on span at bounding box center [722, 193] width 7 height 18
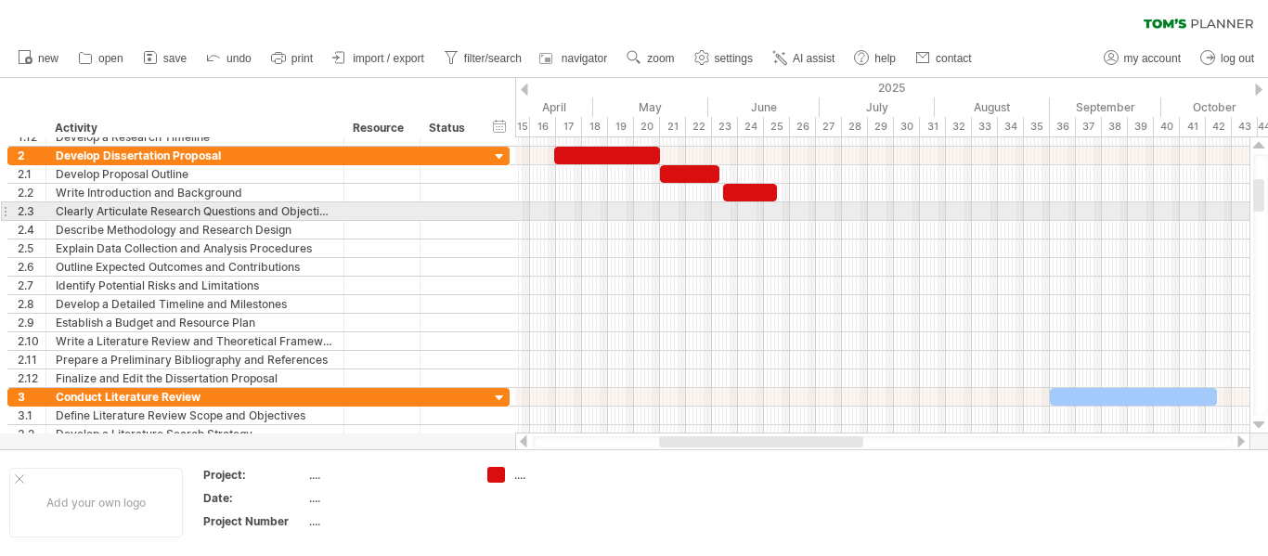
click at [823, 213] on div at bounding box center [882, 211] width 734 height 19
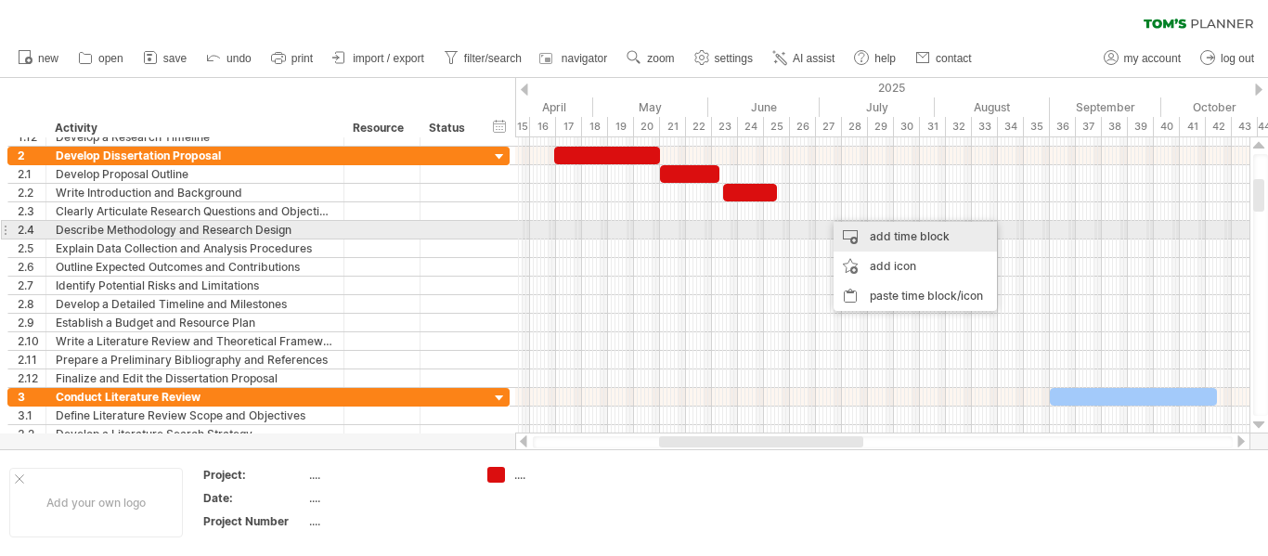
click at [866, 239] on div "add time block" at bounding box center [914, 237] width 163 height 30
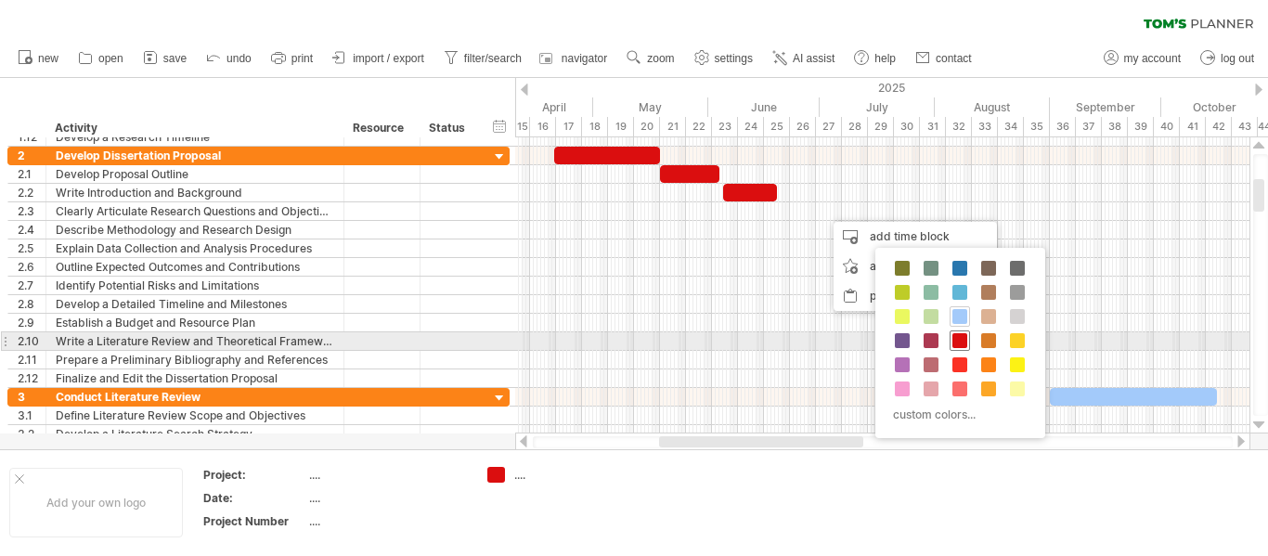
click at [962, 344] on span at bounding box center [959, 340] width 15 height 15
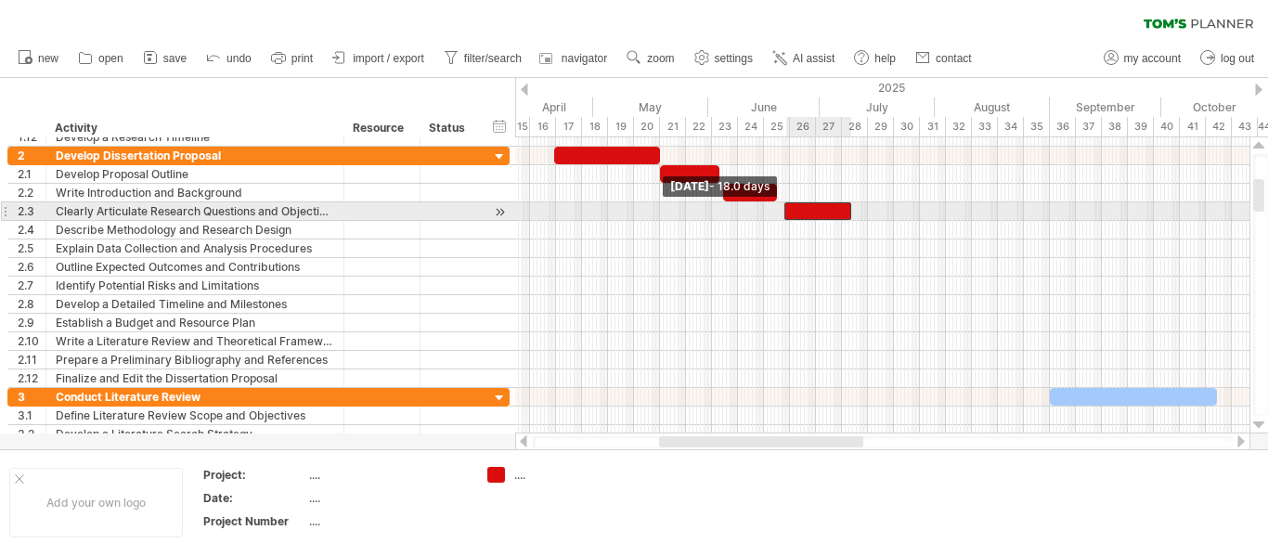
drag, startPoint x: 824, startPoint y: 203, endPoint x: 782, endPoint y: 203, distance: 41.8
click at [782, 203] on span at bounding box center [784, 211] width 7 height 18
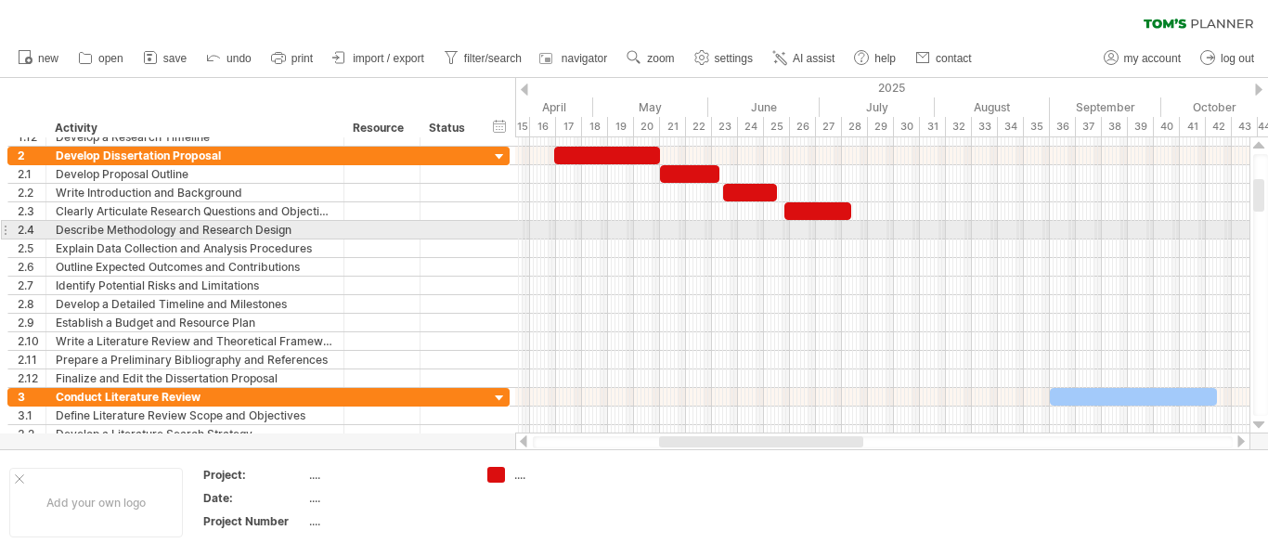
click at [879, 231] on div at bounding box center [882, 230] width 734 height 19
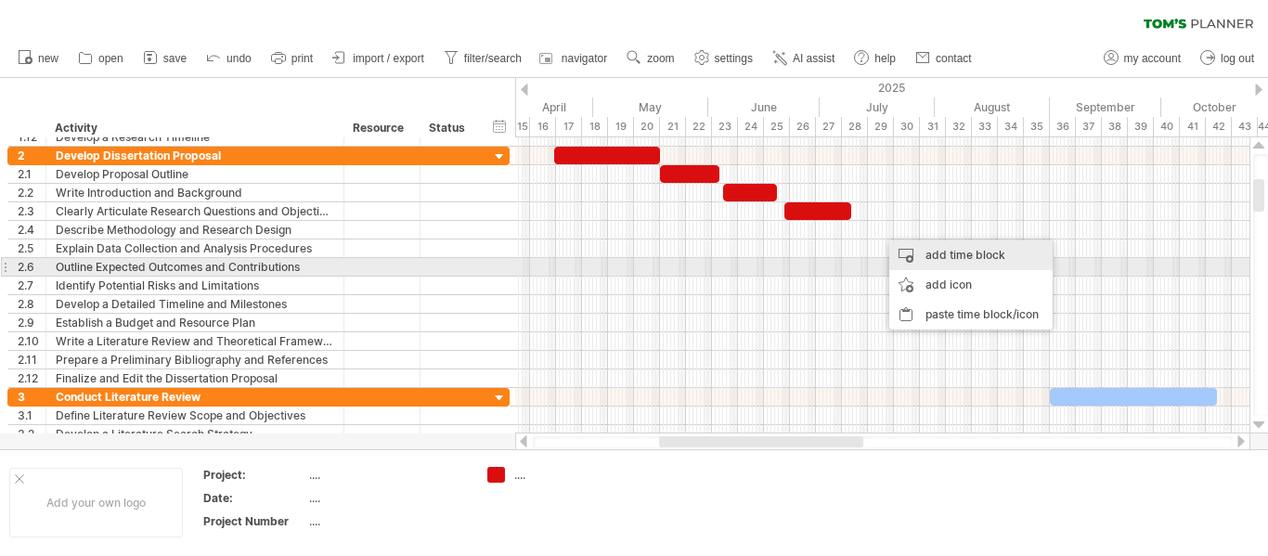
click at [941, 258] on div "add time block" at bounding box center [970, 255] width 163 height 30
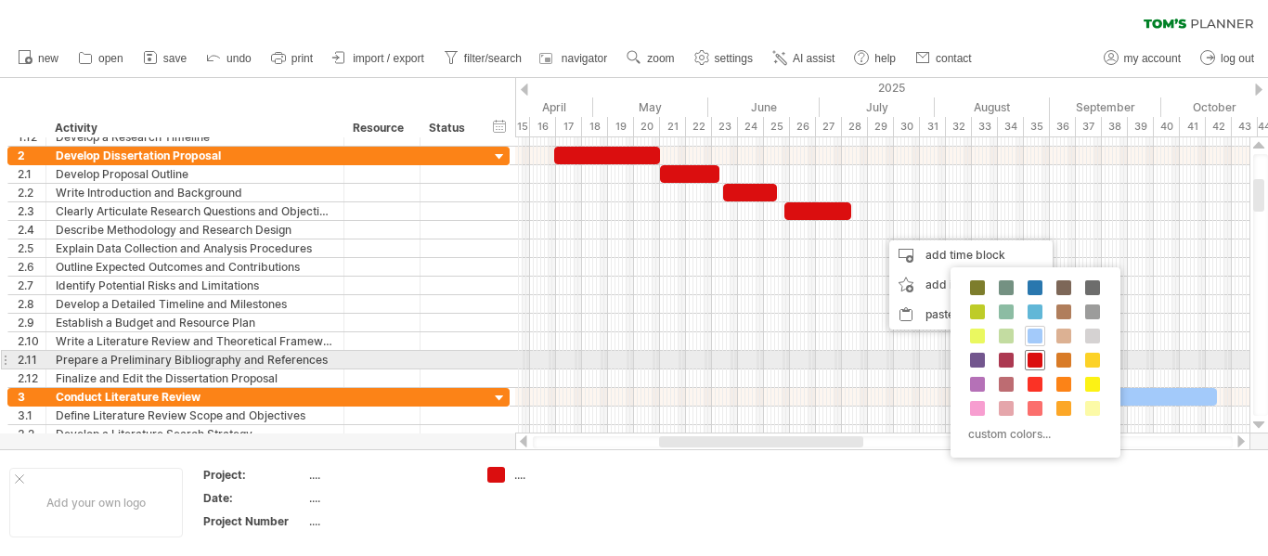
click at [1031, 358] on span at bounding box center [1034, 360] width 15 height 15
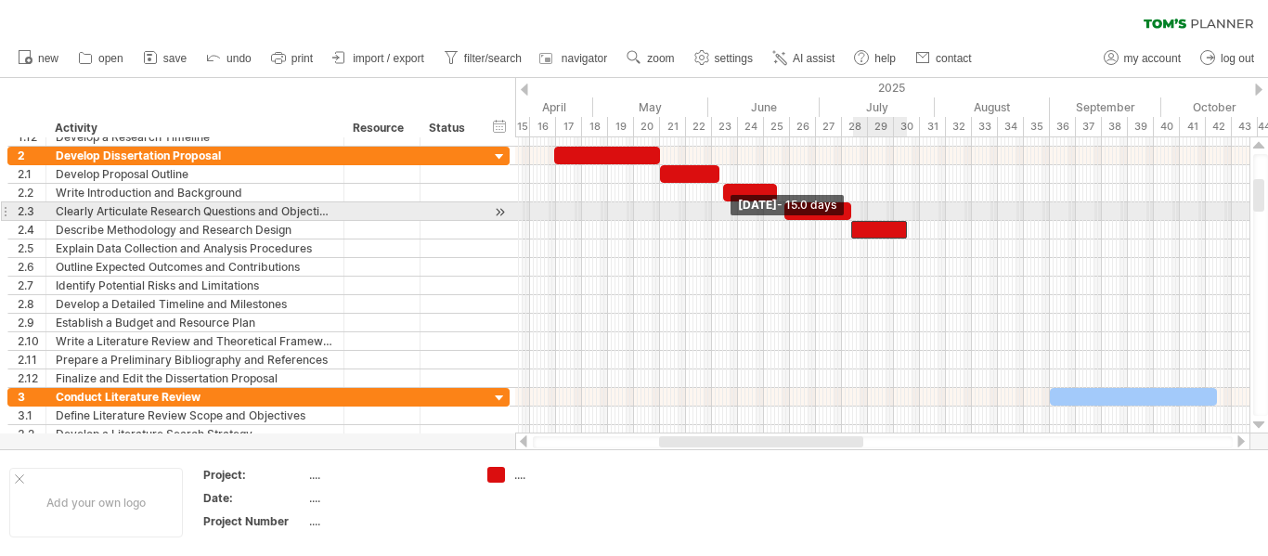
drag, startPoint x: 881, startPoint y: 226, endPoint x: 850, endPoint y: 216, distance: 32.3
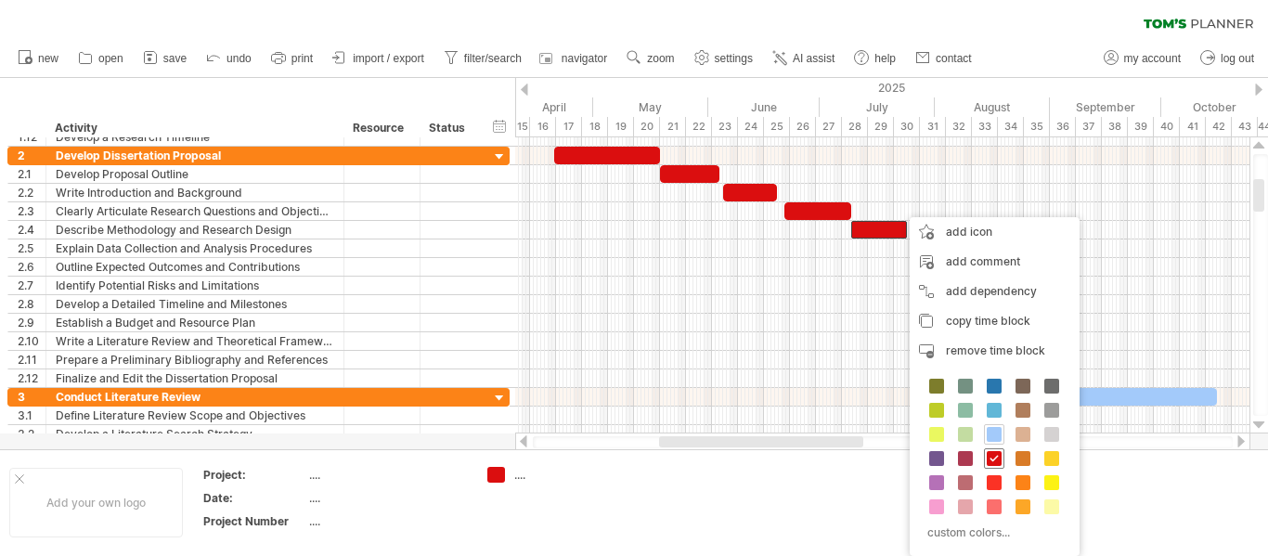
click at [998, 458] on span at bounding box center [994, 458] width 15 height 15
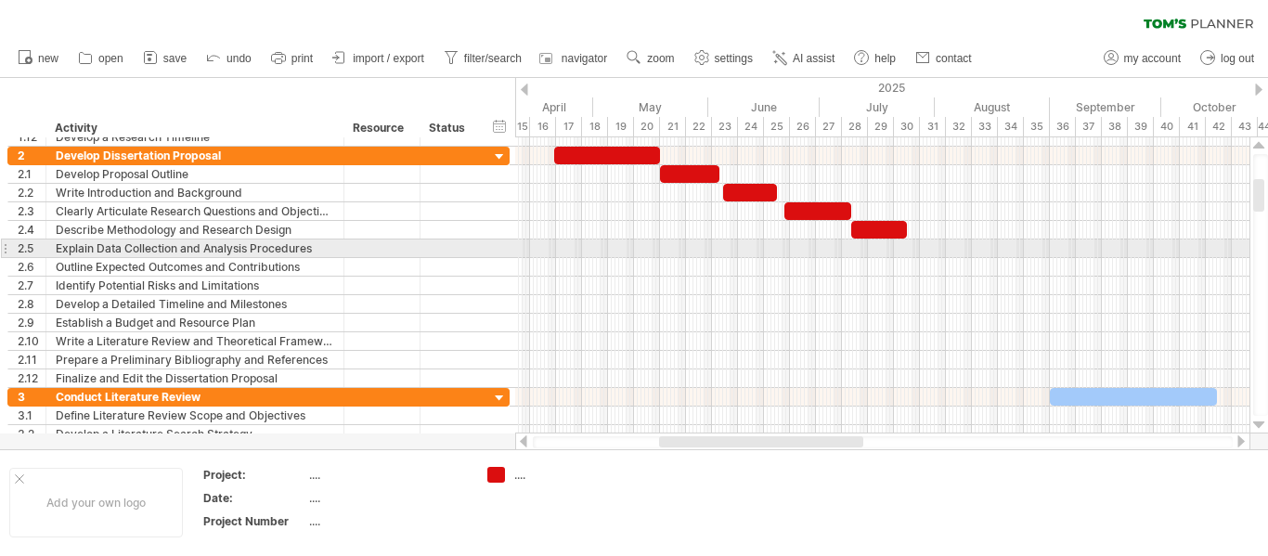
click at [927, 246] on div at bounding box center [882, 248] width 734 height 19
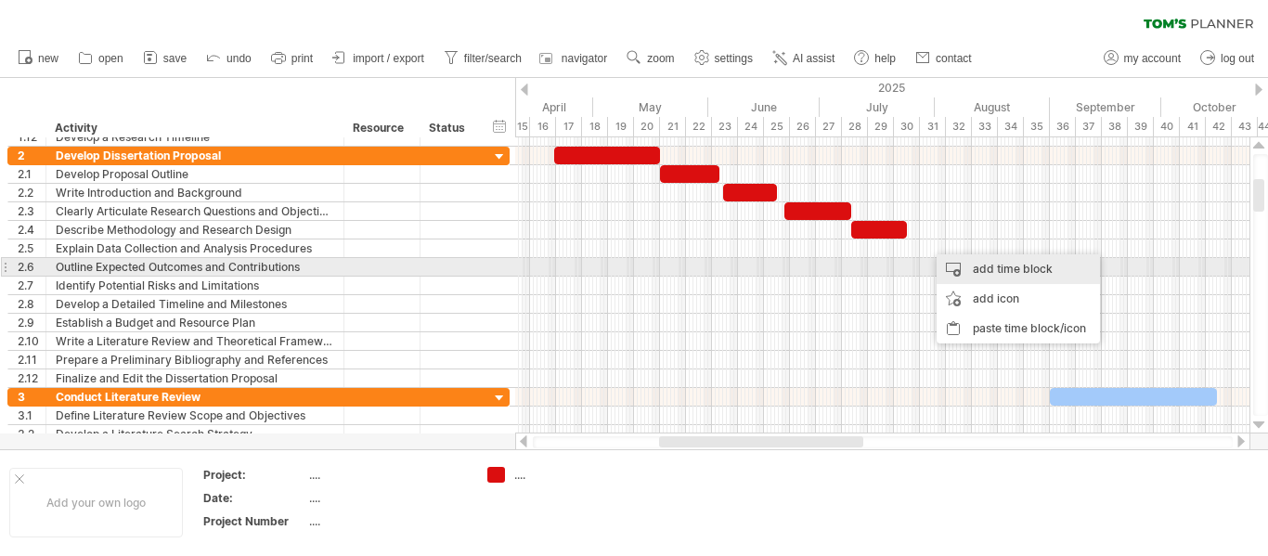
click at [991, 273] on div "add time block" at bounding box center [1017, 269] width 163 height 30
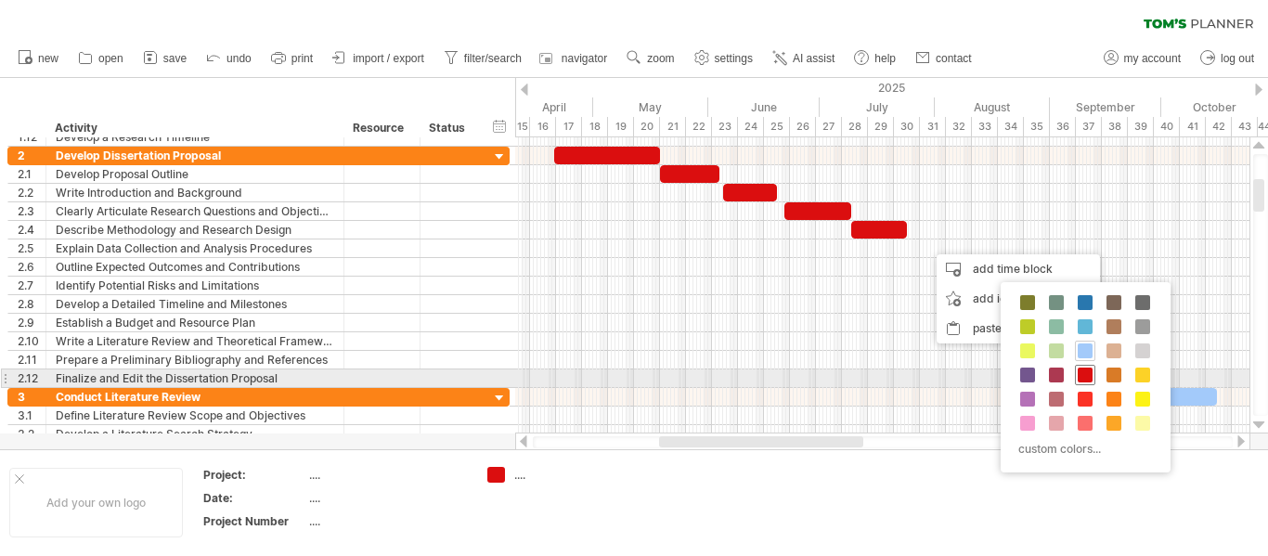
click at [1084, 380] on span at bounding box center [1085, 375] width 15 height 15
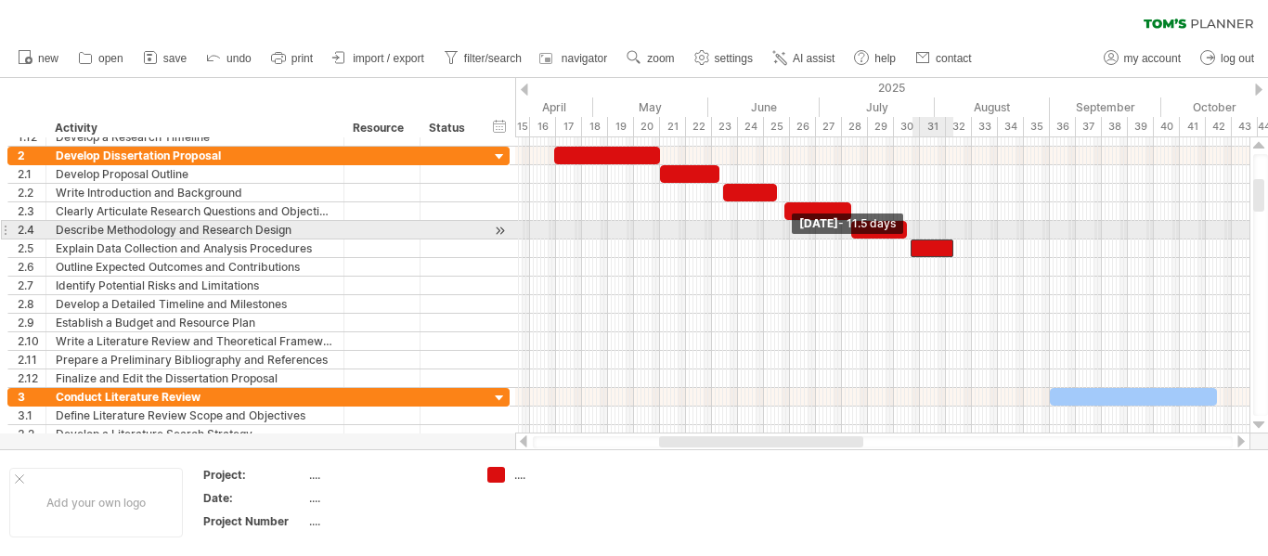
drag, startPoint x: 929, startPoint y: 249, endPoint x: 911, endPoint y: 237, distance: 21.4
click at [911, 237] on div "Sunday 18 May - 28.5 days Friday 25 July - 11.5 days" at bounding box center [882, 285] width 734 height 296
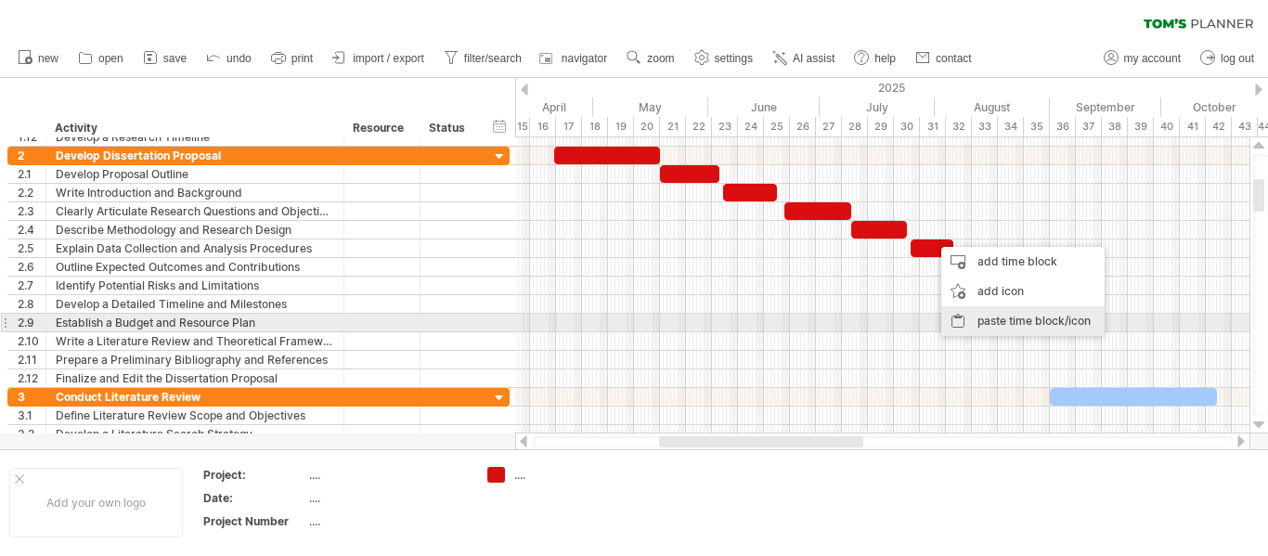
click at [1021, 319] on div "paste time block/icon" at bounding box center [1022, 321] width 163 height 30
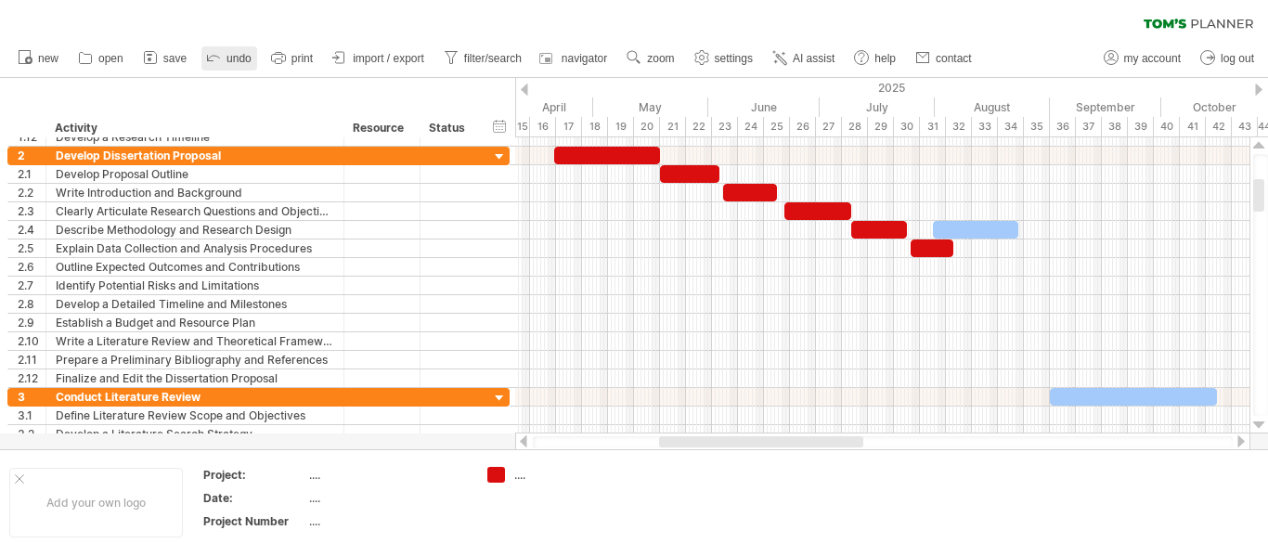
click at [239, 58] on span "undo" at bounding box center [238, 58] width 25 height 13
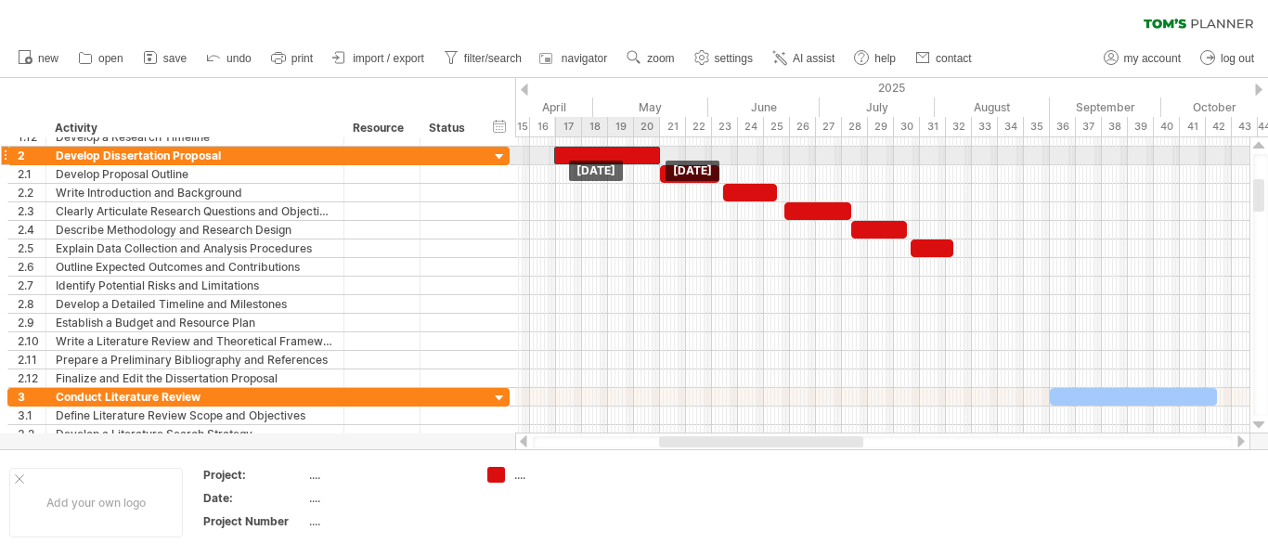
click at [606, 149] on div at bounding box center [607, 156] width 106 height 18
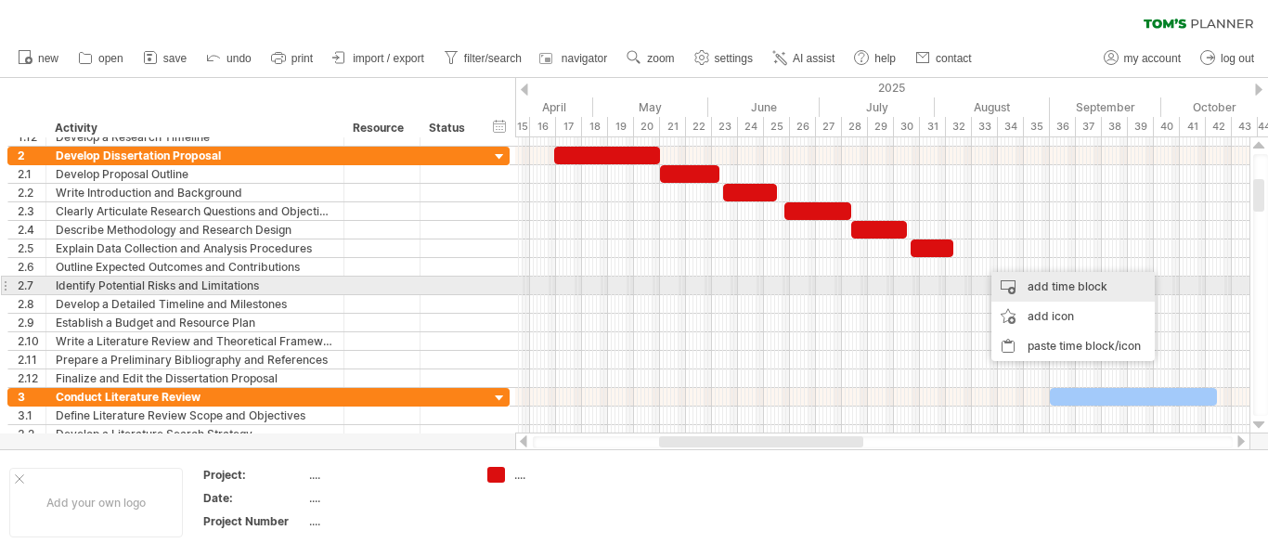
click at [1029, 287] on div "add time block" at bounding box center [1072, 287] width 163 height 30
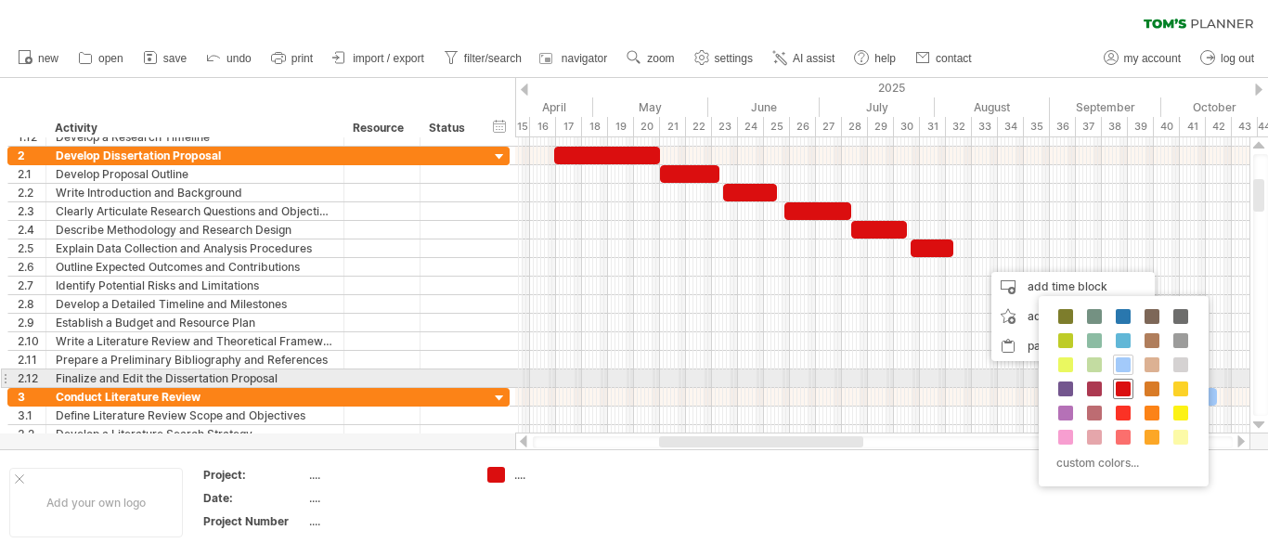
click at [1126, 388] on span at bounding box center [1123, 388] width 15 height 15
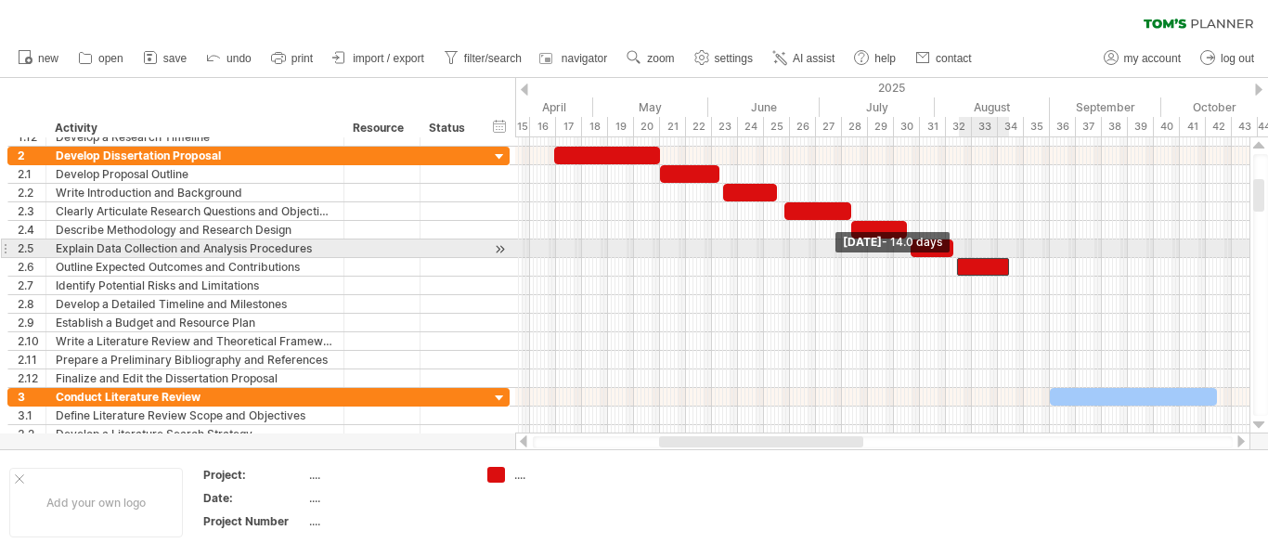
drag, startPoint x: 983, startPoint y: 259, endPoint x: 953, endPoint y: 251, distance: 30.9
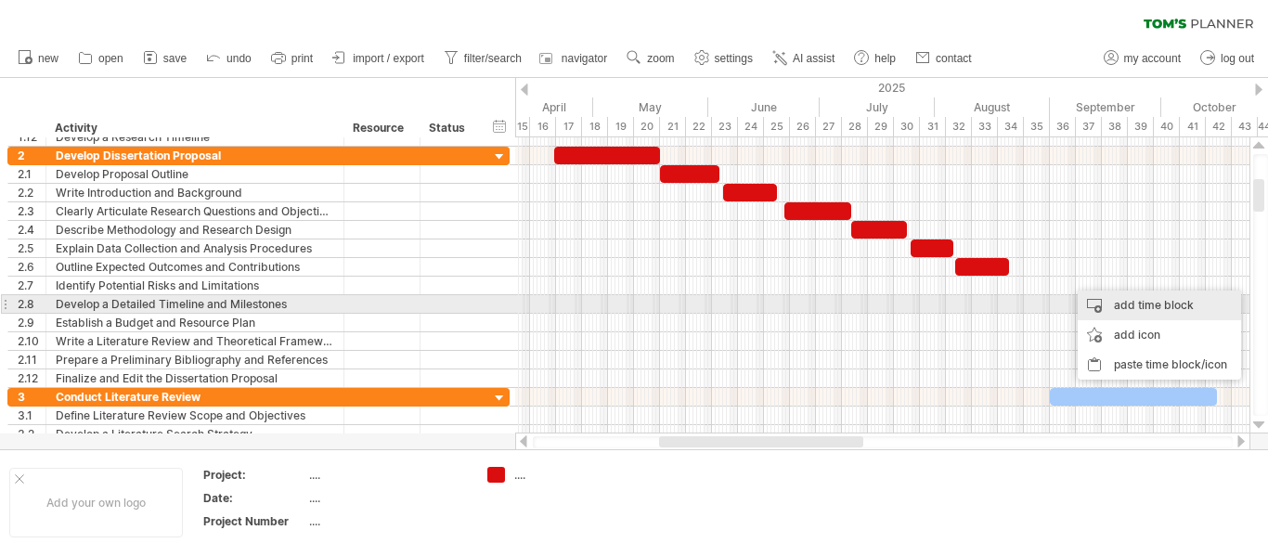
click at [1106, 300] on div "add time block" at bounding box center [1159, 306] width 163 height 30
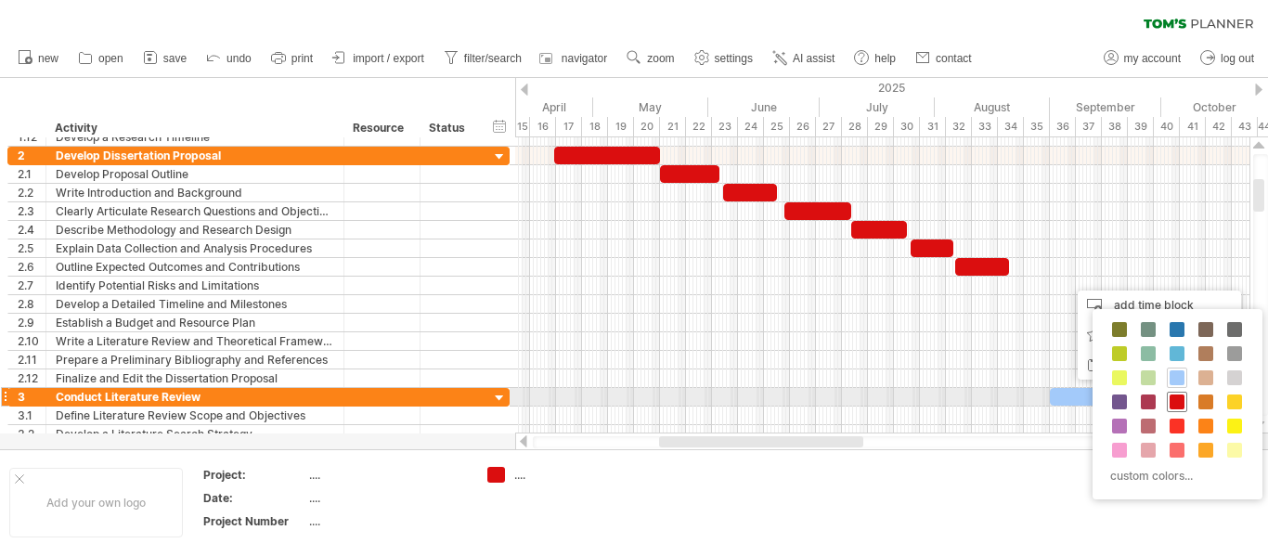
click at [1176, 402] on span at bounding box center [1176, 401] width 15 height 15
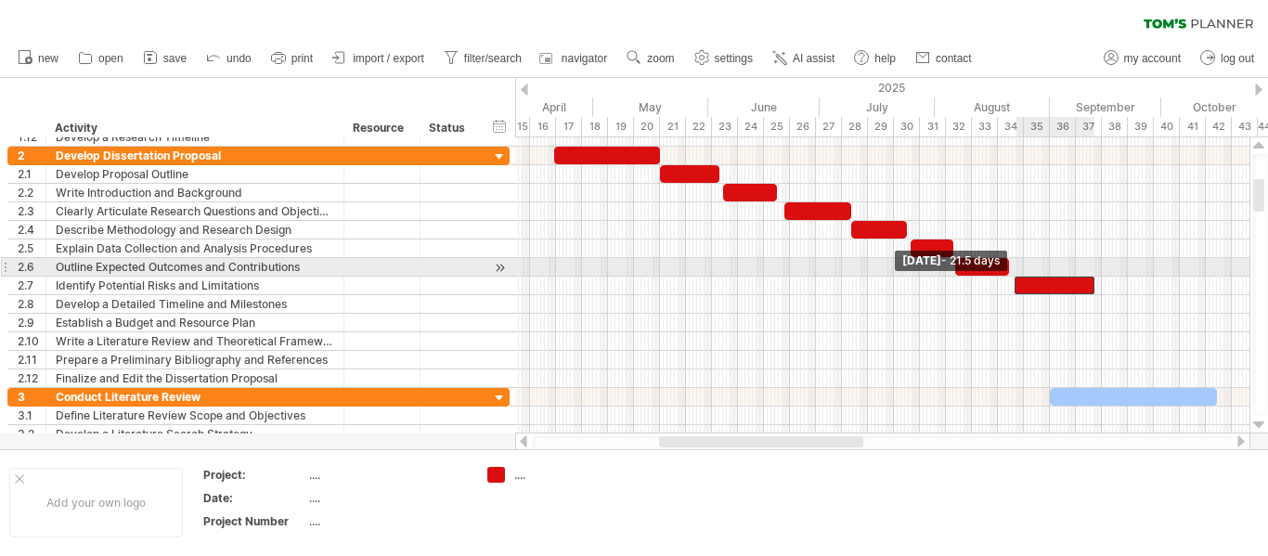
drag, startPoint x: 1066, startPoint y: 279, endPoint x: 1009, endPoint y: 268, distance: 57.7
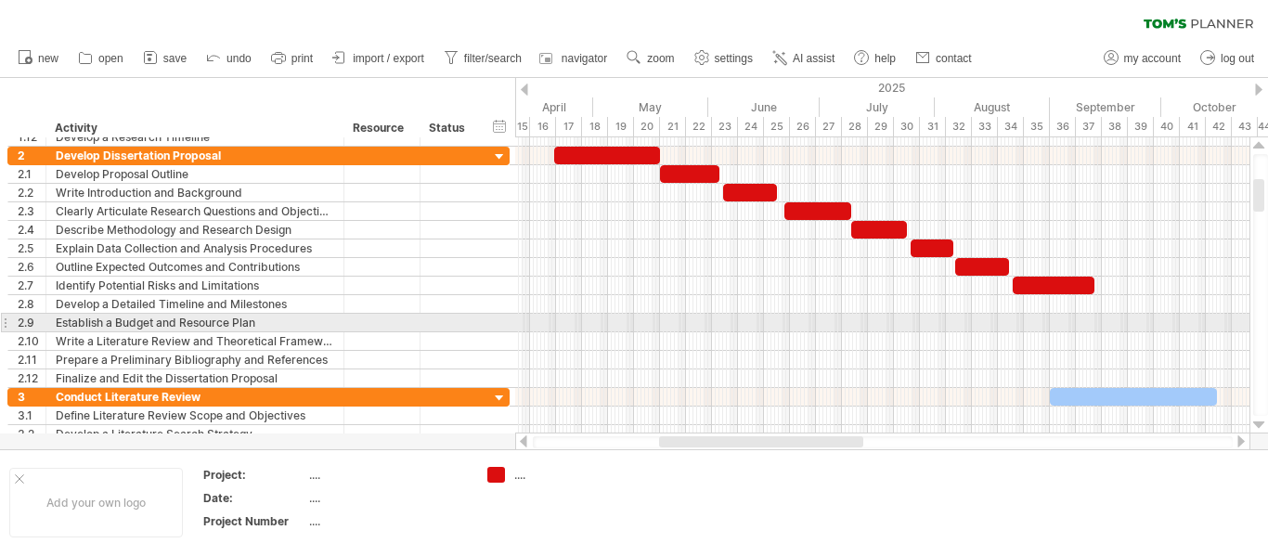
click at [1141, 324] on div at bounding box center [882, 323] width 734 height 19
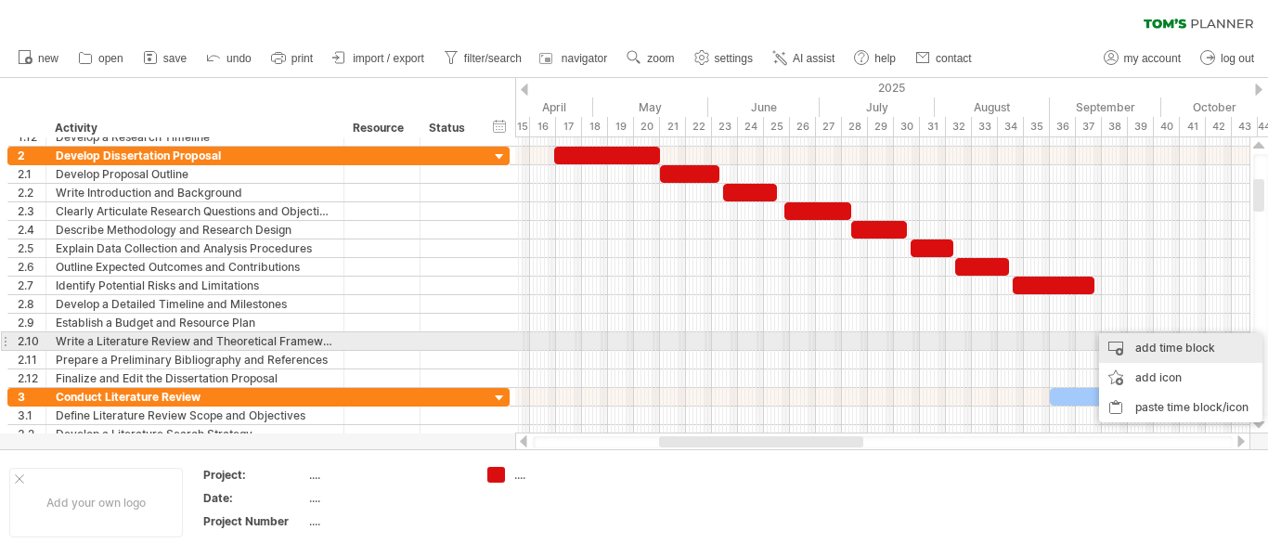
click at [1182, 342] on div "add time block" at bounding box center [1180, 348] width 163 height 30
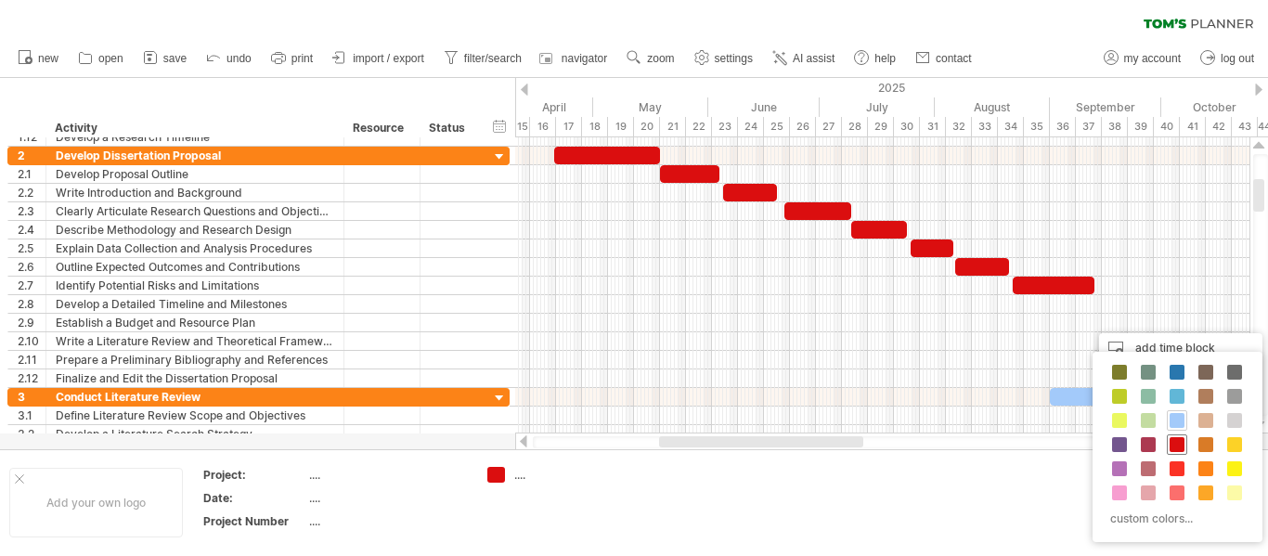
click at [1182, 446] on span at bounding box center [1176, 444] width 15 height 15
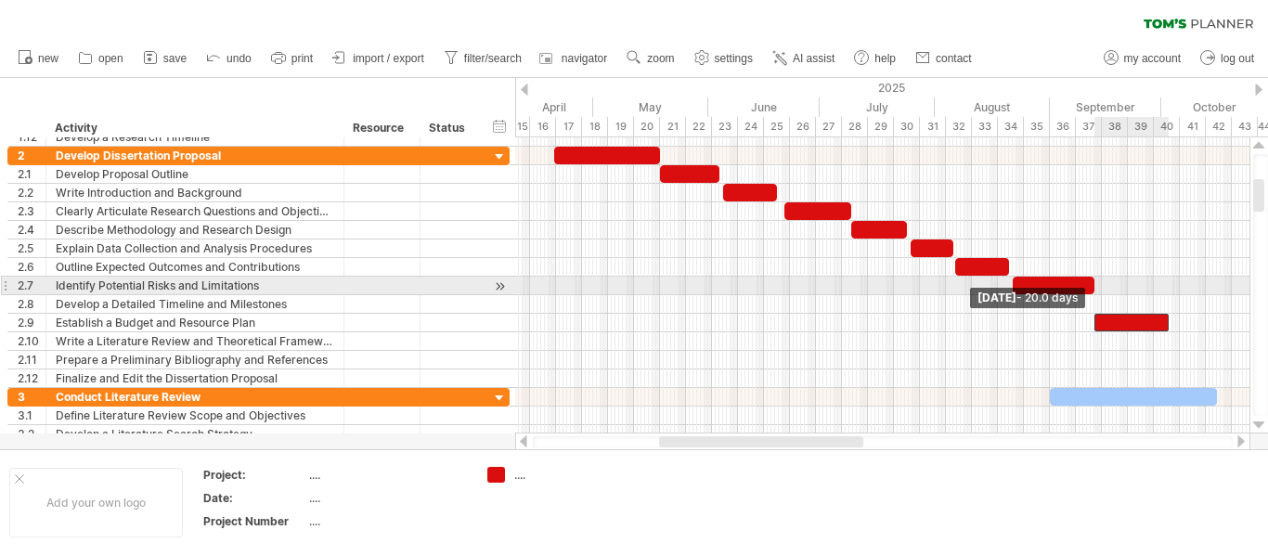
drag, startPoint x: 1143, startPoint y: 323, endPoint x: 1094, endPoint y: 291, distance: 58.2
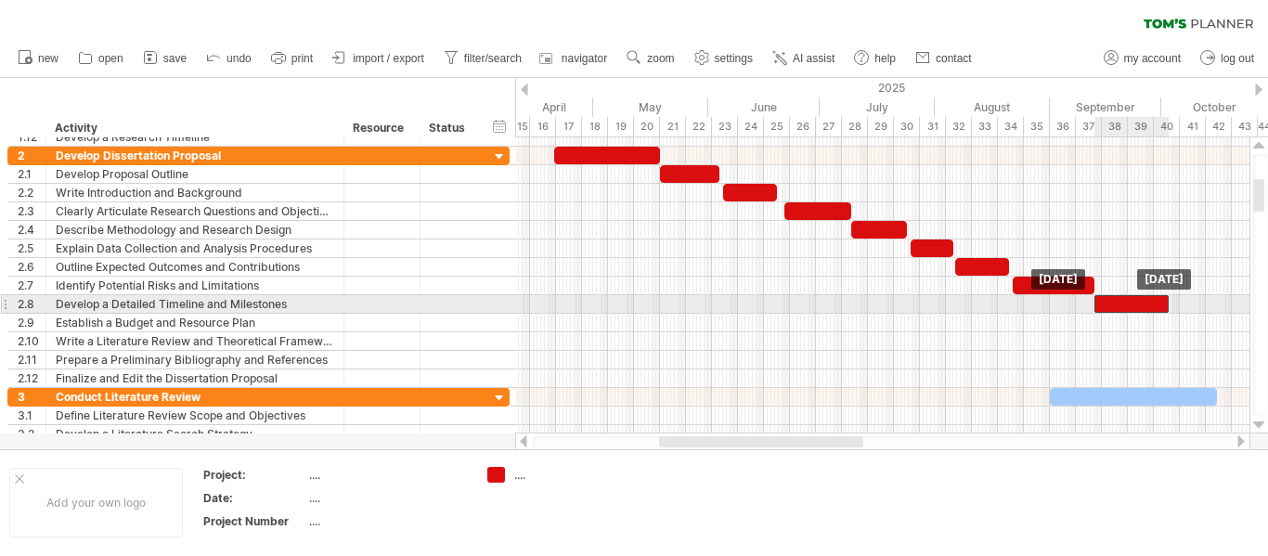
drag, startPoint x: 1116, startPoint y: 317, endPoint x: 1116, endPoint y: 303, distance: 14.9
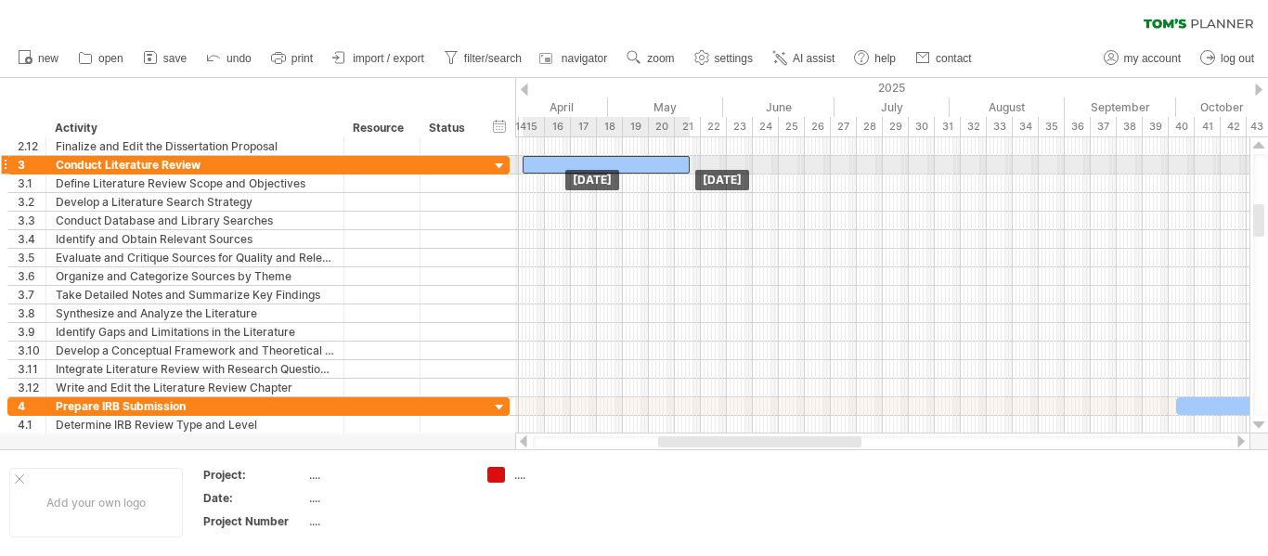
drag, startPoint x: 1104, startPoint y: 165, endPoint x: 577, endPoint y: 168, distance: 527.2
click at [577, 168] on div at bounding box center [606, 165] width 167 height 18
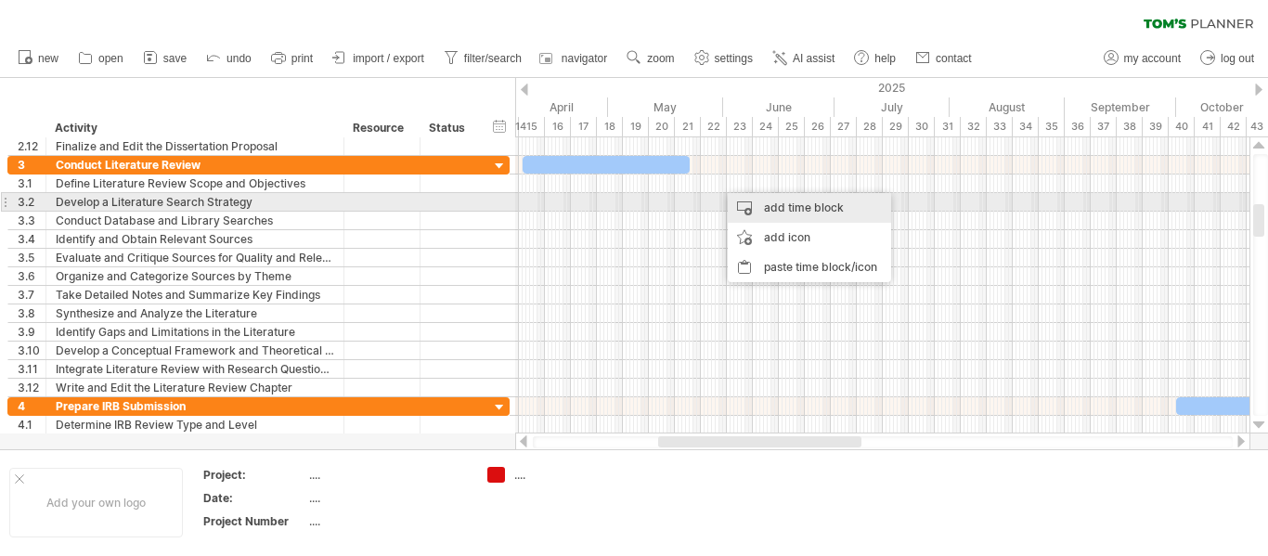
click at [775, 202] on div "add time block" at bounding box center [809, 208] width 163 height 30
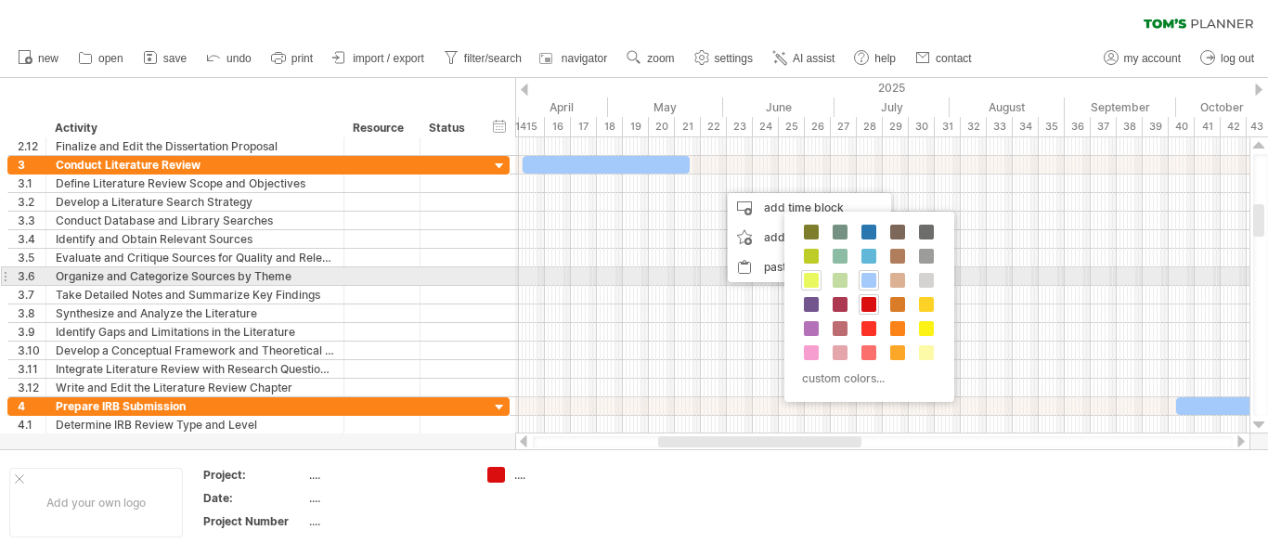
click at [816, 278] on span at bounding box center [811, 280] width 15 height 15
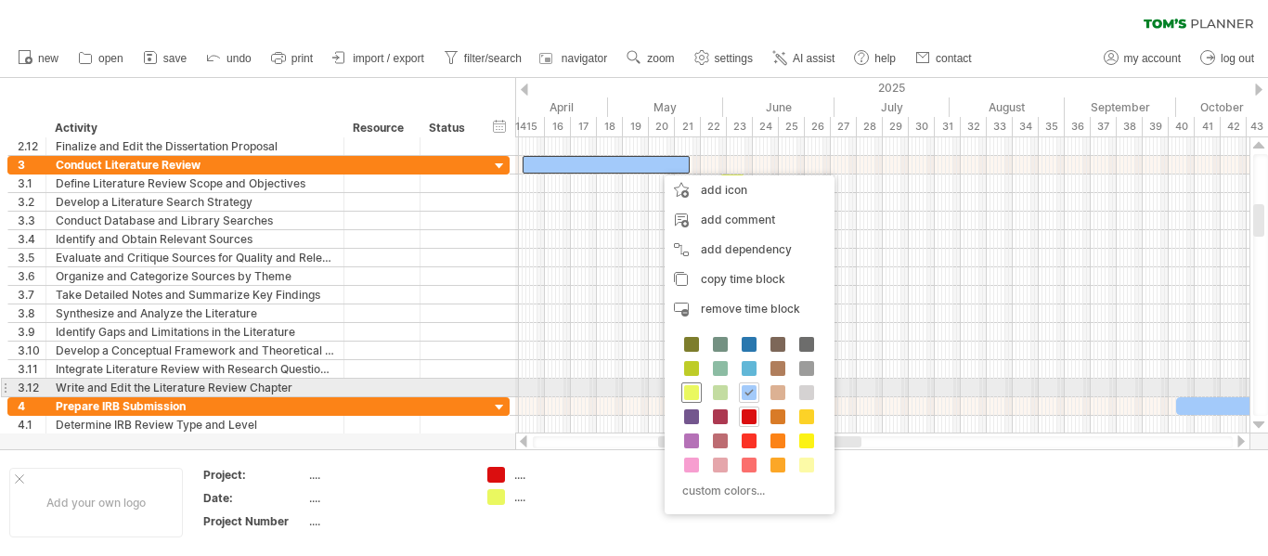
click at [683, 391] on div at bounding box center [691, 392] width 20 height 20
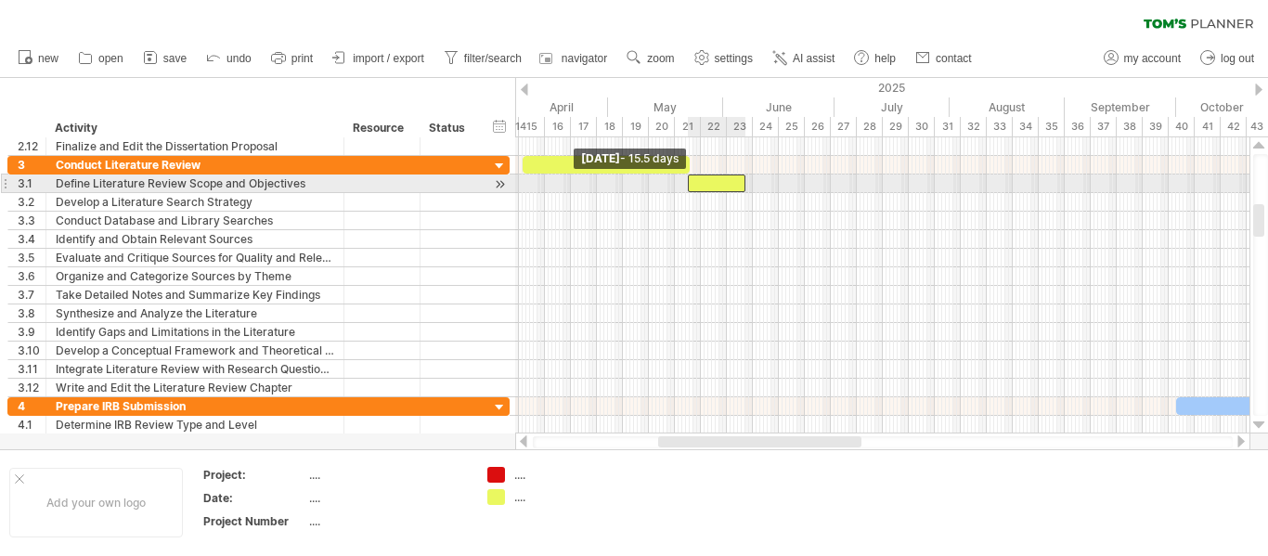
drag, startPoint x: 717, startPoint y: 187, endPoint x: 685, endPoint y: 178, distance: 33.8
click at [685, 178] on span at bounding box center [687, 183] width 7 height 18
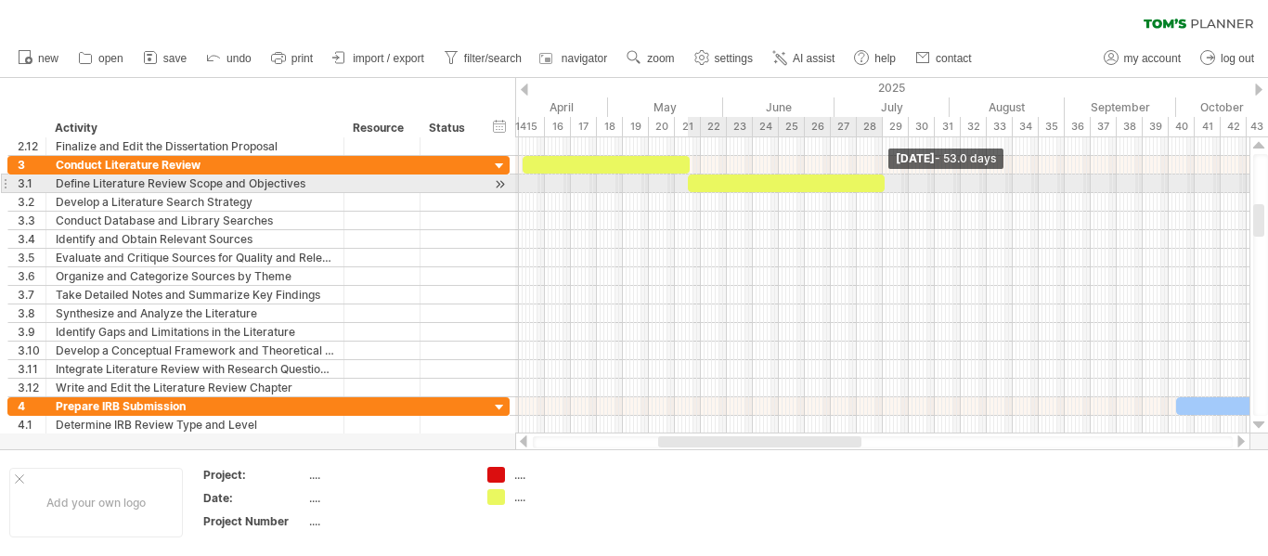
drag, startPoint x: 746, startPoint y: 181, endPoint x: 885, endPoint y: 187, distance: 138.4
click at [885, 187] on span at bounding box center [884, 183] width 7 height 18
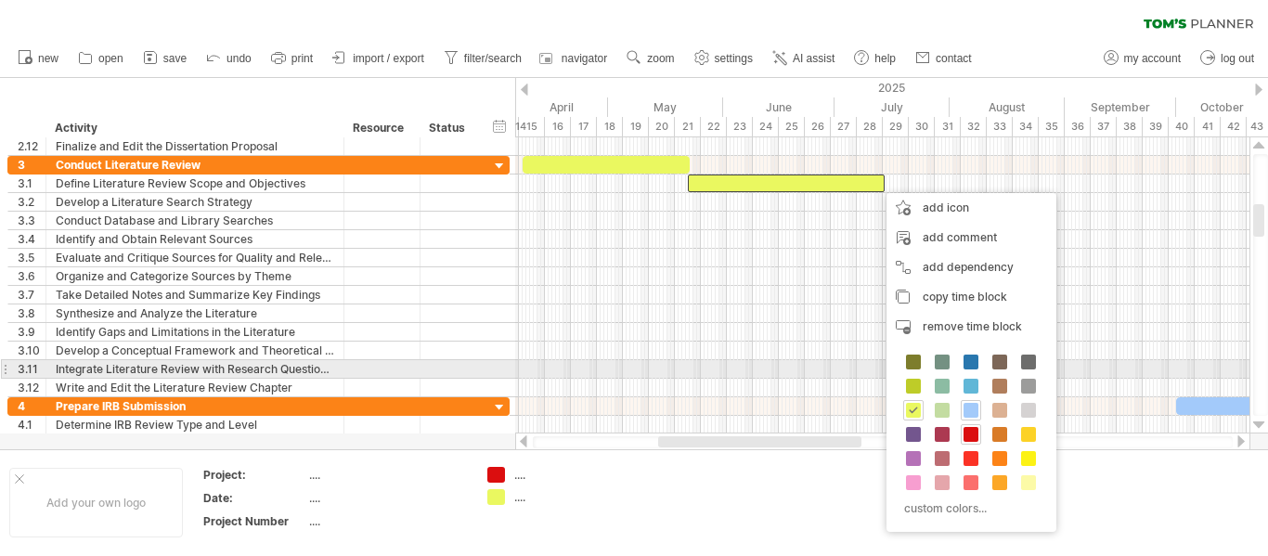
click at [831, 360] on div at bounding box center [882, 369] width 734 height 19
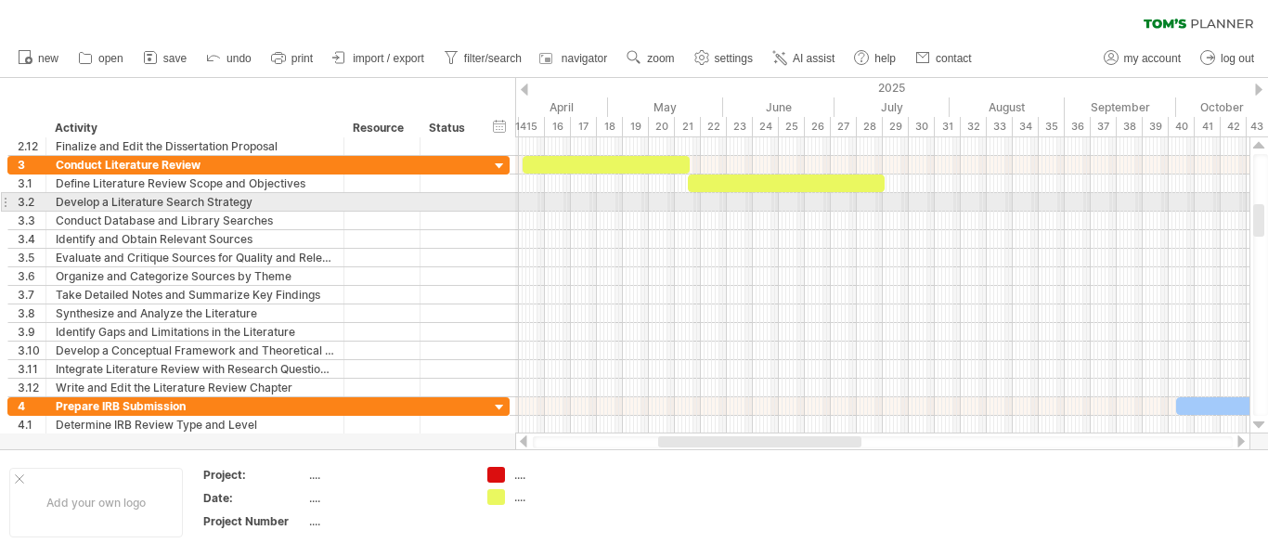
click at [920, 206] on div at bounding box center [882, 202] width 734 height 19
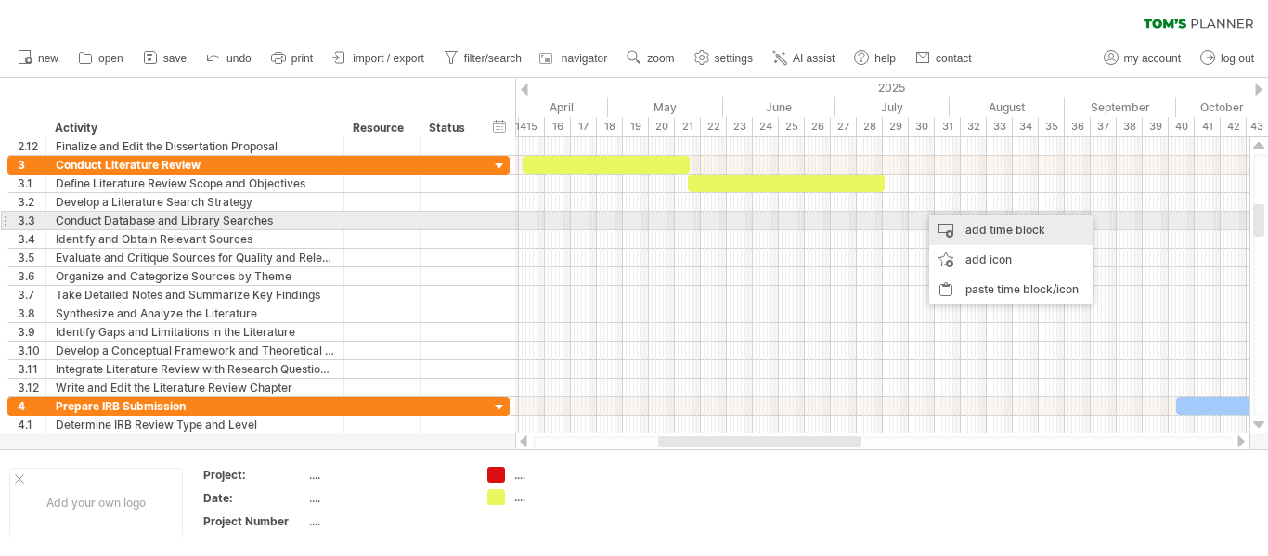
click at [976, 228] on div "add time block" at bounding box center [1010, 230] width 163 height 30
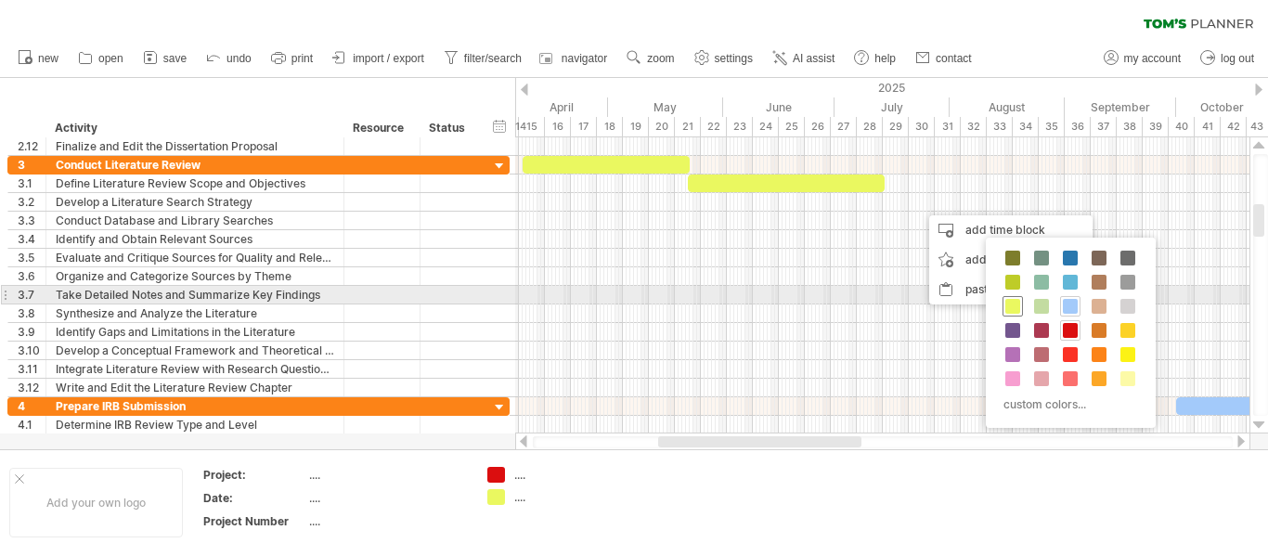
click at [1016, 302] on span at bounding box center [1012, 306] width 15 height 15
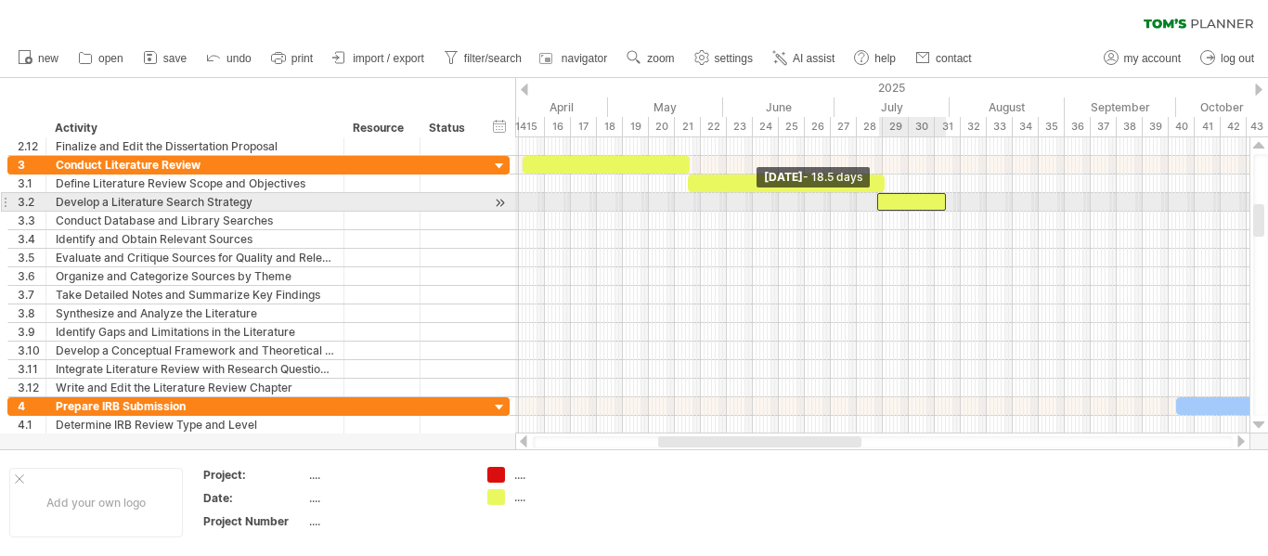
drag, startPoint x: 922, startPoint y: 202, endPoint x: 879, endPoint y: 195, distance: 43.3
click at [879, 195] on span at bounding box center [876, 202] width 7 height 18
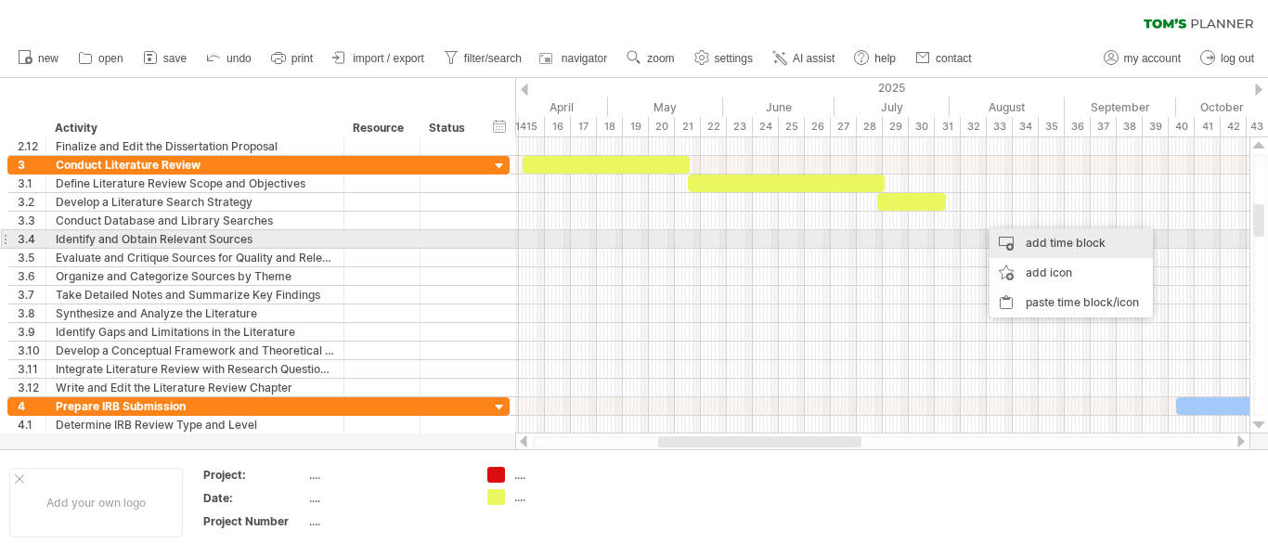
click at [1040, 241] on div "add time block" at bounding box center [1070, 243] width 163 height 30
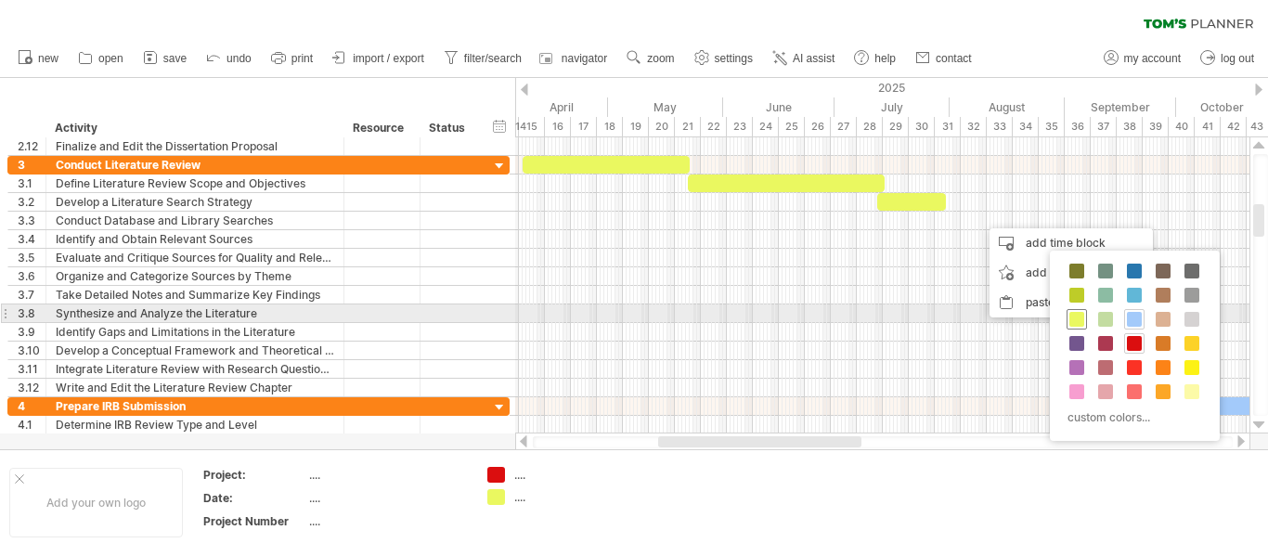
click at [1080, 316] on span at bounding box center [1076, 319] width 15 height 15
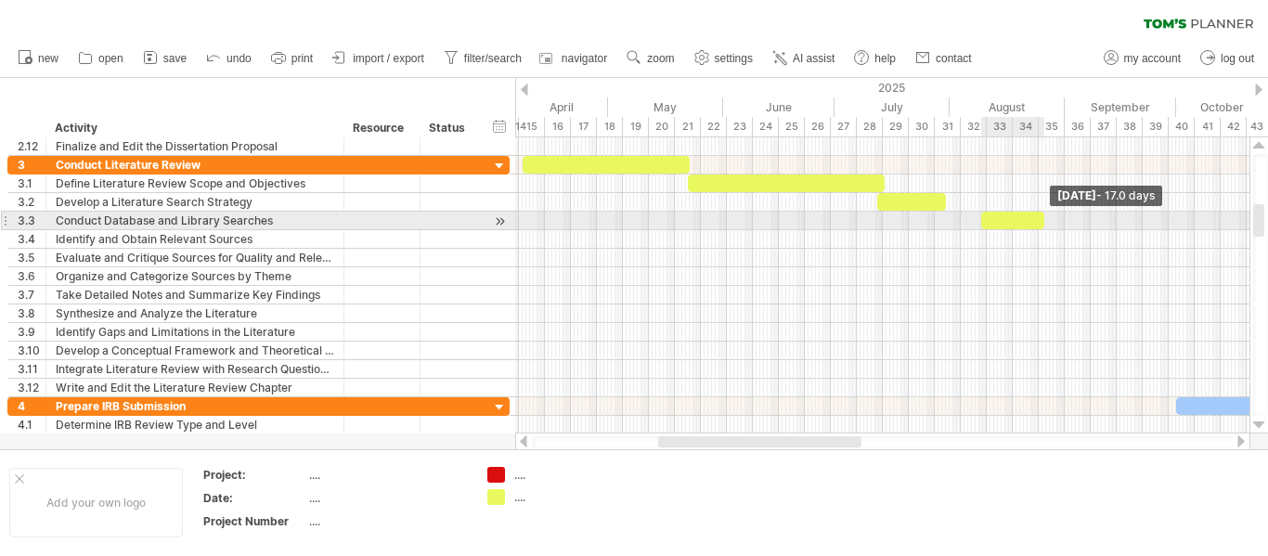
drag, startPoint x: 1017, startPoint y: 217, endPoint x: 1044, endPoint y: 216, distance: 26.9
click at [1044, 216] on span at bounding box center [1043, 221] width 7 height 18
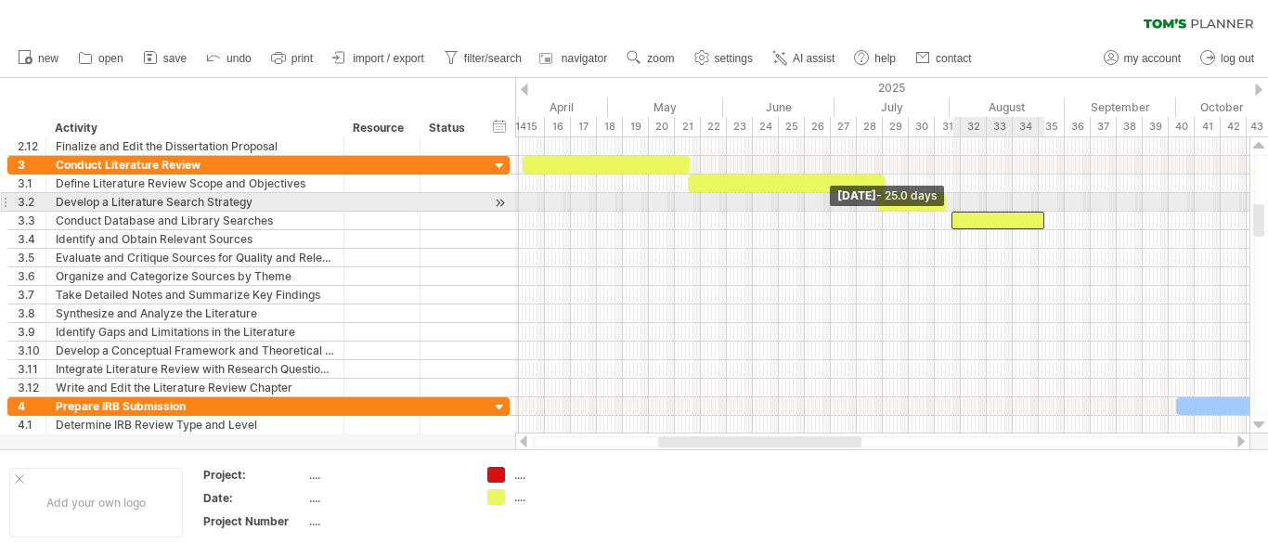
drag, startPoint x: 977, startPoint y: 218, endPoint x: 948, endPoint y: 205, distance: 32.4
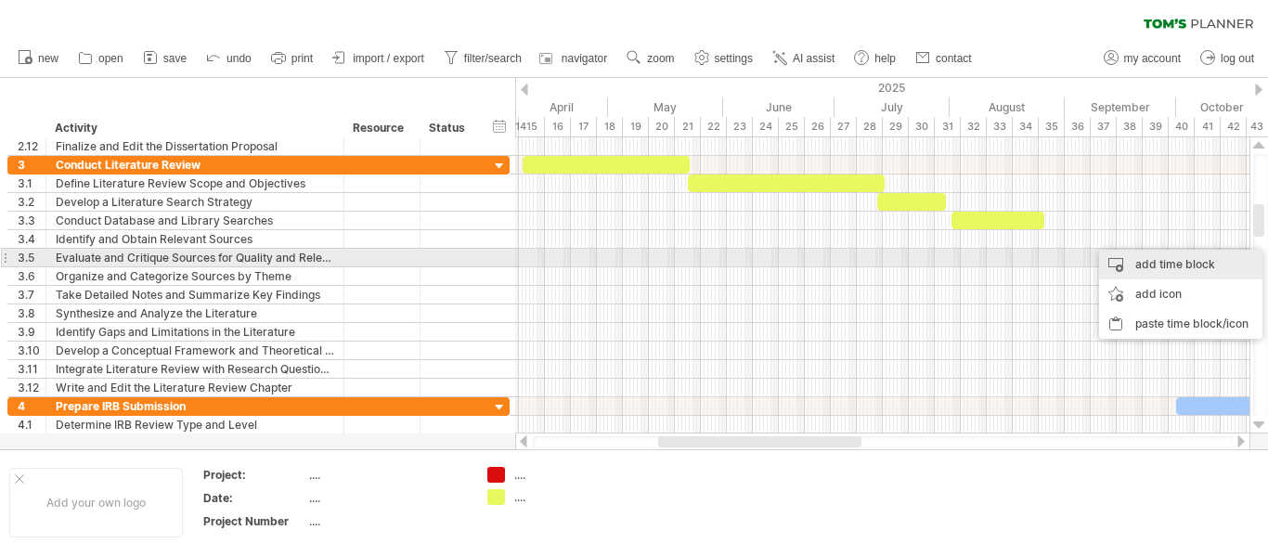
click at [1156, 267] on div "add time block" at bounding box center [1180, 265] width 163 height 30
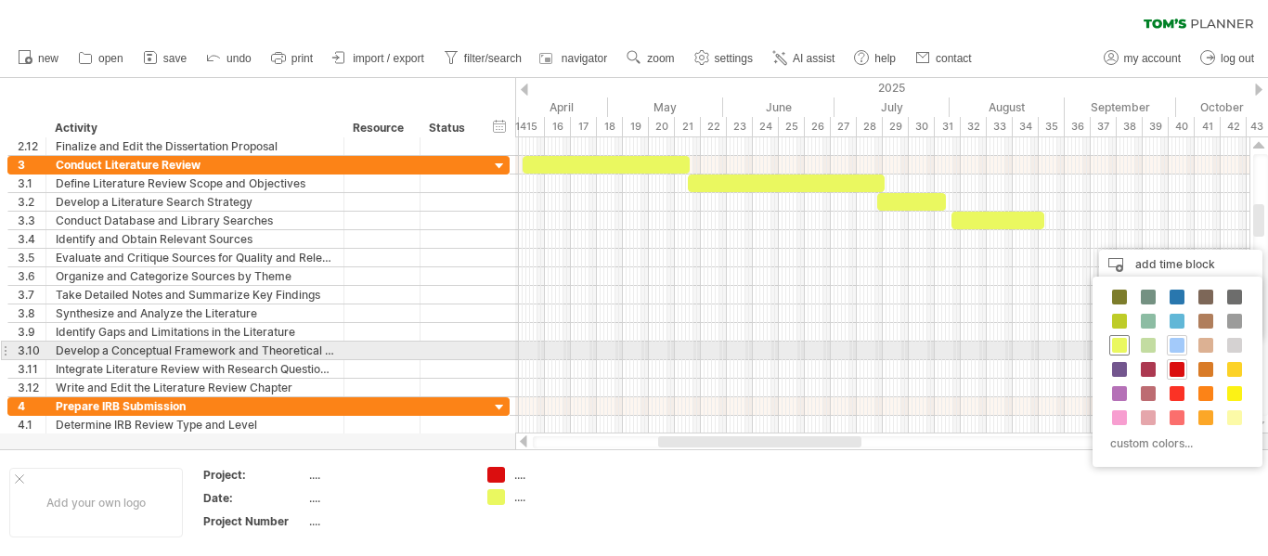
click at [1111, 350] on div at bounding box center [1119, 345] width 20 height 20
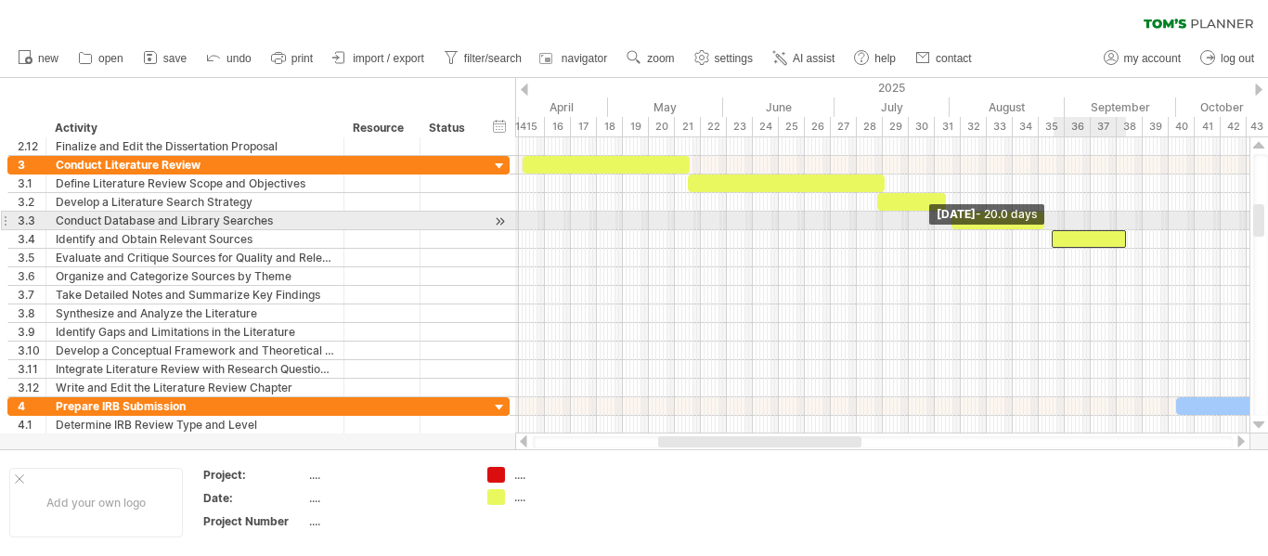
drag, startPoint x: 1103, startPoint y: 239, endPoint x: 1053, endPoint y: 226, distance: 50.9
click at [1053, 226] on div "Tuesday 26 August - 17.0 days Thursday 28 August - 20.0 days" at bounding box center [882, 285] width 734 height 296
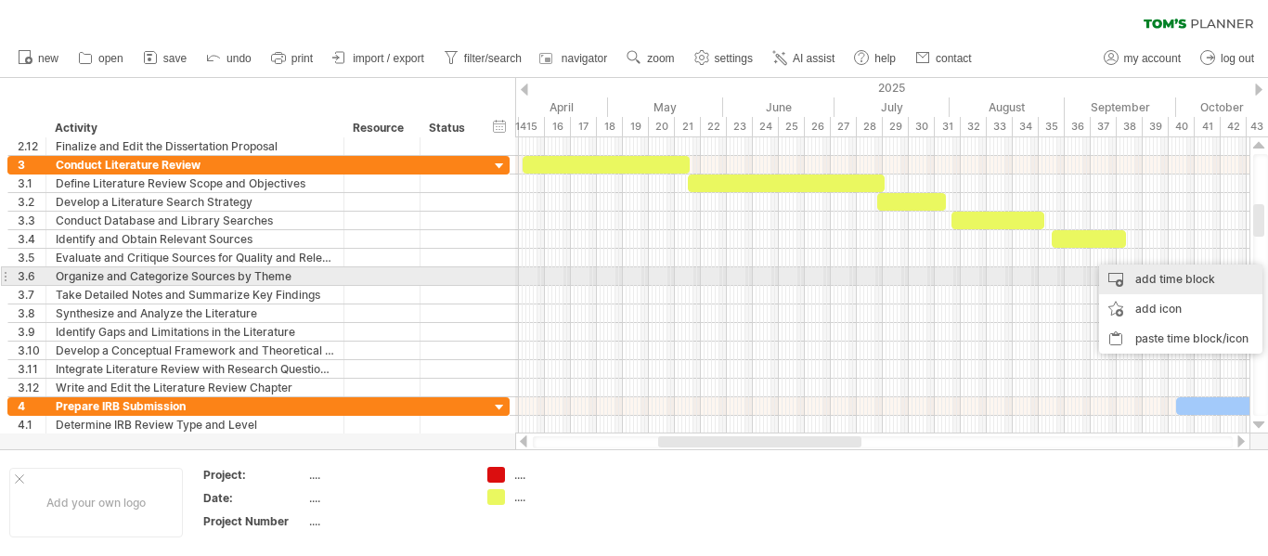
click at [1213, 272] on div "add time block" at bounding box center [1180, 280] width 163 height 30
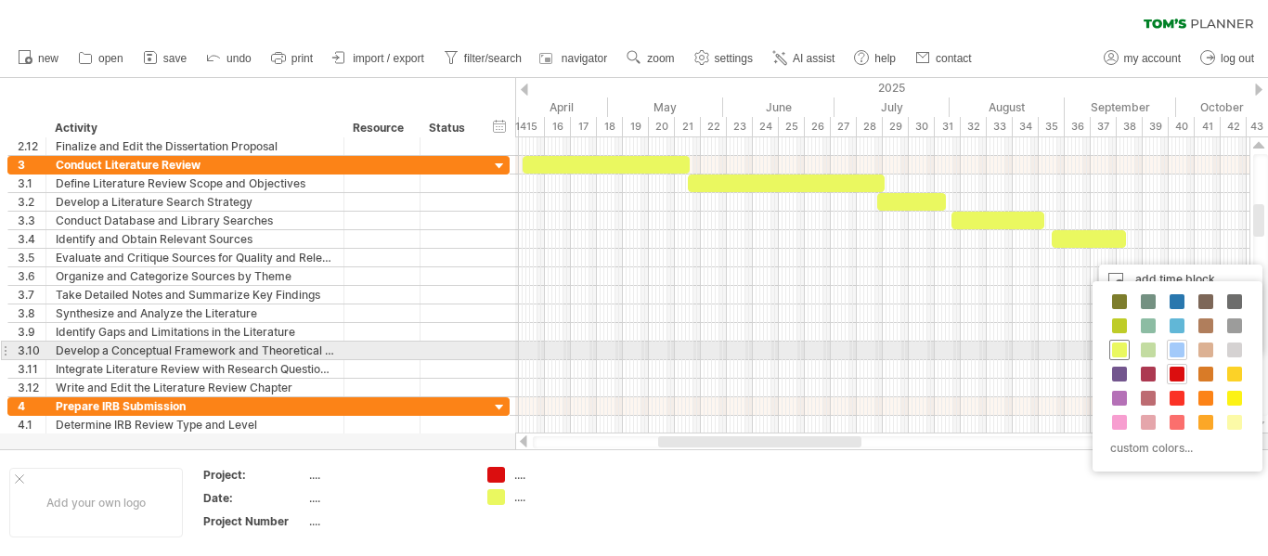
click at [1118, 348] on span at bounding box center [1119, 349] width 15 height 15
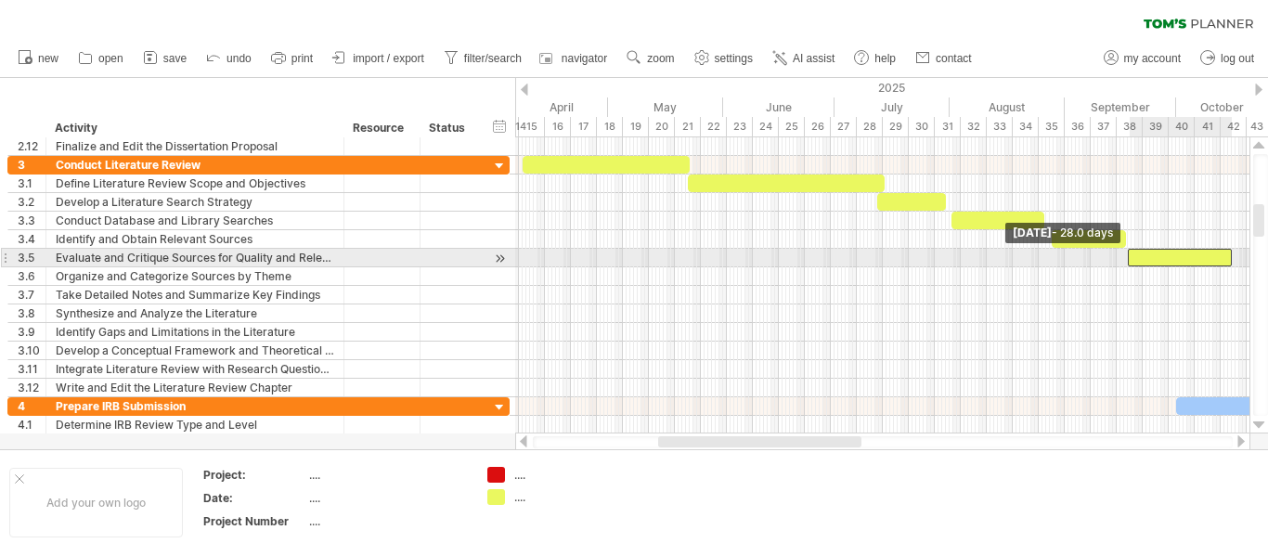
drag, startPoint x: 1208, startPoint y: 255, endPoint x: 1129, endPoint y: 249, distance: 79.2
click at [1129, 249] on span at bounding box center [1127, 258] width 7 height 18
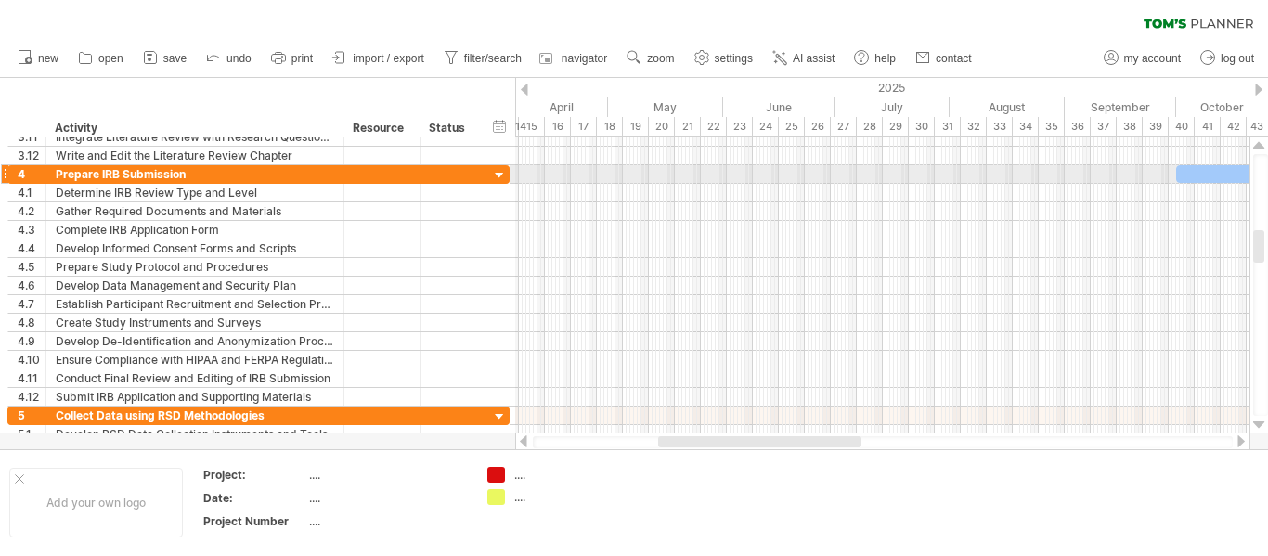
click at [527, 174] on div at bounding box center [882, 174] width 734 height 19
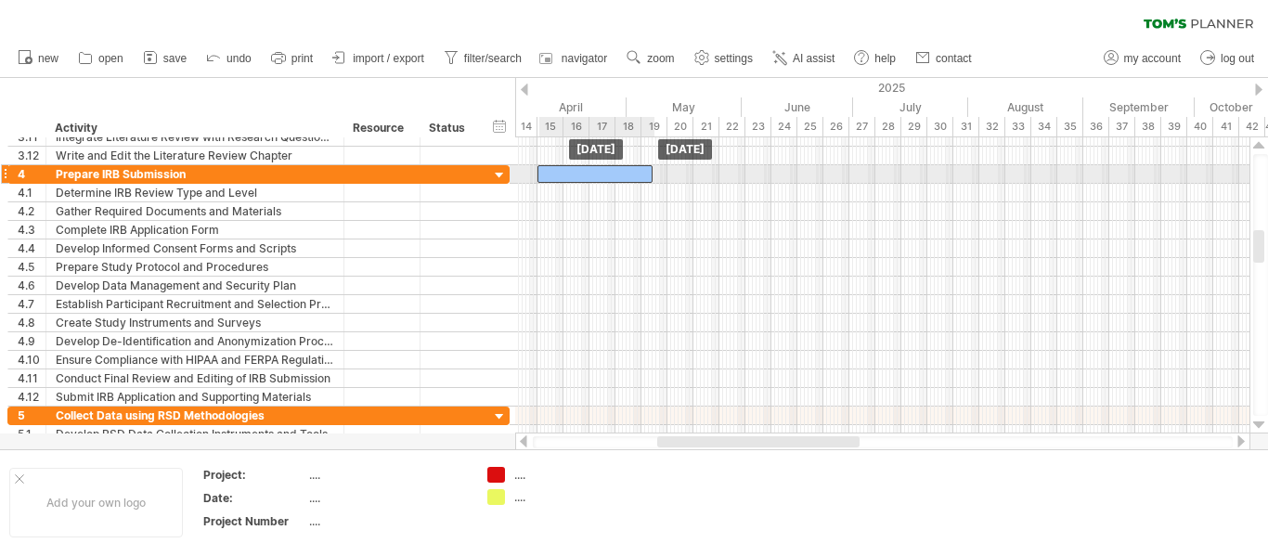
drag, startPoint x: 1190, startPoint y: 173, endPoint x: 551, endPoint y: 172, distance: 638.6
click at [551, 172] on div at bounding box center [594, 174] width 115 height 18
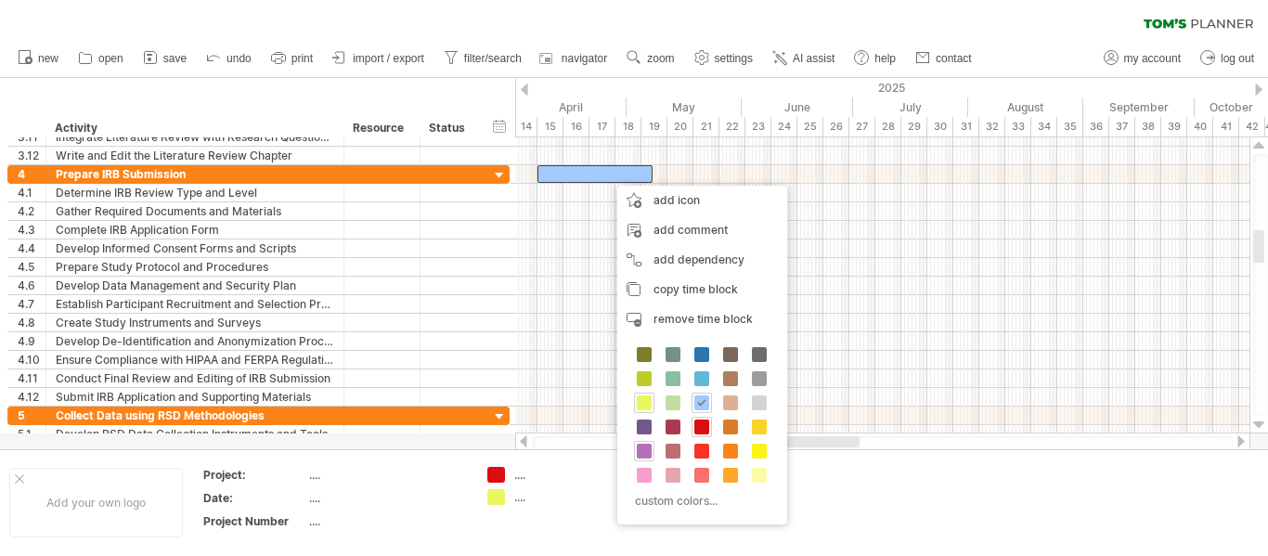
click at [644, 452] on span at bounding box center [644, 451] width 15 height 15
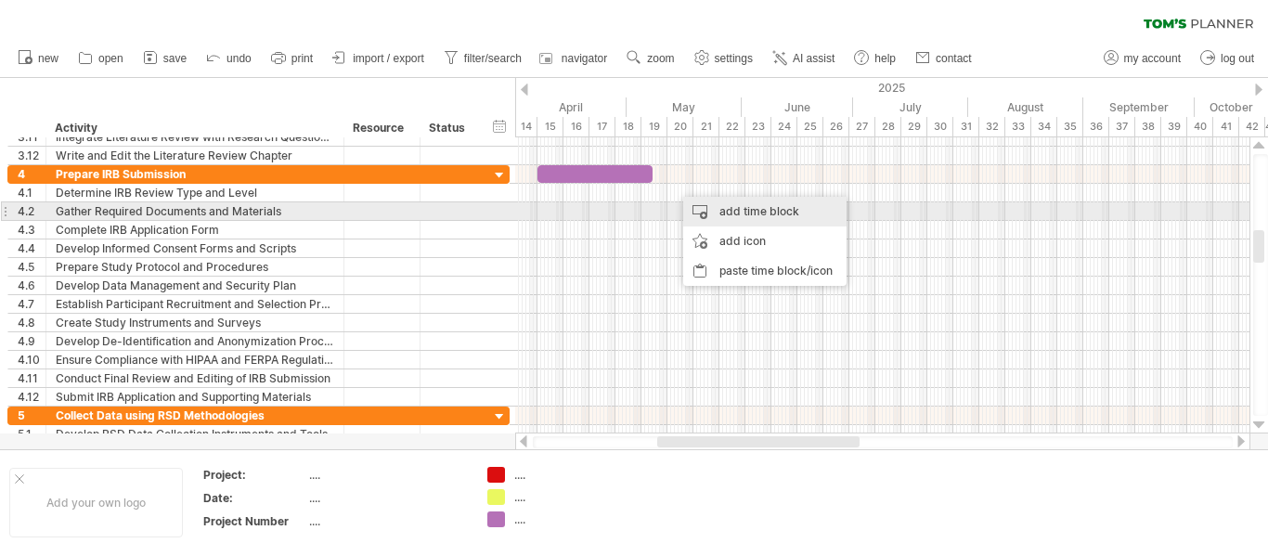
click at [757, 214] on div "add time block" at bounding box center [764, 212] width 163 height 30
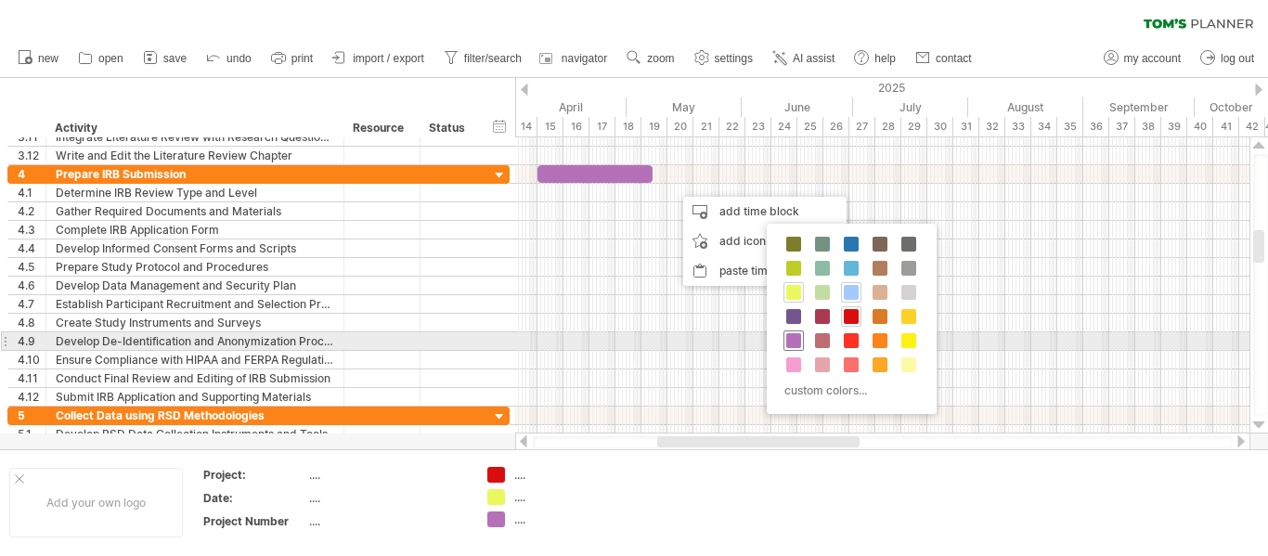
click at [800, 337] on span at bounding box center [793, 340] width 15 height 15
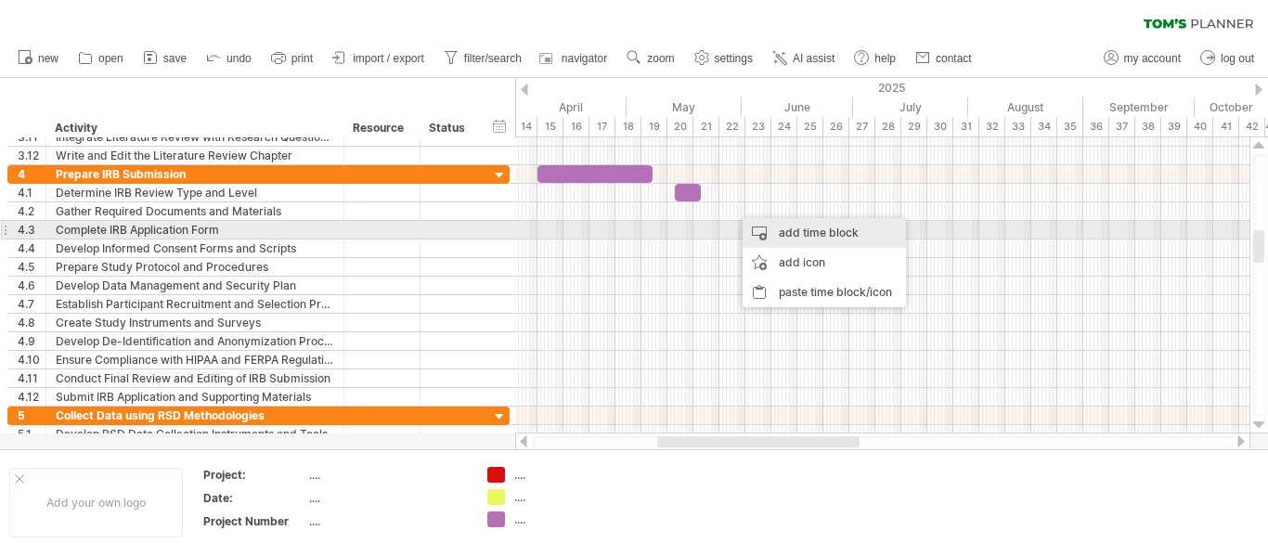
click at [785, 237] on div "add time block" at bounding box center [824, 233] width 163 height 30
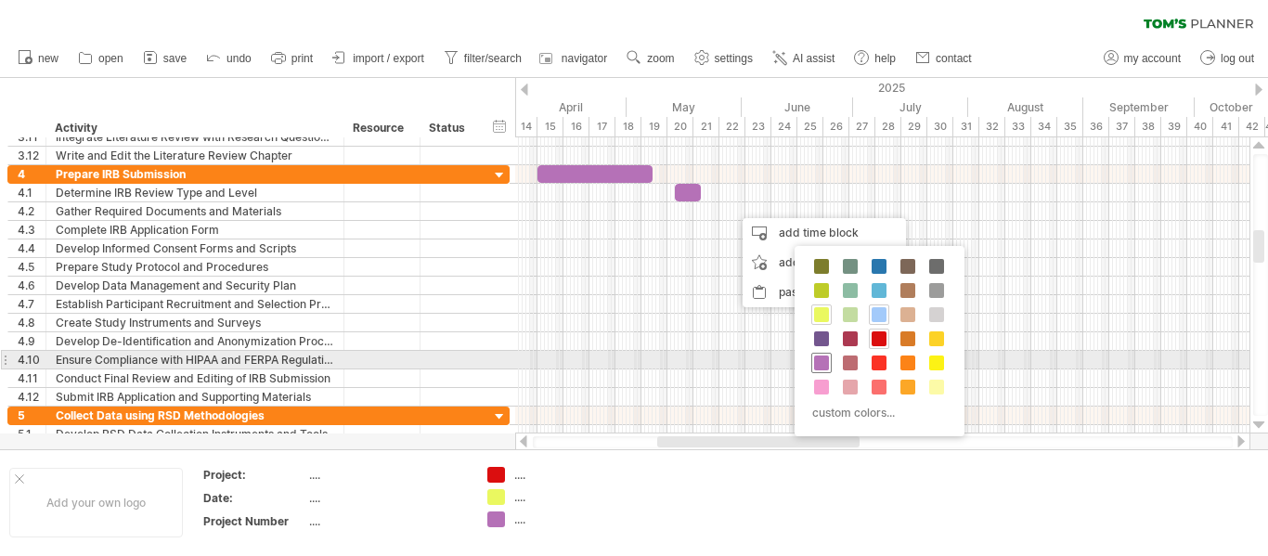
click at [830, 355] on div at bounding box center [821, 363] width 20 height 20
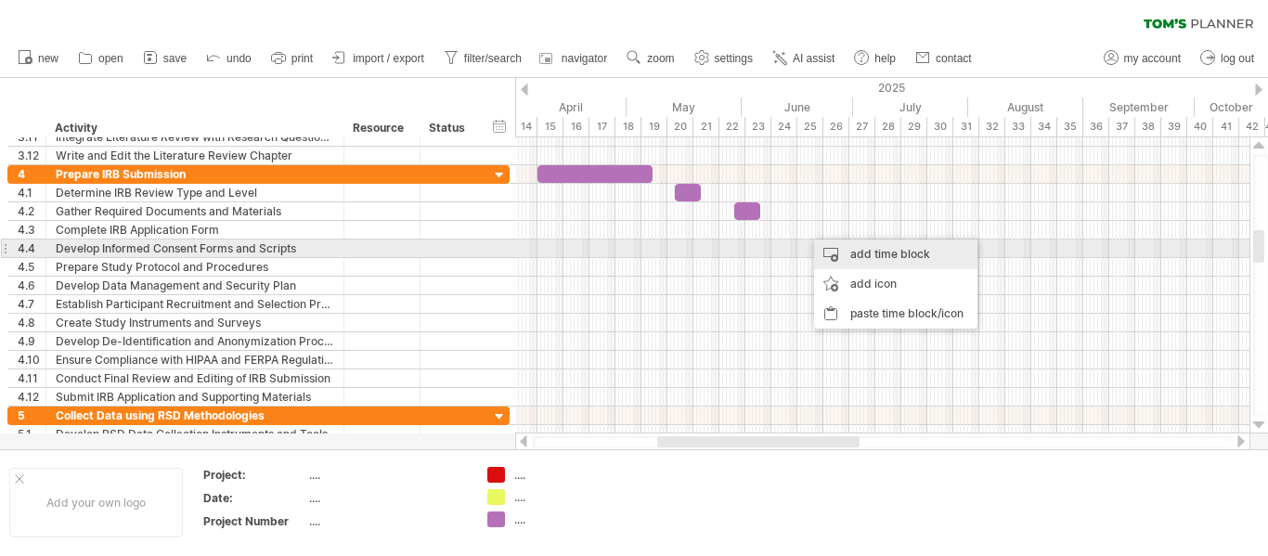
click at [859, 249] on div "add time block" at bounding box center [895, 254] width 163 height 30
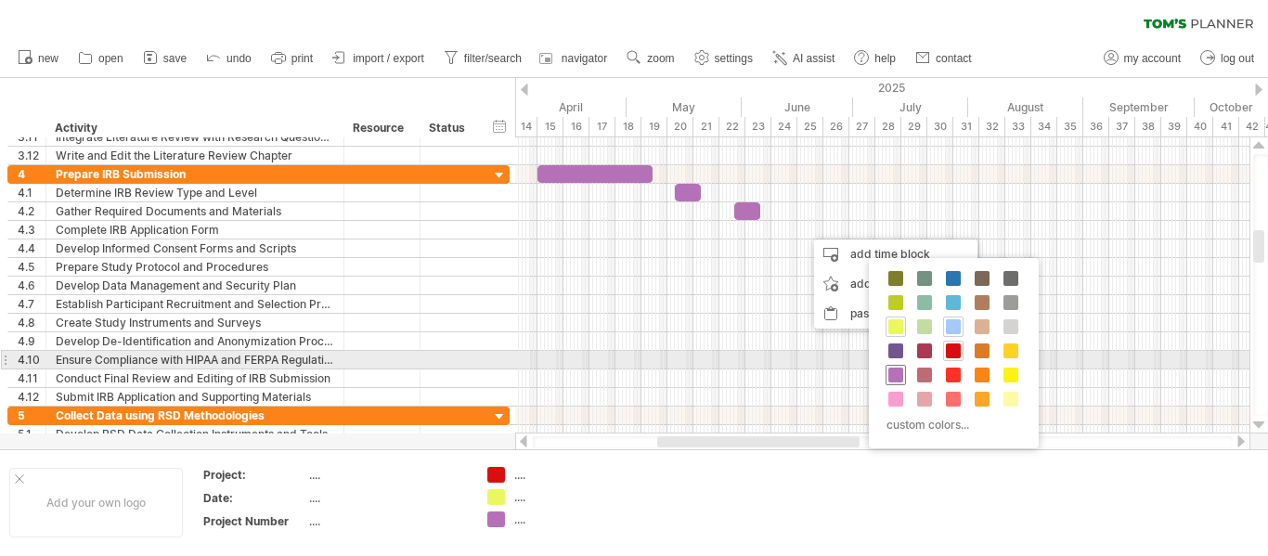
click at [903, 368] on div at bounding box center [895, 375] width 20 height 20
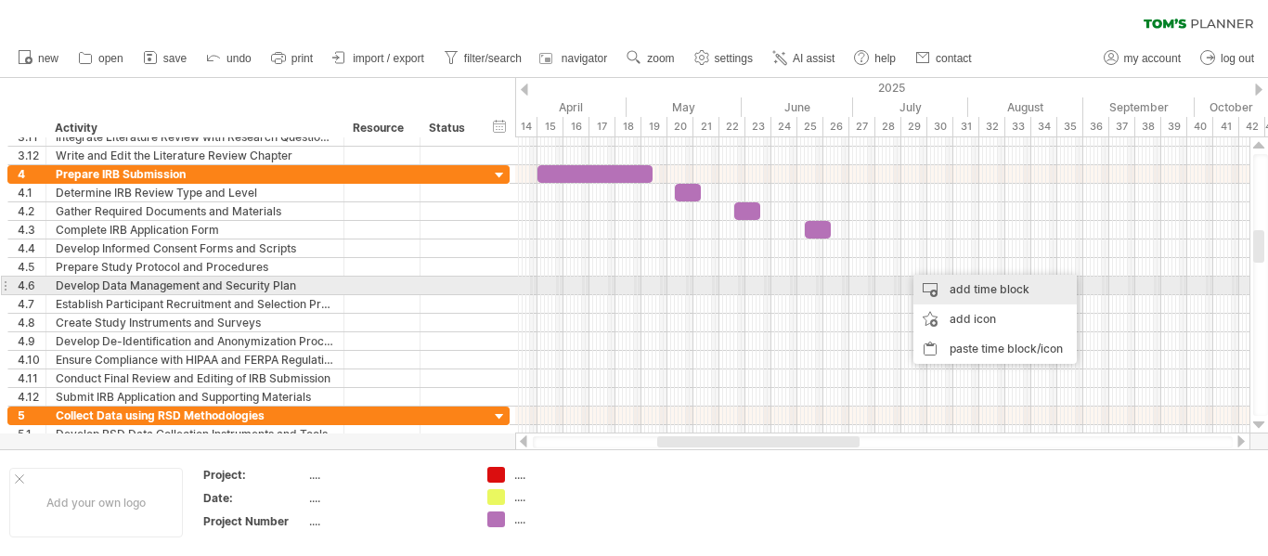
click at [955, 288] on div "add time block" at bounding box center [994, 290] width 163 height 30
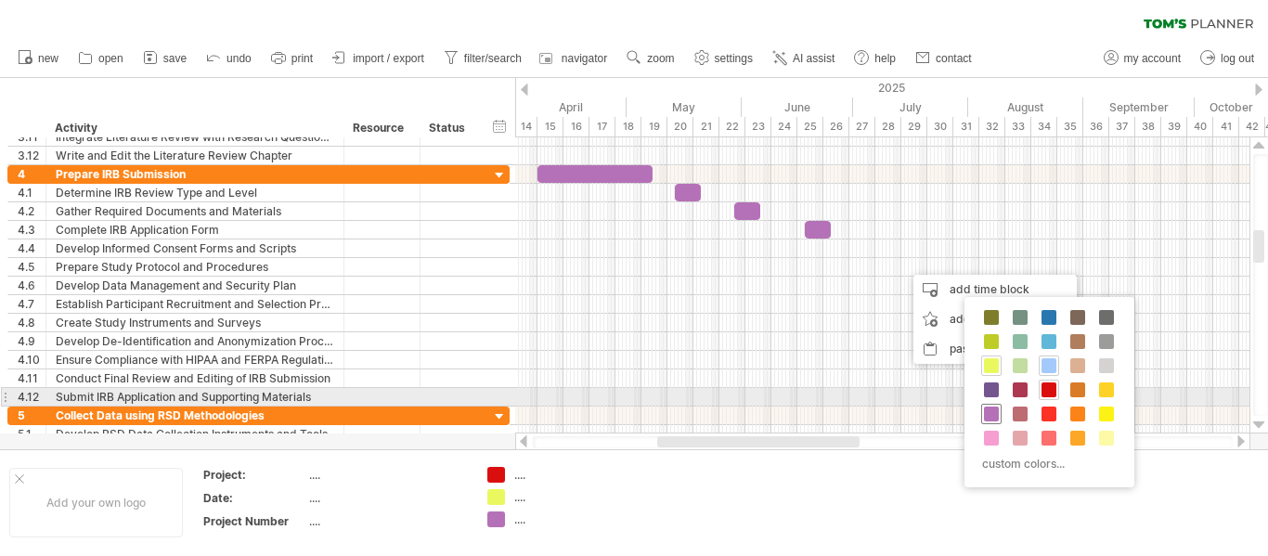
click at [997, 407] on span at bounding box center [991, 414] width 15 height 15
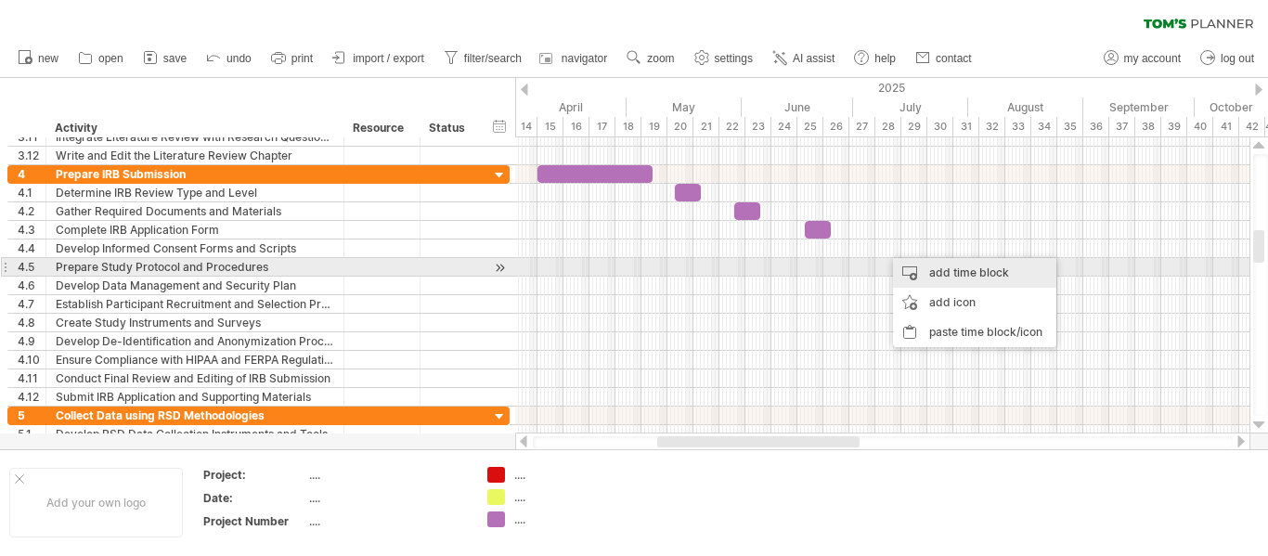
click at [934, 276] on div "add time block" at bounding box center [974, 273] width 163 height 30
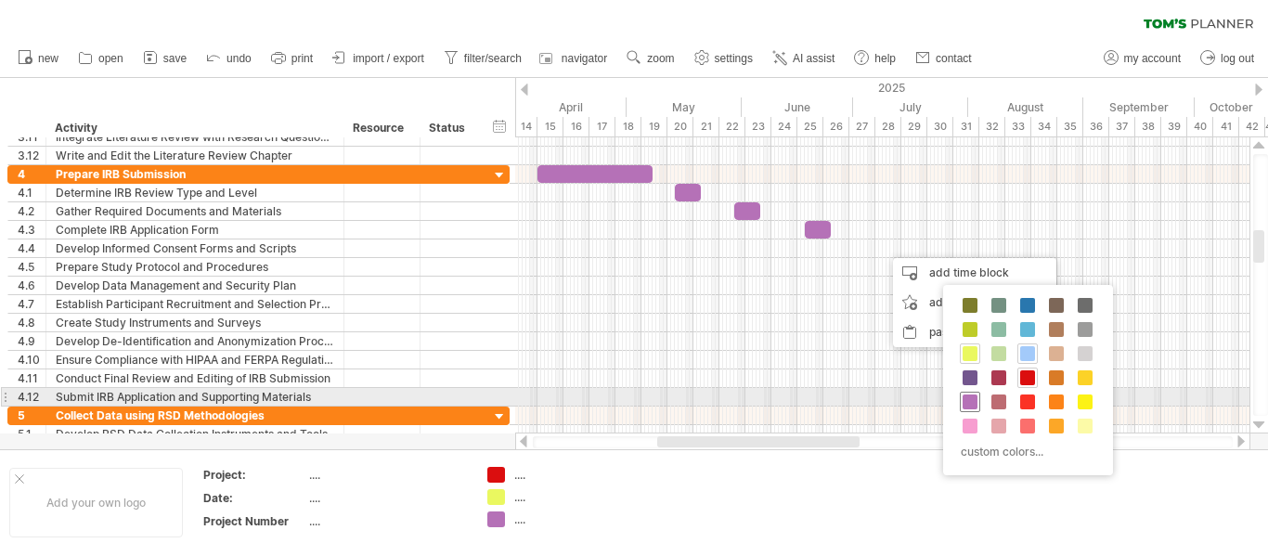
click at [971, 394] on span at bounding box center [969, 401] width 15 height 15
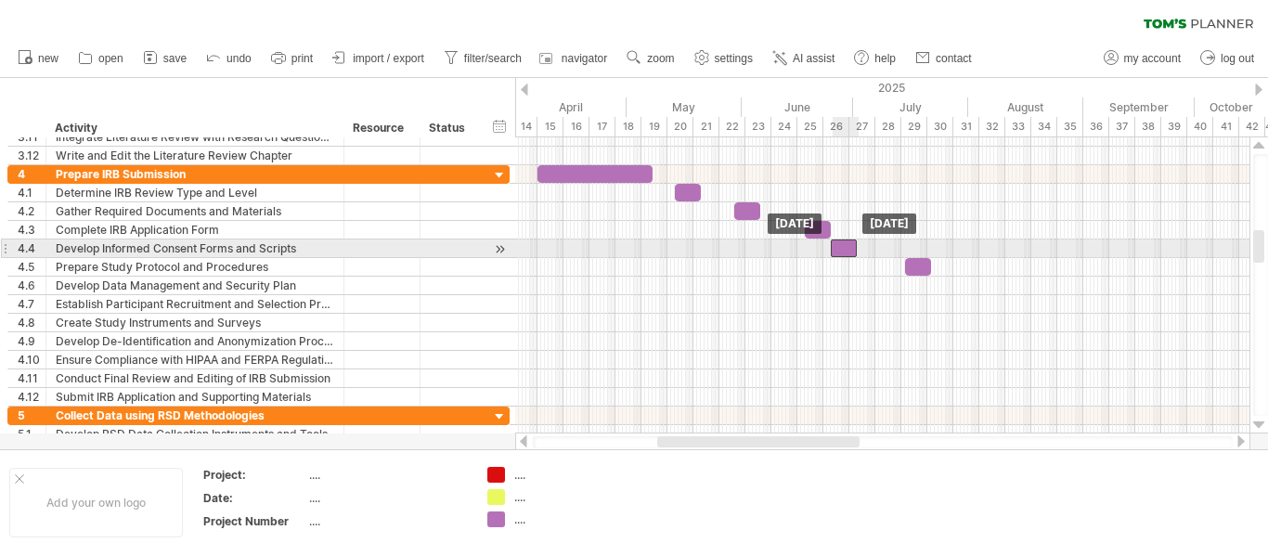
drag, startPoint x: 891, startPoint y: 247, endPoint x: 837, endPoint y: 247, distance: 53.8
click at [837, 247] on div at bounding box center [844, 248] width 26 height 18
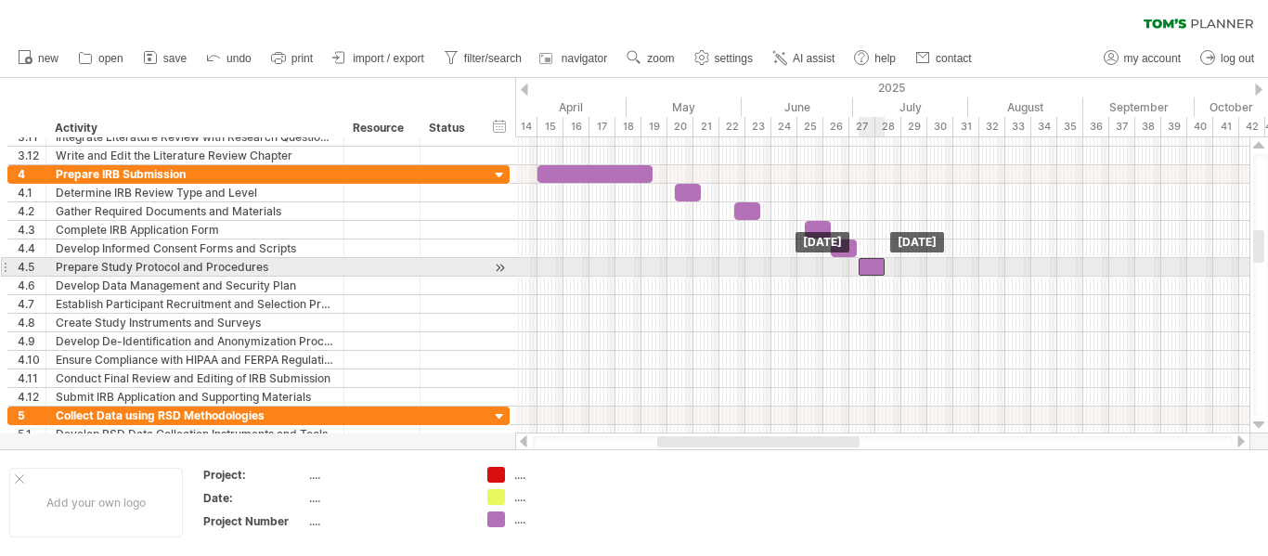
drag, startPoint x: 917, startPoint y: 268, endPoint x: 871, endPoint y: 263, distance: 46.7
click at [871, 263] on div at bounding box center [872, 267] width 26 height 18
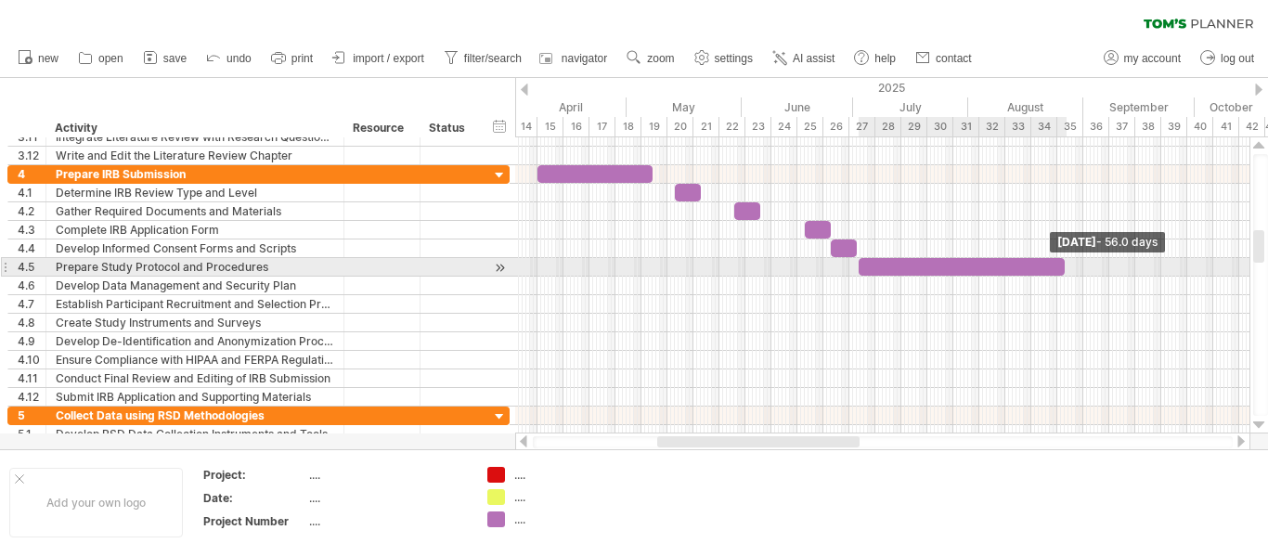
drag, startPoint x: 881, startPoint y: 265, endPoint x: 839, endPoint y: 284, distance: 45.7
click at [1061, 270] on span at bounding box center [1064, 267] width 7 height 18
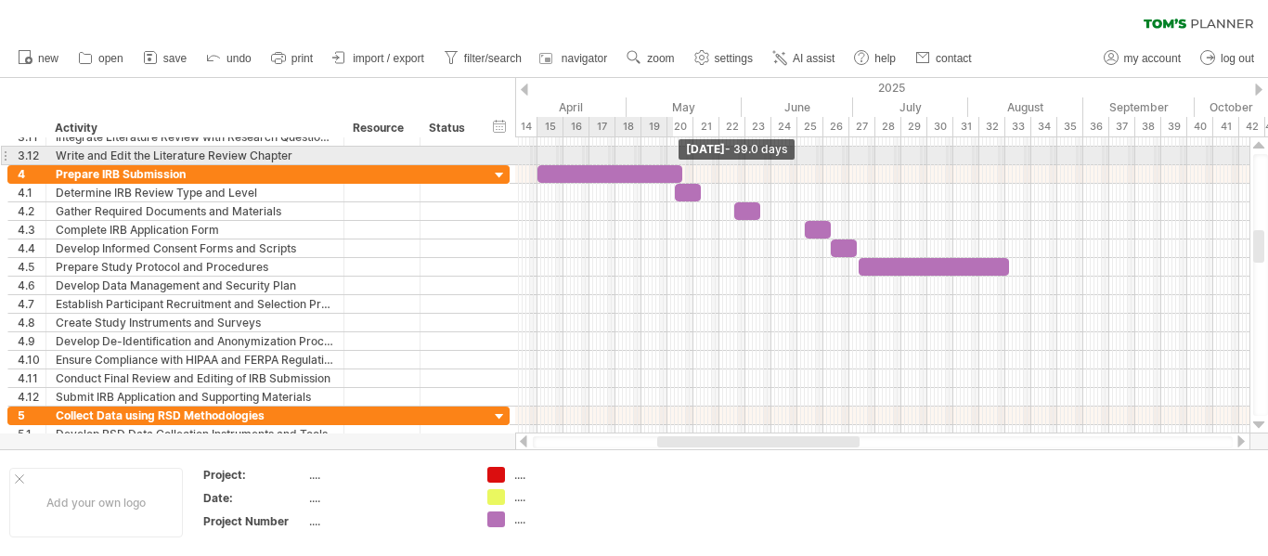
drag, startPoint x: 651, startPoint y: 171, endPoint x: 684, endPoint y: 200, distance: 44.7
click at [678, 164] on div "Thursday 15 May - 39.0 days Wednesday 02 July" at bounding box center [882, 285] width 734 height 296
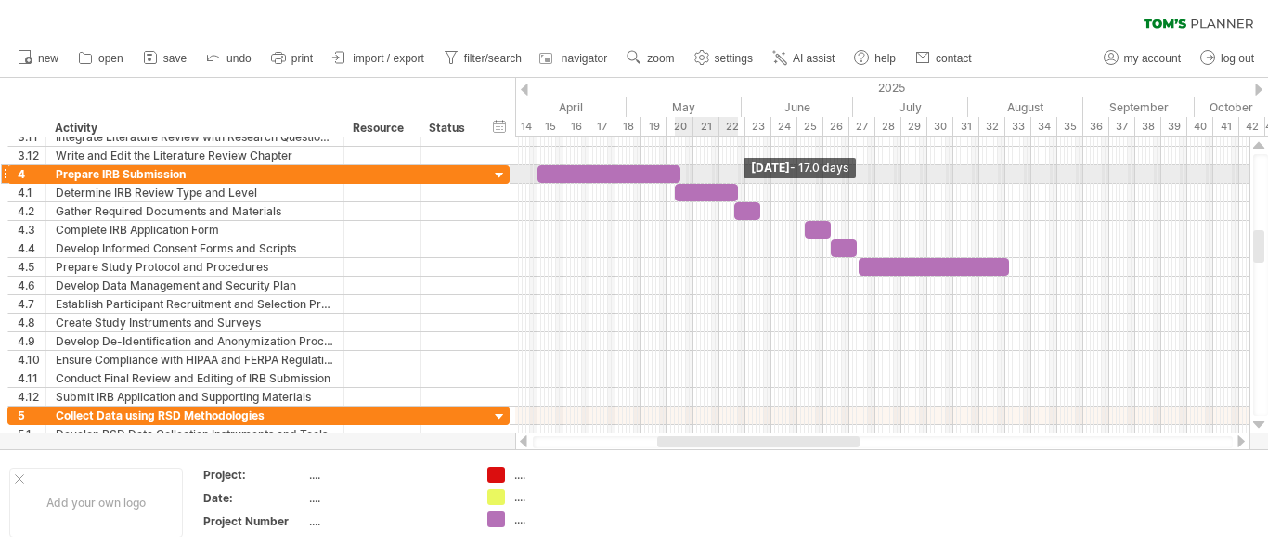
drag, startPoint x: 699, startPoint y: 187, endPoint x: 736, endPoint y: 179, distance: 38.1
click at [736, 179] on div "Friday 30 May - 17.0 days Wednesday 02 July" at bounding box center [882, 285] width 734 height 296
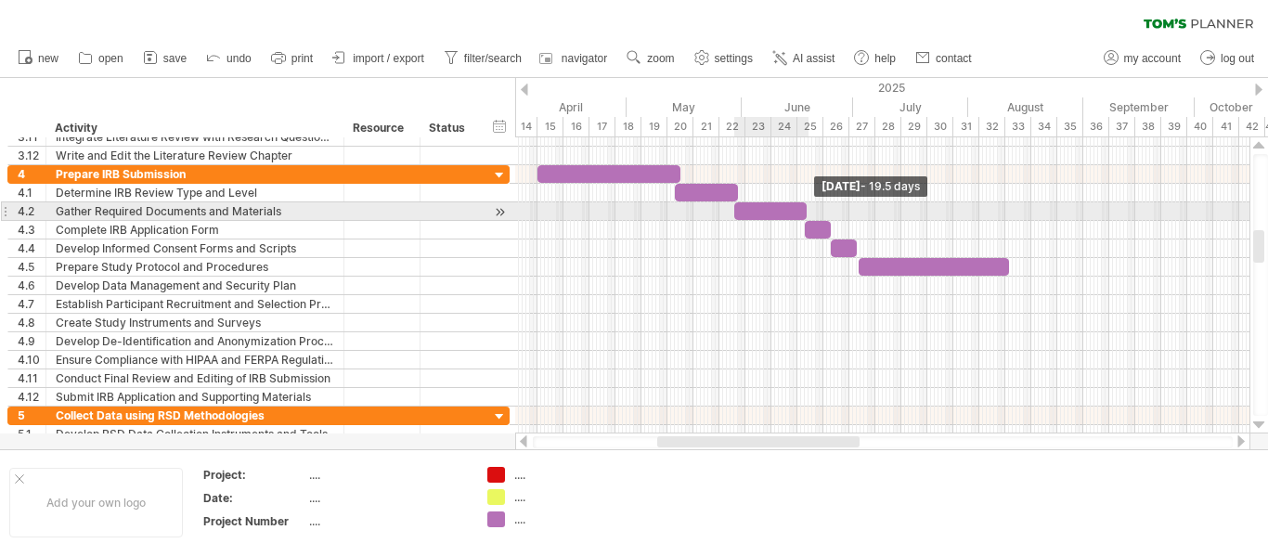
drag, startPoint x: 758, startPoint y: 208, endPoint x: 805, endPoint y: 211, distance: 46.5
click at [805, 211] on span at bounding box center [806, 211] width 7 height 18
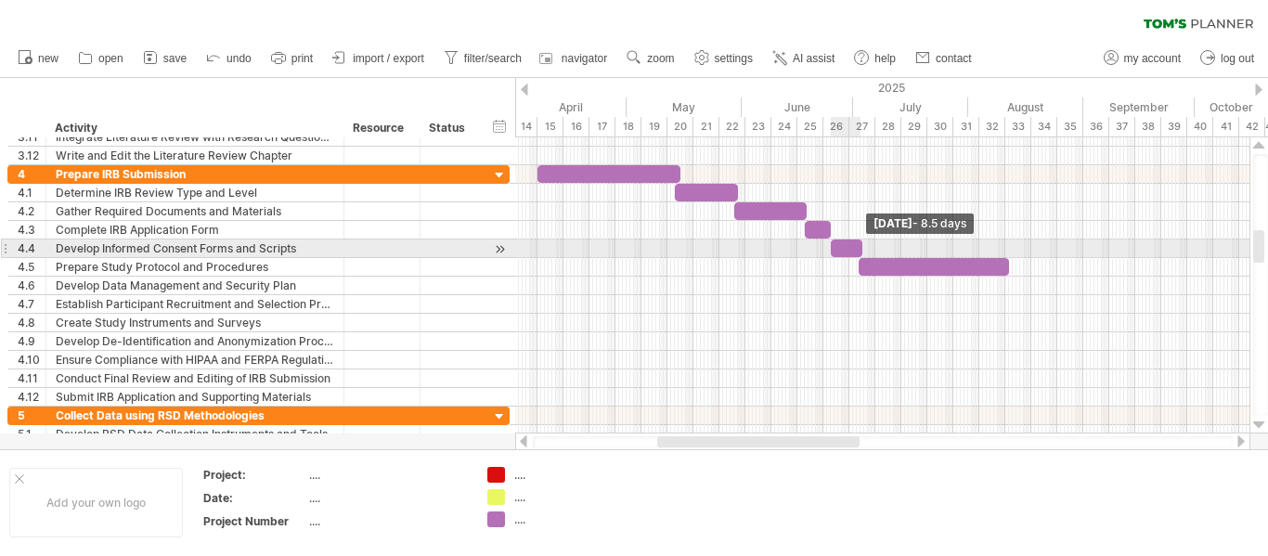
click at [861, 248] on span at bounding box center [862, 248] width 7 height 18
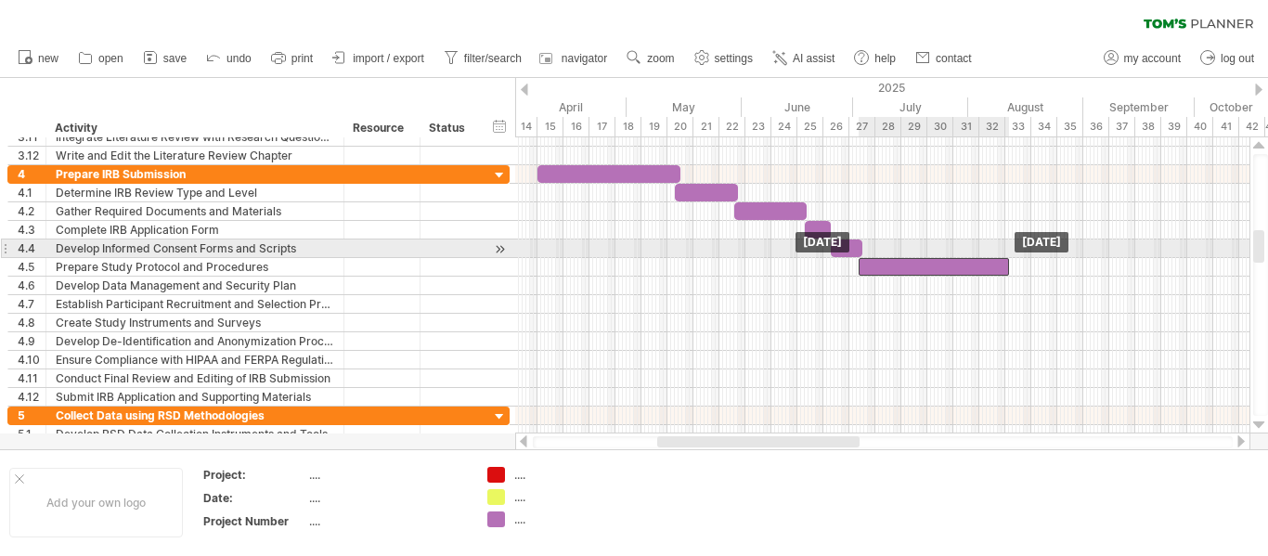
click at [886, 255] on div "Monday 11 August Wednesday 02 July" at bounding box center [882, 285] width 734 height 296
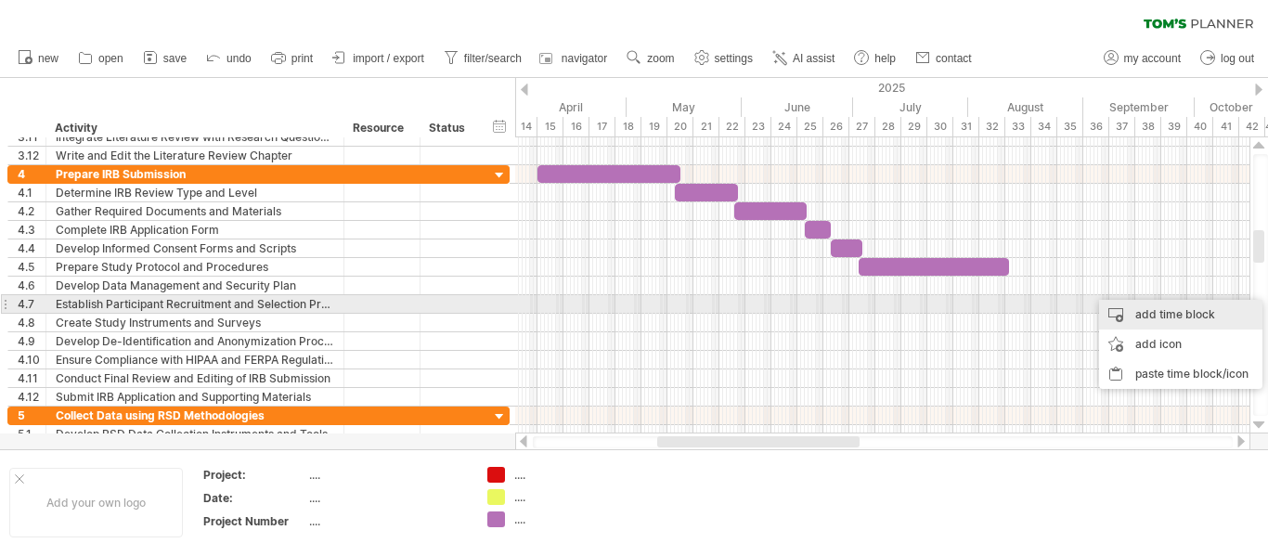
click at [1142, 310] on div "add time block" at bounding box center [1180, 315] width 163 height 30
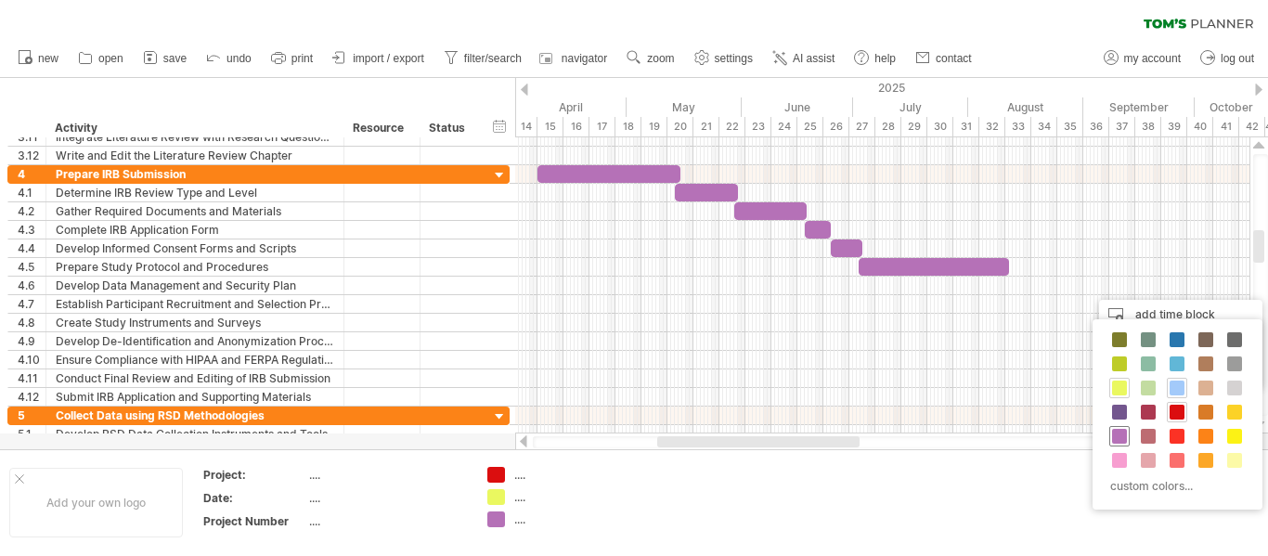
click at [1120, 435] on span at bounding box center [1119, 436] width 15 height 15
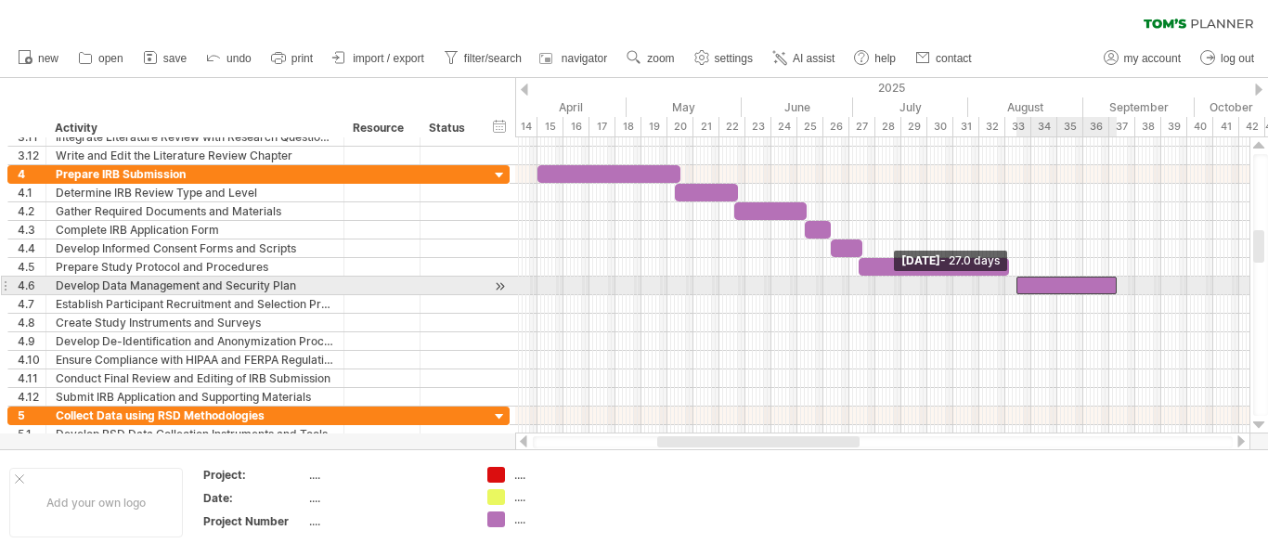
drag, startPoint x: 1090, startPoint y: 289, endPoint x: 1010, endPoint y: 281, distance: 80.2
click at [1013, 281] on span at bounding box center [1016, 286] width 7 height 18
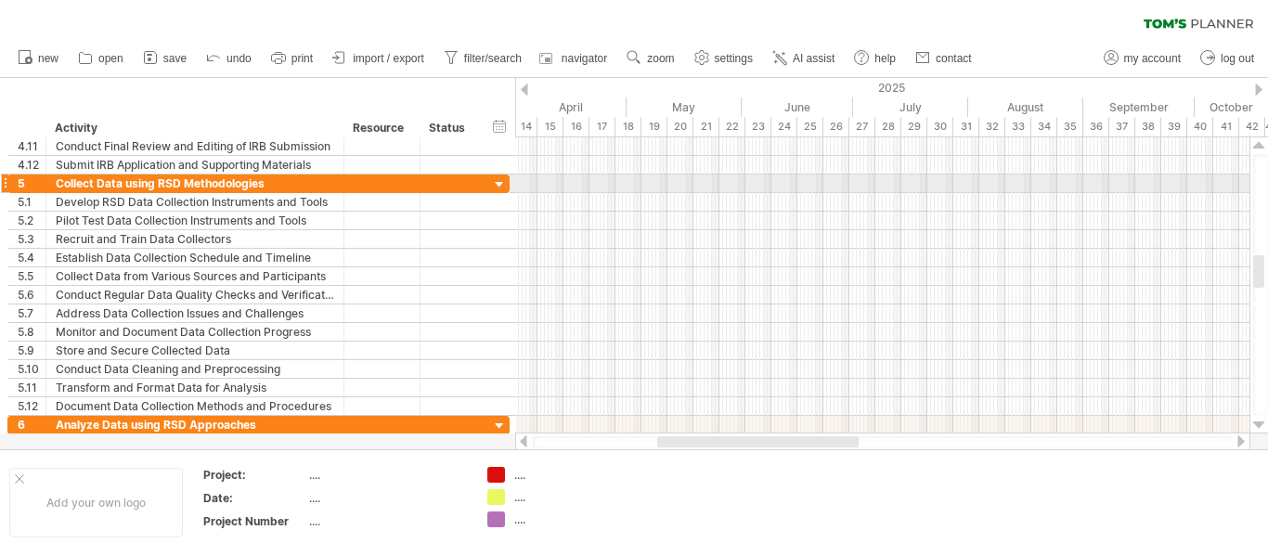
click at [551, 188] on div at bounding box center [882, 183] width 734 height 19
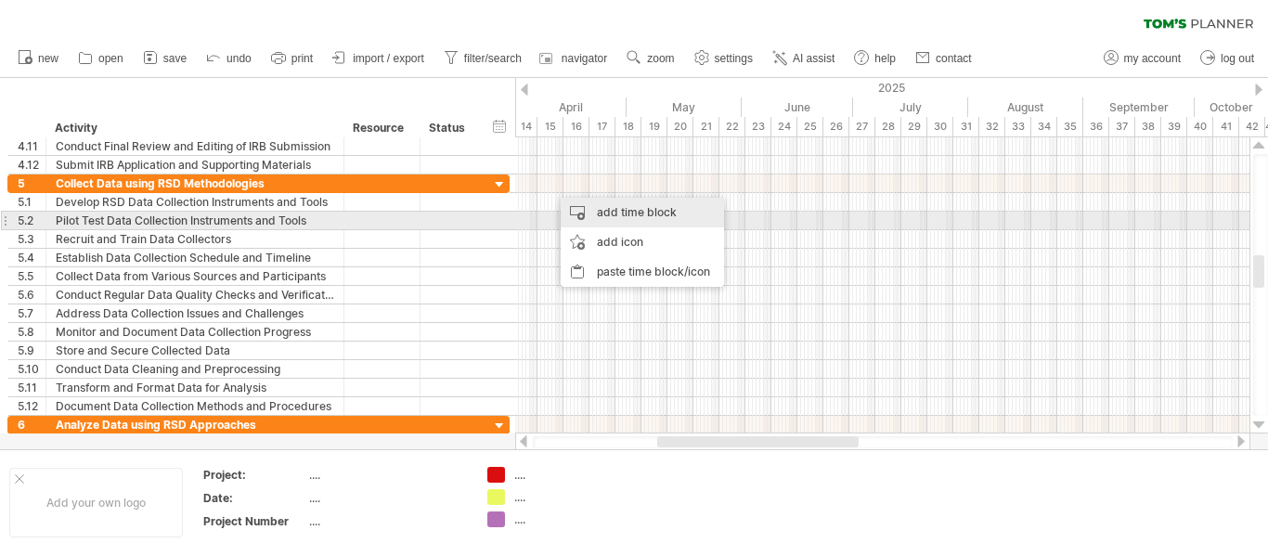
click at [593, 209] on div "add time block" at bounding box center [642, 213] width 163 height 30
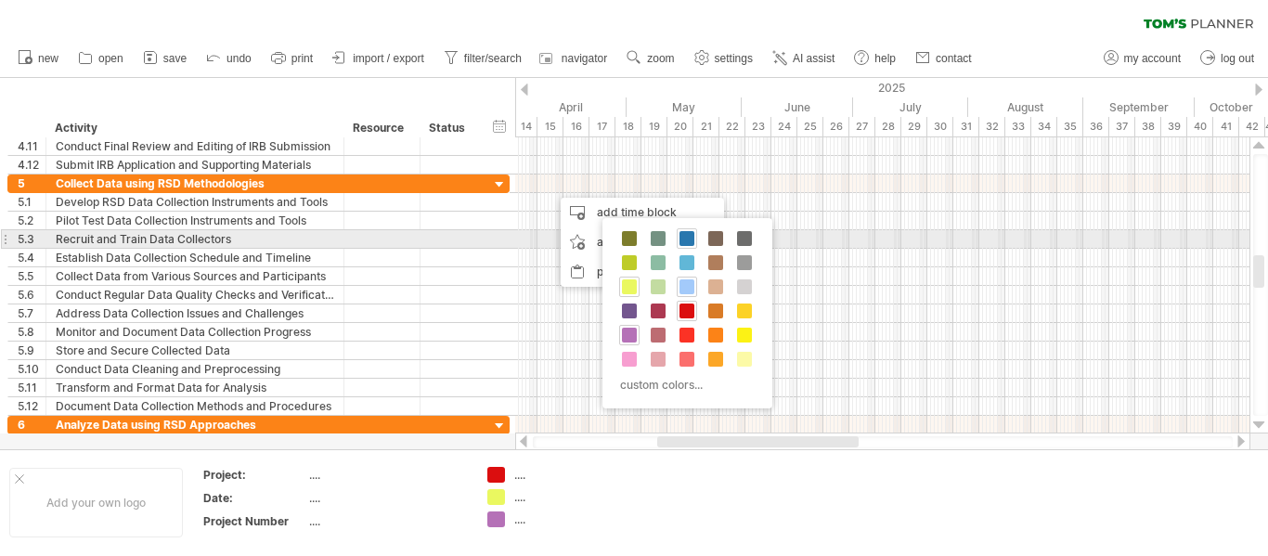
click at [686, 233] on span at bounding box center [686, 238] width 15 height 15
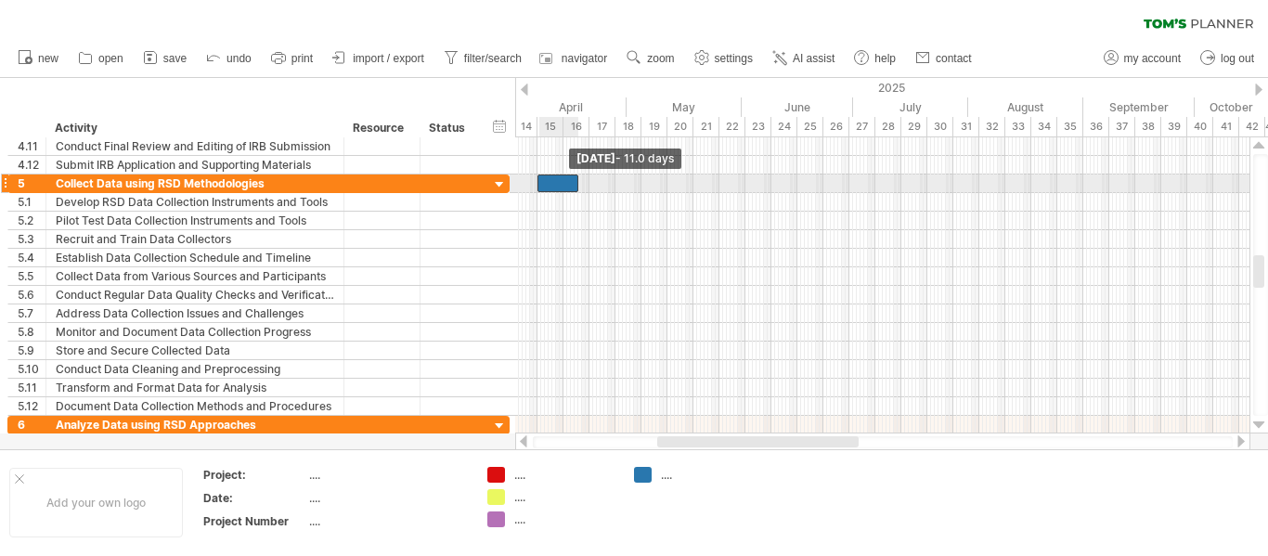
drag, startPoint x: 550, startPoint y: 176, endPoint x: 536, endPoint y: 175, distance: 14.0
click at [536, 175] on span at bounding box center [537, 183] width 7 height 18
click at [562, 175] on div at bounding box center [557, 183] width 41 height 18
drag, startPoint x: 569, startPoint y: 183, endPoint x: 591, endPoint y: 199, distance: 27.3
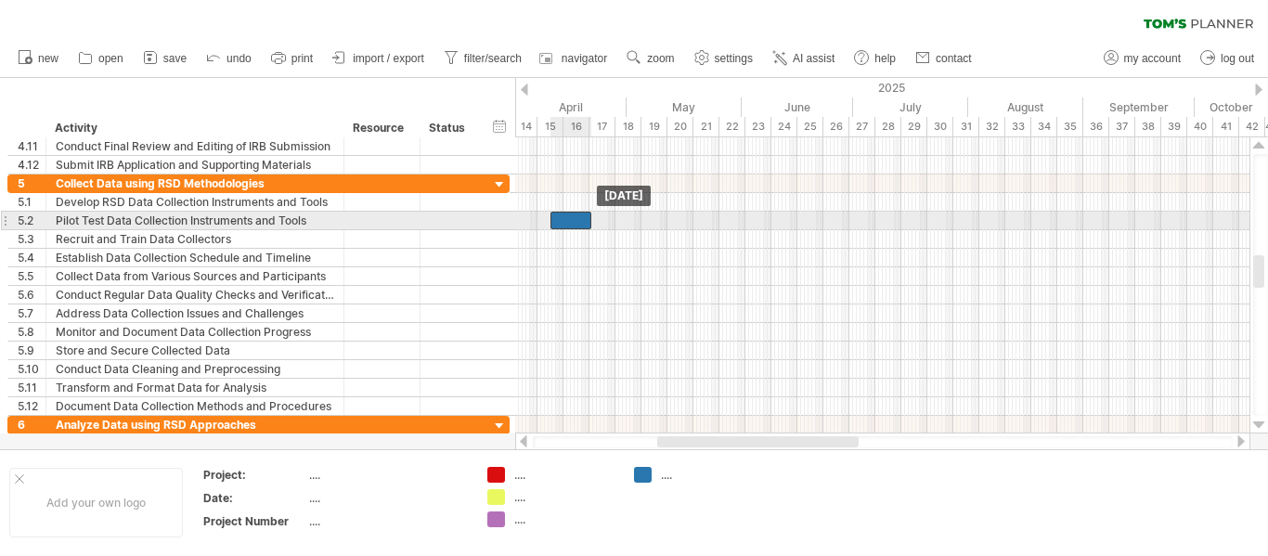
drag, startPoint x: 590, startPoint y: 199, endPoint x: 575, endPoint y: 226, distance: 30.7
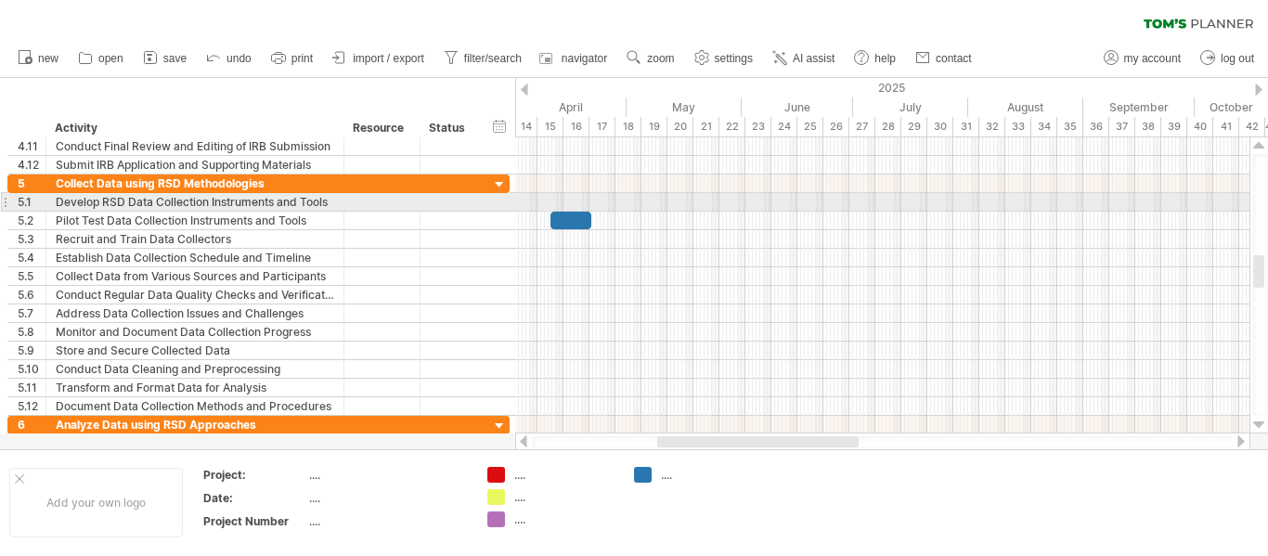
drag, startPoint x: 565, startPoint y: 209, endPoint x: 565, endPoint y: 191, distance: 17.6
click at [565, 191] on div at bounding box center [882, 294] width 734 height 241
drag, startPoint x: 570, startPoint y: 221, endPoint x: 556, endPoint y: 203, distance: 22.5
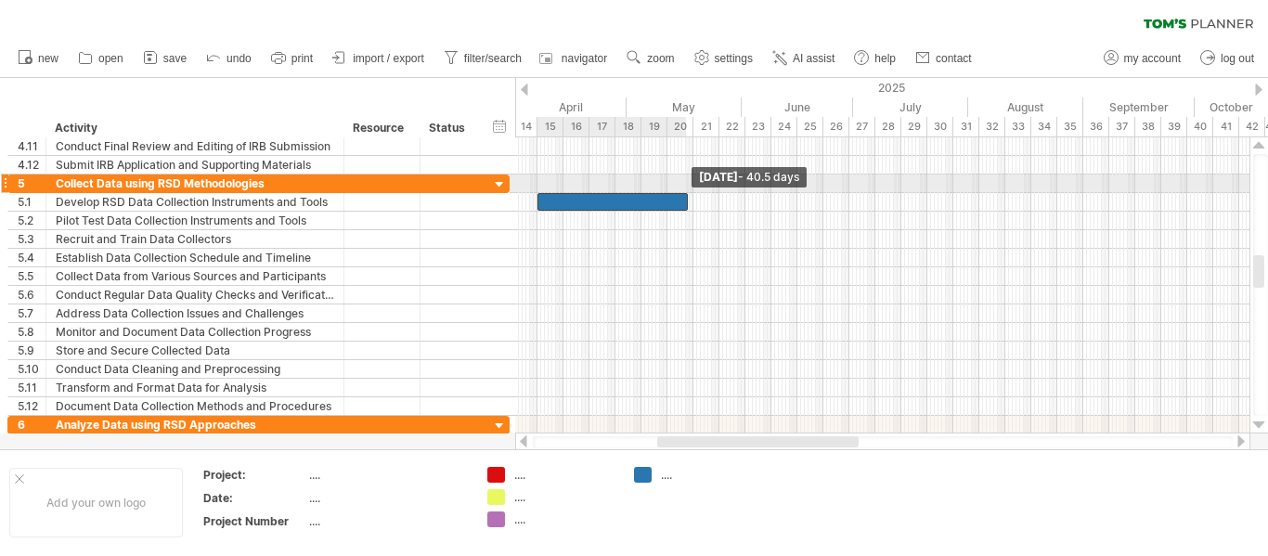
drag, startPoint x: 578, startPoint y: 196, endPoint x: 687, endPoint y: 190, distance: 108.7
click at [687, 190] on div "Saturday 17 May - 40.5 days Monday 07 April" at bounding box center [882, 285] width 734 height 296
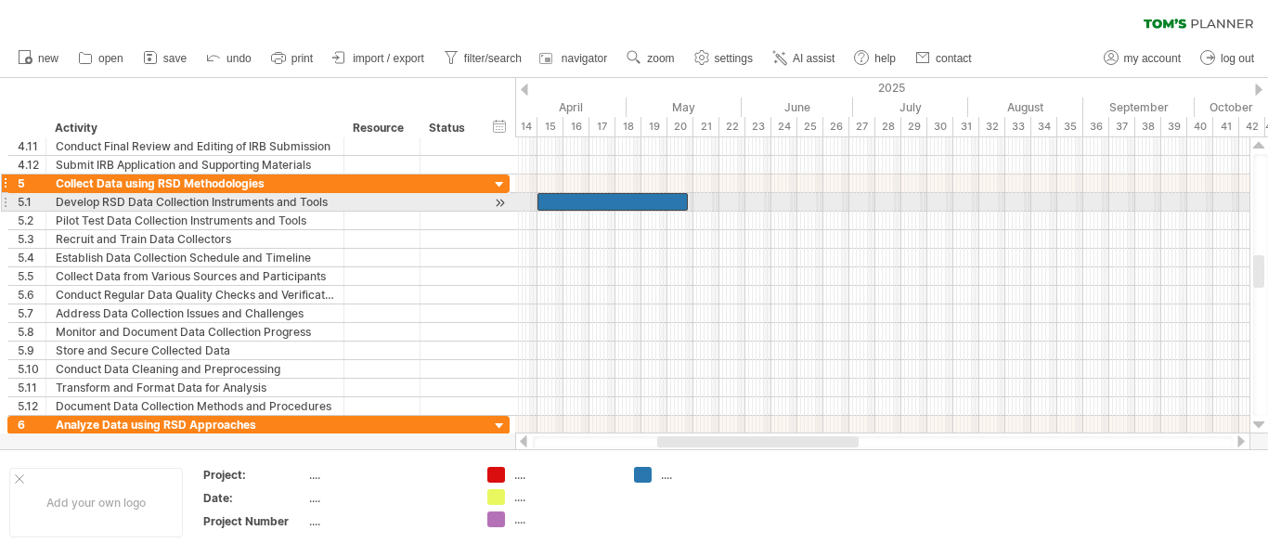
click at [202, 187] on div "Collect Data using RSD Methodologies" at bounding box center [195, 183] width 278 height 18
drag, startPoint x: 174, startPoint y: 212, endPoint x: 73, endPoint y: 343, distance: 165.6
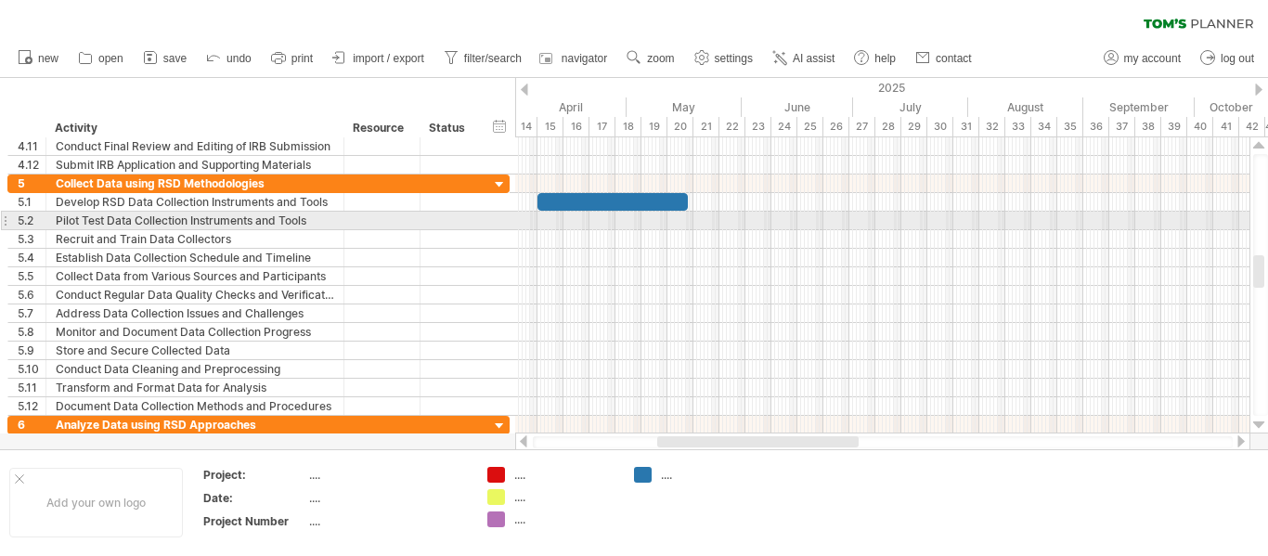
click at [722, 224] on div at bounding box center [882, 221] width 734 height 19
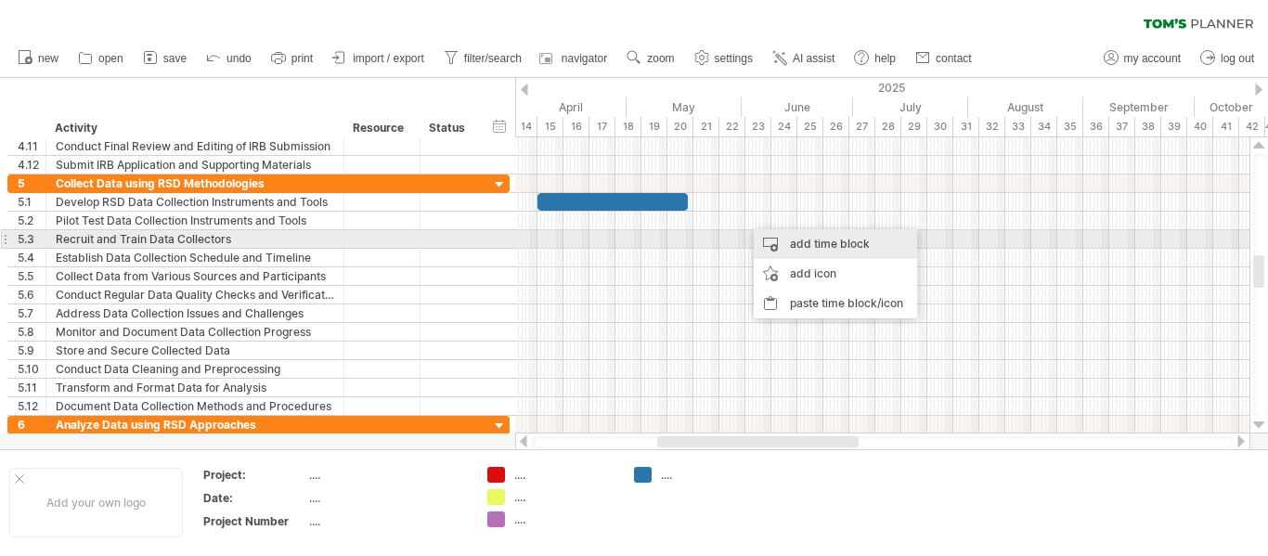
click at [788, 241] on div "add time block" at bounding box center [835, 244] width 163 height 30
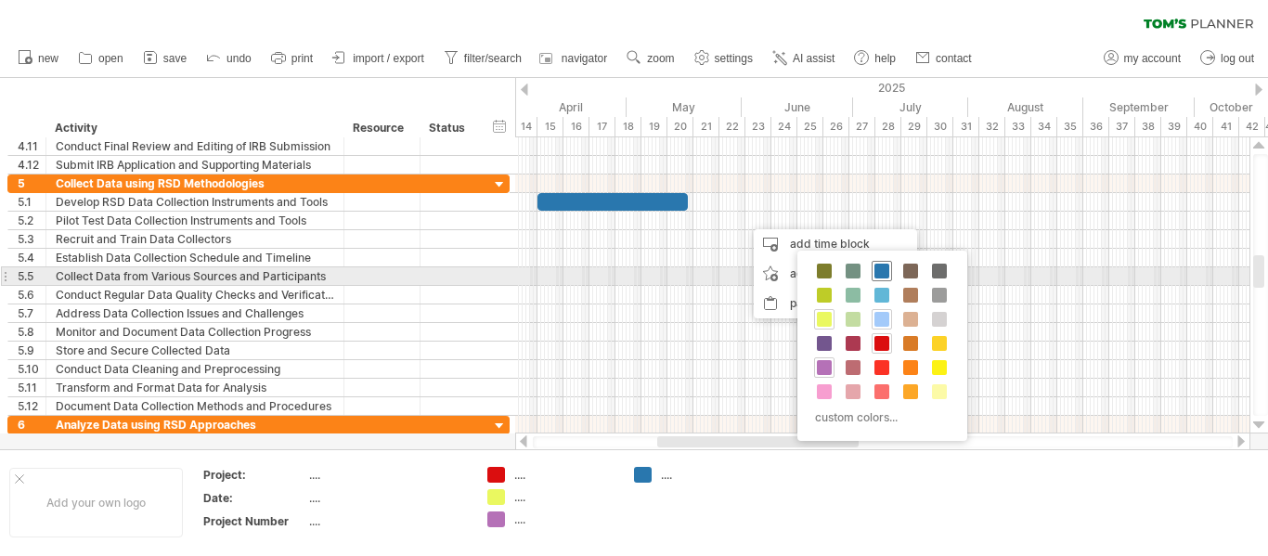
click at [884, 271] on span at bounding box center [881, 271] width 15 height 15
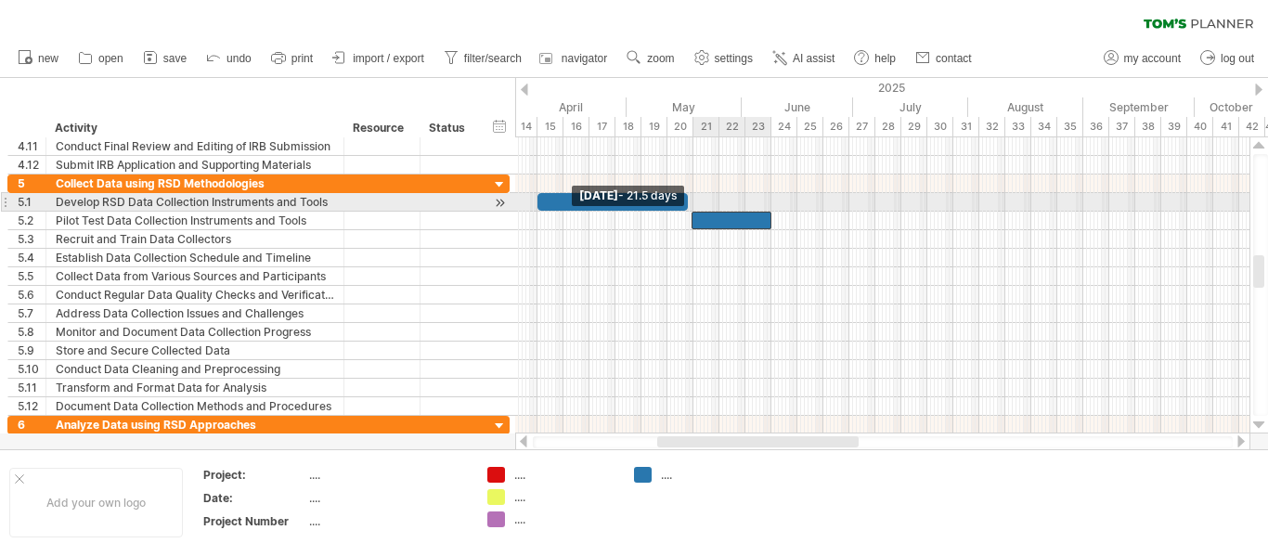
drag, startPoint x: 744, startPoint y: 221, endPoint x: 691, endPoint y: 211, distance: 54.8
click at [691, 211] on div "Saturday 17 May - 40.5 days Sunday 18 May - 21.5 days" at bounding box center [882, 285] width 734 height 296
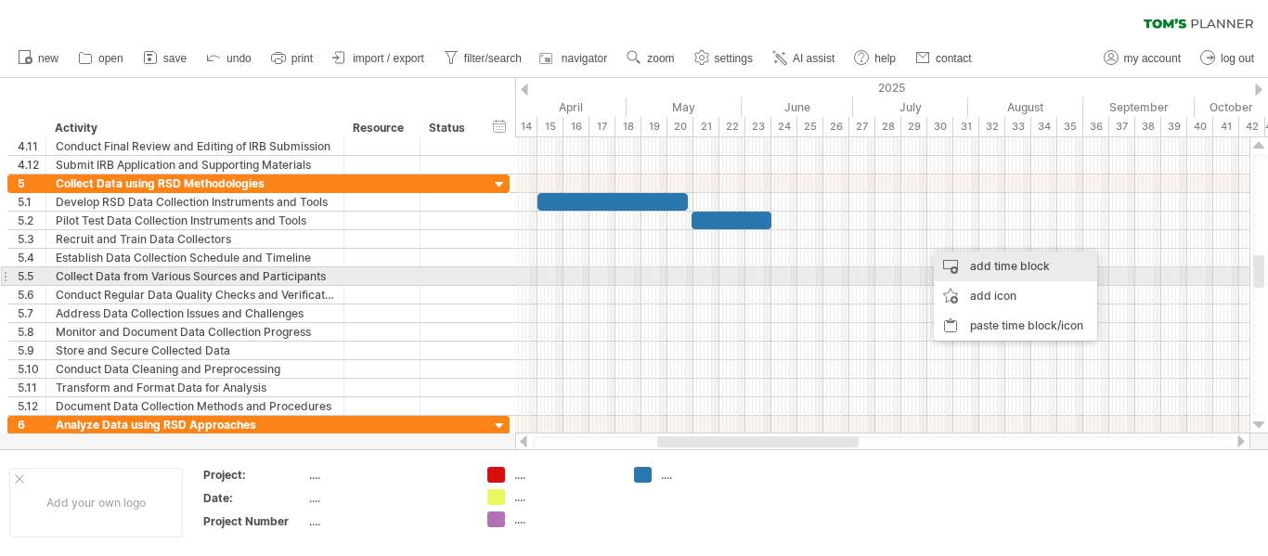
click at [974, 273] on div "add time block" at bounding box center [1015, 267] width 163 height 30
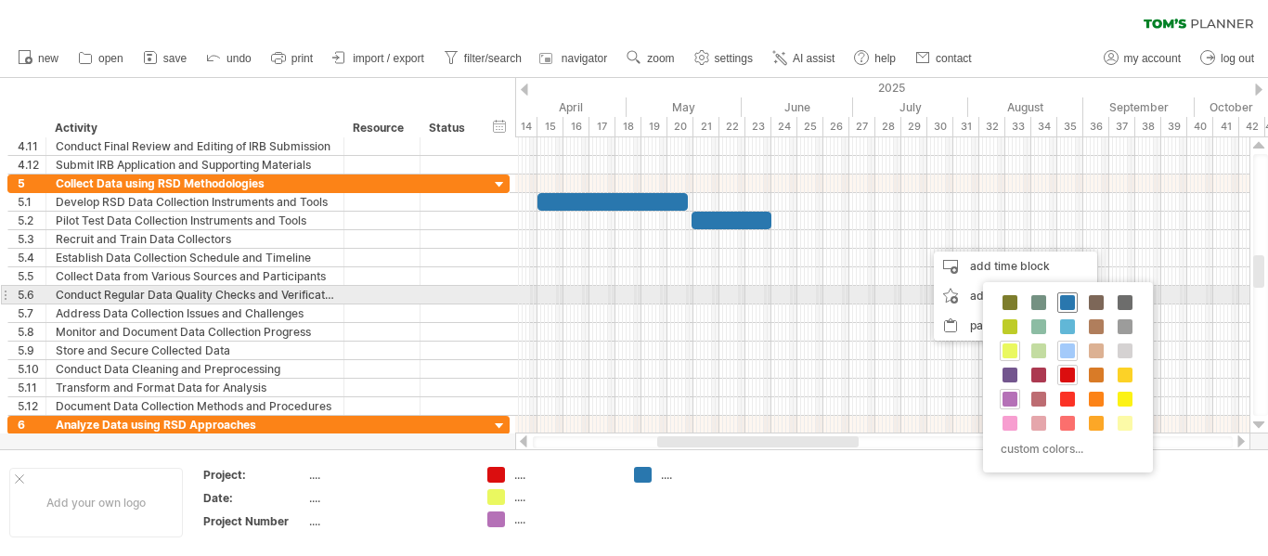
click at [1066, 301] on span at bounding box center [1067, 302] width 15 height 15
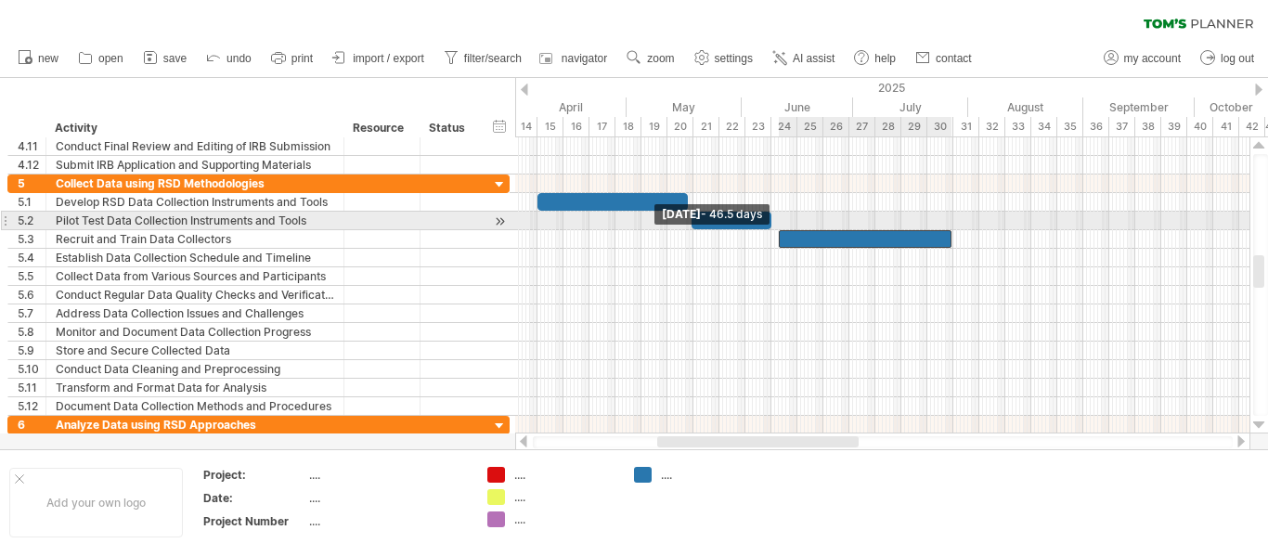
drag, startPoint x: 924, startPoint y: 235, endPoint x: 777, endPoint y: 228, distance: 146.8
click at [777, 228] on div "Saturday 17 May - 40.5 days Wednesday 11 June - 46.5 days" at bounding box center [882, 285] width 734 height 296
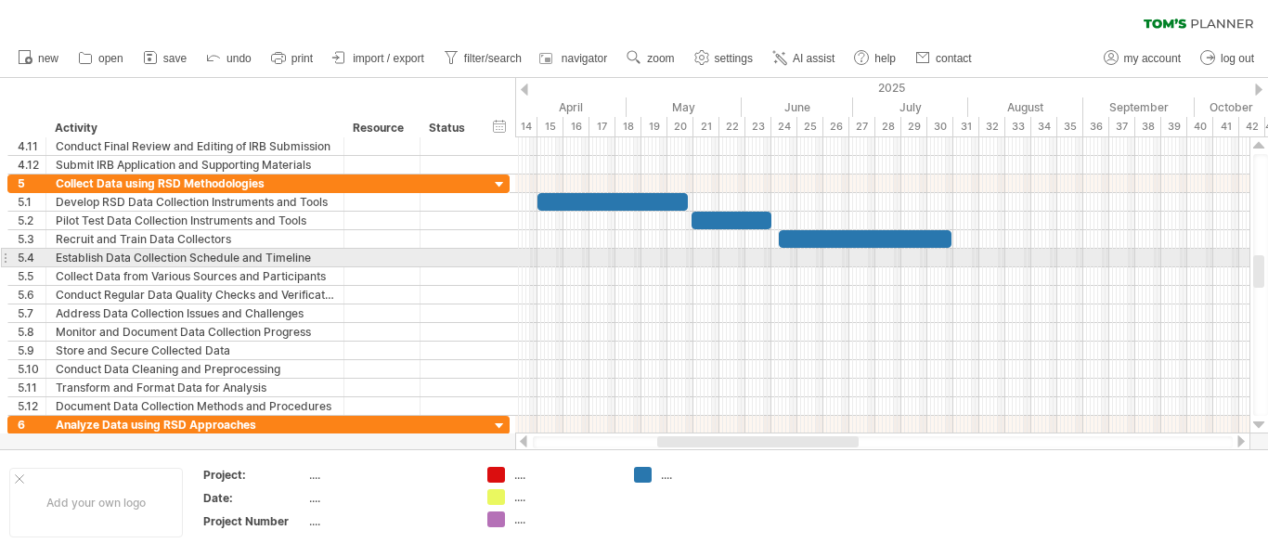
click at [1036, 255] on div at bounding box center [882, 258] width 734 height 19
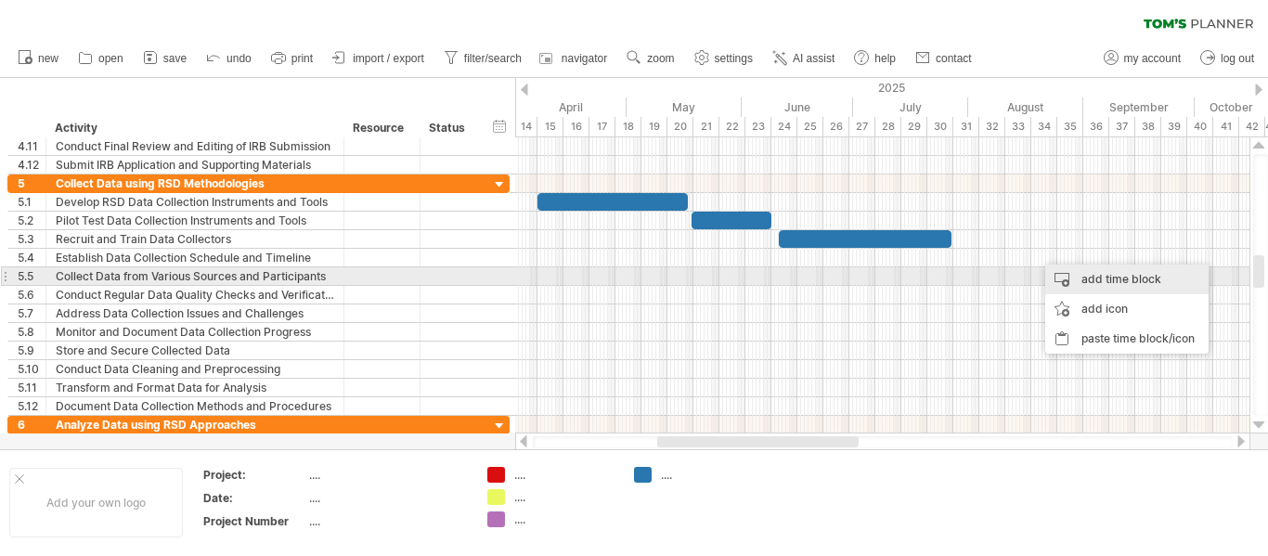
click at [1087, 268] on div "add time block" at bounding box center [1126, 280] width 163 height 30
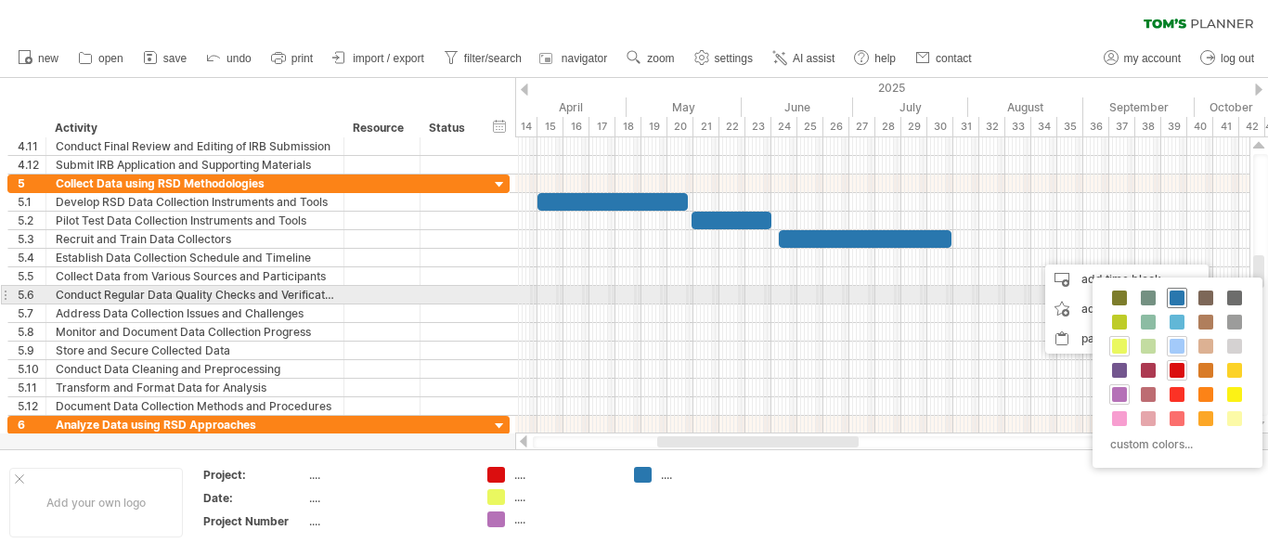
click at [1177, 303] on span at bounding box center [1176, 298] width 15 height 15
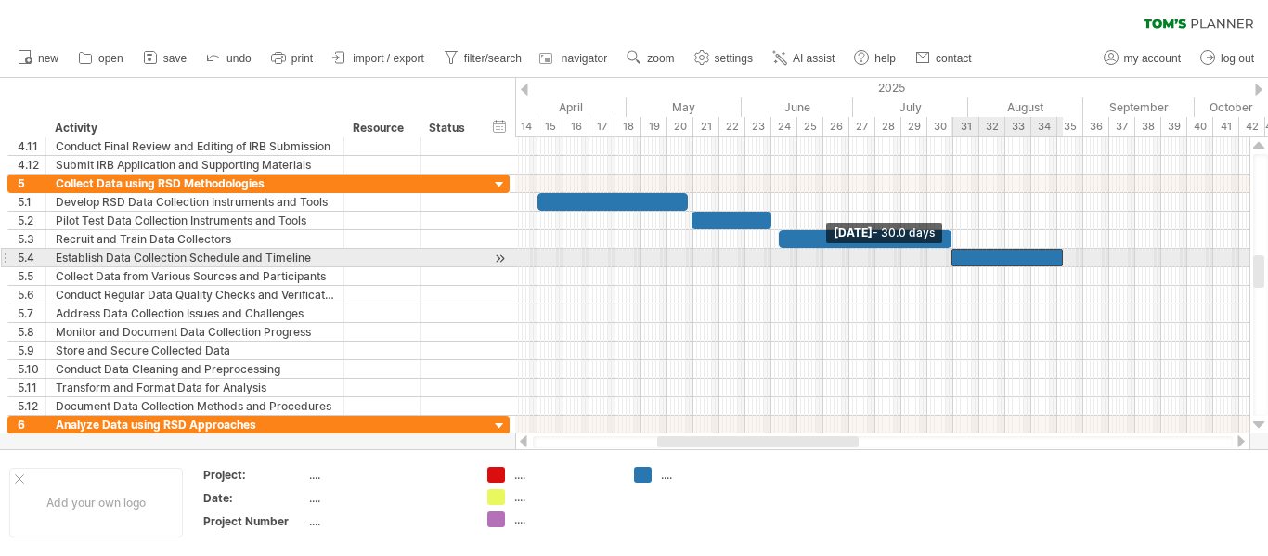
drag, startPoint x: 1038, startPoint y: 260, endPoint x: 951, endPoint y: 254, distance: 86.5
click at [951, 254] on span at bounding box center [951, 258] width 7 height 18
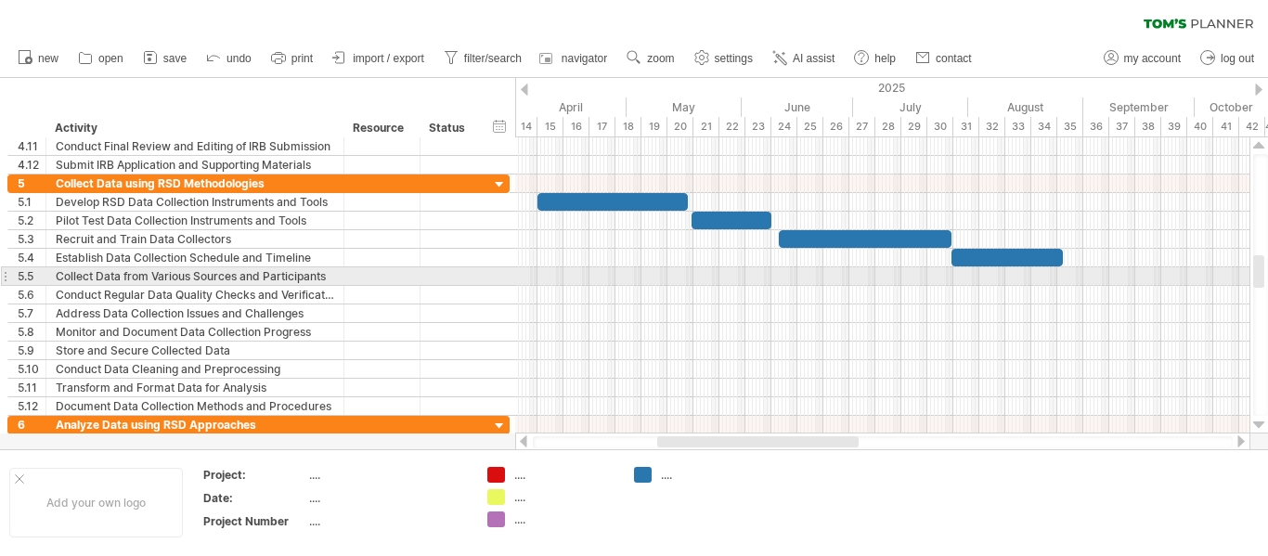
click at [1176, 273] on div at bounding box center [882, 276] width 734 height 19
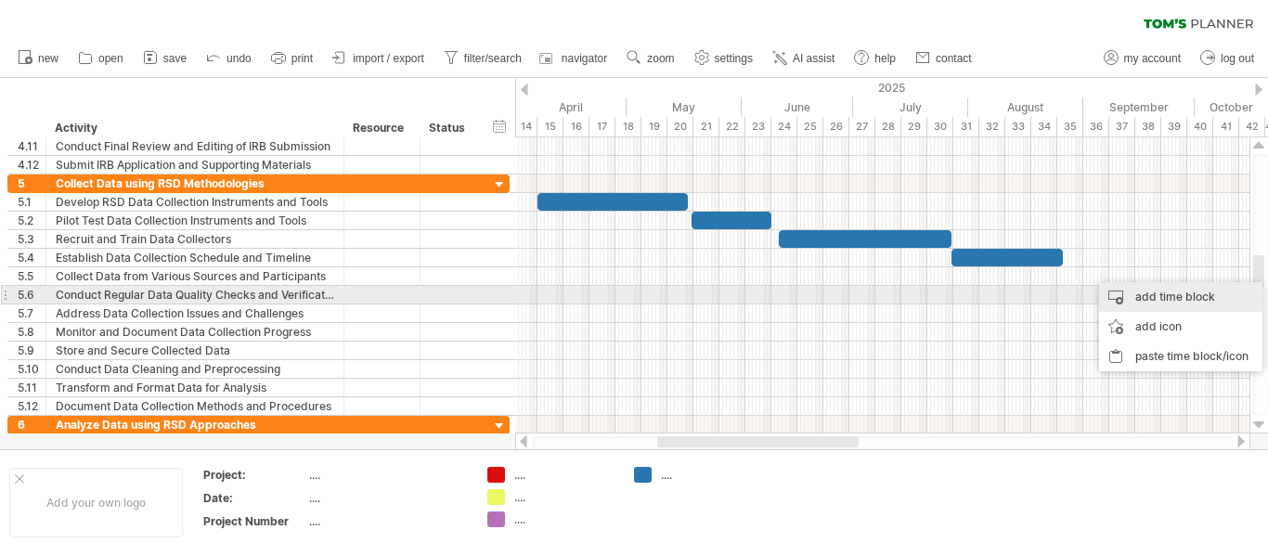
click at [1182, 296] on div "add time block" at bounding box center [1180, 297] width 163 height 30
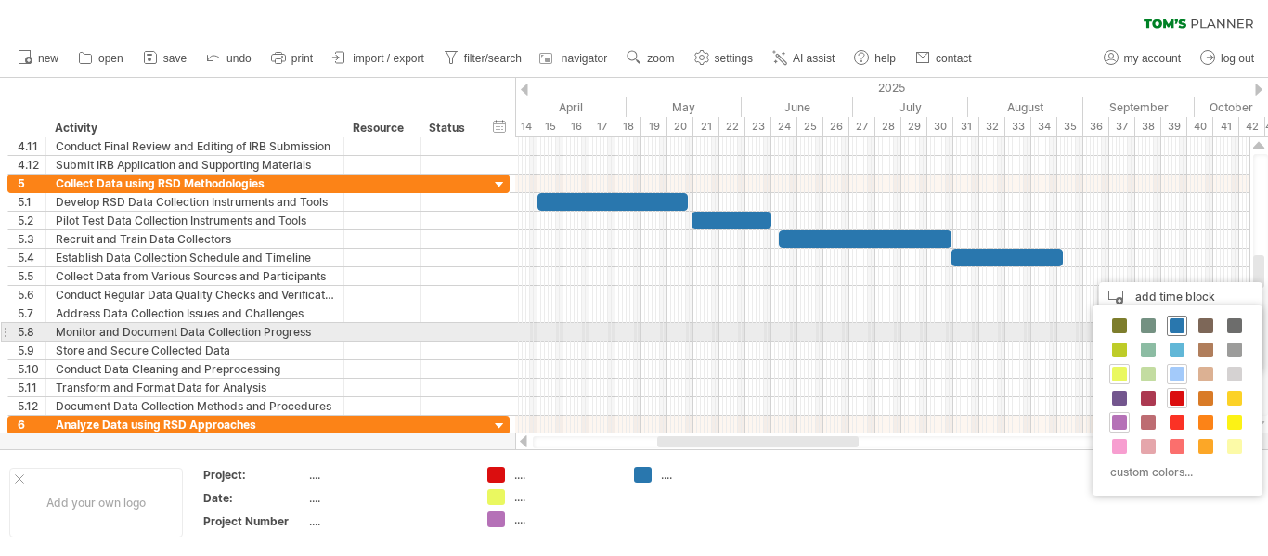
click at [1179, 325] on span at bounding box center [1176, 325] width 15 height 15
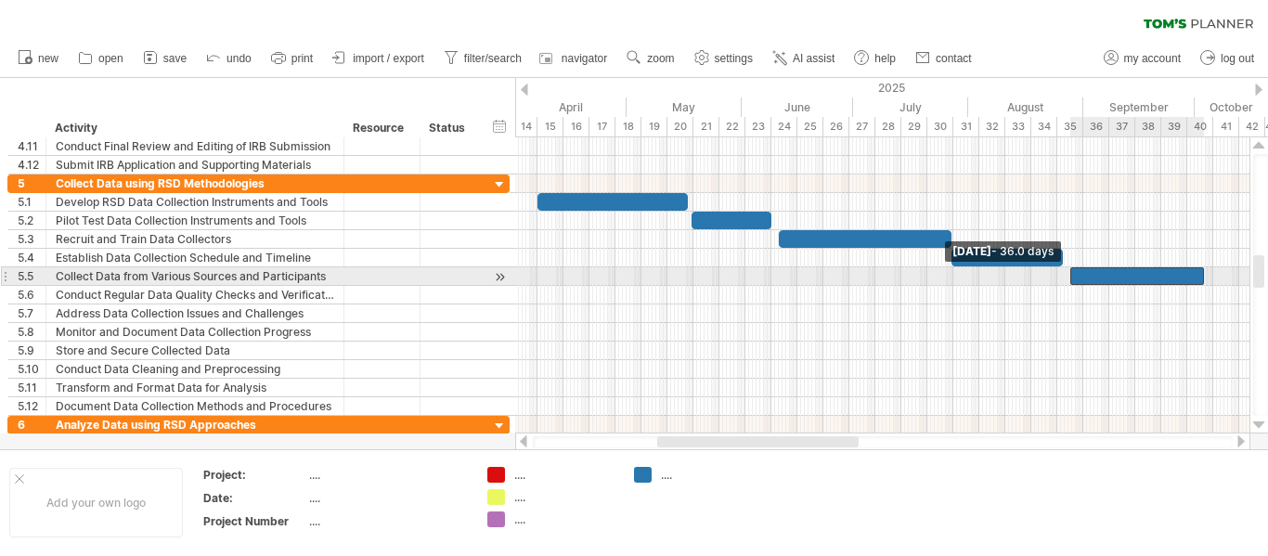
drag, startPoint x: 1173, startPoint y: 279, endPoint x: 1067, endPoint y: 282, distance: 105.8
click at [1067, 282] on span at bounding box center [1069, 276] width 7 height 18
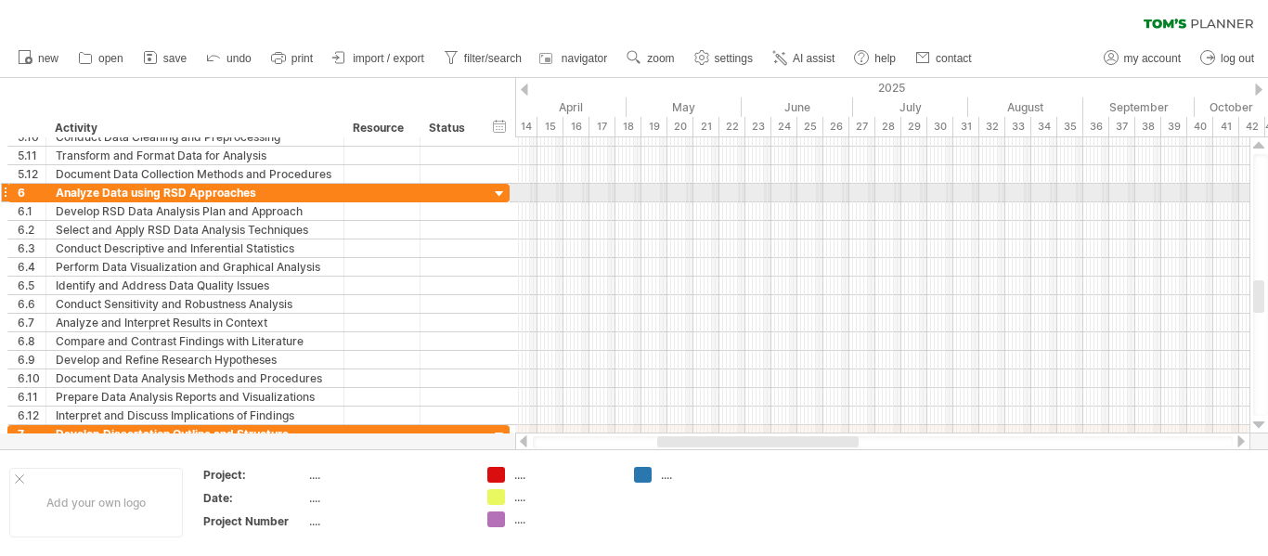
click at [552, 194] on div at bounding box center [882, 193] width 734 height 19
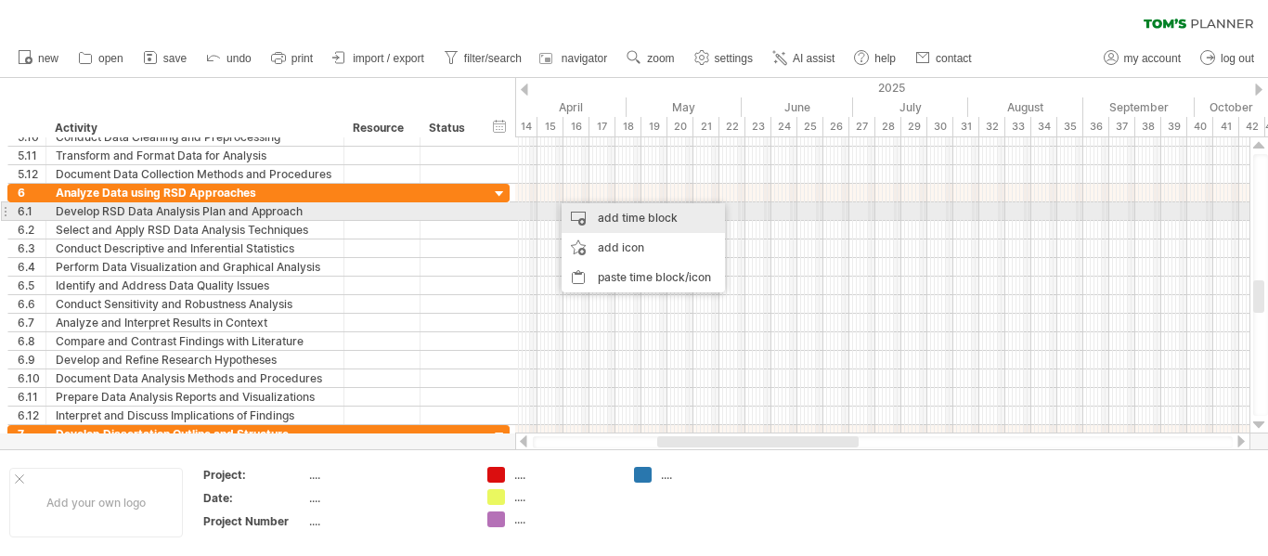
click at [601, 221] on div "add time block" at bounding box center [643, 218] width 163 height 30
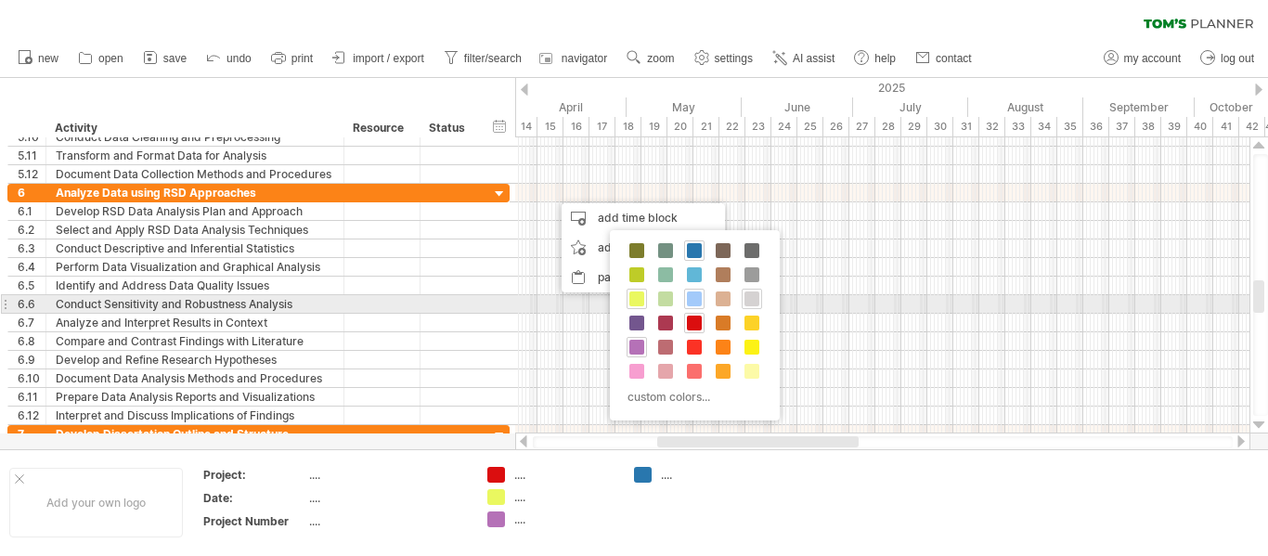
click at [754, 299] on span at bounding box center [751, 298] width 15 height 15
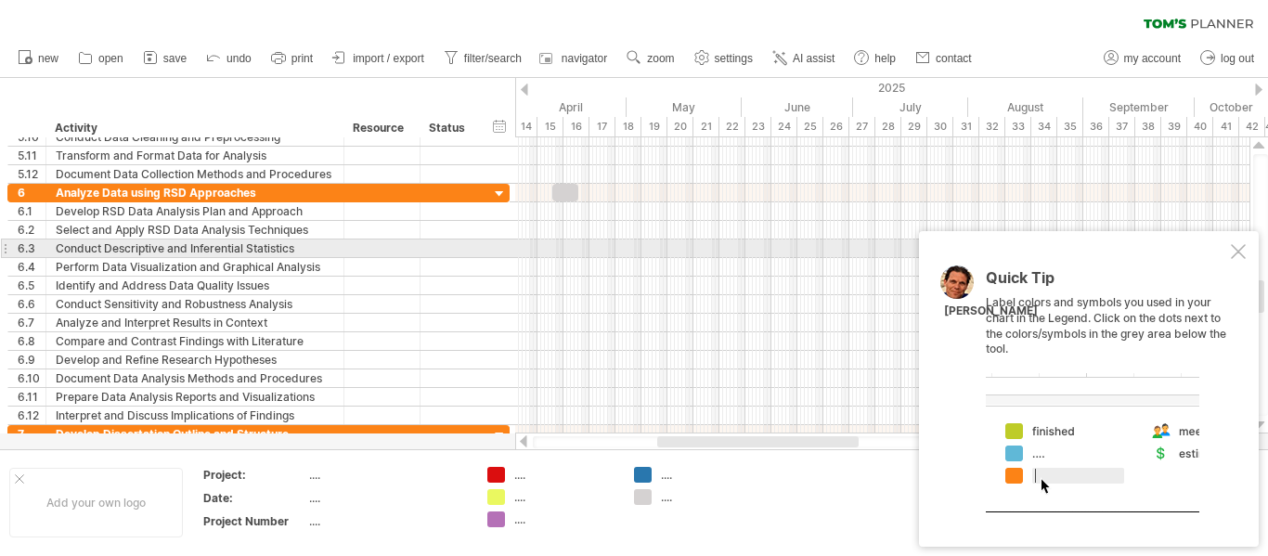
click at [1249, 250] on div "Quick Tip Label colors and symbols you used in your chart in the Legend. Click …" at bounding box center [1089, 389] width 340 height 316
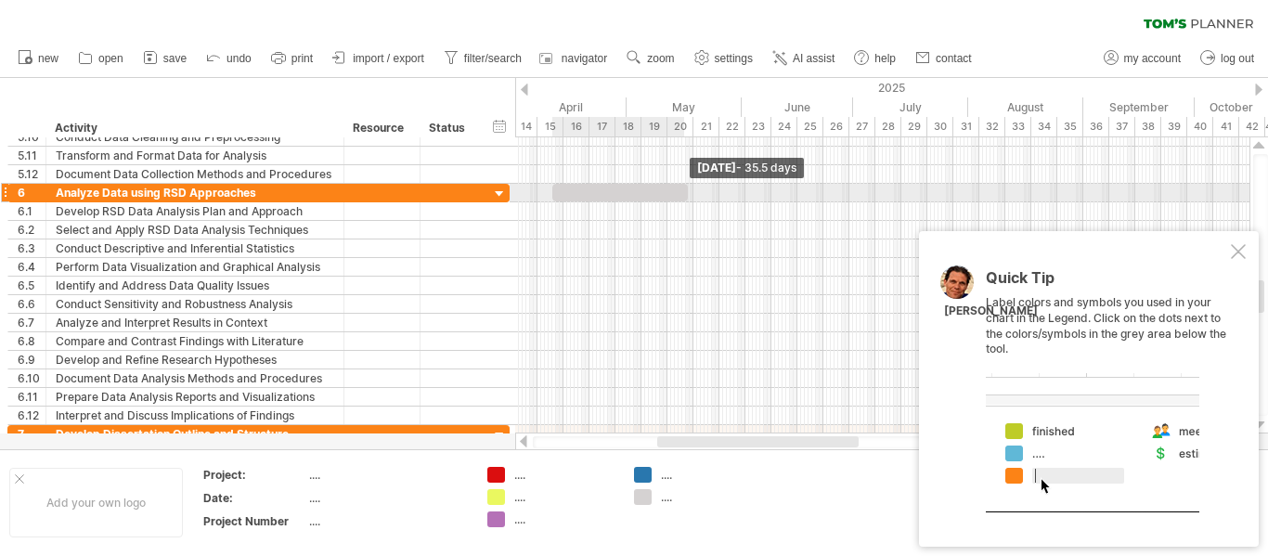
drag, startPoint x: 576, startPoint y: 188, endPoint x: 699, endPoint y: 191, distance: 122.5
click at [691, 191] on span at bounding box center [687, 193] width 7 height 18
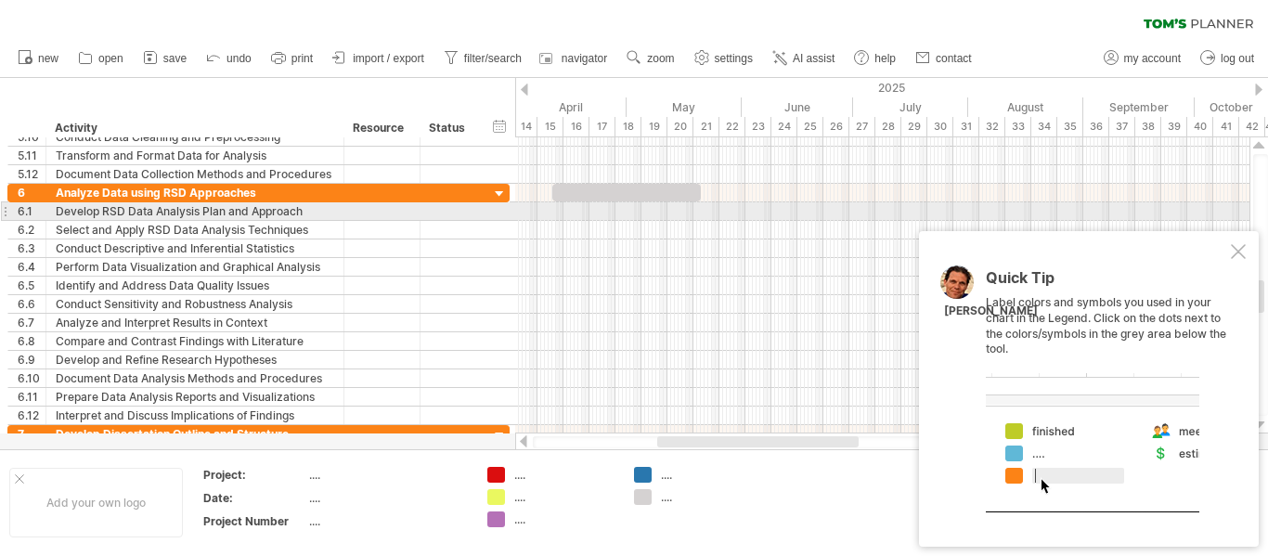
click at [744, 213] on div at bounding box center [882, 211] width 734 height 19
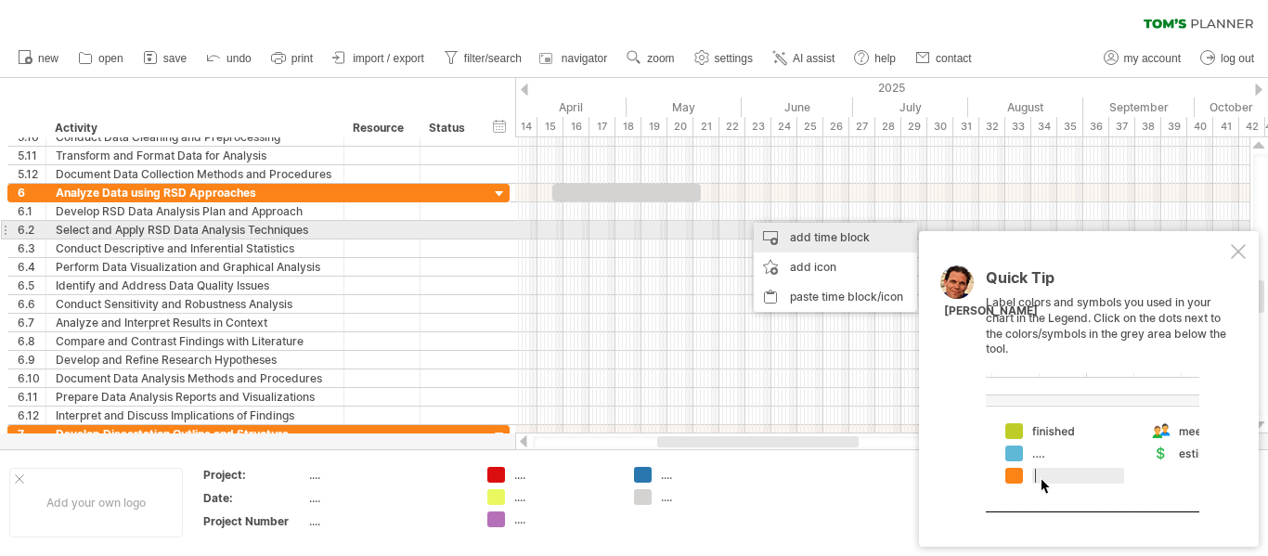
click at [797, 239] on div "add time block" at bounding box center [835, 238] width 163 height 30
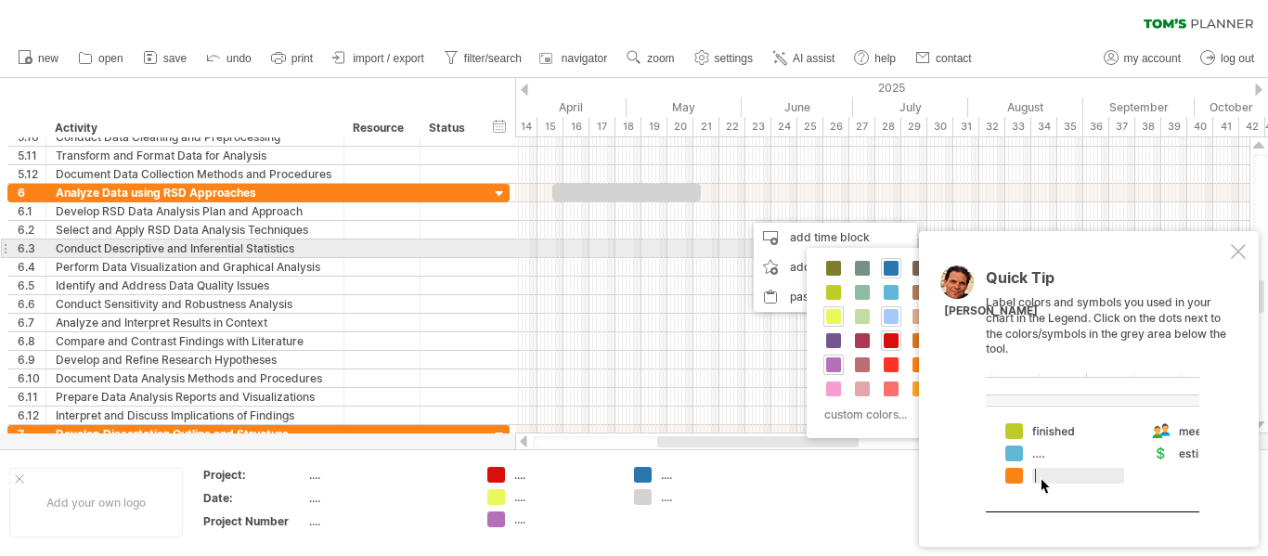
click at [1242, 252] on div at bounding box center [1238, 251] width 15 height 15
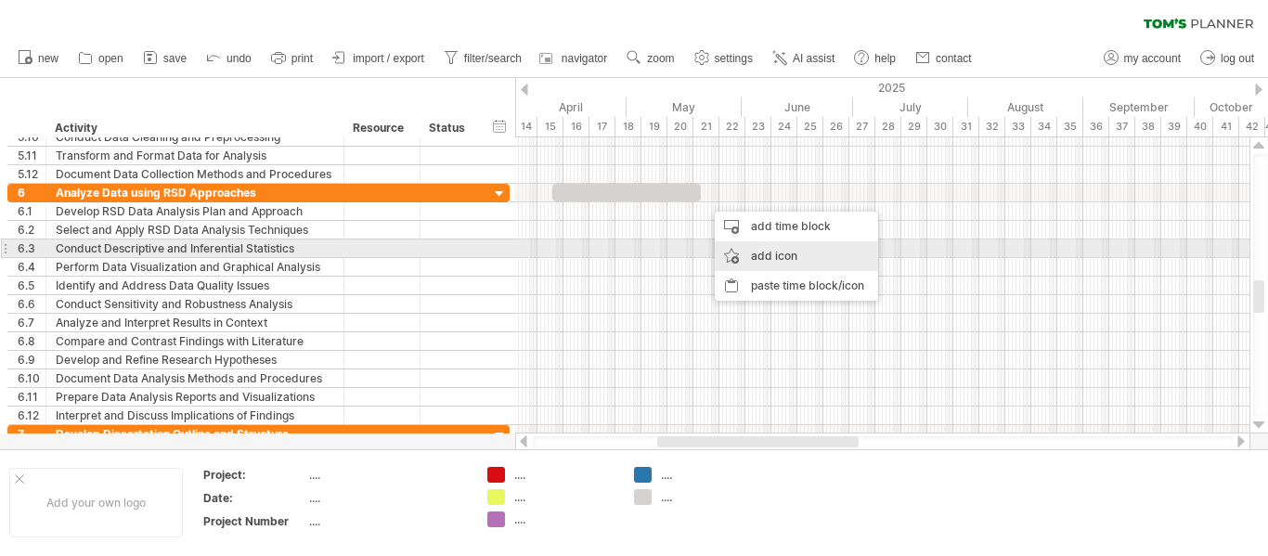
click at [780, 252] on div "add icon" at bounding box center [796, 256] width 163 height 30
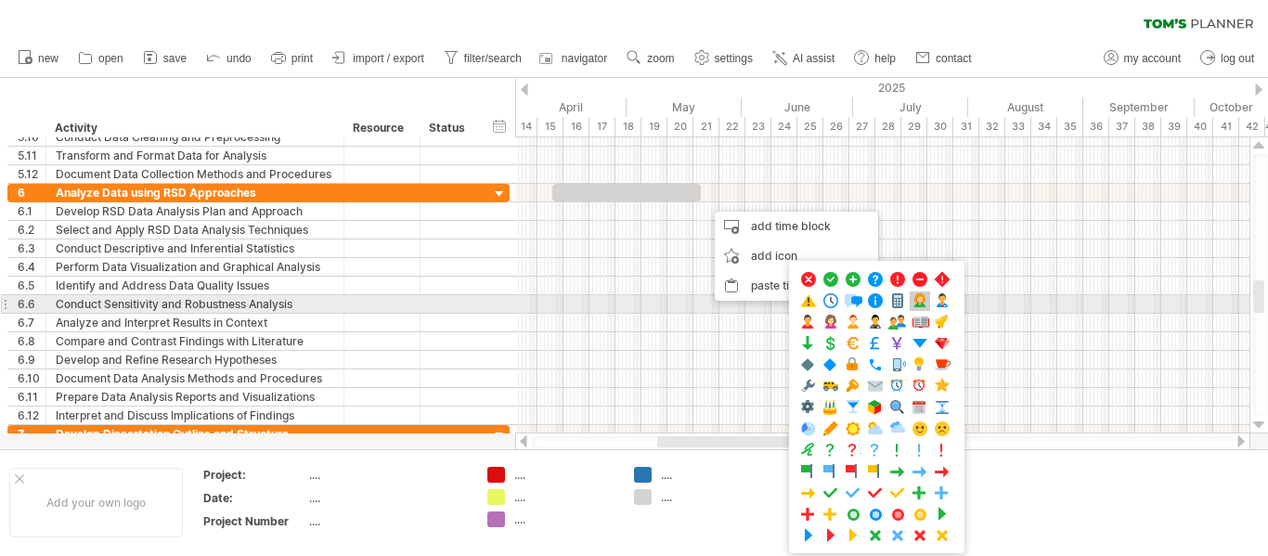
click at [924, 304] on span at bounding box center [920, 301] width 19 height 18
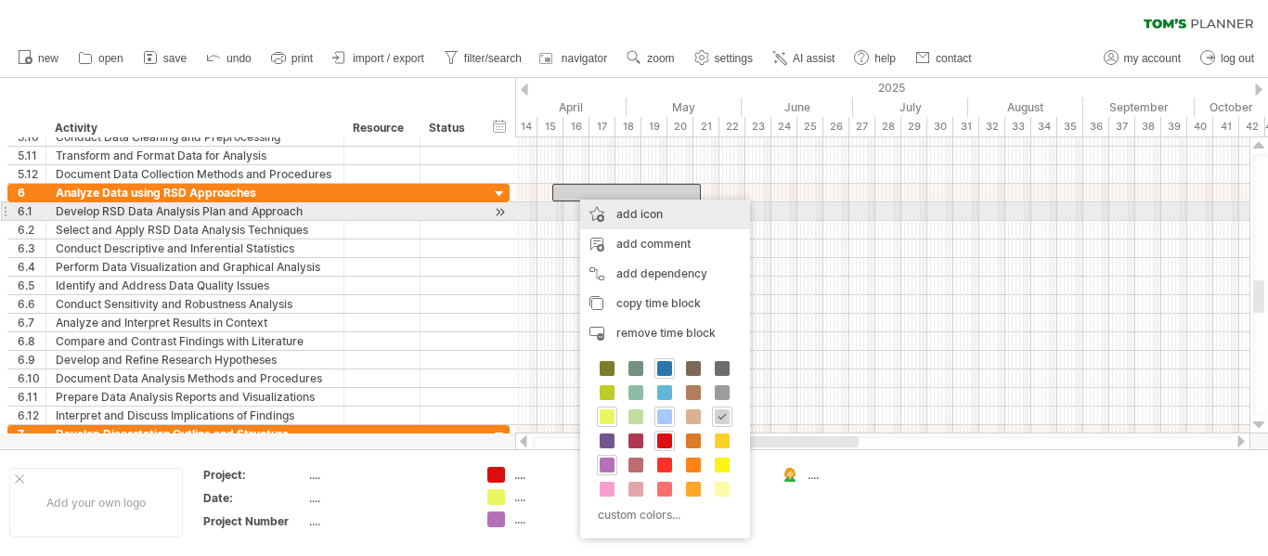
click at [633, 220] on div "add icon" at bounding box center [665, 215] width 170 height 30
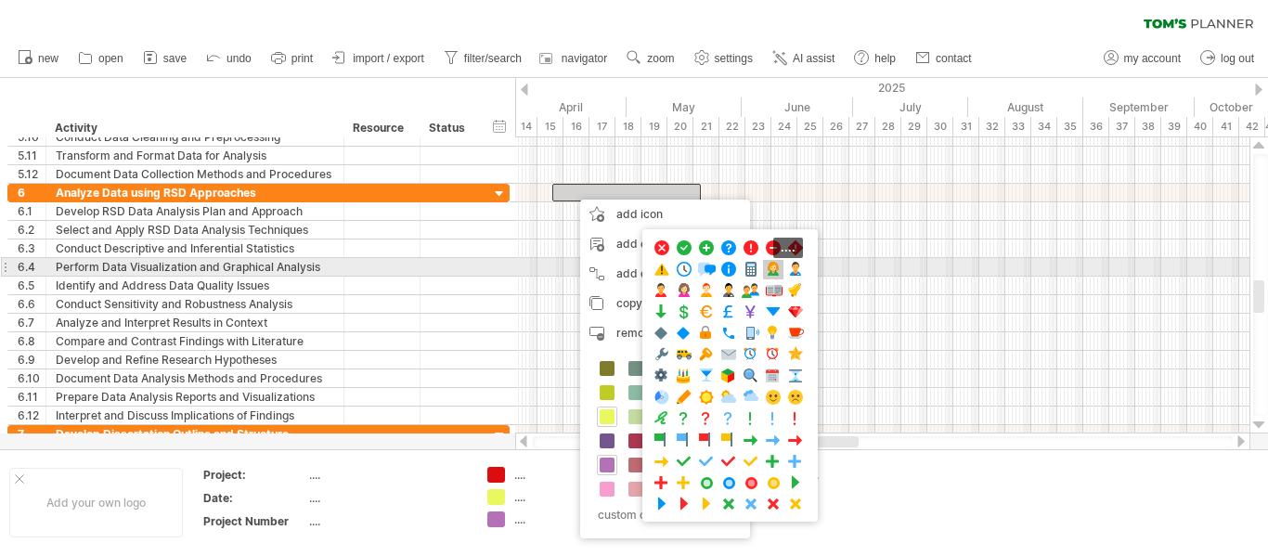
click at [769, 264] on span at bounding box center [773, 270] width 19 height 18
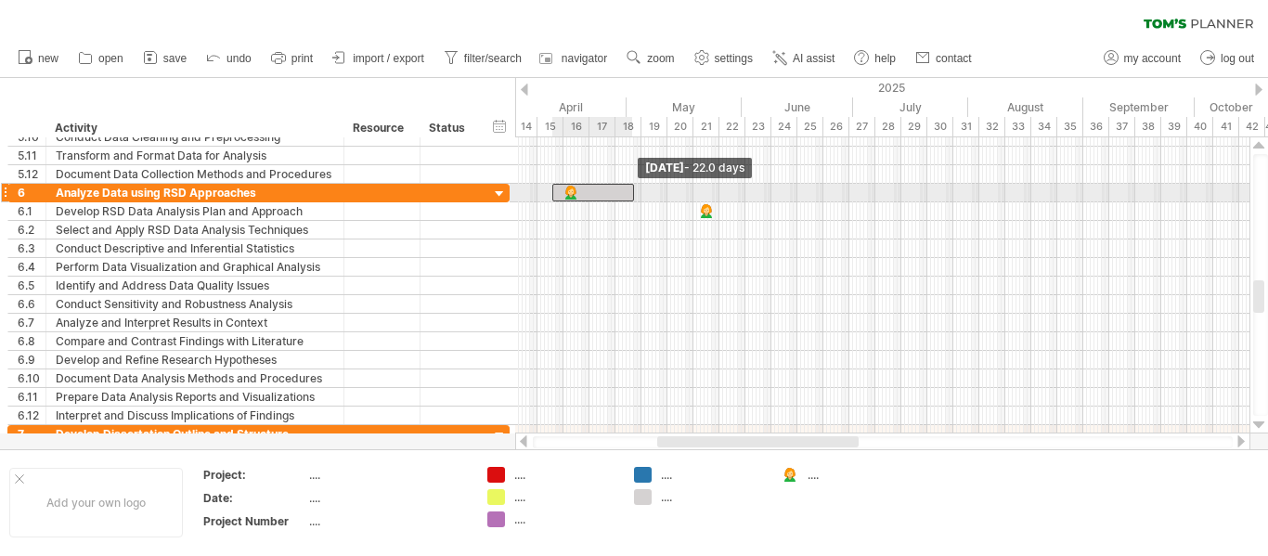
drag, startPoint x: 704, startPoint y: 196, endPoint x: 637, endPoint y: 198, distance: 66.9
click at [637, 198] on span at bounding box center [633, 193] width 7 height 18
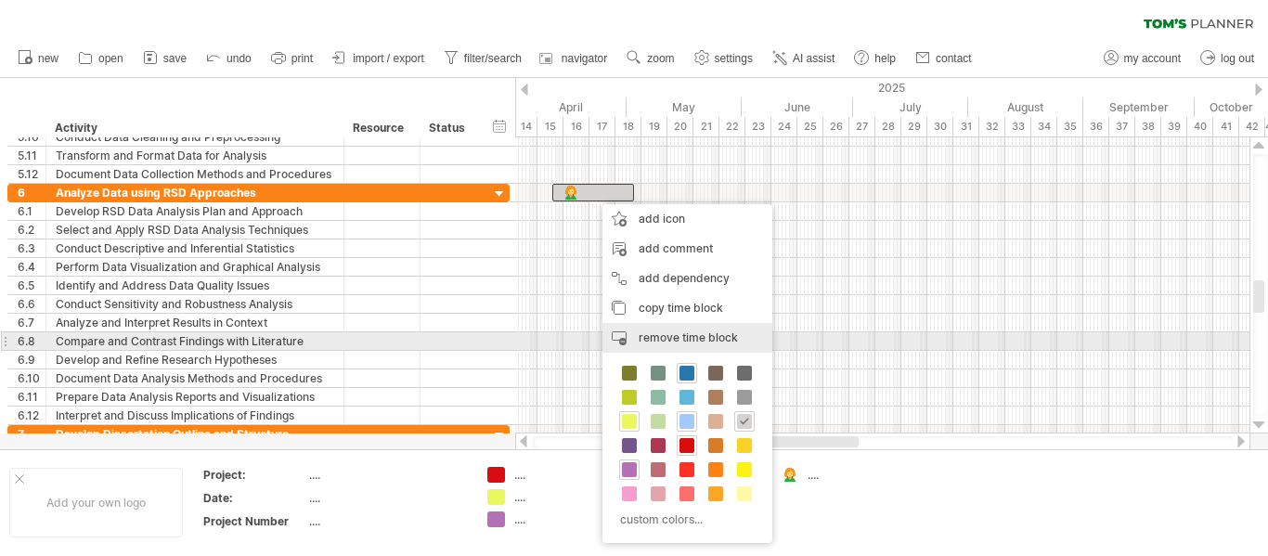
click at [683, 335] on span "remove time block" at bounding box center [688, 337] width 99 height 14
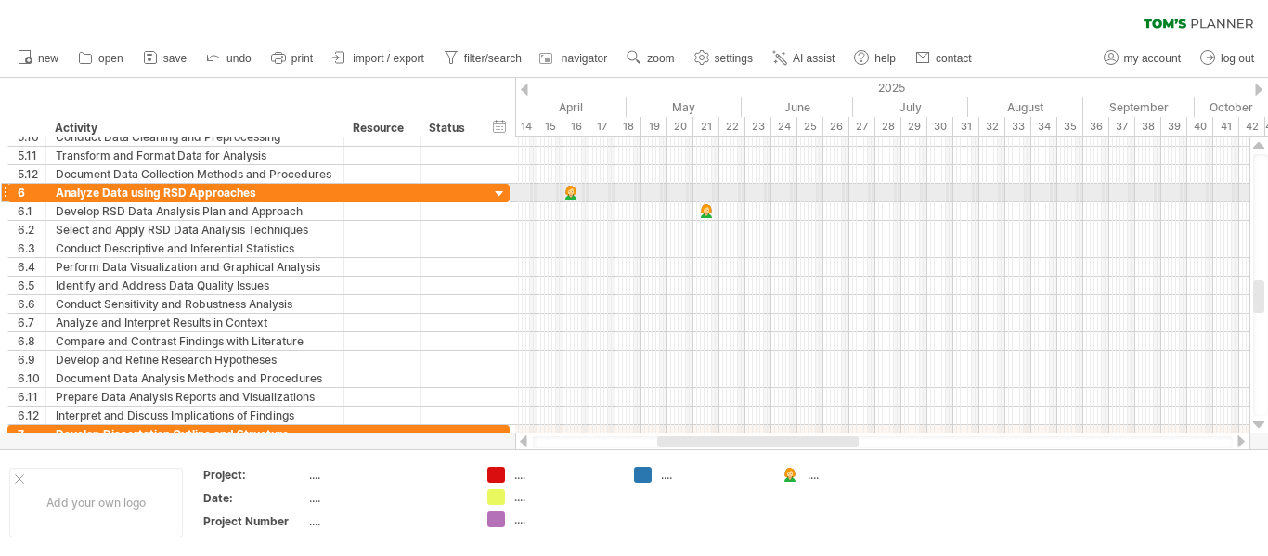
click at [576, 193] on div at bounding box center [571, 193] width 19 height 18
drag, startPoint x: 583, startPoint y: 193, endPoint x: 549, endPoint y: 196, distance: 34.5
click at [549, 196] on div at bounding box center [545, 193] width 20 height 18
click at [559, 189] on div at bounding box center [550, 193] width 20 height 18
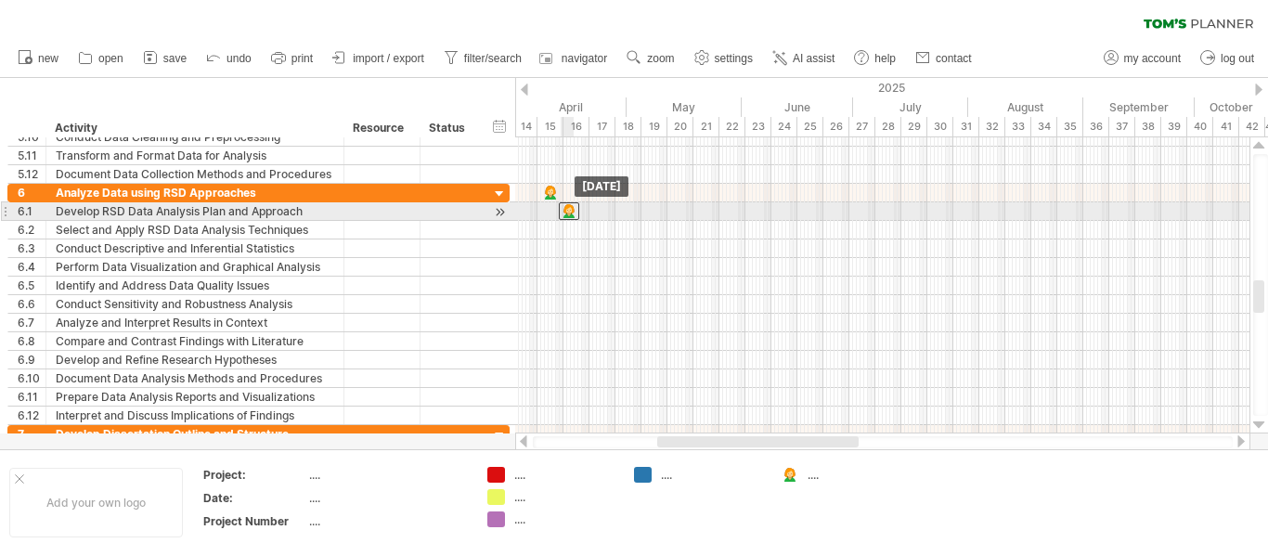
drag, startPoint x: 704, startPoint y: 212, endPoint x: 567, endPoint y: 207, distance: 137.4
click at [567, 207] on div at bounding box center [569, 211] width 20 height 18
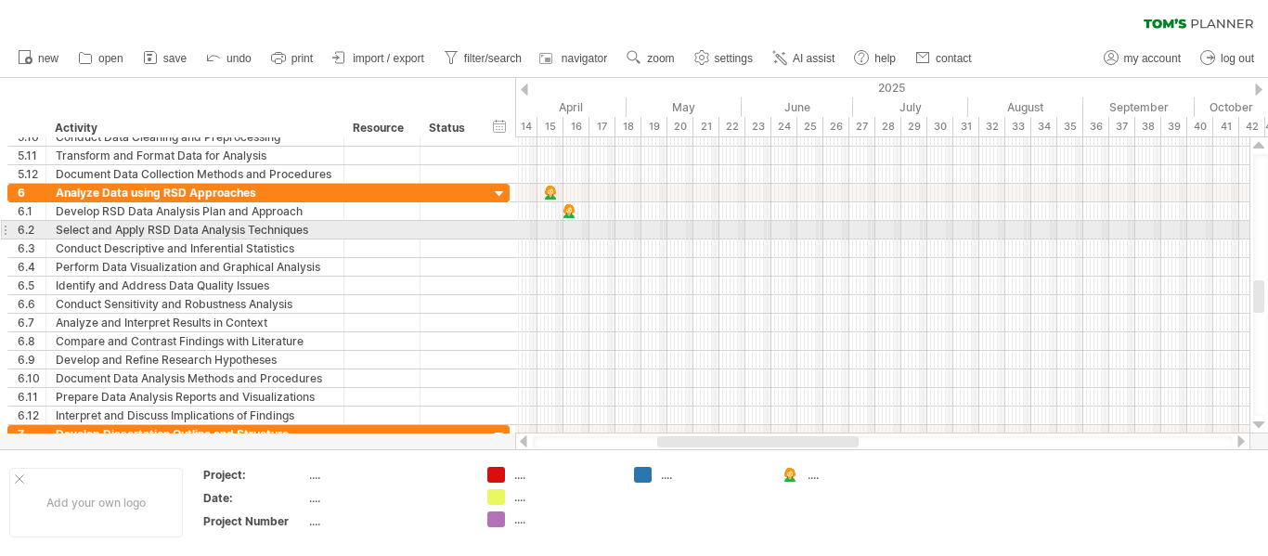
click at [600, 231] on div at bounding box center [882, 230] width 734 height 19
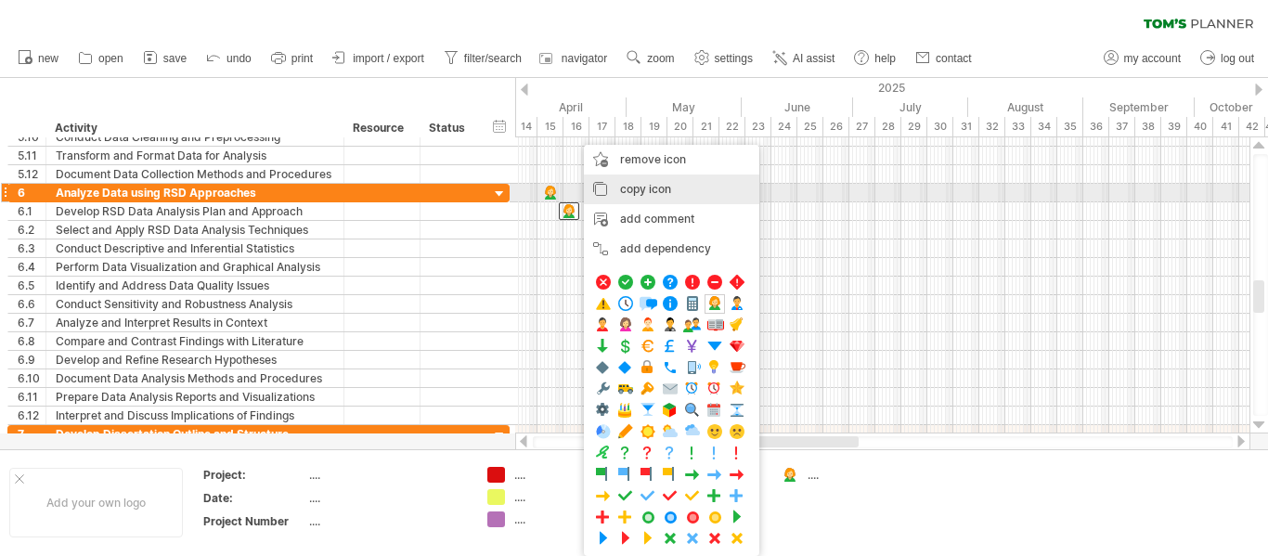
click at [682, 189] on div "copy icon copy time blocks/icons" at bounding box center [671, 189] width 175 height 30
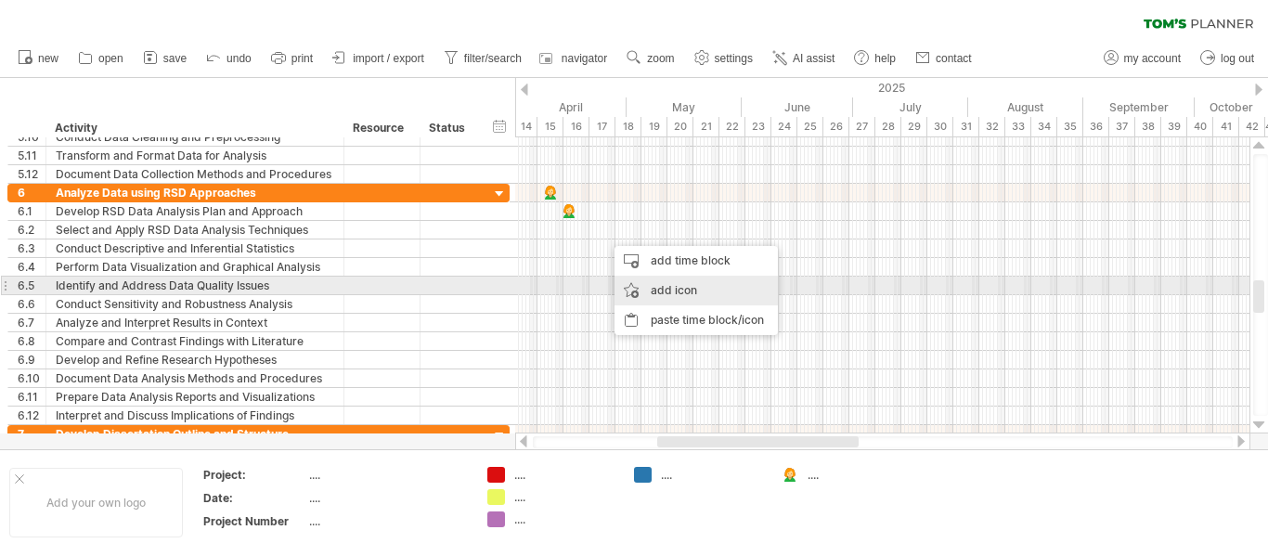
click at [665, 285] on div "add icon" at bounding box center [695, 291] width 163 height 30
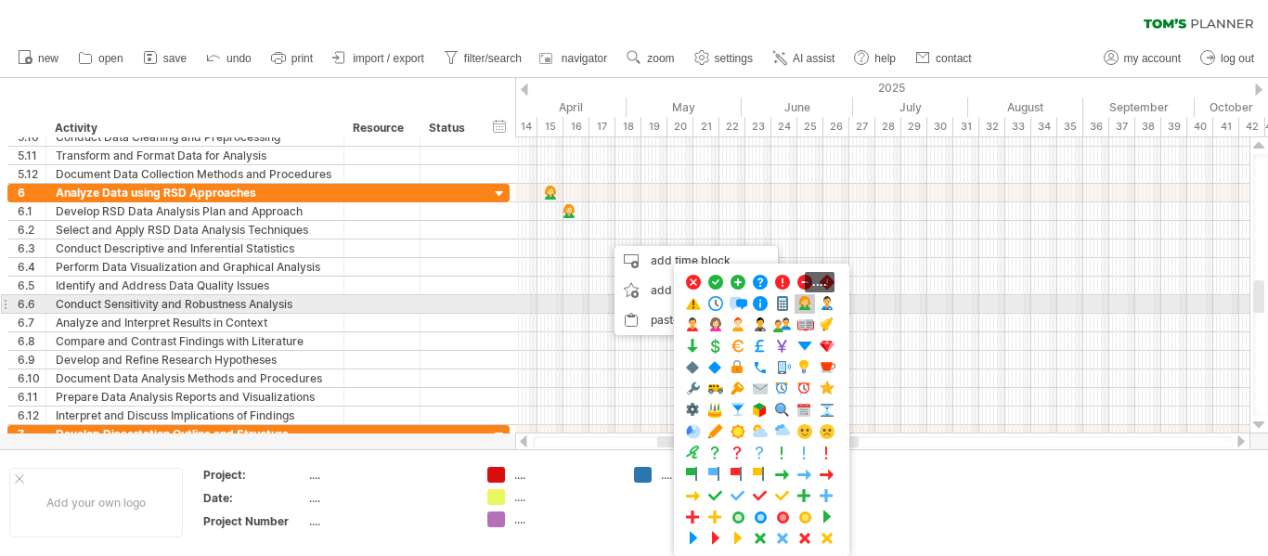
click at [806, 300] on span at bounding box center [804, 304] width 19 height 18
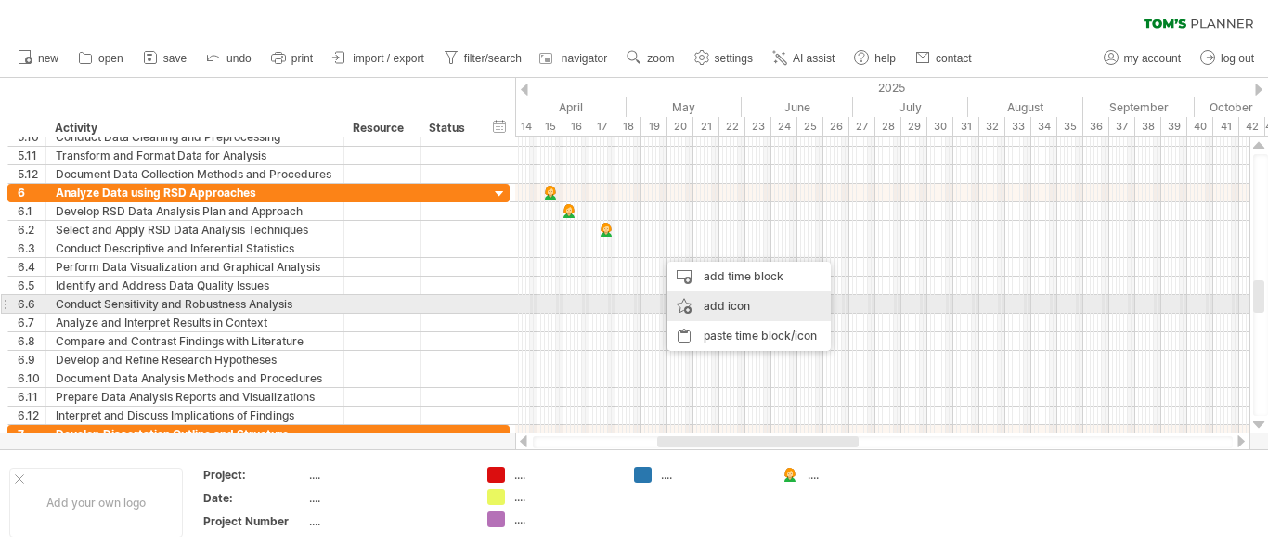
drag, startPoint x: 718, startPoint y: 277, endPoint x: 733, endPoint y: 304, distance: 30.7
click at [733, 304] on div "add time block add icon paste time block/icon" at bounding box center [748, 306] width 163 height 89
click at [733, 304] on div "add icon" at bounding box center [748, 306] width 163 height 30
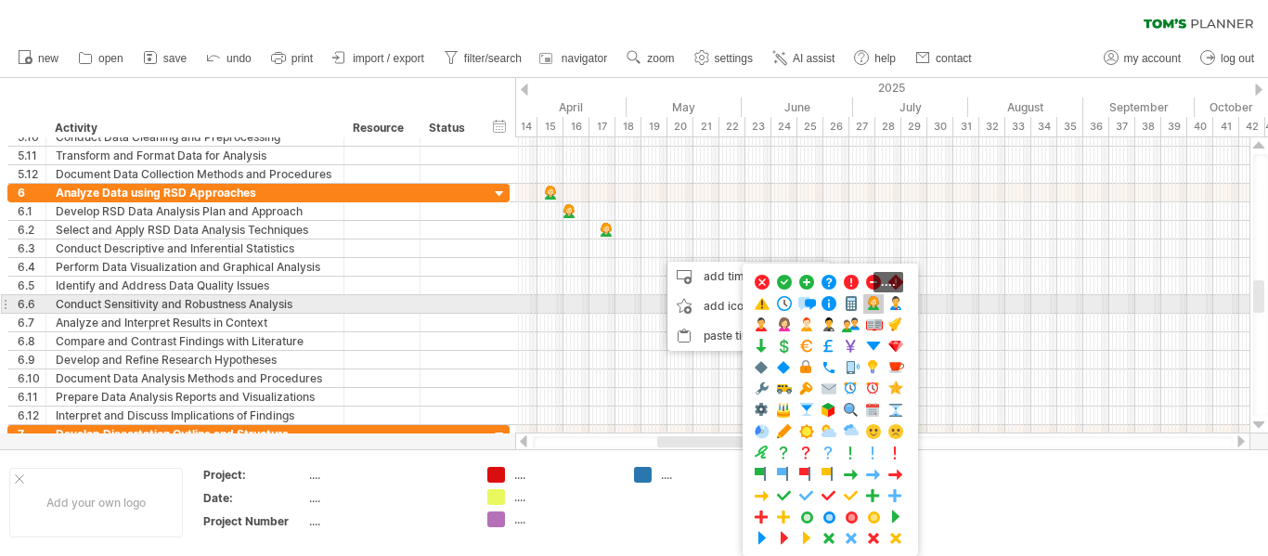
click at [872, 302] on span at bounding box center [873, 304] width 19 height 18
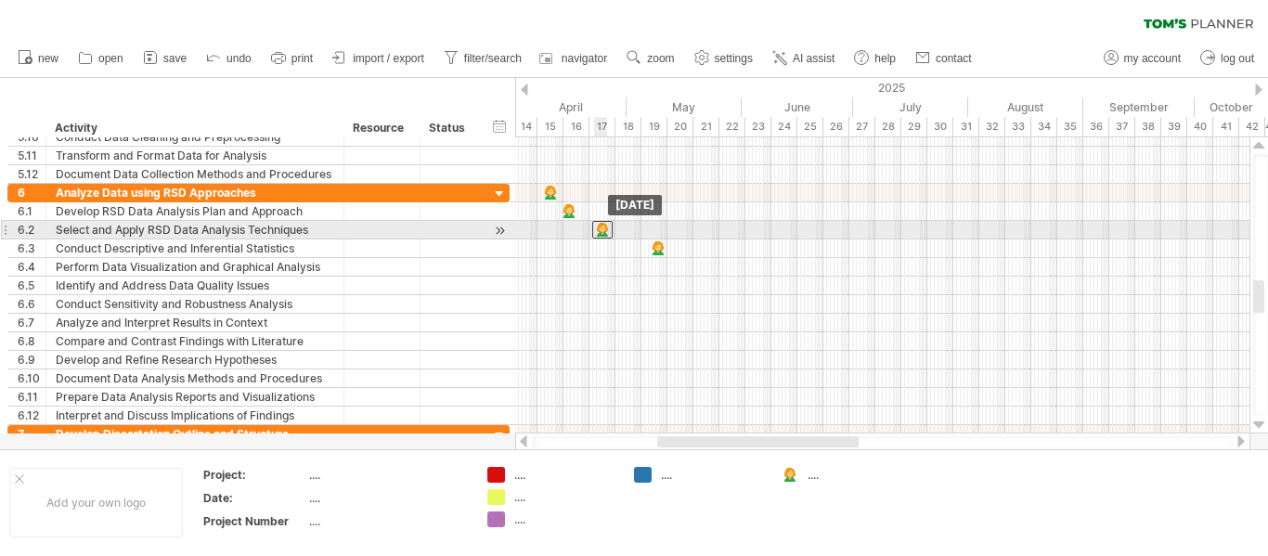
click at [600, 232] on div at bounding box center [602, 230] width 20 height 18
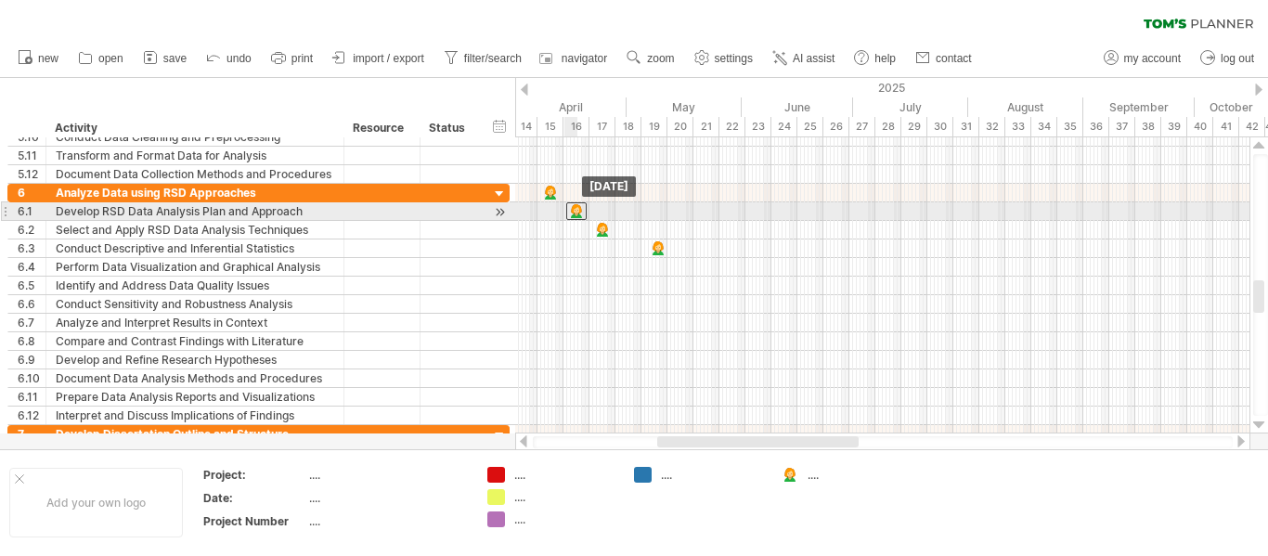
click at [581, 211] on div at bounding box center [576, 211] width 20 height 18
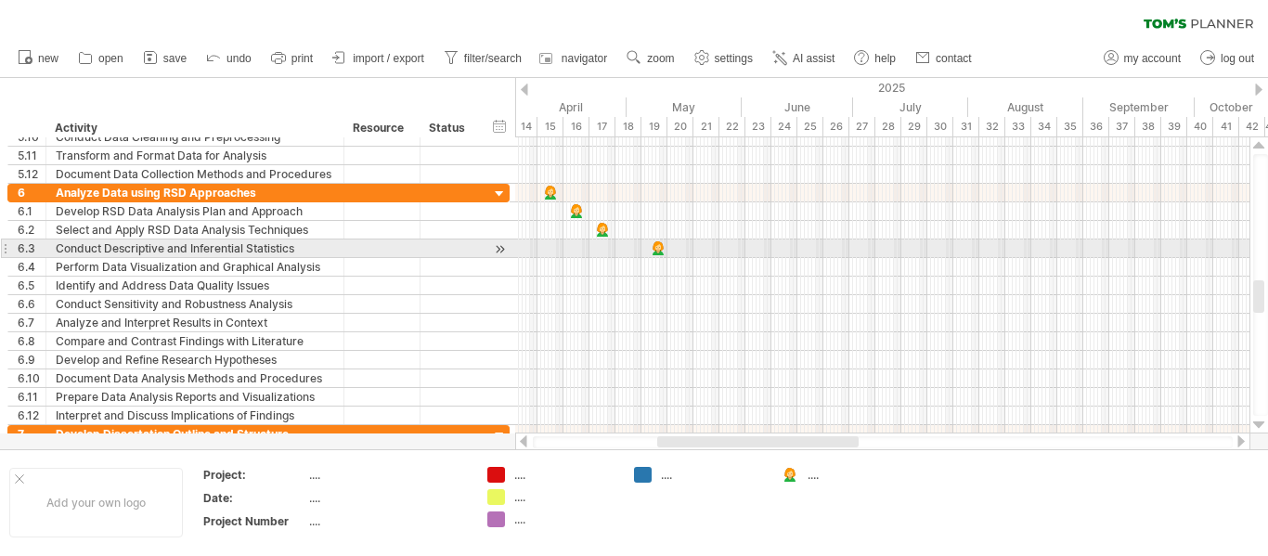
drag, startPoint x: 648, startPoint y: 252, endPoint x: 623, endPoint y: 252, distance: 25.1
click at [623, 252] on div at bounding box center [882, 248] width 734 height 19
drag, startPoint x: 652, startPoint y: 249, endPoint x: 624, endPoint y: 250, distance: 27.9
click at [624, 250] on div at bounding box center [623, 248] width 20 height 18
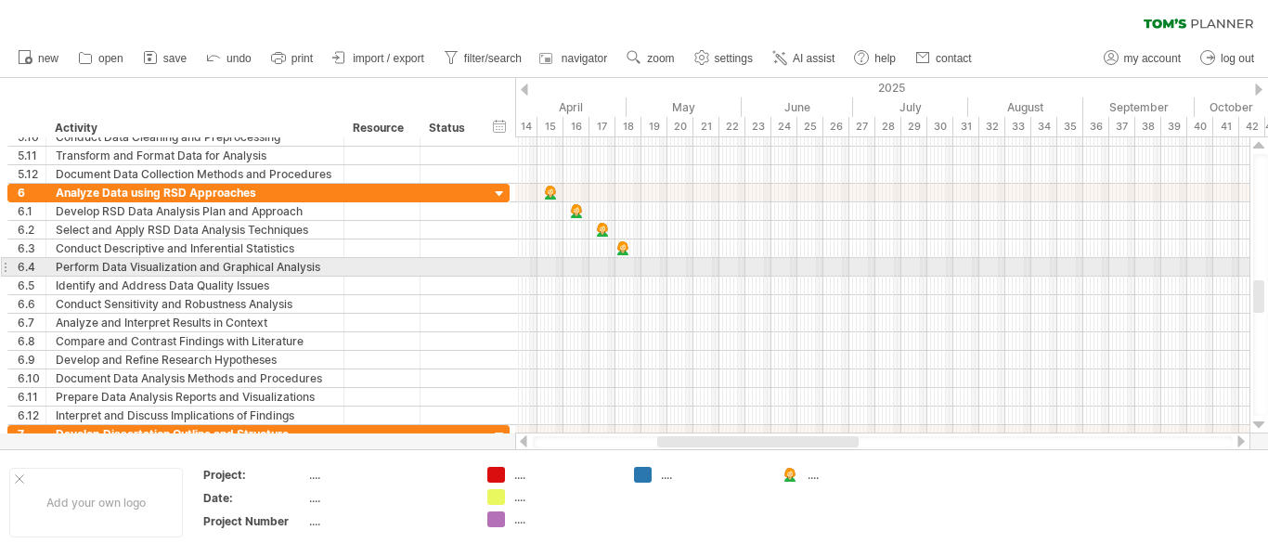
click at [653, 263] on div at bounding box center [882, 267] width 734 height 19
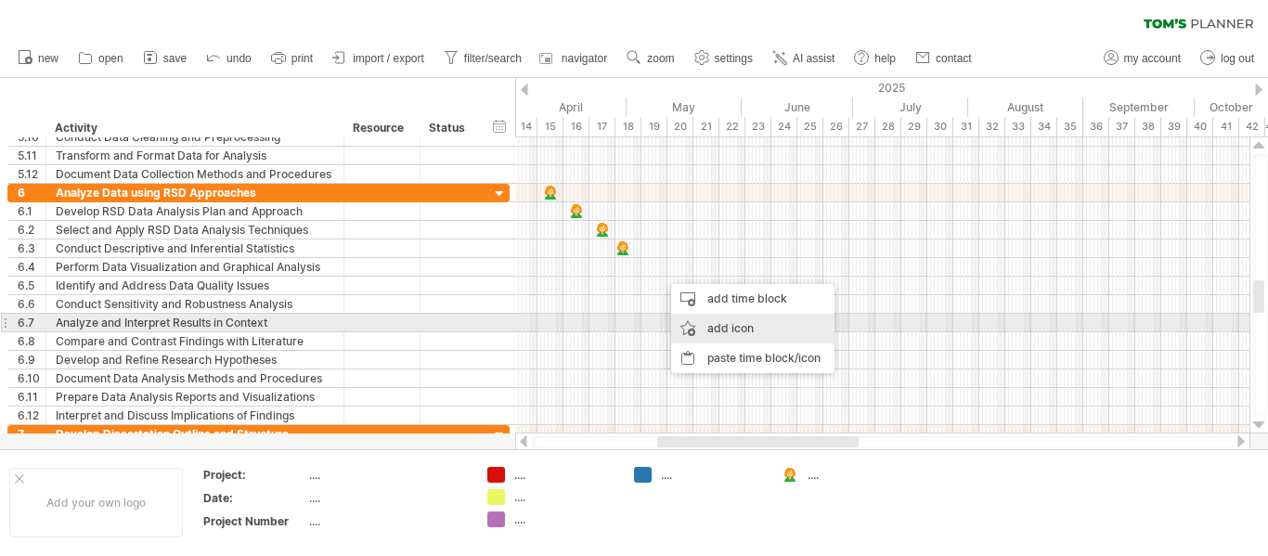
click at [730, 318] on div "add icon" at bounding box center [752, 329] width 163 height 30
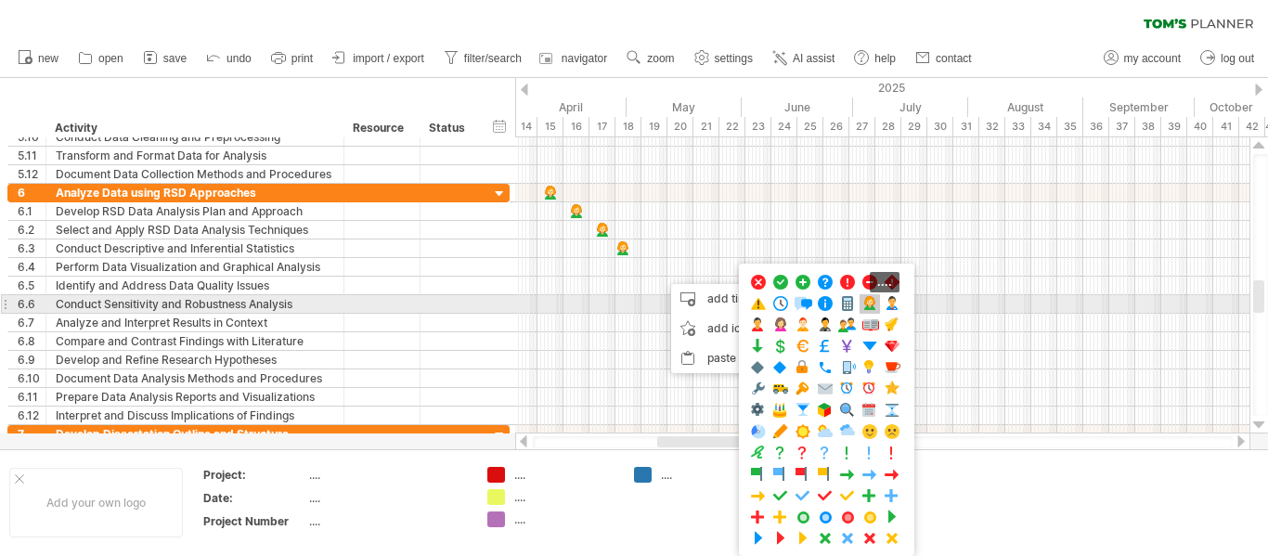
click at [860, 301] on span at bounding box center [869, 304] width 19 height 18
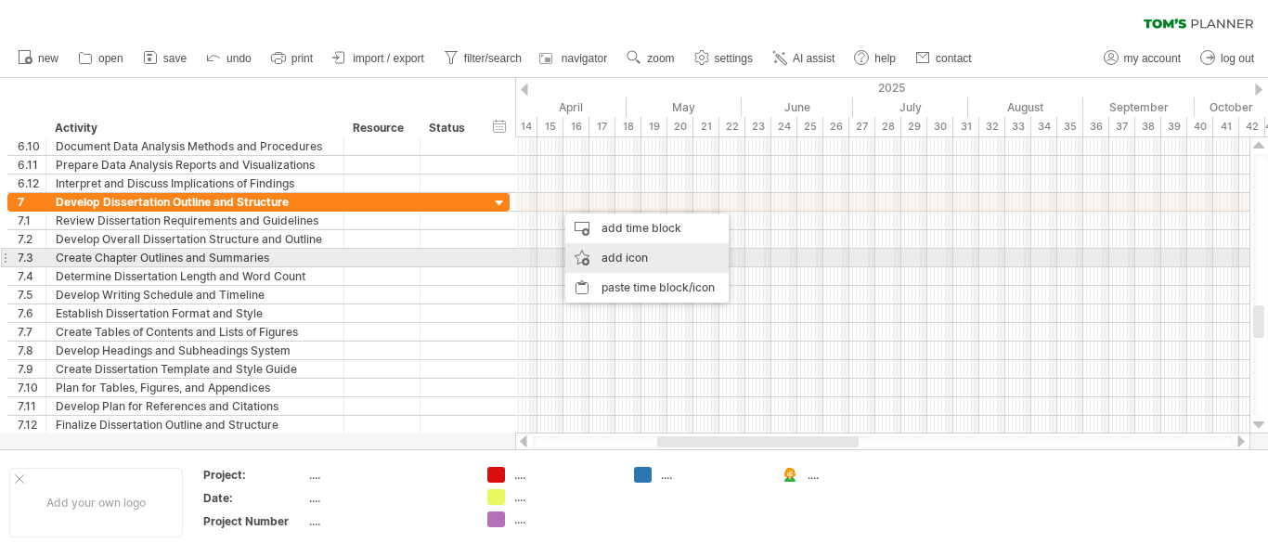
click at [620, 259] on div "add icon" at bounding box center [646, 258] width 163 height 30
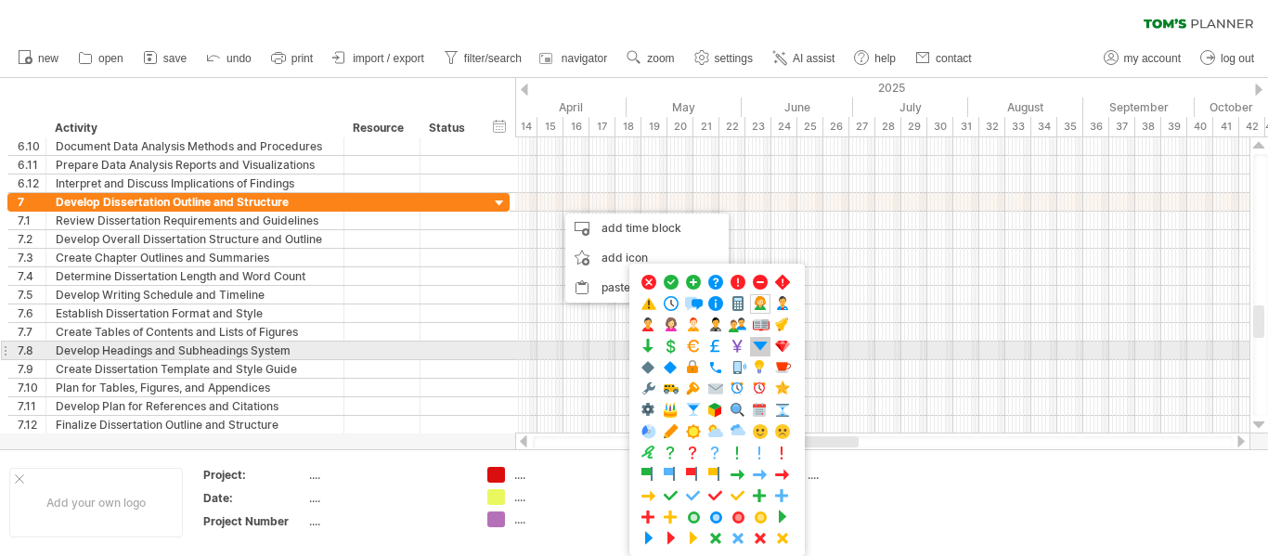
click at [764, 343] on span at bounding box center [760, 347] width 19 height 18
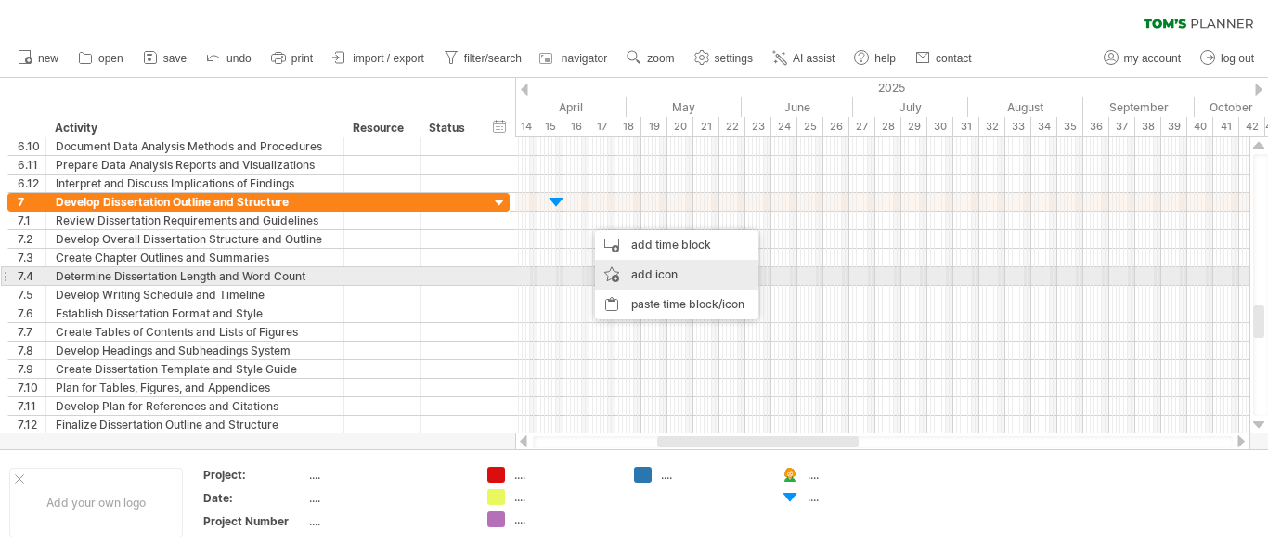
click at [667, 277] on div "add icon" at bounding box center [676, 275] width 163 height 30
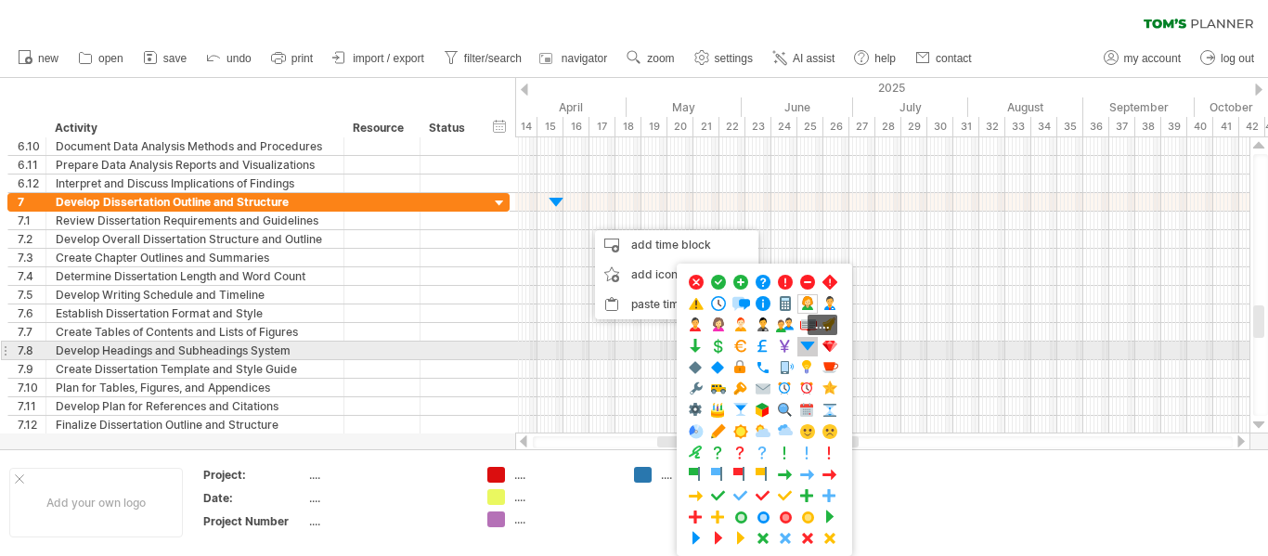
click at [803, 345] on span at bounding box center [807, 347] width 19 height 18
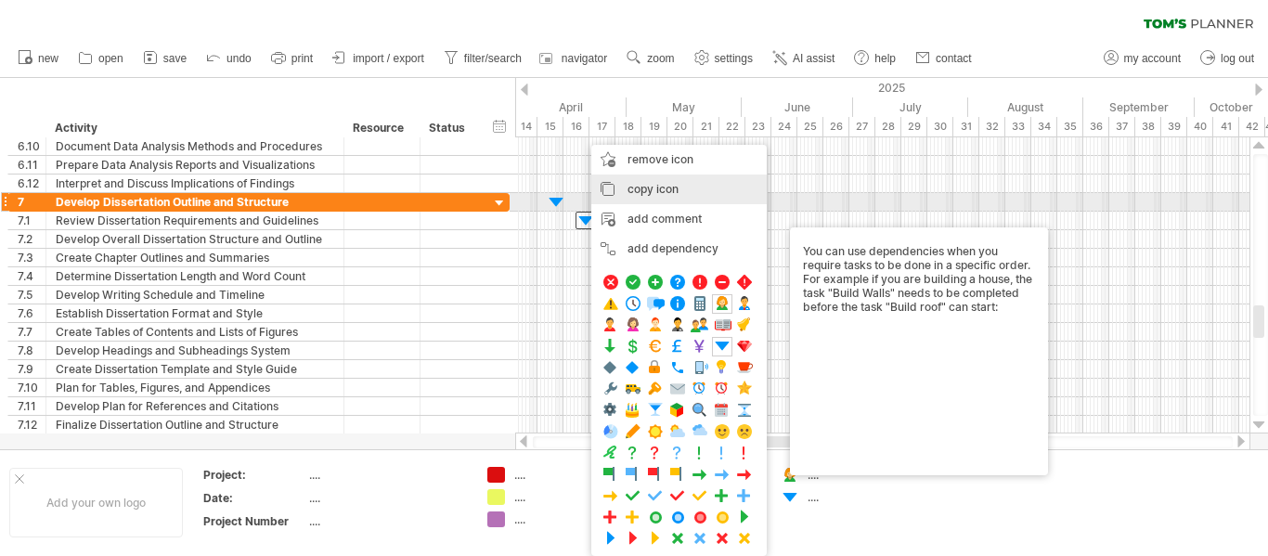
click at [652, 195] on span "copy icon" at bounding box center [652, 189] width 51 height 14
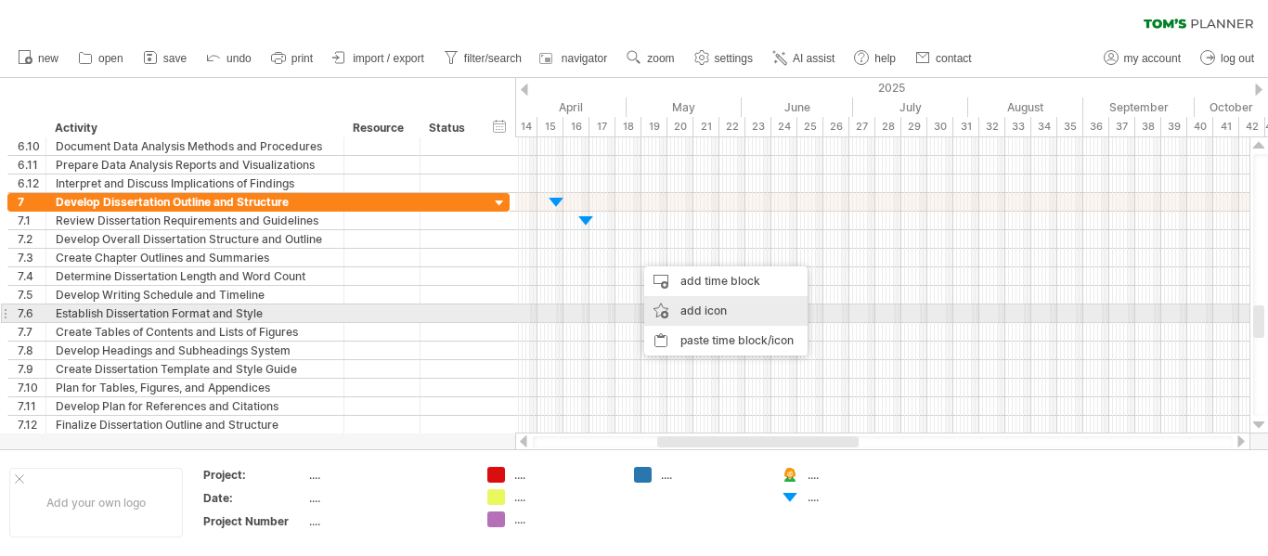
click at [708, 307] on div "add icon" at bounding box center [725, 311] width 163 height 30
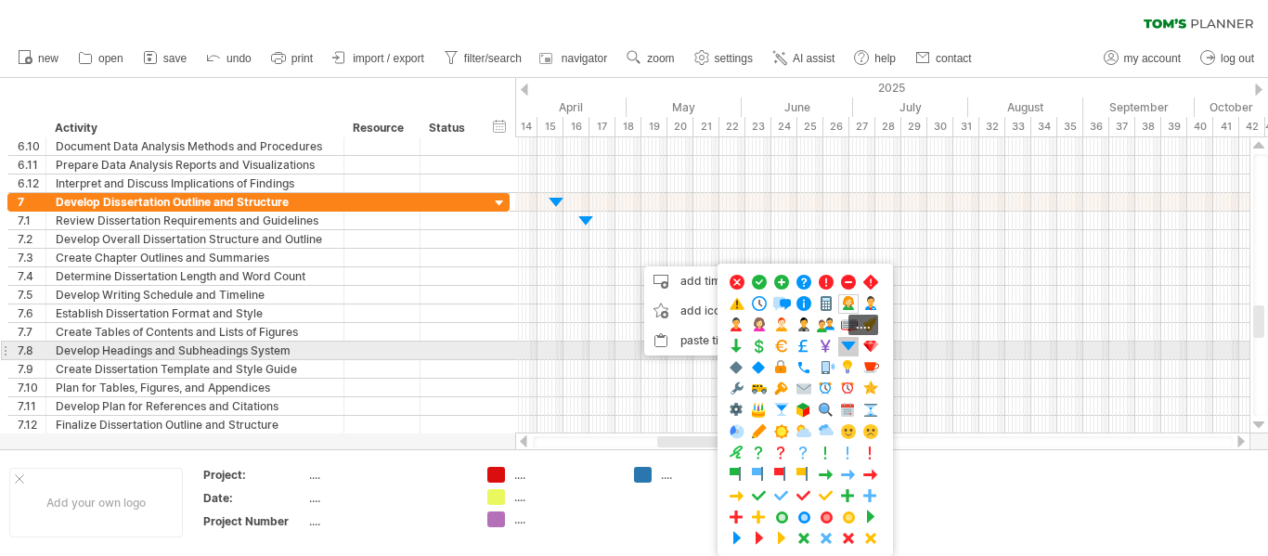
click at [851, 342] on span at bounding box center [848, 347] width 19 height 18
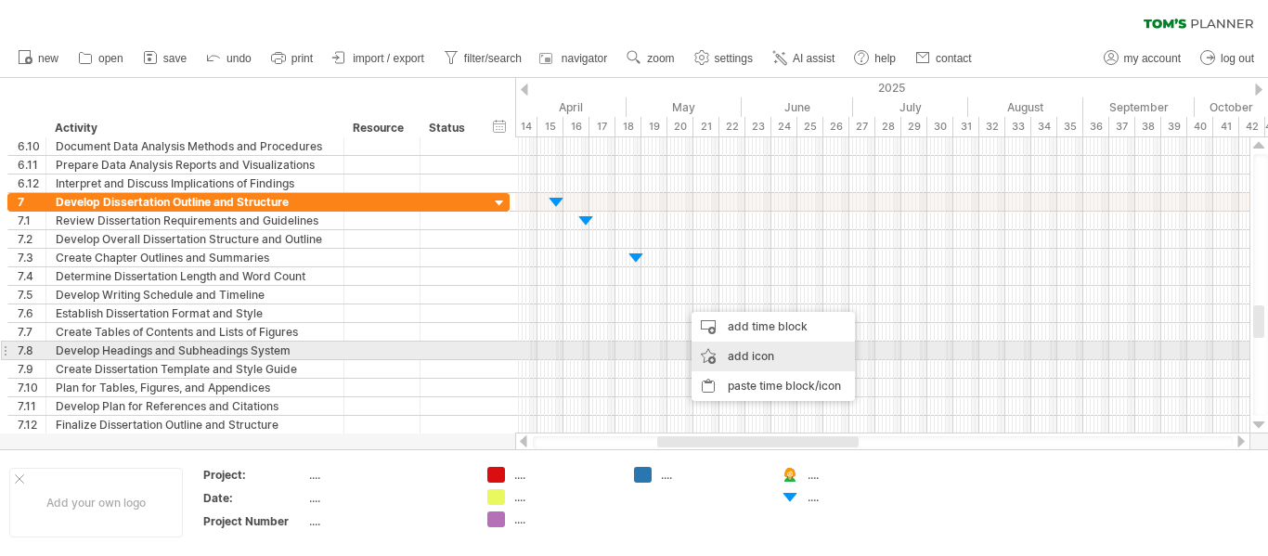
click at [751, 355] on div "add icon" at bounding box center [772, 357] width 163 height 30
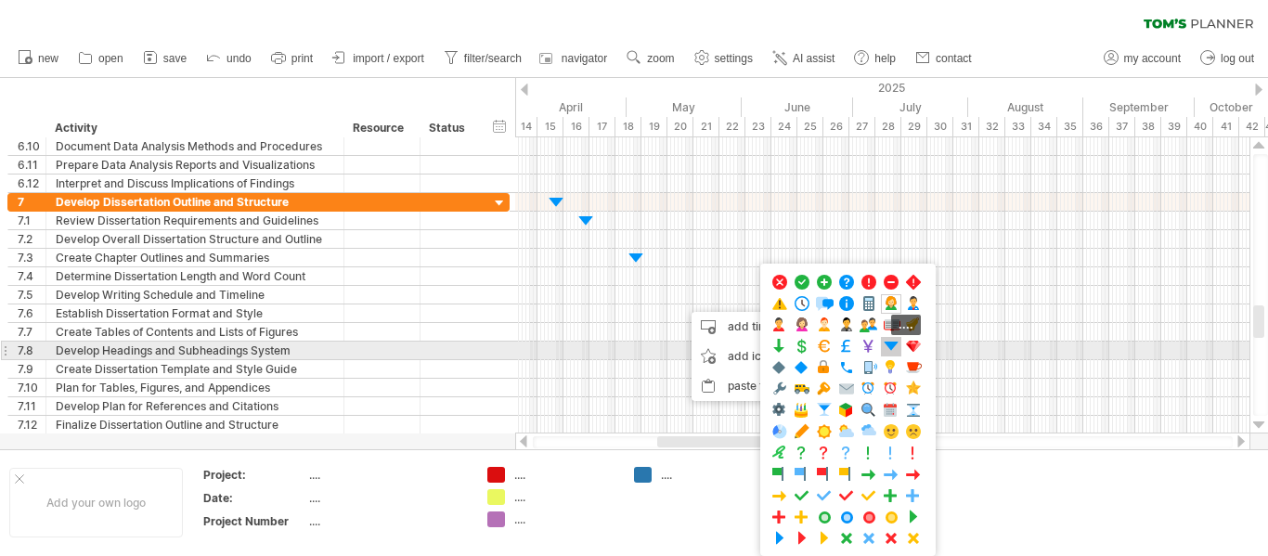
click at [898, 350] on span at bounding box center [891, 347] width 19 height 18
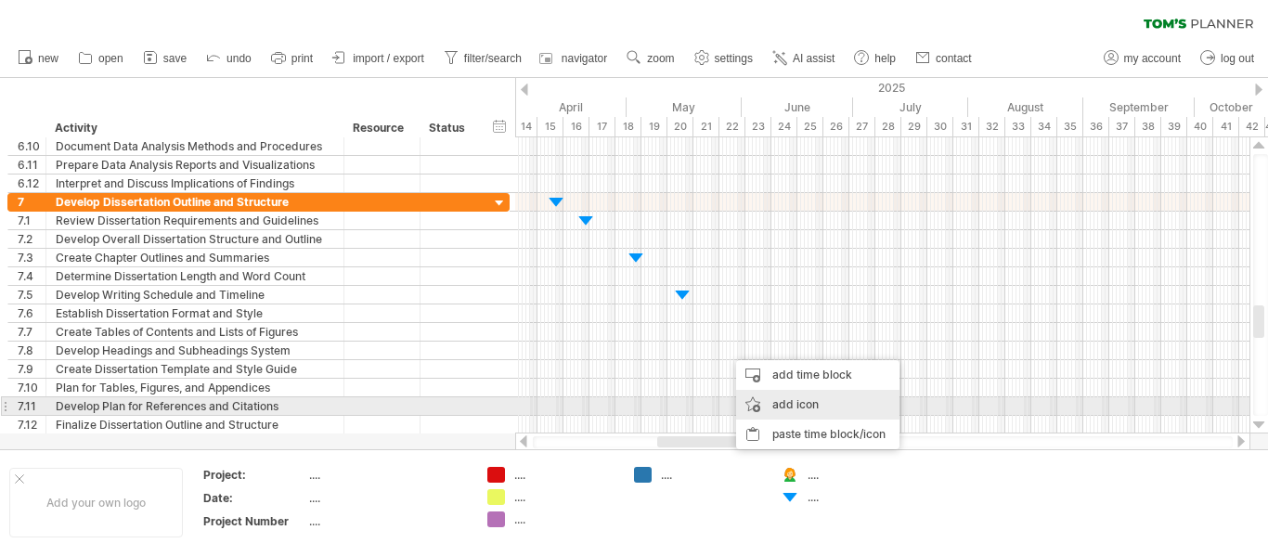
click at [786, 406] on div "add icon" at bounding box center [817, 405] width 163 height 30
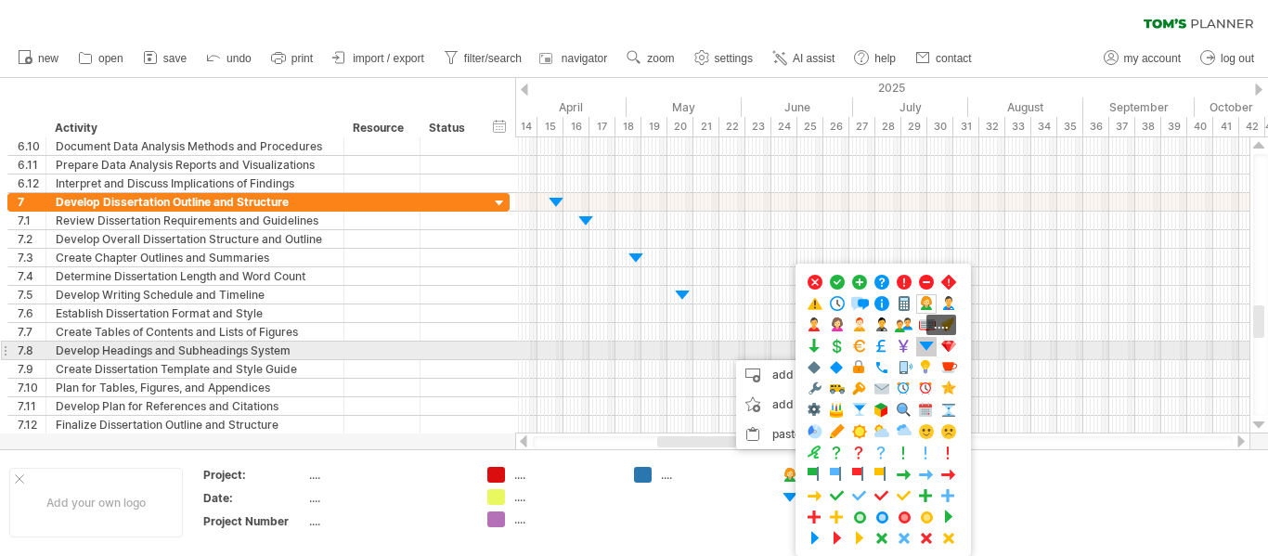
click at [922, 344] on span at bounding box center [926, 347] width 19 height 18
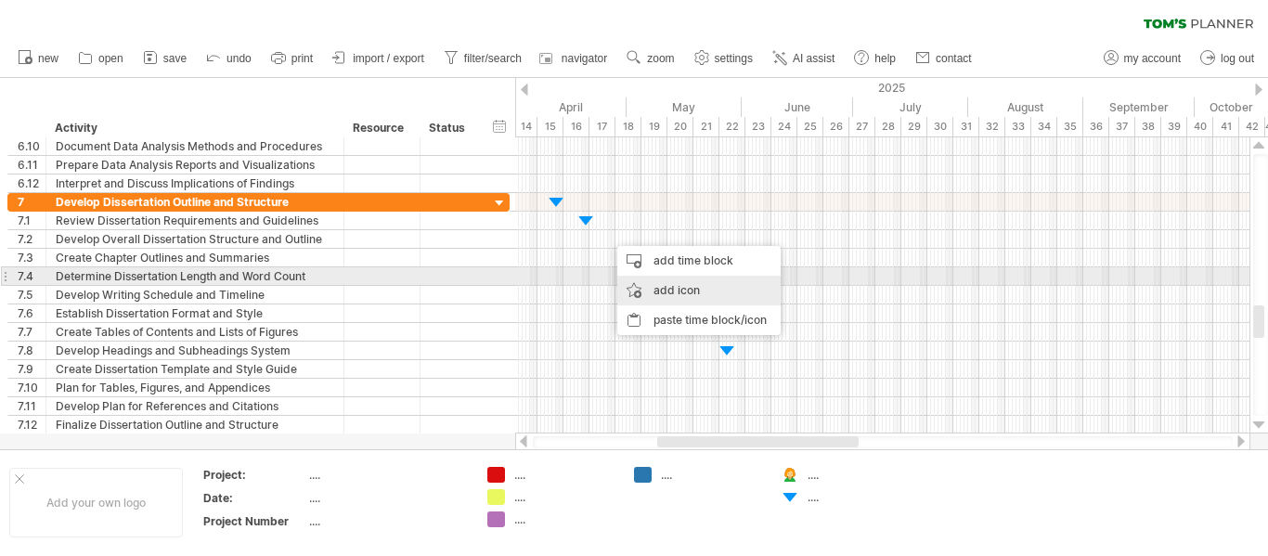
click at [670, 281] on div "add icon" at bounding box center [698, 291] width 163 height 30
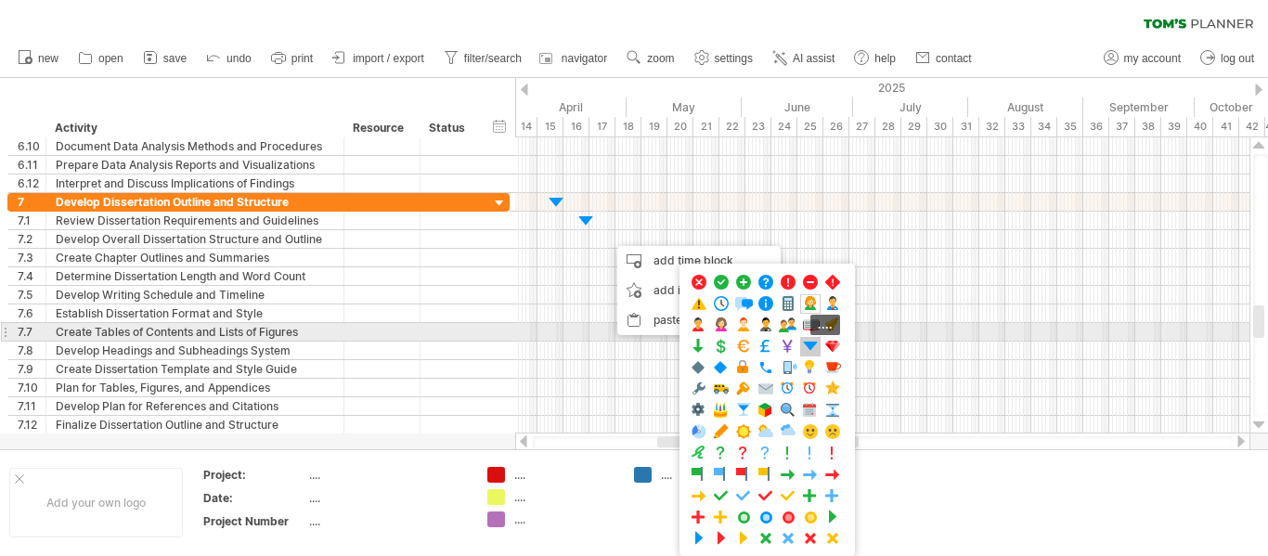
click at [814, 340] on span at bounding box center [810, 347] width 19 height 18
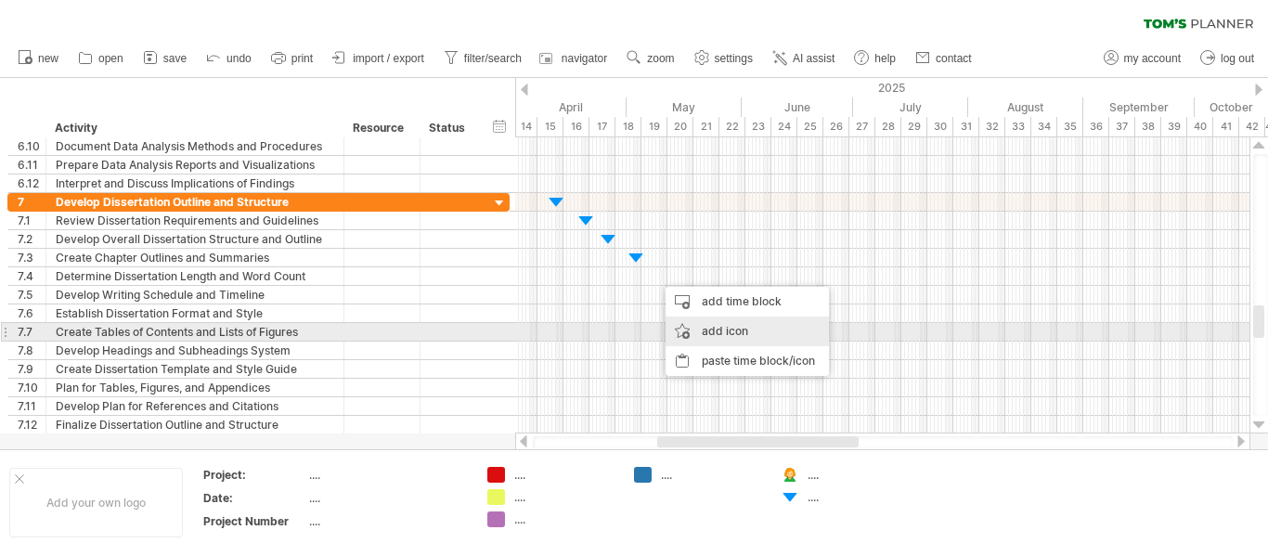
click at [728, 326] on div "add icon" at bounding box center [746, 331] width 163 height 30
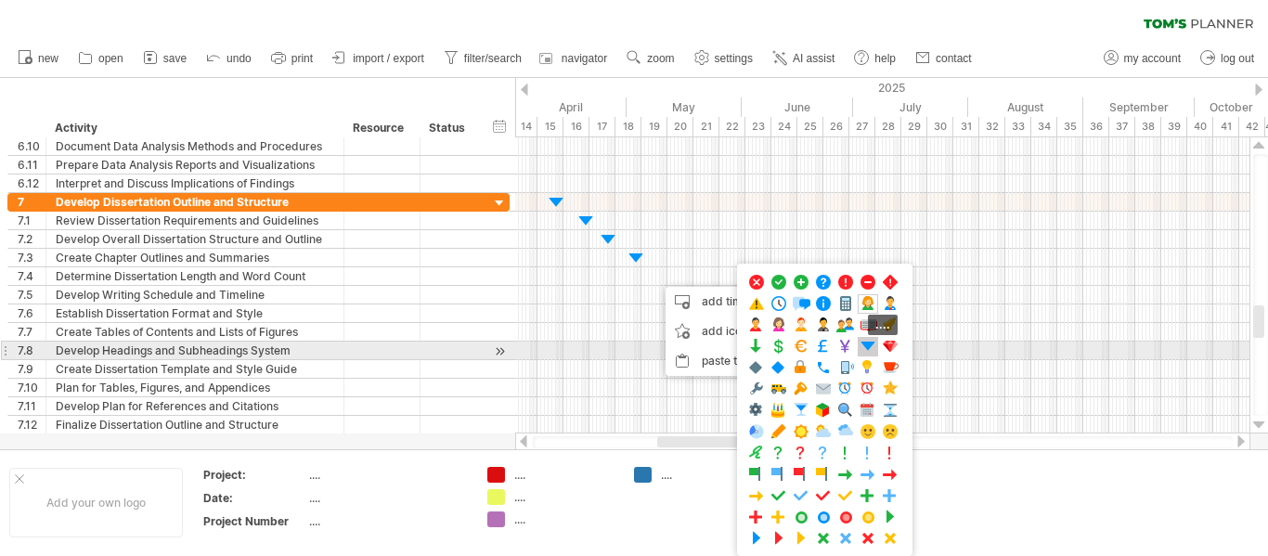
click at [872, 349] on span at bounding box center [868, 347] width 19 height 18
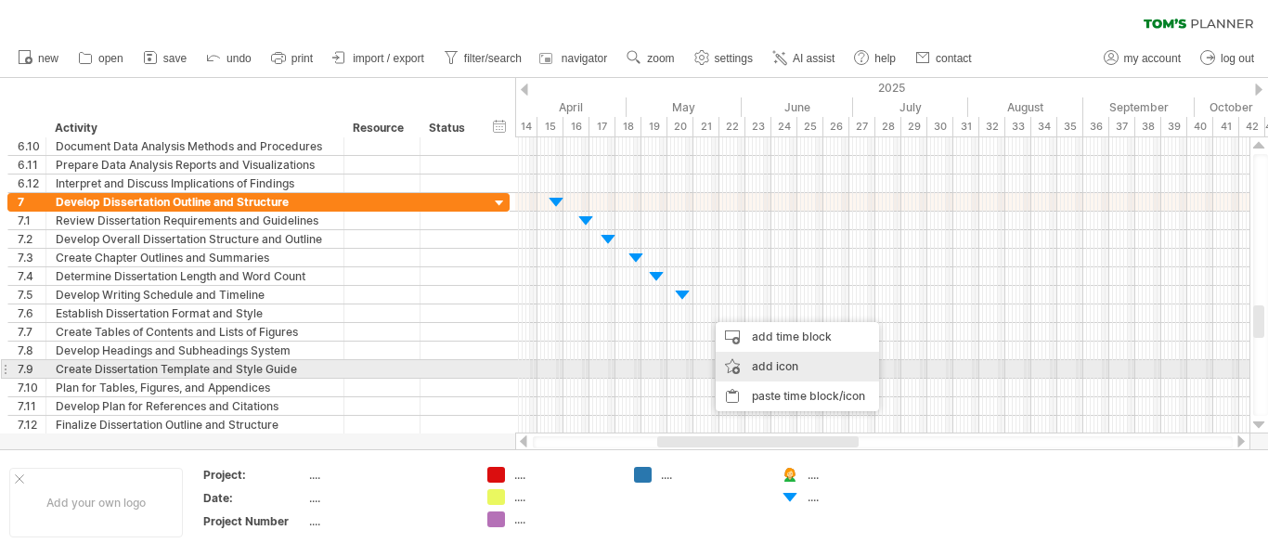
click at [785, 364] on div "add icon" at bounding box center [797, 367] width 163 height 30
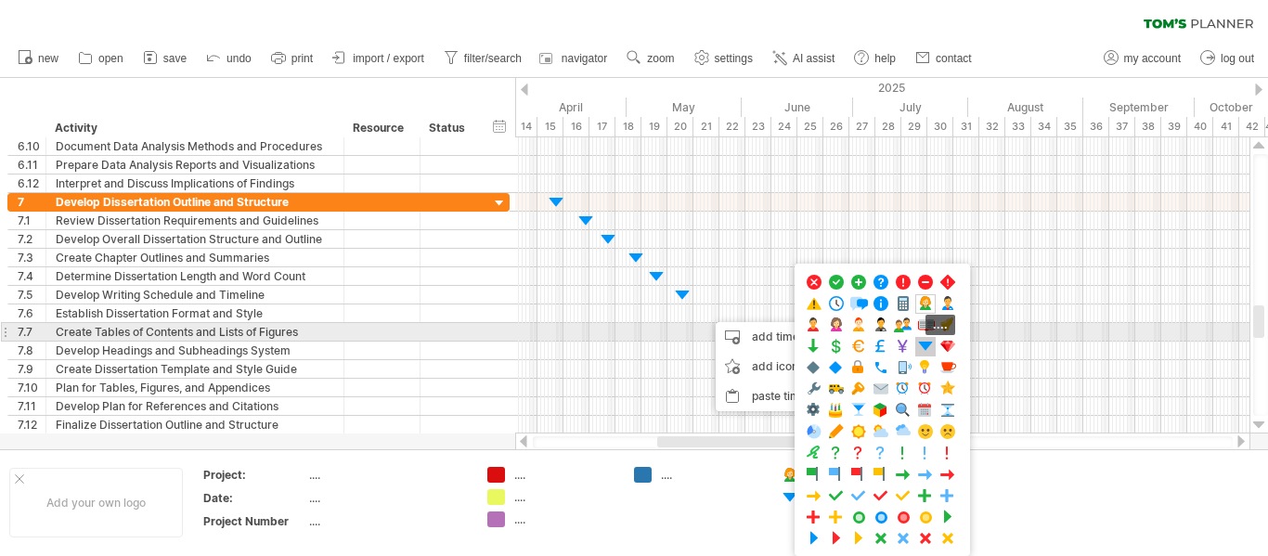
click at [918, 342] on span at bounding box center [925, 347] width 19 height 18
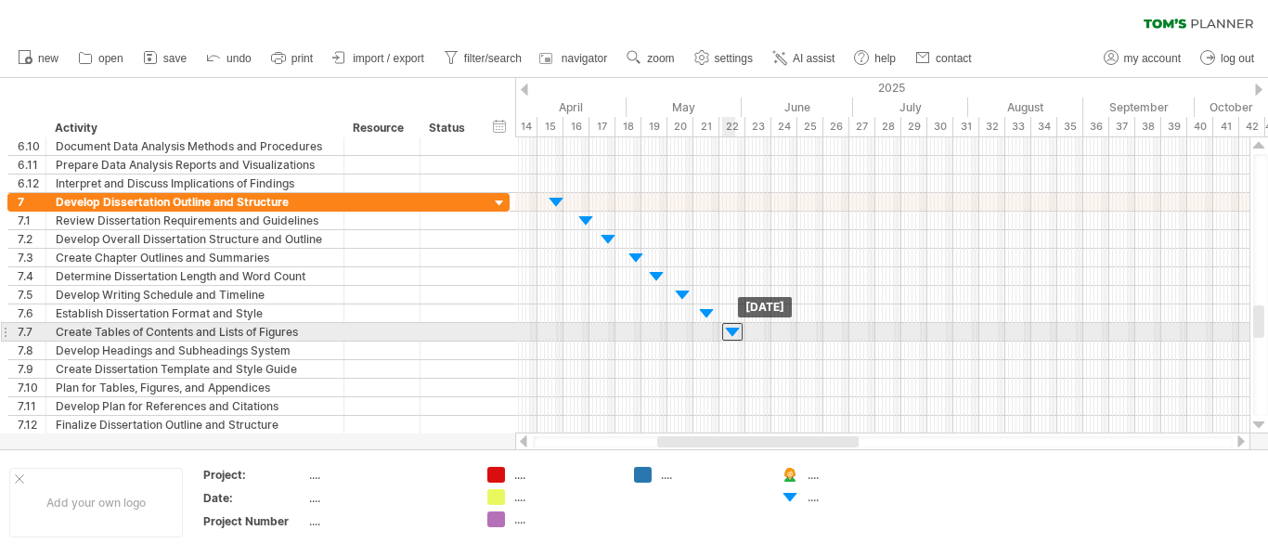
drag, startPoint x: 726, startPoint y: 346, endPoint x: 730, endPoint y: 329, distance: 18.2
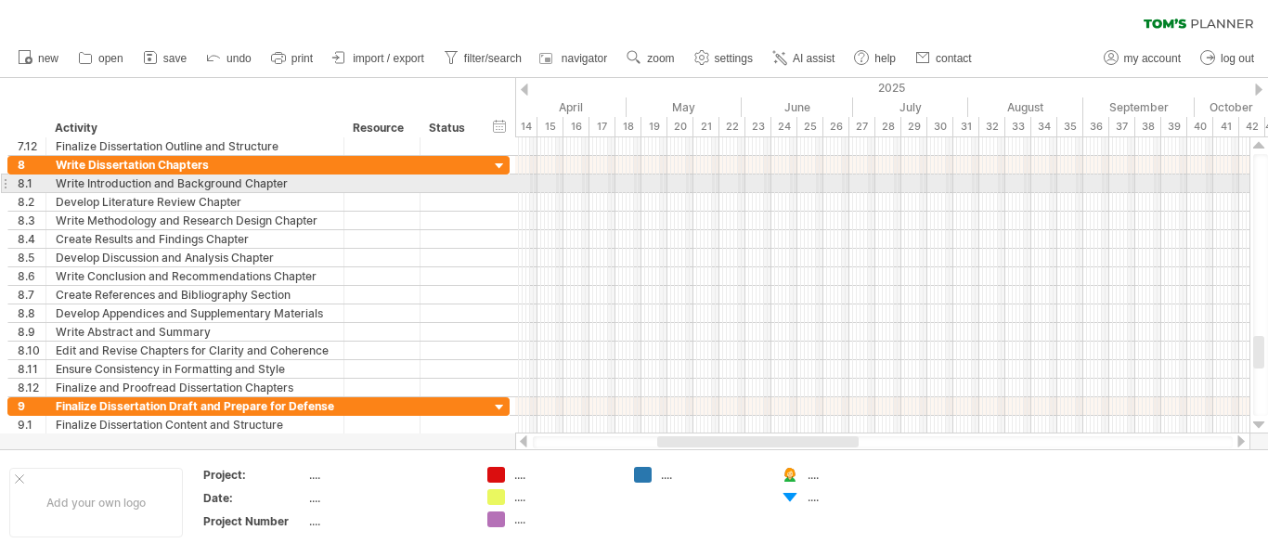
click at [550, 178] on div at bounding box center [882, 183] width 734 height 19
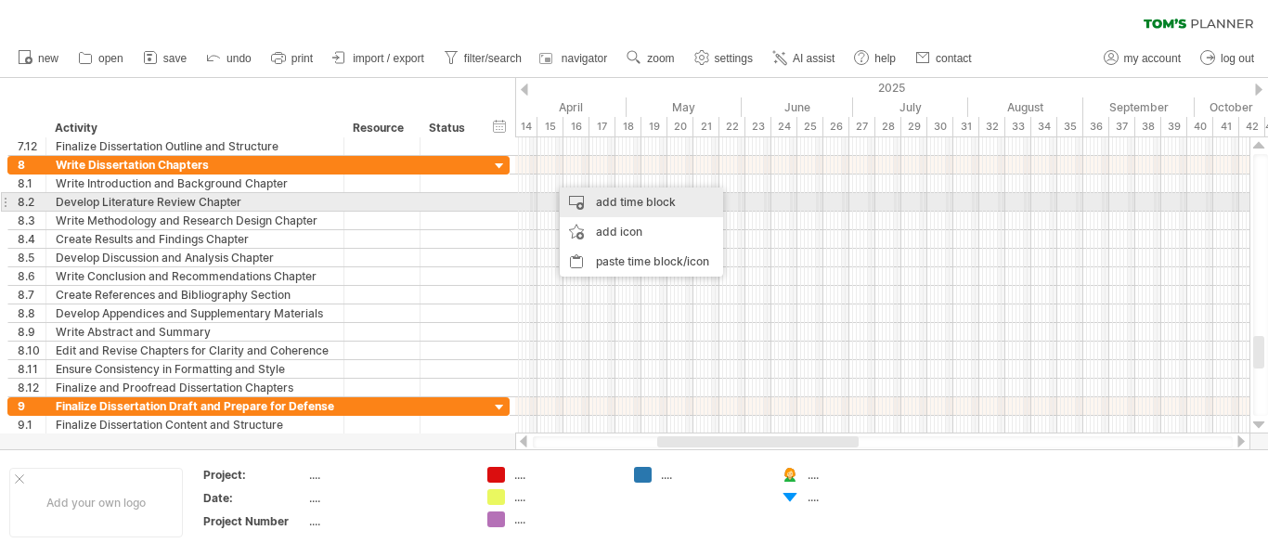
click at [613, 209] on div "add time block" at bounding box center [641, 202] width 163 height 30
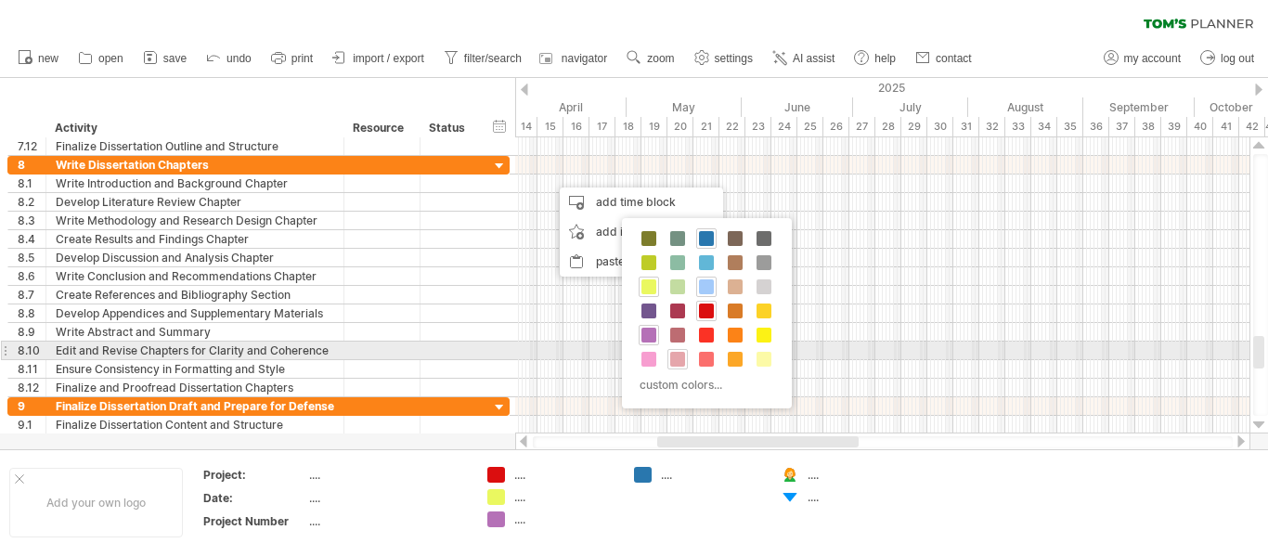
click at [683, 358] on span at bounding box center [677, 359] width 15 height 15
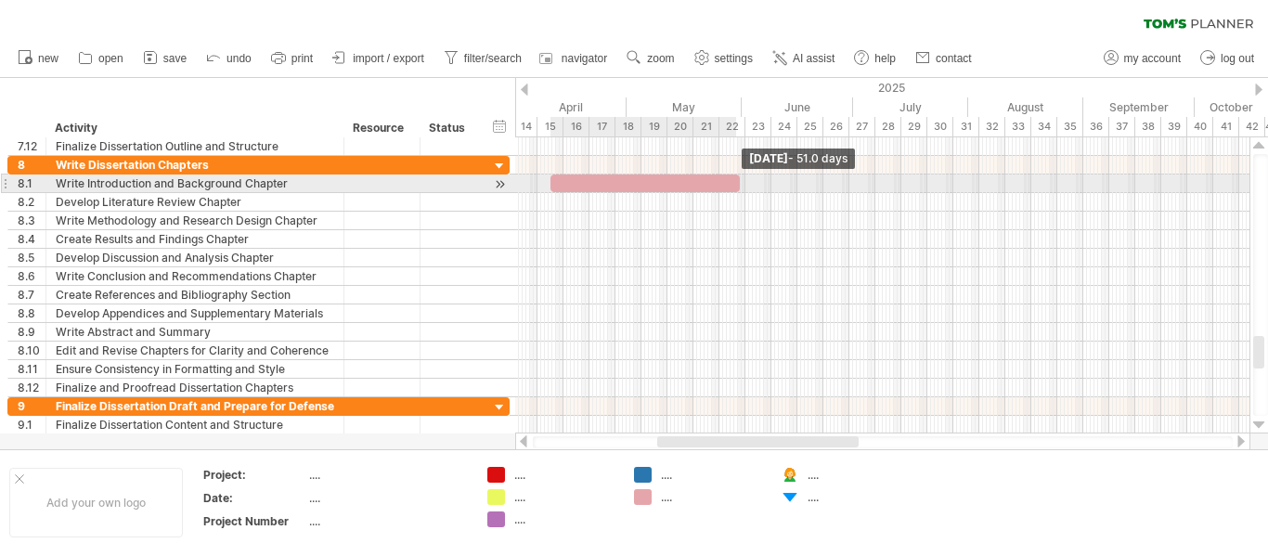
drag, startPoint x: 575, startPoint y: 180, endPoint x: 737, endPoint y: 187, distance: 162.6
click at [737, 187] on span at bounding box center [739, 183] width 7 height 18
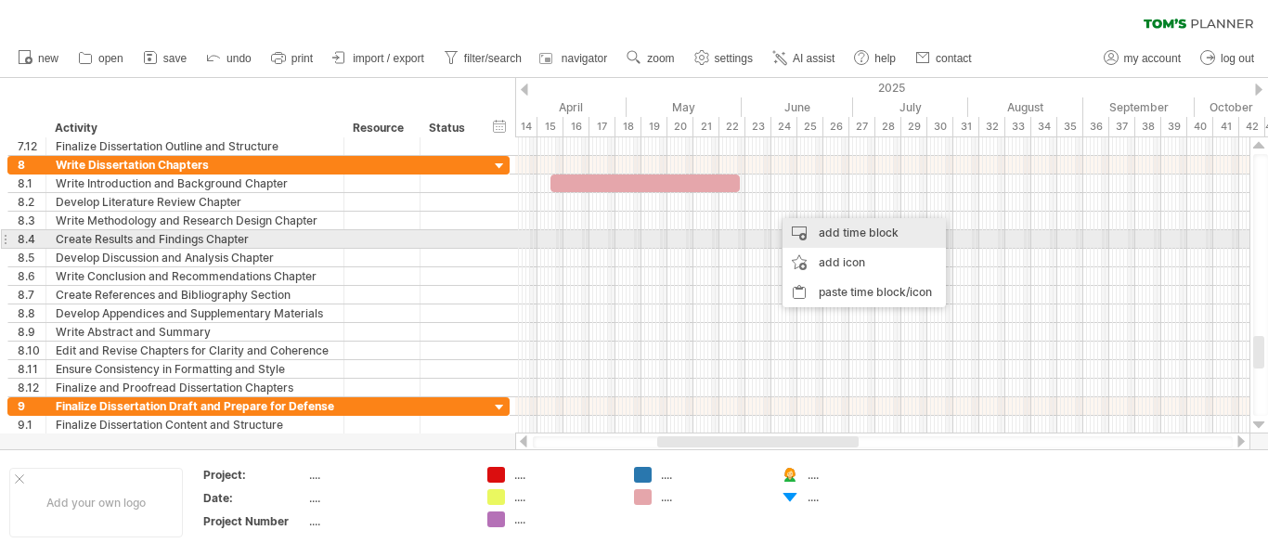
click at [846, 242] on div "add time block" at bounding box center [863, 233] width 163 height 30
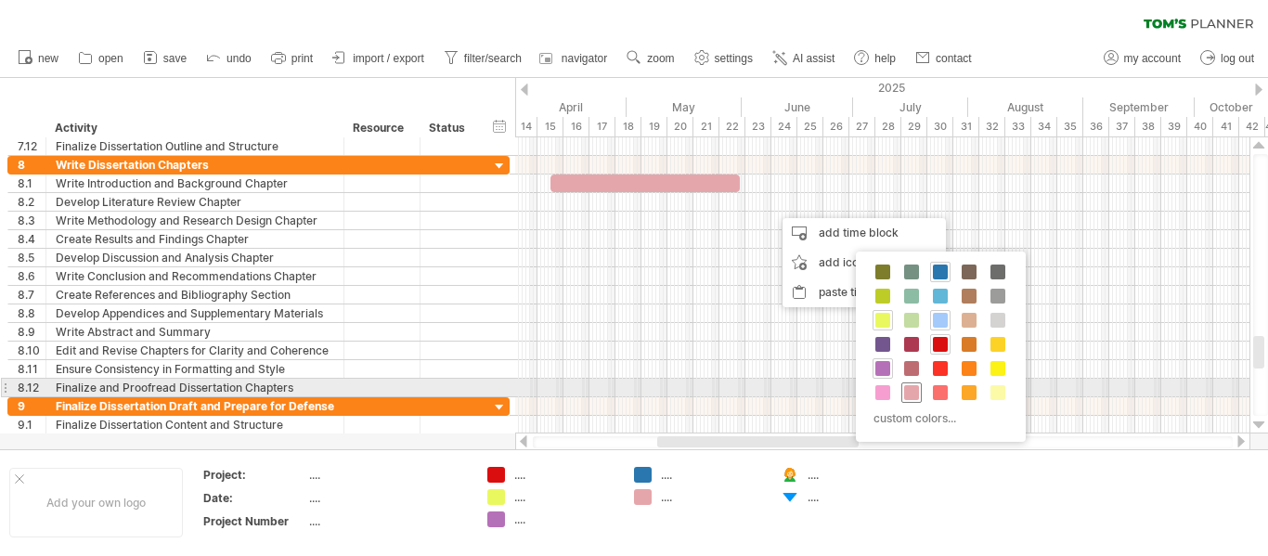
click at [909, 399] on span at bounding box center [911, 392] width 15 height 15
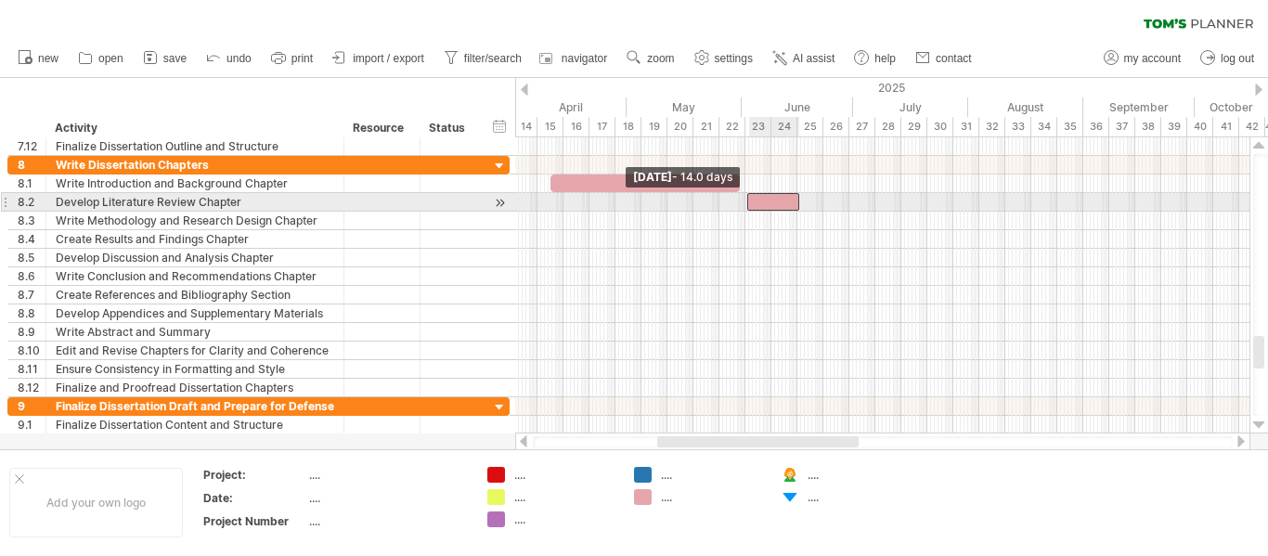
drag, startPoint x: 773, startPoint y: 204, endPoint x: 747, endPoint y: 197, distance: 27.0
click at [747, 197] on span at bounding box center [746, 202] width 7 height 18
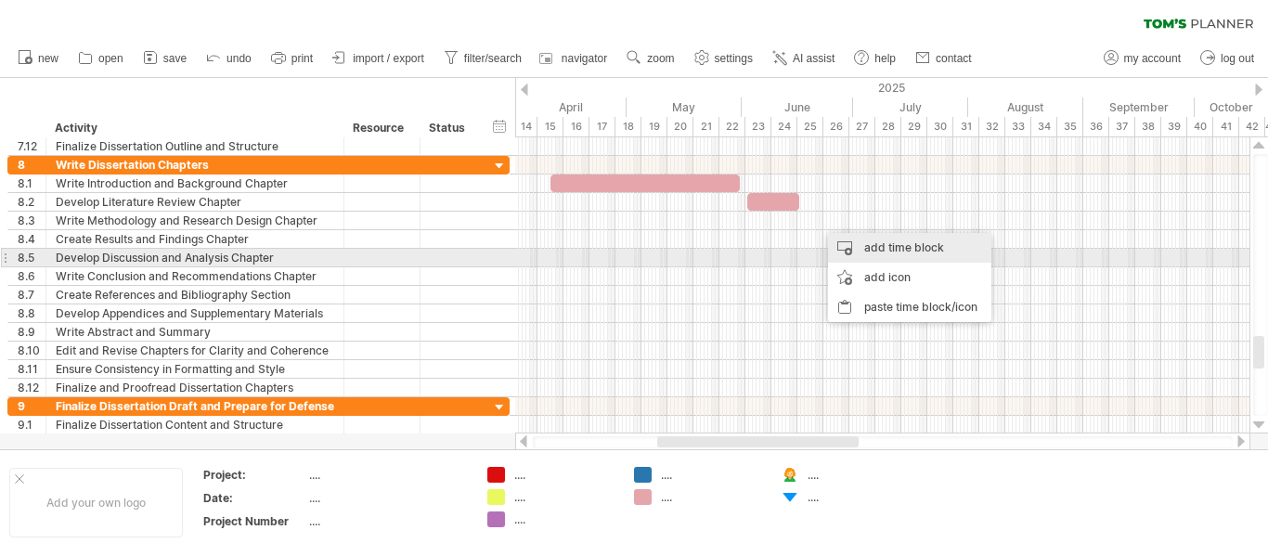
click at [891, 254] on div "add time block" at bounding box center [909, 248] width 163 height 30
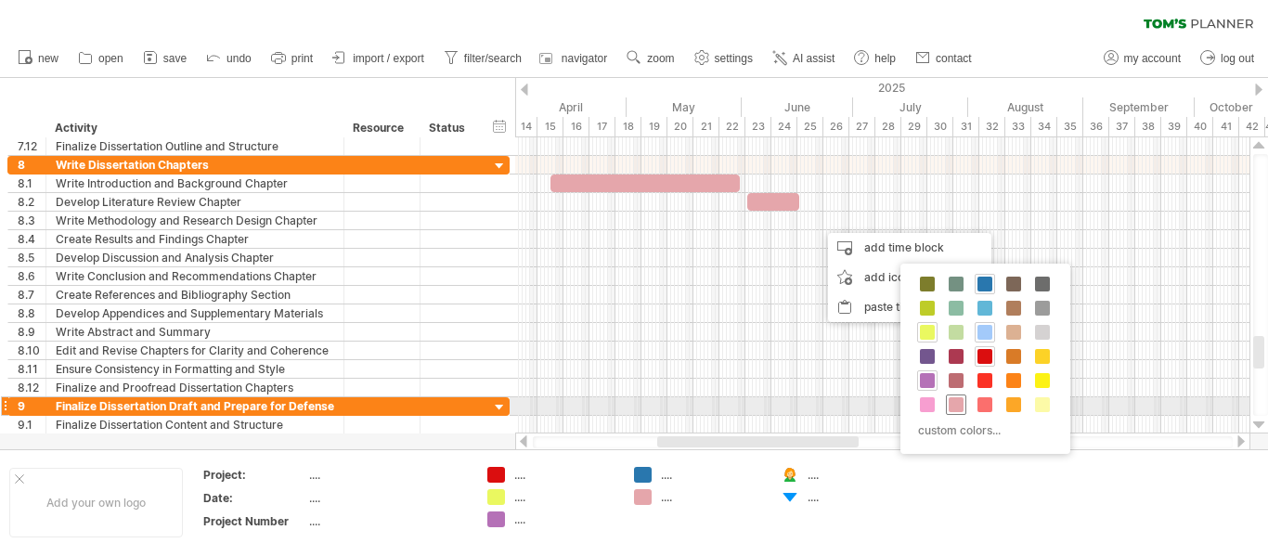
click at [953, 403] on span at bounding box center [956, 404] width 15 height 15
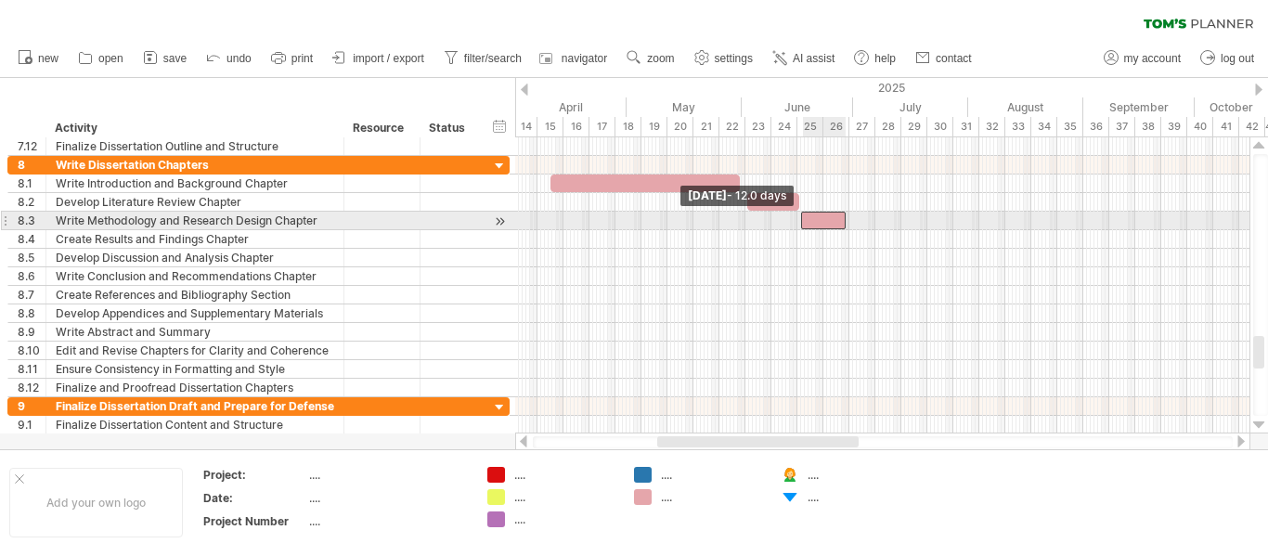
drag, startPoint x: 822, startPoint y: 218, endPoint x: 804, endPoint y: 216, distance: 18.7
click at [804, 216] on span at bounding box center [800, 221] width 7 height 18
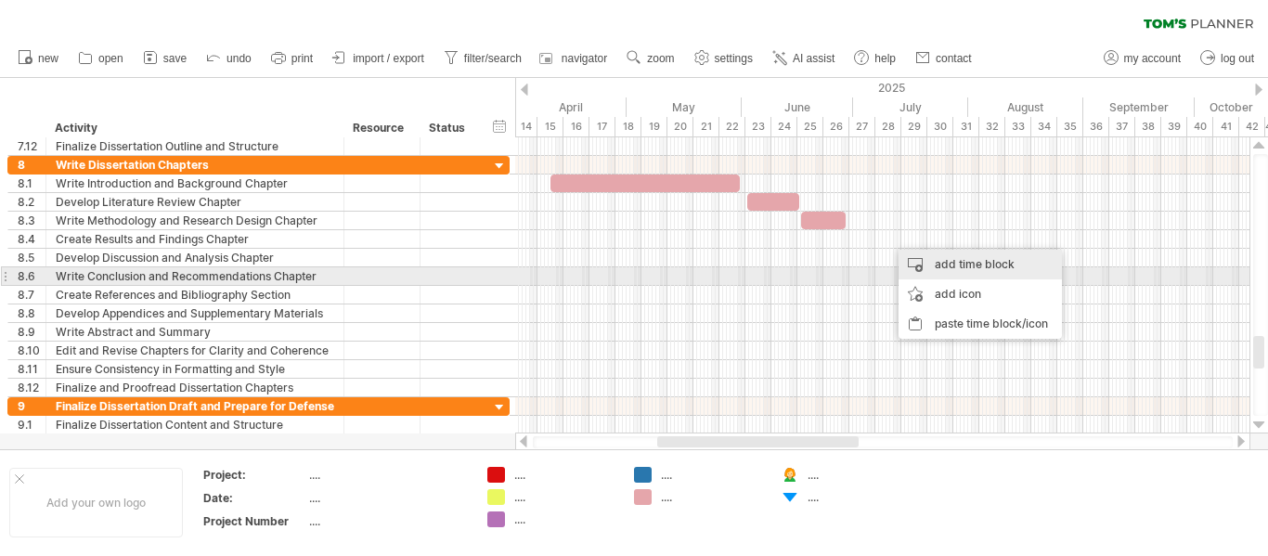
click at [959, 268] on div "add time block" at bounding box center [979, 265] width 163 height 30
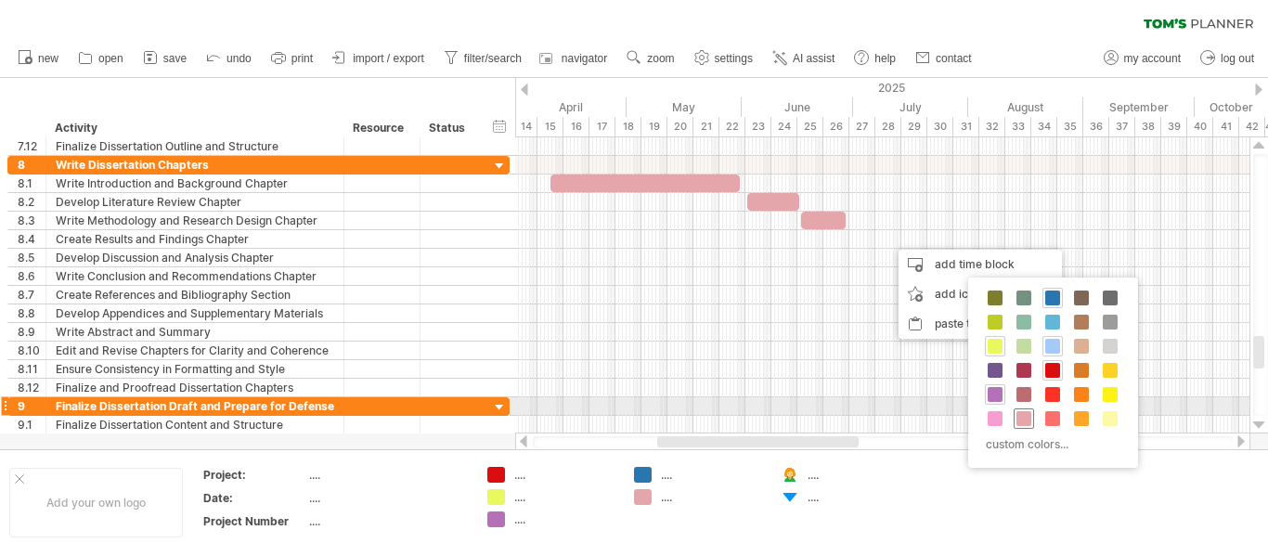
click at [1019, 410] on div at bounding box center [1024, 418] width 20 height 20
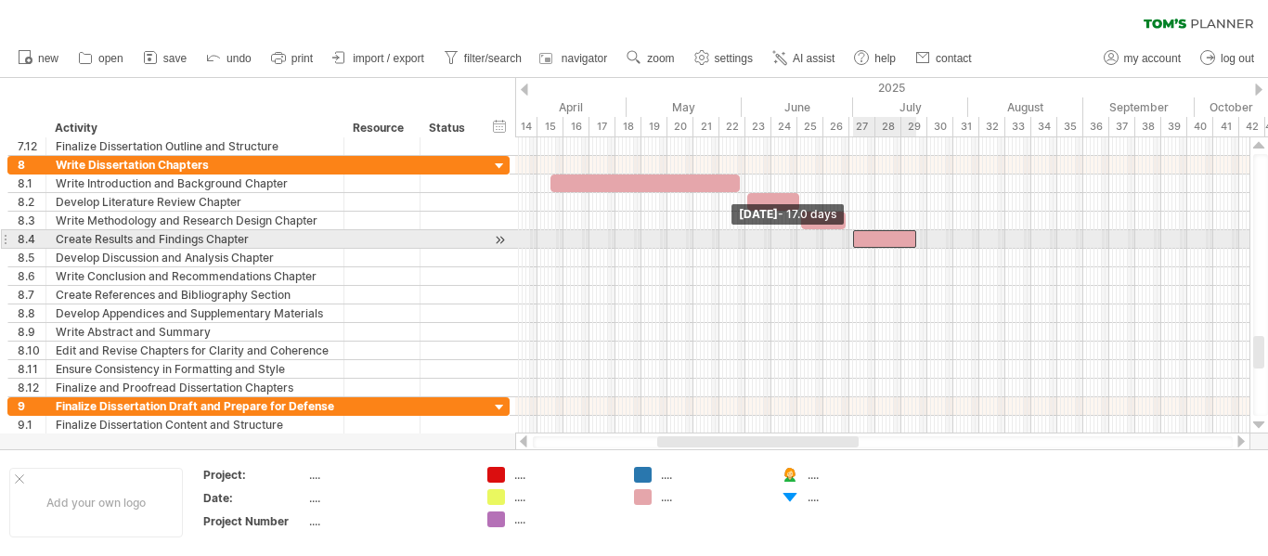
drag, startPoint x: 892, startPoint y: 234, endPoint x: 854, endPoint y: 231, distance: 38.2
click at [854, 231] on span at bounding box center [852, 239] width 7 height 18
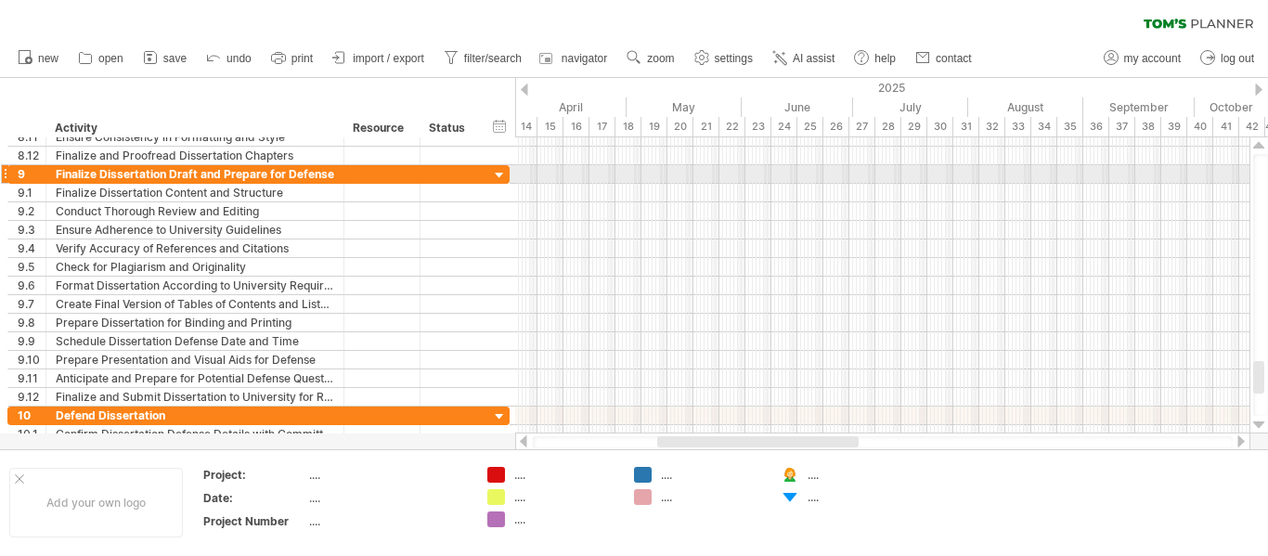
click at [542, 179] on div at bounding box center [882, 174] width 734 height 19
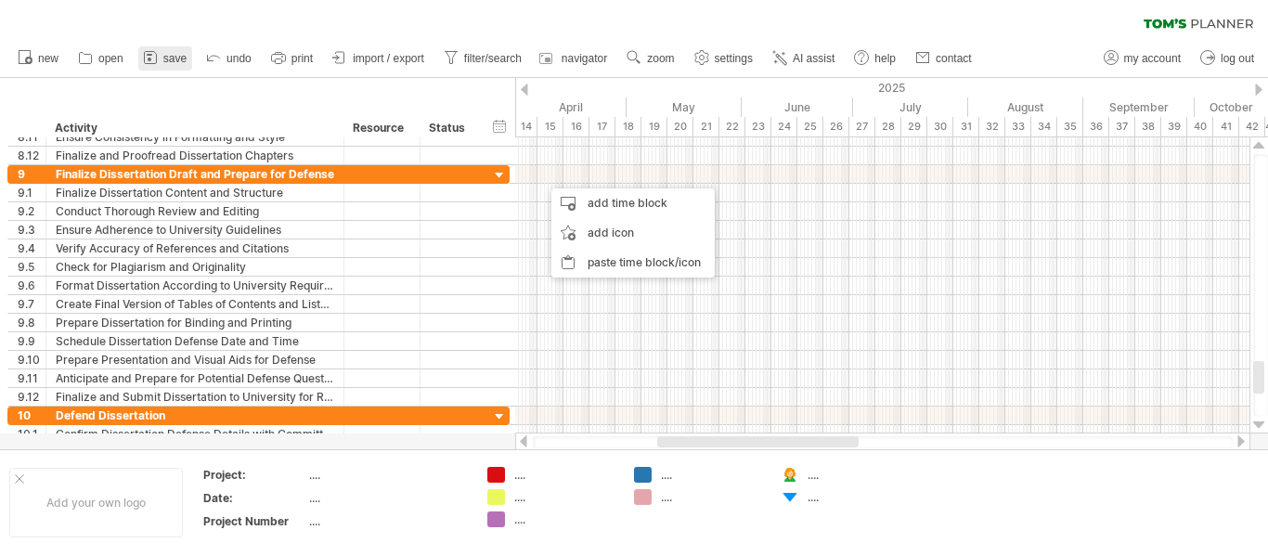
click at [174, 57] on span "save" at bounding box center [174, 58] width 23 height 13
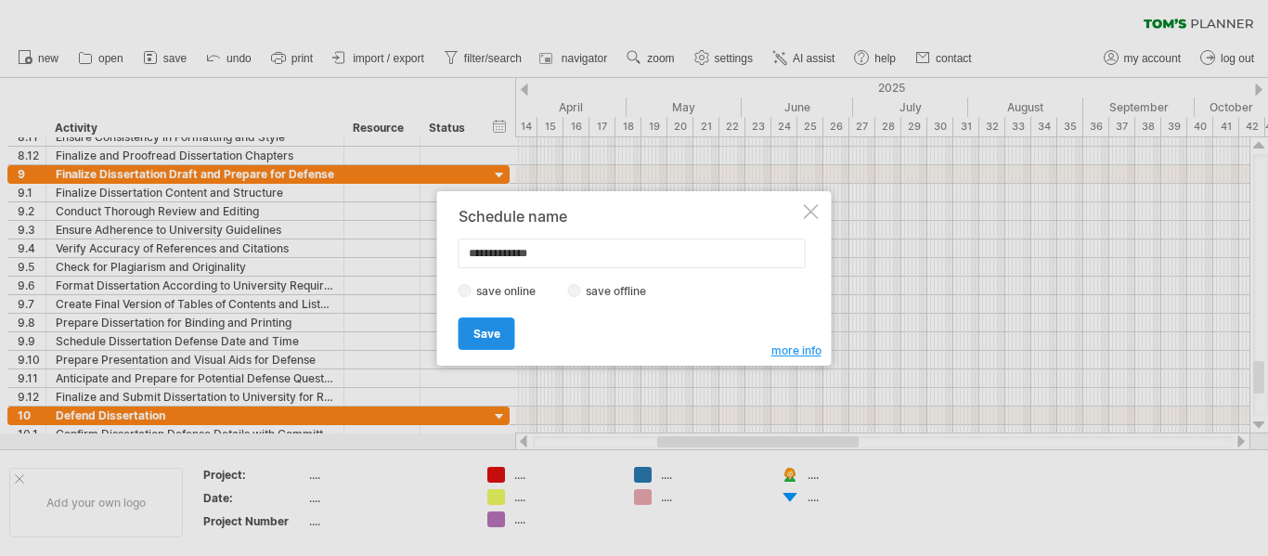
type input "**********"
click at [481, 333] on span "Save" at bounding box center [486, 334] width 27 height 14
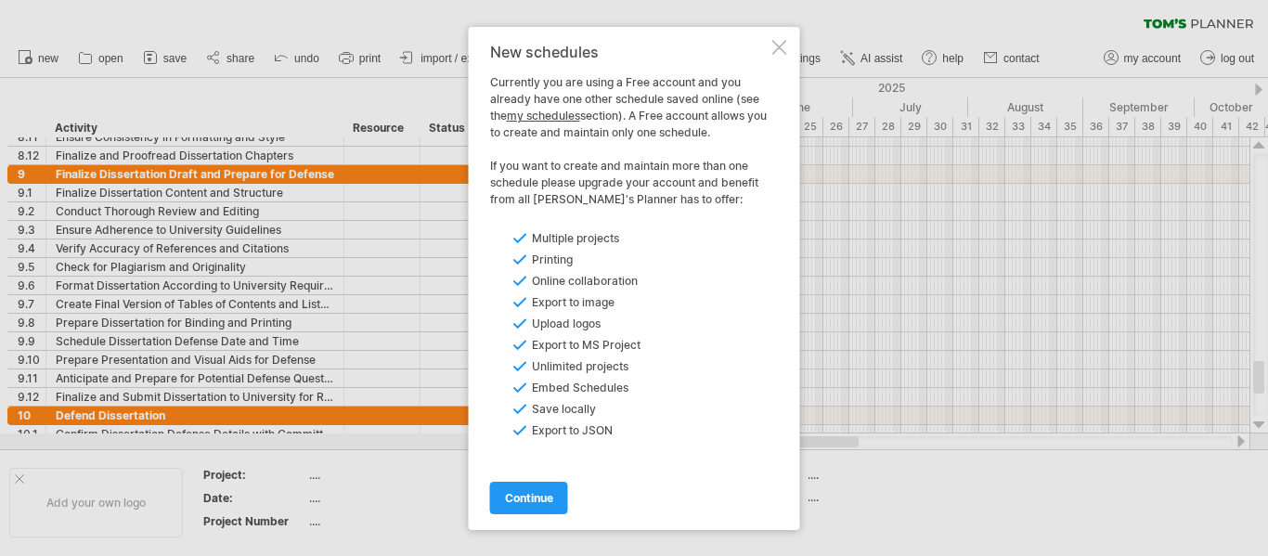
click at [783, 52] on div at bounding box center [779, 47] width 15 height 15
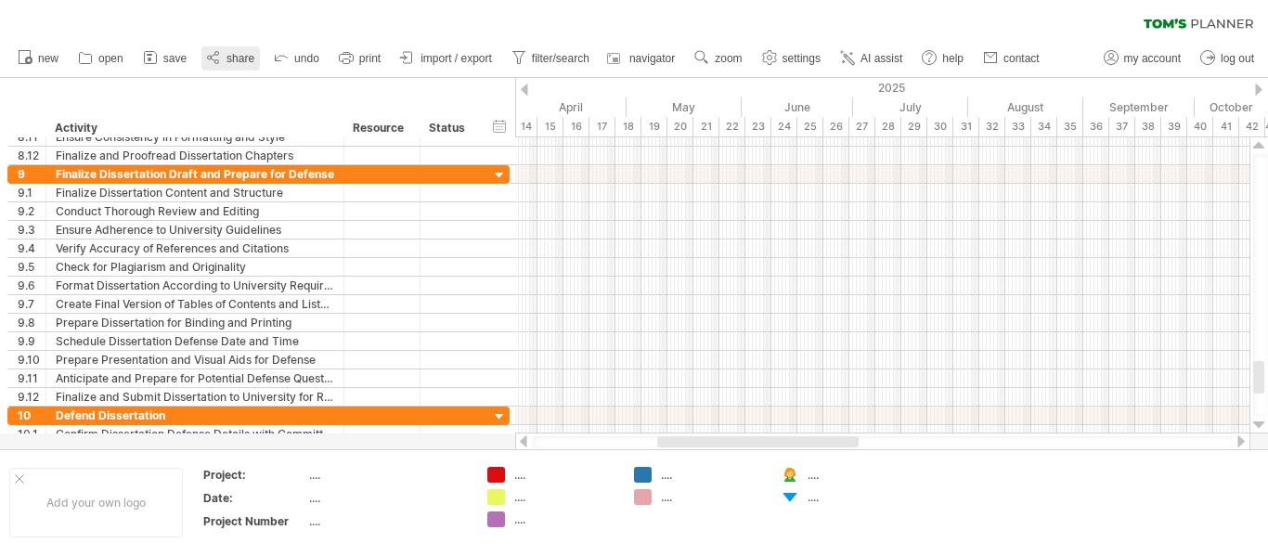
click at [223, 58] on icon at bounding box center [213, 57] width 19 height 19
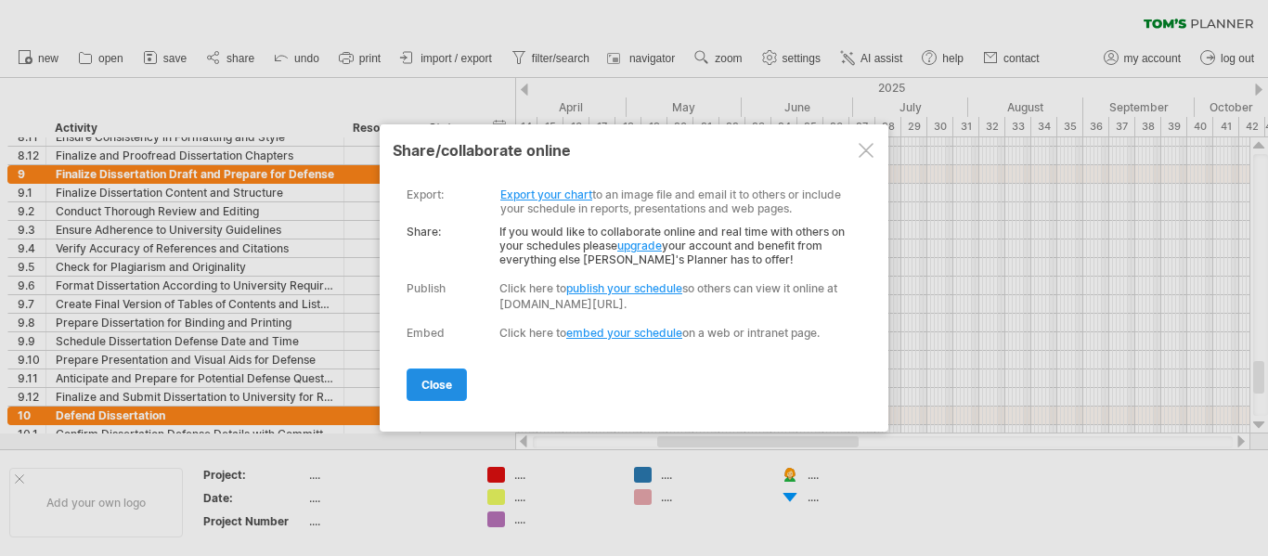
click at [441, 378] on span "close" at bounding box center [436, 385] width 31 height 14
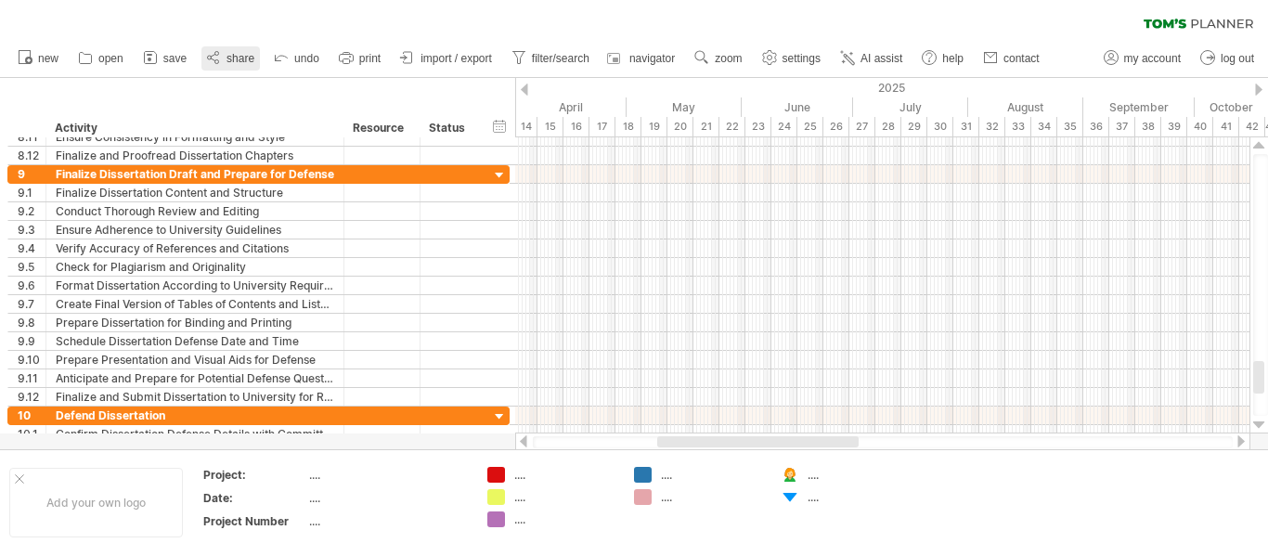
click at [235, 56] on span "share" at bounding box center [240, 58] width 28 height 13
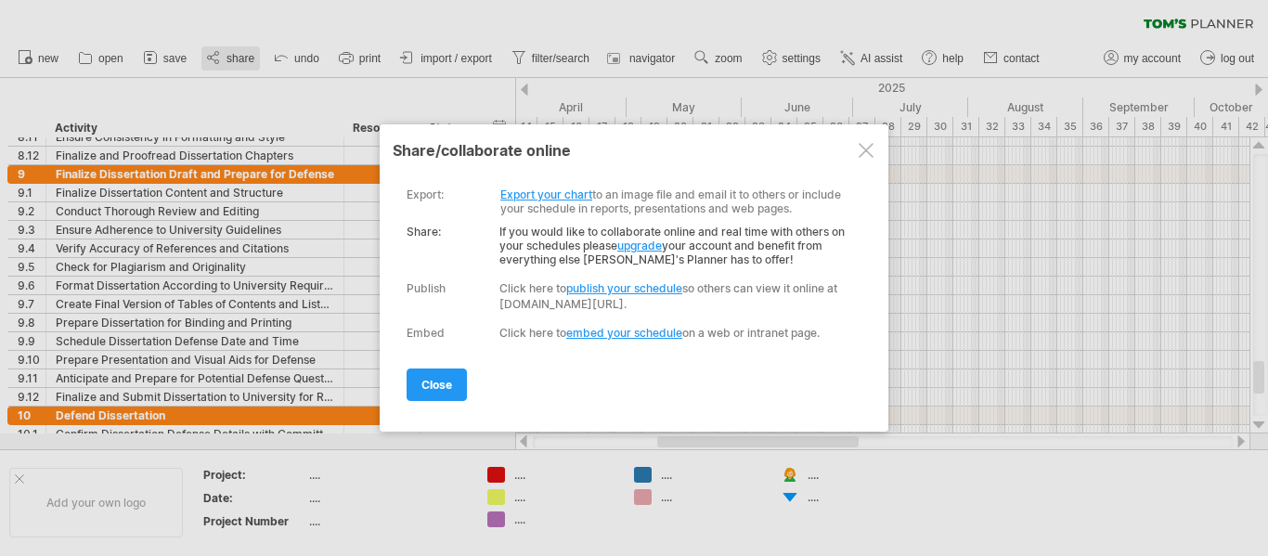
click at [235, 56] on div at bounding box center [634, 278] width 1268 height 556
click at [235, 56] on span "share" at bounding box center [240, 58] width 28 height 13
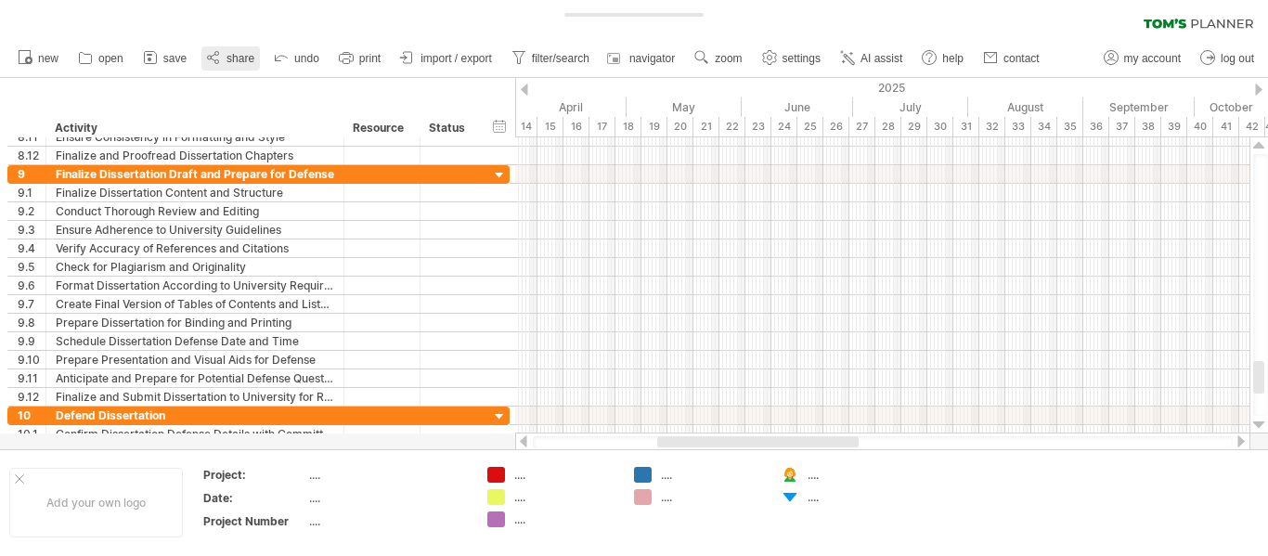
click at [0, 0] on div at bounding box center [0, 0] width 0 height 0
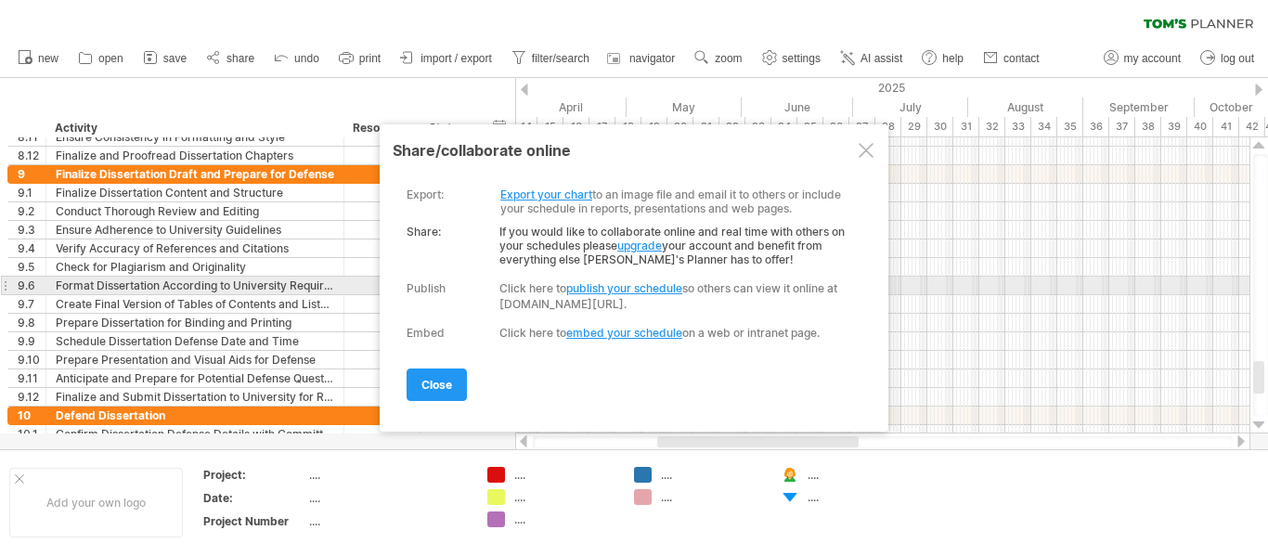
click at [636, 288] on link "publish your schedule" at bounding box center [624, 288] width 116 height 14
select select "*"
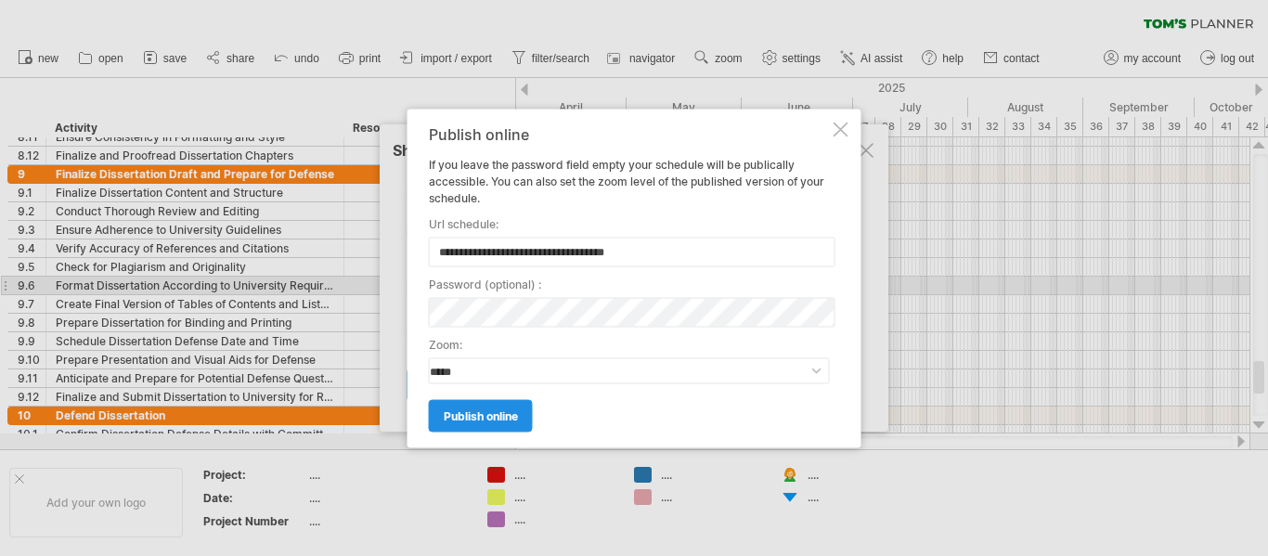
click at [470, 418] on span "publish online" at bounding box center [481, 415] width 74 height 14
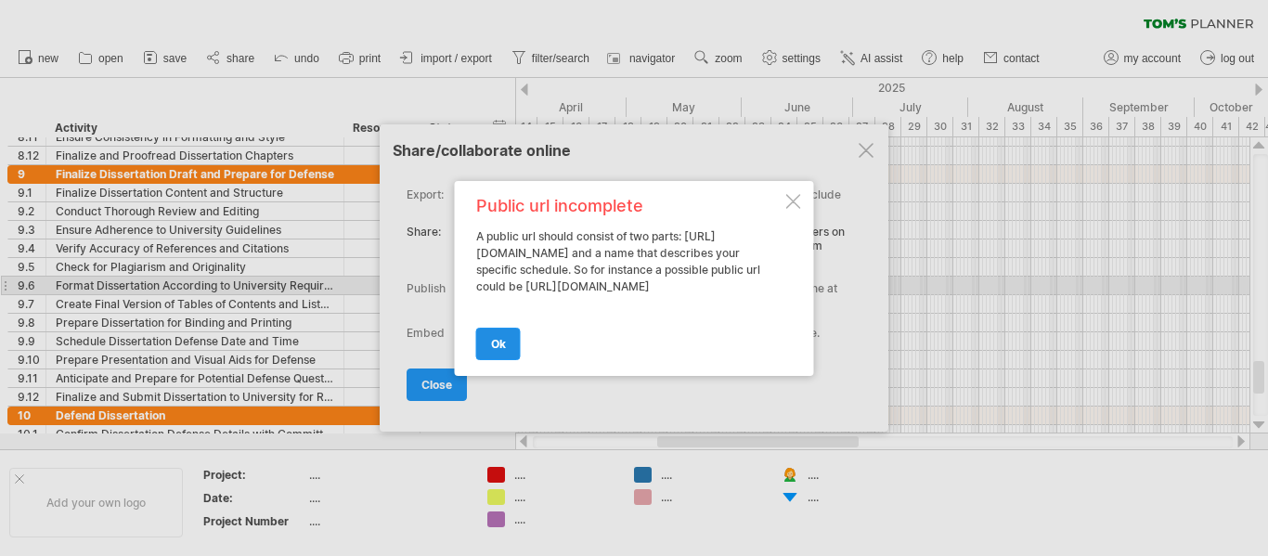
click at [508, 355] on link "ok" at bounding box center [498, 344] width 45 height 32
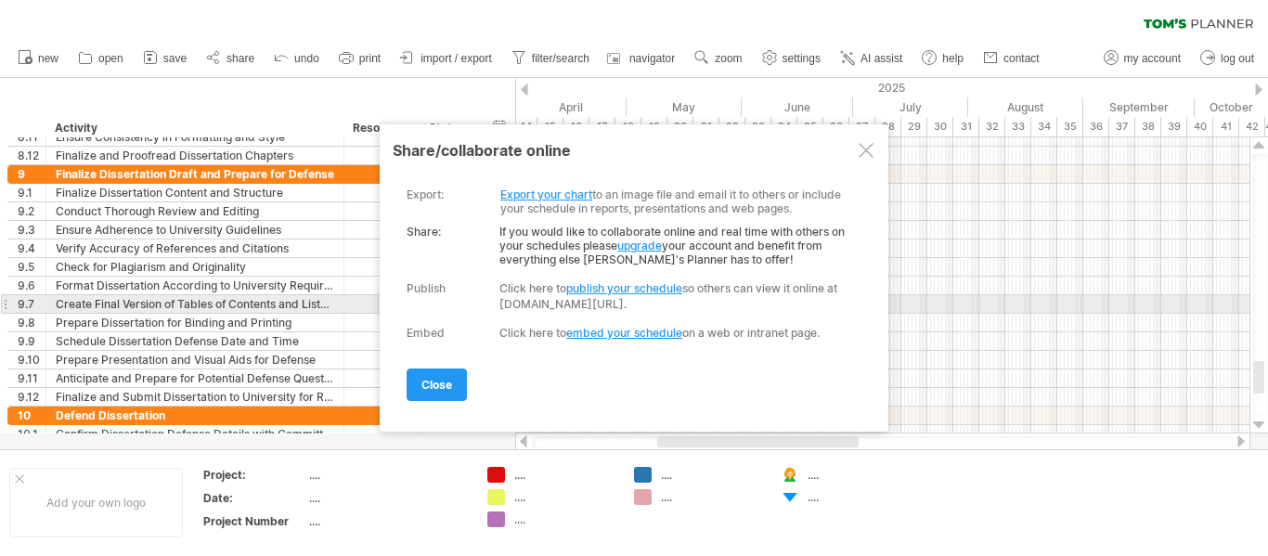
click at [667, 307] on div "Click here to publish your schedule so others can view it online at [DOMAIN_NAM…" at bounding box center [676, 296] width 354 height 32
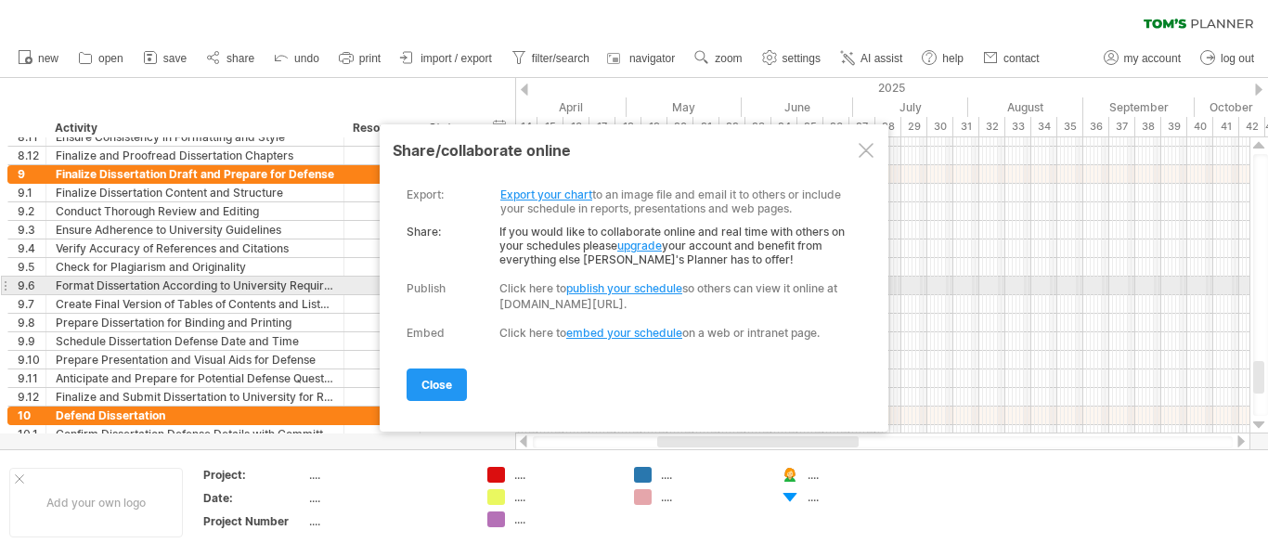
drag, startPoint x: 847, startPoint y: 286, endPoint x: 555, endPoint y: 293, distance: 292.5
click at [559, 292] on div "Click here to publish your schedule so others can view it online at [DOMAIN_NAM…" at bounding box center [676, 296] width 354 height 32
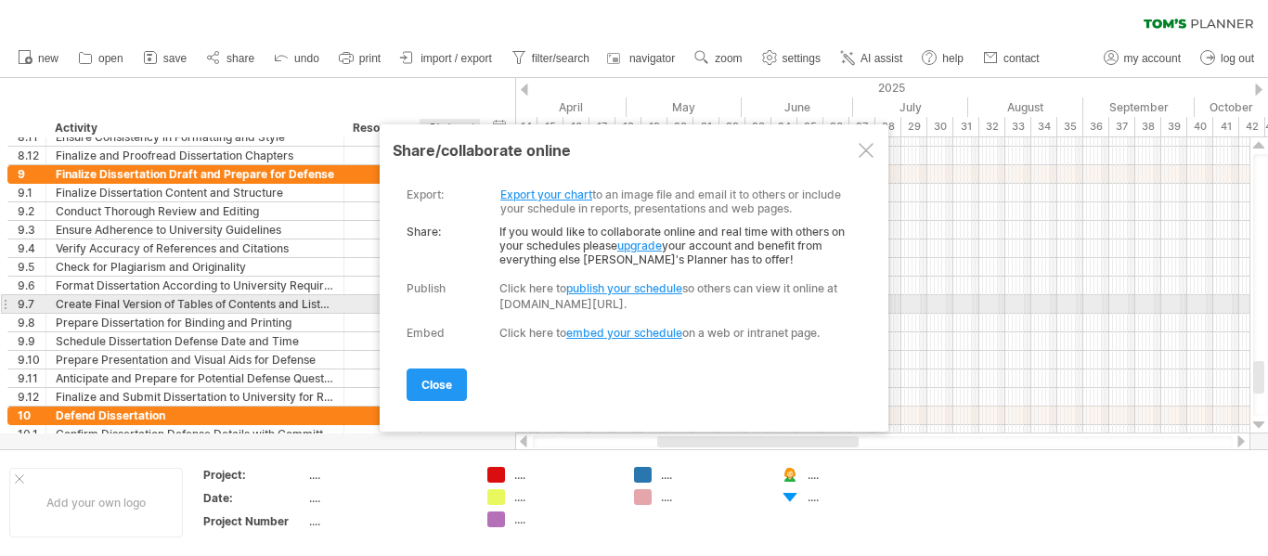
click at [513, 312] on div "**********" at bounding box center [630, 257] width 446 height 166
click at [524, 312] on div "**********" at bounding box center [630, 257] width 446 height 166
click at [538, 312] on div "**********" at bounding box center [630, 257] width 446 height 166
click at [546, 312] on div "**********" at bounding box center [630, 257] width 446 height 166
click at [547, 312] on div "**********" at bounding box center [630, 257] width 446 height 166
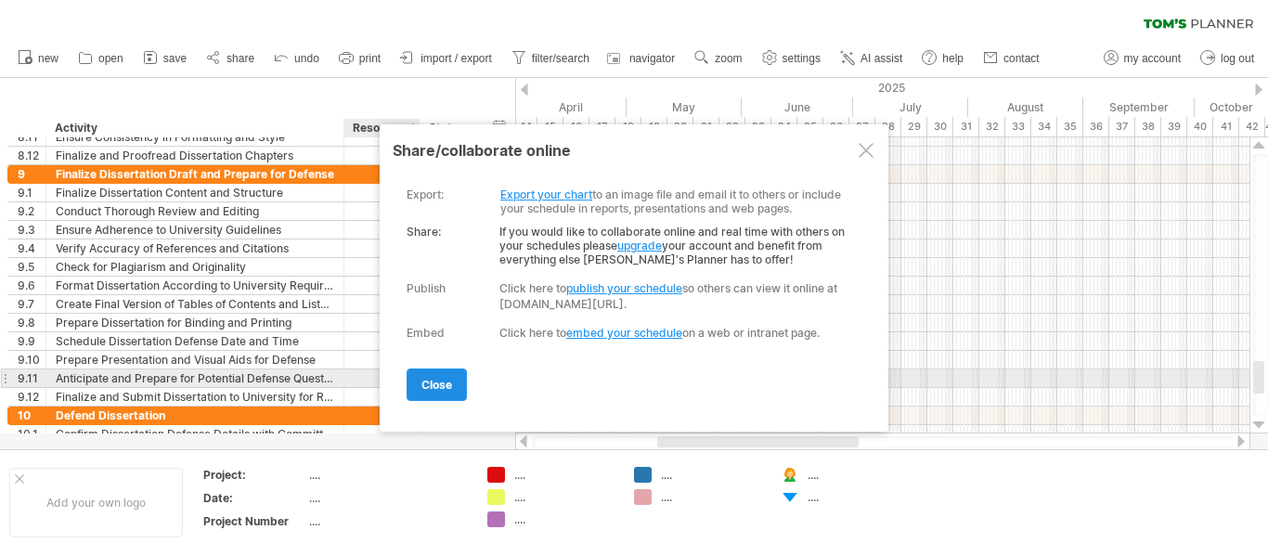
click at [418, 382] on link "close" at bounding box center [437, 384] width 60 height 32
